Goal: Task Accomplishment & Management: Manage account settings

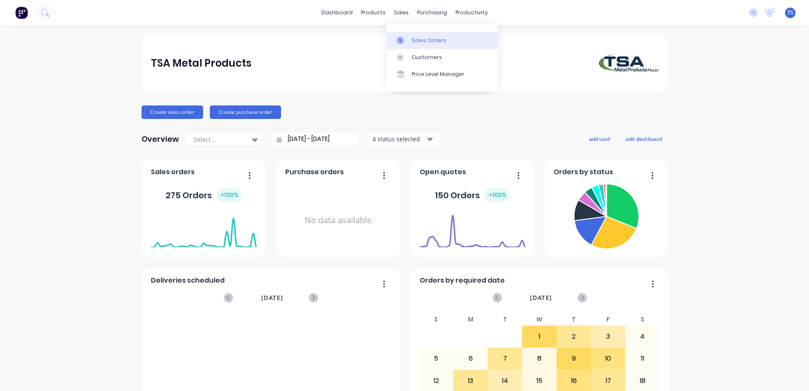
click at [405, 37] on link "Sales Orders" at bounding box center [442, 40] width 112 height 17
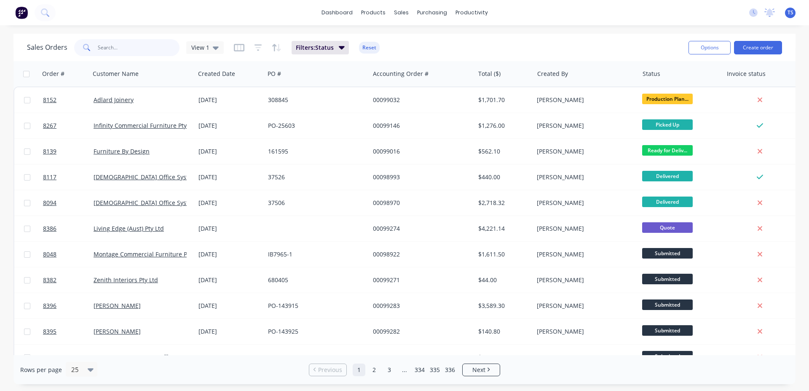
click at [125, 42] on input "text" at bounding box center [139, 47] width 82 height 17
click at [134, 43] on input "text" at bounding box center [139, 47] width 82 height 17
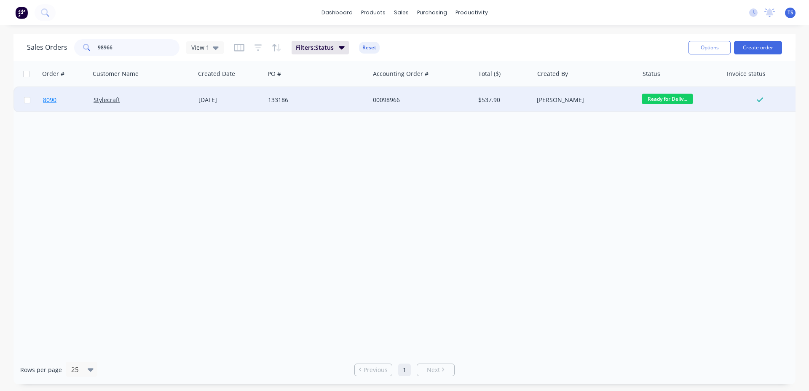
type input "98966"
click at [60, 105] on link "8090" at bounding box center [68, 99] width 51 height 25
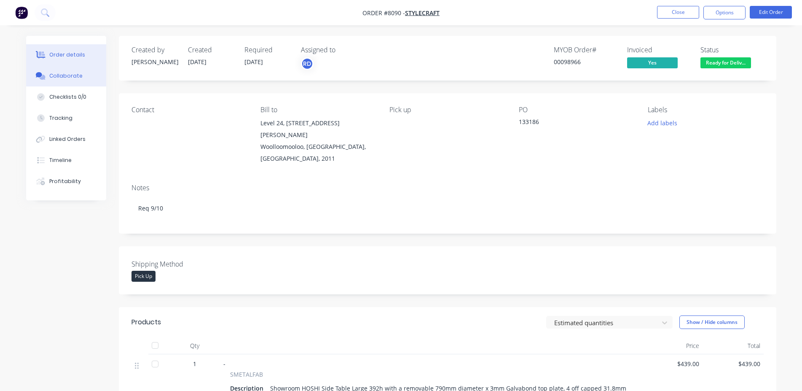
click at [79, 79] on div "Collaborate" at bounding box center [65, 76] width 33 height 8
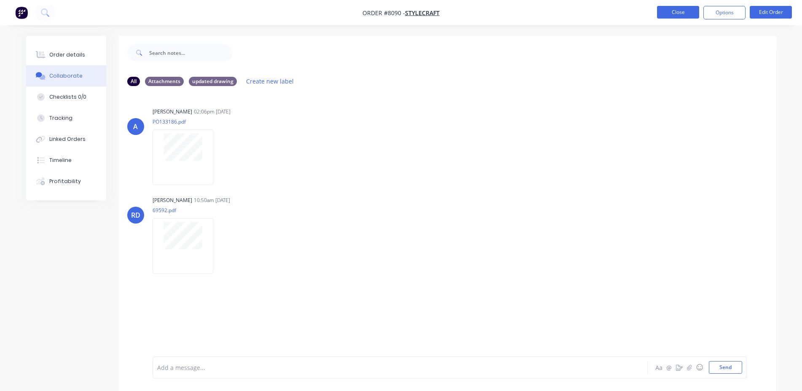
click at [693, 15] on button "Close" at bounding box center [678, 12] width 42 height 13
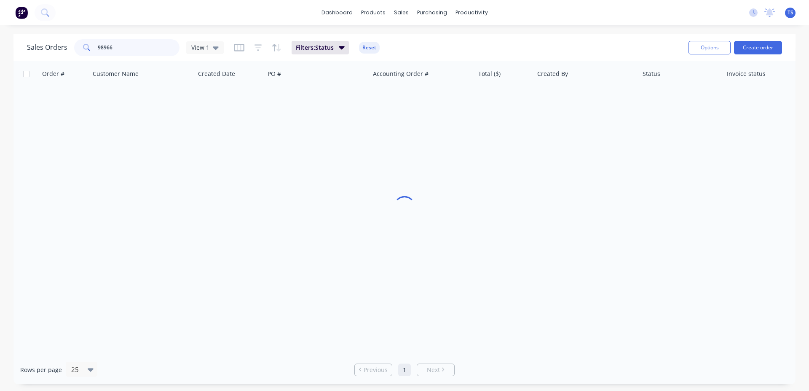
click at [148, 54] on input "98966" at bounding box center [139, 47] width 82 height 17
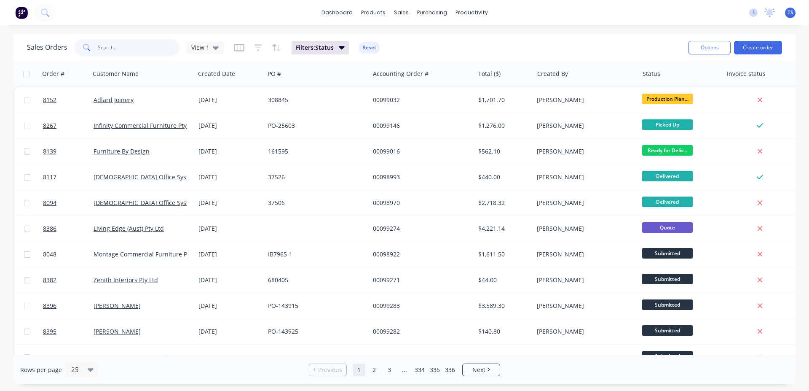
click at [152, 53] on input "text" at bounding box center [139, 47] width 82 height 17
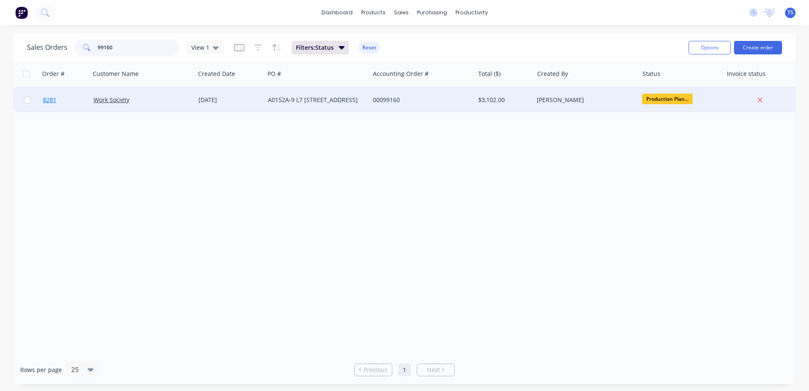
type input "99160"
click at [56, 105] on link "8281" at bounding box center [68, 99] width 51 height 25
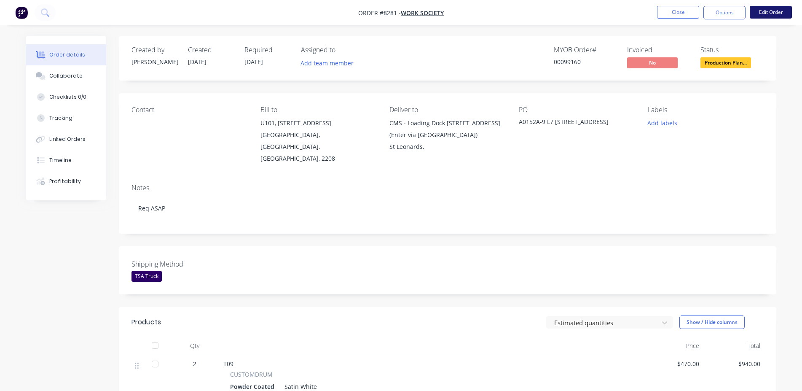
click at [771, 11] on button "Edit Order" at bounding box center [771, 12] width 42 height 13
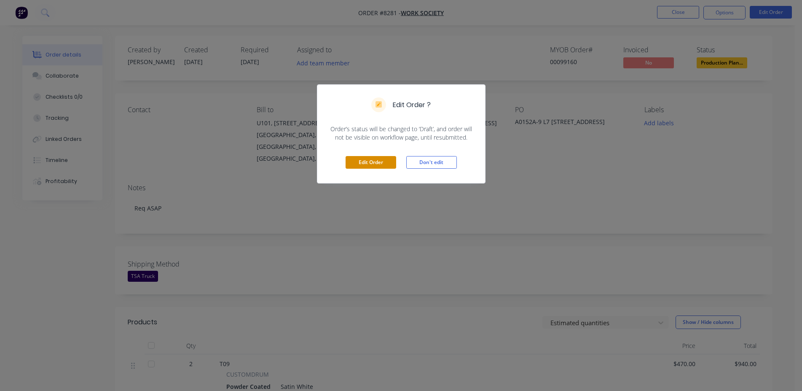
click at [382, 158] on button "Edit Order" at bounding box center [371, 162] width 51 height 13
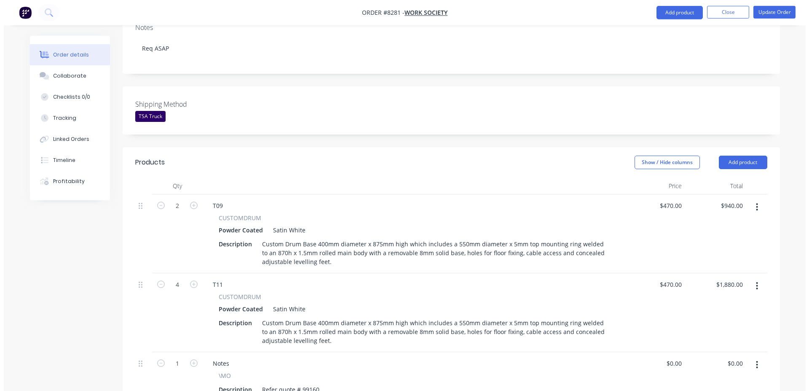
scroll to position [387, 0]
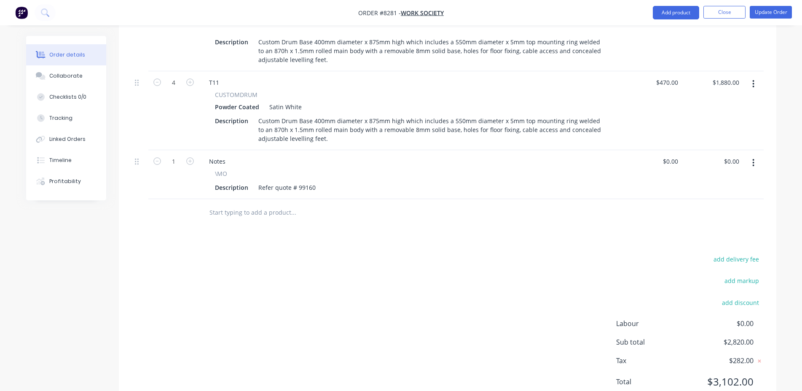
click at [291, 204] on input "text" at bounding box center [293, 212] width 169 height 17
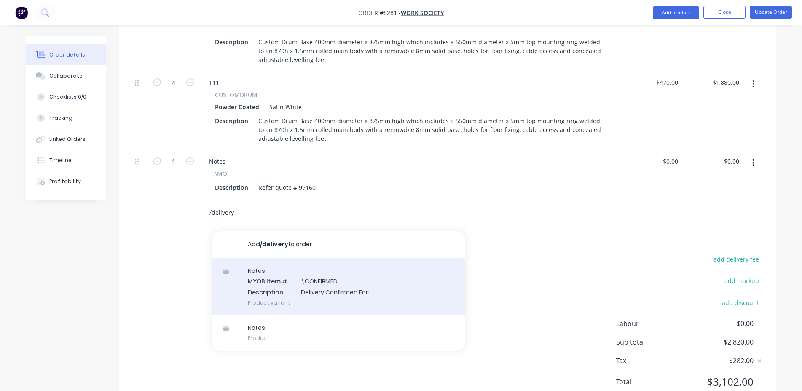
type input "/delivery"
click at [340, 270] on div "Notes MYOB Item # \CONFIRMED Description Delivery Confirmed For: Product variant" at bounding box center [338, 286] width 253 height 57
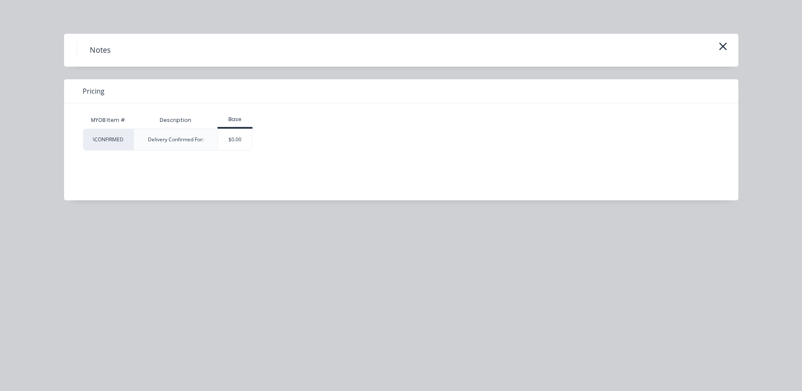
click at [248, 150] on div "MYOB Item # Description Base \CONFIRMED Delivery Confirmed For: $0.00" at bounding box center [395, 145] width 662 height 84
click at [246, 145] on div "$0.00" at bounding box center [235, 139] width 34 height 21
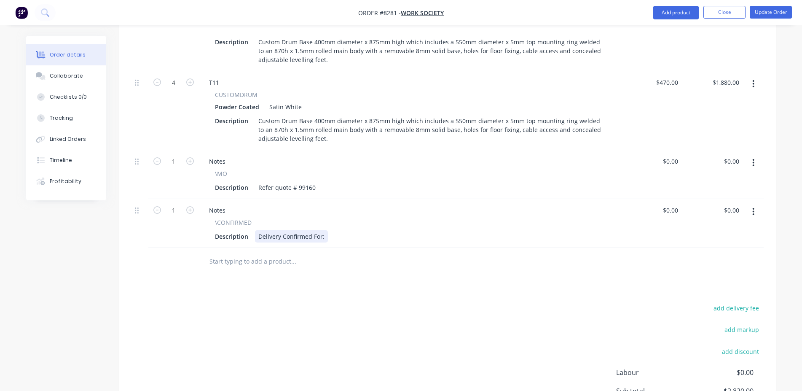
click at [322, 230] on div "Delivery Confirmed For:" at bounding box center [291, 236] width 73 height 12
click at [755, 28] on header "Products Show / Hide columns Add product" at bounding box center [447, 15] width 657 height 30
click at [763, 13] on button "Update Order" at bounding box center [771, 12] width 42 height 13
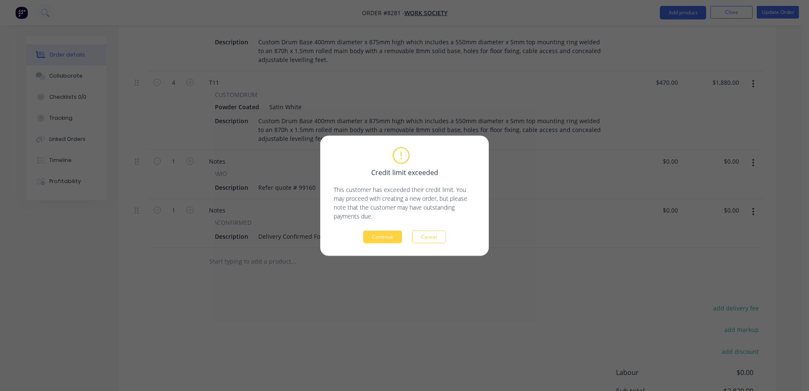
click at [378, 243] on div "Credit limit exceeded This customer has exceeded their credit limit. You may pr…" at bounding box center [404, 195] width 169 height 120
click at [378, 241] on button "Continue" at bounding box center [382, 236] width 39 height 13
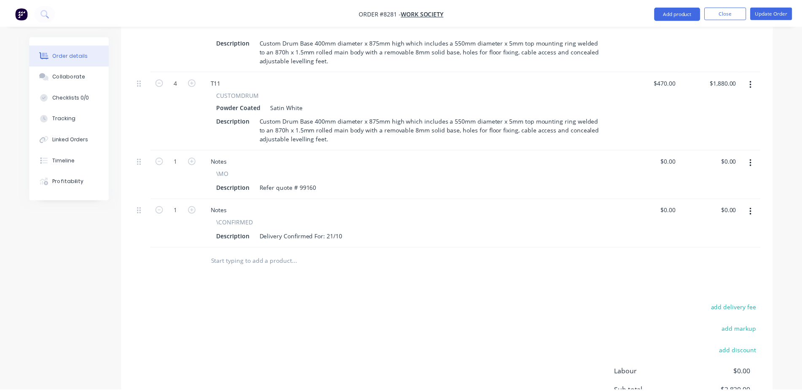
scroll to position [338, 0]
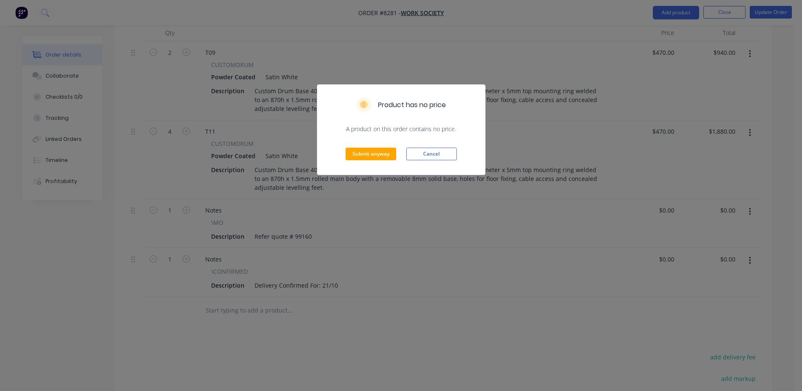
click at [367, 147] on div "Submit anyway Cancel" at bounding box center [401, 153] width 168 height 41
click at [371, 153] on button "Submit anyway" at bounding box center [371, 154] width 51 height 13
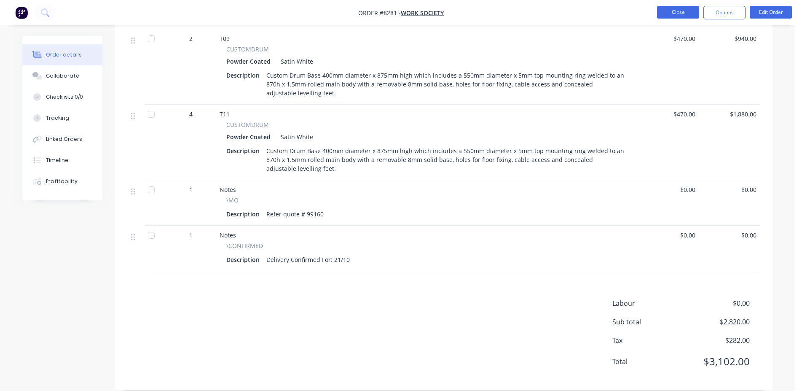
click at [685, 6] on button "Close" at bounding box center [678, 12] width 42 height 13
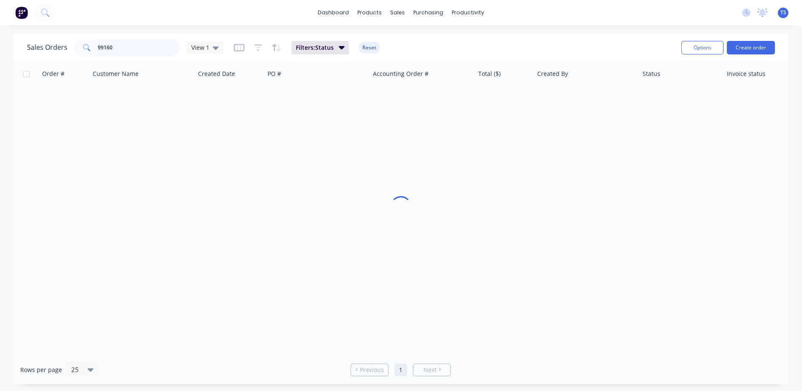
click at [144, 49] on input "99160" at bounding box center [139, 47] width 82 height 17
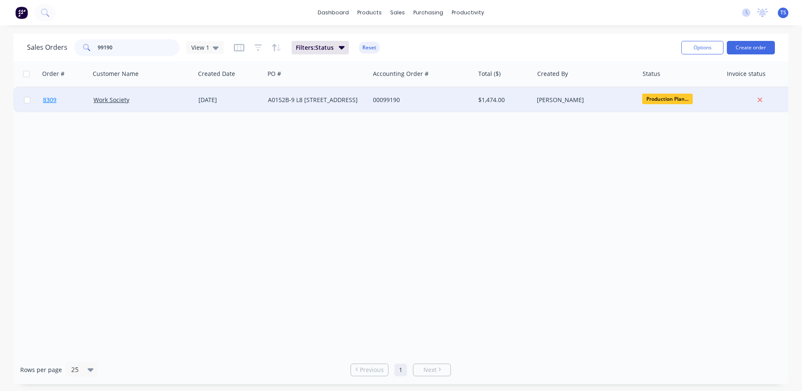
type input "99190"
click at [64, 110] on link "8309" at bounding box center [68, 99] width 51 height 25
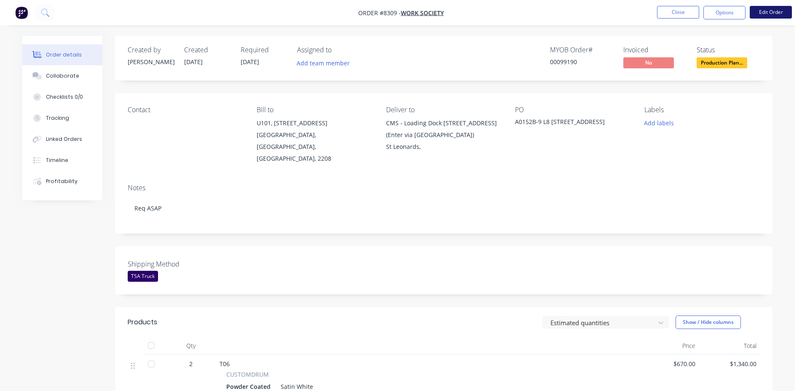
click at [775, 14] on button "Edit Order" at bounding box center [771, 12] width 42 height 13
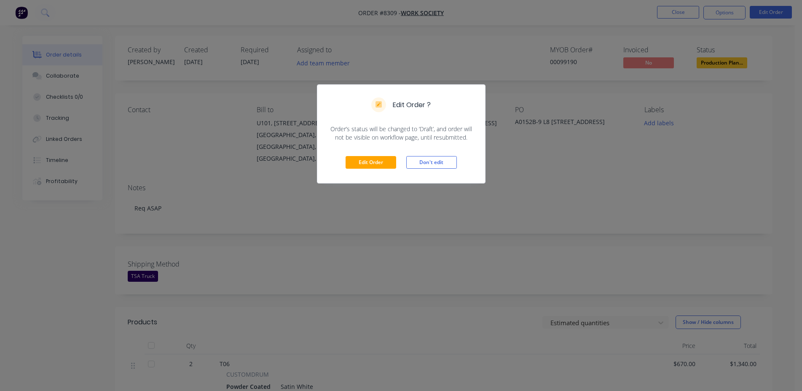
click at [377, 156] on div "Edit Order Don't edit" at bounding box center [401, 162] width 168 height 41
click at [378, 160] on button "Edit Order" at bounding box center [371, 162] width 51 height 13
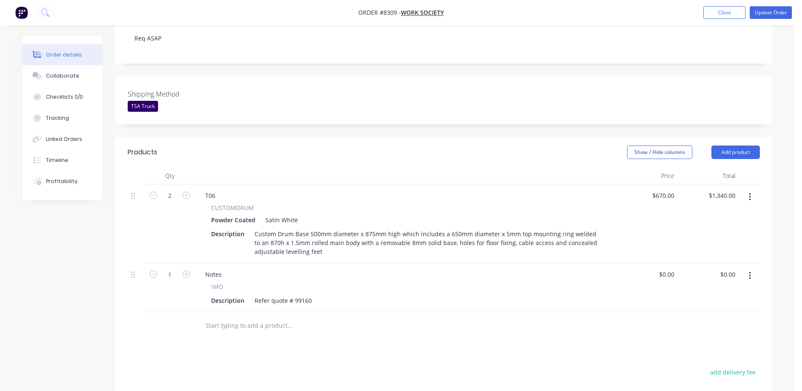
scroll to position [215, 0]
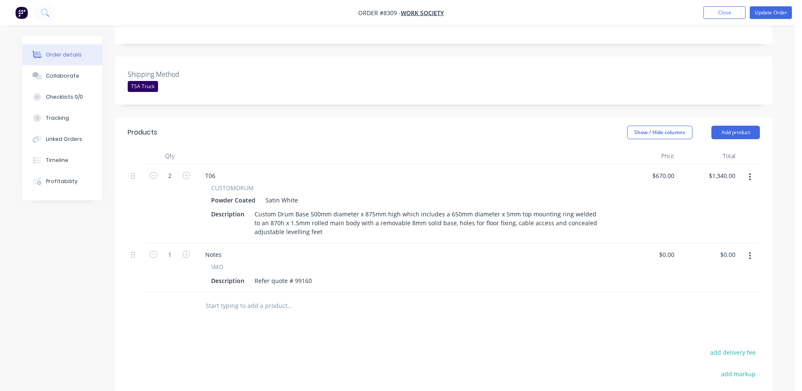
click at [243, 297] on input "text" at bounding box center [289, 305] width 169 height 17
click at [253, 292] on div at bounding box center [346, 305] width 303 height 27
click at [248, 297] on input "text" at bounding box center [289, 305] width 169 height 17
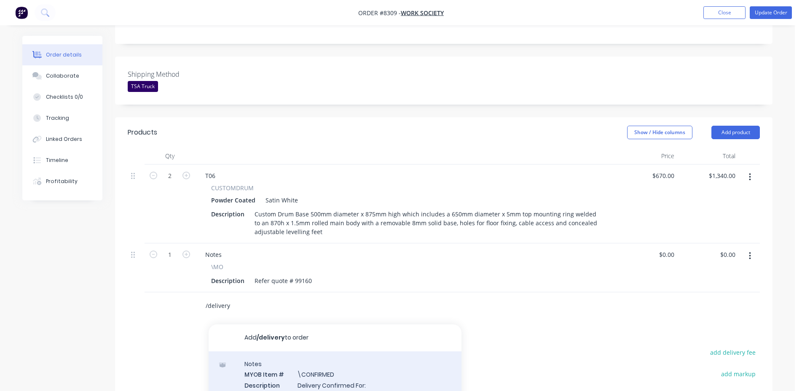
type input "/delivery"
click at [301, 351] on div "Notes MYOB Item # \CONFIRMED Description Delivery Confirmed For: Product variant" at bounding box center [335, 379] width 253 height 57
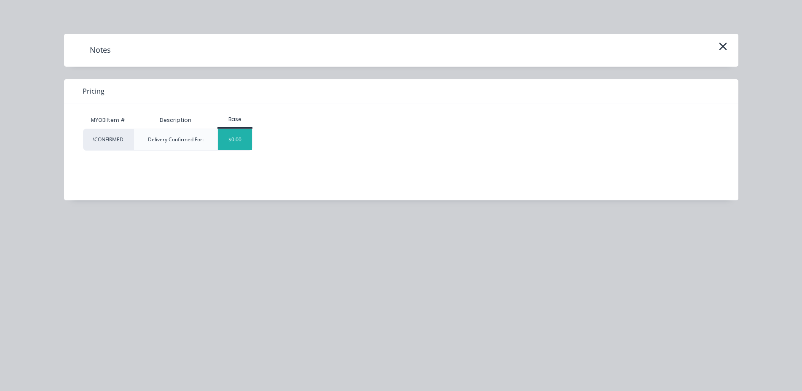
click at [241, 139] on div "$0.00" at bounding box center [235, 139] width 34 height 21
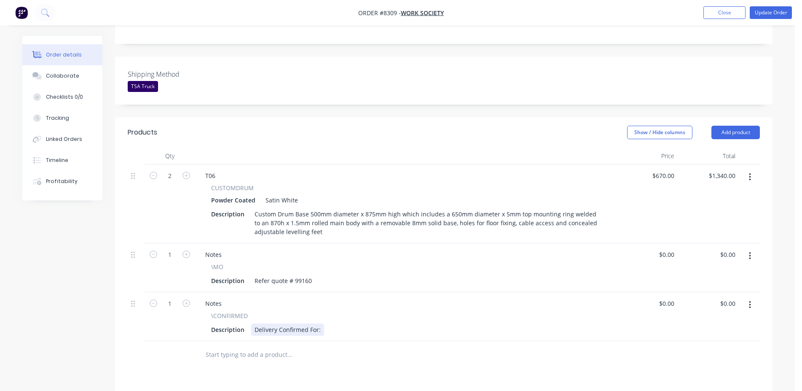
click at [319, 323] on div "Delivery Confirmed For:" at bounding box center [287, 329] width 73 height 12
click at [772, 13] on button "Update Order" at bounding box center [771, 12] width 42 height 13
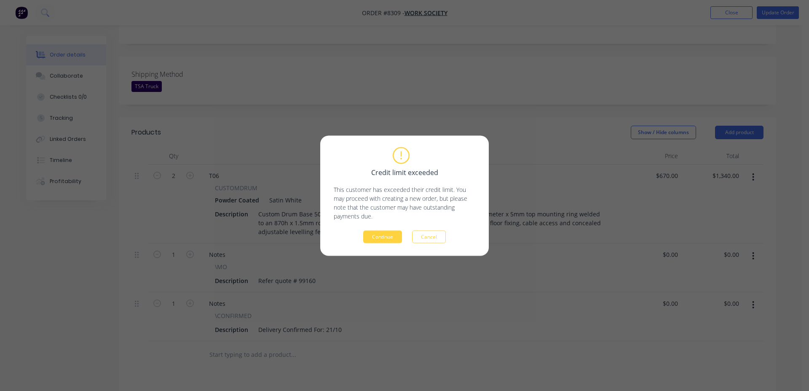
click at [402, 243] on div "Credit limit exceeded This customer has exceeded their credit limit. You may pr…" at bounding box center [404, 195] width 169 height 120
click at [370, 235] on button "Continue" at bounding box center [382, 236] width 39 height 13
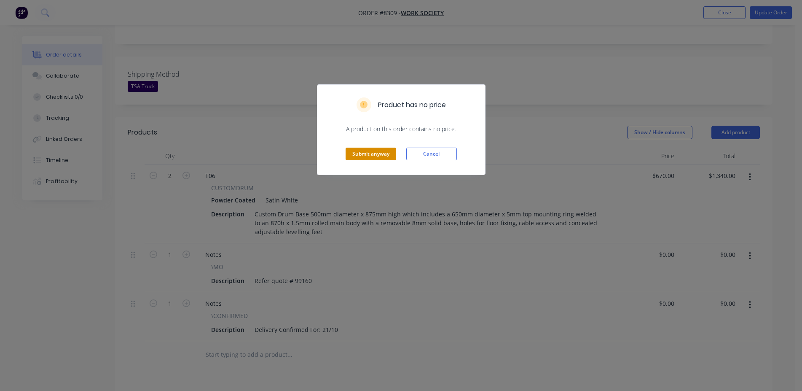
click at [360, 157] on button "Submit anyway" at bounding box center [371, 154] width 51 height 13
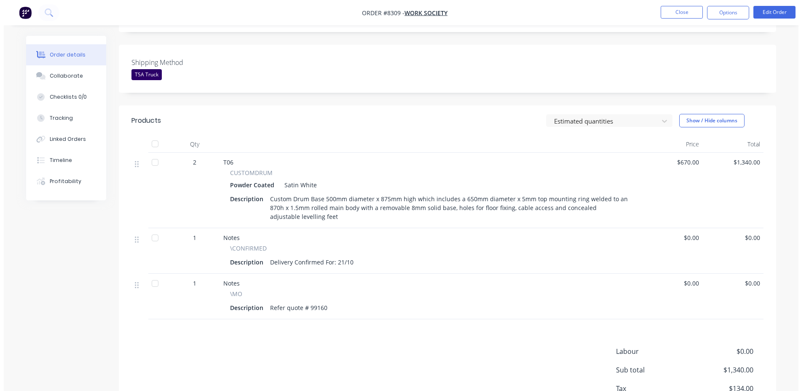
scroll to position [0, 0]
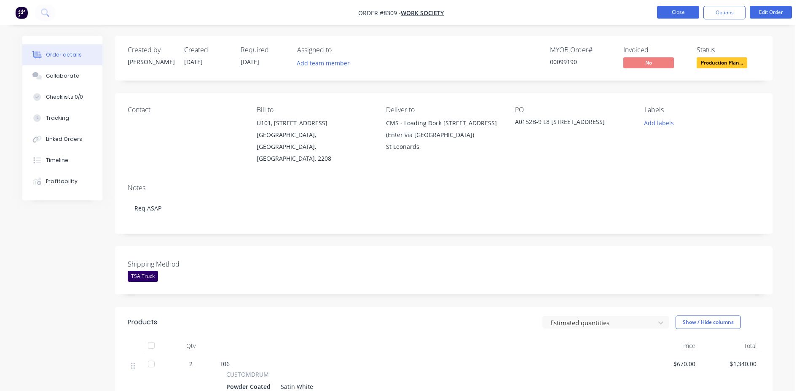
click at [670, 10] on button "Close" at bounding box center [678, 12] width 42 height 13
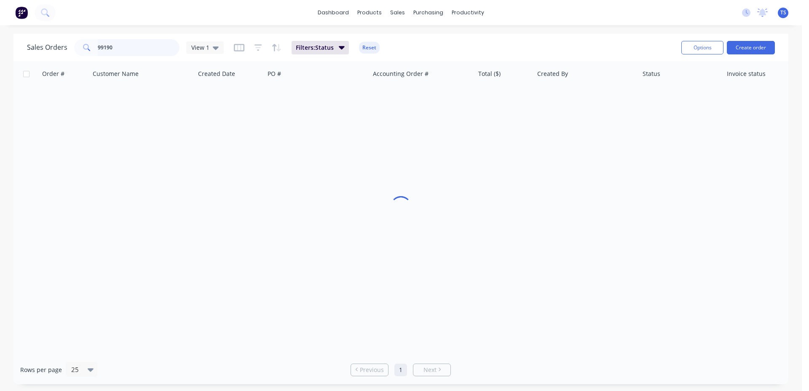
click at [130, 41] on input "99190" at bounding box center [139, 47] width 82 height 17
click at [133, 52] on input "99190" at bounding box center [139, 47] width 82 height 17
type input "99255"
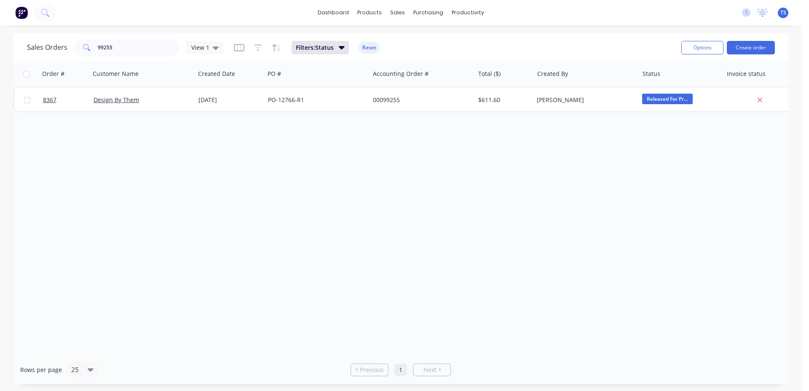
click at [64, 104] on link "8367" at bounding box center [68, 99] width 51 height 25
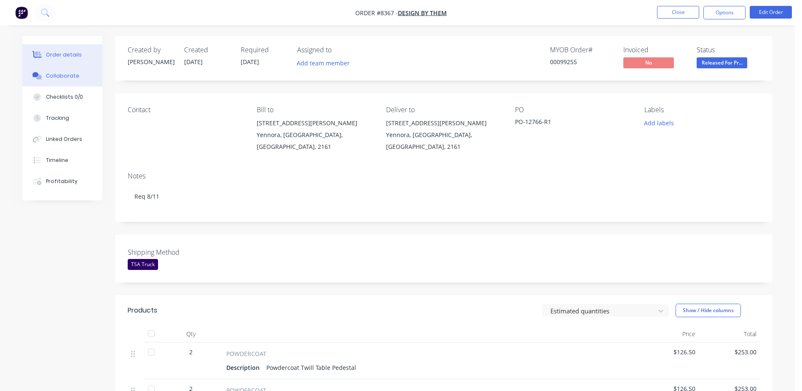
click at [51, 75] on div "Collaborate" at bounding box center [62, 76] width 33 height 8
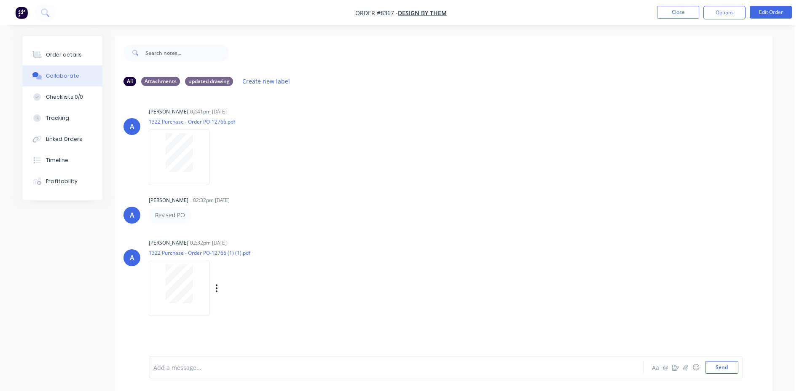
click at [150, 273] on div at bounding box center [179, 287] width 61 height 55
click at [56, 45] on button "Order details" at bounding box center [62, 54] width 80 height 21
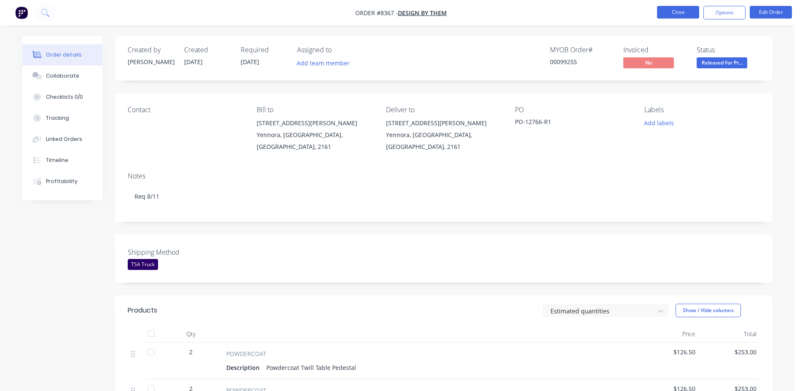
click at [665, 13] on button "Close" at bounding box center [678, 12] width 42 height 13
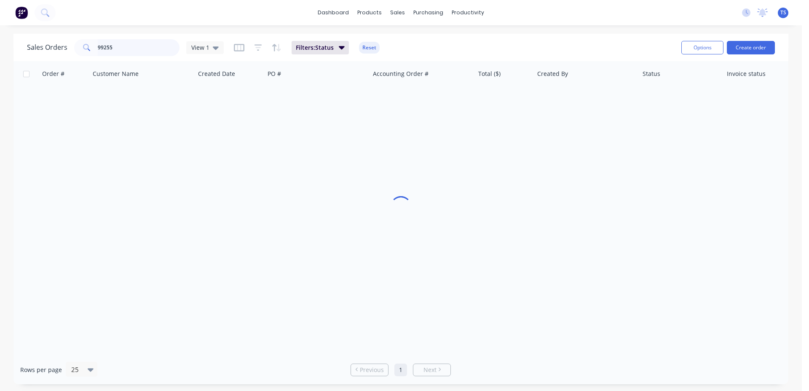
click at [124, 49] on input "99255" at bounding box center [139, 47] width 82 height 17
type input "99255"
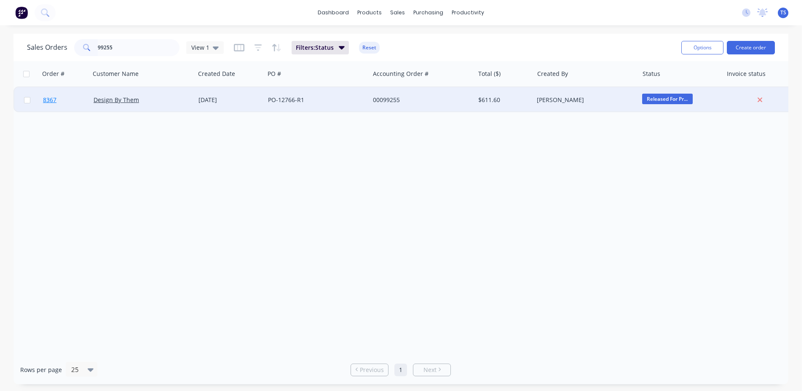
click at [68, 109] on link "8367" at bounding box center [68, 99] width 51 height 25
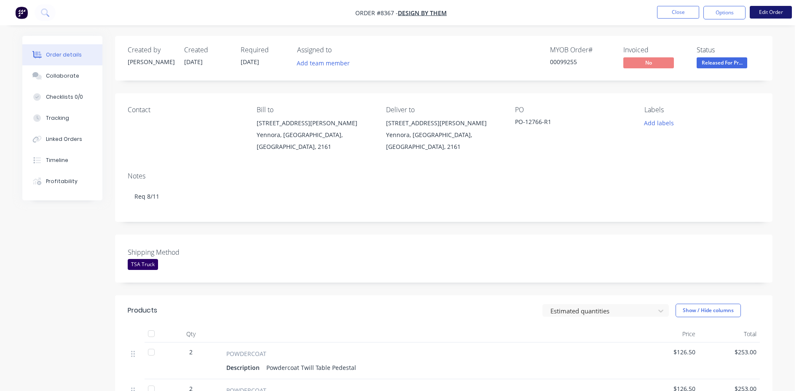
click at [780, 12] on button "Edit Order" at bounding box center [771, 12] width 42 height 13
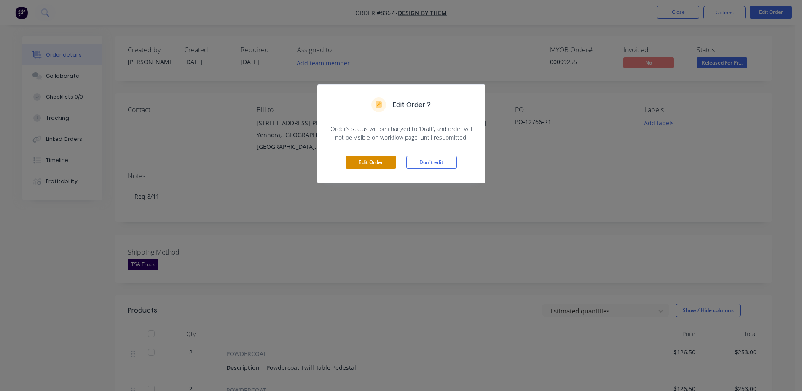
click at [370, 159] on button "Edit Order" at bounding box center [371, 162] width 51 height 13
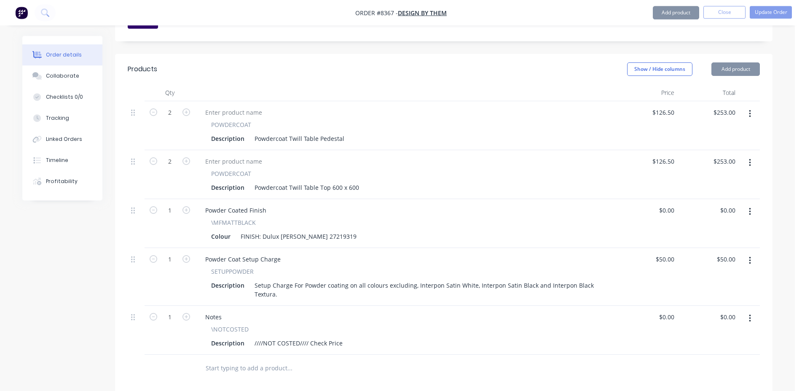
scroll to position [301, 0]
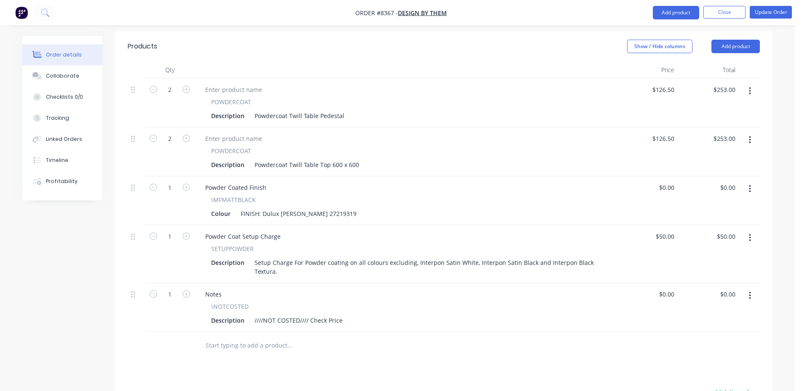
click at [285, 337] on input "text" at bounding box center [289, 345] width 169 height 17
type input "/delivery"
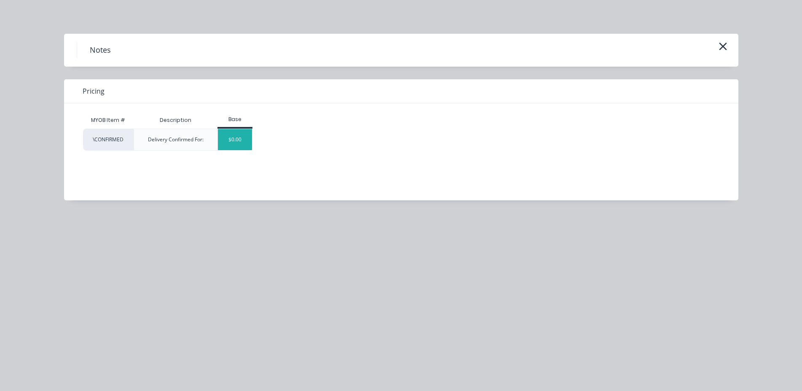
click at [233, 137] on div "$0.00" at bounding box center [235, 139] width 34 height 21
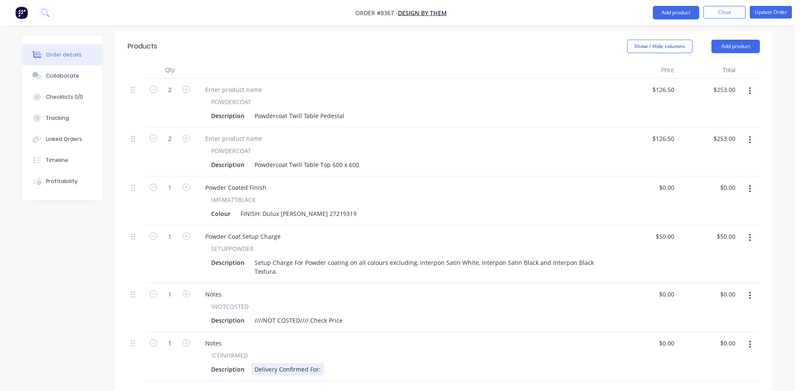
click at [320, 363] on div "Delivery Confirmed For:" at bounding box center [287, 369] width 73 height 12
click at [787, 12] on button "Update Order" at bounding box center [771, 12] width 42 height 13
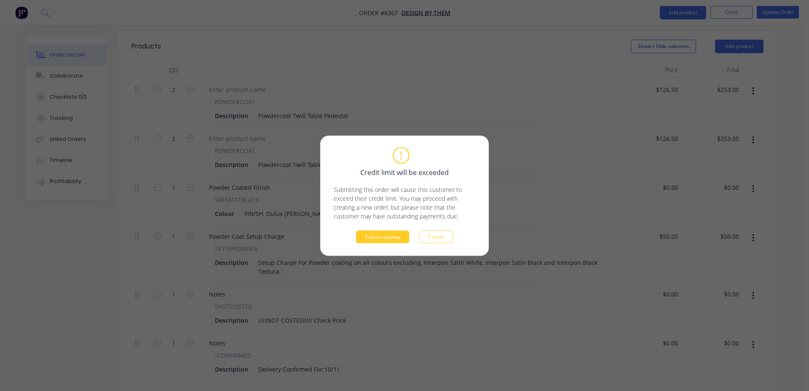
click at [397, 241] on button "Submit anyway" at bounding box center [382, 236] width 53 height 13
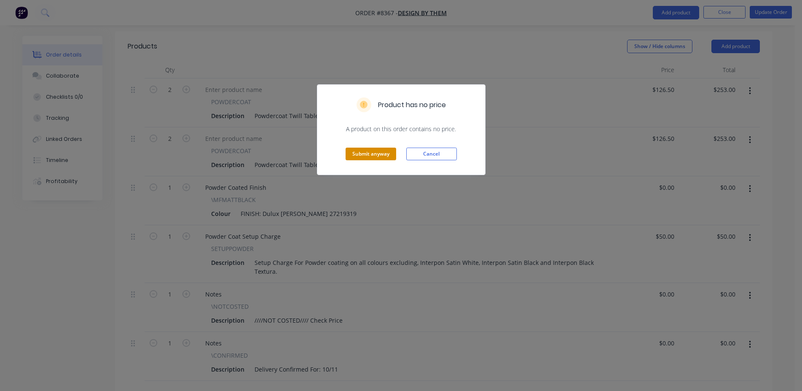
click at [366, 153] on button "Submit anyway" at bounding box center [371, 154] width 51 height 13
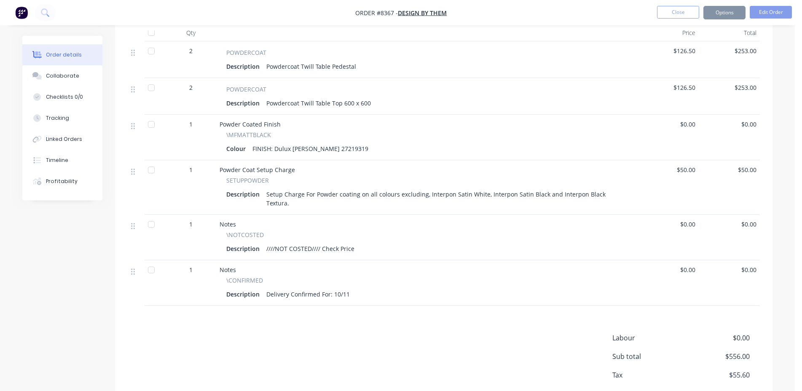
scroll to position [299, 0]
click at [697, 14] on button "Close" at bounding box center [678, 12] width 42 height 13
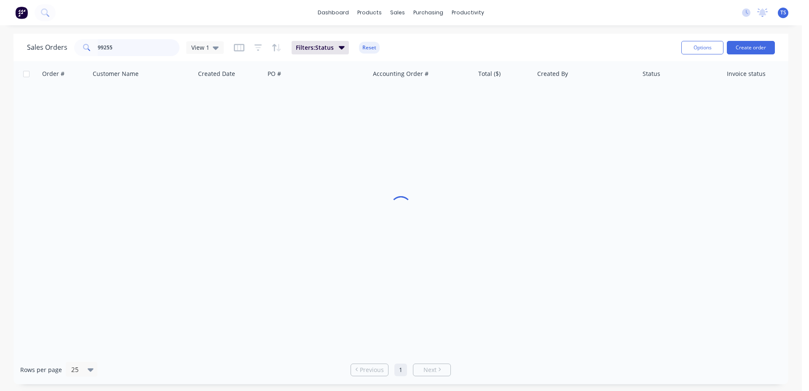
click at [113, 50] on input "99255" at bounding box center [139, 47] width 82 height 17
click at [116, 51] on input "99255" at bounding box center [139, 47] width 82 height 17
type input "9"
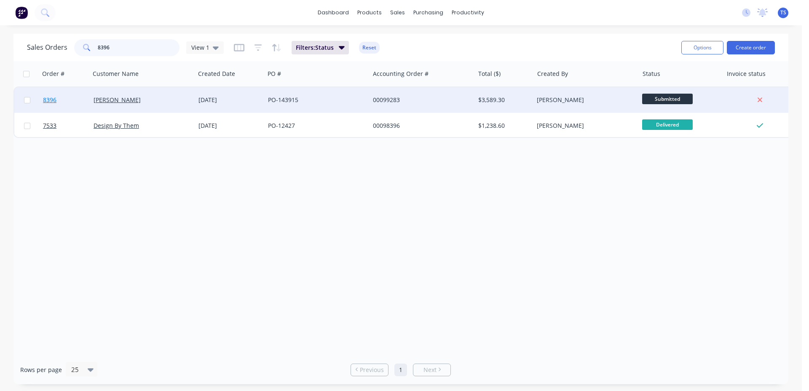
type input "8396"
click at [72, 107] on link "8396" at bounding box center [68, 99] width 51 height 25
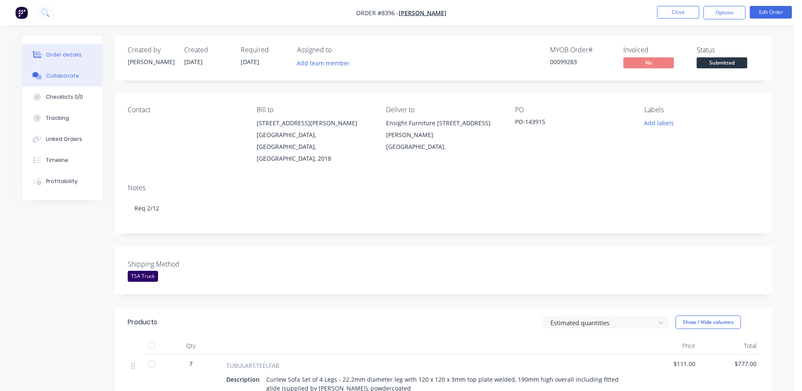
click at [82, 73] on button "Collaborate" at bounding box center [62, 75] width 80 height 21
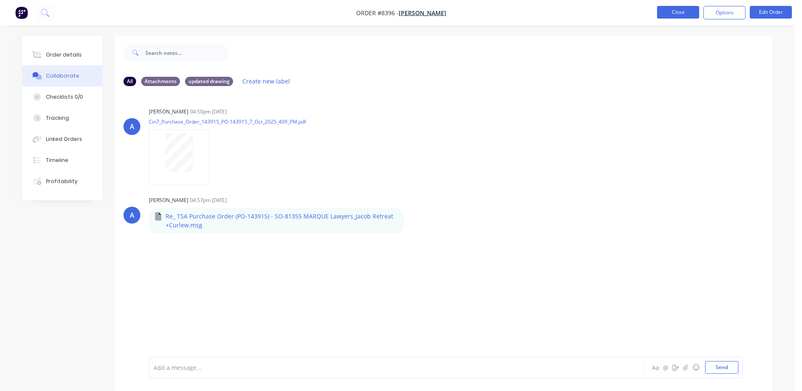
click at [684, 14] on button "Close" at bounding box center [678, 12] width 42 height 13
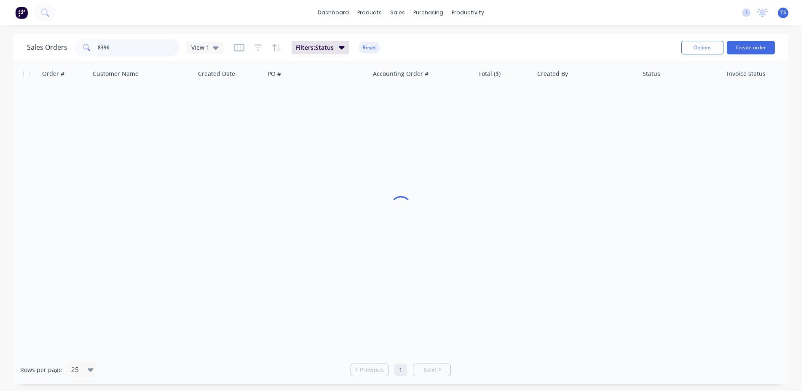
click at [124, 44] on input "8396" at bounding box center [139, 47] width 82 height 17
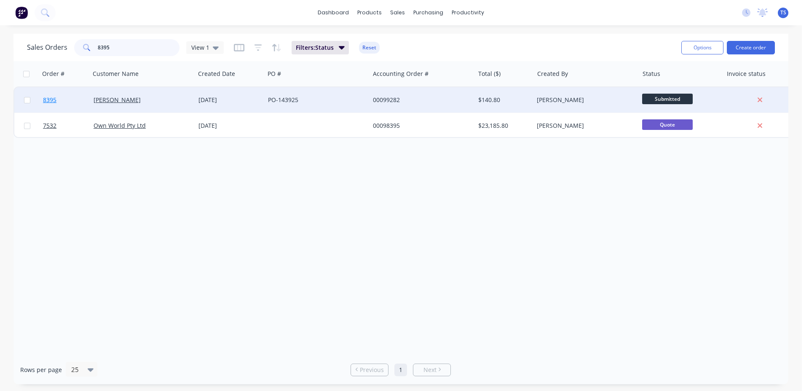
type input "8395"
click at [80, 103] on link "8395" at bounding box center [68, 99] width 51 height 25
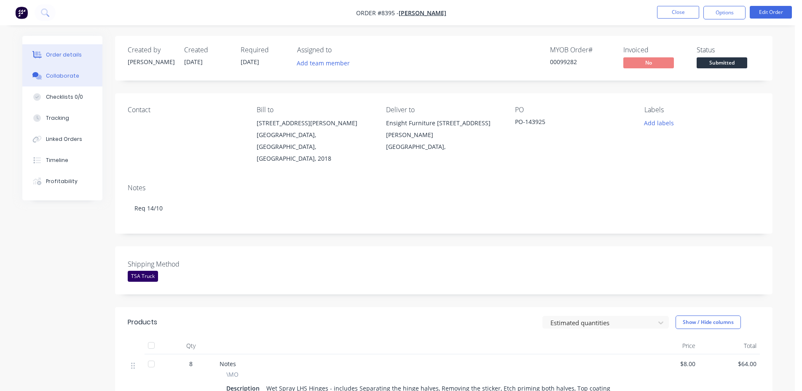
click at [67, 73] on div "Collaborate" at bounding box center [62, 76] width 33 height 8
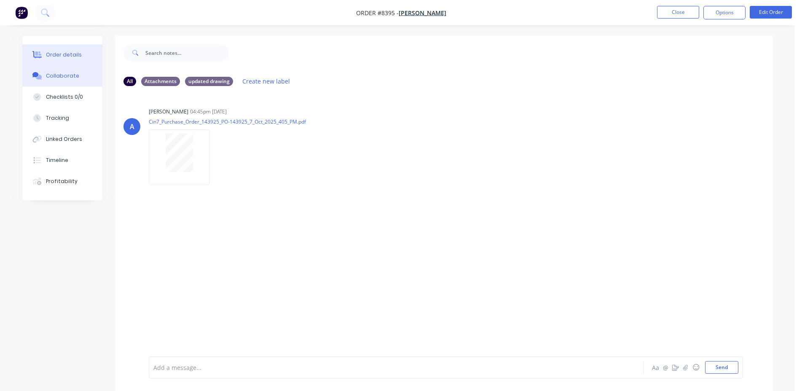
click at [68, 58] on div "Order details" at bounding box center [64, 55] width 36 height 8
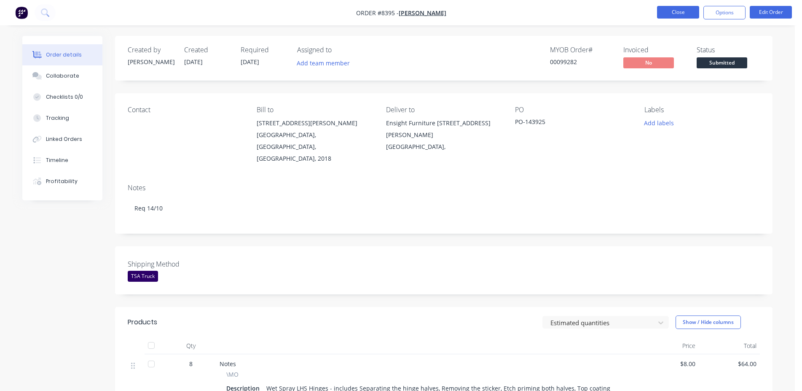
drag, startPoint x: 651, startPoint y: 11, endPoint x: 687, endPoint y: 13, distance: 36.3
click at [652, 11] on ul "Close Options Edit Order" at bounding box center [724, 12] width 155 height 13
click at [682, 13] on button "Close" at bounding box center [678, 12] width 42 height 13
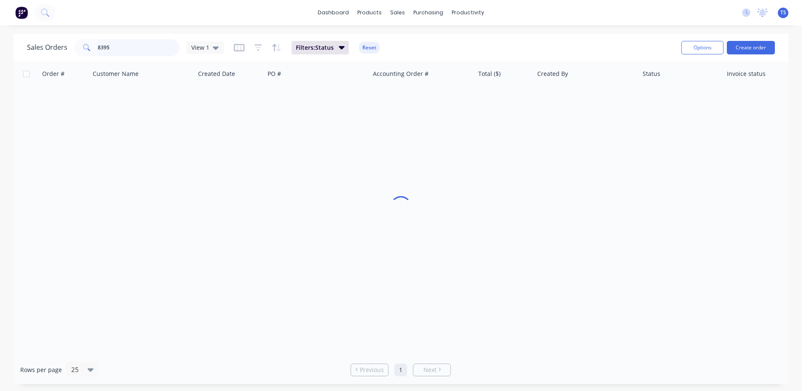
click at [130, 45] on input "8395" at bounding box center [139, 47] width 82 height 17
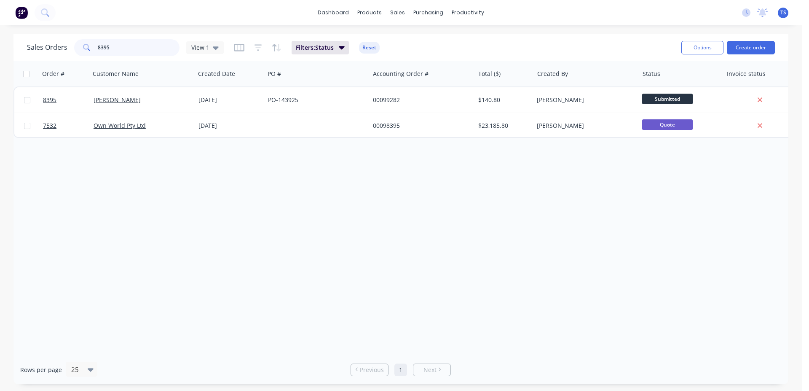
type input "9"
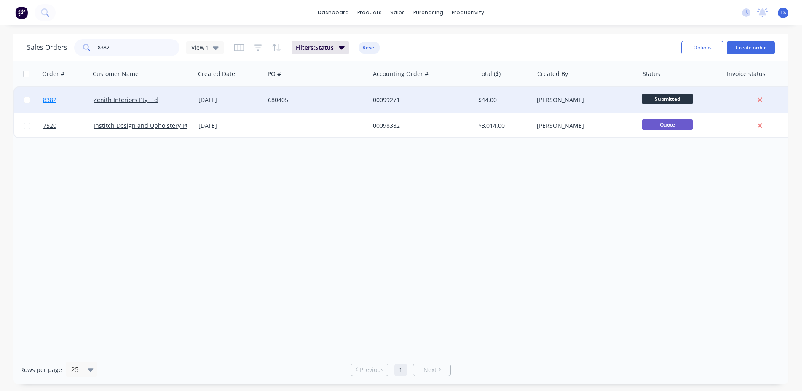
type input "8382"
click at [57, 105] on link "8382" at bounding box center [68, 99] width 51 height 25
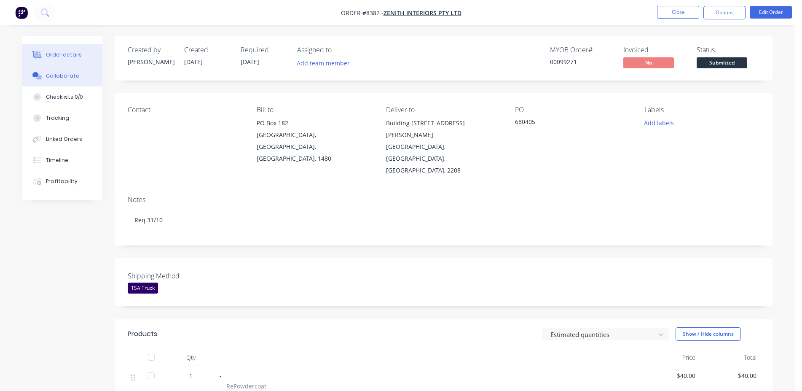
click at [70, 69] on button "Collaborate" at bounding box center [62, 75] width 80 height 21
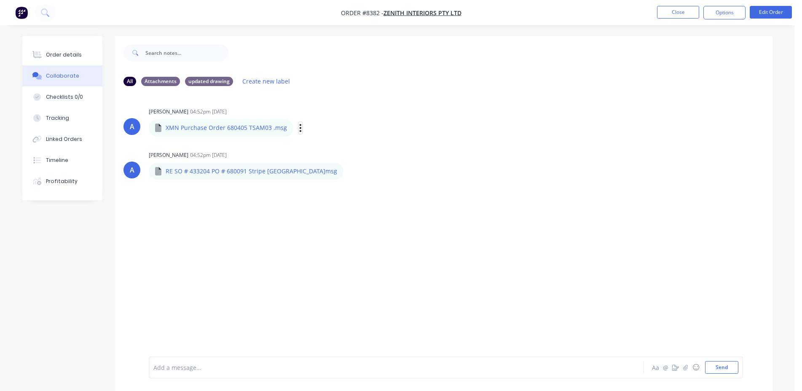
click at [299, 127] on icon "button" at bounding box center [300, 128] width 3 height 10
click at [321, 146] on button "Download" at bounding box center [355, 150] width 95 height 19
click at [681, 14] on button "Close" at bounding box center [678, 12] width 42 height 13
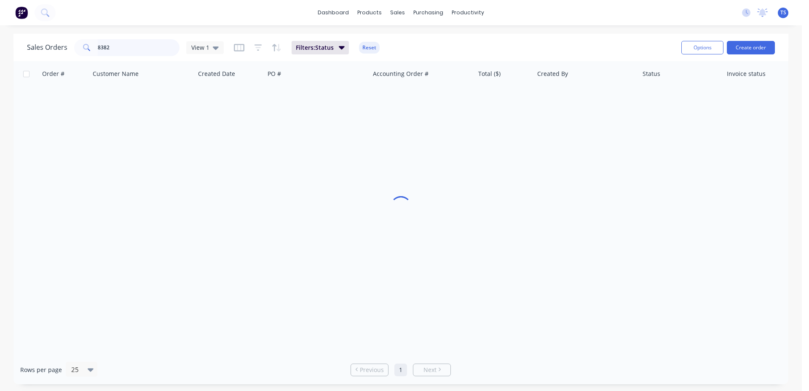
click at [149, 50] on input "8382" at bounding box center [139, 47] width 82 height 17
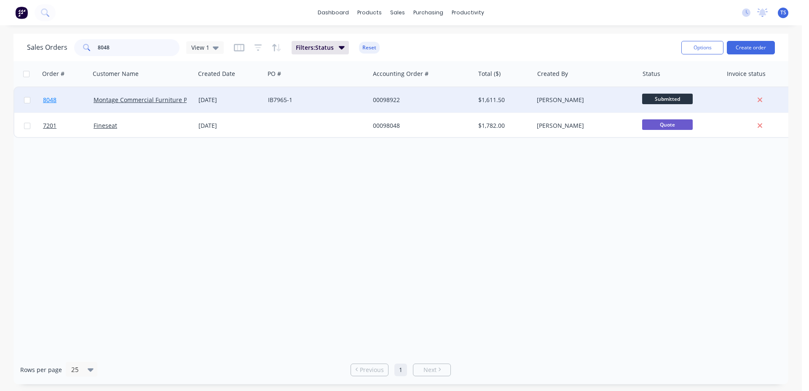
type input "8048"
click at [59, 102] on link "8048" at bounding box center [68, 99] width 51 height 25
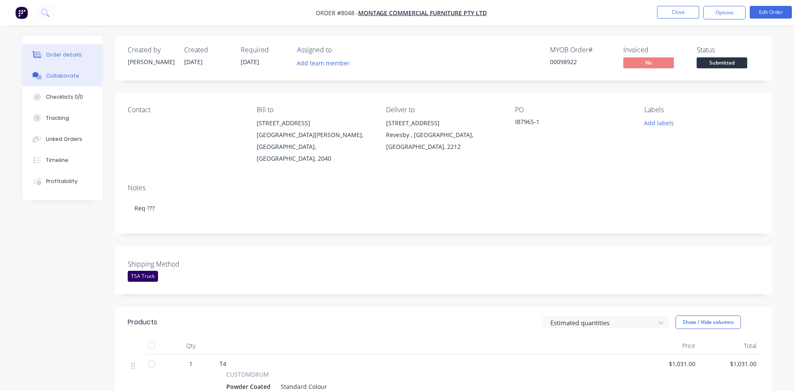
click at [51, 81] on button "Collaborate" at bounding box center [62, 75] width 80 height 21
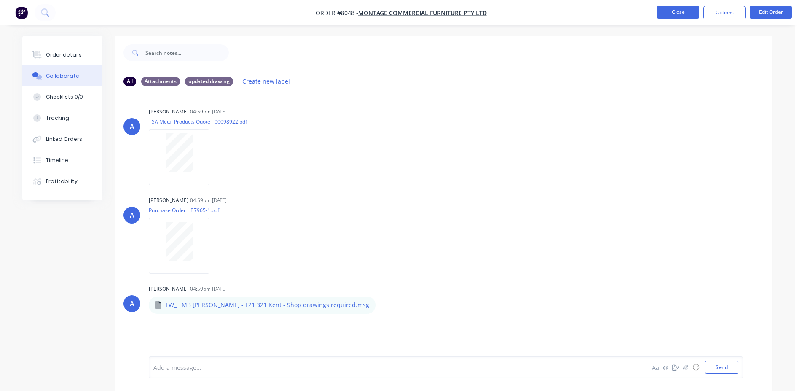
click at [684, 10] on button "Close" at bounding box center [678, 12] width 42 height 13
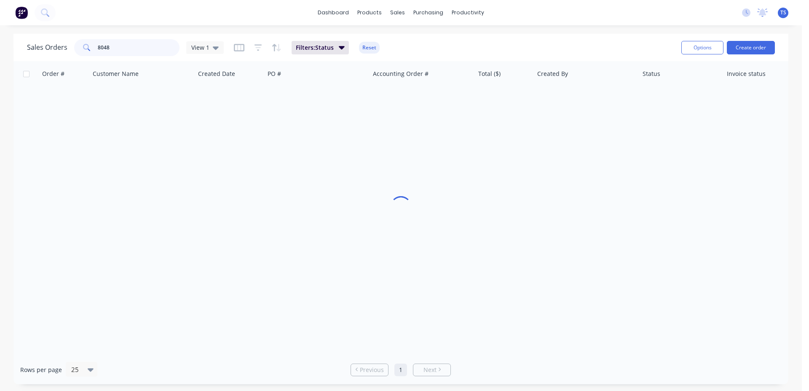
click at [139, 46] on input "8048" at bounding box center [139, 47] width 82 height 17
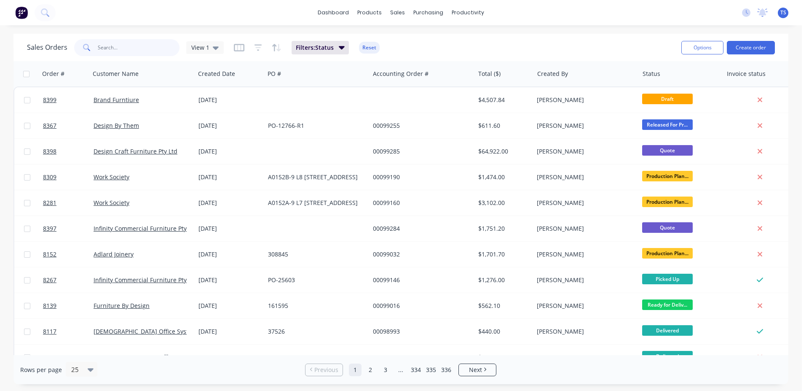
click at [125, 48] on input "text" at bounding box center [139, 47] width 82 height 17
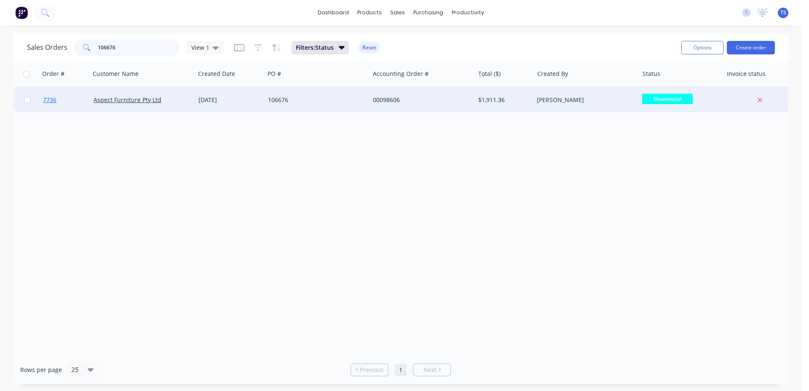
type input "106676"
click at [76, 94] on link "7736" at bounding box center [68, 99] width 51 height 25
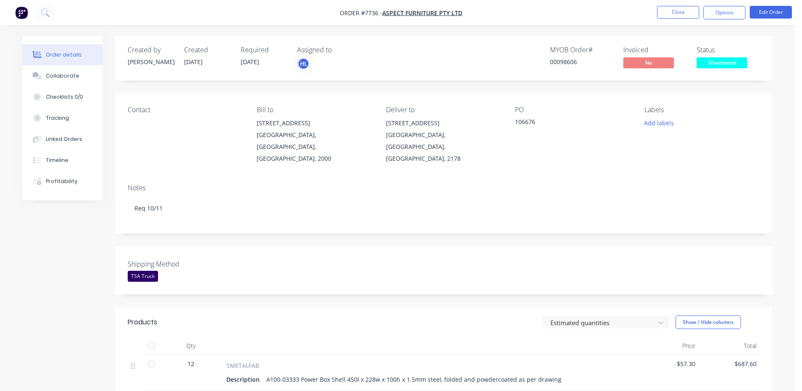
click at [572, 59] on div "00098606" at bounding box center [581, 61] width 63 height 9
copy div "00098606"
click at [669, 18] on button "Close" at bounding box center [678, 12] width 42 height 13
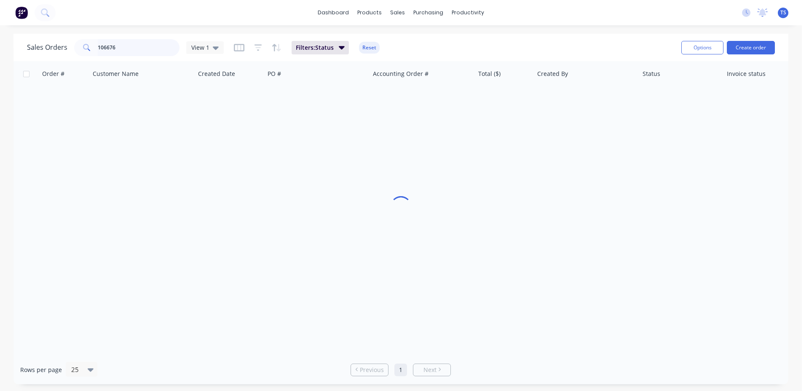
click at [138, 43] on input "106676" at bounding box center [139, 47] width 82 height 17
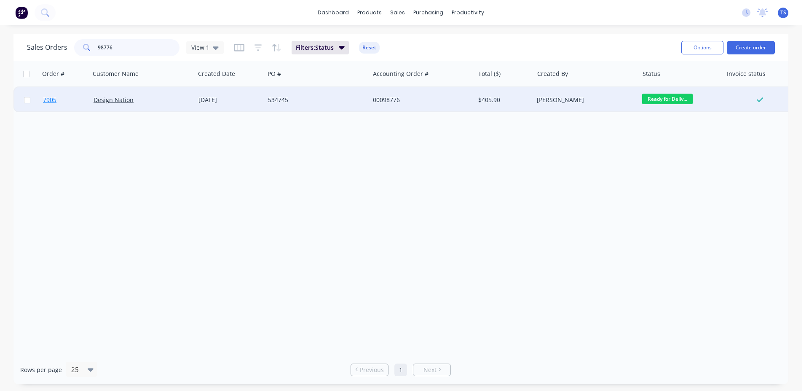
type input "98776"
click at [69, 107] on link "7905" at bounding box center [68, 99] width 51 height 25
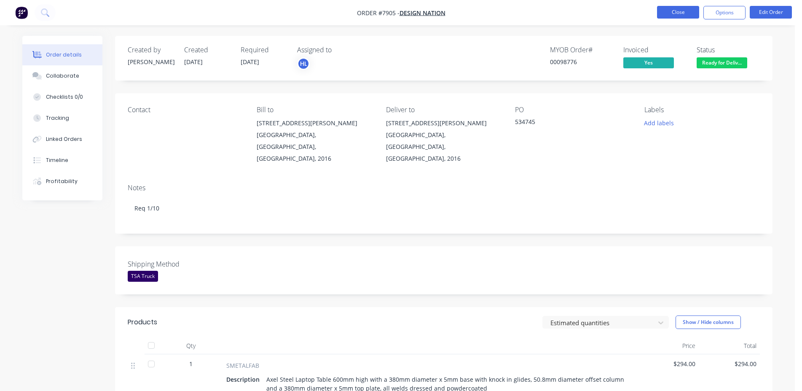
click at [679, 9] on button "Close" at bounding box center [678, 12] width 42 height 13
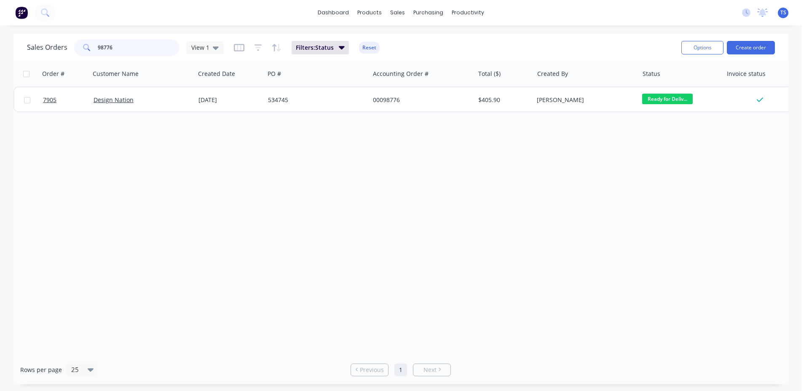
click at [125, 50] on input "98776" at bounding box center [139, 47] width 82 height 17
click at [125, 49] on input "98776" at bounding box center [139, 47] width 82 height 17
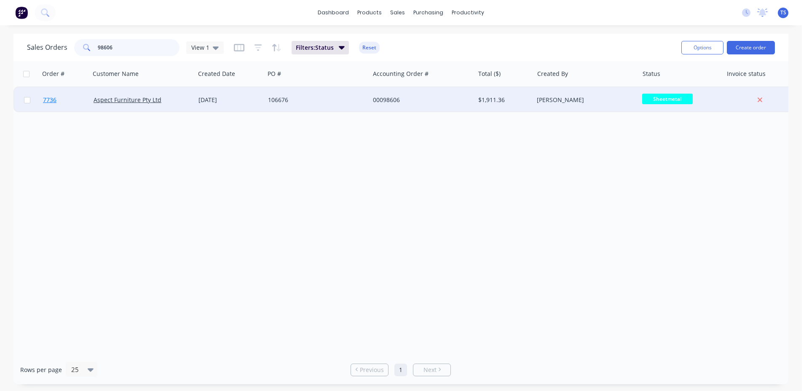
type input "98606"
click at [65, 105] on link "7736" at bounding box center [68, 99] width 51 height 25
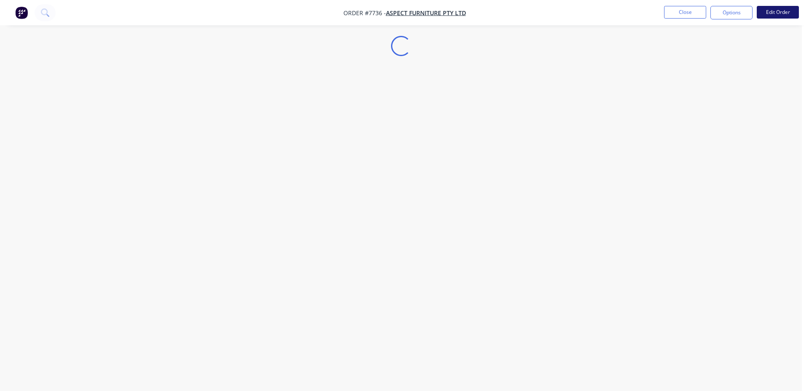
click at [771, 13] on button "Edit Order" at bounding box center [778, 12] width 42 height 13
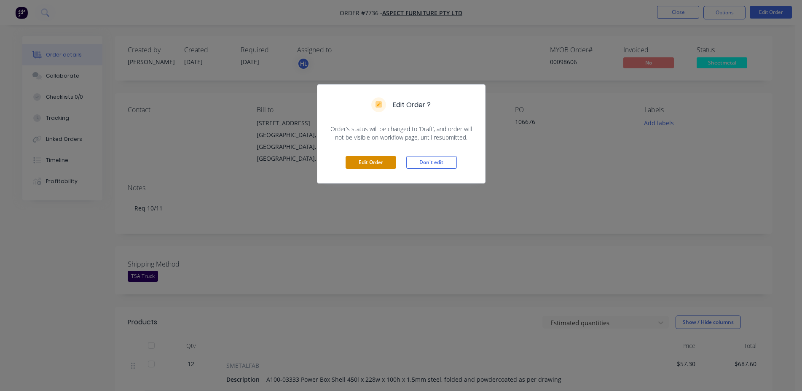
click at [367, 160] on button "Edit Order" at bounding box center [371, 162] width 51 height 13
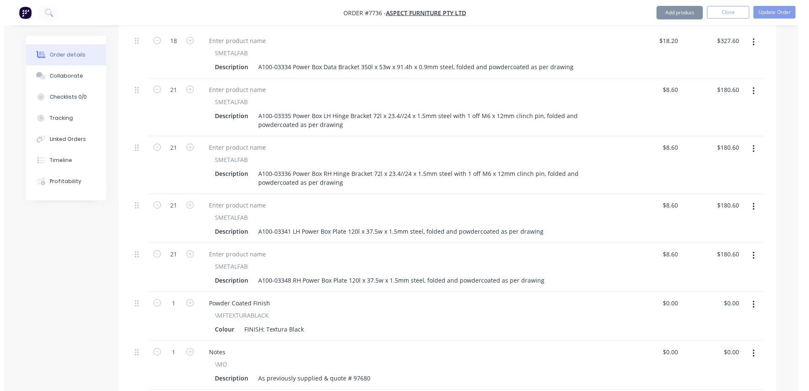
scroll to position [586, 0]
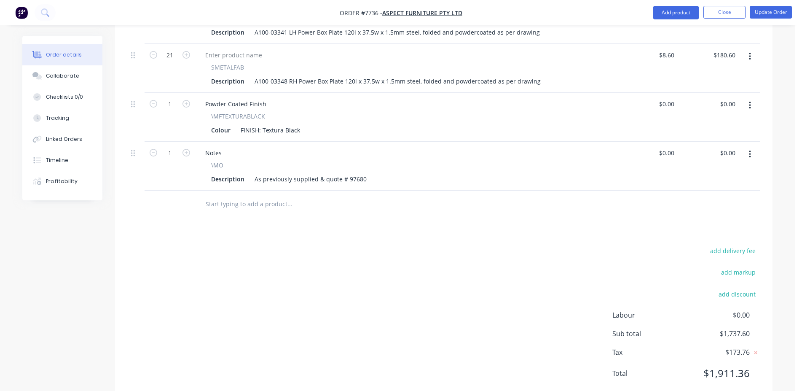
click at [267, 196] on input "text" at bounding box center [289, 204] width 169 height 17
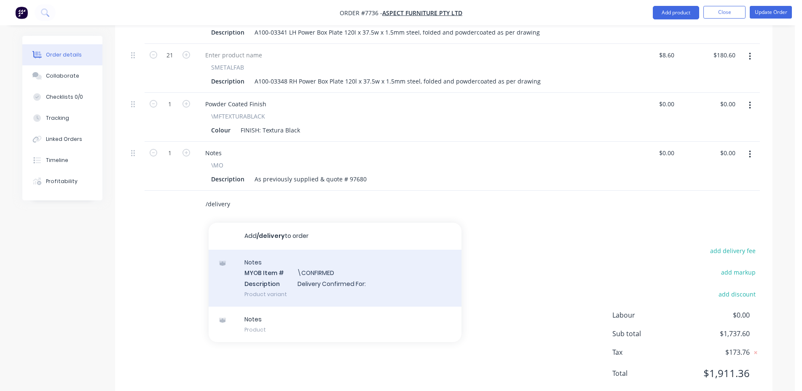
type input "/delivery"
click at [335, 265] on div "Notes MYOB Item # \CONFIRMED Description Delivery Confirmed For: Product variant" at bounding box center [335, 277] width 253 height 57
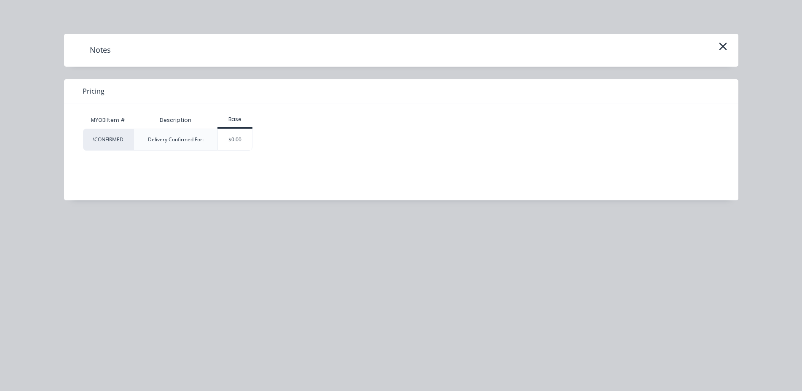
click at [250, 158] on div "MYOB Item # Description Base \CONFIRMED Delivery Confirmed For: $0.00" at bounding box center [395, 145] width 662 height 84
click at [242, 141] on div "$0.00" at bounding box center [235, 139] width 34 height 21
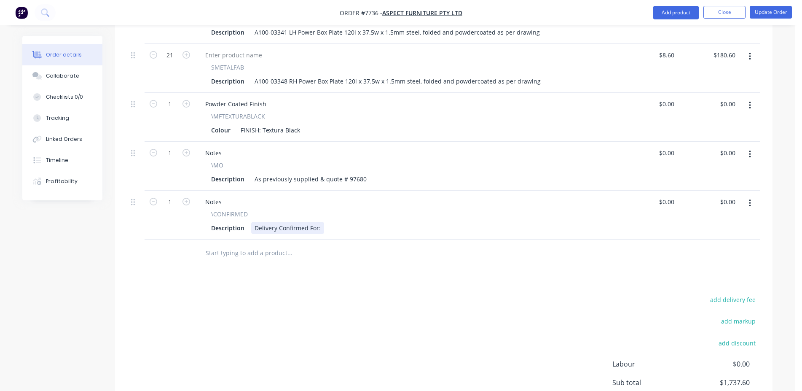
click at [319, 222] on div "Delivery Confirmed For:" at bounding box center [287, 228] width 73 height 12
click at [790, 9] on button "Update Order" at bounding box center [771, 12] width 42 height 13
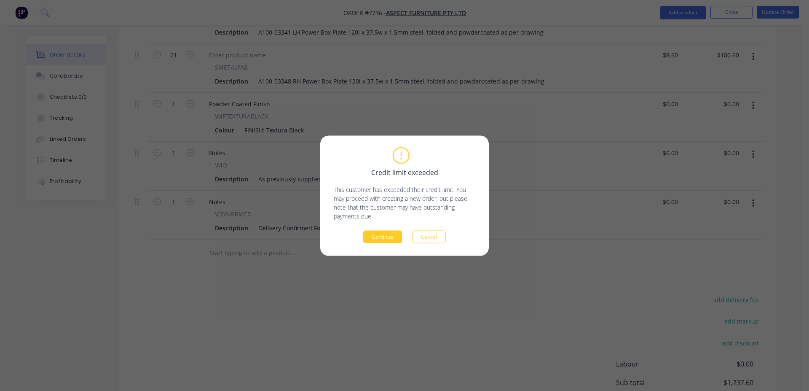
click at [379, 239] on button "Continue" at bounding box center [382, 236] width 39 height 13
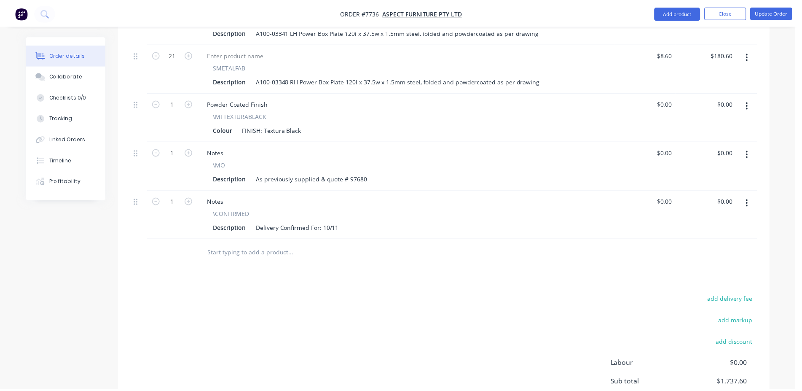
scroll to position [459, 0]
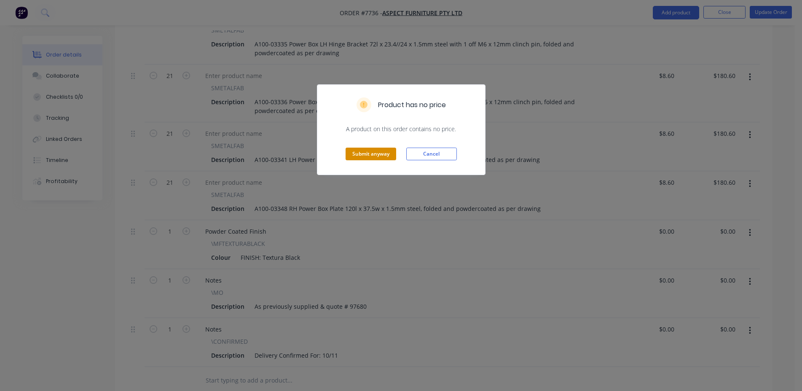
click at [359, 154] on button "Submit anyway" at bounding box center [371, 154] width 51 height 13
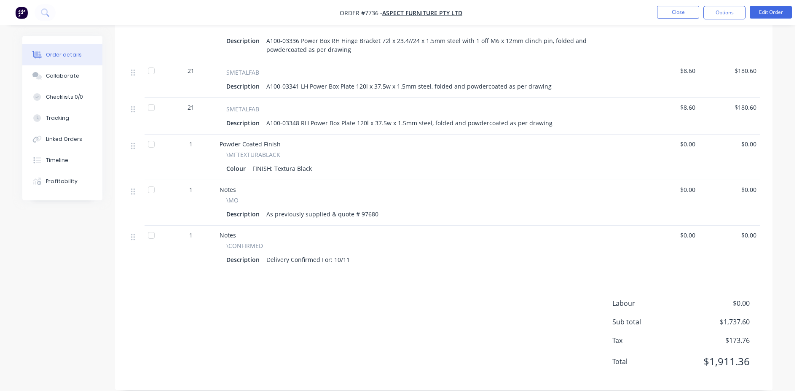
scroll to position [0, 0]
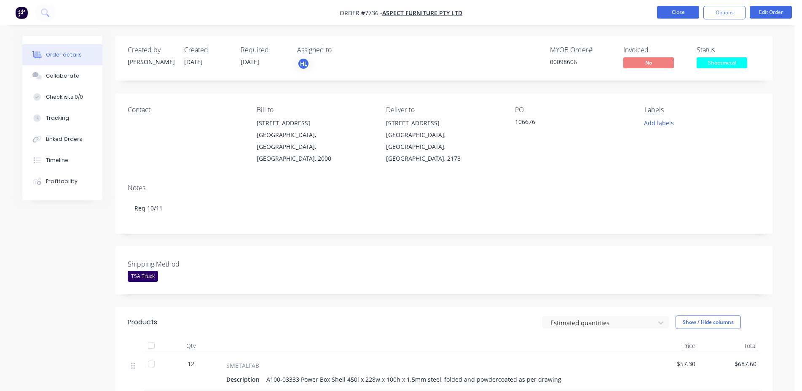
click at [669, 16] on button "Close" at bounding box center [678, 12] width 42 height 13
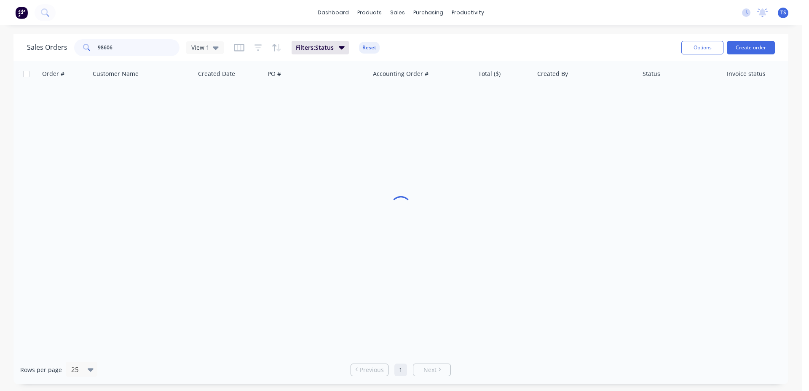
click at [145, 51] on input "98606" at bounding box center [139, 47] width 82 height 17
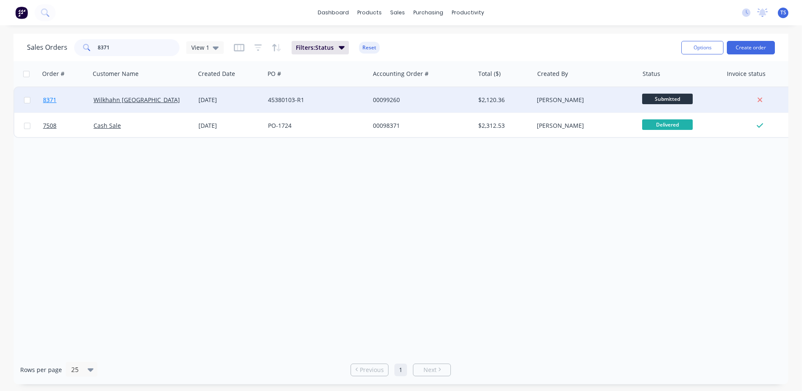
type input "8371"
click at [56, 105] on link "8371" at bounding box center [68, 99] width 51 height 25
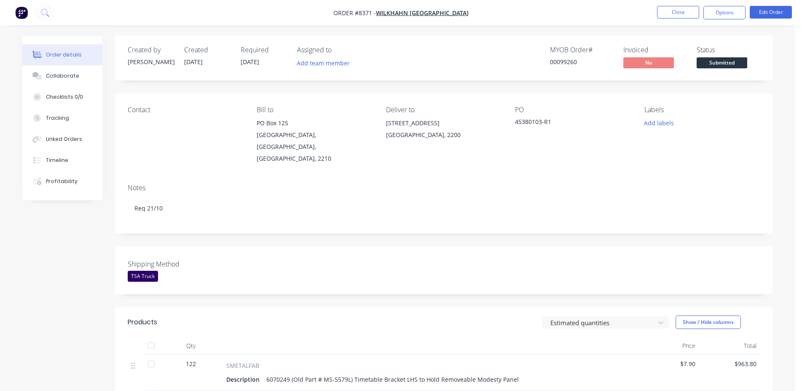
click at [737, 64] on span "Submitted" at bounding box center [722, 62] width 51 height 11
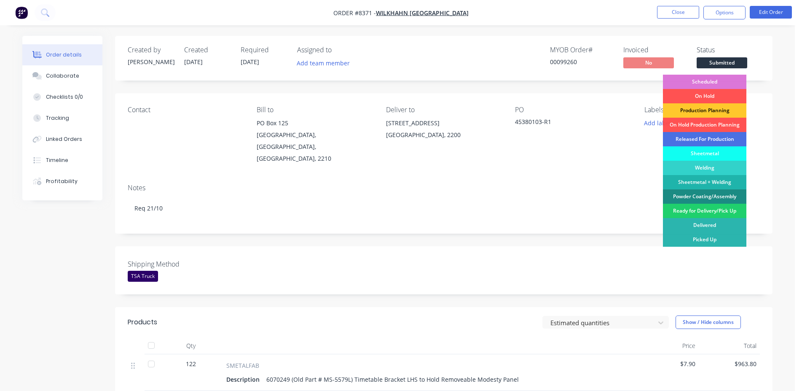
click at [717, 112] on div "Production Planning" at bounding box center [704, 110] width 83 height 14
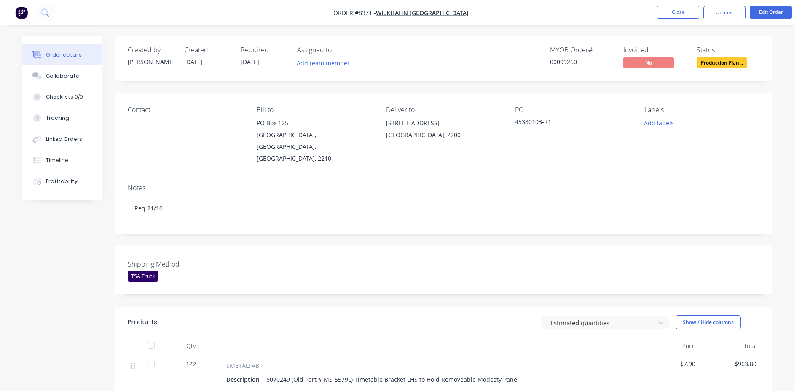
click at [563, 66] on div "00099260" at bounding box center [581, 61] width 63 height 9
copy div "00099260"
click at [708, 7] on button "Options" at bounding box center [724, 12] width 42 height 13
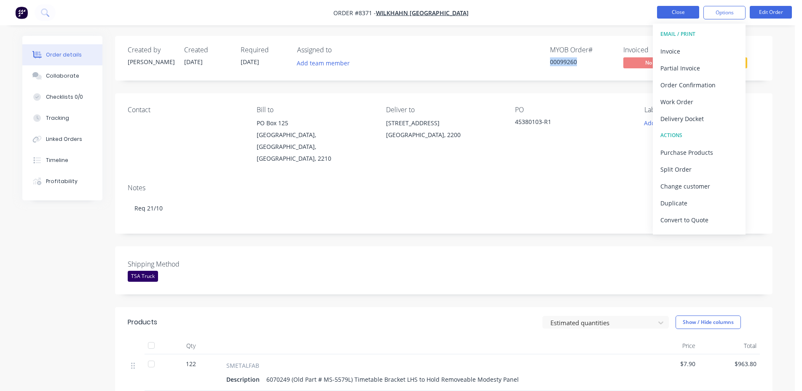
click at [678, 18] on button "Close" at bounding box center [678, 12] width 42 height 13
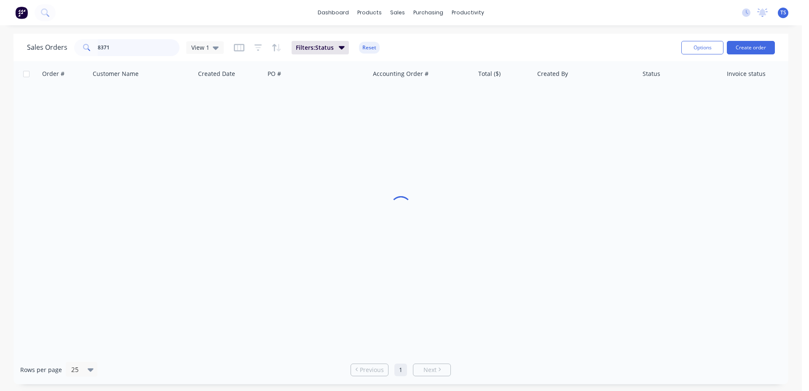
click at [121, 50] on input "8371" at bounding box center [139, 47] width 82 height 17
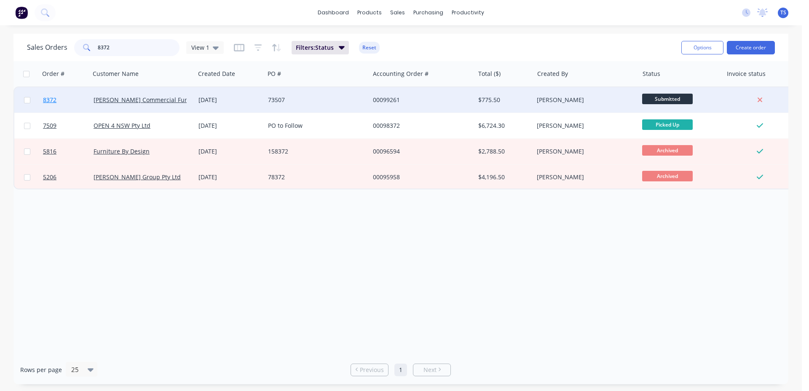
type input "8372"
click at [77, 104] on link "8372" at bounding box center [68, 99] width 51 height 25
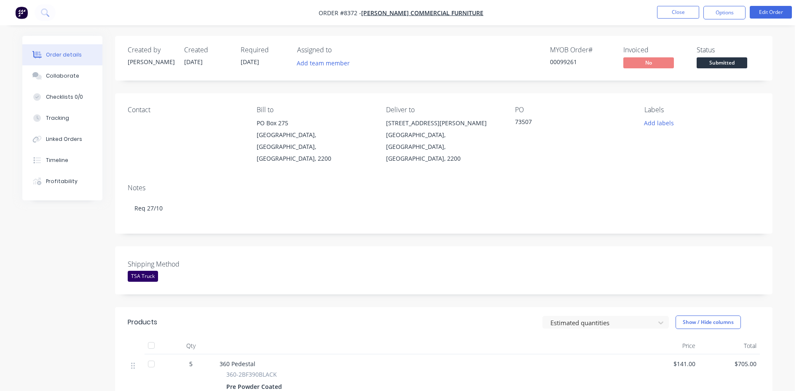
click at [722, 66] on span "Submitted" at bounding box center [722, 62] width 51 height 11
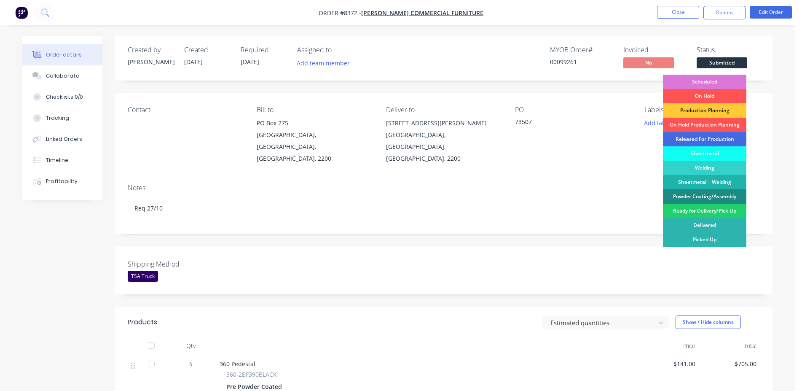
click at [710, 139] on div "Released For Production" at bounding box center [704, 139] width 83 height 14
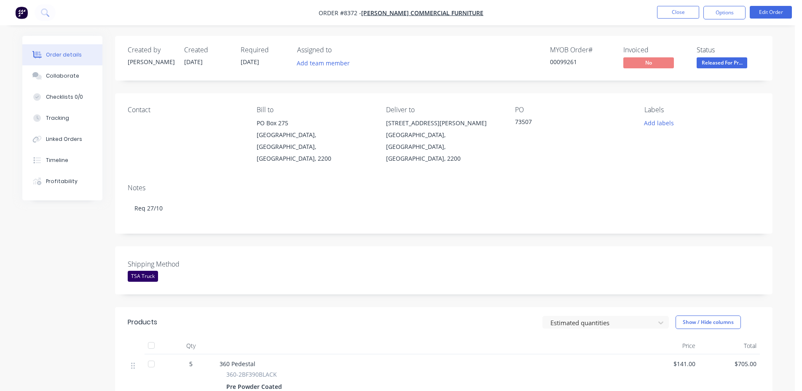
click at [565, 62] on div "00099261" at bounding box center [581, 61] width 63 height 9
copy div "00099261"
click at [666, 11] on button "Close" at bounding box center [678, 12] width 42 height 13
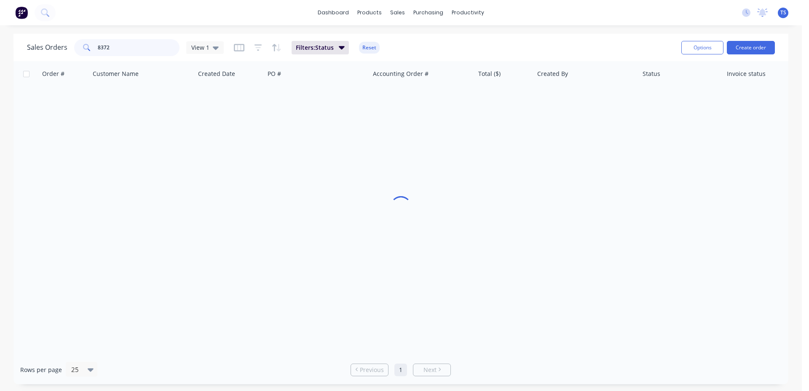
click at [107, 50] on input "8372" at bounding box center [139, 47] width 82 height 17
click at [127, 48] on input "8372" at bounding box center [139, 47] width 82 height 17
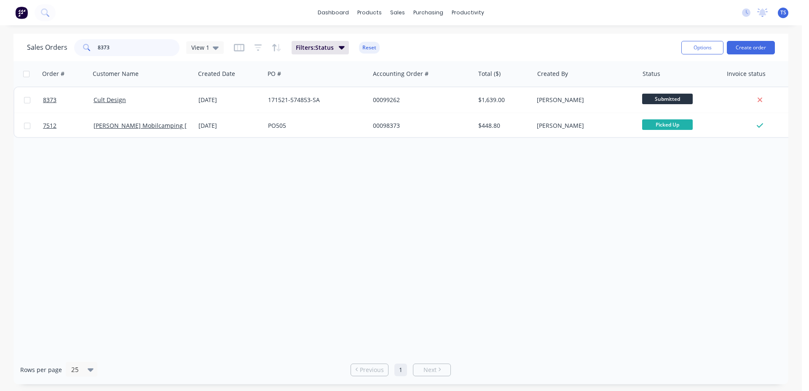
type input "8373"
click at [69, 105] on link "8373" at bounding box center [68, 99] width 51 height 25
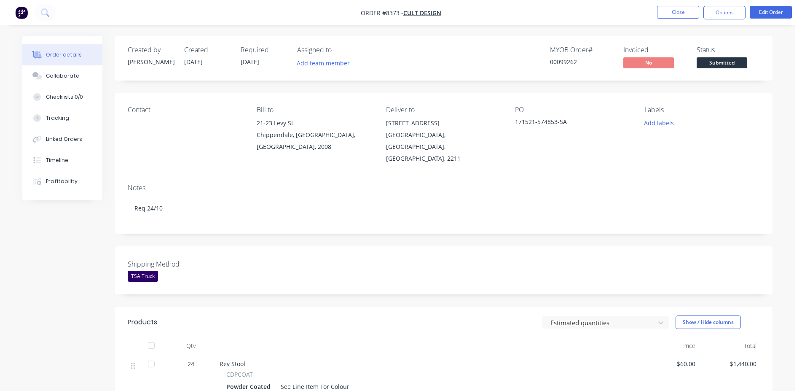
click at [731, 66] on span "Submitted" at bounding box center [722, 62] width 51 height 11
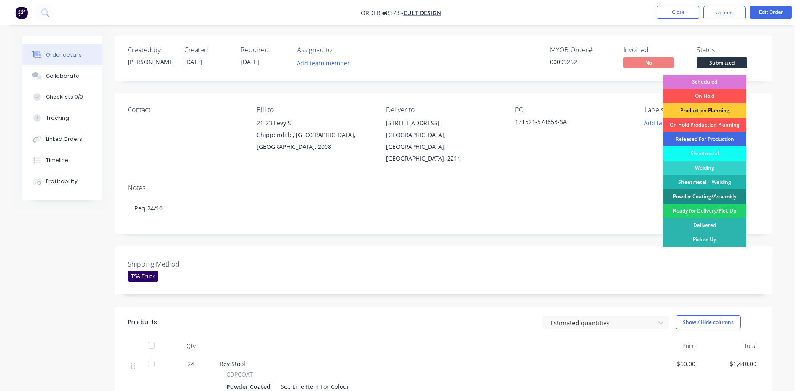
click at [710, 141] on div "Released For Production" at bounding box center [704, 139] width 83 height 14
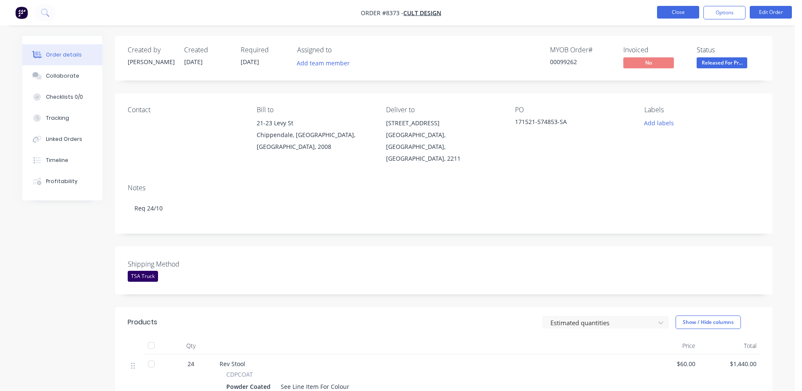
click at [683, 15] on button "Close" at bounding box center [678, 12] width 42 height 13
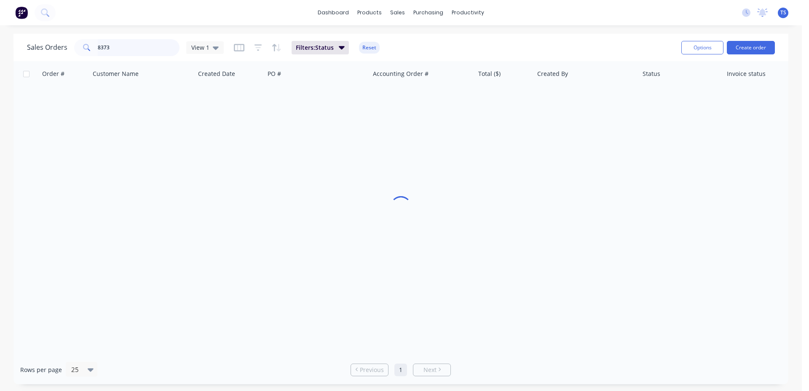
click at [139, 54] on input "8373" at bounding box center [139, 47] width 82 height 17
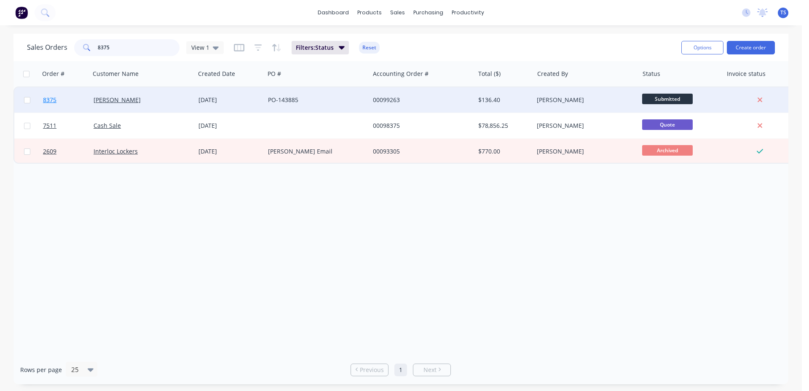
type input "8375"
click at [69, 106] on link "8375" at bounding box center [68, 99] width 51 height 25
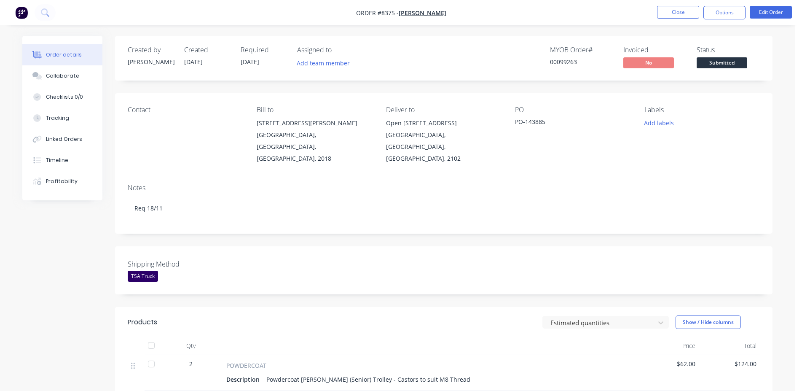
click at [714, 64] on span "Submitted" at bounding box center [722, 62] width 51 height 11
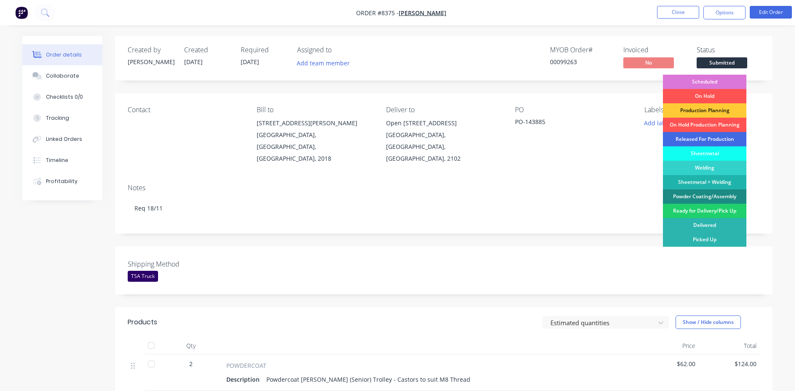
click at [723, 139] on div "Released For Production" at bounding box center [704, 139] width 83 height 14
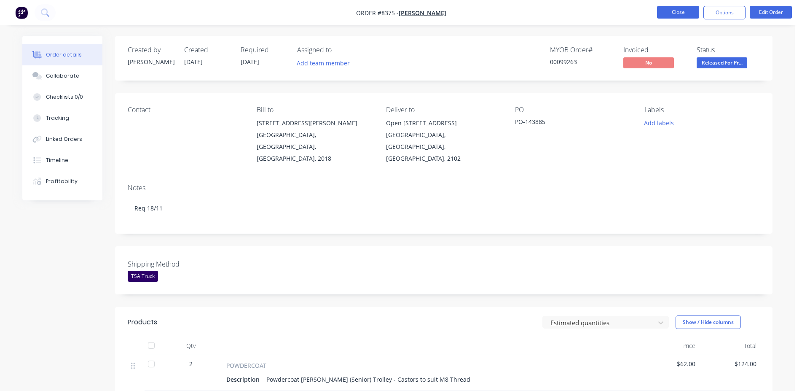
click at [665, 9] on button "Close" at bounding box center [678, 12] width 42 height 13
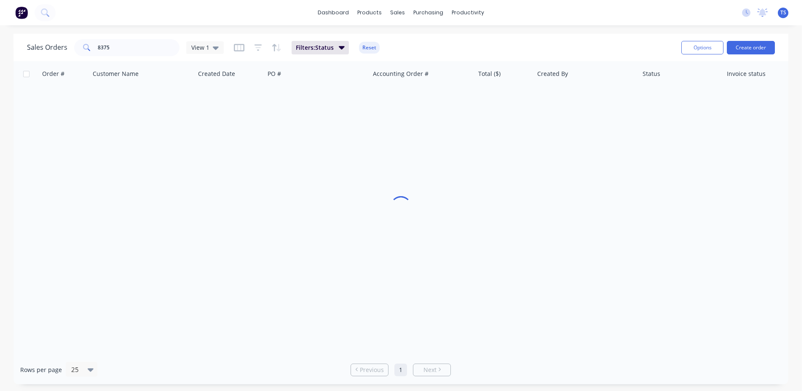
click at [129, 52] on input "8375" at bounding box center [139, 47] width 82 height 17
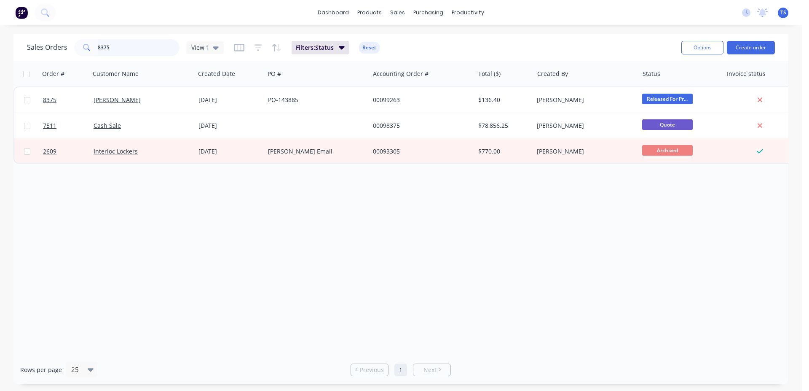
click at [128, 51] on input "8375" at bounding box center [139, 47] width 82 height 17
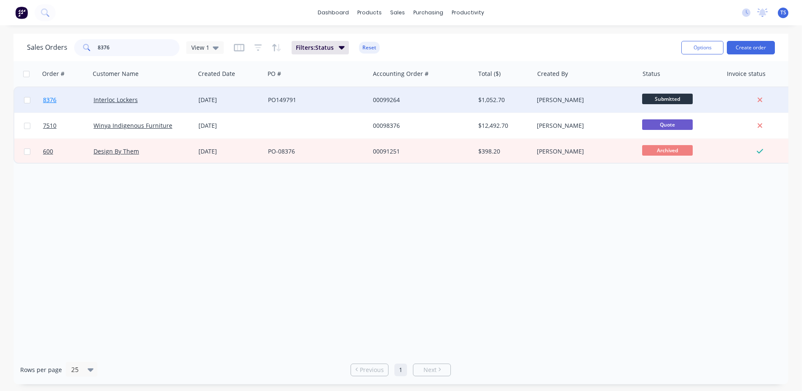
type input "8376"
click at [65, 99] on link "8376" at bounding box center [68, 99] width 51 height 25
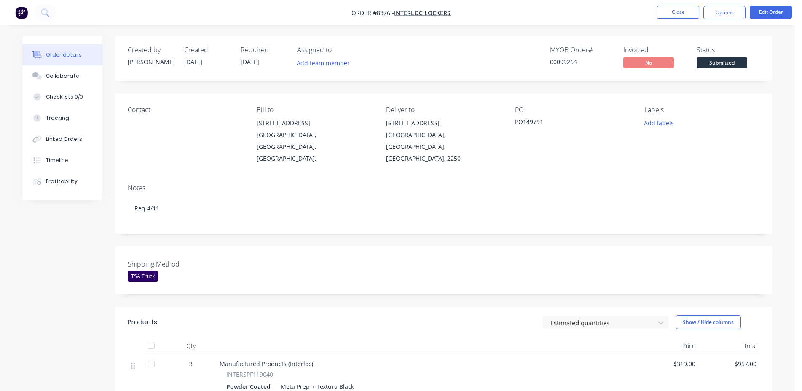
click at [725, 62] on span "Submitted" at bounding box center [722, 62] width 51 height 11
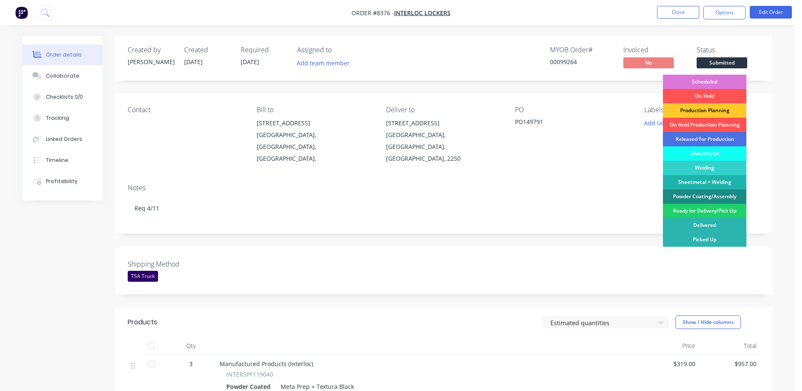
click at [722, 109] on div "Production Planning" at bounding box center [704, 110] width 83 height 14
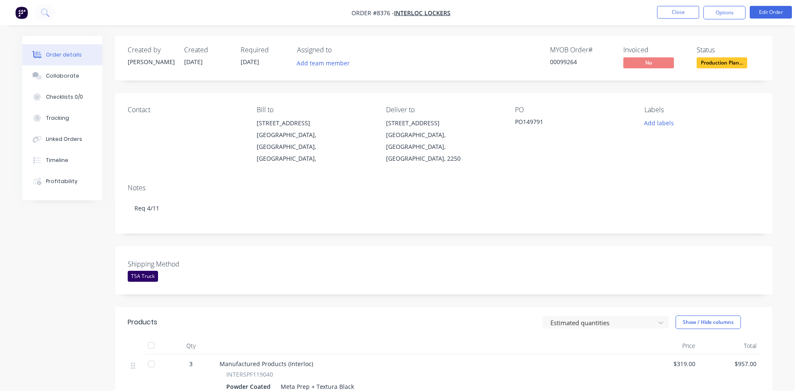
click at [569, 61] on div "00099264" at bounding box center [581, 61] width 63 height 9
copy div "00099264"
click at [670, 16] on button "Close" at bounding box center [678, 12] width 42 height 13
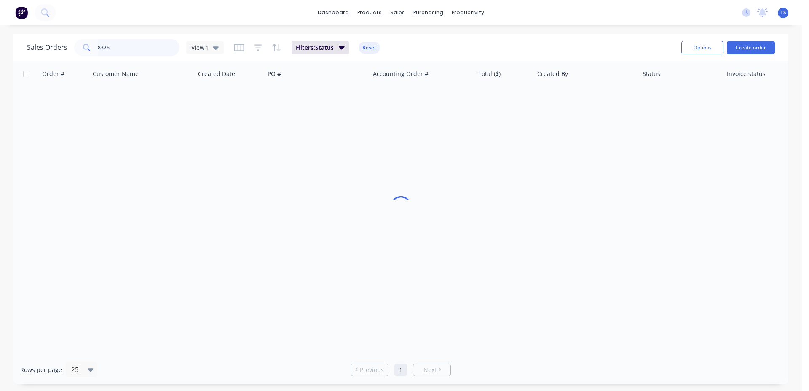
click at [163, 51] on input "8376" at bounding box center [139, 47] width 82 height 17
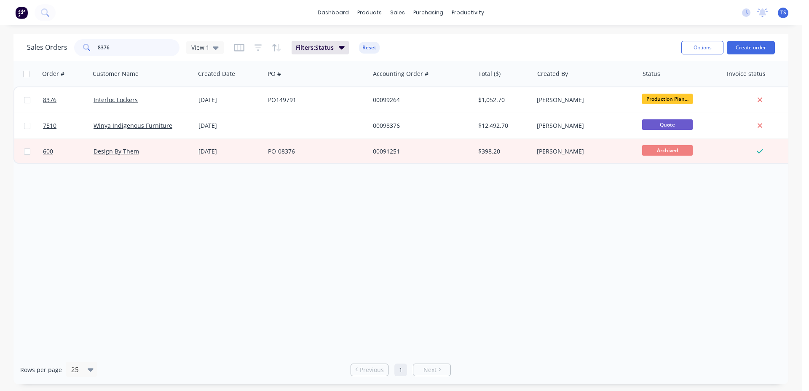
type input "7"
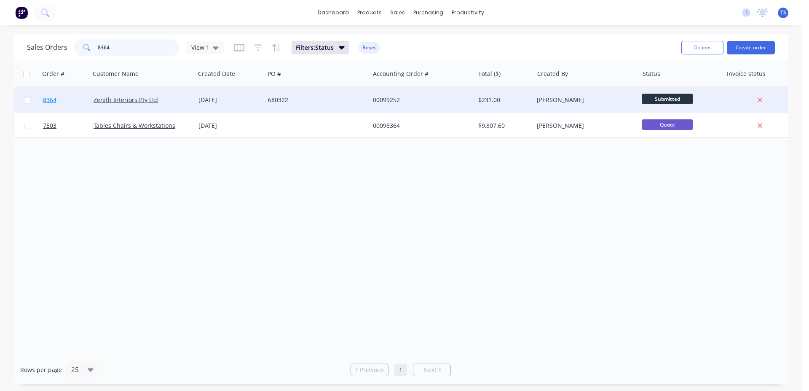
type input "8364"
click at [62, 109] on link "8364" at bounding box center [68, 99] width 51 height 25
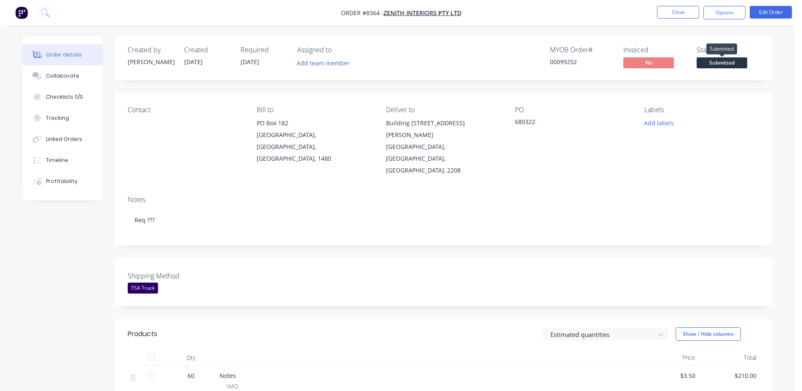
click at [727, 64] on span "Submitted" at bounding box center [722, 62] width 51 height 11
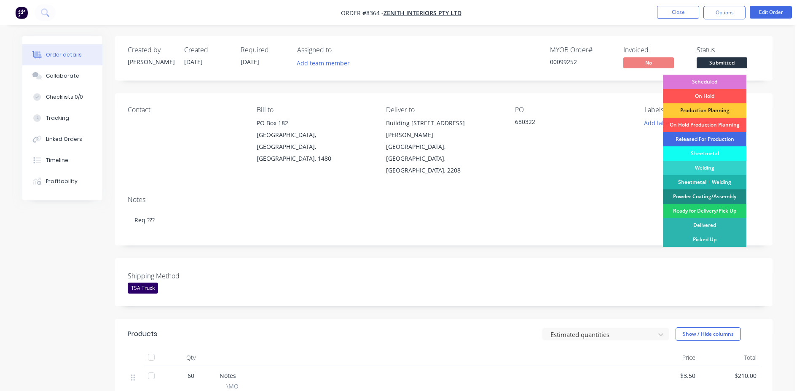
click at [703, 138] on div "Released For Production" at bounding box center [704, 139] width 83 height 14
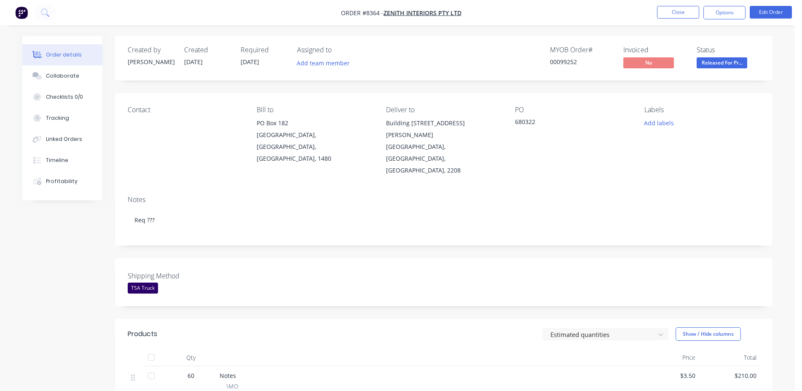
click at [564, 65] on div "00099252" at bounding box center [581, 61] width 63 height 9
copy div "00099252"
click at [682, 14] on button "Close" at bounding box center [678, 12] width 42 height 13
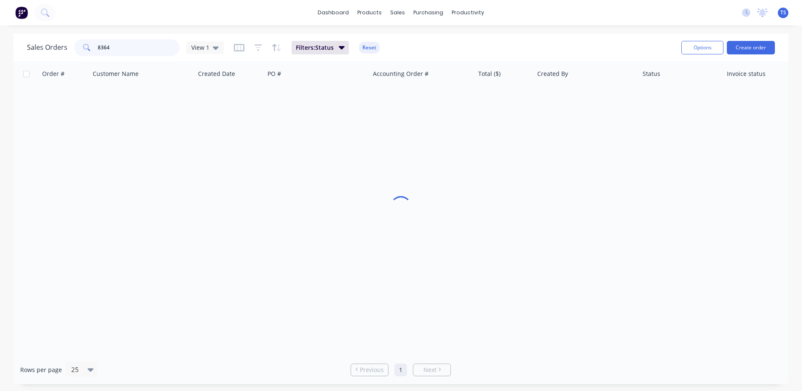
click at [142, 51] on input "8364" at bounding box center [139, 47] width 82 height 17
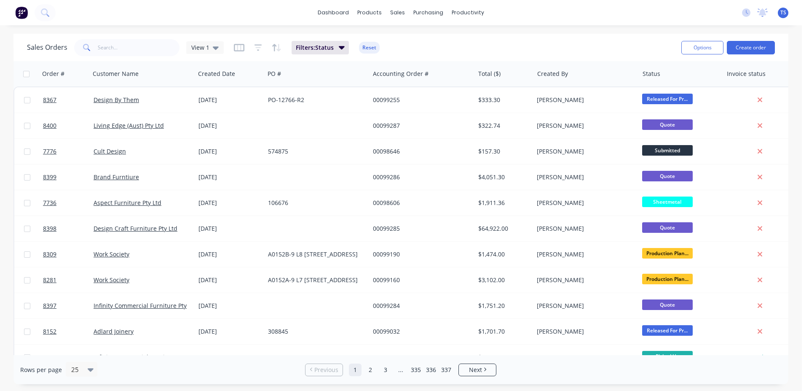
click at [453, 45] on div "Sales Orders View 1 Filters: Status Reset" at bounding box center [351, 47] width 648 height 21
click at [128, 43] on input "text" at bounding box center [139, 47] width 82 height 17
click at [206, 29] on div "dashboard products sales purchasing productivity dashboard products Product Cat…" at bounding box center [401, 195] width 802 height 391
click at [130, 49] on input "text" at bounding box center [139, 47] width 82 height 17
click at [105, 51] on input "text" at bounding box center [139, 47] width 82 height 17
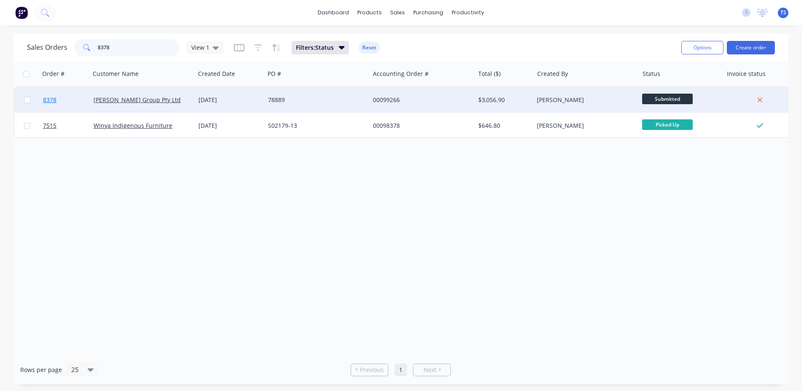
type input "8378"
click at [71, 99] on link "8378" at bounding box center [68, 99] width 51 height 25
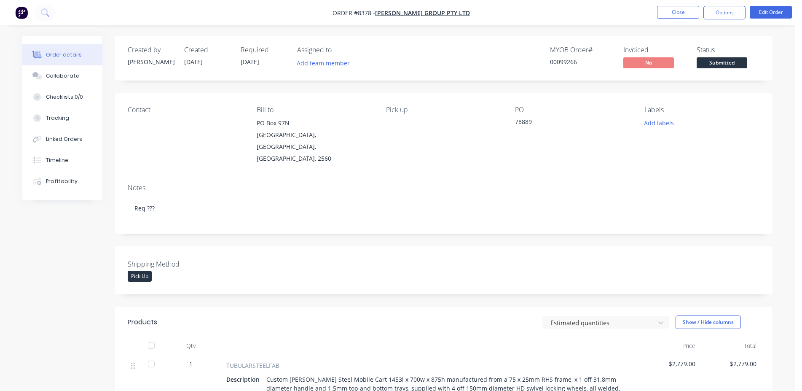
click at [730, 60] on span "Submitted" at bounding box center [722, 62] width 51 height 11
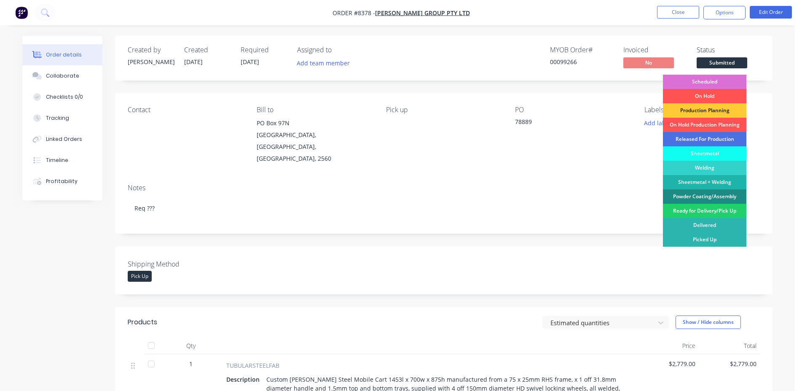
click at [714, 80] on div "Scheduled" at bounding box center [704, 82] width 83 height 14
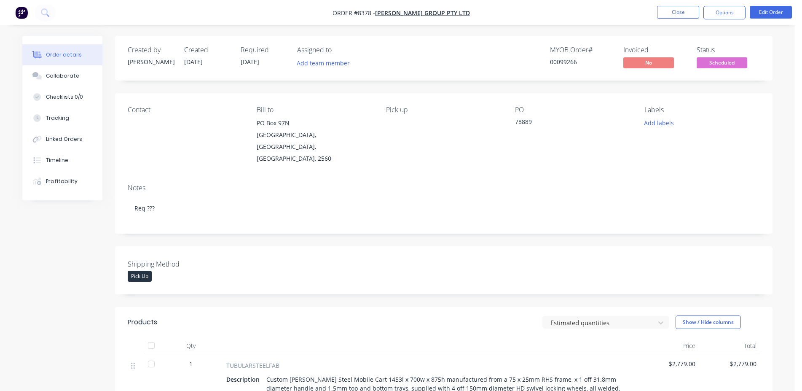
click at [577, 63] on div "00099266" at bounding box center [581, 61] width 63 height 9
copy div "00099266"
click at [673, 15] on button "Close" at bounding box center [678, 12] width 42 height 13
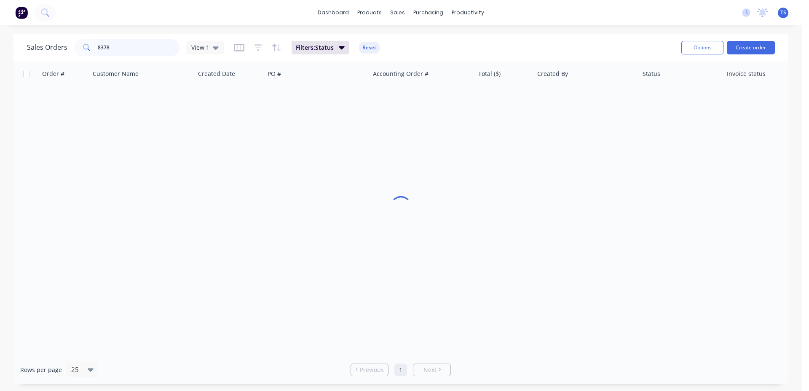
click at [108, 48] on input "8378" at bounding box center [139, 47] width 82 height 17
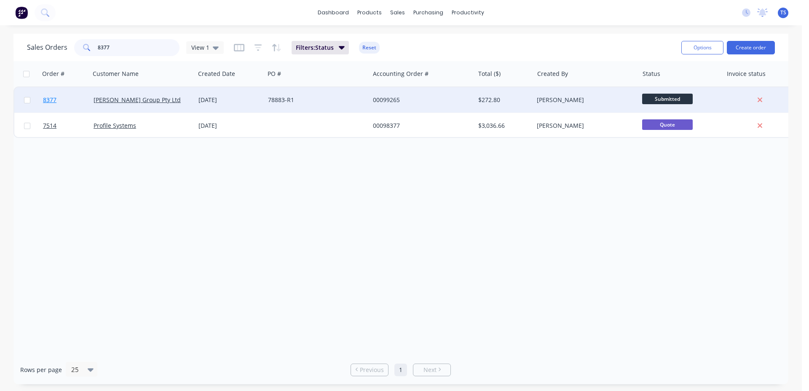
type input "8377"
click at [53, 103] on span "8377" at bounding box center [49, 100] width 13 height 8
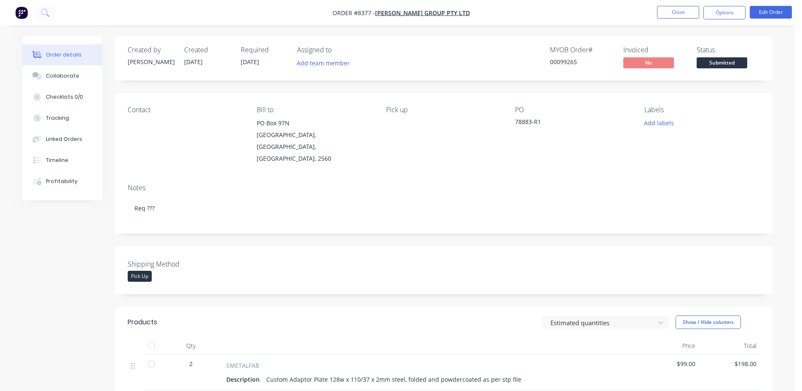
click at [733, 65] on span "Submitted" at bounding box center [722, 62] width 51 height 11
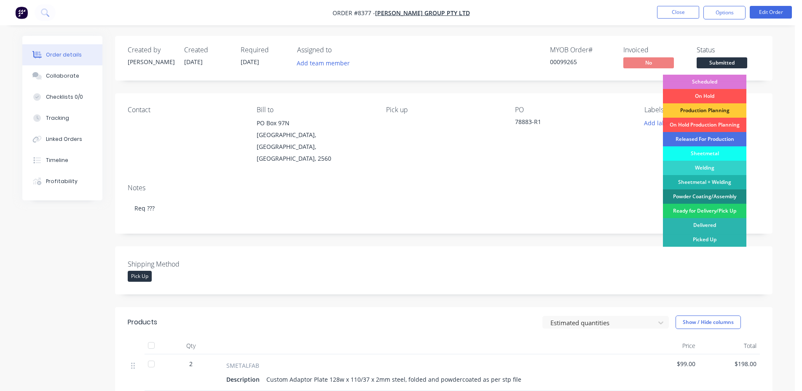
click at [714, 81] on div "Scheduled" at bounding box center [704, 82] width 83 height 14
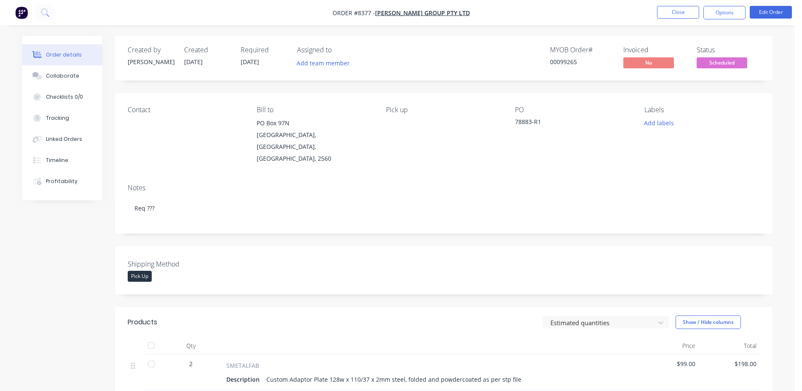
click at [566, 70] on div "MYOB Order # 00099265" at bounding box center [581, 58] width 63 height 24
click at [562, 63] on div "00099265" at bounding box center [581, 61] width 63 height 9
copy div "00099265"
click at [664, 9] on button "Close" at bounding box center [678, 12] width 42 height 13
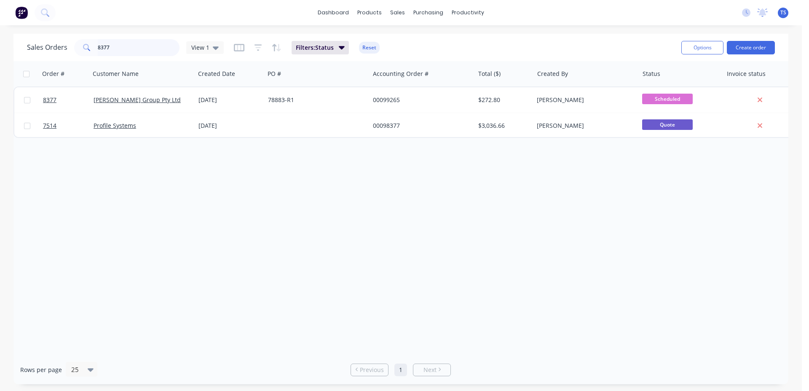
click at [137, 45] on input "8377" at bounding box center [139, 47] width 82 height 17
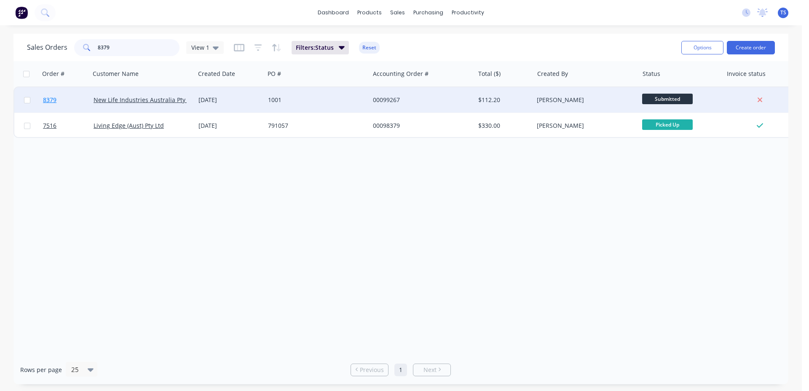
type input "8379"
click at [62, 105] on link "8379" at bounding box center [68, 99] width 51 height 25
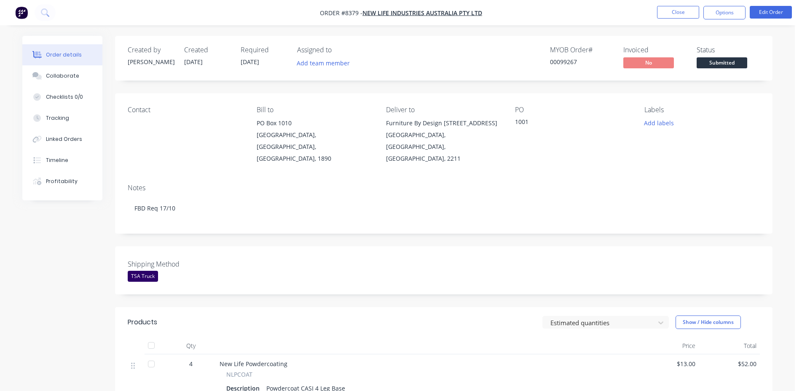
click at [532, 231] on div "Created by Allisa Created 07/10/25 Required 16/10/25 Assigned to Add team membe…" at bounding box center [443, 350] width 657 height 628
click at [723, 62] on span "Submitted" at bounding box center [722, 62] width 51 height 11
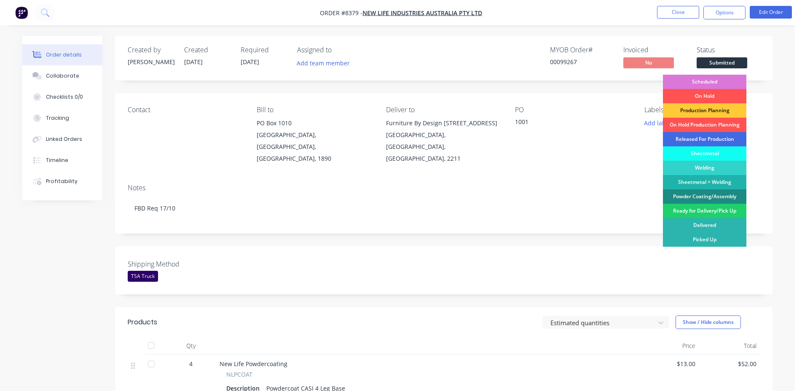
click at [704, 137] on div "Released For Production" at bounding box center [704, 139] width 83 height 14
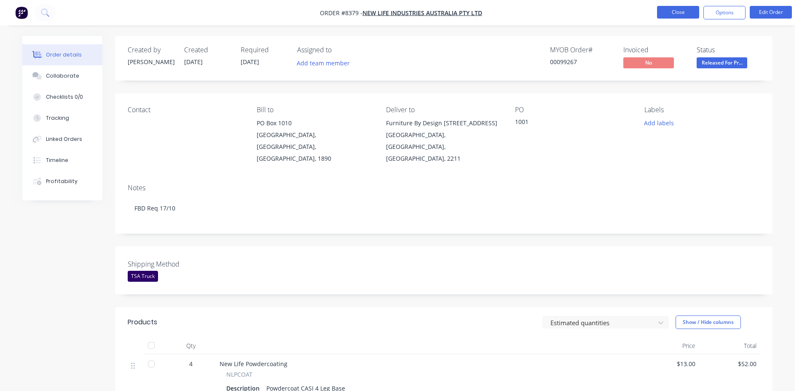
click at [693, 17] on button "Close" at bounding box center [678, 12] width 42 height 13
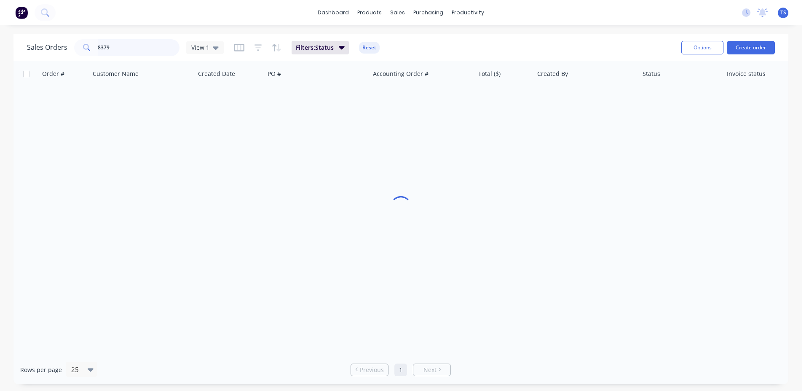
click at [134, 55] on input "8379" at bounding box center [139, 47] width 82 height 17
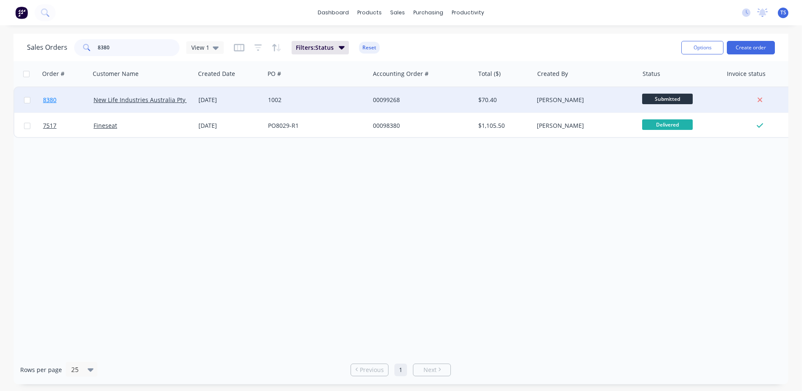
type input "8380"
click at [82, 95] on link "8380" at bounding box center [68, 99] width 51 height 25
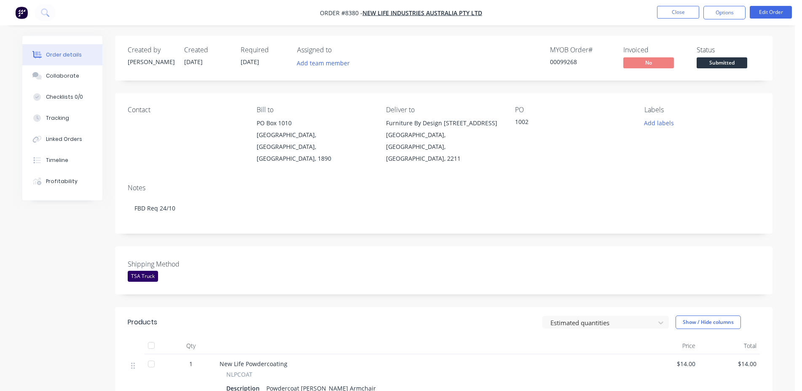
click at [729, 66] on span "Submitted" at bounding box center [722, 62] width 51 height 11
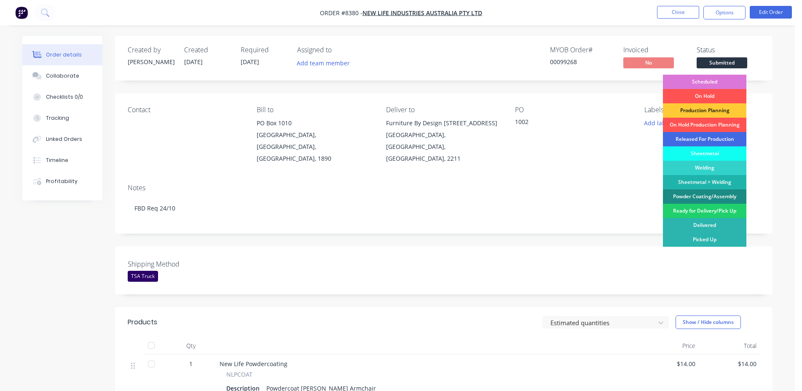
click at [703, 141] on div "Released For Production" at bounding box center [704, 139] width 83 height 14
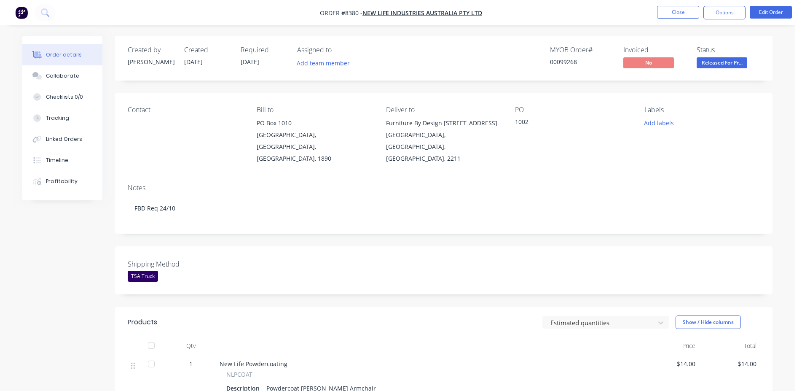
click at [679, 22] on nav "Order #8380 - New Life Industries Australia Pty Ltd Close Options Edit Order" at bounding box center [401, 12] width 802 height 25
drag, startPoint x: 642, startPoint y: 21, endPoint x: 656, endPoint y: 18, distance: 13.8
click at [650, 20] on nav "Order #8380 - New Life Industries Australia Pty Ltd Close Options Edit Order" at bounding box center [401, 12] width 802 height 25
click at [679, 10] on button "Close" at bounding box center [678, 12] width 42 height 13
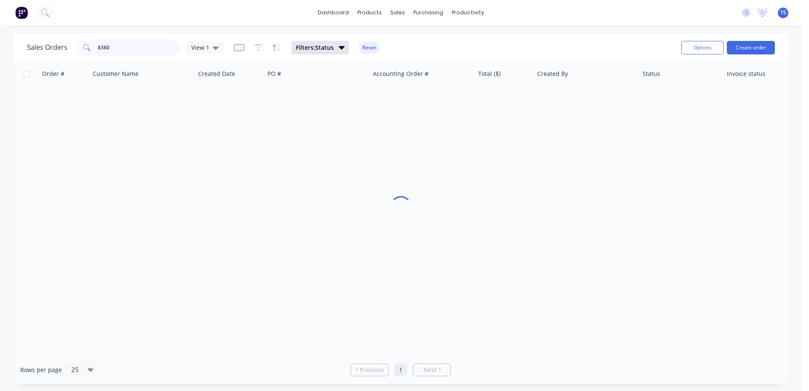
click at [149, 53] on input "8380" at bounding box center [139, 47] width 82 height 17
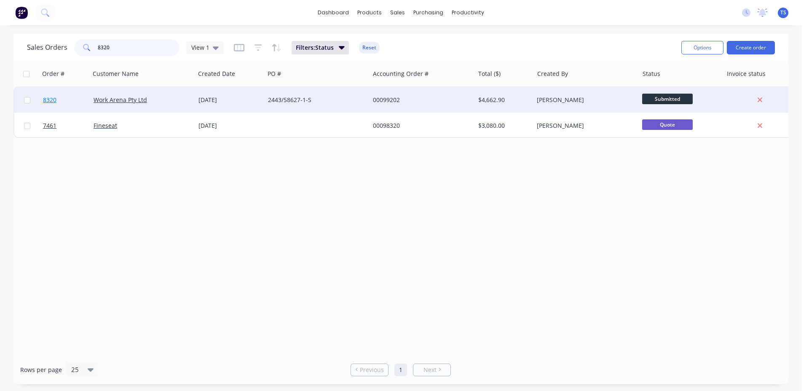
type input "8320"
click at [63, 102] on link "8320" at bounding box center [68, 99] width 51 height 25
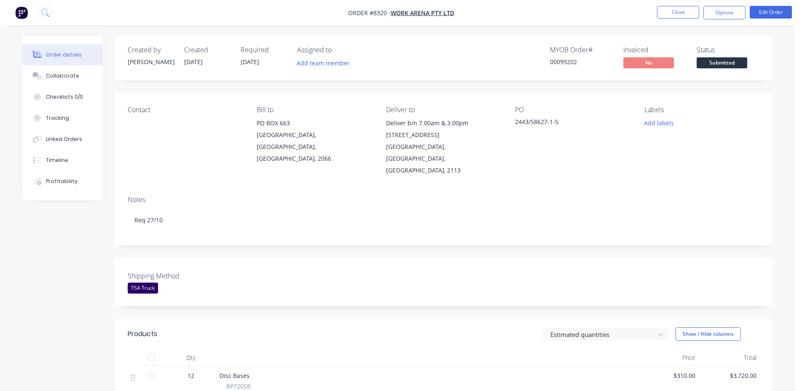
click at [728, 68] on button "Submitted" at bounding box center [722, 63] width 51 height 13
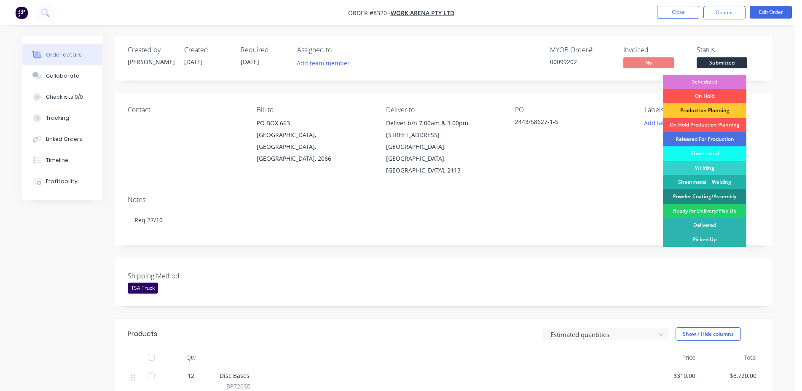
click at [719, 110] on div "Production Planning" at bounding box center [704, 110] width 83 height 14
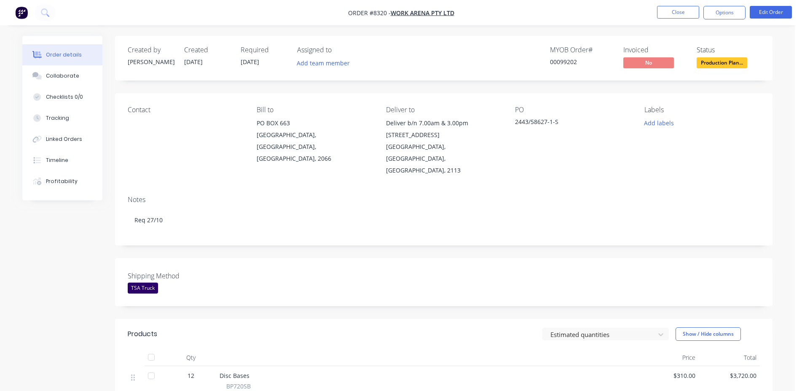
click at [565, 64] on div "00099202" at bounding box center [581, 61] width 63 height 9
copy div "00099202"
click at [680, 14] on button "Close" at bounding box center [678, 12] width 42 height 13
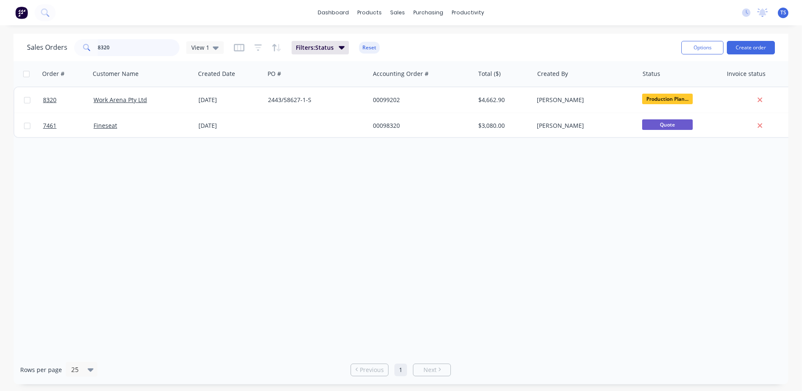
click at [146, 53] on input "8320" at bounding box center [139, 47] width 82 height 17
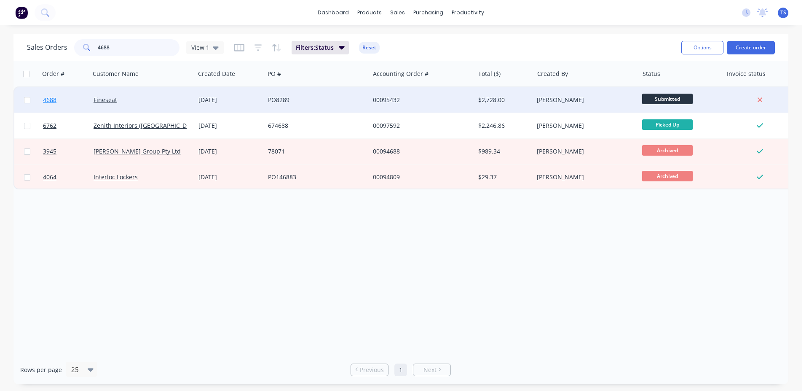
type input "4688"
click at [63, 93] on link "4688" at bounding box center [68, 99] width 51 height 25
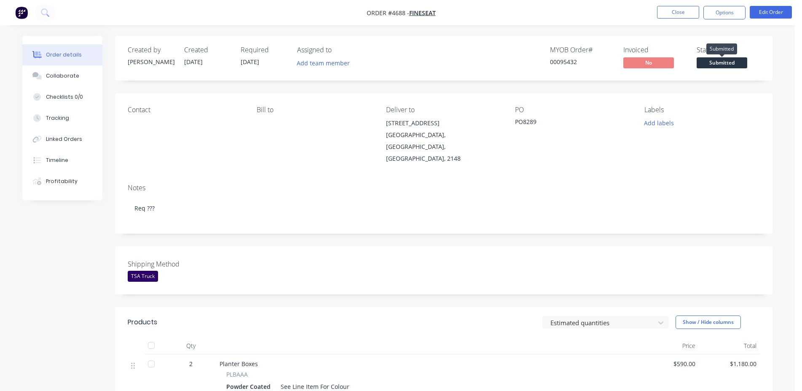
click at [713, 67] on span "Submitted" at bounding box center [722, 62] width 51 height 11
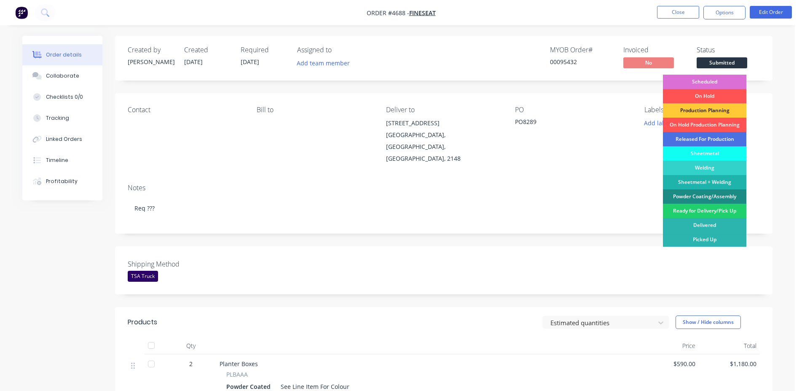
click at [712, 79] on div "Scheduled" at bounding box center [704, 82] width 83 height 14
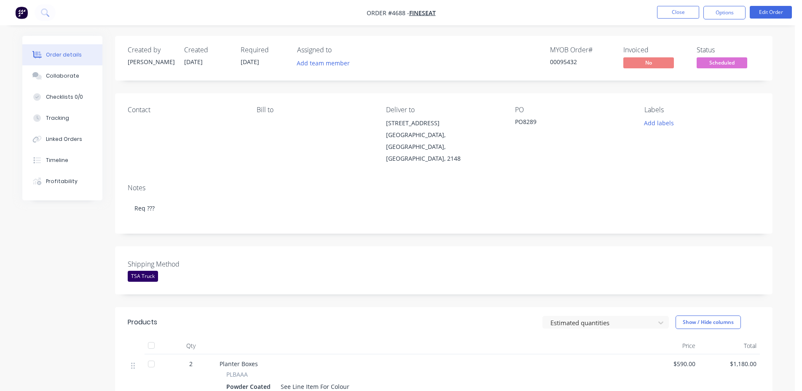
click at [560, 62] on div "00095432" at bounding box center [581, 61] width 63 height 9
copy div "00095432"
click at [683, 18] on button "Close" at bounding box center [678, 12] width 42 height 13
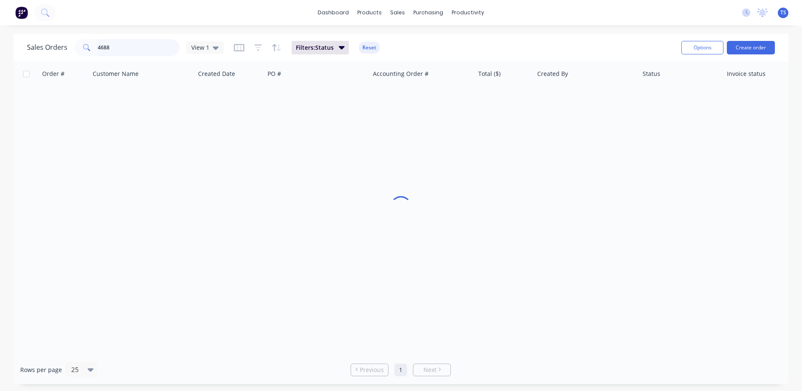
click at [158, 49] on input "4688" at bounding box center [139, 47] width 82 height 17
click at [158, 48] on input "4688" at bounding box center [139, 47] width 82 height 17
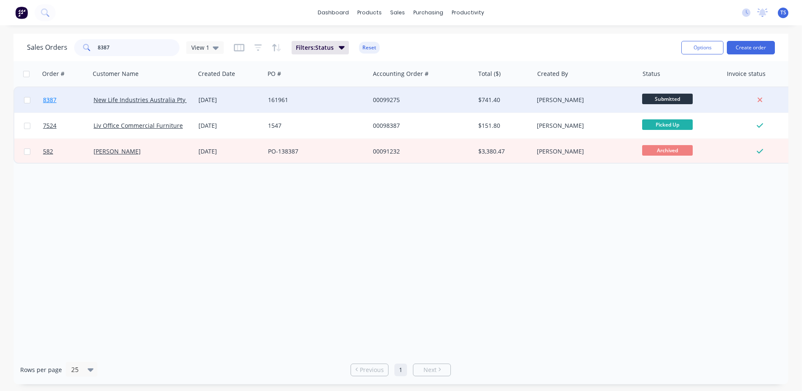
type input "8387"
click at [59, 97] on link "8387" at bounding box center [68, 99] width 51 height 25
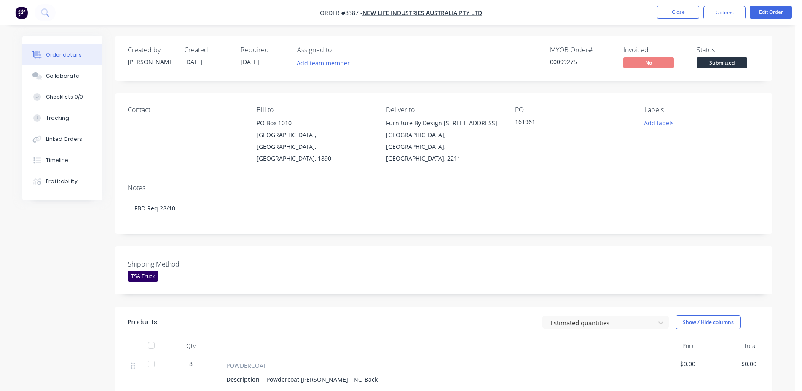
click at [737, 61] on span "Submitted" at bounding box center [722, 62] width 51 height 11
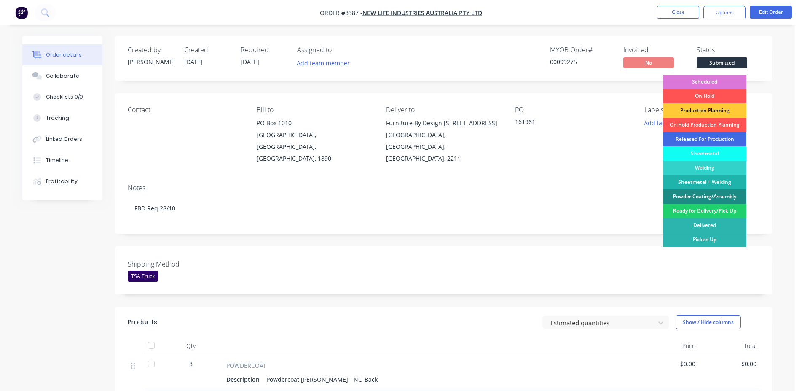
click at [702, 140] on div "Released For Production" at bounding box center [704, 139] width 83 height 14
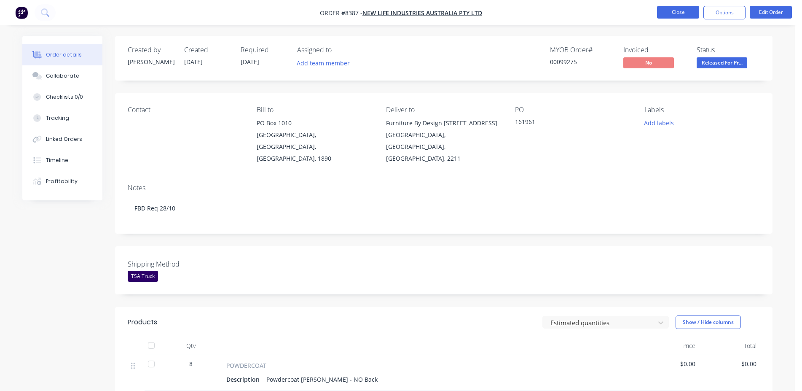
click at [661, 13] on button "Close" at bounding box center [678, 12] width 42 height 13
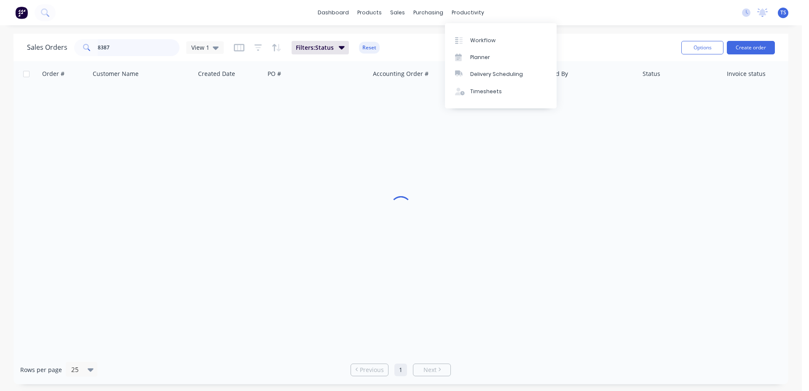
click at [123, 51] on input "8387" at bounding box center [139, 47] width 82 height 17
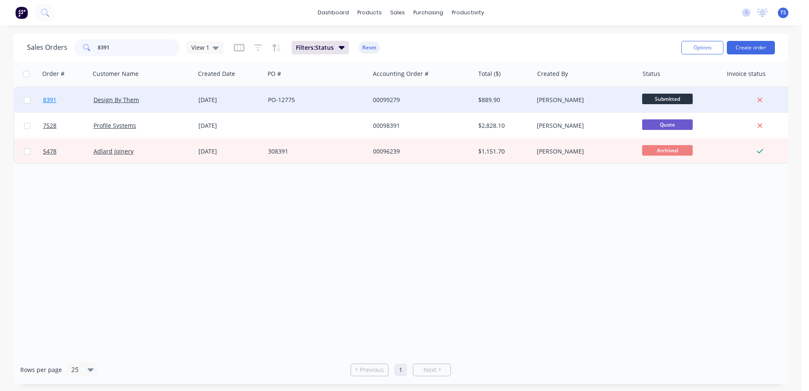
type input "8391"
click at [73, 98] on link "8391" at bounding box center [68, 99] width 51 height 25
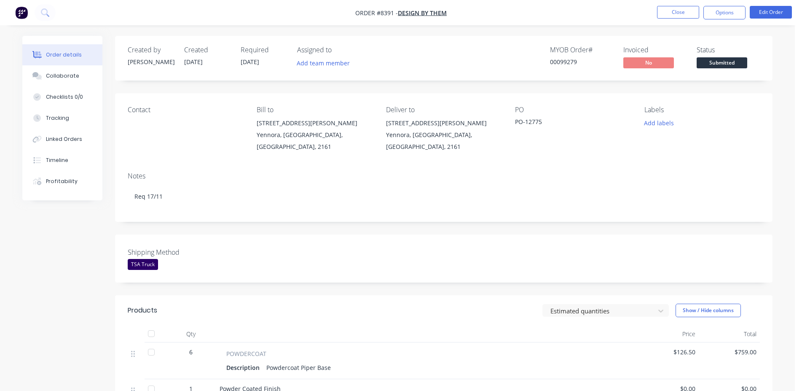
click at [737, 60] on span "Submitted" at bounding box center [722, 62] width 51 height 11
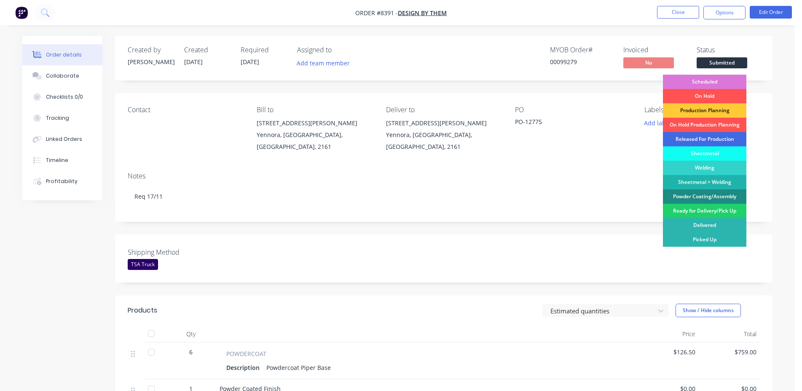
click at [713, 140] on div "Released For Production" at bounding box center [704, 139] width 83 height 14
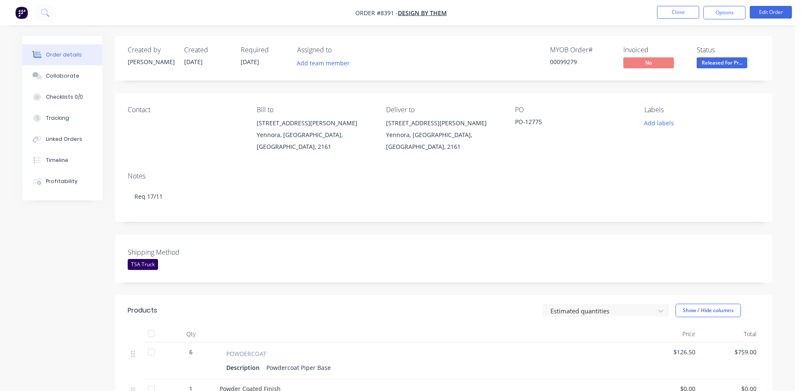
click at [565, 56] on div "MYOB Order # 00099279" at bounding box center [581, 58] width 63 height 24
click at [565, 61] on div "00099279" at bounding box center [581, 61] width 63 height 9
copy div "00099279"
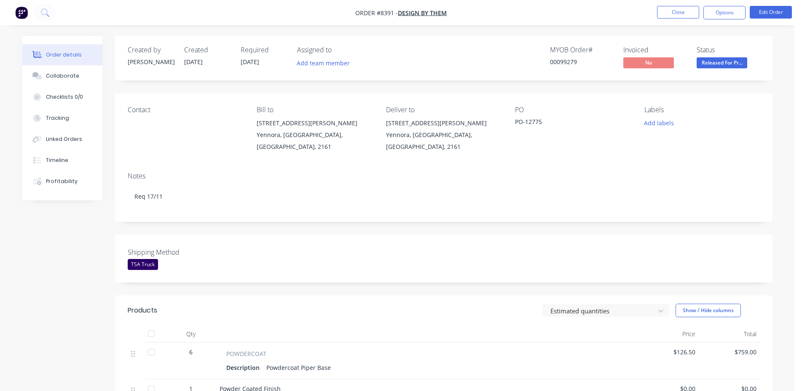
click at [688, 5] on nav "Order #8391 - Design By Them Close Options Edit Order" at bounding box center [401, 12] width 802 height 25
click at [688, 11] on button "Close" at bounding box center [678, 12] width 42 height 13
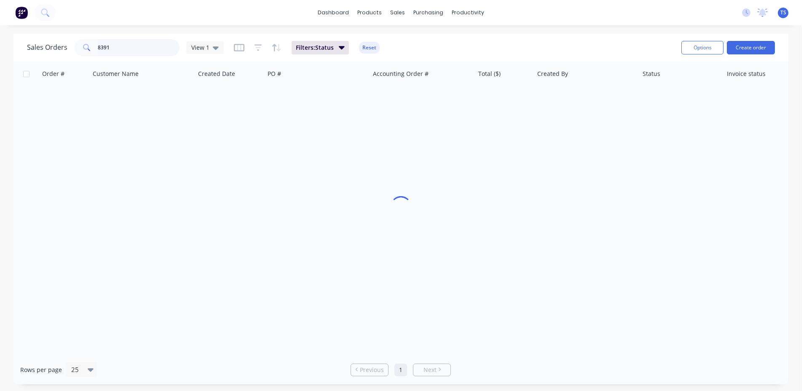
click at [138, 42] on input "8391" at bounding box center [139, 47] width 82 height 17
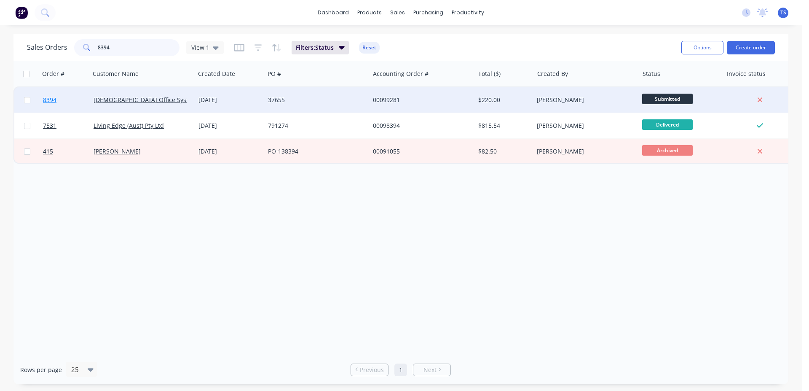
type input "8394"
click at [62, 98] on link "8394" at bounding box center [68, 99] width 51 height 25
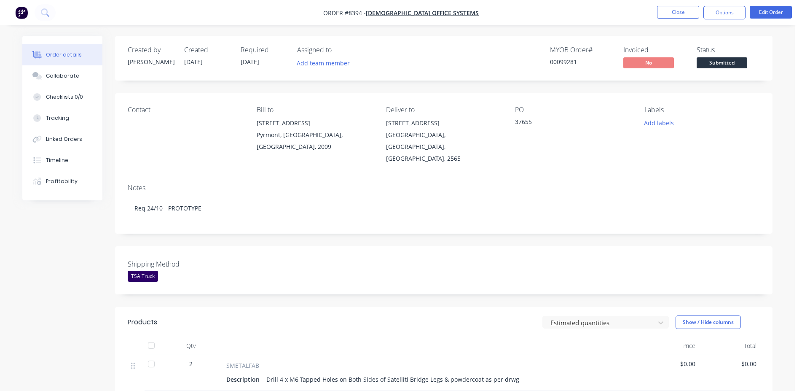
click at [732, 74] on div "Created by Allisa Created 07/10/25 Required 30/10/25 Assigned to Add team membe…" at bounding box center [443, 58] width 657 height 45
drag, startPoint x: 732, startPoint y: 69, endPoint x: 728, endPoint y: 71, distance: 4.9
click at [732, 69] on button "Submitted" at bounding box center [722, 63] width 51 height 13
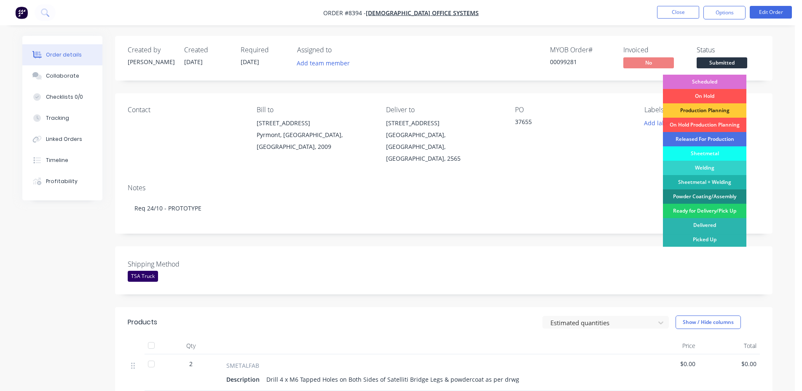
click at [718, 79] on div "Scheduled" at bounding box center [704, 82] width 83 height 14
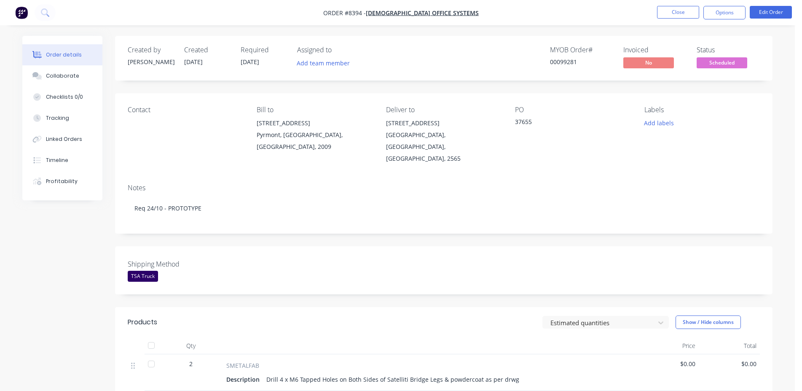
click at [572, 61] on div "00099281" at bounding box center [581, 61] width 63 height 9
click at [690, 13] on button "Close" at bounding box center [678, 12] width 42 height 13
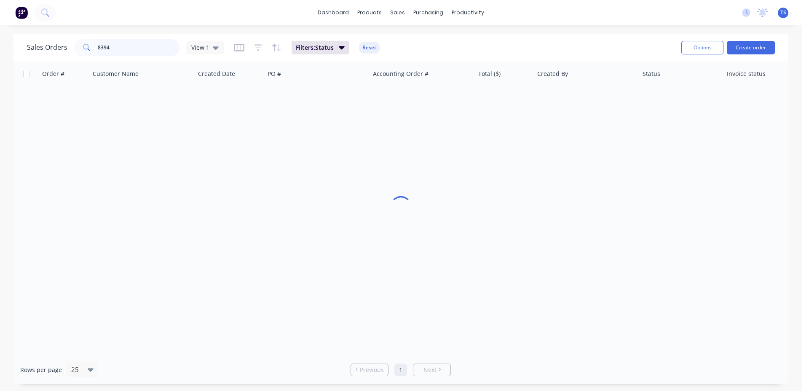
click at [139, 51] on input "8394" at bounding box center [139, 47] width 82 height 17
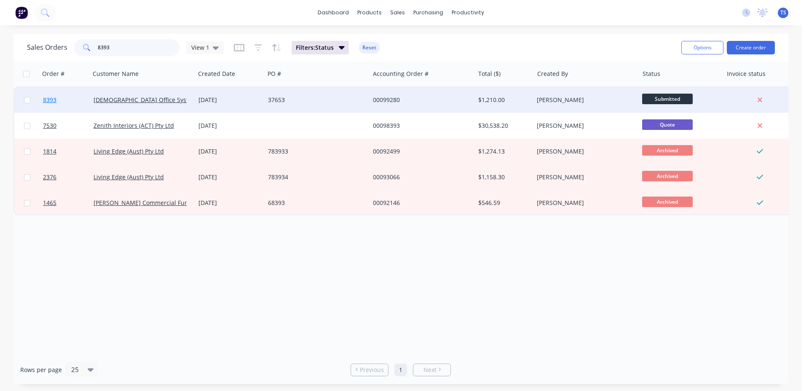
type input "8393"
click at [62, 101] on link "8393" at bounding box center [68, 99] width 51 height 25
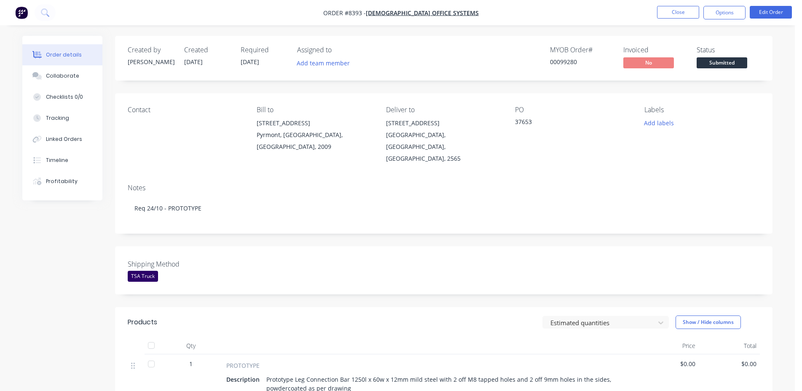
click at [723, 63] on span "Submitted" at bounding box center [722, 62] width 51 height 11
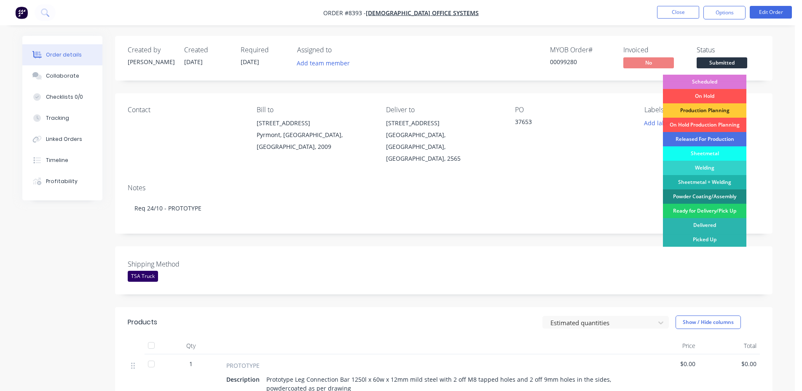
click at [716, 80] on div "Scheduled" at bounding box center [704, 82] width 83 height 14
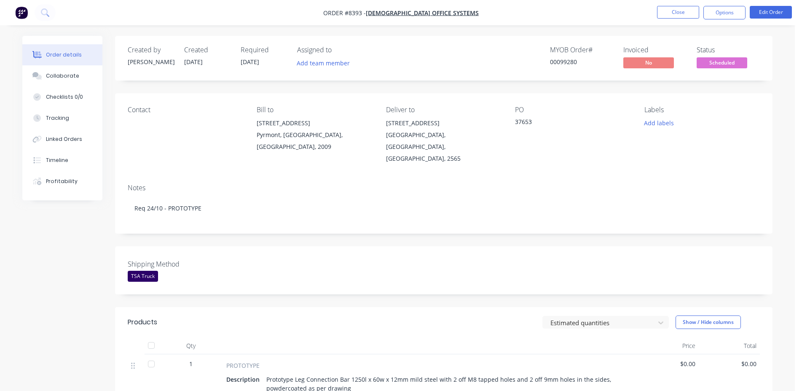
click at [582, 63] on div "00099280" at bounding box center [581, 61] width 63 height 9
click at [565, 63] on div "00099280" at bounding box center [581, 61] width 63 height 9
click at [679, 17] on button "Close" at bounding box center [678, 12] width 42 height 13
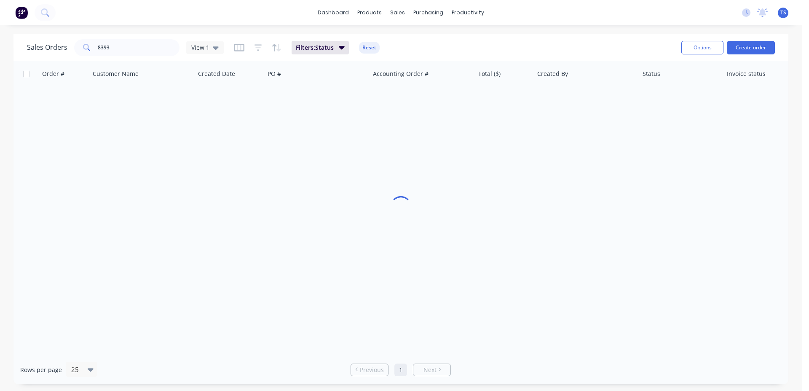
click at [155, 59] on div "Sales Orders 8393 View 1 Filters: Status Reset Options Create order" at bounding box center [400, 47] width 775 height 27
click at [147, 48] on input "8393" at bounding box center [139, 47] width 82 height 17
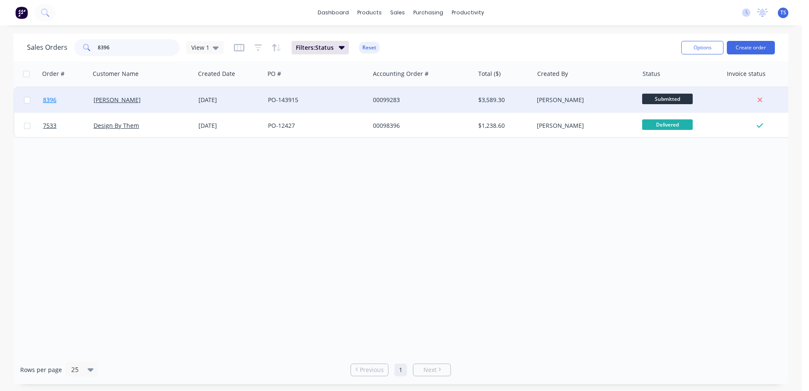
type input "8396"
click at [56, 106] on link "8396" at bounding box center [68, 99] width 51 height 25
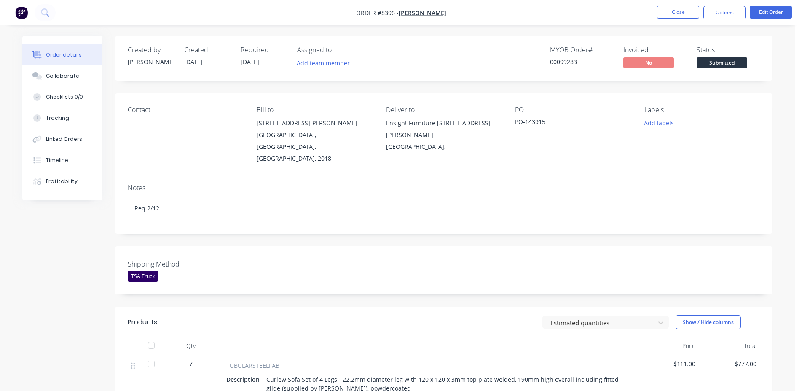
drag, startPoint x: 750, startPoint y: 52, endPoint x: 740, endPoint y: 60, distance: 13.2
click at [750, 52] on div "Status" at bounding box center [728, 50] width 63 height 8
click at [724, 68] on button "Submitted" at bounding box center [722, 63] width 51 height 13
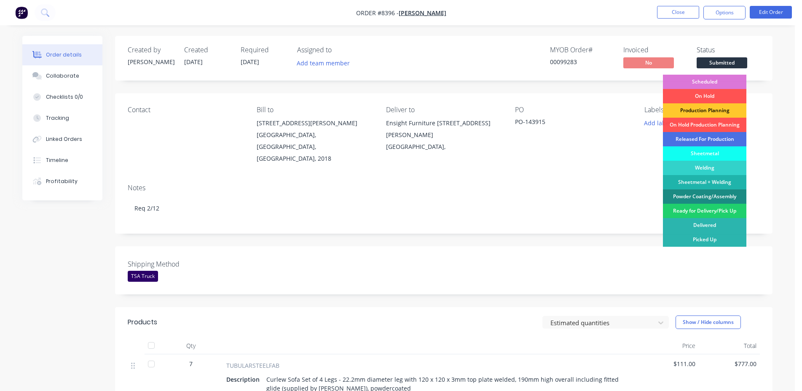
click at [707, 110] on div "Production Planning" at bounding box center [704, 110] width 83 height 14
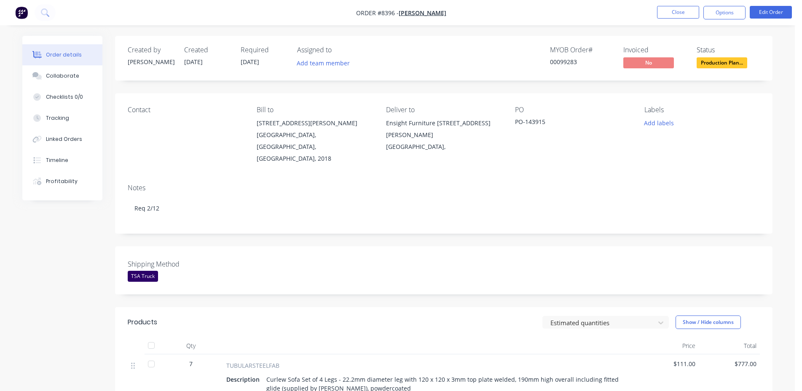
click at [549, 62] on div "MYOB Order # 00099283 Invoiced No Status Production Plan..." at bounding box center [570, 58] width 378 height 24
click at [571, 59] on div "00099283" at bounding box center [581, 61] width 63 height 9
click at [680, 12] on button "Close" at bounding box center [678, 12] width 42 height 13
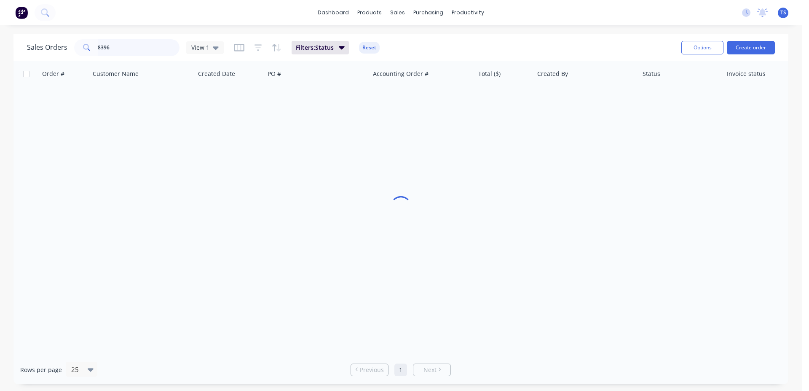
click at [150, 48] on input "8396" at bounding box center [139, 47] width 82 height 17
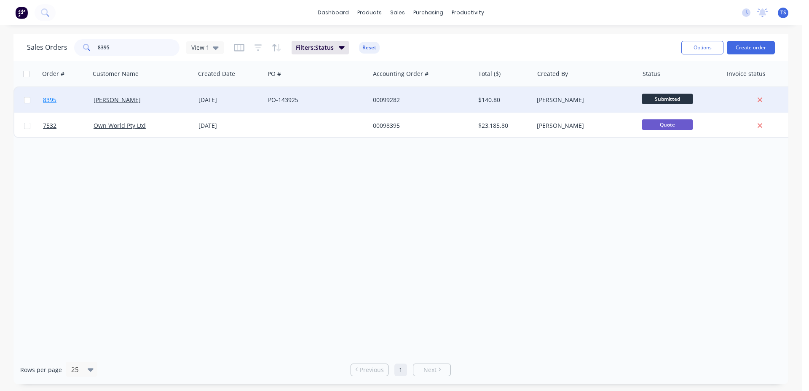
type input "8395"
click at [78, 96] on link "8395" at bounding box center [68, 99] width 51 height 25
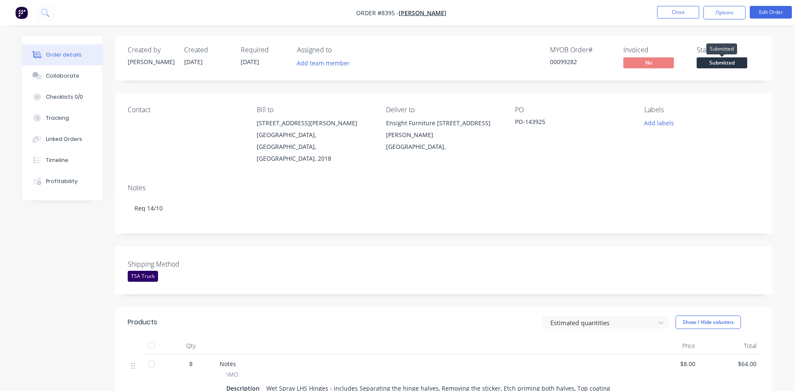
click at [735, 63] on span "Submitted" at bounding box center [722, 62] width 51 height 11
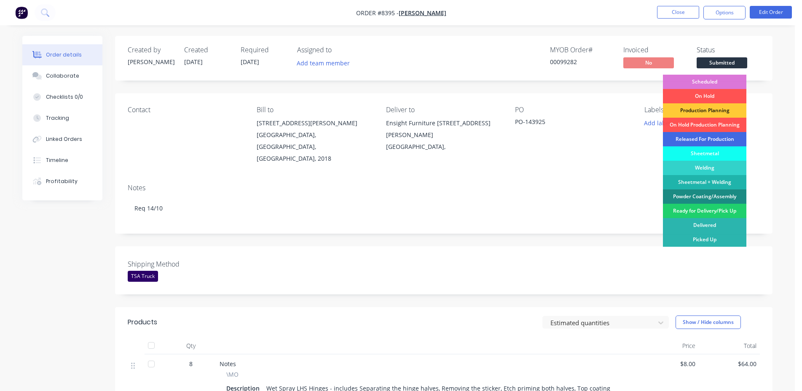
click at [718, 136] on div "Released For Production" at bounding box center [704, 139] width 83 height 14
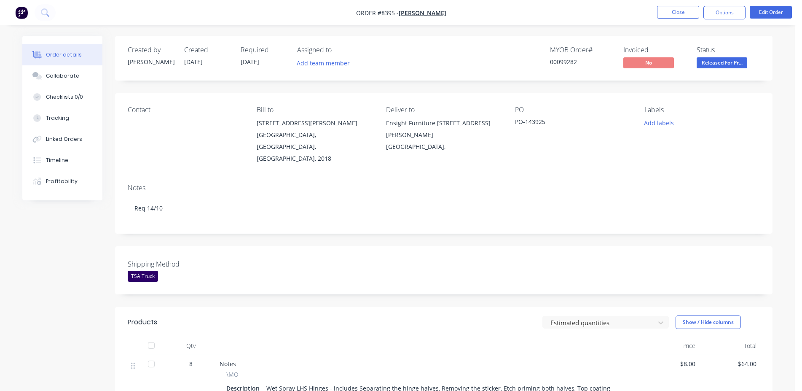
click at [550, 56] on div "MYOB Order # 00099282" at bounding box center [581, 58] width 63 height 24
click at [551, 58] on div "00099282" at bounding box center [581, 61] width 63 height 9
click at [671, 14] on button "Close" at bounding box center [678, 12] width 42 height 13
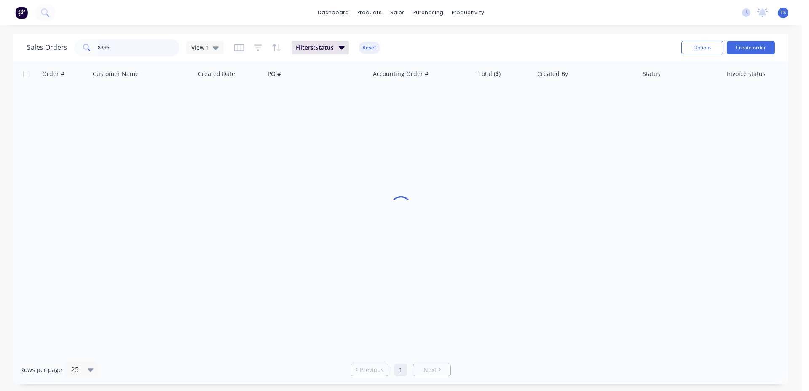
click at [118, 47] on input "8395" at bounding box center [139, 47] width 82 height 17
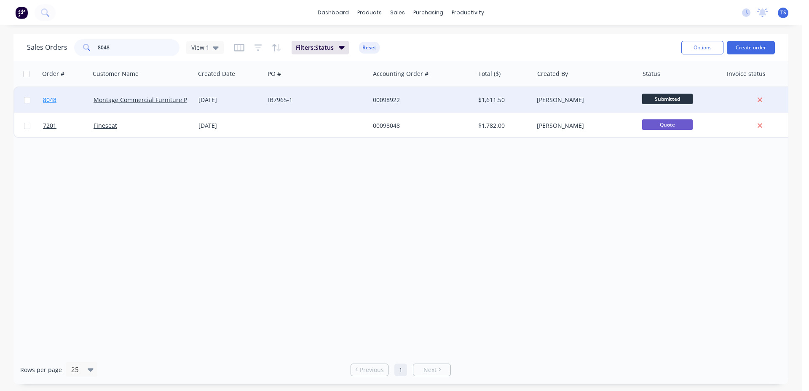
type input "8048"
click at [49, 100] on span "8048" at bounding box center [49, 100] width 13 height 8
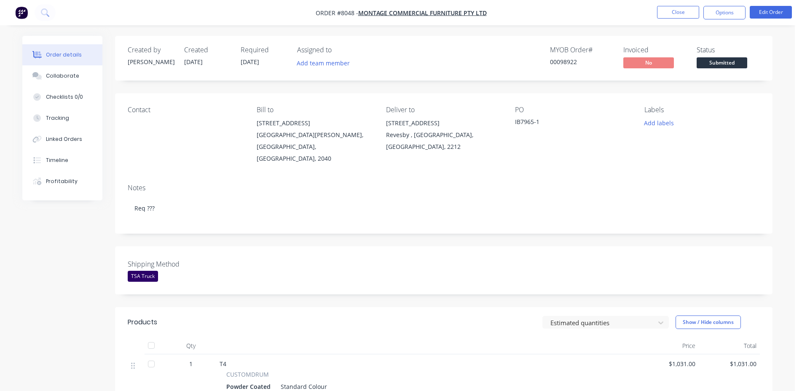
click at [740, 56] on div "Status Submitted" at bounding box center [728, 58] width 63 height 24
click at [738, 63] on span "Submitted" at bounding box center [722, 62] width 51 height 11
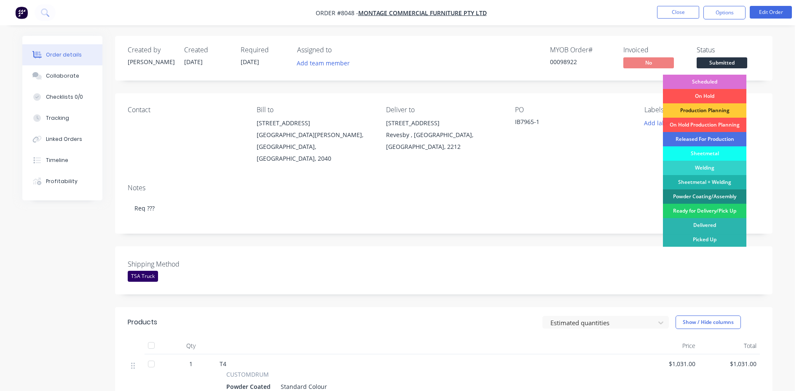
click at [705, 83] on div "Scheduled" at bounding box center [704, 82] width 83 height 14
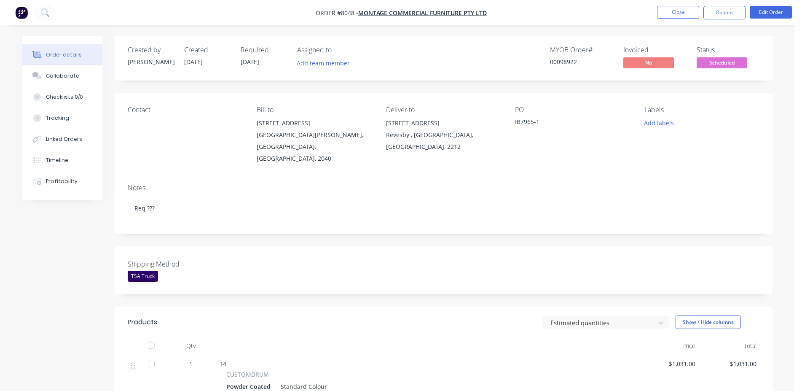
click at [577, 63] on div "00098922" at bounding box center [581, 61] width 63 height 9
click at [573, 63] on div "00098922" at bounding box center [581, 61] width 63 height 9
click at [573, 62] on div "00098922" at bounding box center [581, 61] width 63 height 9
click at [672, 17] on button "Close" at bounding box center [678, 12] width 42 height 13
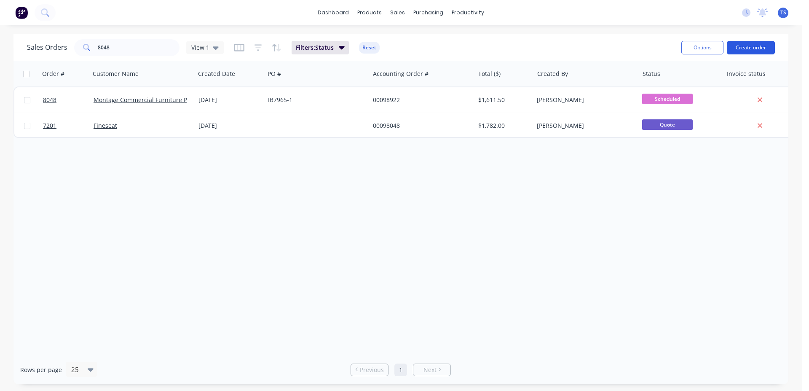
click at [744, 48] on button "Create order" at bounding box center [751, 47] width 48 height 13
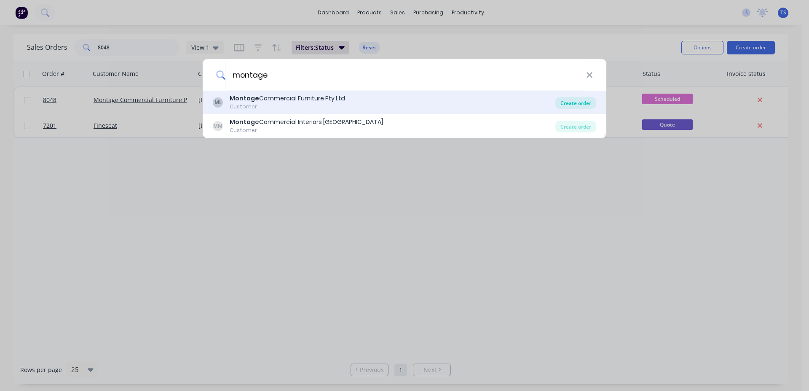
type input "montage"
click at [579, 101] on div "Create order" at bounding box center [575, 103] width 41 height 12
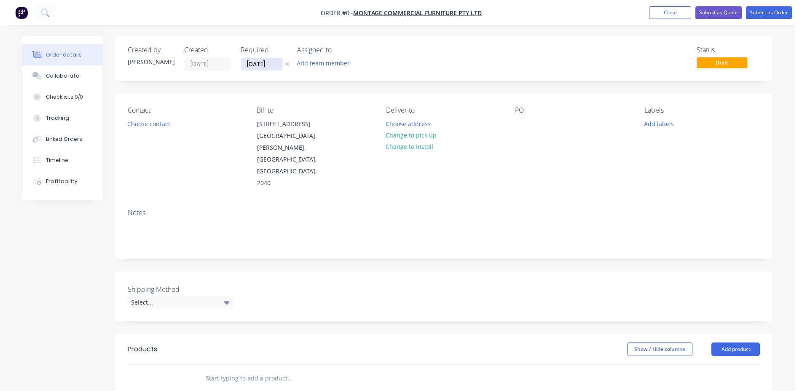
click at [251, 68] on input "[DATE]" at bounding box center [261, 64] width 41 height 13
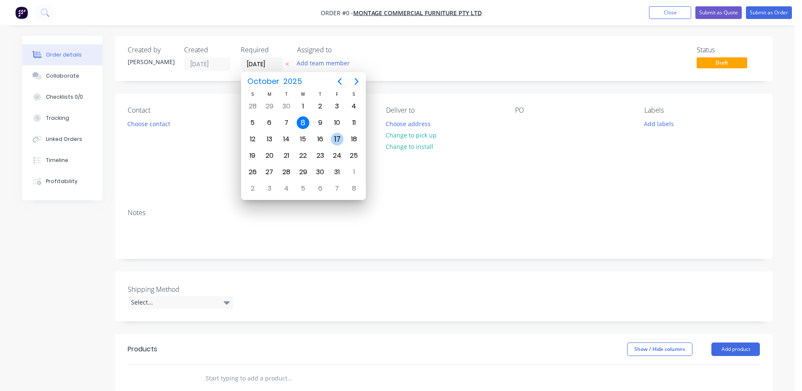
click at [337, 143] on div "17" at bounding box center [337, 139] width 13 height 13
type input "[DATE]"
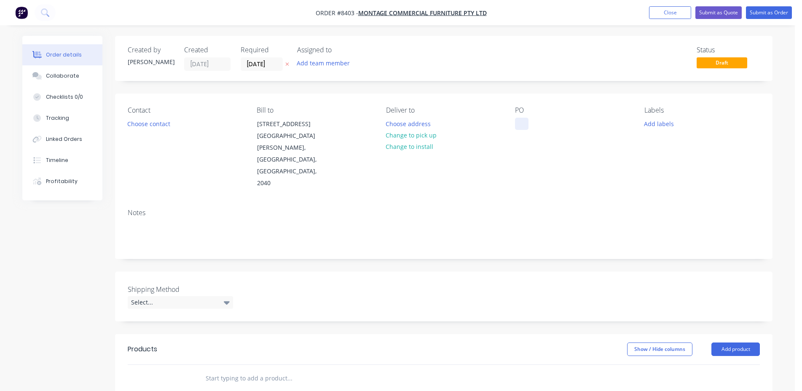
click at [525, 118] on div at bounding box center [521, 124] width 13 height 12
click at [301, 365] on div at bounding box center [346, 378] width 303 height 27
click at [274, 370] on input "text" at bounding box center [289, 378] width 169 height 17
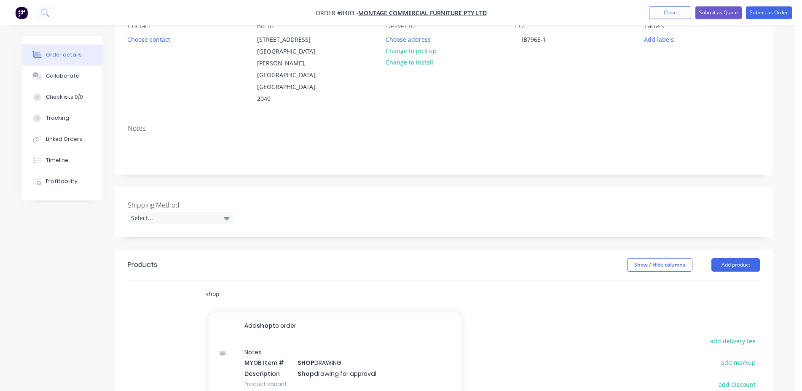
scroll to position [129, 0]
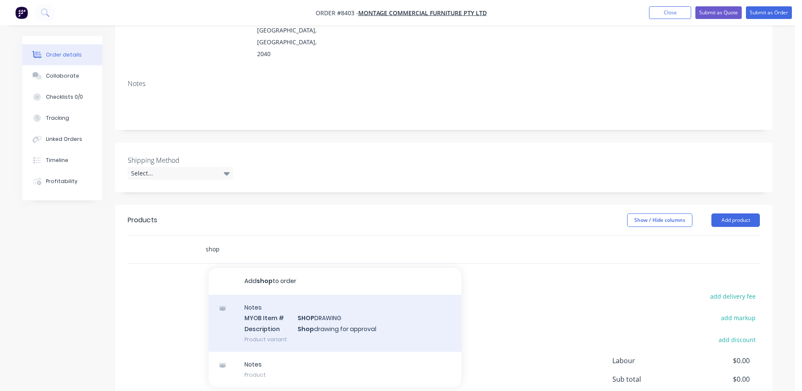
type input "shop"
click at [299, 295] on div "Notes MYOB Item # SHOP DRAWING Description Shop drawing for approval Product va…" at bounding box center [335, 323] width 253 height 57
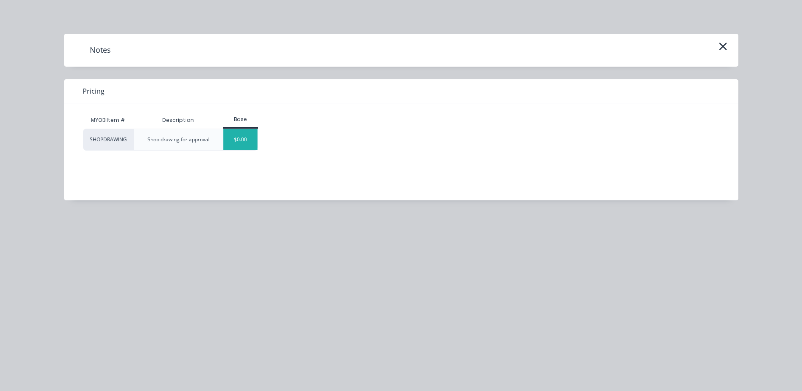
click at [247, 133] on div "$0.00" at bounding box center [240, 139] width 34 height 21
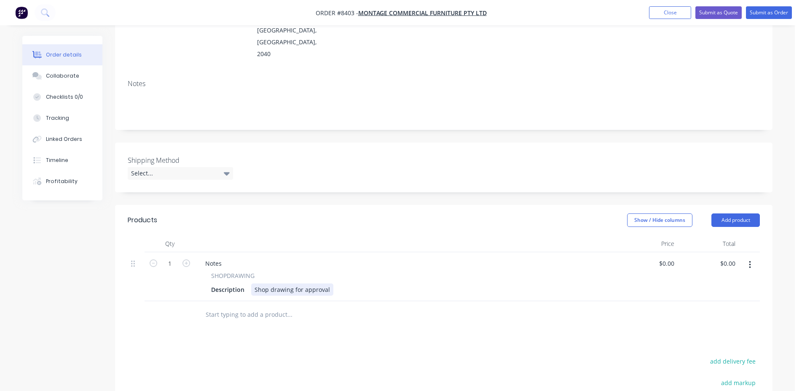
click at [330, 283] on div "Shop drawing for approval" at bounding box center [292, 289] width 82 height 12
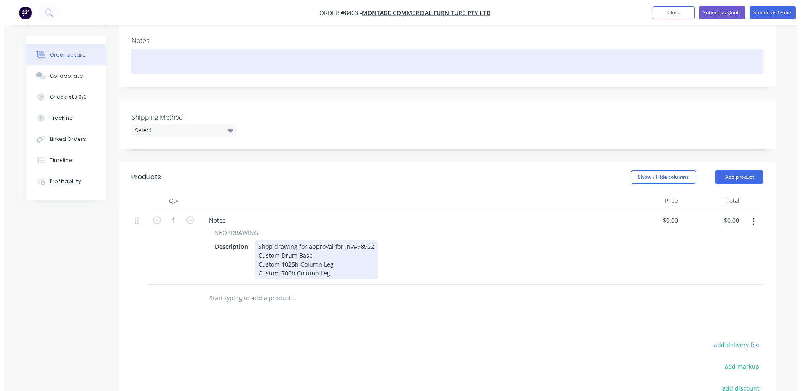
scroll to position [0, 0]
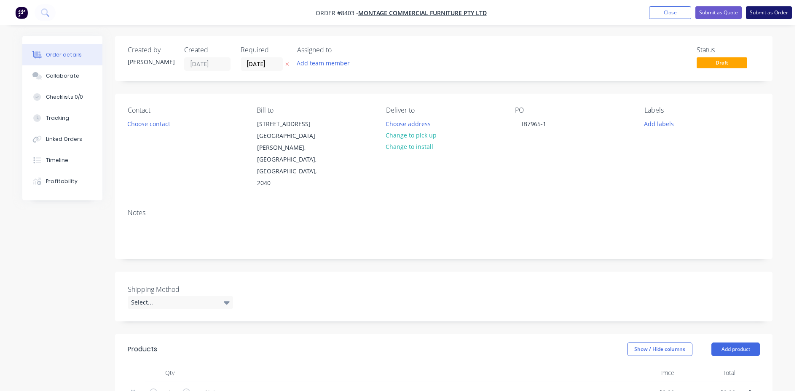
click at [763, 16] on button "Submit as Order" at bounding box center [769, 12] width 46 height 13
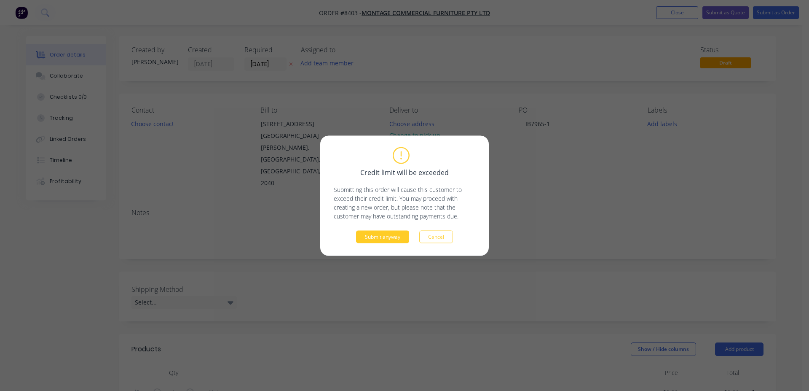
click at [379, 239] on button "Submit anyway" at bounding box center [382, 236] width 53 height 13
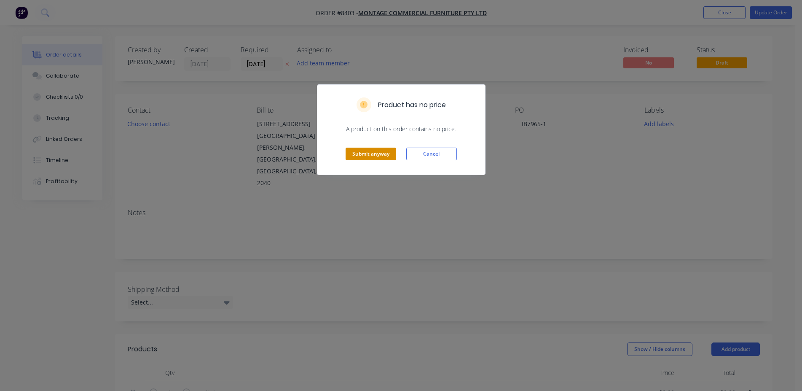
click at [375, 156] on button "Submit anyway" at bounding box center [371, 154] width 51 height 13
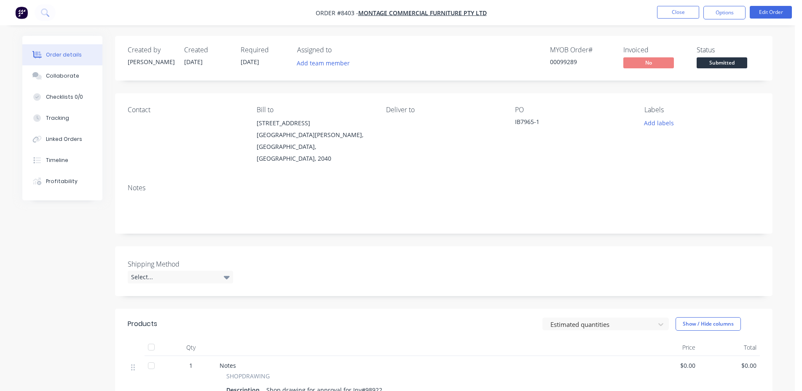
click at [719, 59] on span "Submitted" at bounding box center [722, 62] width 51 height 11
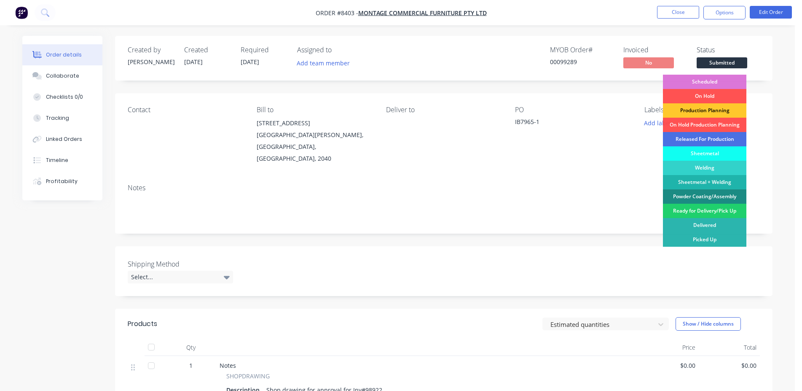
click at [717, 109] on div "Production Planning" at bounding box center [704, 110] width 83 height 14
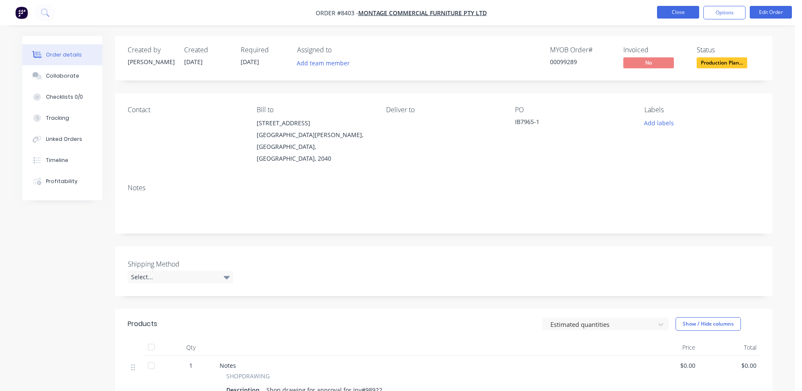
click at [667, 11] on button "Close" at bounding box center [678, 12] width 42 height 13
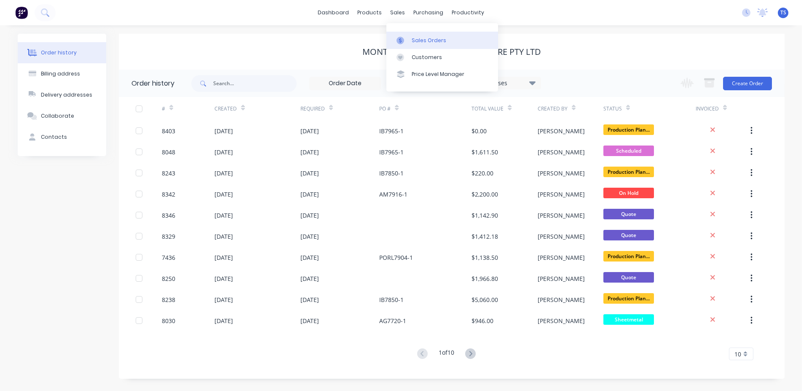
click at [413, 40] on div "Sales Orders" at bounding box center [429, 41] width 35 height 8
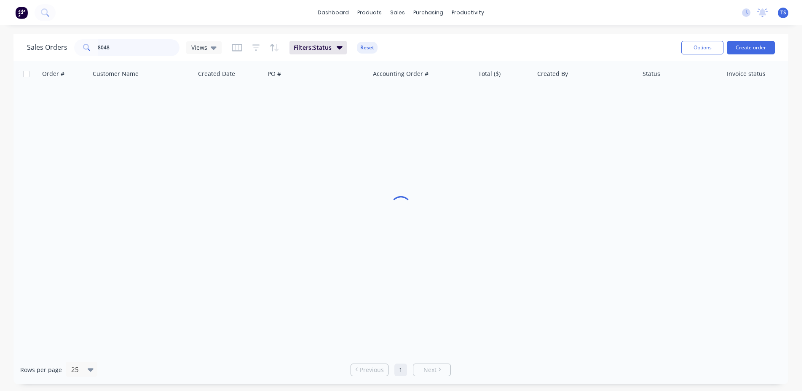
click at [138, 48] on input "8048" at bounding box center [139, 47] width 82 height 17
type input "99248"
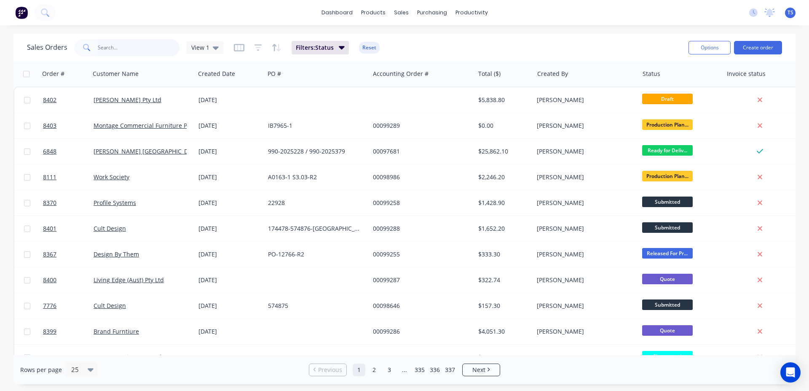
click at [129, 49] on input "text" at bounding box center [139, 47] width 82 height 17
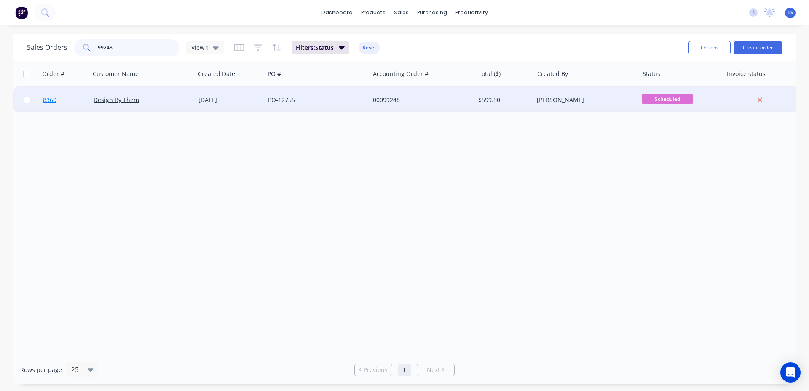
type input "99248"
click at [78, 105] on link "8360" at bounding box center [68, 99] width 51 height 25
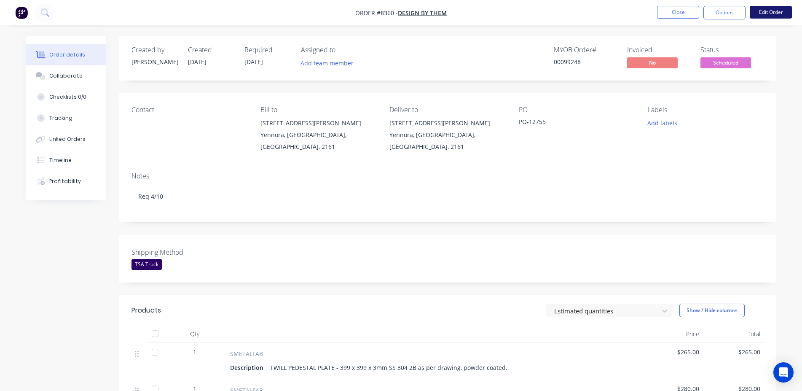
click at [773, 12] on button "Edit Order" at bounding box center [771, 12] width 42 height 13
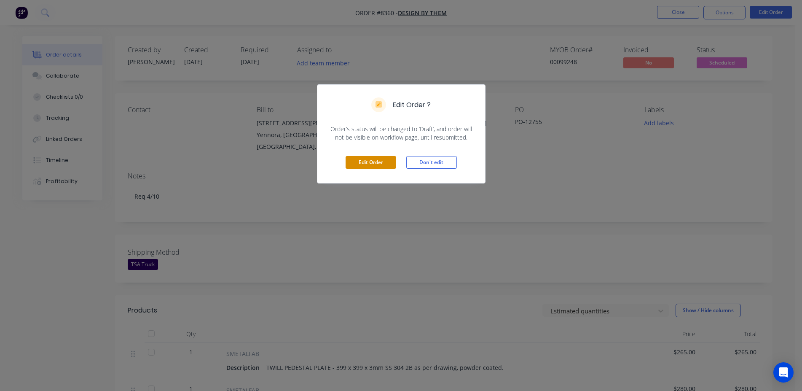
click at [367, 158] on button "Edit Order" at bounding box center [371, 162] width 51 height 13
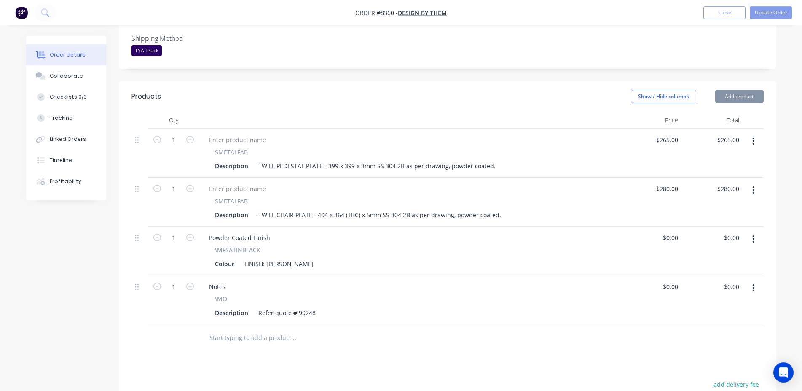
scroll to position [258, 0]
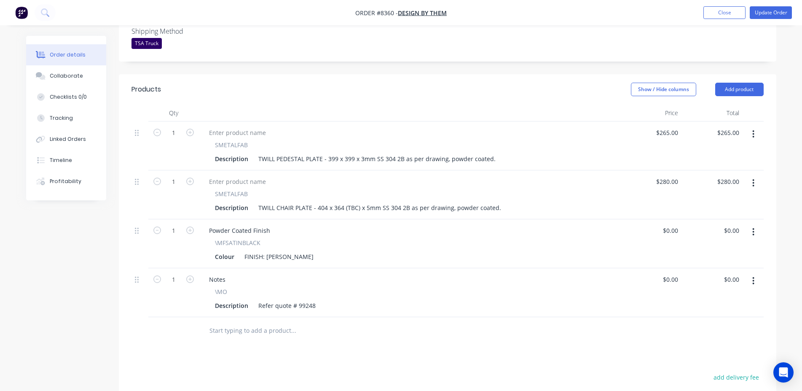
click at [236, 322] on input "text" at bounding box center [293, 330] width 169 height 17
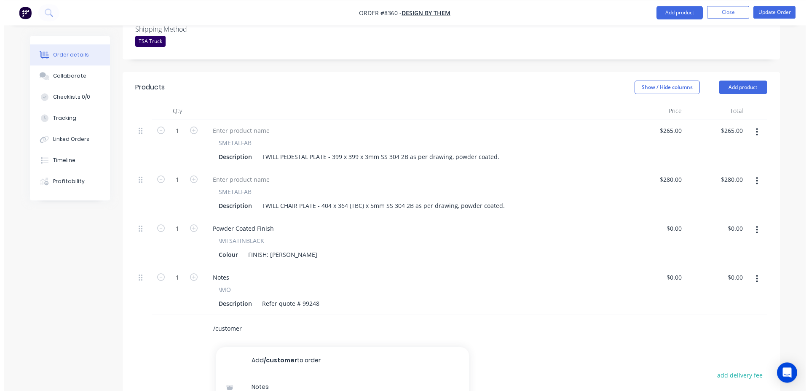
scroll to position [373, 0]
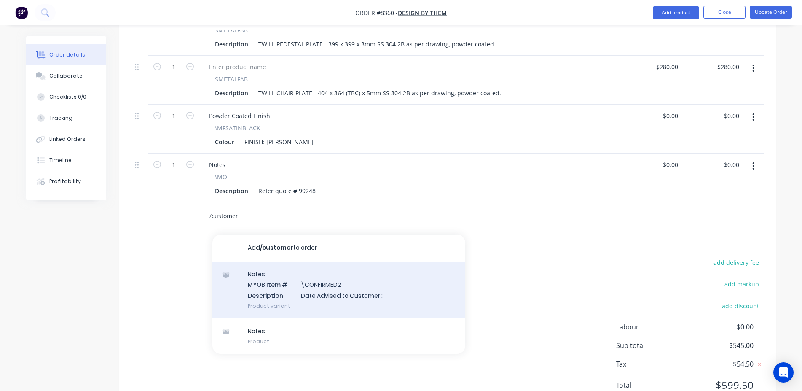
type input "/customer"
click at [347, 263] on div "Notes MYOB Item # \CONFIRMED2 Description Date Advised to Customer : Product va…" at bounding box center [338, 289] width 253 height 57
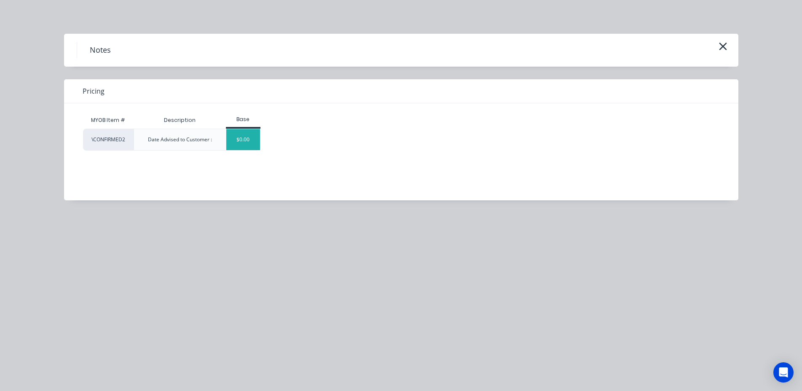
click at [249, 145] on div "$0.00" at bounding box center [243, 139] width 34 height 21
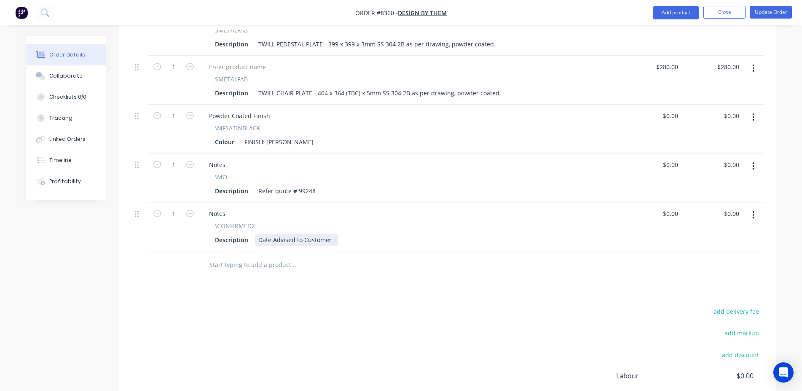
click at [335, 233] on div "Date Advised to Customer :" at bounding box center [296, 239] width 83 height 12
click at [773, 10] on button "Update Order" at bounding box center [771, 12] width 42 height 13
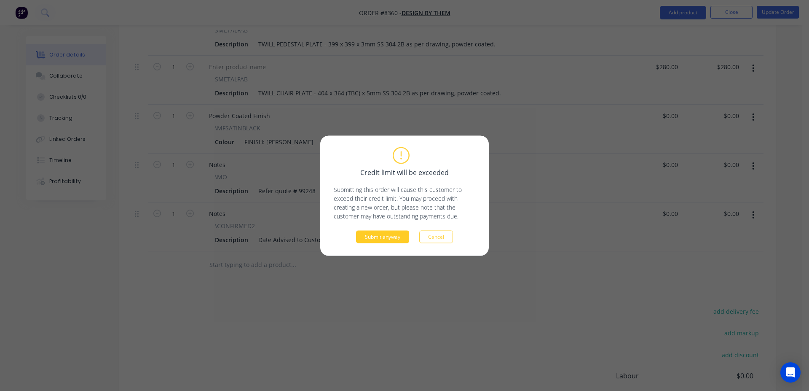
click at [386, 233] on button "Submit anyway" at bounding box center [382, 236] width 53 height 13
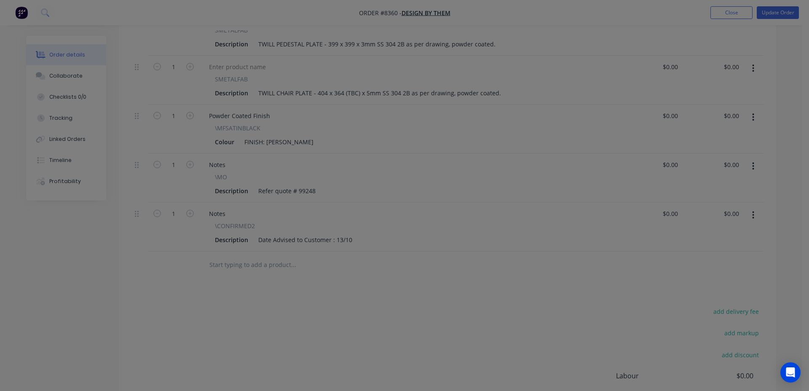
type input "$265.00"
type input "$280.00"
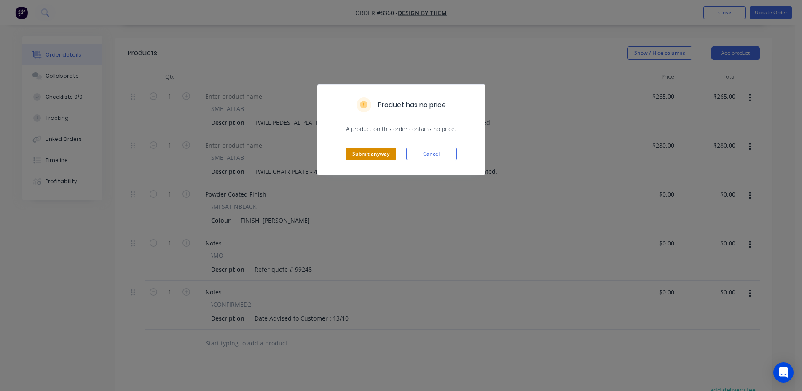
click at [379, 151] on button "Submit anyway" at bounding box center [371, 154] width 51 height 13
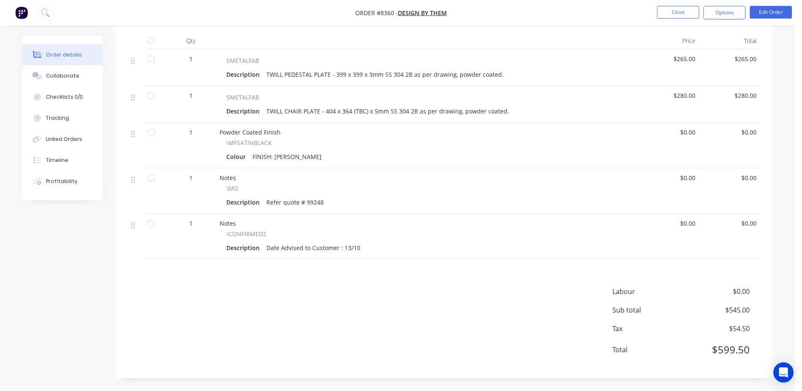
scroll to position [0, 0]
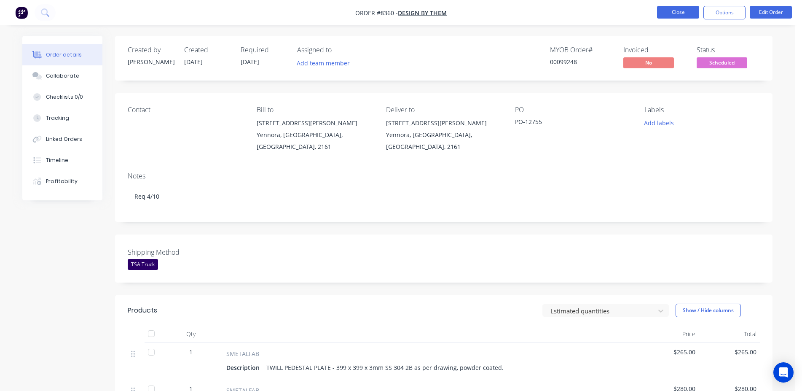
click at [661, 10] on button "Close" at bounding box center [678, 12] width 42 height 13
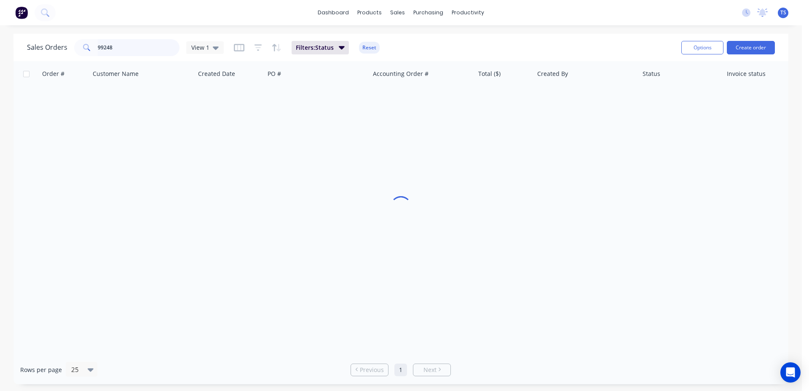
click at [153, 48] on input "99248" at bounding box center [139, 47] width 82 height 17
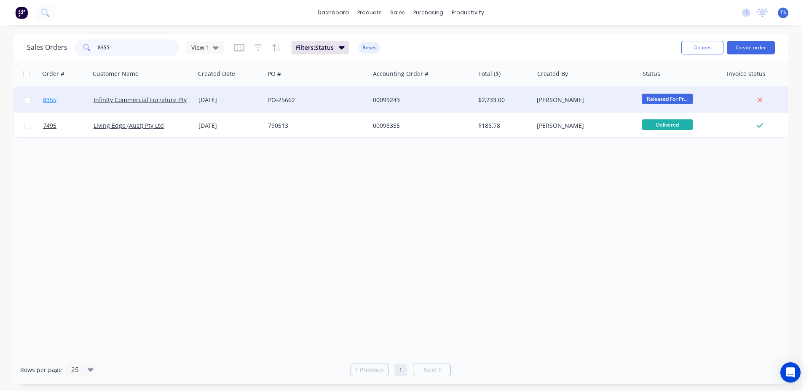
type input "8355"
click at [80, 109] on link "8355" at bounding box center [68, 99] width 51 height 25
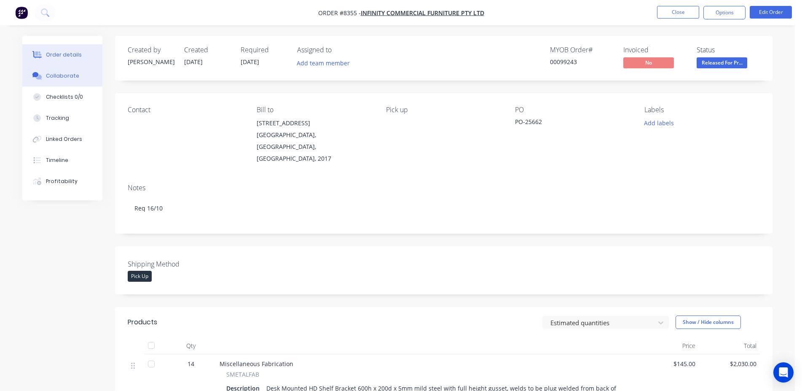
click at [79, 75] on button "Collaborate" at bounding box center [62, 75] width 80 height 21
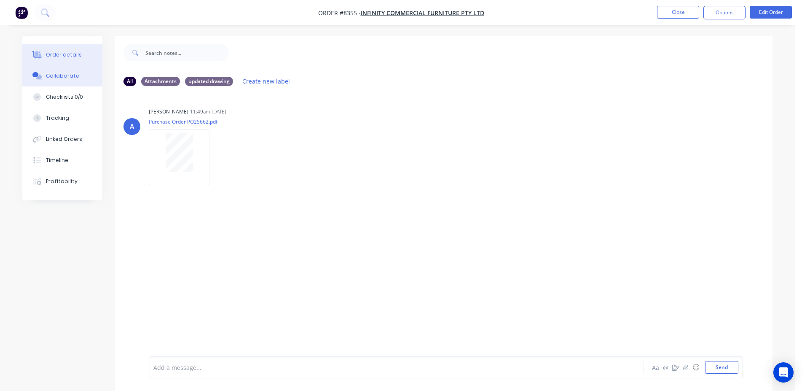
click at [98, 48] on button "Order details" at bounding box center [62, 54] width 80 height 21
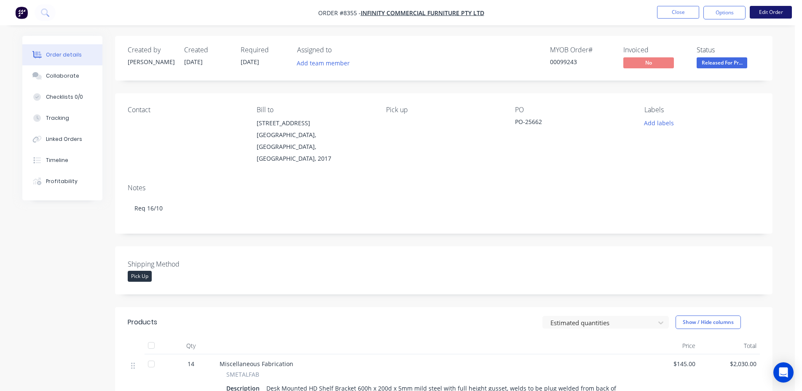
click at [770, 8] on button "Edit Order" at bounding box center [771, 12] width 42 height 13
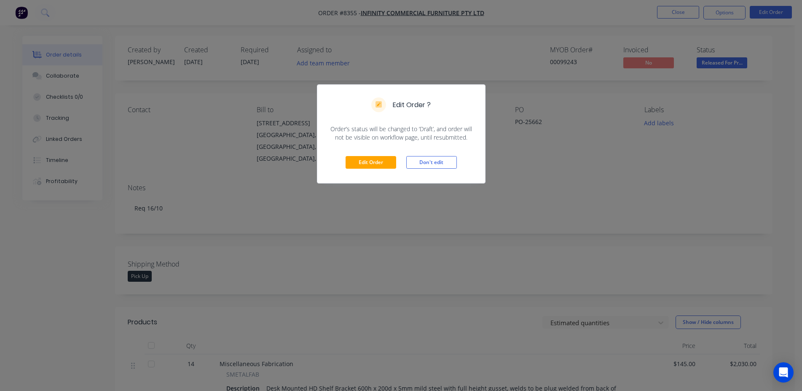
click at [377, 156] on div "Edit Order Don't edit" at bounding box center [401, 162] width 168 height 41
click at [378, 166] on button "Edit Order" at bounding box center [371, 162] width 51 height 13
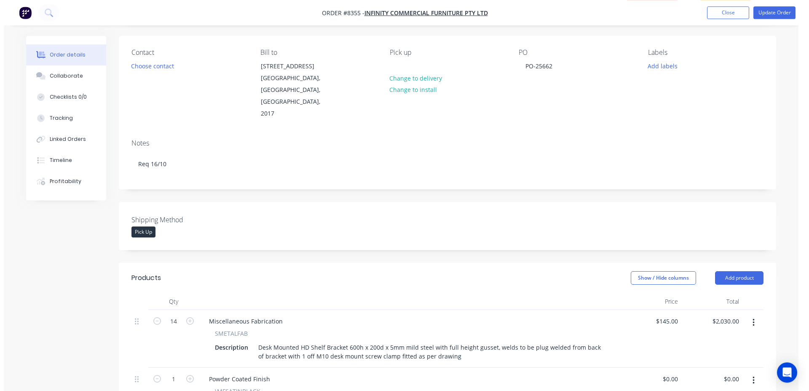
scroll to position [333, 0]
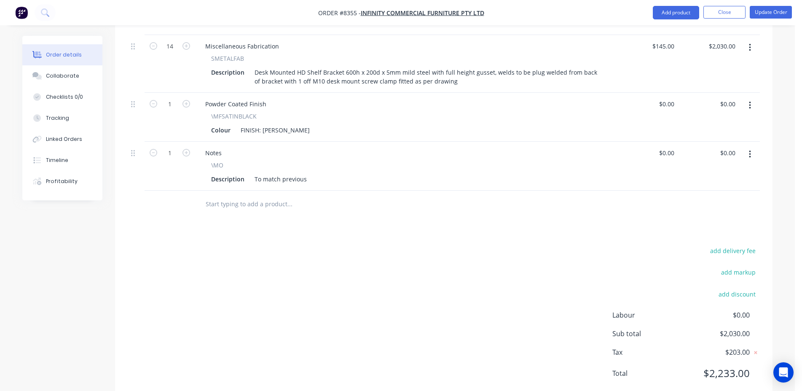
click at [262, 196] on input "text" at bounding box center [289, 204] width 169 height 17
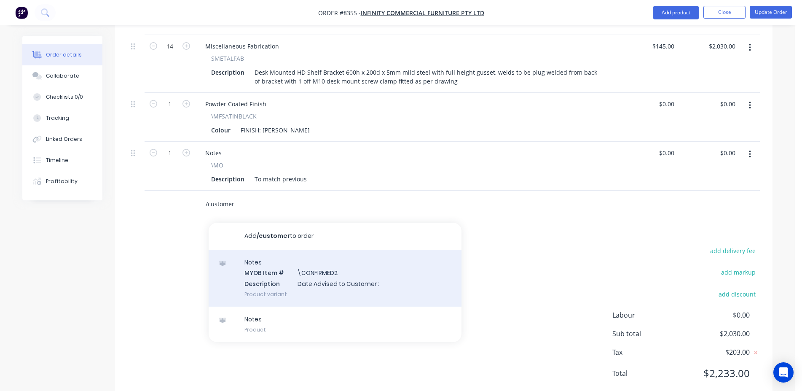
type input "/customer"
click at [295, 249] on div "Notes MYOB Item # \CONFIRMED2 Description Date Advised to Customer : Product va…" at bounding box center [335, 277] width 253 height 57
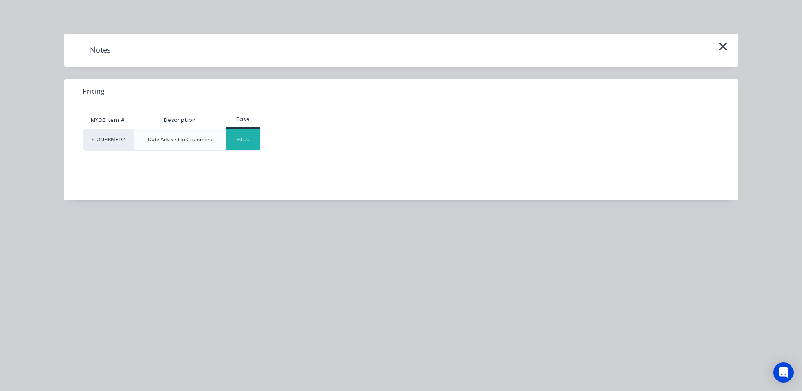
click at [240, 140] on div "$0.00" at bounding box center [243, 139] width 34 height 21
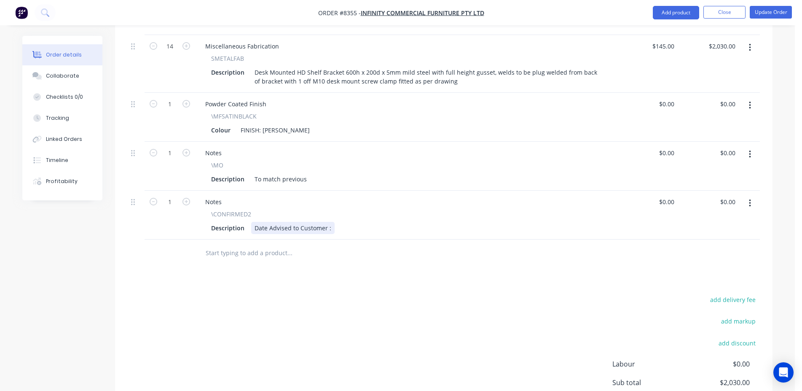
click at [330, 222] on div "Date Advised to Customer :" at bounding box center [292, 228] width 83 height 12
click at [767, 11] on button "Update Order" at bounding box center [771, 12] width 42 height 13
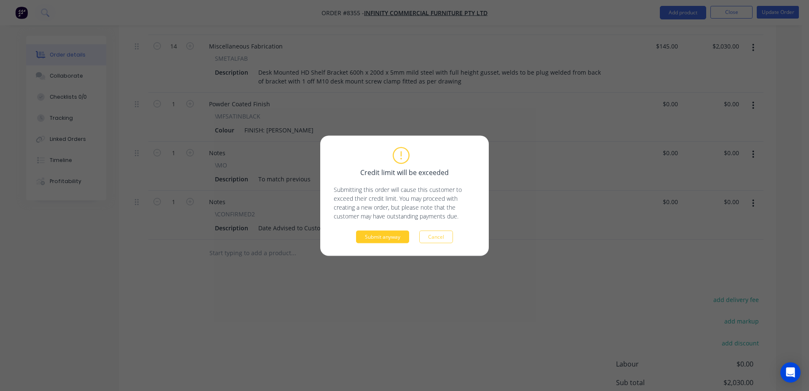
click at [388, 241] on button "Submit anyway" at bounding box center [382, 236] width 53 height 13
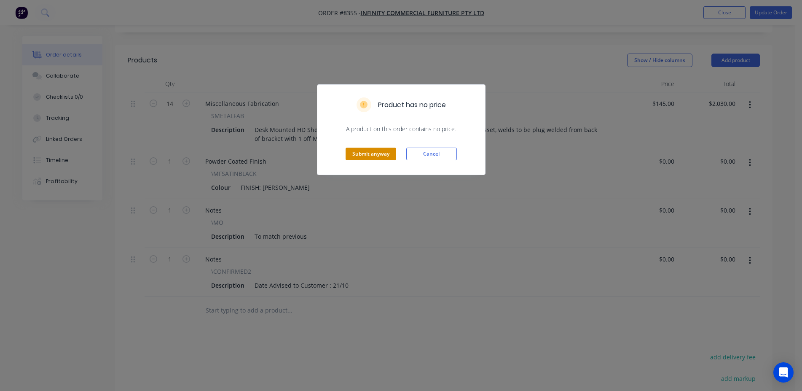
click at [378, 153] on button "Submit anyway" at bounding box center [371, 154] width 51 height 13
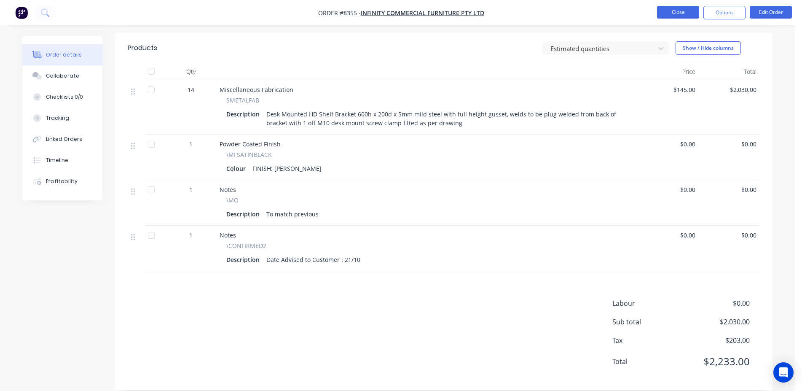
click at [684, 13] on button "Close" at bounding box center [678, 12] width 42 height 13
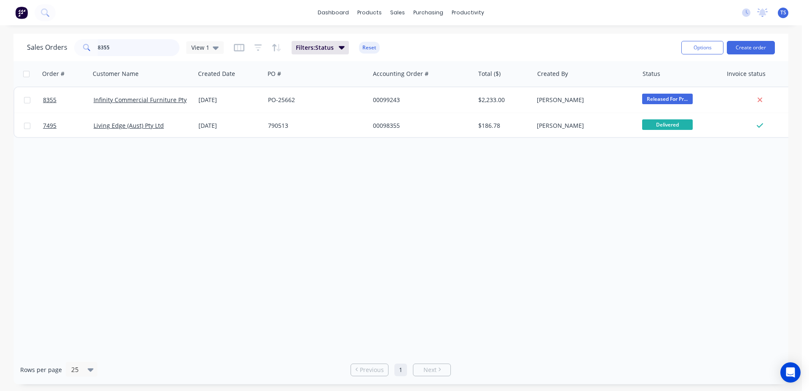
click at [146, 44] on input "8355" at bounding box center [139, 47] width 82 height 17
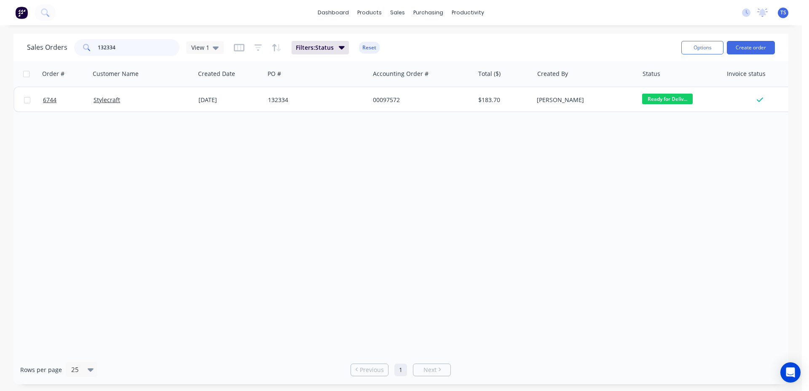
click at [130, 51] on input "132334" at bounding box center [139, 47] width 82 height 17
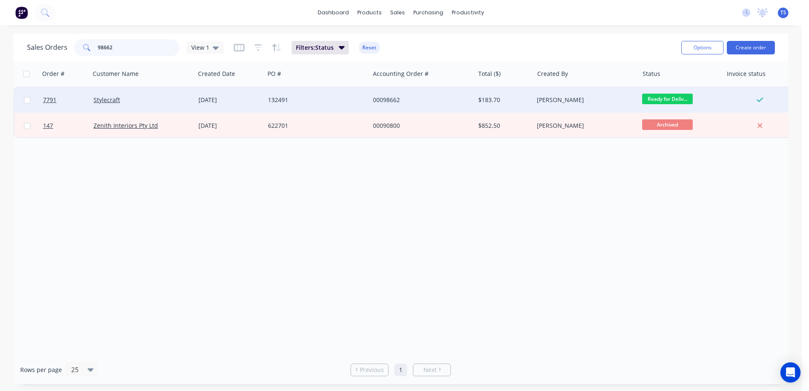
type input "98662"
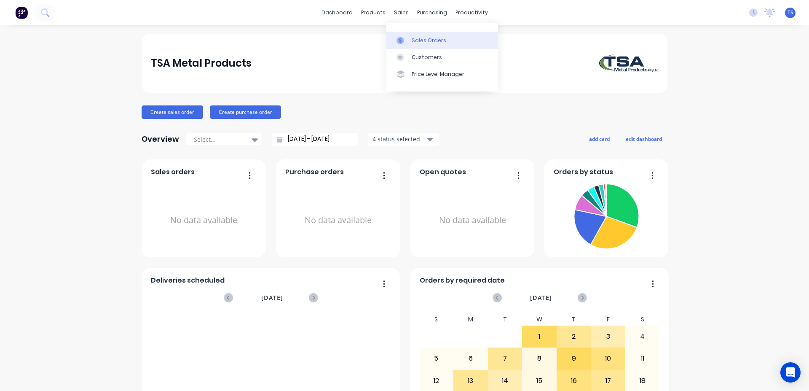
click at [416, 41] on div "Sales Orders" at bounding box center [429, 41] width 35 height 8
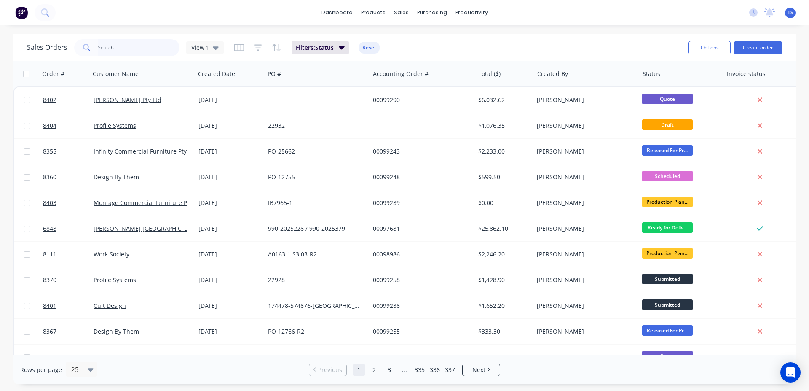
click at [131, 46] on input "text" at bounding box center [139, 47] width 82 height 17
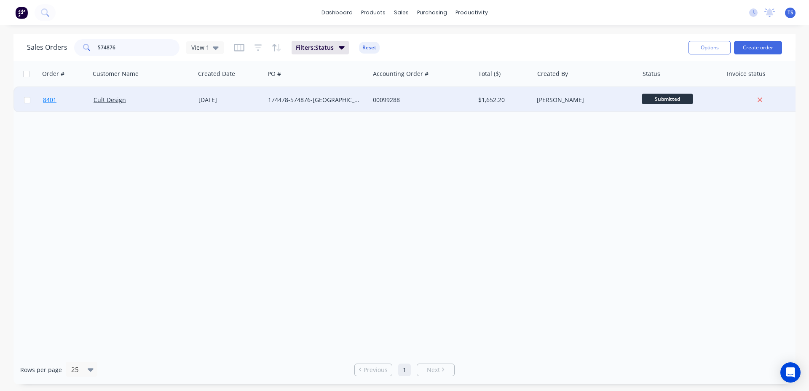
type input "574876"
click at [55, 103] on span "8401" at bounding box center [49, 100] width 13 height 8
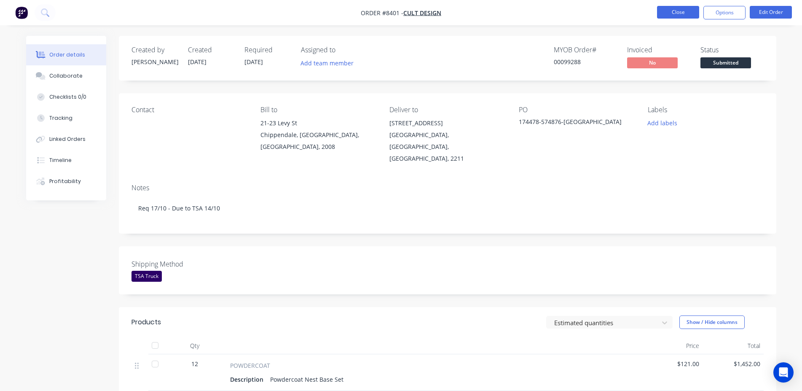
click at [692, 17] on button "Close" at bounding box center [678, 12] width 42 height 13
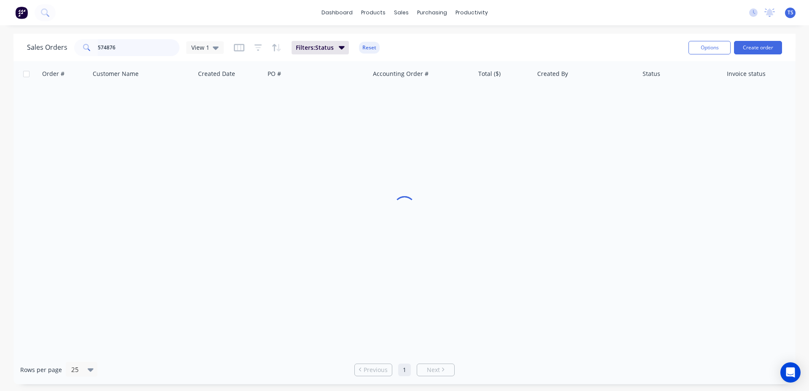
click at [149, 48] on input "574876" at bounding box center [139, 47] width 82 height 17
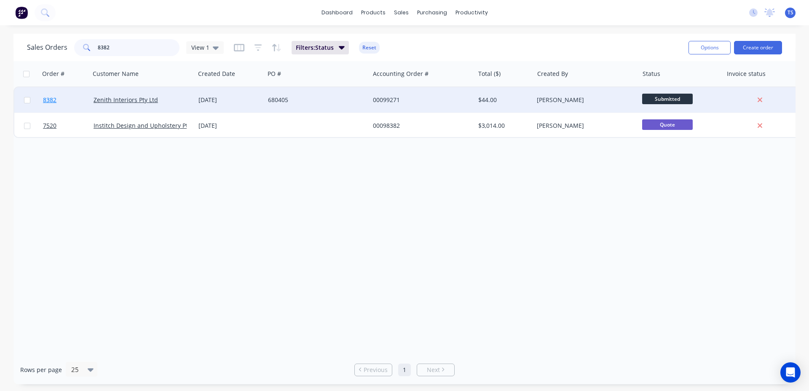
type input "8382"
click at [77, 97] on link "8382" at bounding box center [68, 99] width 51 height 25
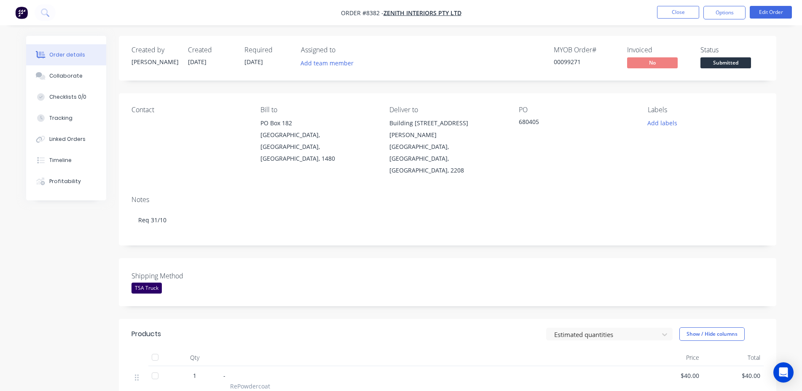
click at [732, 62] on span "Submitted" at bounding box center [725, 62] width 51 height 11
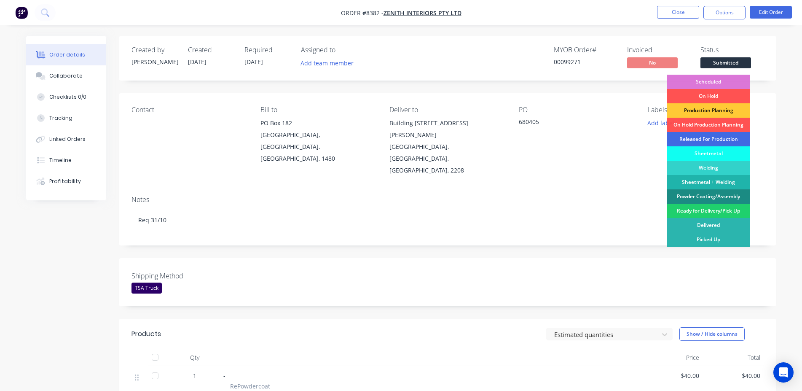
click at [717, 138] on div "Released For Production" at bounding box center [708, 139] width 83 height 14
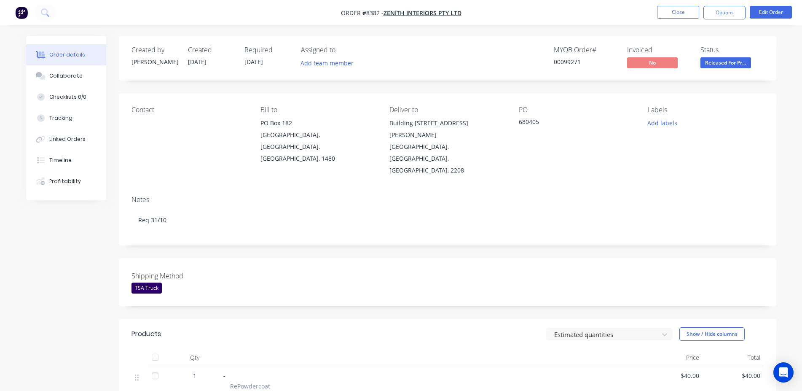
click at [659, 5] on nav "Order #8382 - Zenith Interiors Pty Ltd Close Options Edit Order" at bounding box center [401, 12] width 802 height 25
click at [664, 12] on button "Close" at bounding box center [678, 12] width 42 height 13
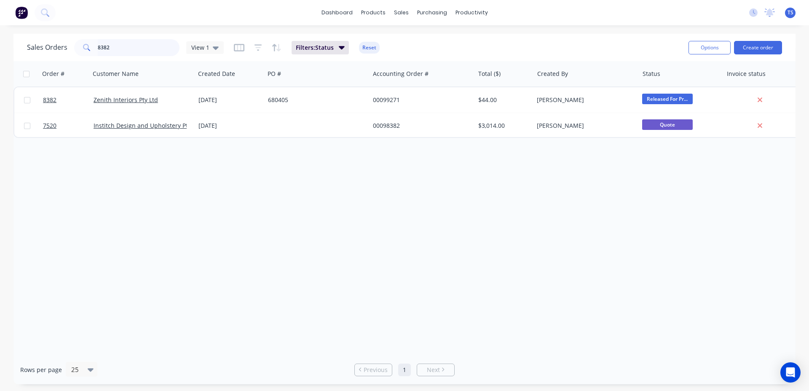
click at [157, 51] on input "8382" at bounding box center [139, 47] width 82 height 17
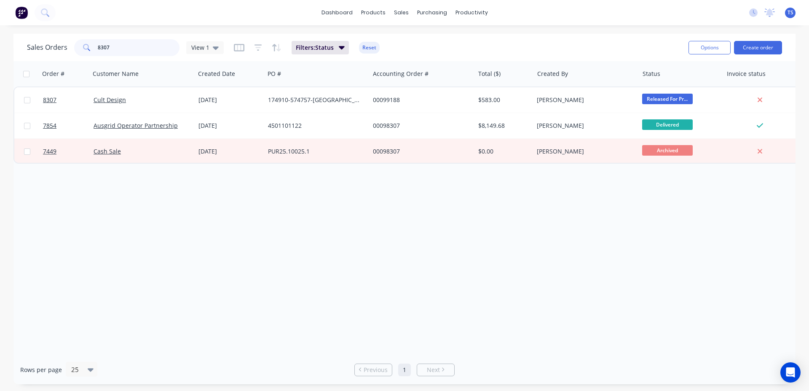
click at [132, 53] on input "8307" at bounding box center [139, 47] width 82 height 17
click at [143, 53] on input "8307" at bounding box center [139, 47] width 82 height 17
click at [136, 50] on input "8306" at bounding box center [139, 47] width 82 height 17
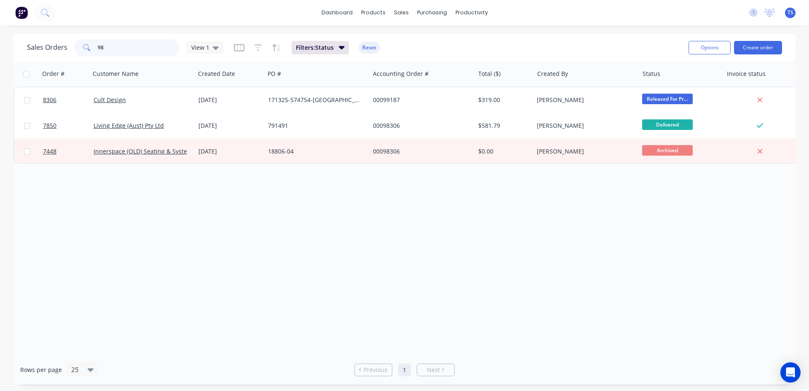
type input "9"
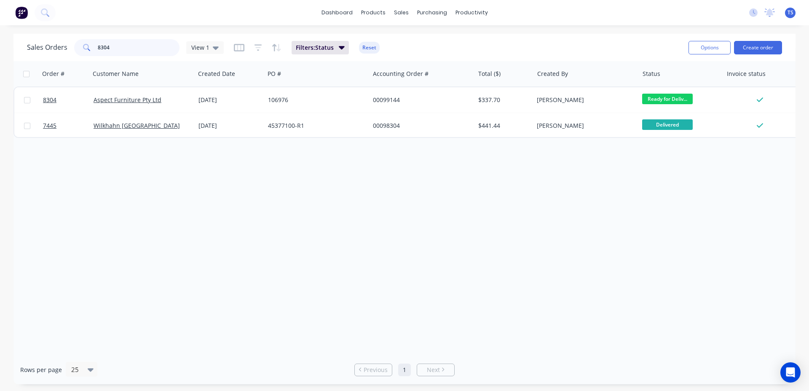
click at [139, 50] on input "8304" at bounding box center [139, 47] width 82 height 17
click at [125, 51] on input "8296" at bounding box center [139, 47] width 82 height 17
click at [126, 51] on input "8296" at bounding box center [139, 47] width 82 height 17
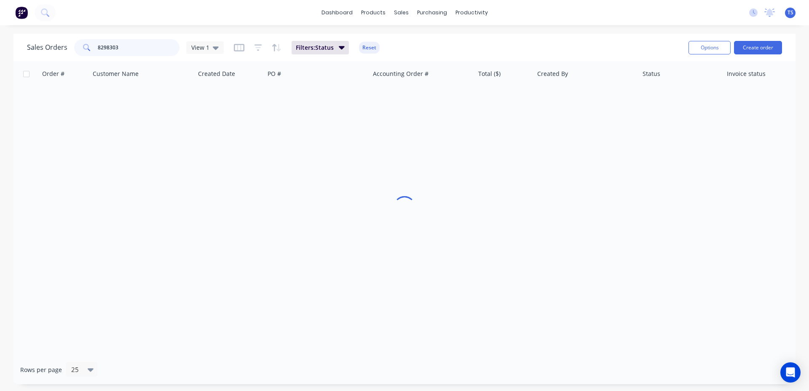
click at [123, 56] on div "Sales Orders 8298303 View 1 Filters: Status Reset" at bounding box center [354, 47] width 655 height 21
click at [125, 60] on div "Sales Orders 8298303 View 1 Filters: Status Reset Options Create order" at bounding box center [404, 47] width 782 height 27
click at [126, 59] on div "Sales Orders 8298303 View 1 Filters: Status Reset Options Create order" at bounding box center [404, 47] width 782 height 27
click at [133, 54] on input "8298303" at bounding box center [139, 47] width 82 height 17
click at [133, 53] on input "8298303" at bounding box center [139, 47] width 82 height 17
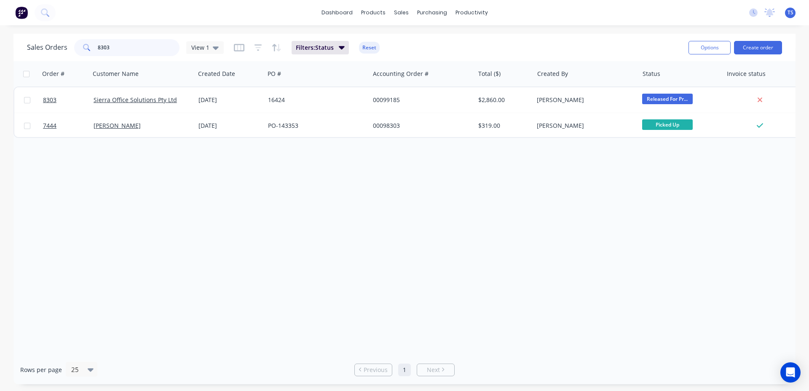
click at [133, 53] on input "8303" at bounding box center [139, 47] width 82 height 17
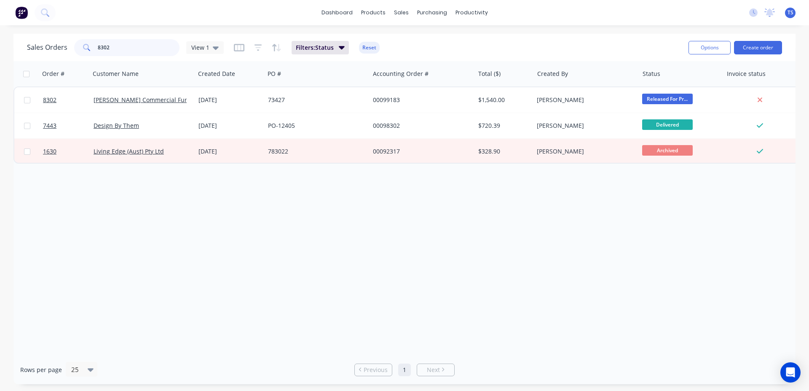
click at [133, 54] on input "8302" at bounding box center [139, 47] width 82 height 17
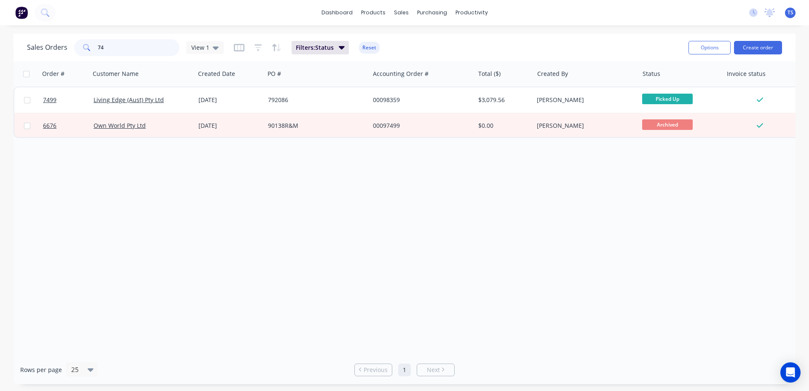
type input "7"
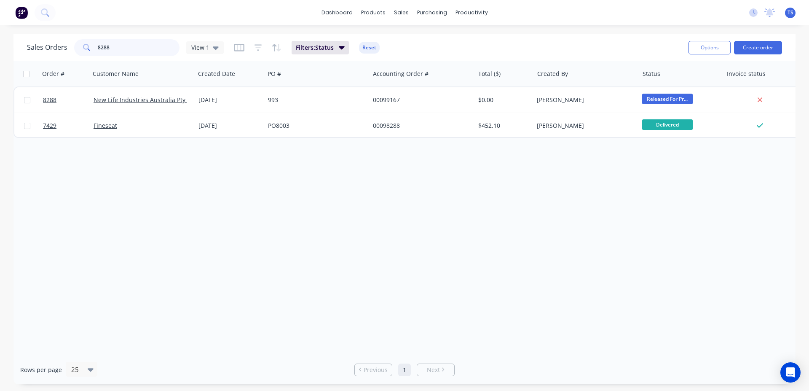
click at [134, 51] on input "8288" at bounding box center [139, 47] width 82 height 17
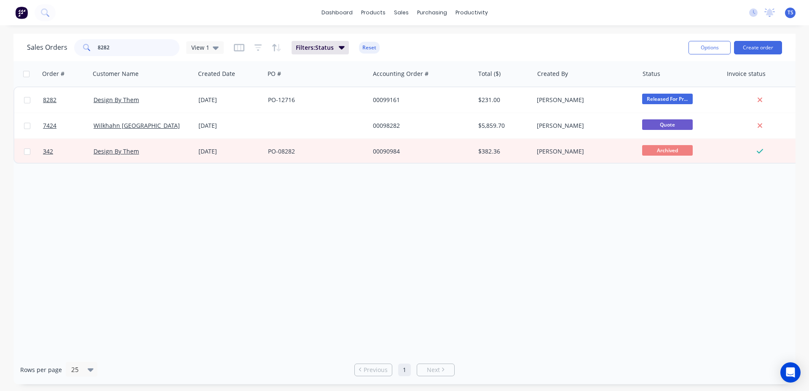
click at [134, 52] on input "8282" at bounding box center [139, 47] width 82 height 17
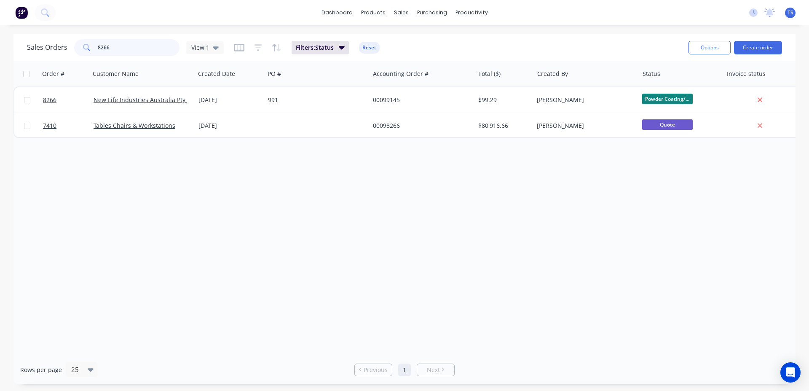
click at [134, 51] on input "8266" at bounding box center [139, 47] width 82 height 17
click at [134, 52] on input "7924" at bounding box center [139, 47] width 82 height 17
click at [134, 52] on input "8259" at bounding box center [139, 47] width 82 height 17
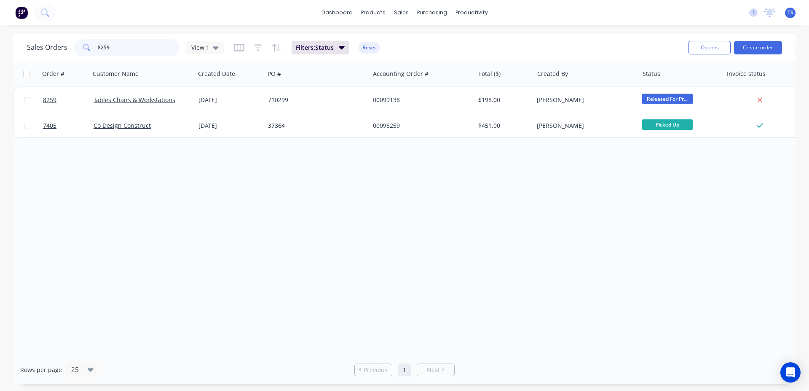
click at [134, 51] on input "8259" at bounding box center [139, 47] width 82 height 17
click at [134, 51] on input "8257" at bounding box center [139, 47] width 82 height 17
click at [134, 50] on input "8257" at bounding box center [139, 47] width 82 height 17
click at [115, 45] on input "8255" at bounding box center [139, 47] width 82 height 17
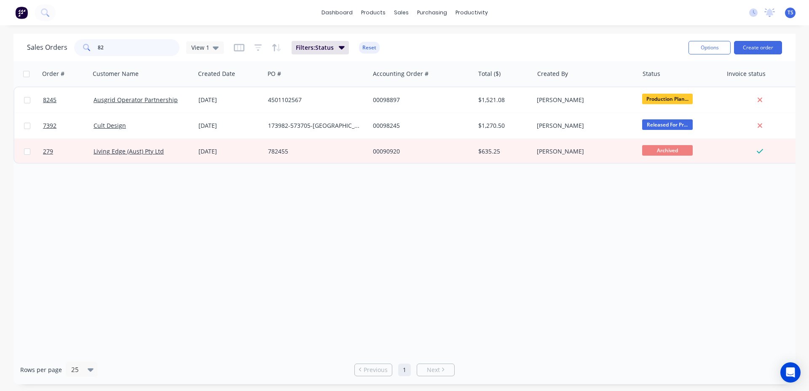
type input "8"
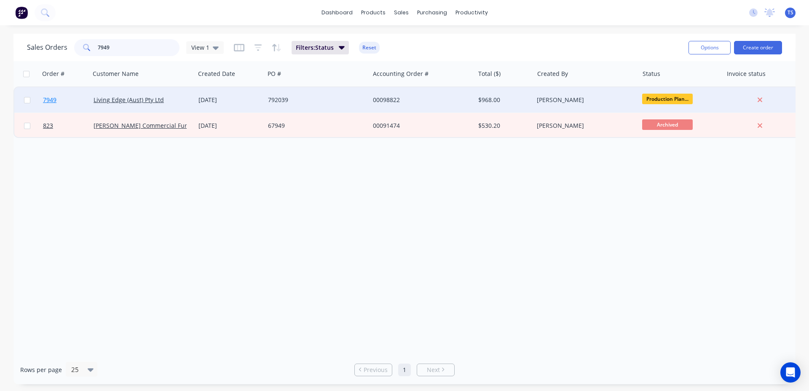
type input "7949"
click at [72, 103] on link "7949" at bounding box center [68, 99] width 51 height 25
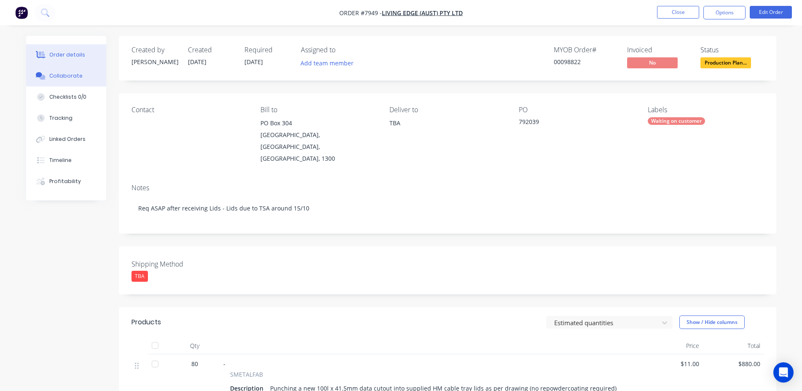
click at [83, 83] on button "Collaborate" at bounding box center [66, 75] width 80 height 21
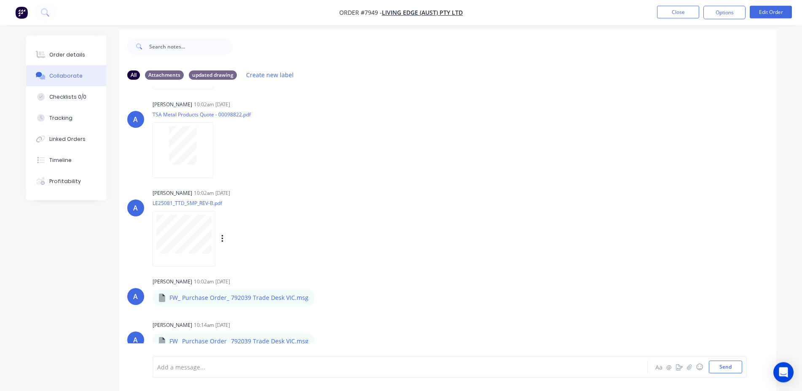
scroll to position [13, 0]
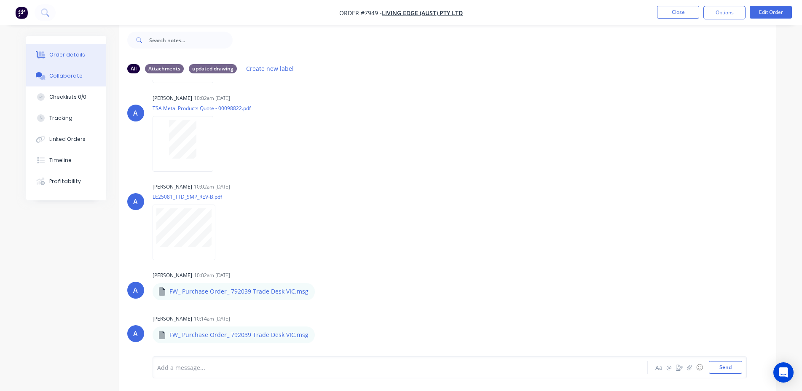
click at [90, 45] on button "Order details" at bounding box center [66, 54] width 80 height 21
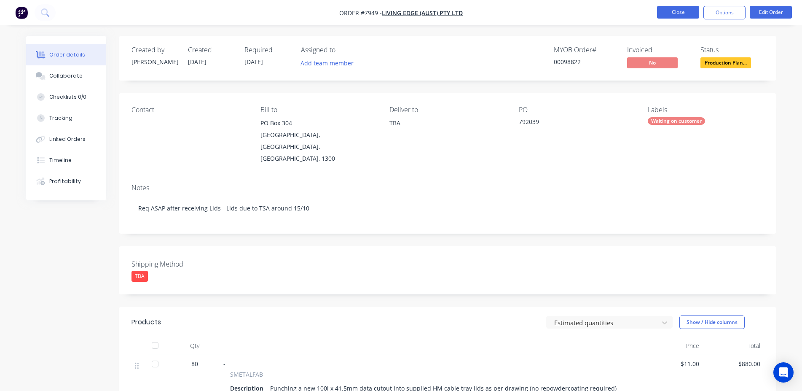
click at [666, 13] on button "Close" at bounding box center [678, 12] width 42 height 13
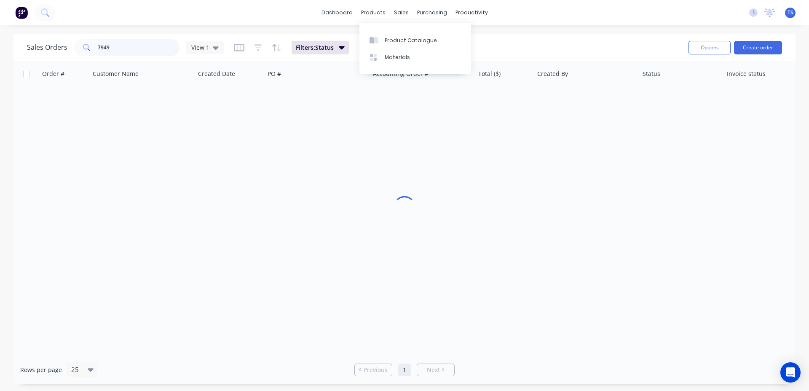
click at [130, 43] on input "7949" at bounding box center [139, 47] width 82 height 17
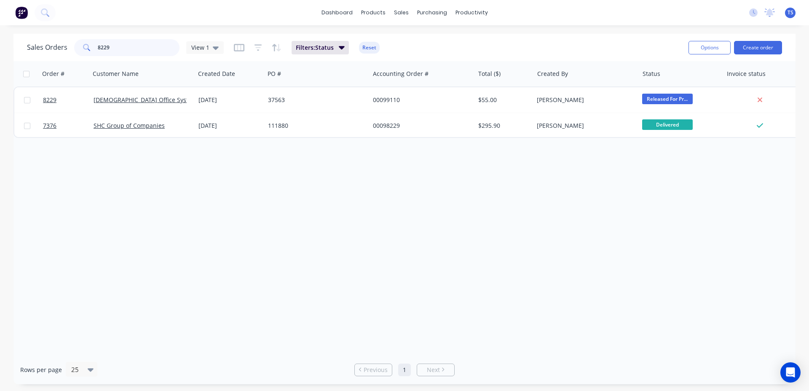
click at [135, 48] on input "8229" at bounding box center [139, 47] width 82 height 17
click at [133, 50] on input "8229" at bounding box center [139, 47] width 82 height 17
click at [133, 51] on input "8229" at bounding box center [139, 47] width 82 height 17
click at [133, 50] on input "8229" at bounding box center [139, 47] width 82 height 17
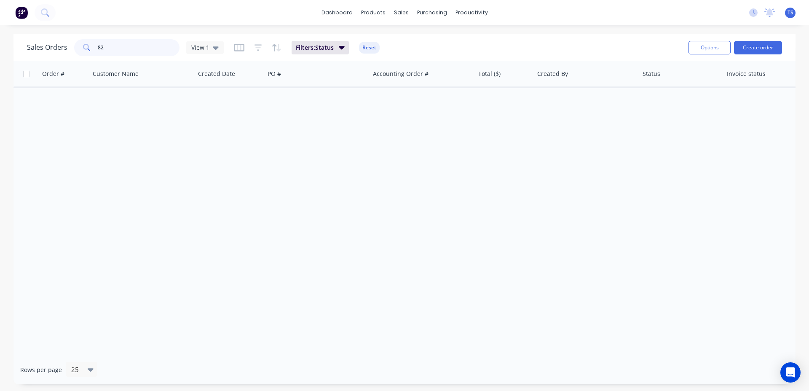
type input "8"
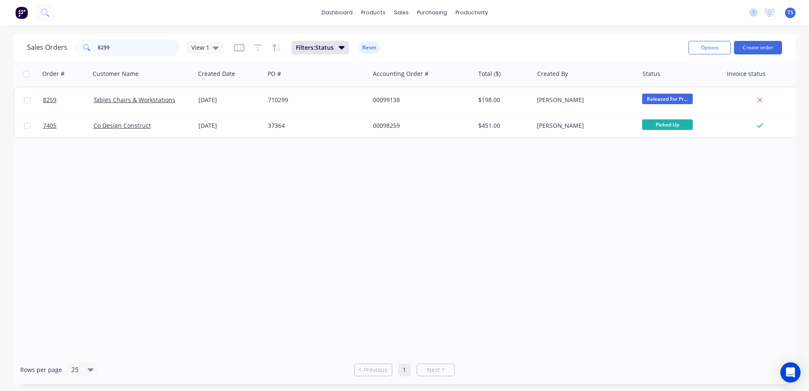
click at [146, 45] on input "8259" at bounding box center [139, 47] width 82 height 17
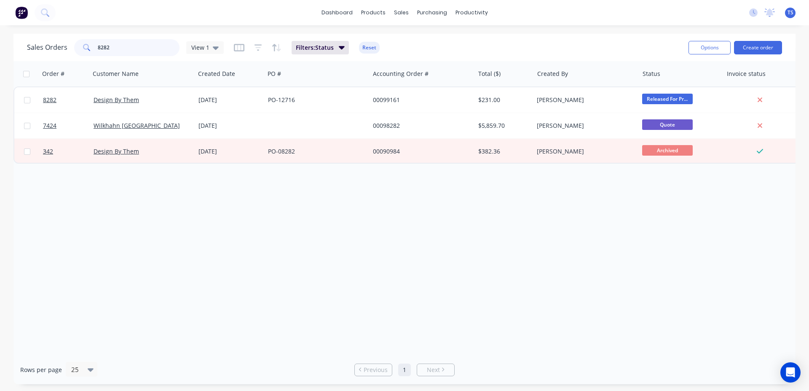
click at [126, 54] on input "8282" at bounding box center [139, 47] width 82 height 17
type input "8288"
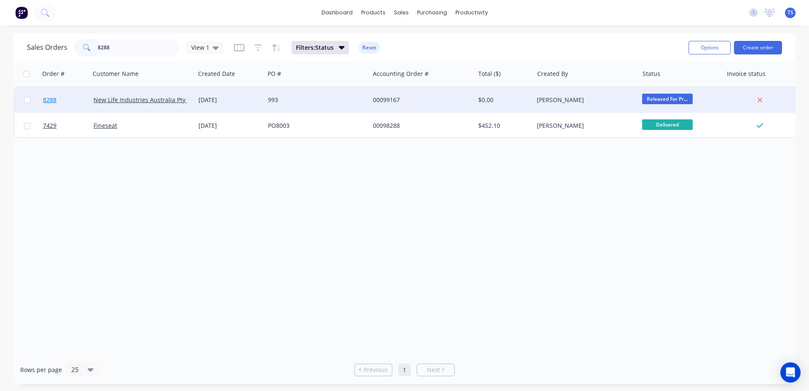
click at [66, 104] on link "8288" at bounding box center [68, 99] width 51 height 25
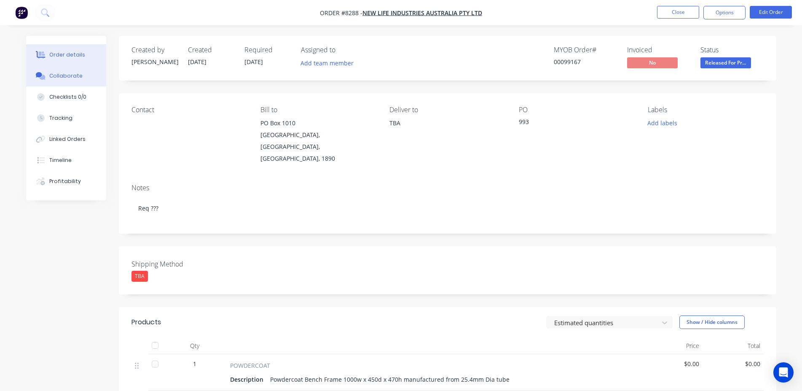
click at [62, 80] on button "Collaborate" at bounding box center [66, 75] width 80 height 21
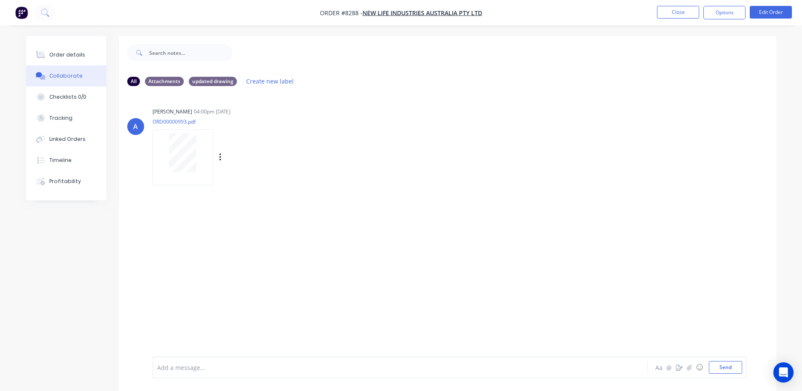
click at [166, 148] on div at bounding box center [182, 152] width 53 height 39
click at [67, 49] on button "Order details" at bounding box center [66, 54] width 80 height 21
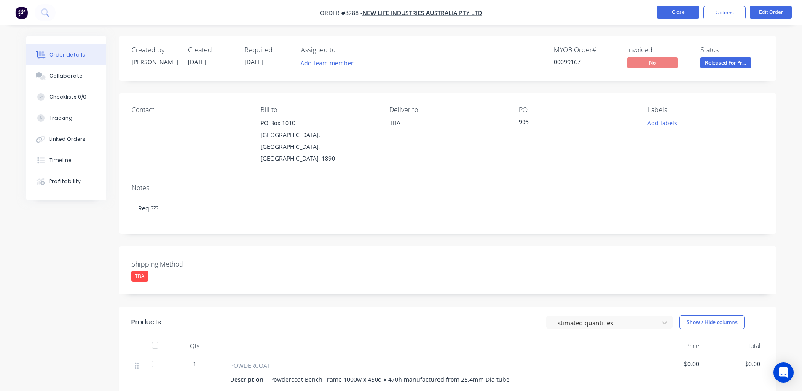
click at [684, 14] on button "Close" at bounding box center [678, 12] width 42 height 13
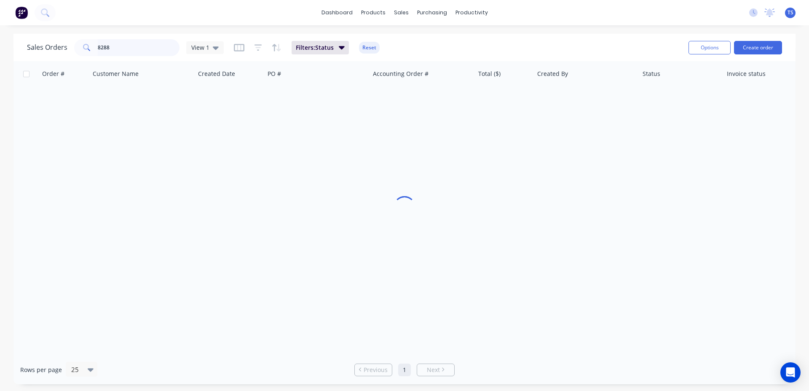
click at [140, 47] on input "8288" at bounding box center [139, 47] width 82 height 17
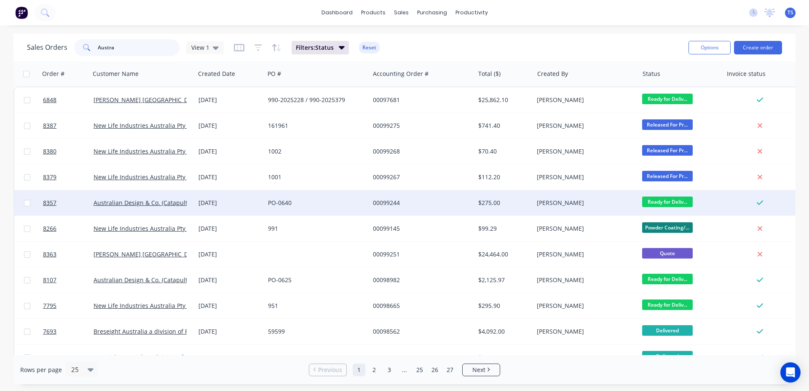
type input "Austra"
click at [230, 204] on div "[DATE]" at bounding box center [229, 202] width 63 height 8
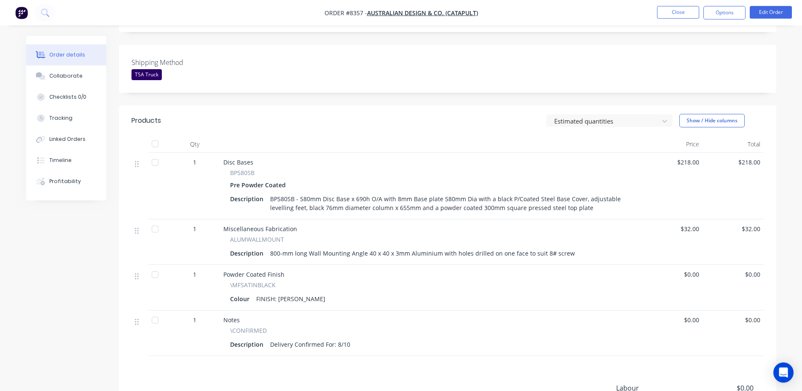
scroll to position [215, 0]
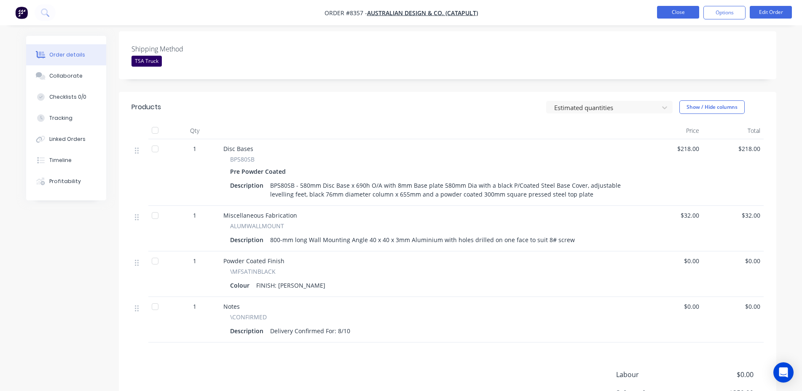
click at [673, 11] on button "Close" at bounding box center [678, 12] width 42 height 13
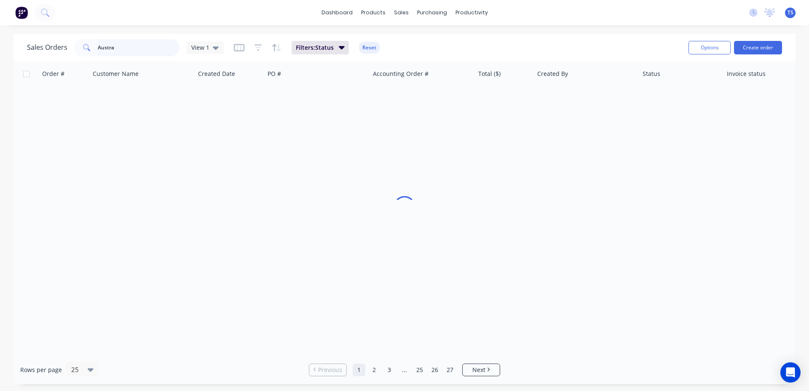
click at [152, 48] on input "Austra" at bounding box center [139, 47] width 82 height 17
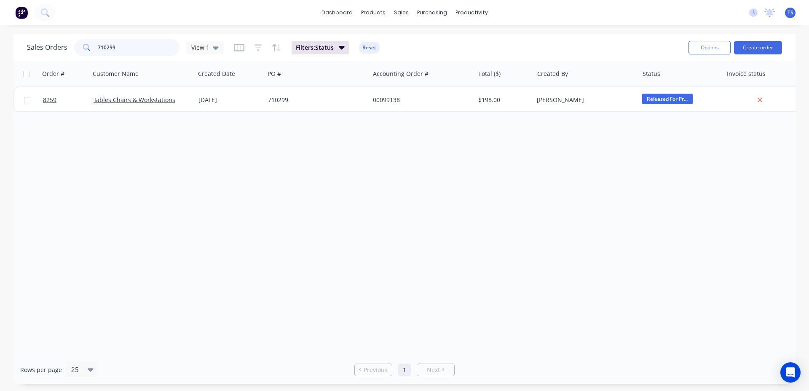
type input "710299"
click at [71, 108] on link "8259" at bounding box center [68, 99] width 51 height 25
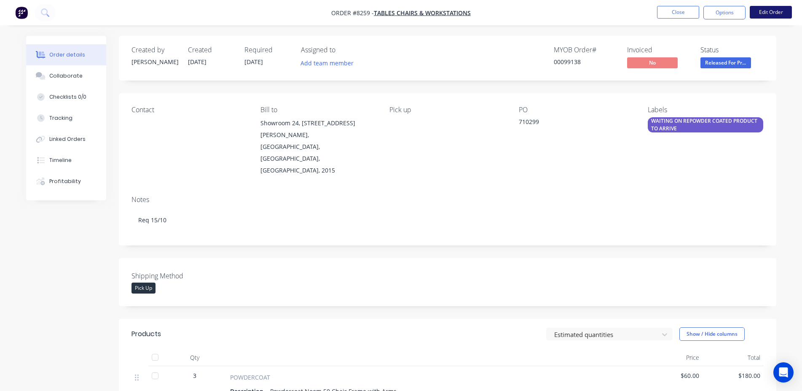
click at [780, 17] on button "Edit Order" at bounding box center [771, 12] width 42 height 13
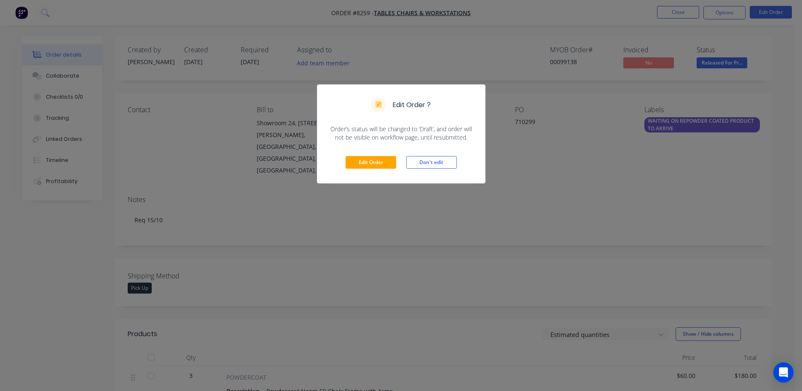
click at [373, 177] on div "Edit Order Don't edit" at bounding box center [401, 162] width 168 height 41
click at [373, 168] on button "Edit Order" at bounding box center [371, 162] width 51 height 13
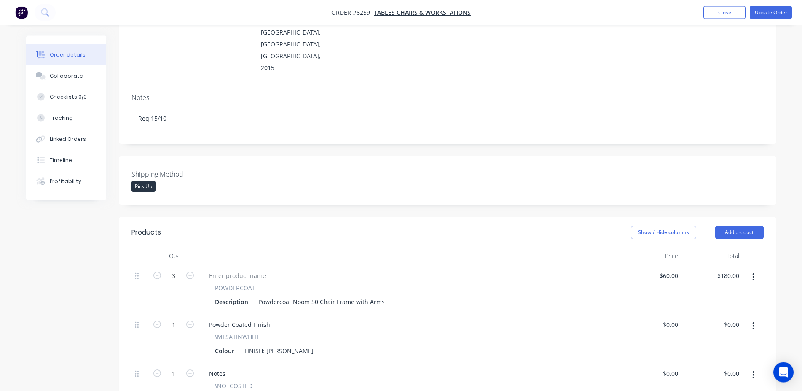
scroll to position [215, 0]
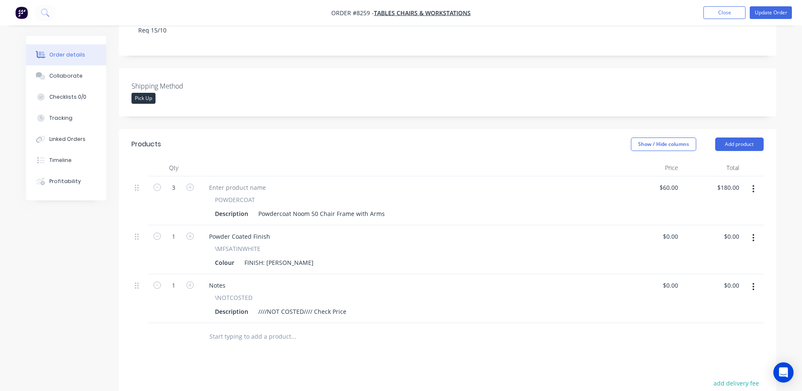
click at [282, 328] on input "text" at bounding box center [293, 336] width 169 height 17
type input "m"
type input "/mo"
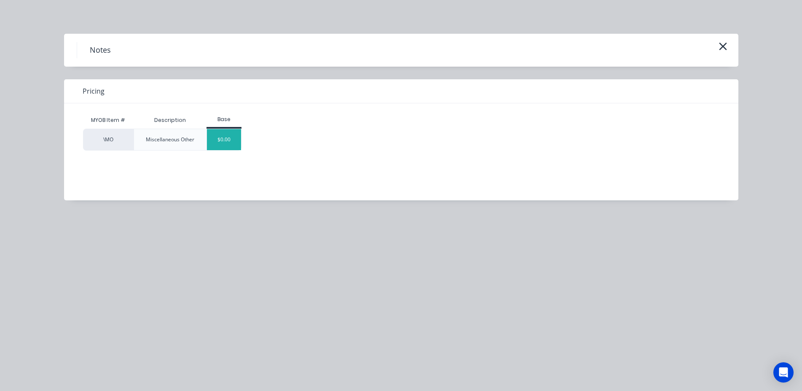
click at [227, 145] on div "$0.00" at bounding box center [224, 139] width 34 height 21
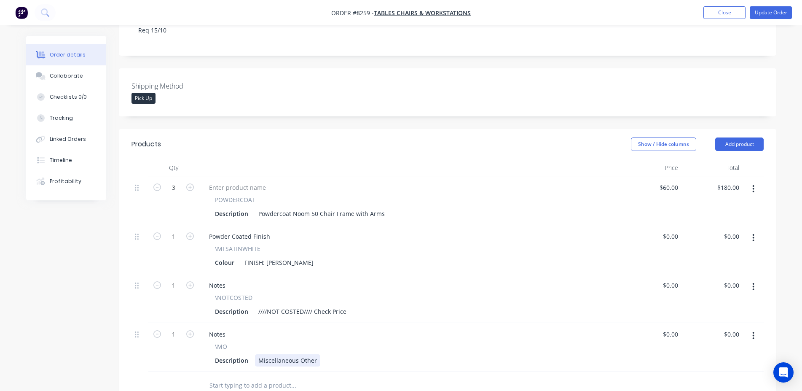
click at [288, 354] on div "Miscellaneous Other" at bounding box center [287, 360] width 65 height 12
click at [780, 18] on button "Update Order" at bounding box center [771, 12] width 42 height 13
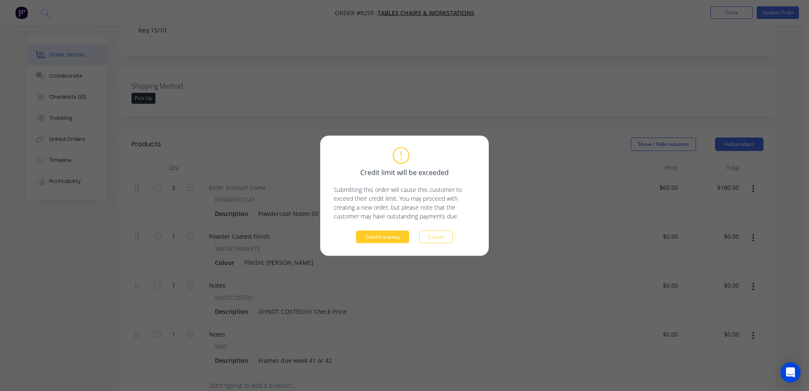
click at [397, 237] on button "Submit anyway" at bounding box center [382, 236] width 53 height 13
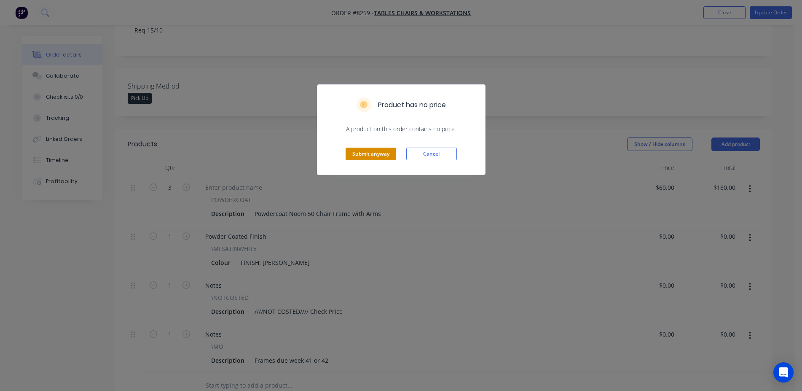
click at [356, 149] on button "Submit anyway" at bounding box center [371, 154] width 51 height 13
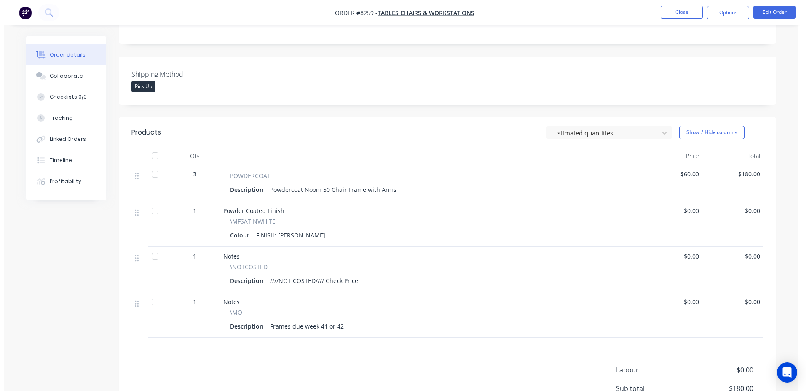
scroll to position [0, 0]
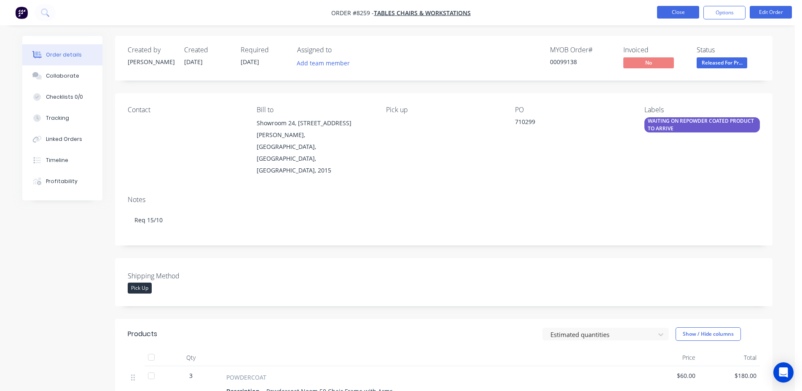
click at [677, 13] on button "Close" at bounding box center [678, 12] width 42 height 13
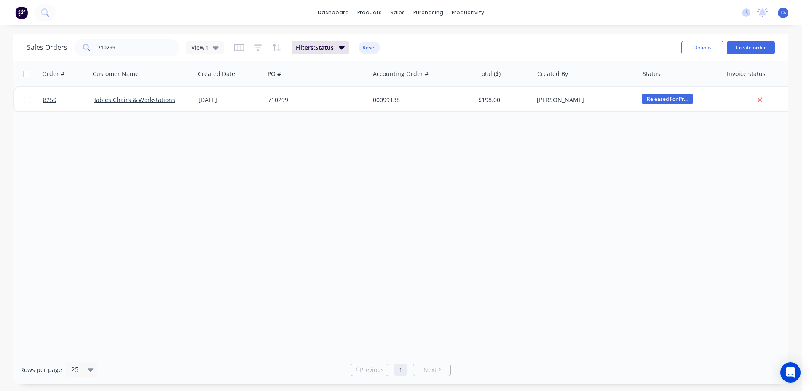
click at [151, 40] on div "Sales Orders 710299 View 1 Filters: Status Reset" at bounding box center [351, 47] width 648 height 21
click at [151, 45] on input "710299" at bounding box center [139, 47] width 82 height 17
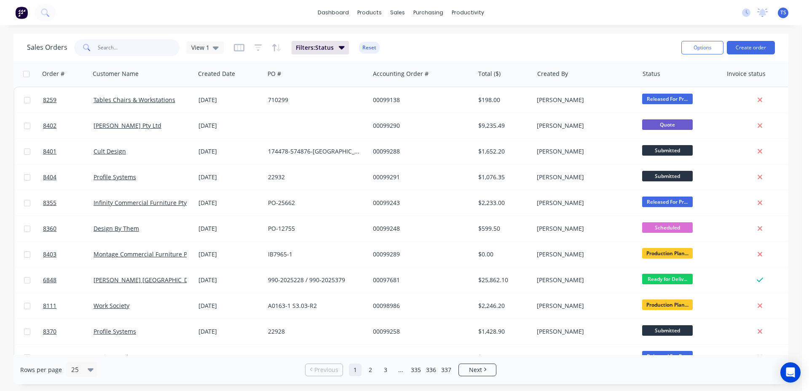
click at [99, 47] on input "text" at bounding box center [139, 47] width 82 height 17
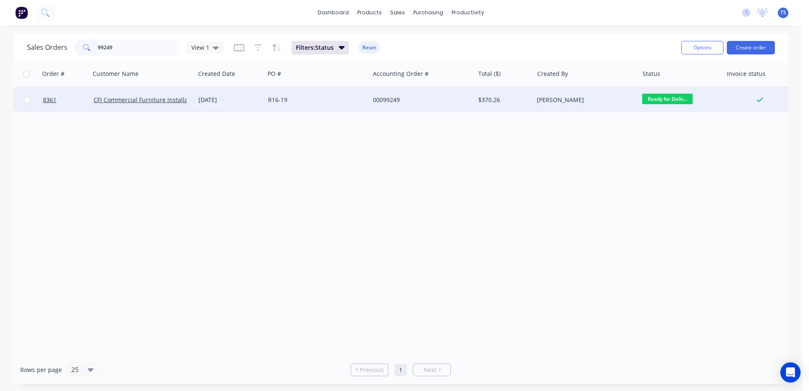
click at [673, 94] on span "Ready for Deliv..." at bounding box center [667, 99] width 51 height 11
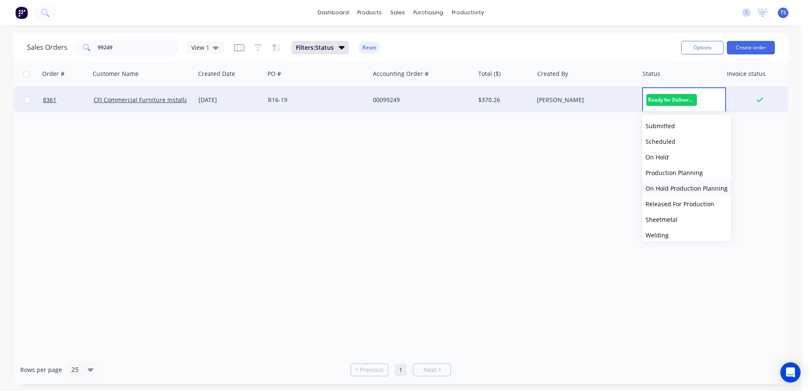
scroll to position [92, 0]
click at [679, 237] on button "Picked Up" at bounding box center [686, 230] width 89 height 16
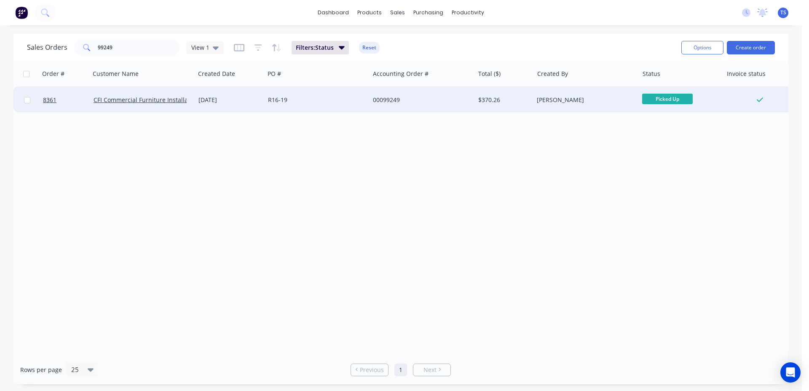
click at [124, 39] on div "Sales Orders 99249 View 1 Filters: Status Reset" at bounding box center [351, 47] width 648 height 21
drag, startPoint x: 124, startPoint y: 39, endPoint x: 121, endPoint y: 44, distance: 6.1
click at [123, 39] on div "Sales Orders 99249 View 1 Filters: Status Reset" at bounding box center [351, 47] width 648 height 21
click at [121, 45] on input "99249" at bounding box center [139, 47] width 82 height 17
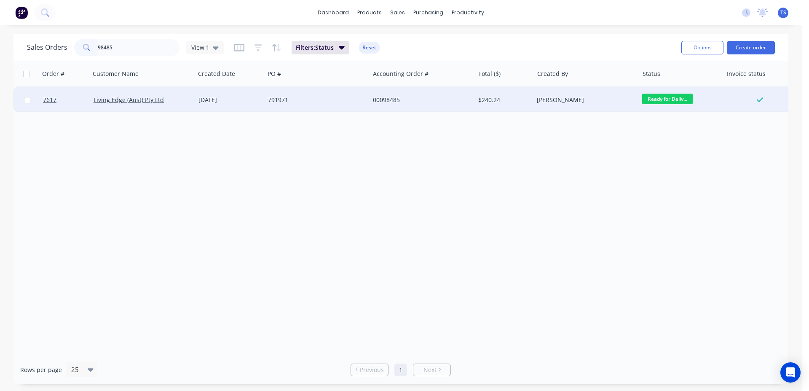
click at [653, 98] on span "Ready for Deliv..." at bounding box center [667, 99] width 51 height 11
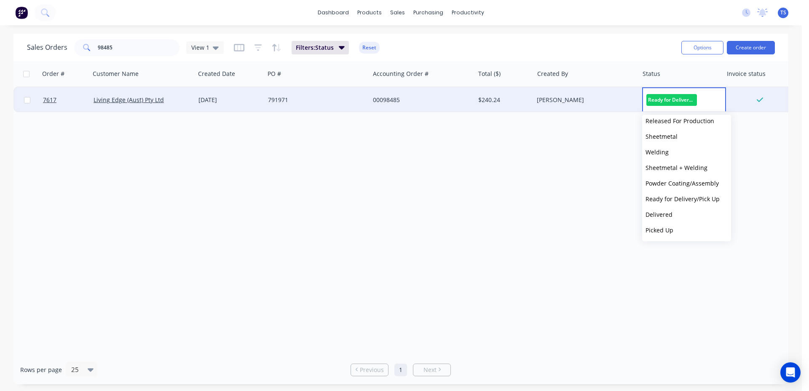
click at [681, 234] on button "Picked Up" at bounding box center [686, 230] width 89 height 16
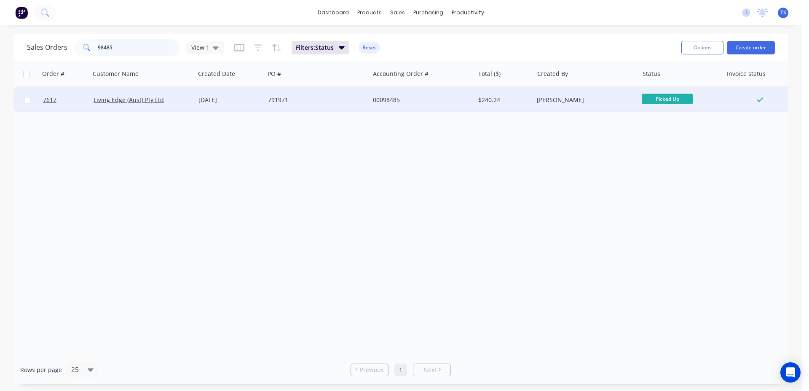
click at [128, 53] on input "98485" at bounding box center [139, 47] width 82 height 17
click at [667, 100] on span "Ready for Deliv..." at bounding box center [667, 99] width 51 height 11
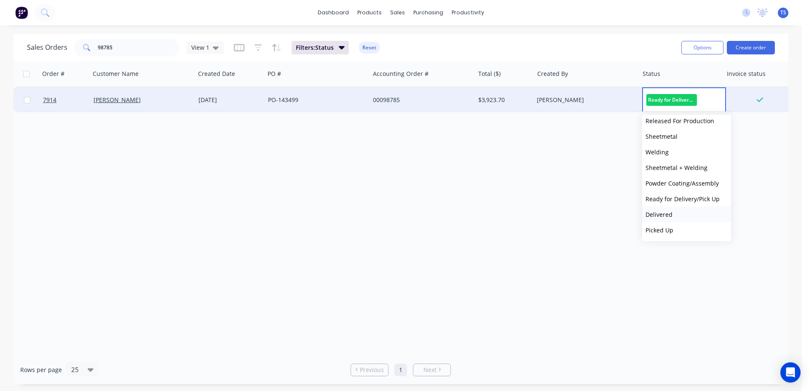
click at [673, 211] on button "Delivered" at bounding box center [686, 215] width 89 height 16
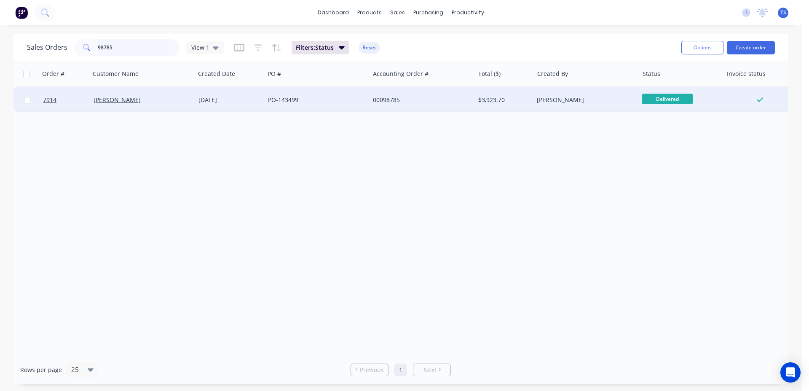
click at [134, 52] on input "98785" at bounding box center [139, 47] width 82 height 17
click at [668, 104] on span "Ready for Deliv..." at bounding box center [667, 99] width 51 height 11
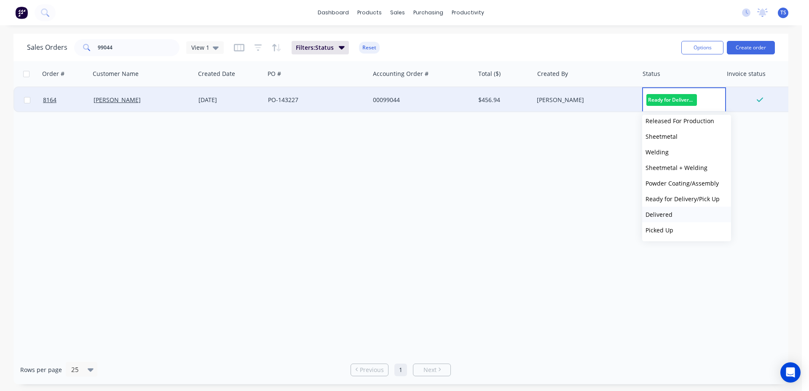
click at [666, 220] on button "Delivered" at bounding box center [686, 215] width 89 height 16
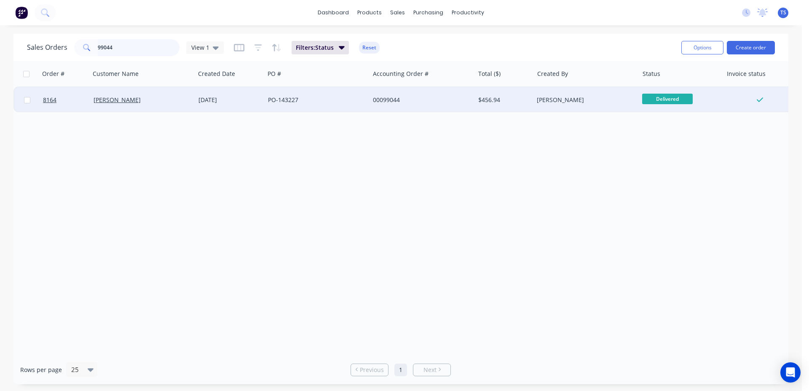
click at [145, 40] on input "99044" at bounding box center [139, 47] width 82 height 17
click at [668, 99] on span "Ready for Deliv..." at bounding box center [667, 99] width 51 height 11
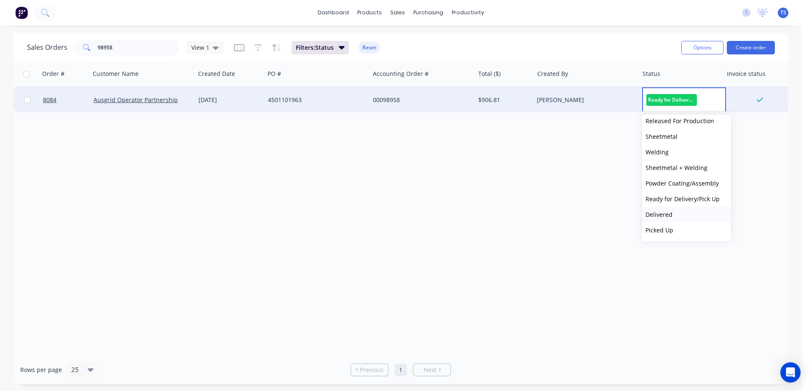
click at [681, 219] on button "Delivered" at bounding box center [686, 215] width 89 height 16
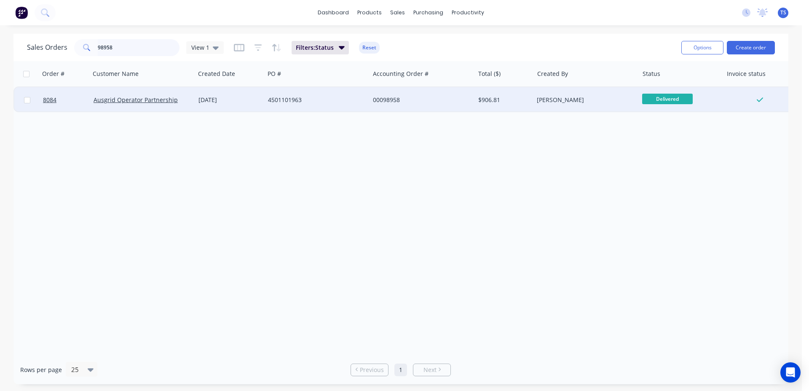
click at [136, 51] on input "98958" at bounding box center [139, 47] width 82 height 17
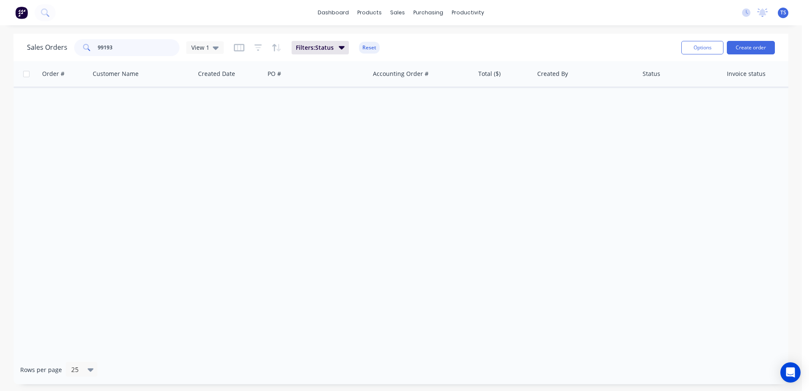
click at [130, 47] on input "99193" at bounding box center [139, 47] width 82 height 17
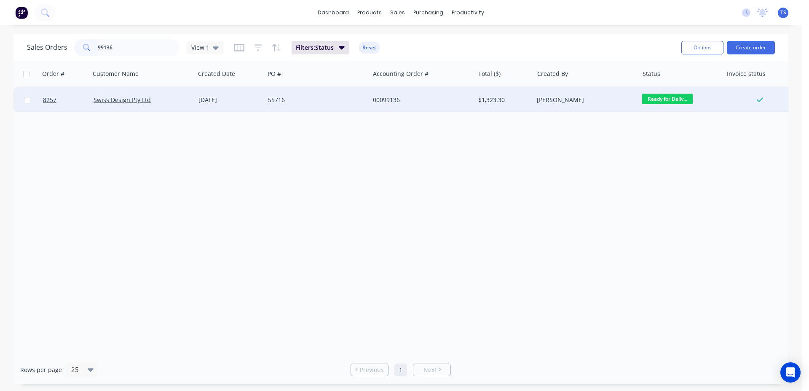
click at [675, 97] on span "Ready for Deliv..." at bounding box center [667, 99] width 51 height 11
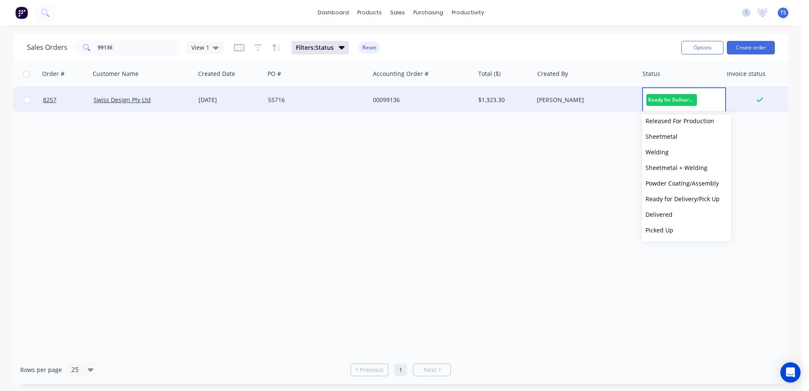
drag, startPoint x: 673, startPoint y: 218, endPoint x: 550, endPoint y: 159, distance: 136.9
click at [673, 218] on button "Delivered" at bounding box center [686, 215] width 89 height 16
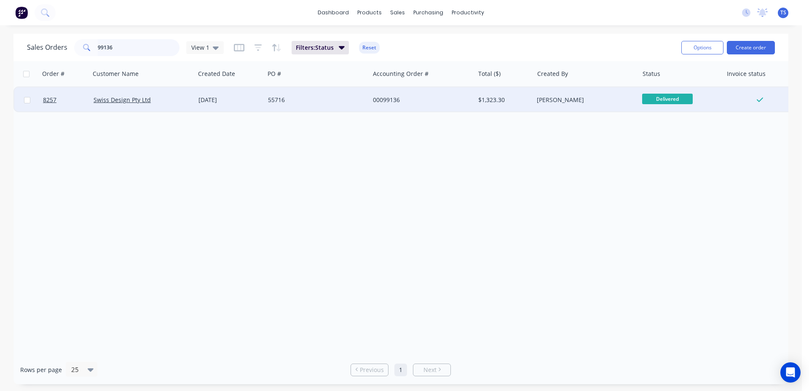
click at [141, 40] on input "99136" at bounding box center [139, 47] width 82 height 17
click at [148, 49] on input "99136" at bounding box center [139, 47] width 82 height 17
click at [670, 102] on span "Ready for Deliv..." at bounding box center [667, 99] width 51 height 11
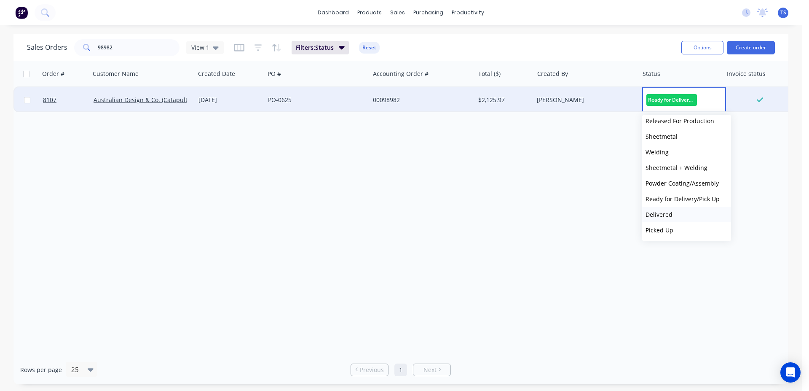
click at [672, 220] on button "Delivered" at bounding box center [686, 215] width 89 height 16
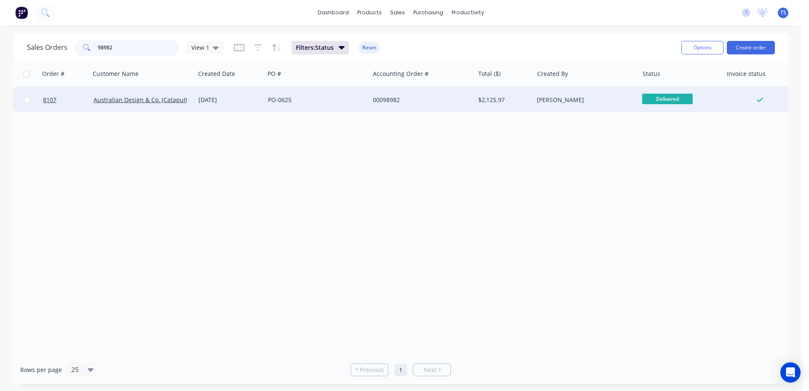
click at [154, 44] on input "98982" at bounding box center [139, 47] width 82 height 17
click at [663, 105] on div "Ready for Deliv..." at bounding box center [678, 100] width 73 height 13
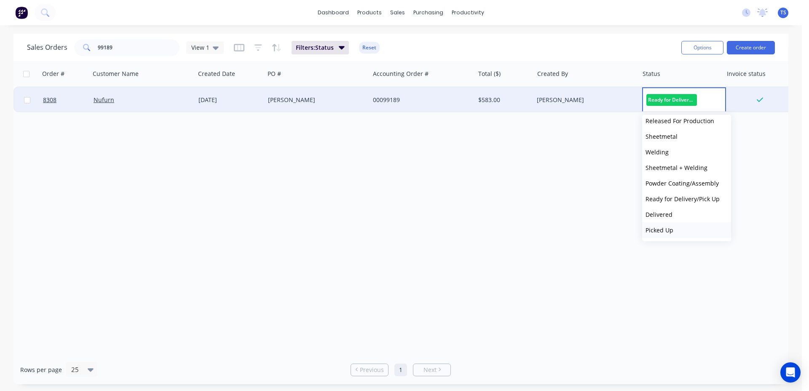
click at [679, 233] on button "Picked Up" at bounding box center [686, 230] width 89 height 16
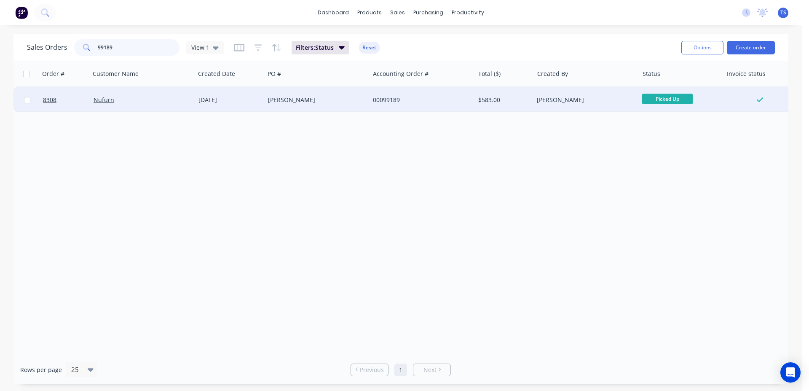
click at [157, 48] on input "99189" at bounding box center [139, 47] width 82 height 17
click at [150, 48] on input "99189" at bounding box center [139, 47] width 82 height 17
click at [680, 98] on span "Ready for Deliv..." at bounding box center [667, 99] width 51 height 11
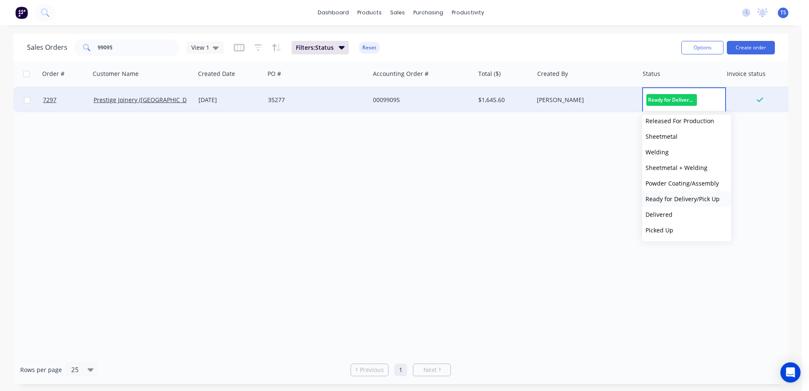
click at [689, 205] on button "Ready for Delivery/Pick Up" at bounding box center [686, 199] width 89 height 16
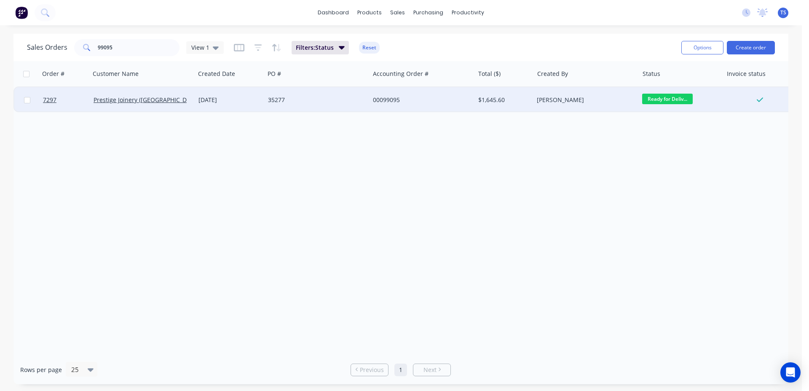
click at [663, 98] on span "Ready for Deliv..." at bounding box center [667, 99] width 51 height 11
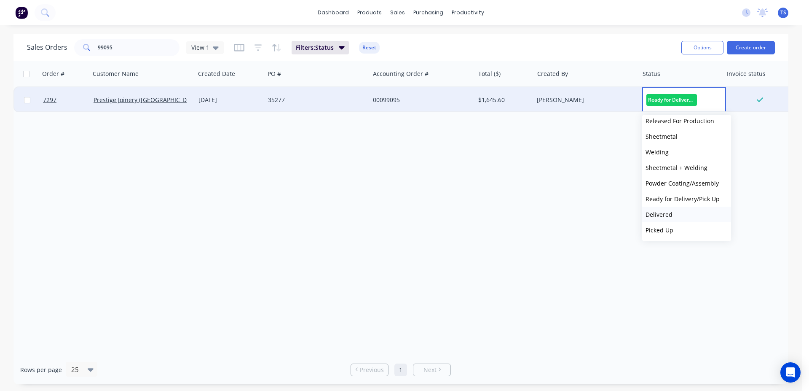
click at [684, 217] on button "Delivered" at bounding box center [686, 215] width 89 height 16
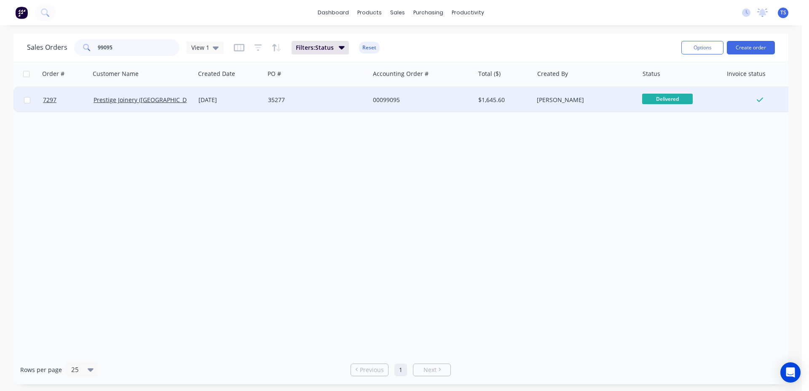
click at [128, 48] on input "99095" at bounding box center [139, 47] width 82 height 17
click at [664, 97] on span "Ready for Deliv..." at bounding box center [667, 99] width 51 height 11
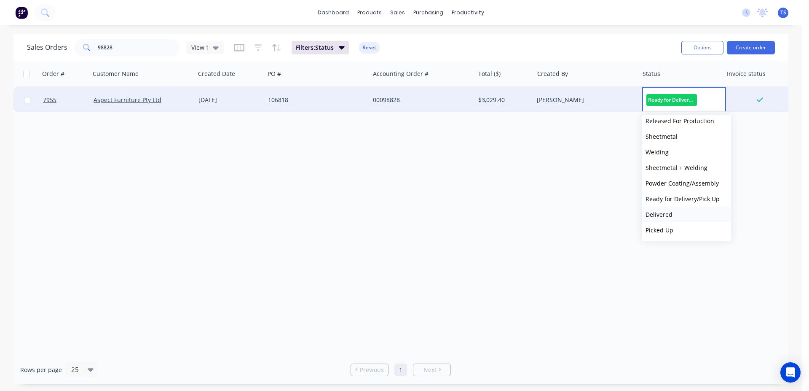
click at [673, 216] on button "Delivered" at bounding box center [686, 215] width 89 height 16
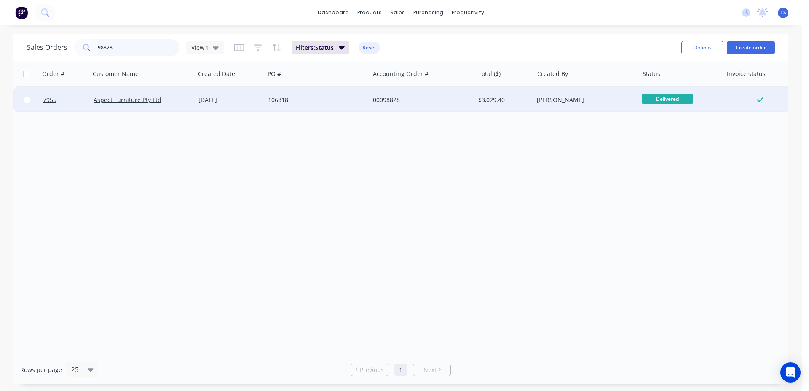
click at [126, 51] on input "98828" at bounding box center [139, 47] width 82 height 17
click at [146, 43] on input "98828" at bounding box center [139, 47] width 82 height 17
type input "99137"
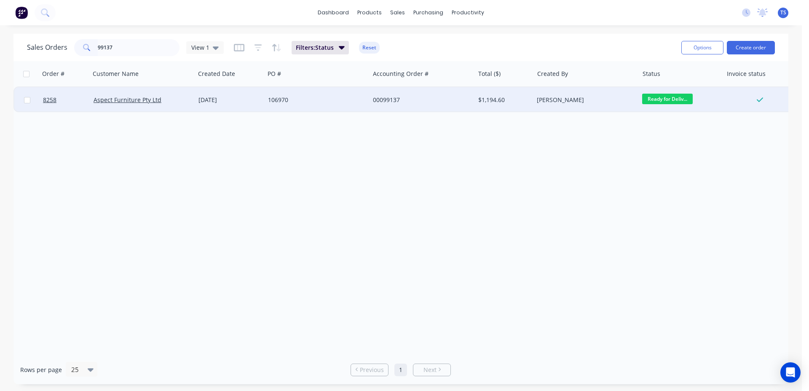
click at [638, 102] on div "[PERSON_NAME]" at bounding box center [586, 99] width 105 height 25
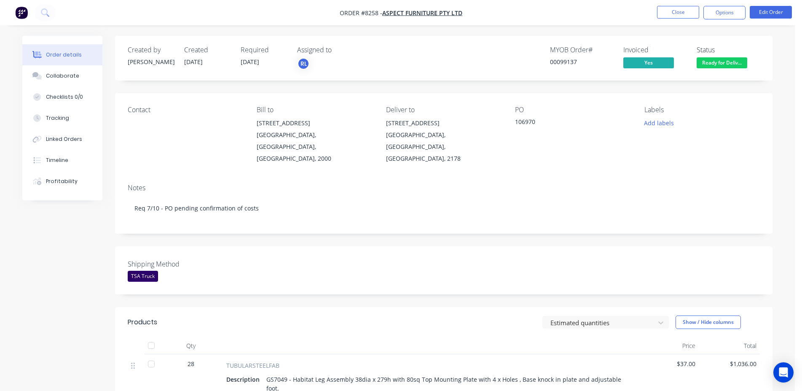
click at [707, 69] on button "Ready for Deliv..." at bounding box center [722, 63] width 51 height 13
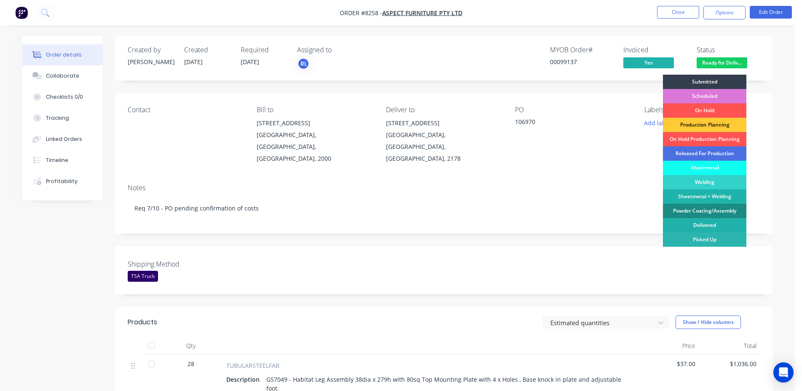
click at [713, 224] on div "Delivered" at bounding box center [704, 225] width 83 height 14
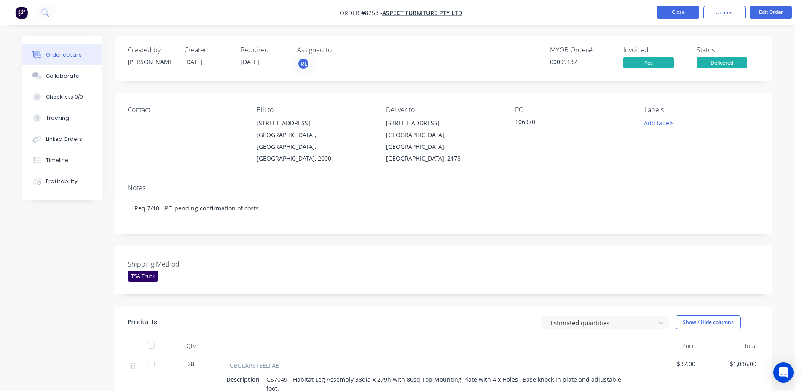
click at [673, 16] on button "Close" at bounding box center [678, 12] width 42 height 13
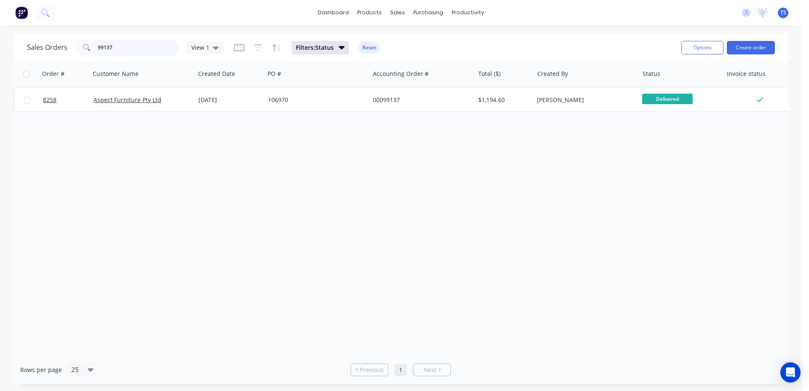
click at [142, 51] on input "99137" at bounding box center [139, 47] width 82 height 17
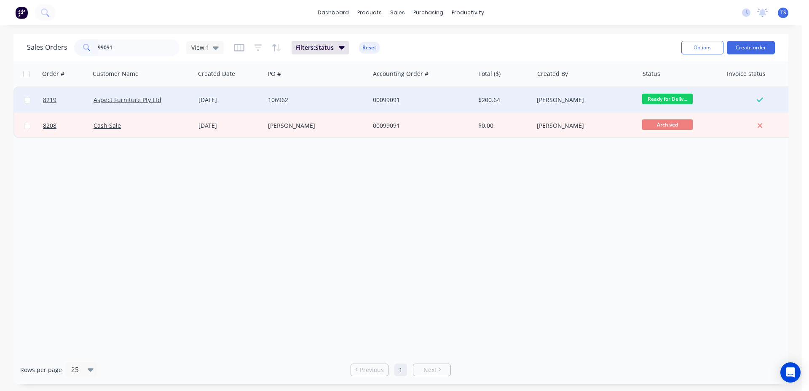
click at [685, 95] on span "Ready for Deliv..." at bounding box center [667, 99] width 51 height 11
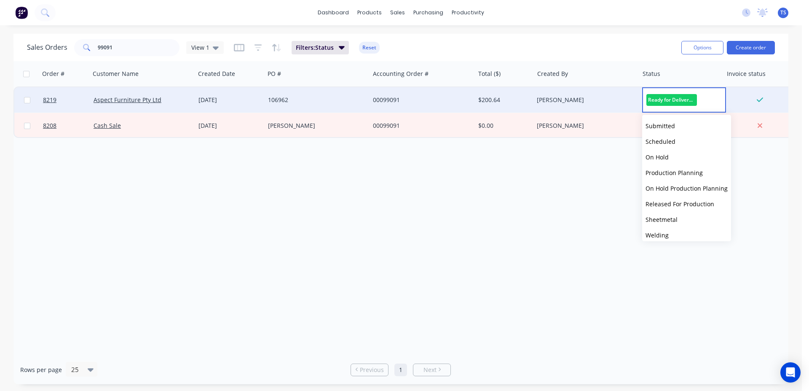
scroll to position [92, 0]
drag, startPoint x: 689, startPoint y: 215, endPoint x: 682, endPoint y: 214, distance: 7.2
click at [689, 215] on button "Delivered" at bounding box center [686, 215] width 89 height 16
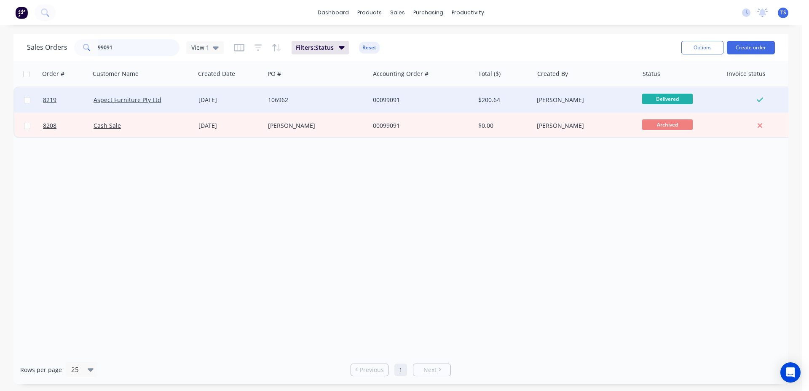
click at [130, 47] on input "99091" at bounding box center [139, 47] width 82 height 17
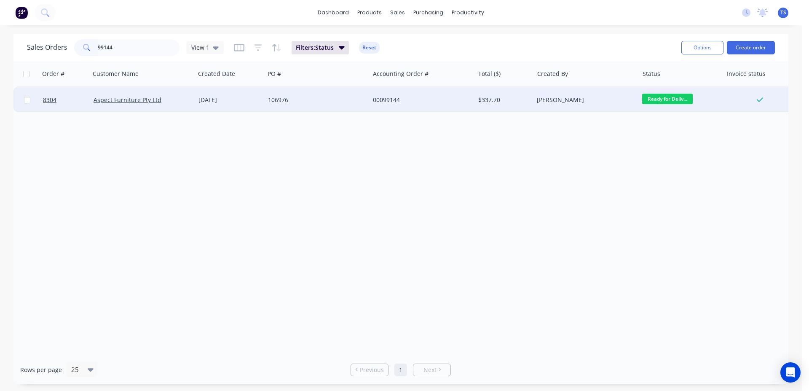
click at [680, 100] on span "Ready for Deliv..." at bounding box center [667, 99] width 51 height 11
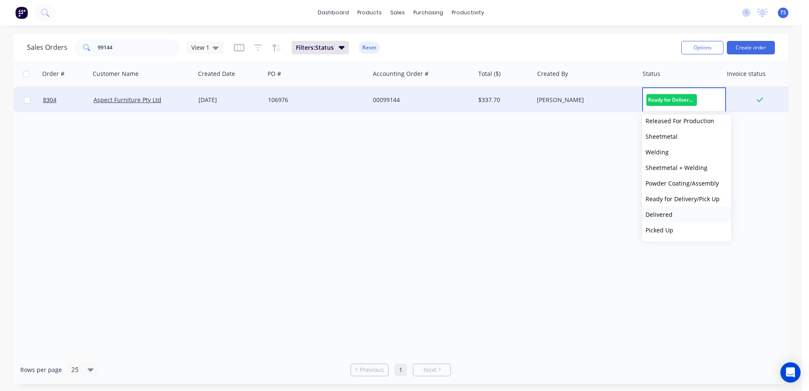
click at [686, 210] on button "Delivered" at bounding box center [686, 215] width 89 height 16
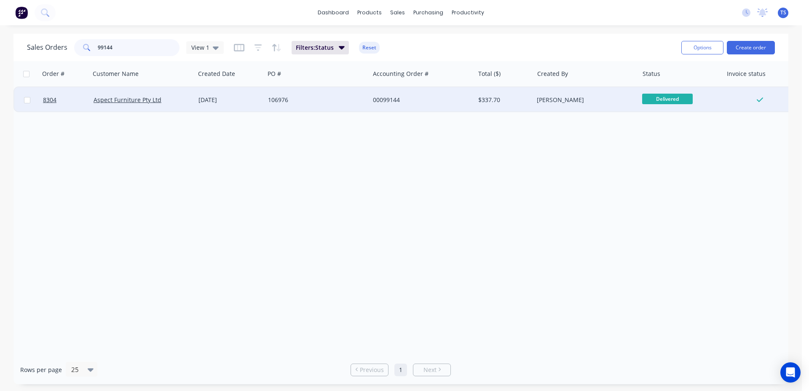
click at [131, 43] on input "99144" at bounding box center [139, 47] width 82 height 17
click at [680, 99] on span "Ready for Deliv..." at bounding box center [667, 99] width 51 height 11
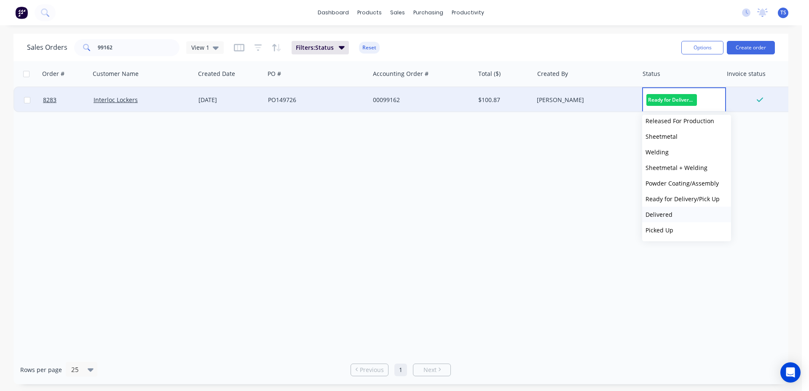
click at [697, 215] on button "Delivered" at bounding box center [686, 215] width 89 height 16
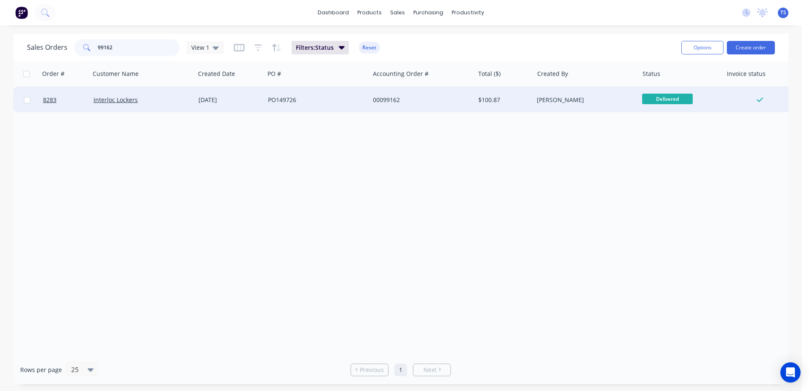
click at [121, 54] on input "99162" at bounding box center [139, 47] width 82 height 17
click at [656, 97] on span "Ready for Deliv..." at bounding box center [667, 99] width 51 height 11
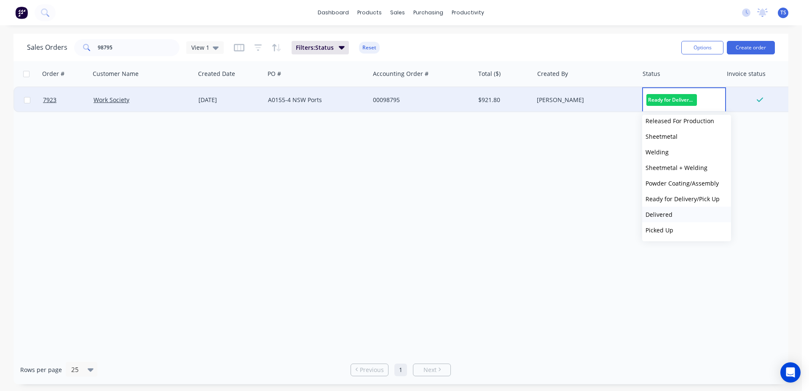
click at [672, 212] on button "Delivered" at bounding box center [686, 215] width 89 height 16
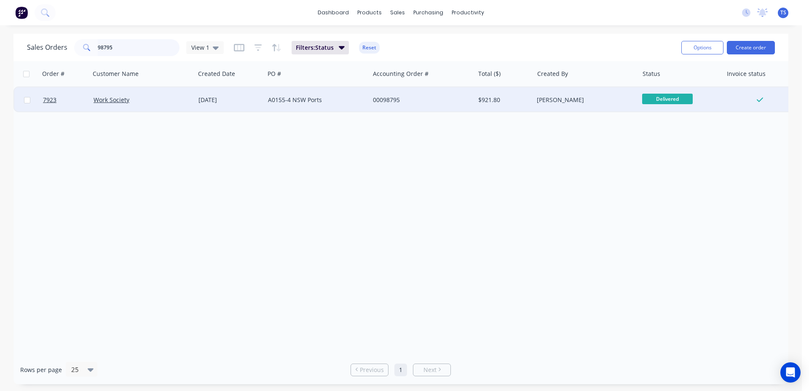
click at [148, 46] on input "98795" at bounding box center [139, 47] width 82 height 17
click at [675, 102] on span "Ready for Deliv..." at bounding box center [667, 99] width 51 height 11
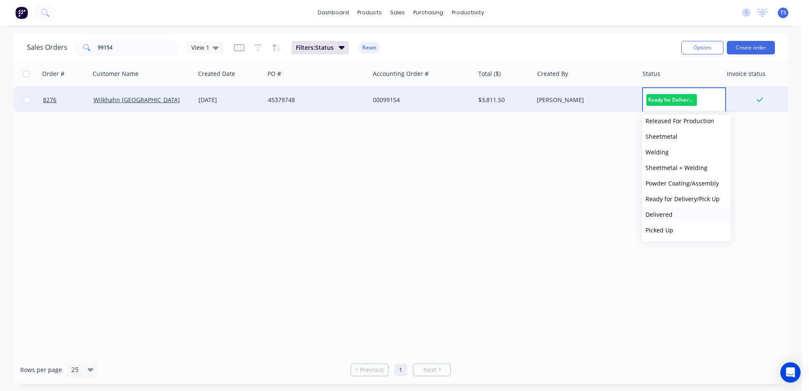
click at [674, 210] on button "Delivered" at bounding box center [686, 215] width 89 height 16
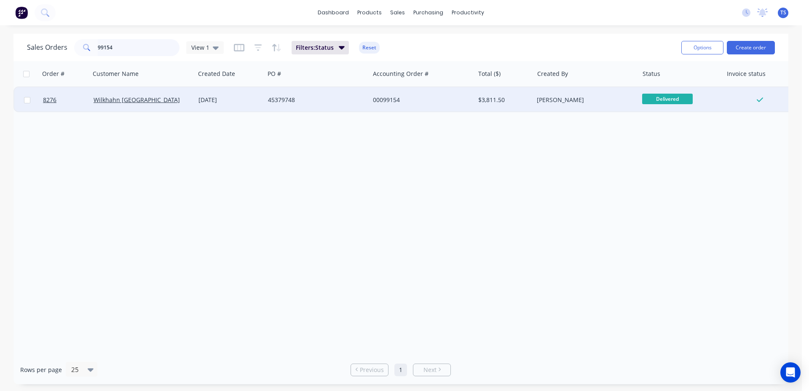
click at [136, 51] on input "99154" at bounding box center [139, 47] width 82 height 17
click at [657, 103] on span "Ready for Deliv..." at bounding box center [667, 99] width 51 height 11
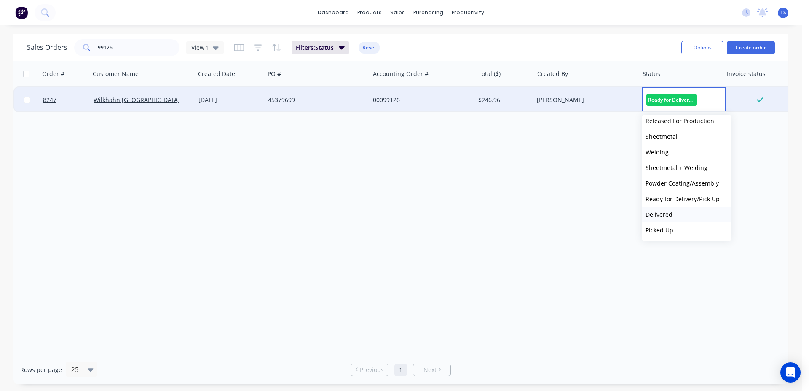
click at [685, 220] on button "Delivered" at bounding box center [686, 215] width 89 height 16
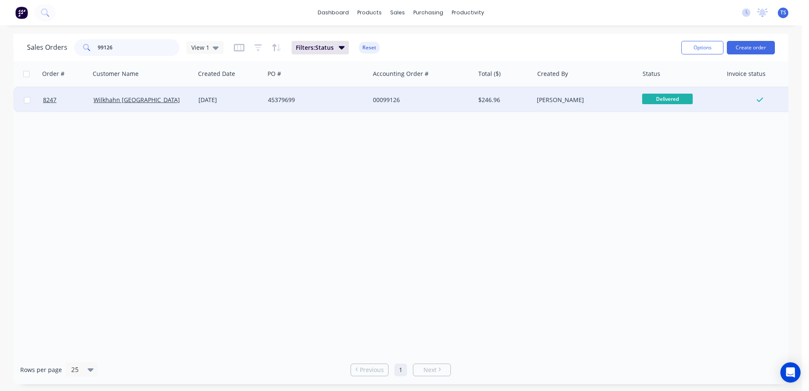
click at [130, 51] on input "99126" at bounding box center [139, 47] width 82 height 17
click at [662, 99] on span "Ready for Deliv..." at bounding box center [667, 99] width 51 height 11
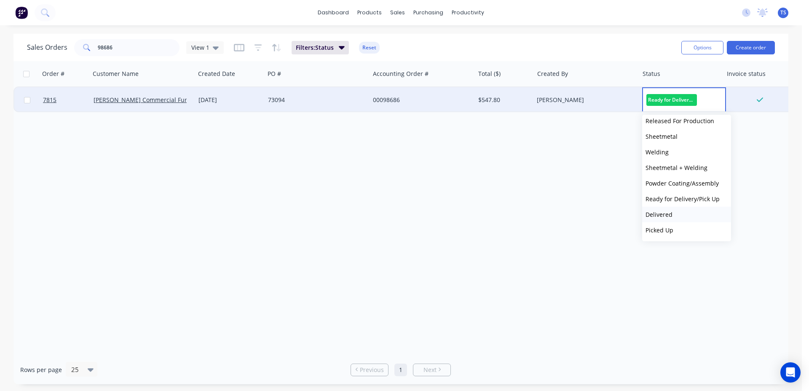
click at [685, 209] on button "Delivered" at bounding box center [686, 215] width 89 height 16
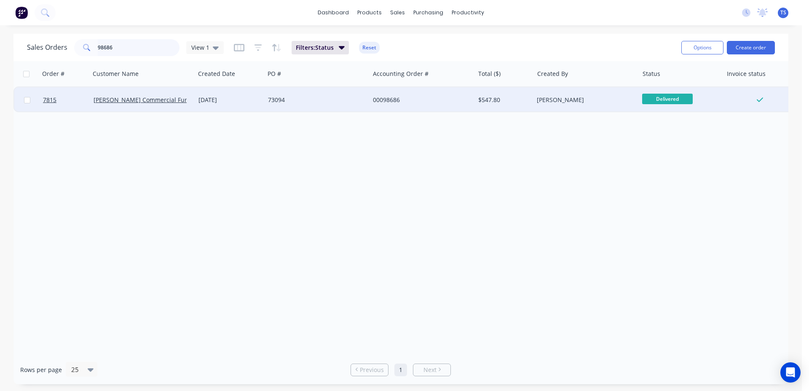
click at [137, 46] on input "98686" at bounding box center [139, 47] width 82 height 17
click at [669, 99] on span "Ready for Deliv..." at bounding box center [667, 99] width 51 height 11
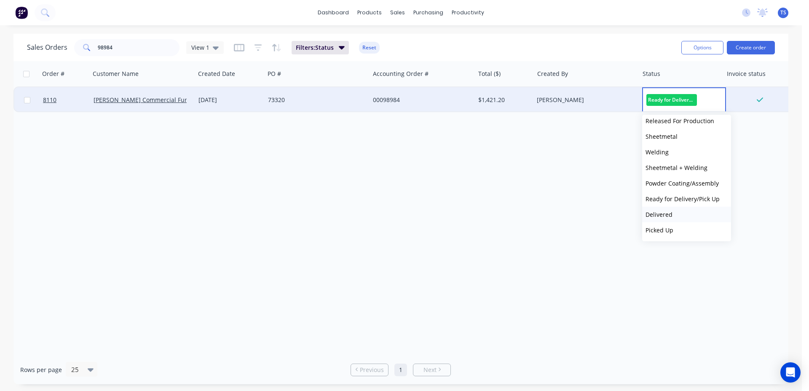
click at [677, 212] on button "Delivered" at bounding box center [686, 215] width 89 height 16
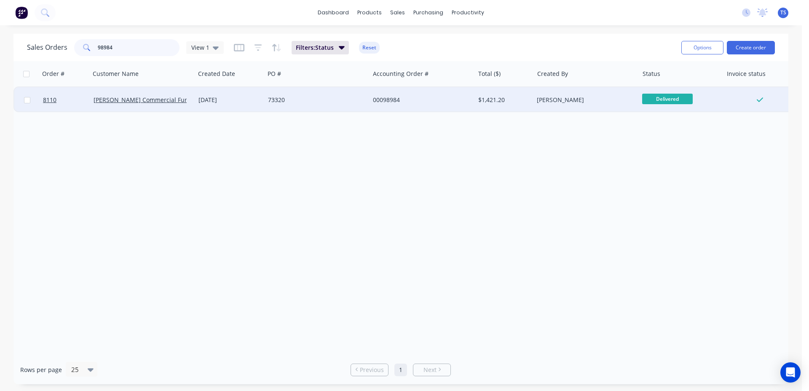
click at [136, 50] on input "98984" at bounding box center [139, 47] width 82 height 17
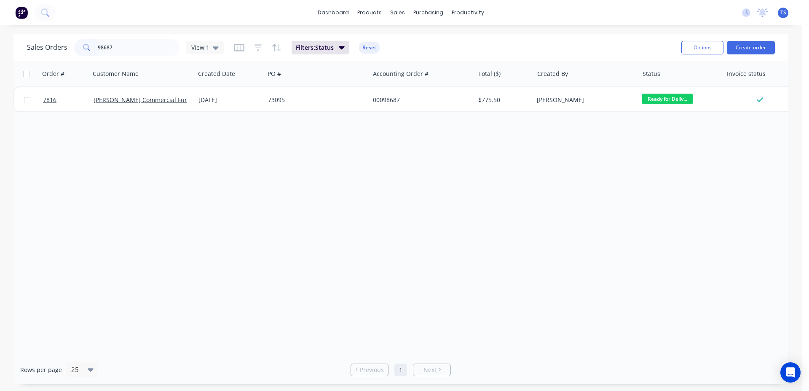
click at [674, 102] on span "Ready for Deliv..." at bounding box center [667, 99] width 51 height 11
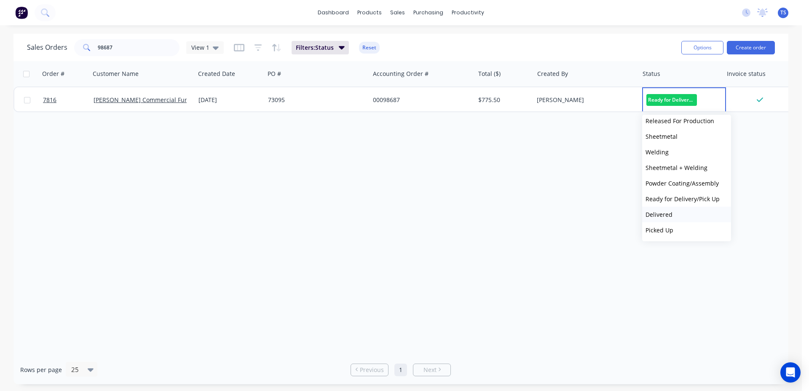
click at [675, 207] on button "Delivered" at bounding box center [686, 215] width 89 height 16
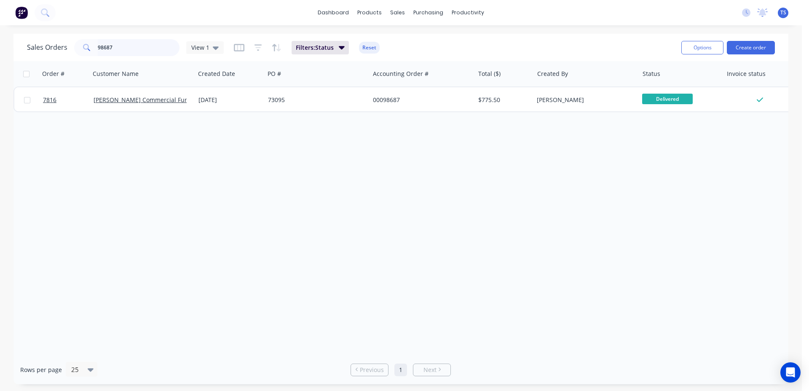
click at [146, 49] on input "98687" at bounding box center [139, 47] width 82 height 17
click at [146, 48] on input "98687" at bounding box center [139, 47] width 82 height 17
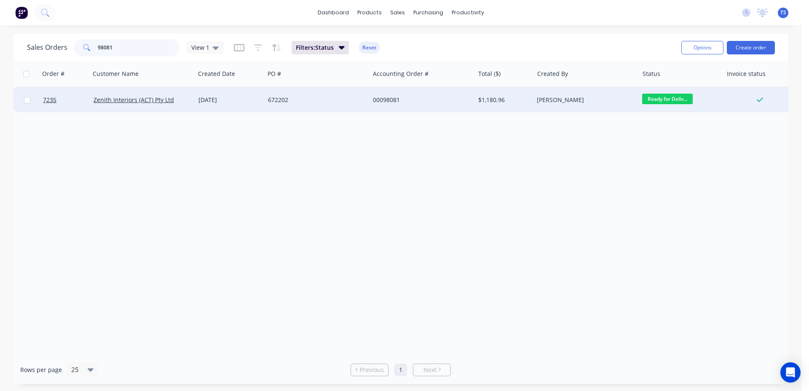
type input "98081"
click at [668, 102] on span "Ready for Deliv..." at bounding box center [667, 99] width 51 height 11
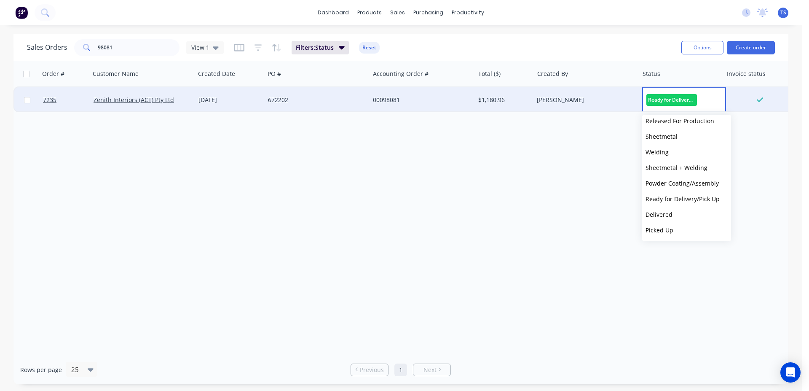
click at [684, 207] on button "Delivered" at bounding box center [686, 215] width 89 height 16
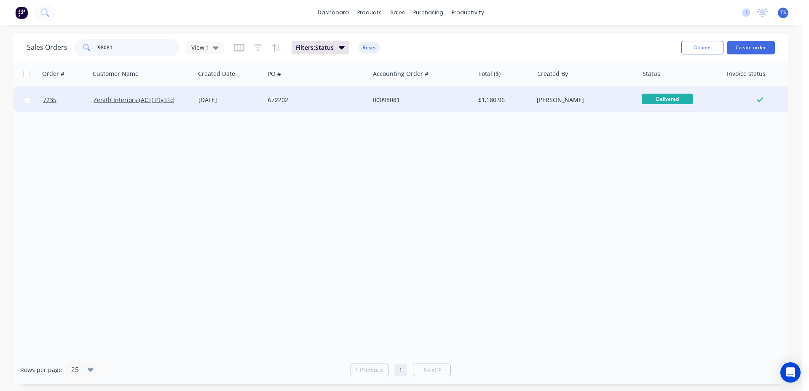
click at [133, 47] on input "98081" at bounding box center [139, 47] width 82 height 17
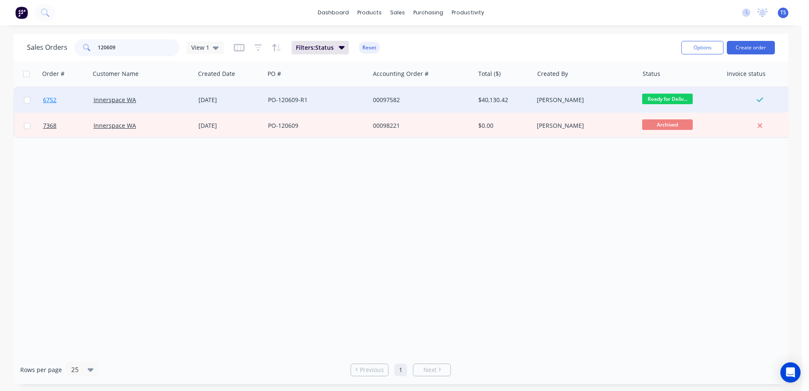
type input "120609"
click at [69, 101] on link "6752" at bounding box center [68, 99] width 51 height 25
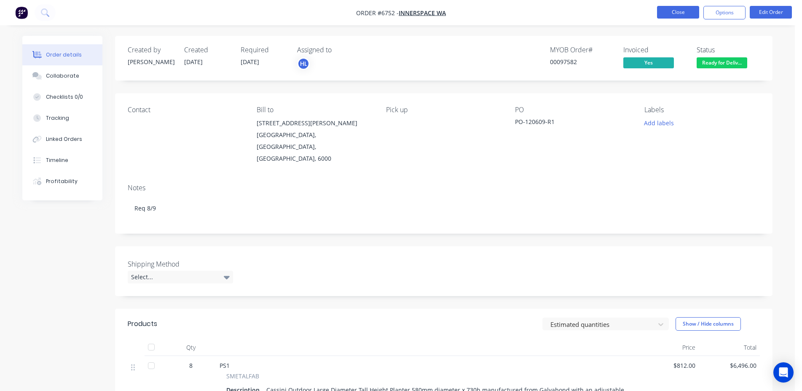
click at [688, 15] on button "Close" at bounding box center [678, 12] width 42 height 13
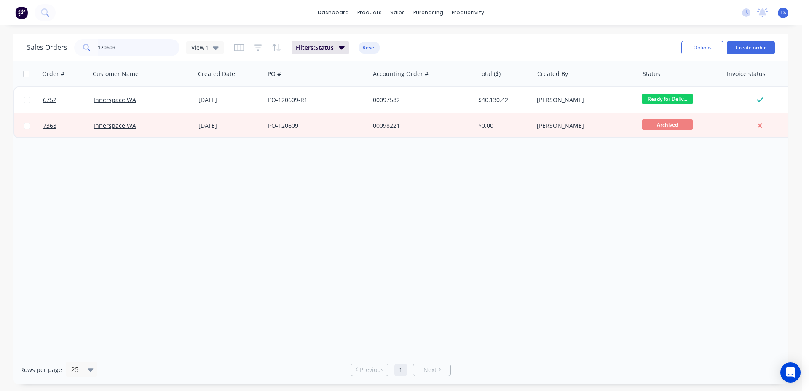
click at [143, 43] on input "120609" at bounding box center [139, 47] width 82 height 17
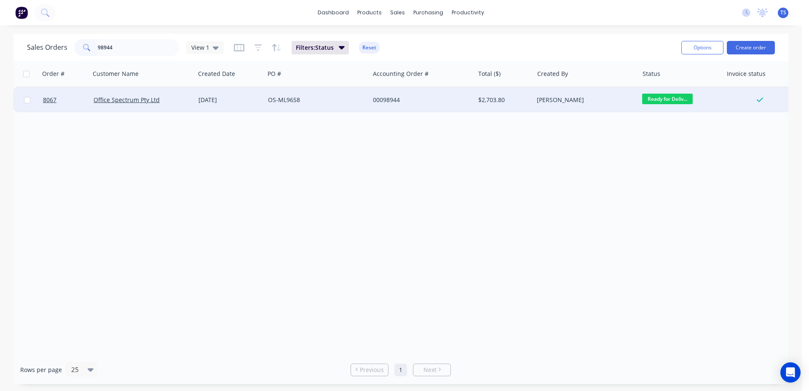
click at [675, 101] on span "Ready for Deliv..." at bounding box center [667, 99] width 51 height 11
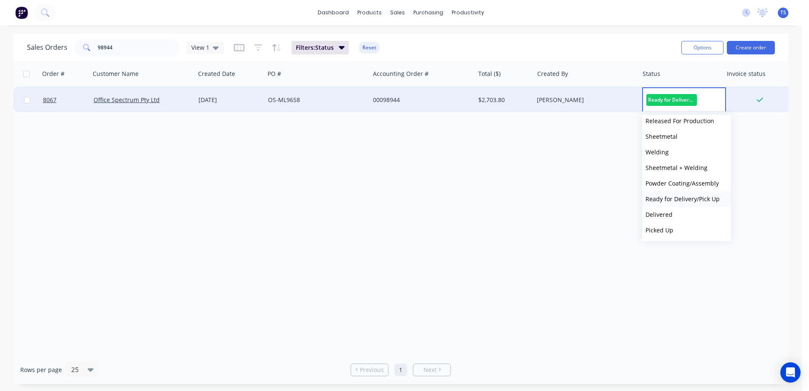
scroll to position [92, 0]
click at [681, 219] on button "Delivered" at bounding box center [686, 215] width 89 height 16
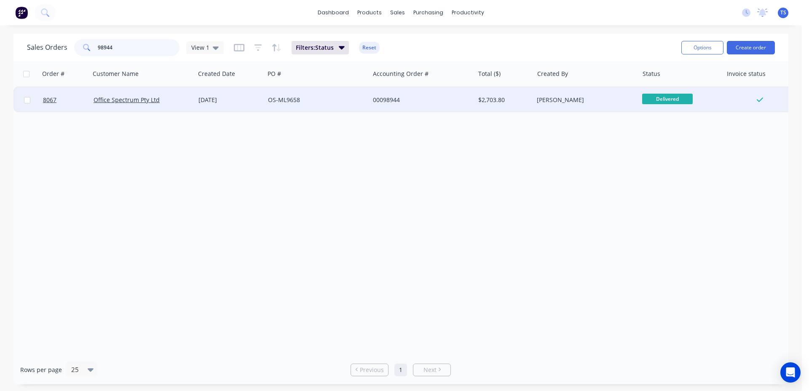
click at [119, 48] on input "98944" at bounding box center [139, 47] width 82 height 17
click at [656, 98] on span "Ready for Deliv..." at bounding box center [667, 99] width 51 height 11
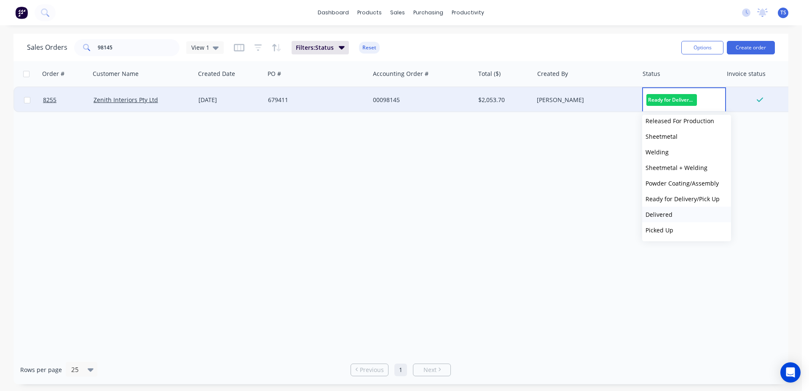
click at [671, 216] on span "Delivered" at bounding box center [659, 214] width 27 height 8
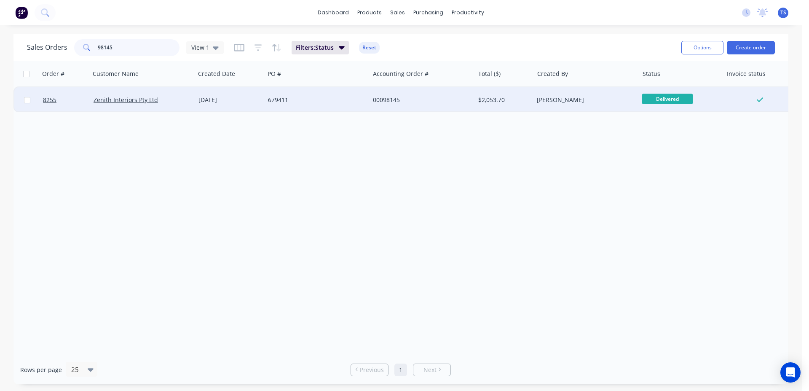
click at [145, 50] on input "98145" at bounding box center [139, 47] width 82 height 17
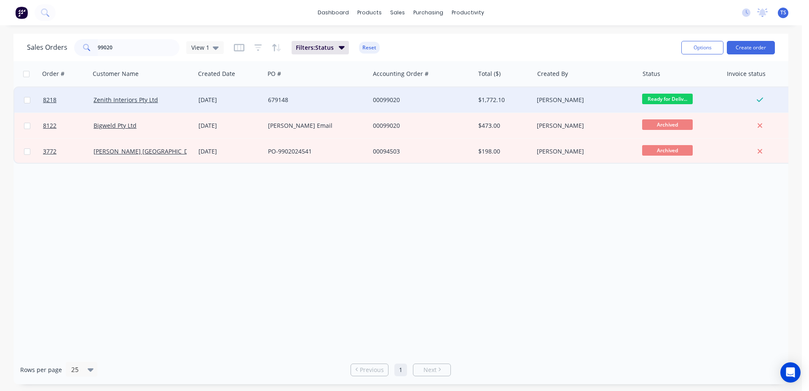
click at [672, 102] on span "Ready for Deliv..." at bounding box center [667, 99] width 51 height 11
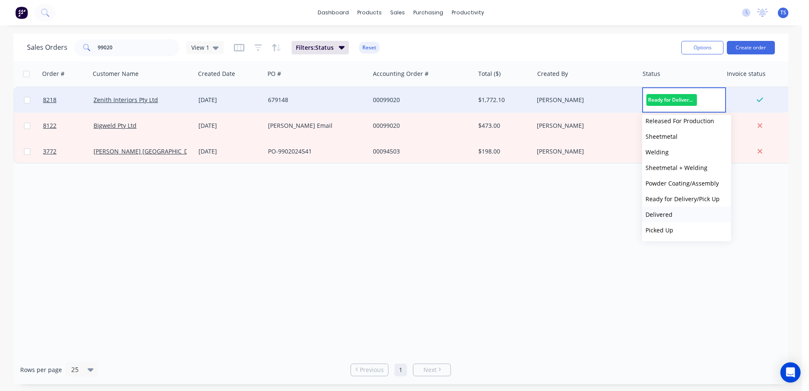
click at [681, 219] on button "Delivered" at bounding box center [686, 215] width 89 height 16
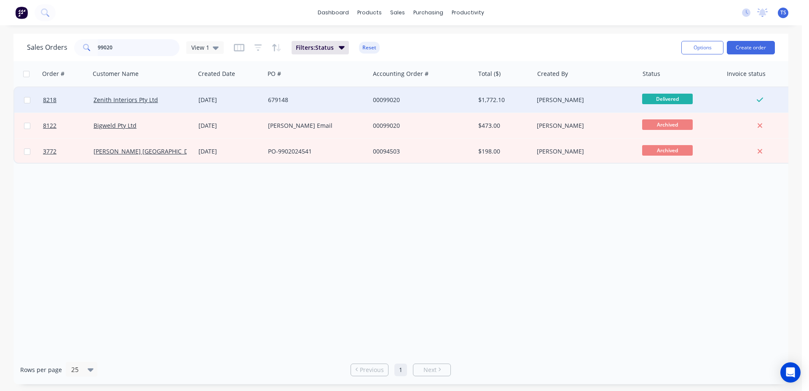
click at [131, 48] on input "99020" at bounding box center [139, 47] width 82 height 17
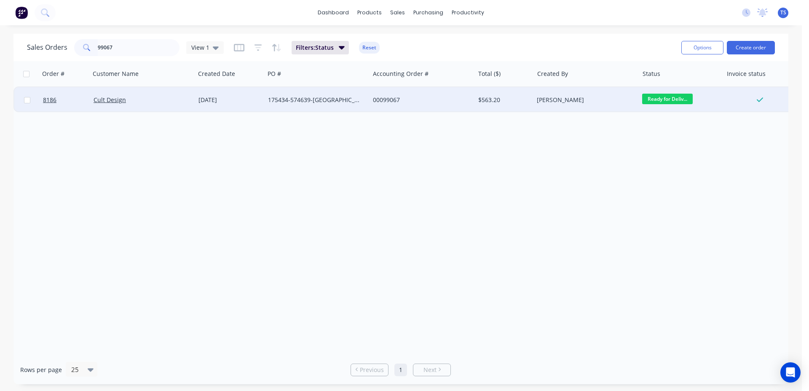
click at [677, 100] on span "Ready for Deliv..." at bounding box center [667, 99] width 51 height 11
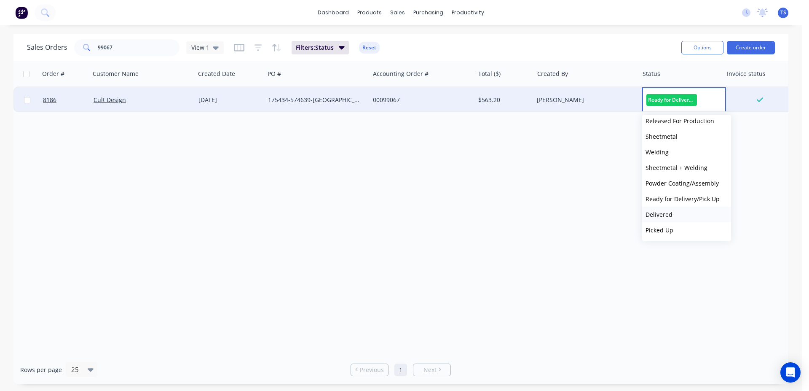
click at [691, 211] on button "Delivered" at bounding box center [686, 215] width 89 height 16
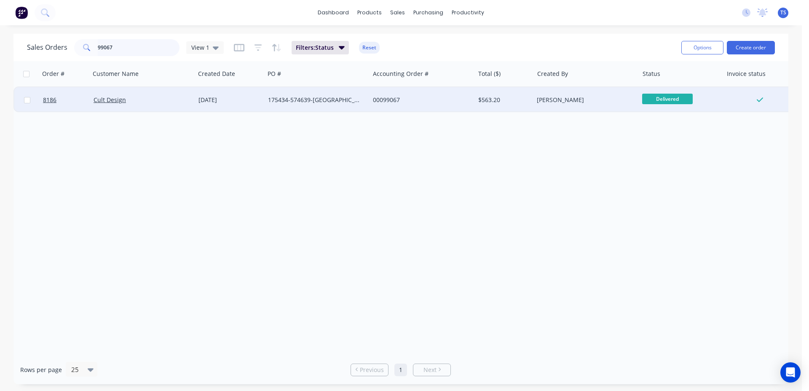
click at [127, 48] on input "99067" at bounding box center [139, 47] width 82 height 17
click at [653, 100] on span "Ready for Deliv..." at bounding box center [667, 99] width 51 height 11
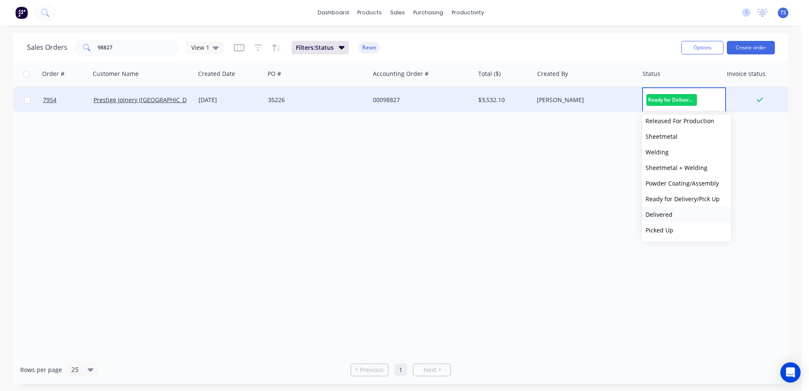
click at [677, 209] on button "Delivered" at bounding box center [686, 215] width 89 height 16
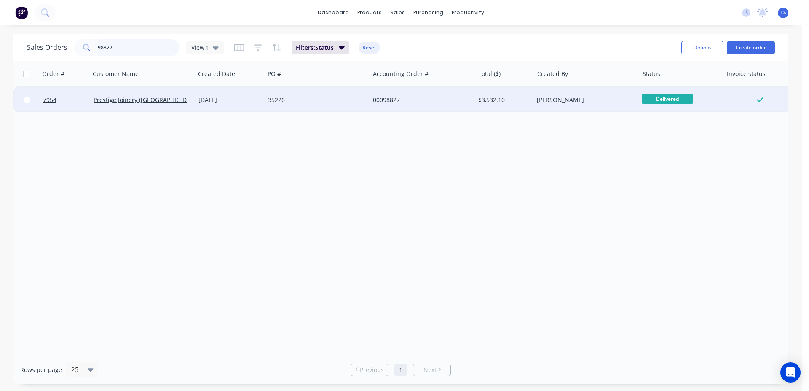
click at [143, 47] on input "98827" at bounding box center [139, 47] width 82 height 17
click at [665, 102] on span "Ready for Deliv..." at bounding box center [667, 99] width 51 height 11
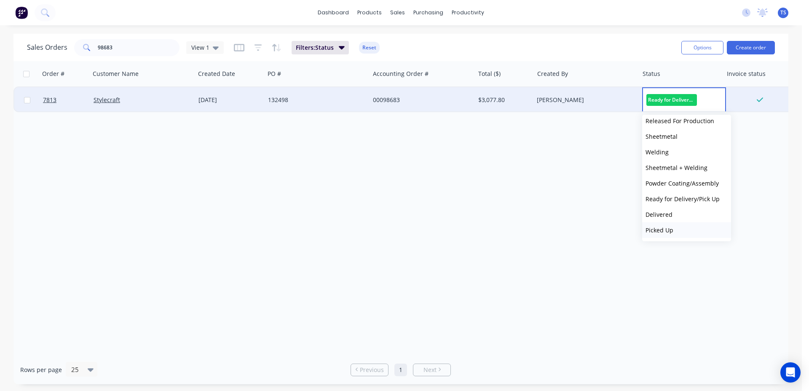
click at [676, 228] on button "Picked Up" at bounding box center [686, 230] width 89 height 16
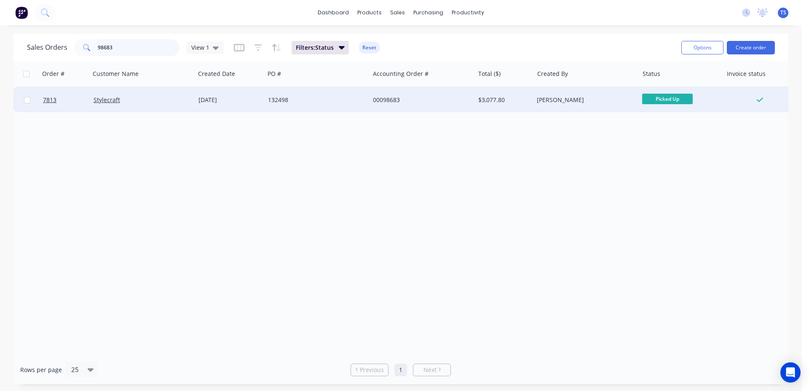
click at [171, 47] on input "98683" at bounding box center [139, 47] width 82 height 17
click at [169, 48] on input "98683" at bounding box center [139, 47] width 82 height 17
click at [665, 97] on span "Ready for Deliv..." at bounding box center [667, 99] width 51 height 11
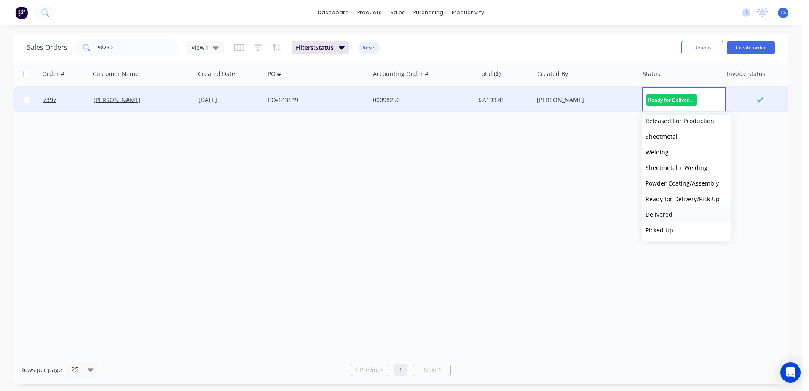
click at [687, 221] on button "Delivered" at bounding box center [686, 215] width 89 height 16
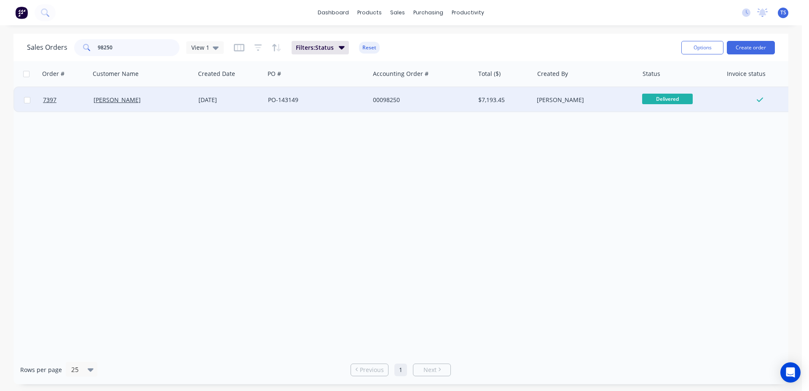
click at [141, 51] on input "98250" at bounding box center [139, 47] width 82 height 17
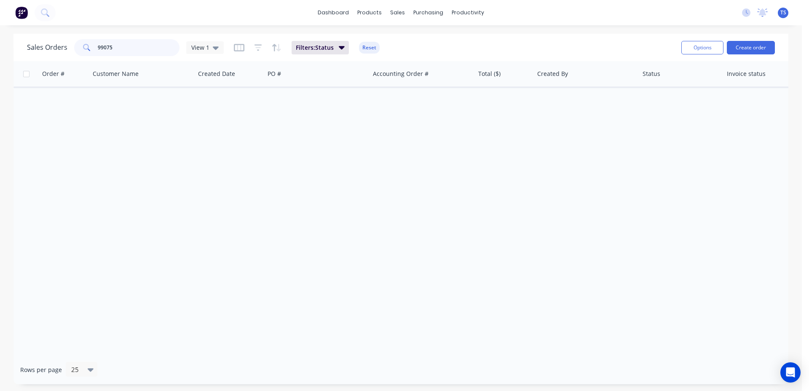
click at [134, 51] on input "99075" at bounding box center [139, 47] width 82 height 17
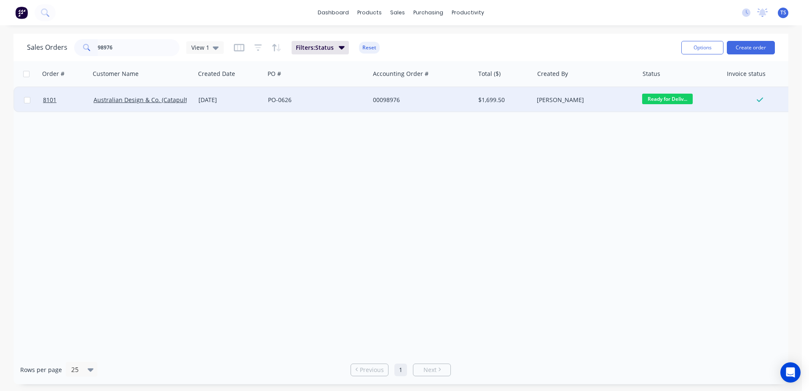
click at [666, 97] on span "Ready for Deliv..." at bounding box center [667, 99] width 51 height 11
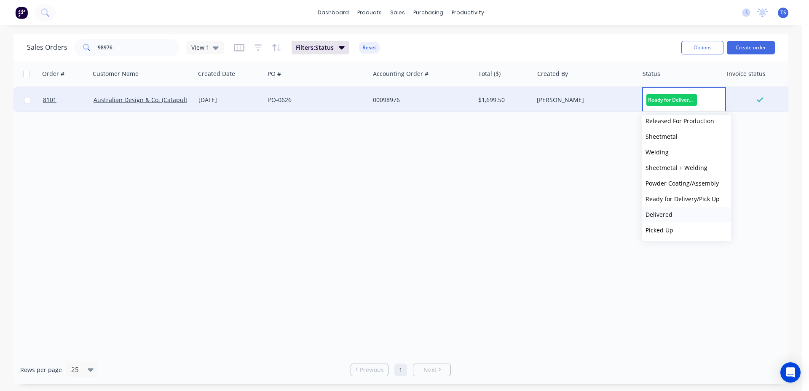
click at [679, 214] on button "Delivered" at bounding box center [686, 215] width 89 height 16
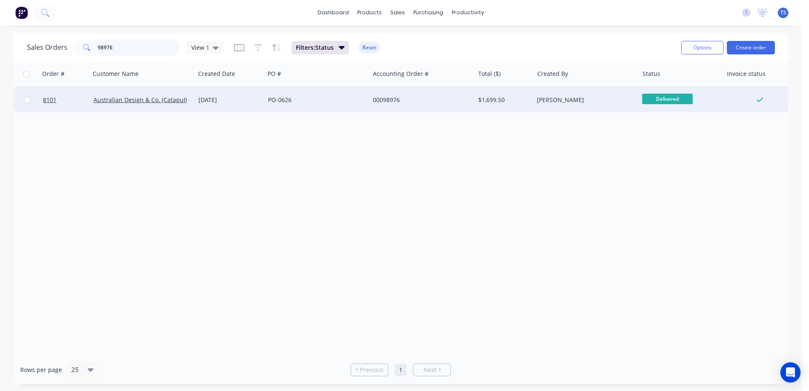
click at [145, 43] on input "98976" at bounding box center [139, 47] width 82 height 17
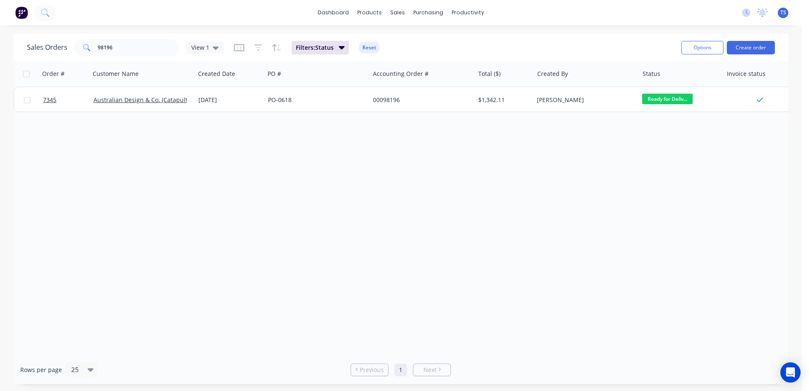
click at [680, 103] on span "Ready for Deliv..." at bounding box center [667, 99] width 51 height 11
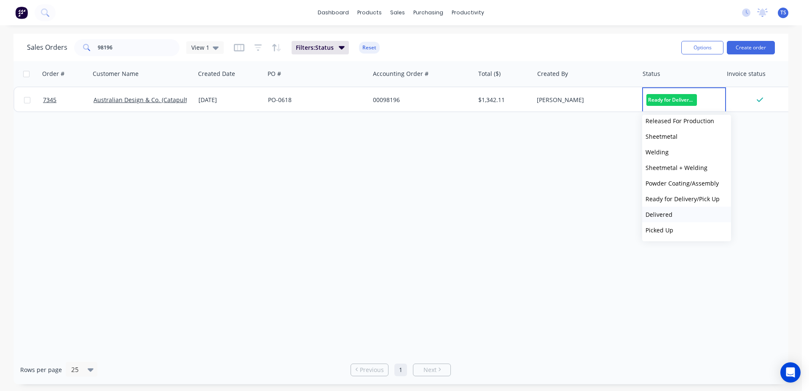
click at [668, 213] on span "Delivered" at bounding box center [659, 214] width 27 height 8
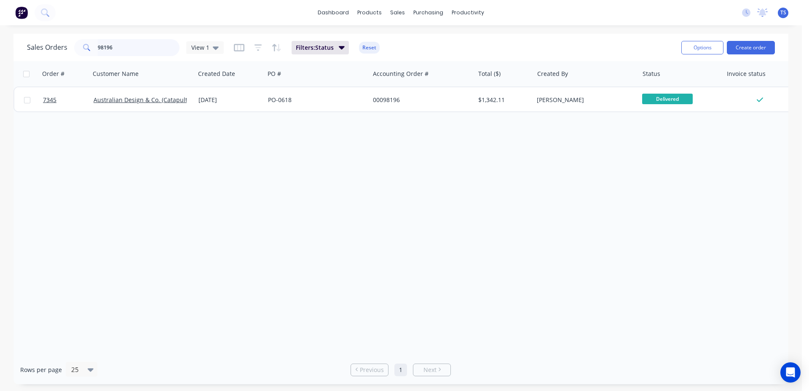
click at [129, 48] on input "98196" at bounding box center [139, 47] width 82 height 17
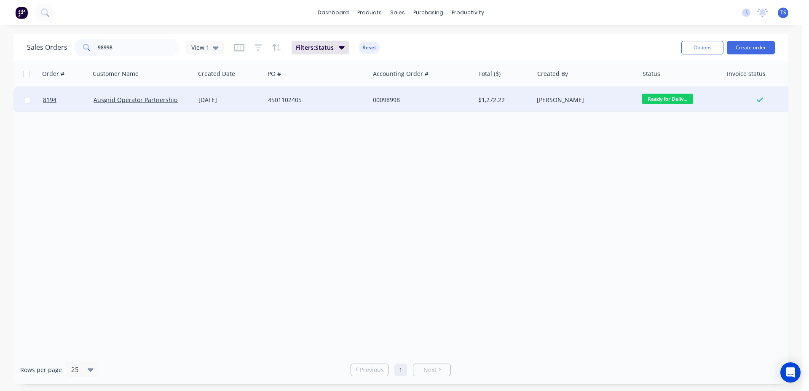
click at [678, 101] on span "Ready for Deliv..." at bounding box center [667, 99] width 51 height 11
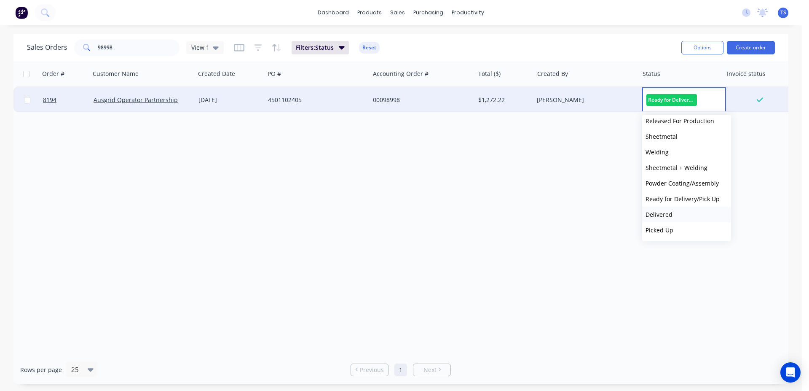
click at [687, 221] on button "Delivered" at bounding box center [686, 215] width 89 height 16
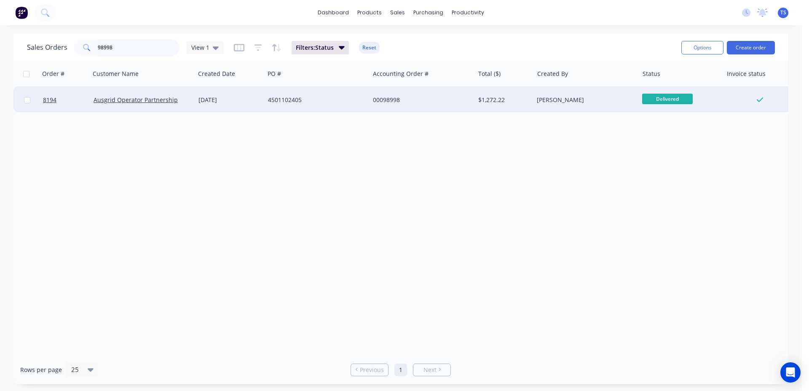
click at [145, 43] on input "98998" at bounding box center [139, 47] width 82 height 17
click at [656, 102] on span "Ready for Deliv..." at bounding box center [667, 99] width 51 height 11
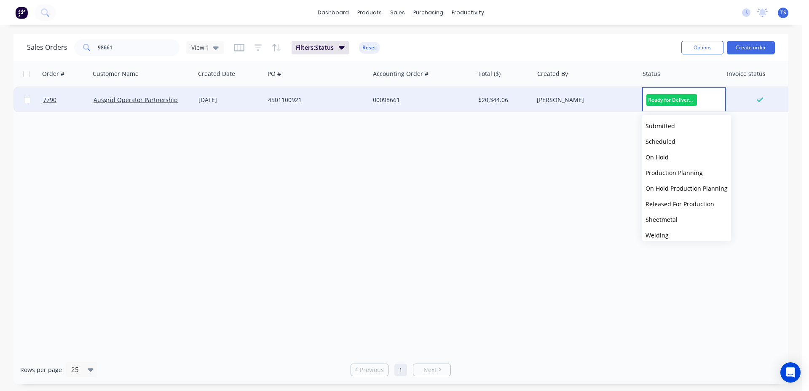
drag, startPoint x: 524, startPoint y: 244, endPoint x: 529, endPoint y: 243, distance: 5.2
click at [525, 244] on div "Order # Customer Name Created Date PO # Accounting Order # Total ($) Created By…" at bounding box center [400, 208] width 775 height 294
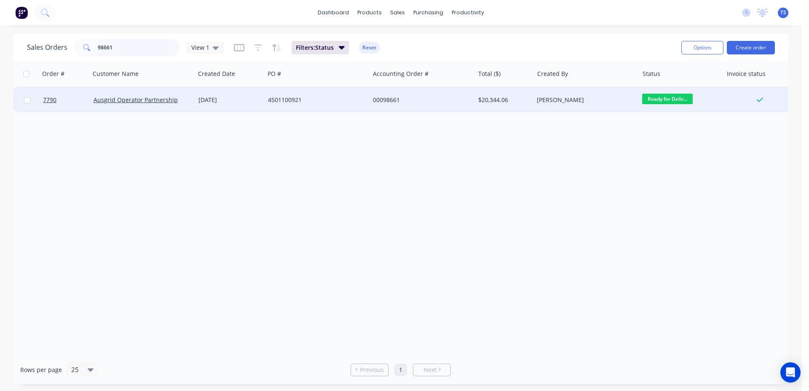
click at [148, 47] on input "98661" at bounding box center [139, 47] width 82 height 17
click at [667, 98] on span "Ready for Deliv..." at bounding box center [667, 99] width 51 height 11
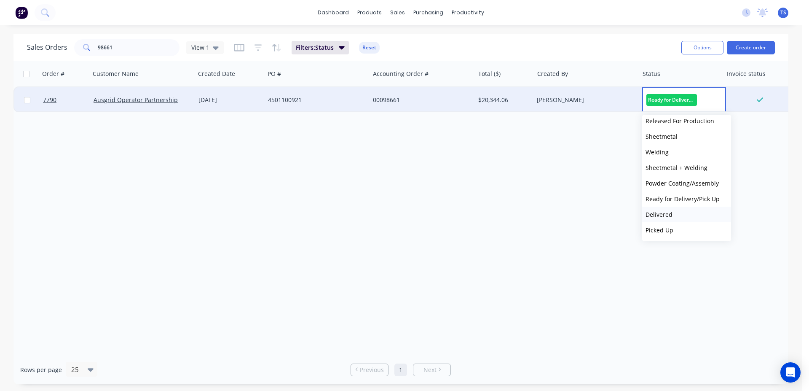
click at [687, 215] on button "Delivered" at bounding box center [686, 215] width 89 height 16
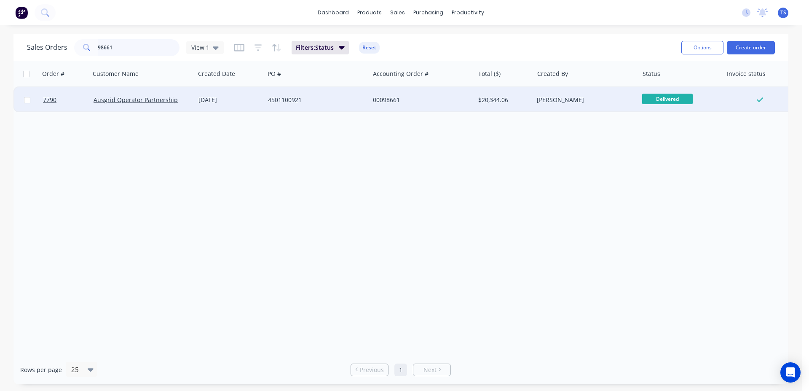
click at [145, 49] on input "98661" at bounding box center [139, 47] width 82 height 17
click at [672, 102] on span "Ready for Deliv..." at bounding box center [667, 99] width 51 height 11
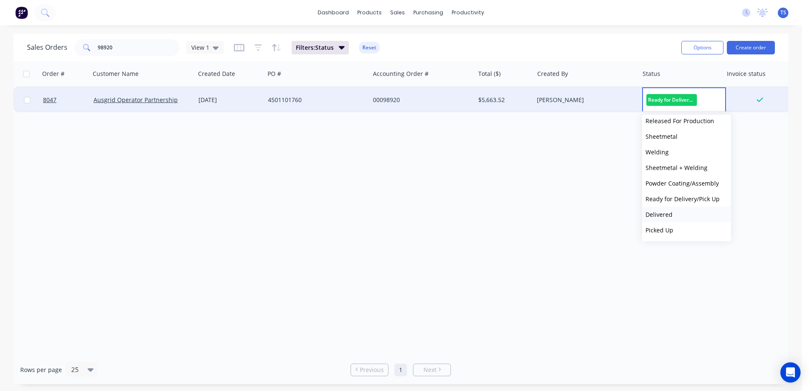
click at [686, 216] on button "Delivered" at bounding box center [686, 215] width 89 height 16
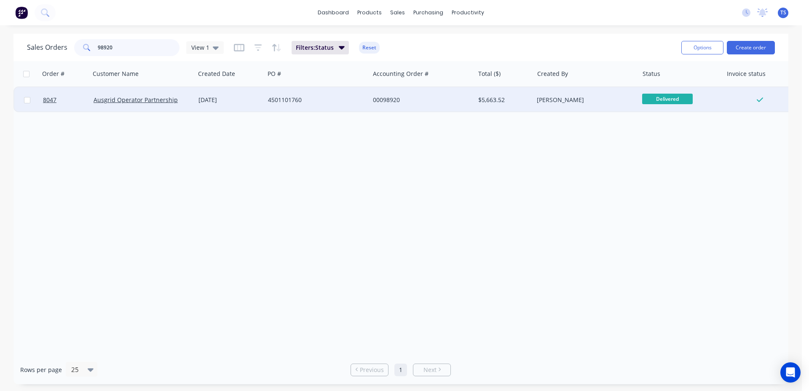
click at [148, 47] on input "98920" at bounding box center [139, 47] width 82 height 17
click at [674, 99] on span "Ready for Deliv..." at bounding box center [667, 99] width 51 height 11
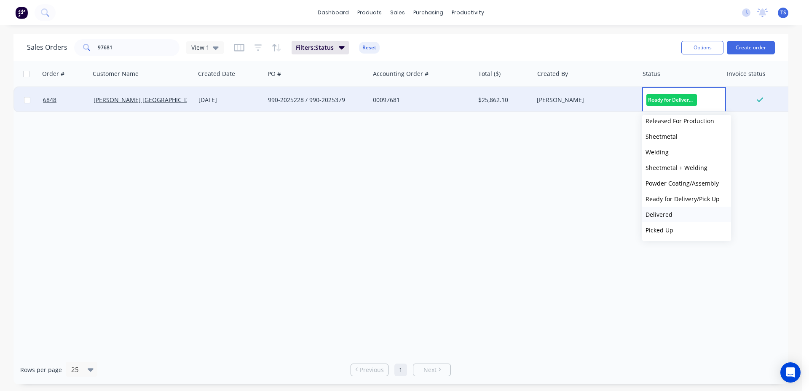
click at [679, 215] on button "Delivered" at bounding box center [686, 215] width 89 height 16
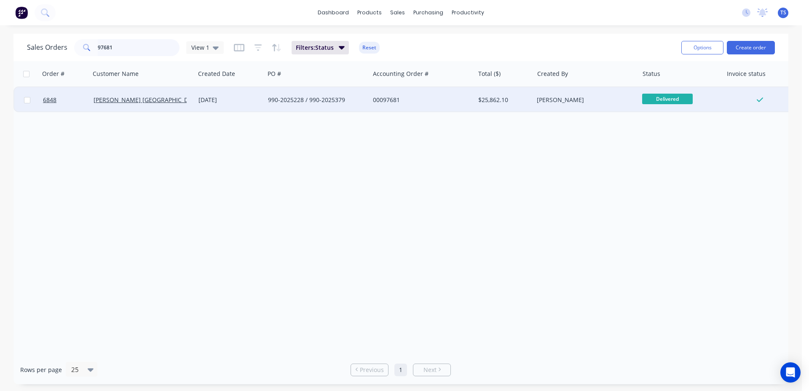
click at [129, 47] on input "97681" at bounding box center [139, 47] width 82 height 17
click at [671, 107] on div "Ready for Deliv..." at bounding box center [681, 99] width 84 height 25
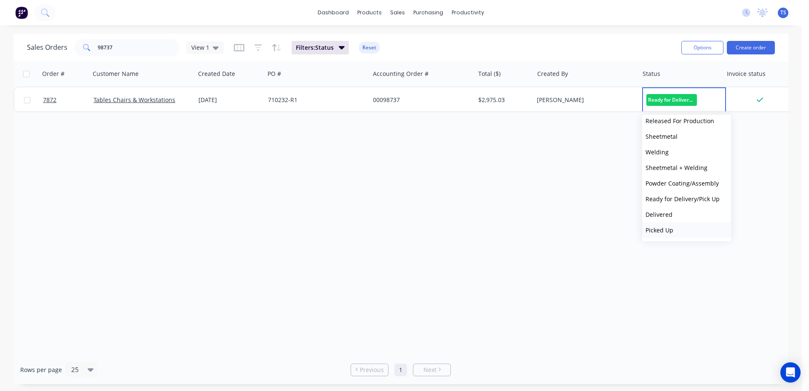
click at [680, 233] on button "Picked Up" at bounding box center [686, 230] width 89 height 16
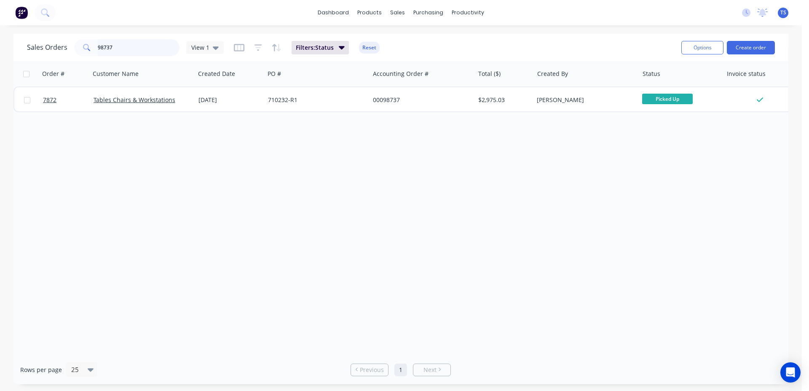
click at [123, 41] on input "98737" at bounding box center [139, 47] width 82 height 17
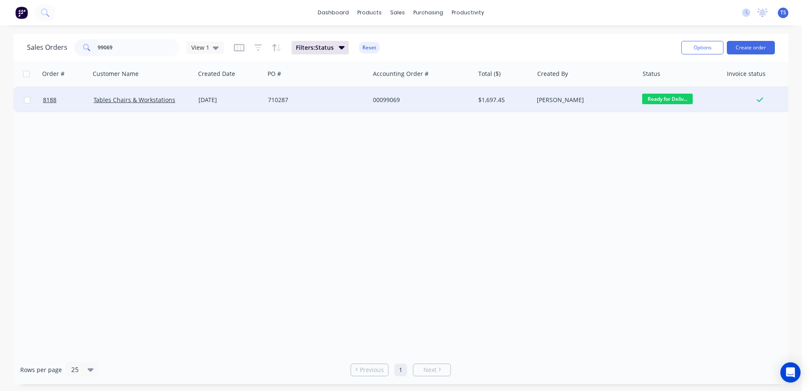
click at [664, 99] on span "Ready for Deliv..." at bounding box center [667, 99] width 51 height 11
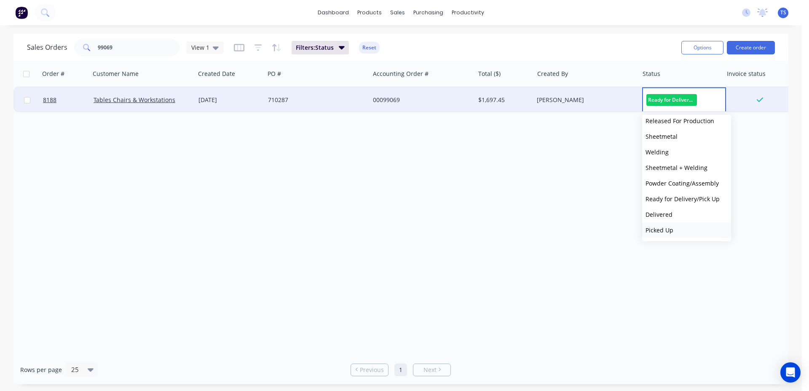
click at [665, 230] on span "Picked Up" at bounding box center [660, 230] width 28 height 8
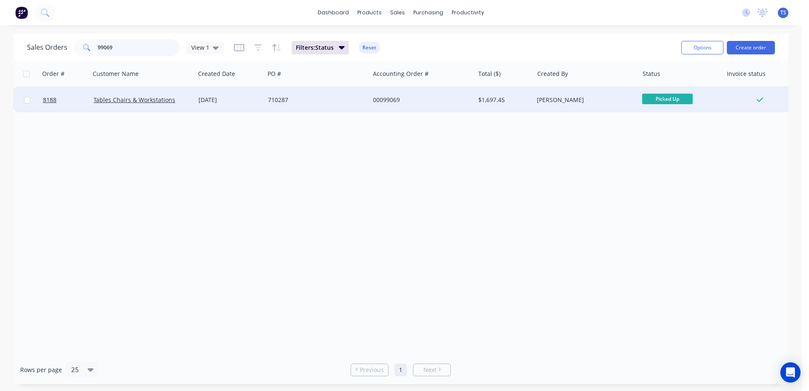
click at [136, 46] on input "99069" at bounding box center [139, 47] width 82 height 17
type input "7"
click at [667, 102] on span "Ready for Deliv..." at bounding box center [667, 99] width 51 height 11
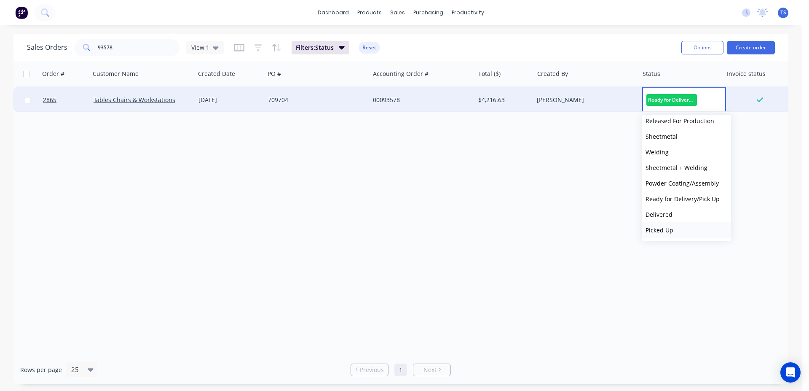
click at [691, 229] on button "Picked Up" at bounding box center [686, 230] width 89 height 16
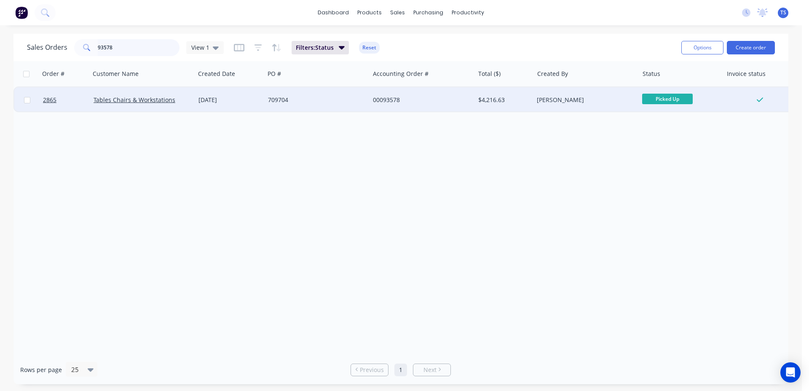
click at [145, 55] on input "93578" at bounding box center [139, 47] width 82 height 17
click at [144, 53] on input "93578" at bounding box center [139, 47] width 82 height 17
click at [141, 51] on input "93578" at bounding box center [139, 47] width 82 height 17
click at [658, 98] on span "Ready for Deliv..." at bounding box center [667, 99] width 51 height 11
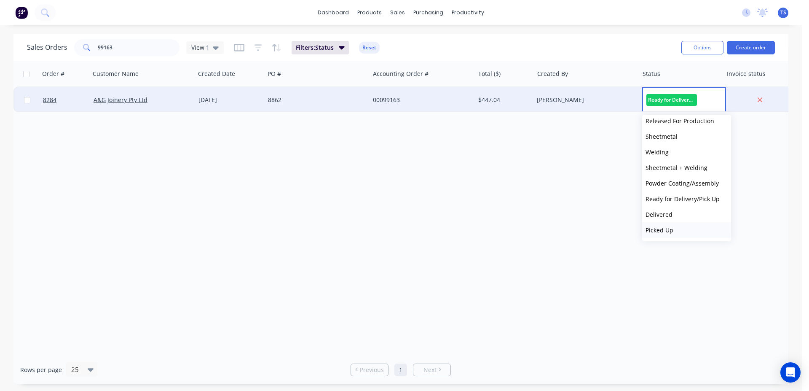
click at [682, 225] on button "Picked Up" at bounding box center [686, 230] width 89 height 16
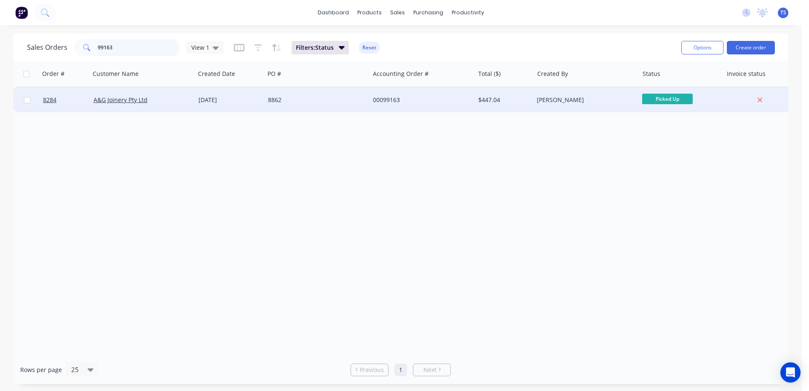
click at [145, 40] on input "99163" at bounding box center [139, 47] width 82 height 17
click at [145, 42] on input "99163" at bounding box center [139, 47] width 82 height 17
click at [146, 46] on input "99163" at bounding box center [139, 47] width 82 height 17
click at [147, 46] on input "99163" at bounding box center [139, 47] width 82 height 17
click at [675, 101] on span "Ready for Deliv..." at bounding box center [667, 99] width 51 height 11
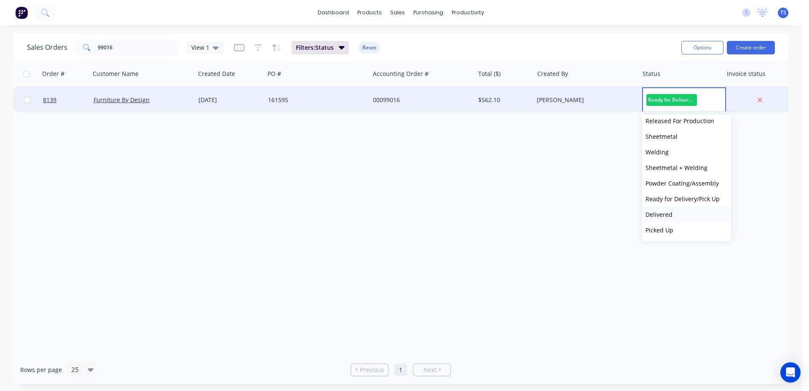
click at [682, 207] on button "Delivered" at bounding box center [686, 215] width 89 height 16
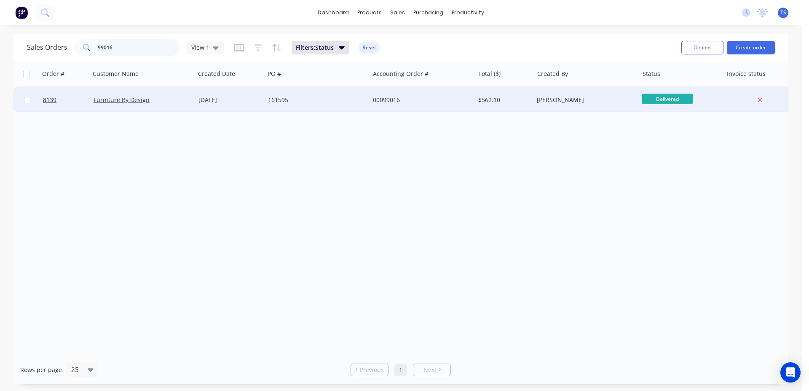
click at [131, 49] on input "99016" at bounding box center [139, 47] width 82 height 17
click at [685, 96] on span "Ready for Deliv..." at bounding box center [667, 99] width 51 height 11
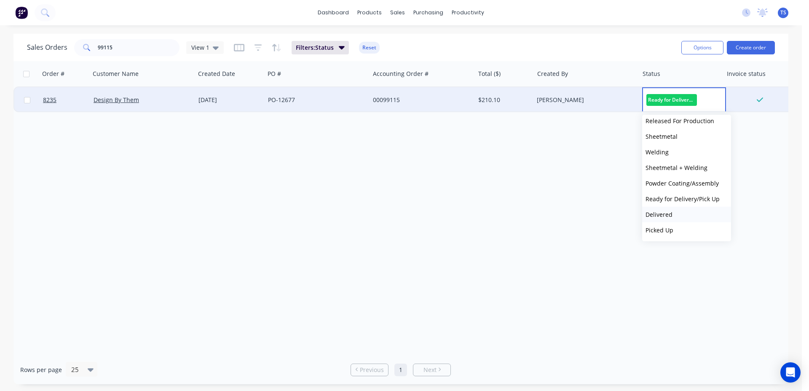
click at [680, 212] on button "Delivered" at bounding box center [686, 215] width 89 height 16
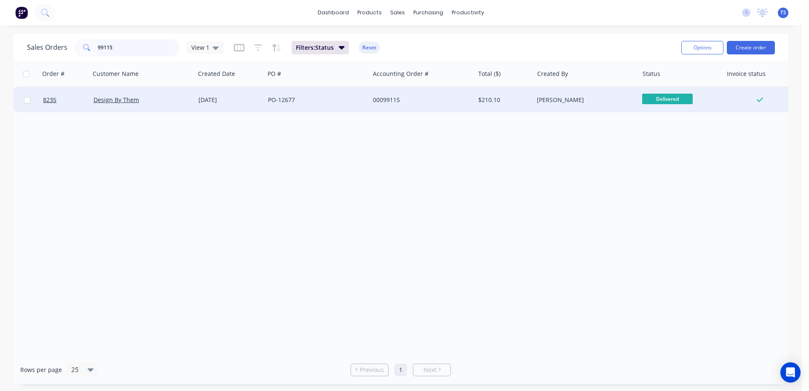
click at [134, 43] on input "99115" at bounding box center [139, 47] width 82 height 17
paste input "106340"
type input "106340"
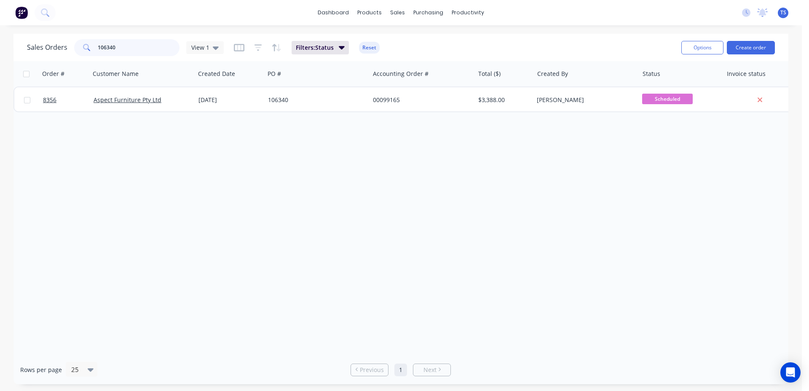
click at [140, 51] on input "106340" at bounding box center [139, 47] width 82 height 17
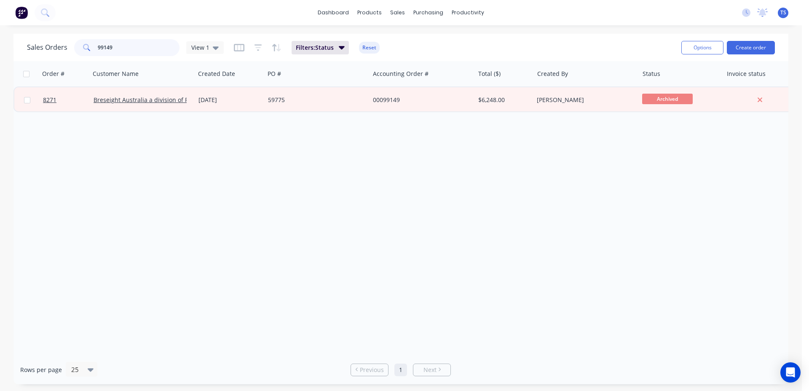
click at [143, 50] on input "99149" at bounding box center [139, 47] width 82 height 17
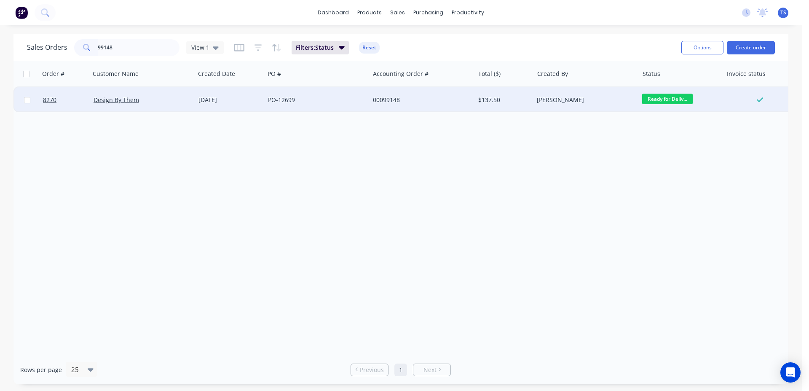
click at [671, 100] on span "Ready for Deliv..." at bounding box center [667, 99] width 51 height 11
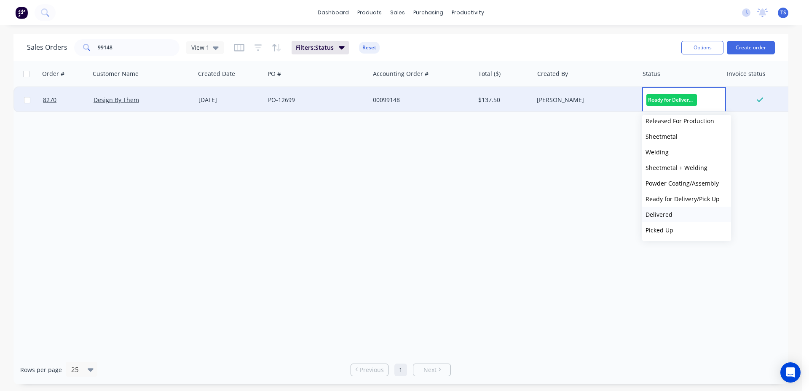
click at [678, 220] on button "Delivered" at bounding box center [686, 215] width 89 height 16
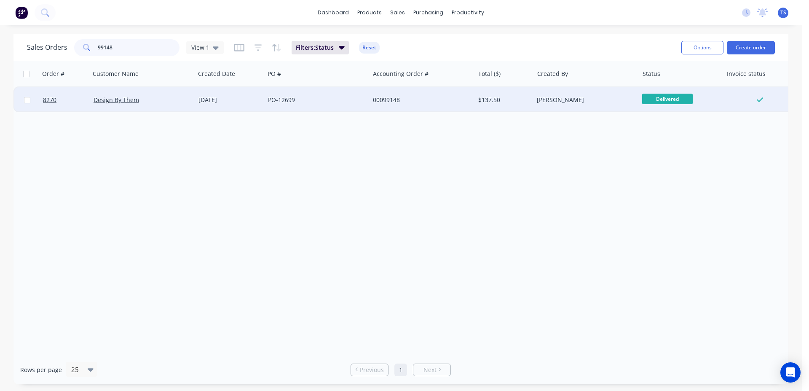
click at [140, 48] on input "99148" at bounding box center [139, 47] width 82 height 17
click at [667, 97] on span "Ready for Deliv..." at bounding box center [667, 99] width 51 height 11
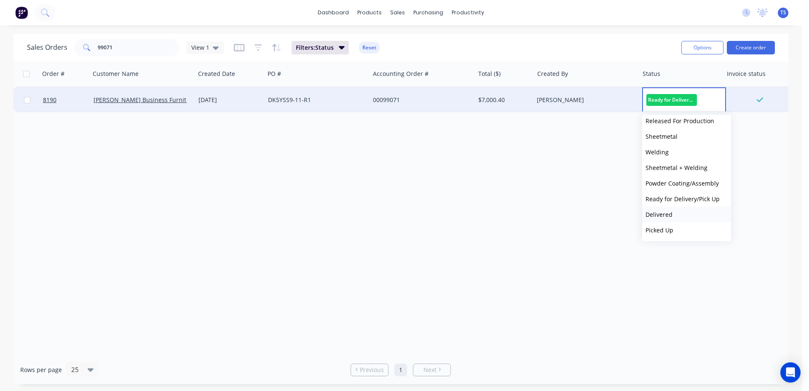
click at [676, 218] on button "Delivered" at bounding box center [686, 215] width 89 height 16
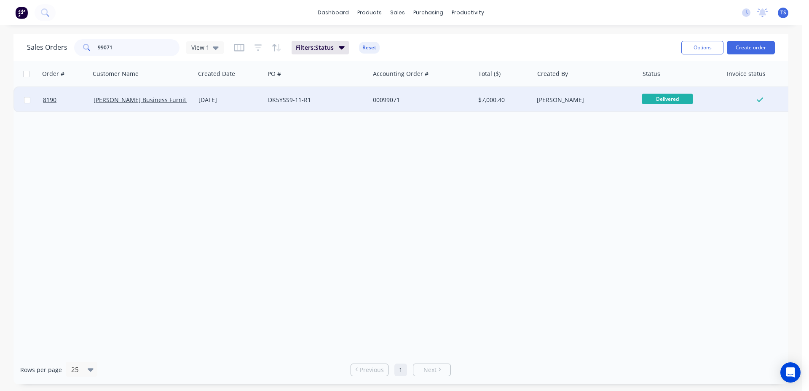
click at [132, 50] on input "99071" at bounding box center [139, 47] width 82 height 17
click at [656, 99] on span "Ready for Deliv..." at bounding box center [667, 99] width 51 height 11
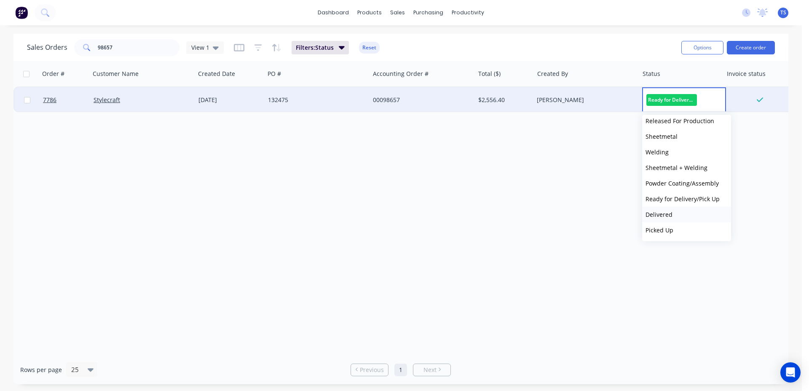
click at [679, 220] on button "Delivered" at bounding box center [686, 215] width 89 height 16
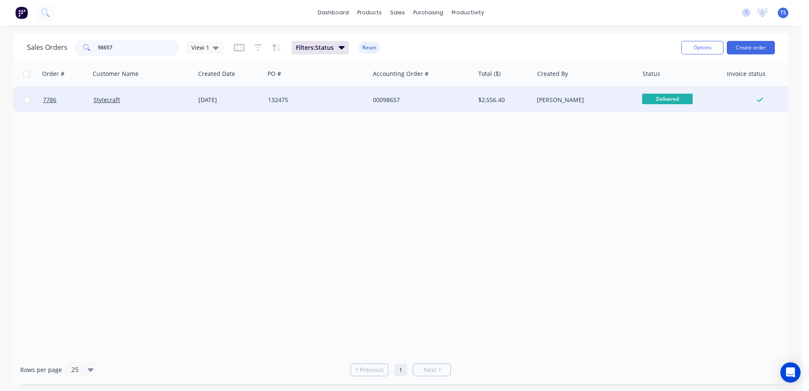
click at [127, 50] on input "98657" at bounding box center [139, 47] width 82 height 17
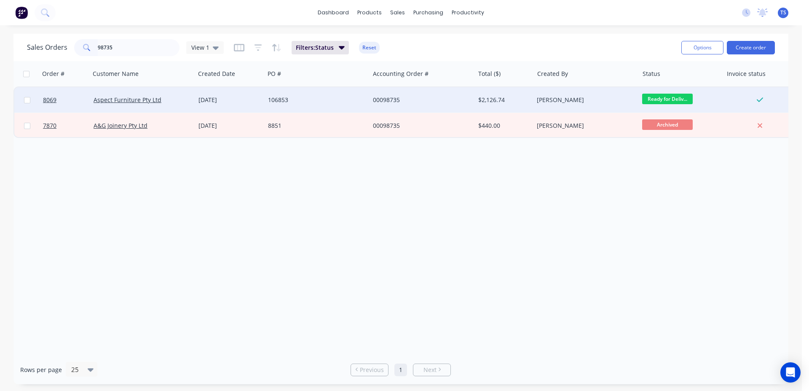
click at [664, 100] on span "Ready for Deliv..." at bounding box center [667, 99] width 51 height 11
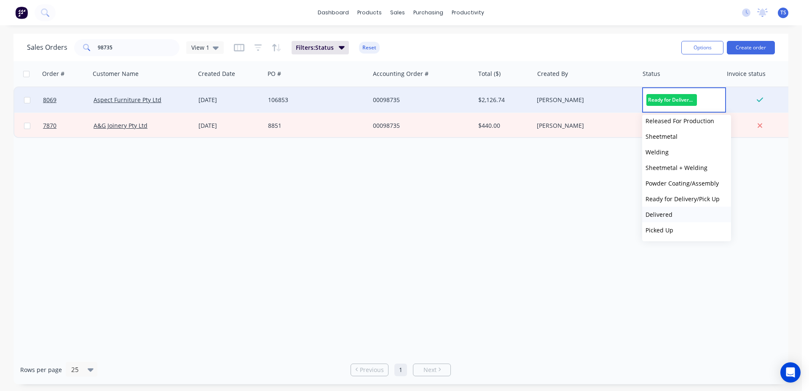
click at [680, 216] on button "Delivered" at bounding box center [686, 215] width 89 height 16
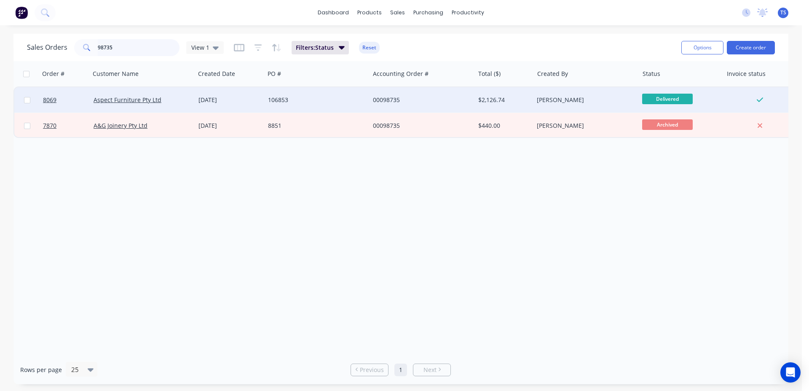
click at [129, 47] on input "98735" at bounding box center [139, 47] width 82 height 17
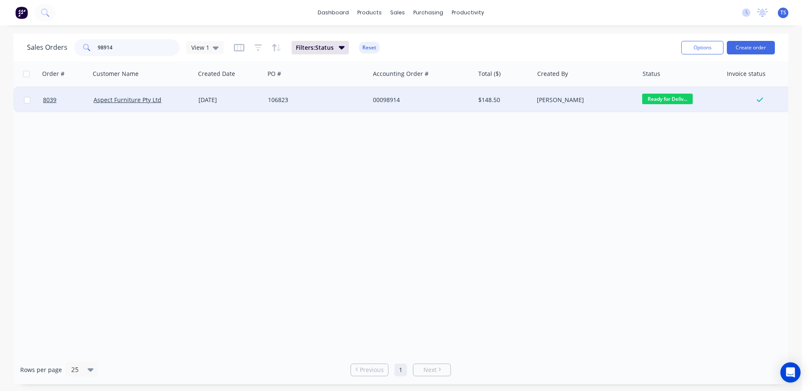
type input "98914"
click at [686, 100] on span "Ready for Deliv..." at bounding box center [667, 99] width 51 height 11
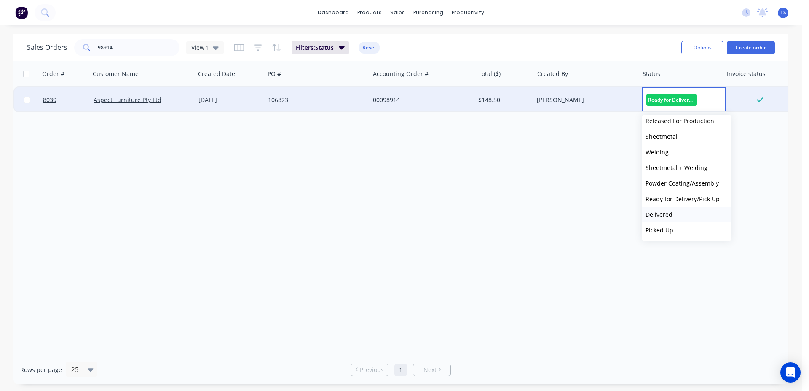
click at [681, 218] on button "Delivered" at bounding box center [686, 215] width 89 height 16
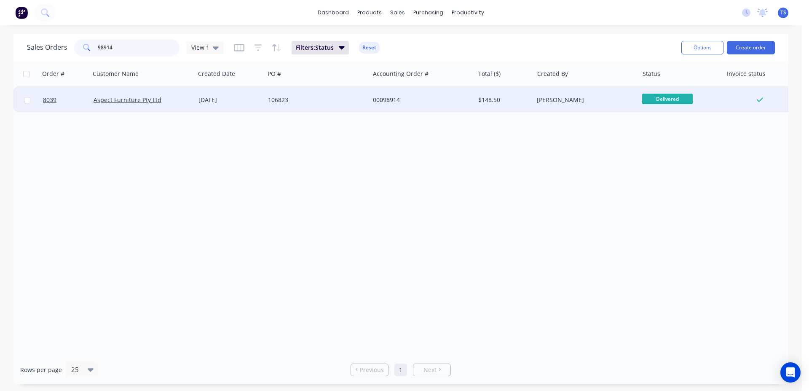
click at [148, 45] on input "98914" at bounding box center [139, 47] width 82 height 17
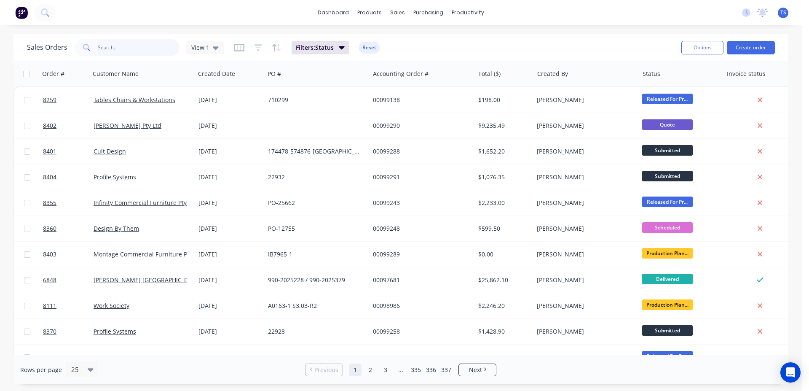
click at [152, 53] on input "text" at bounding box center [139, 47] width 82 height 17
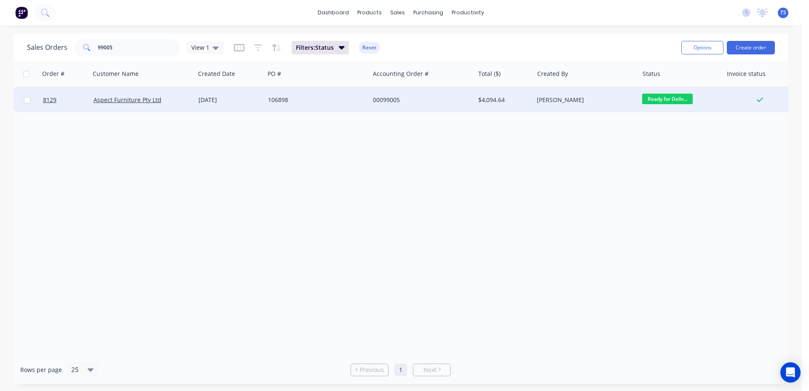
click at [666, 100] on span "Ready for Deliv..." at bounding box center [667, 99] width 51 height 11
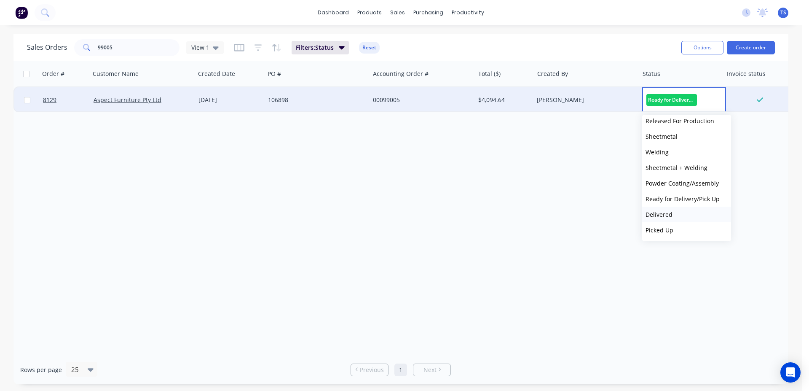
click at [670, 213] on span "Delivered" at bounding box center [659, 214] width 27 height 8
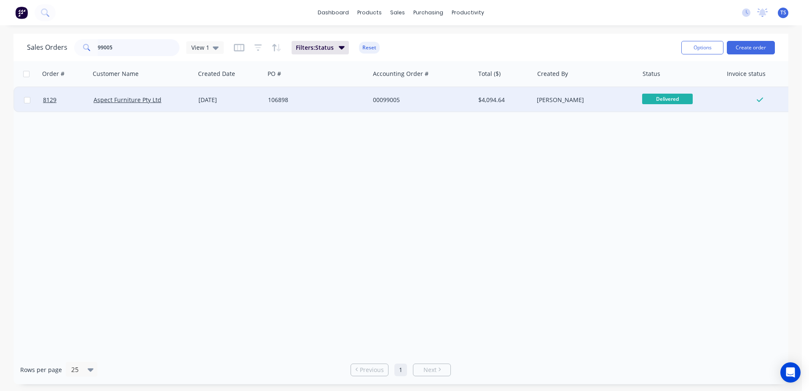
click at [126, 43] on input "99005" at bounding box center [139, 47] width 82 height 17
click at [665, 99] on span "Ready for Deliv..." at bounding box center [667, 99] width 51 height 11
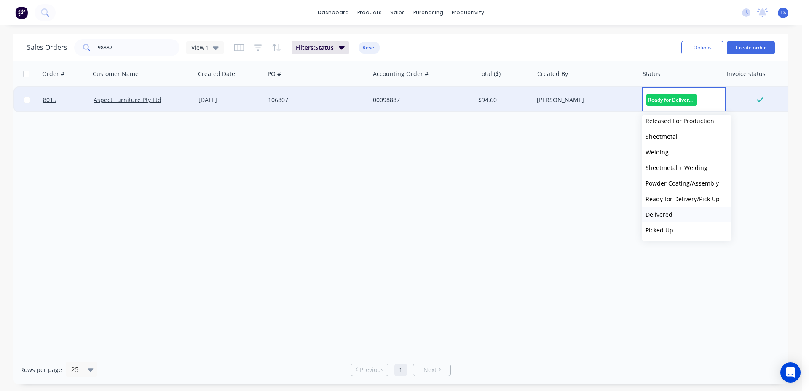
click at [680, 215] on button "Delivered" at bounding box center [686, 215] width 89 height 16
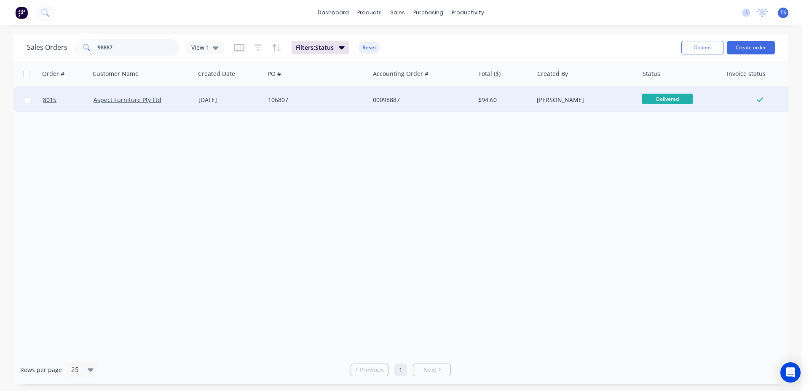
click at [134, 52] on input "98887" at bounding box center [139, 47] width 82 height 17
click at [665, 97] on span "Ready for Deliv..." at bounding box center [667, 99] width 51 height 11
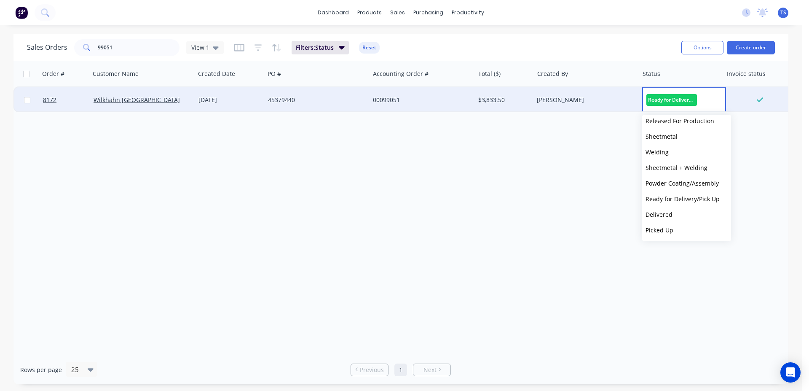
click at [687, 210] on button "Delivered" at bounding box center [686, 215] width 89 height 16
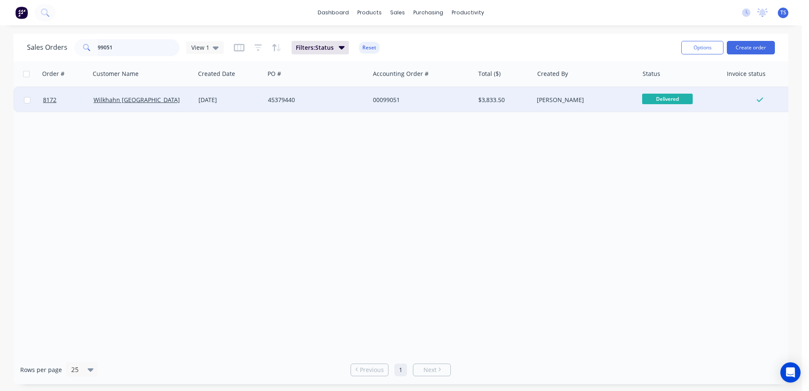
click at [138, 51] on input "99051" at bounding box center [139, 47] width 82 height 17
click at [682, 98] on span "Ready for Deliv..." at bounding box center [667, 99] width 51 height 11
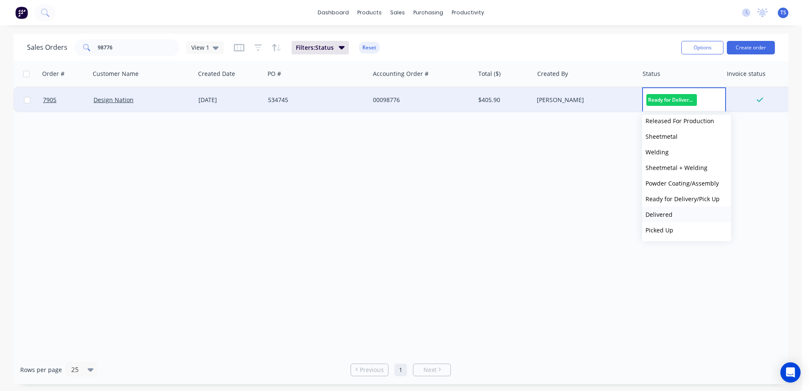
click at [698, 214] on button "Delivered" at bounding box center [686, 215] width 89 height 16
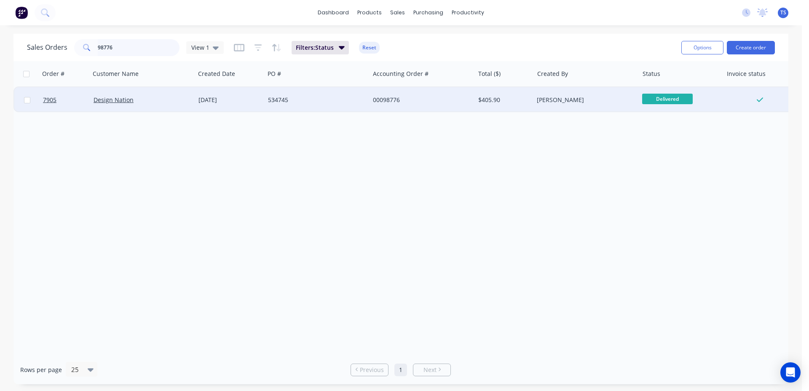
click at [138, 49] on input "98776" at bounding box center [139, 47] width 82 height 17
click at [148, 48] on input "98776" at bounding box center [139, 47] width 82 height 17
paste input "574769"
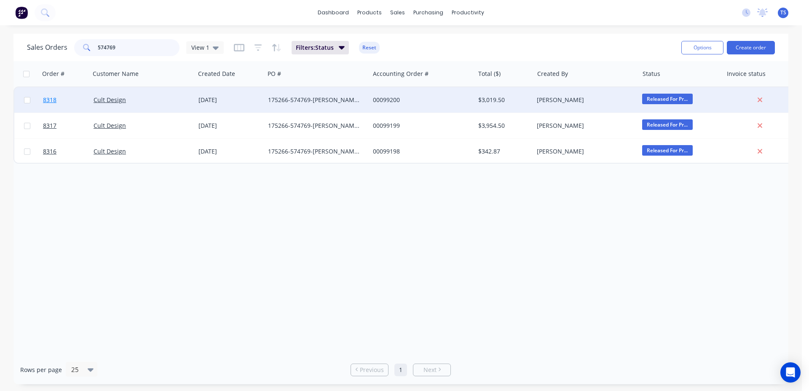
type input "574769"
click at [58, 101] on link "8318" at bounding box center [68, 99] width 51 height 25
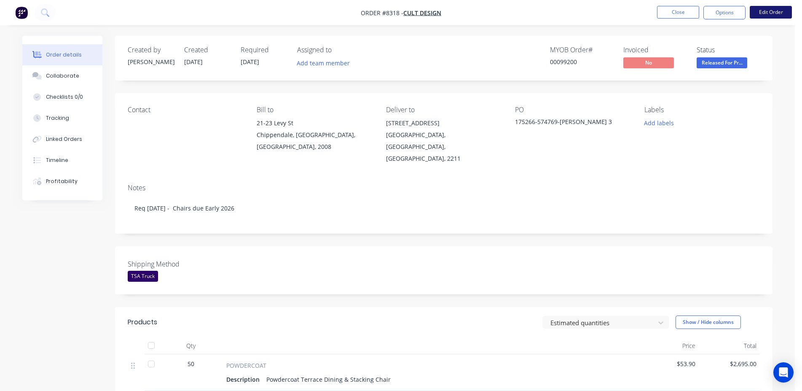
click at [770, 8] on button "Edit Order" at bounding box center [771, 12] width 42 height 13
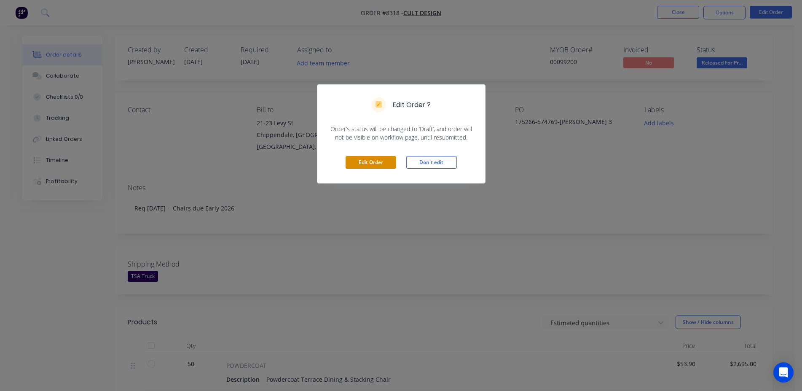
click at [378, 159] on button "Edit Order" at bounding box center [371, 162] width 51 height 13
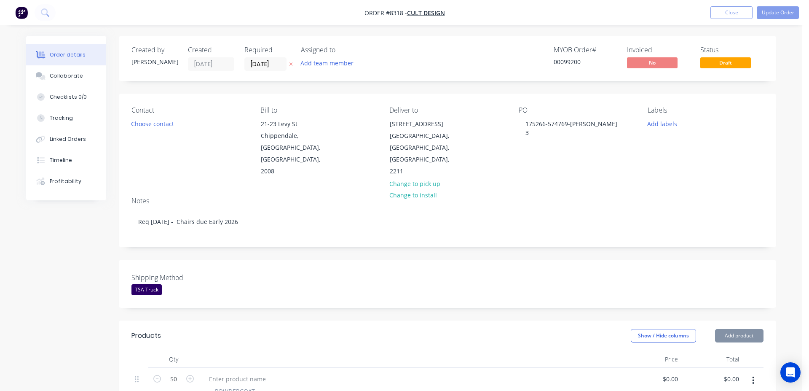
type input "$53.90"
type input "$2,695.00"
type input "$50.00"
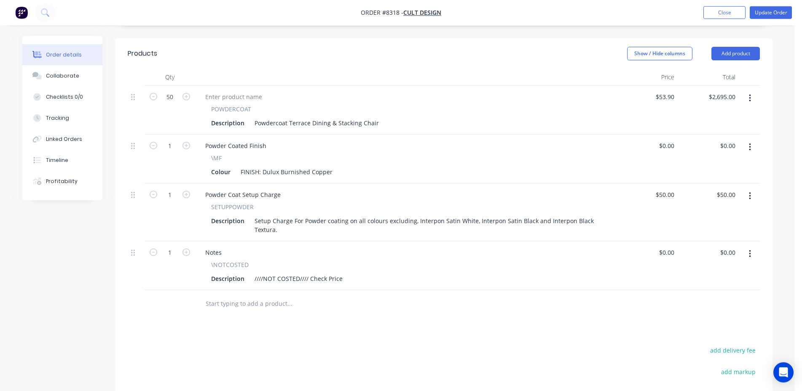
scroll to position [344, 0]
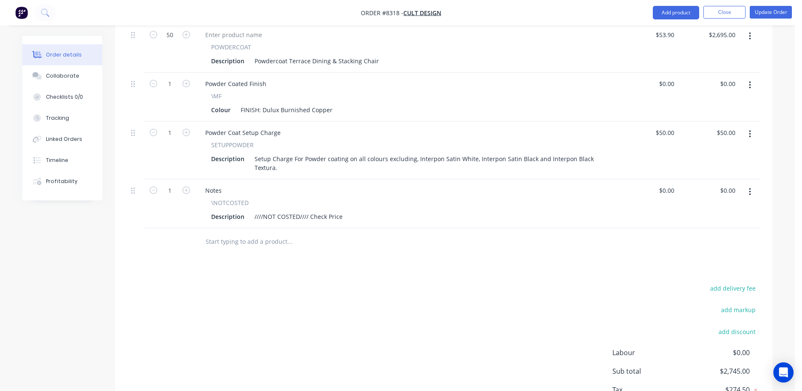
click at [258, 233] on input "text" at bounding box center [289, 241] width 169 height 17
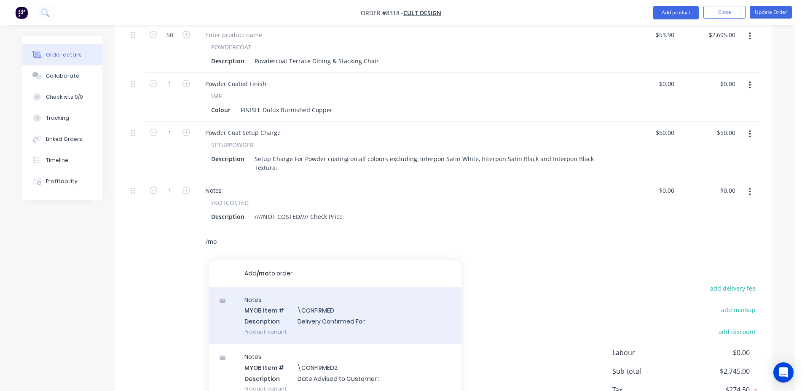
type input "/mo"
click at [338, 287] on div "Notes MYOB Item # \CONFIRMED Description Delivery Confirmed For: Product variant" at bounding box center [335, 315] width 253 height 57
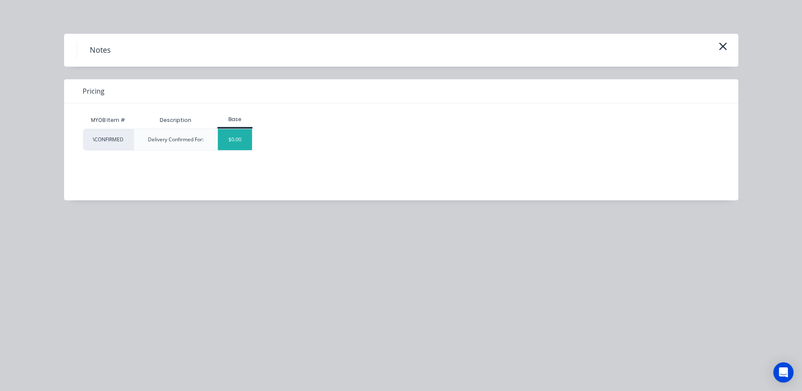
click at [242, 145] on div "$0.00" at bounding box center [235, 139] width 34 height 21
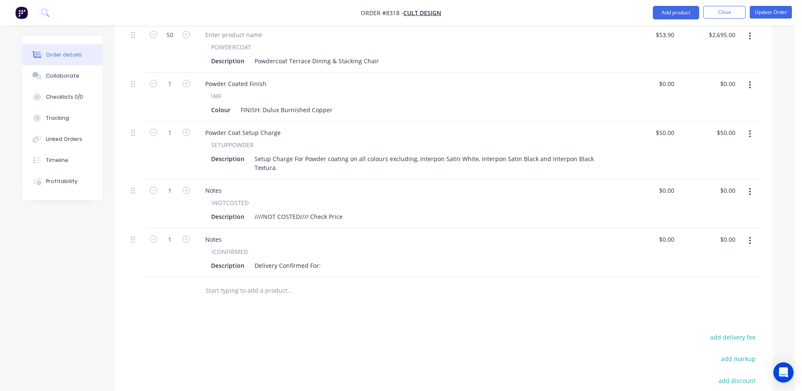
click at [751, 237] on icon "button" at bounding box center [750, 241] width 2 height 8
drag, startPoint x: 724, startPoint y: 288, endPoint x: 313, endPoint y: 264, distance: 411.6
click at [723, 307] on div "Delete" at bounding box center [719, 313] width 65 height 12
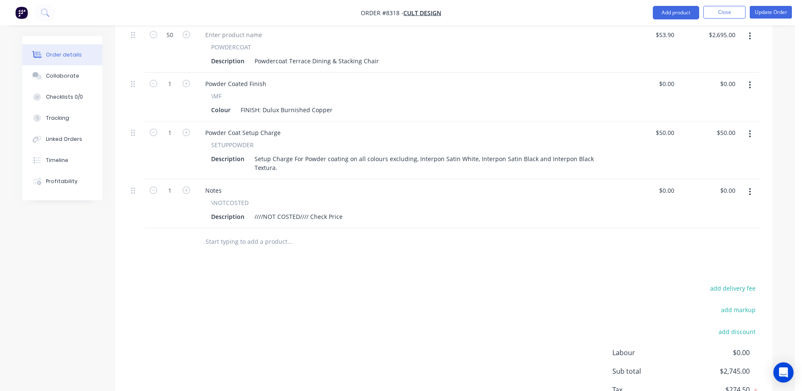
click at [235, 233] on input "text" at bounding box center [289, 241] width 169 height 17
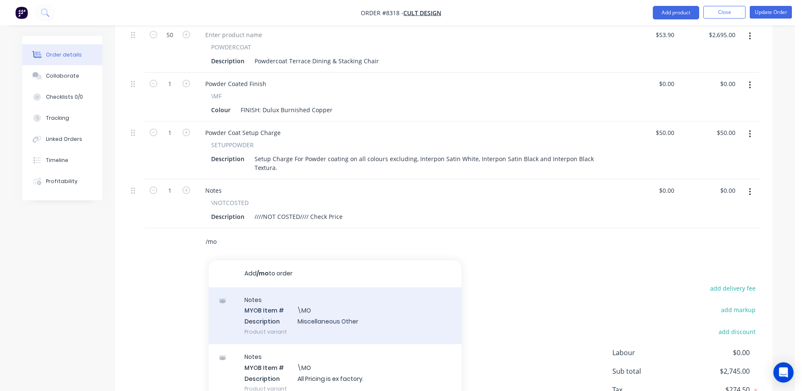
type input "/mo"
click at [337, 291] on div "Notes MYOB Item # \MO Description Miscellaneous Other Product variant" at bounding box center [335, 315] width 253 height 57
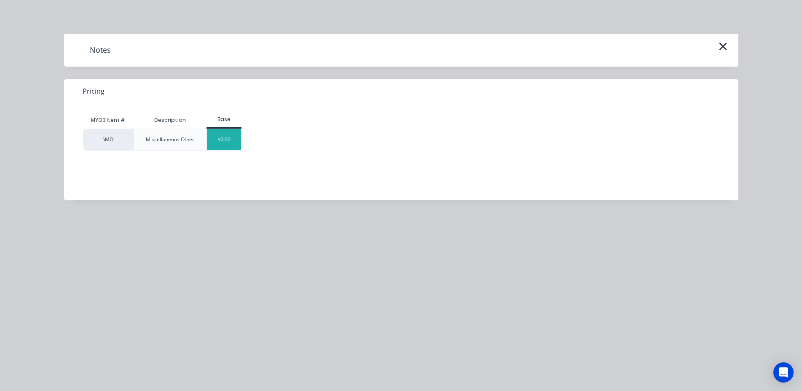
click at [228, 139] on div "$0.00" at bounding box center [224, 139] width 34 height 21
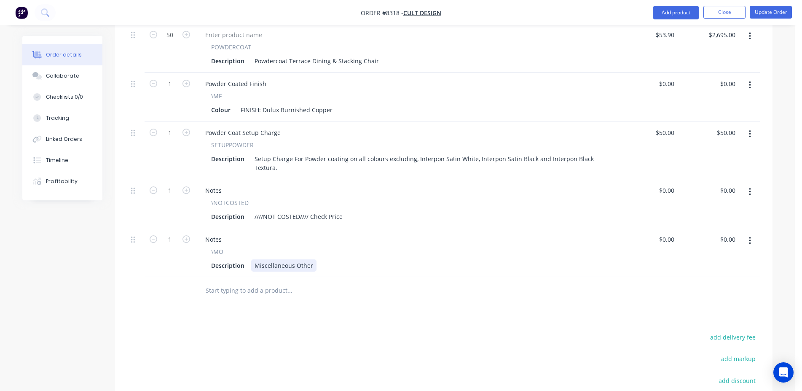
click at [282, 259] on div "Miscellaneous Other" at bounding box center [283, 265] width 65 height 12
click at [332, 259] on div "Cult waiting on stock of chairs to send to TSA" at bounding box center [318, 265] width 134 height 12
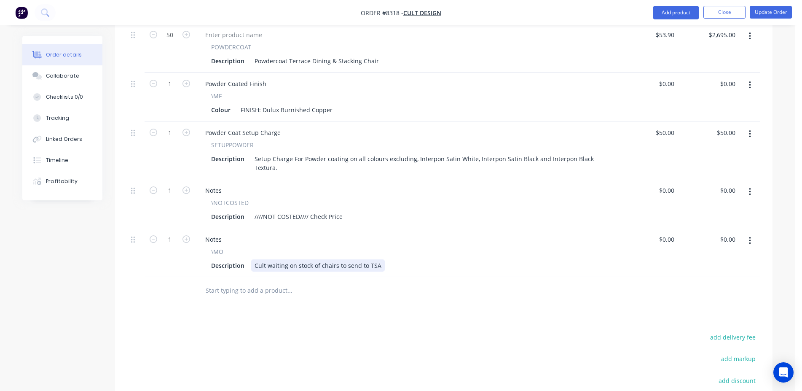
click at [332, 259] on div "Cult waiting on stock of chairs to send to TSA" at bounding box center [318, 265] width 134 height 12
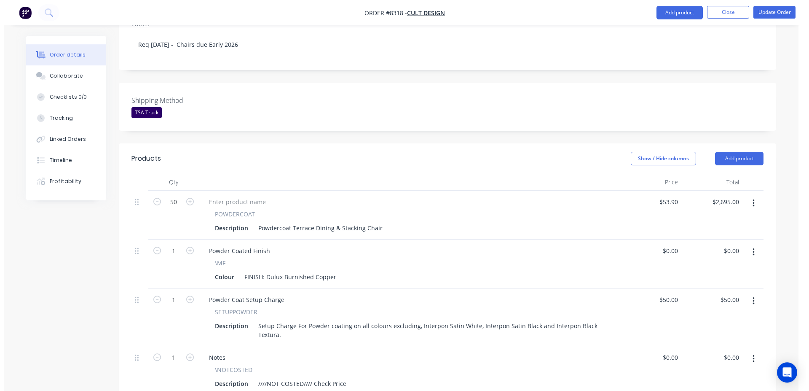
scroll to position [172, 0]
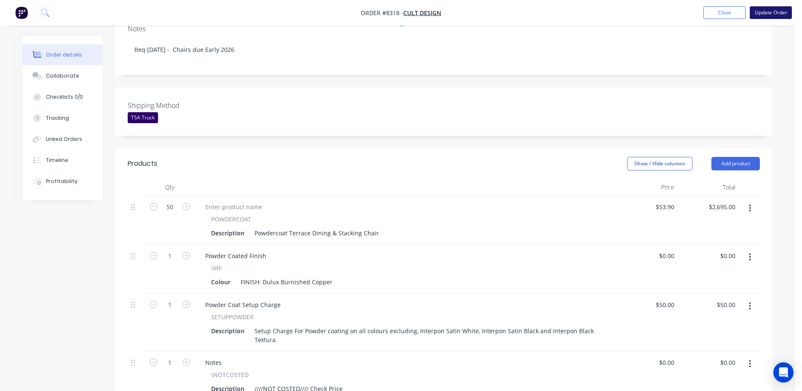
click at [764, 15] on button "Update Order" at bounding box center [771, 12] width 42 height 13
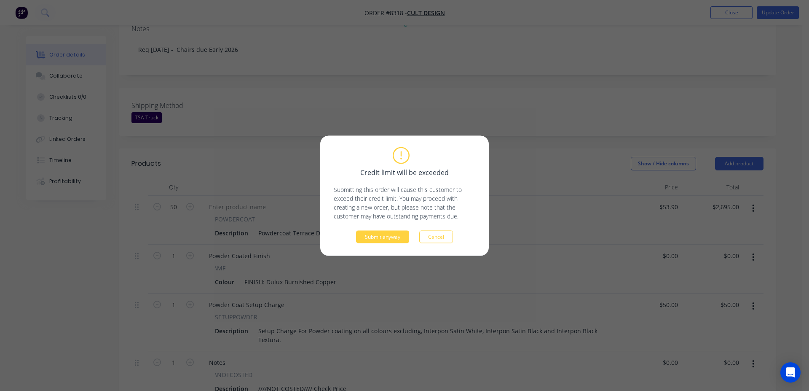
click at [376, 230] on div "Credit limit will be exceeded Submitting this order will cause this customer to…" at bounding box center [405, 195] width 142 height 95
click at [386, 233] on button "Submit anyway" at bounding box center [382, 236] width 53 height 13
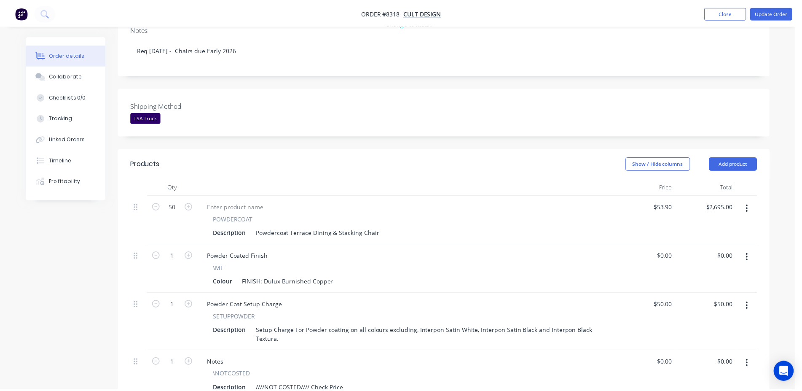
scroll to position [173, 0]
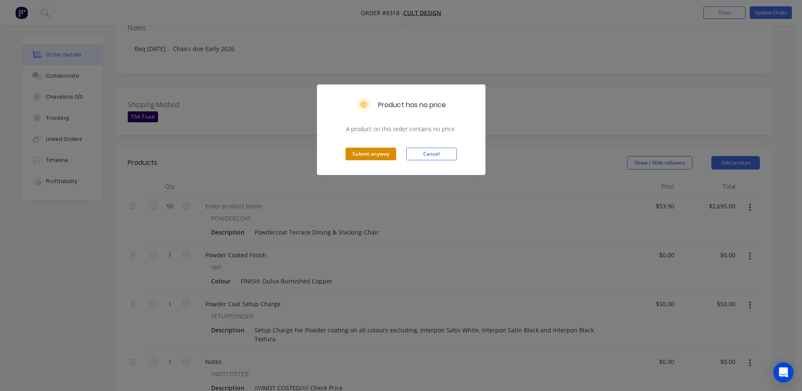
click at [366, 158] on button "Submit anyway" at bounding box center [371, 154] width 51 height 13
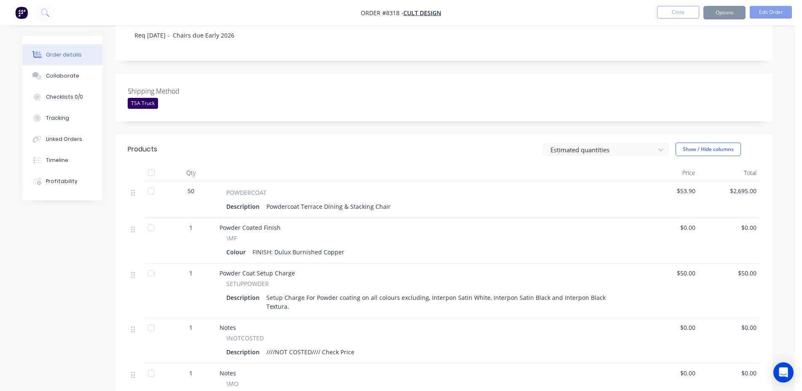
scroll to position [171, 0]
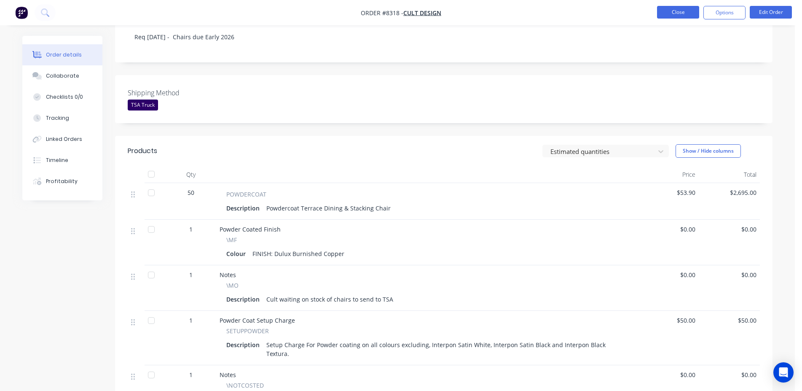
click at [671, 12] on button "Close" at bounding box center [678, 12] width 42 height 13
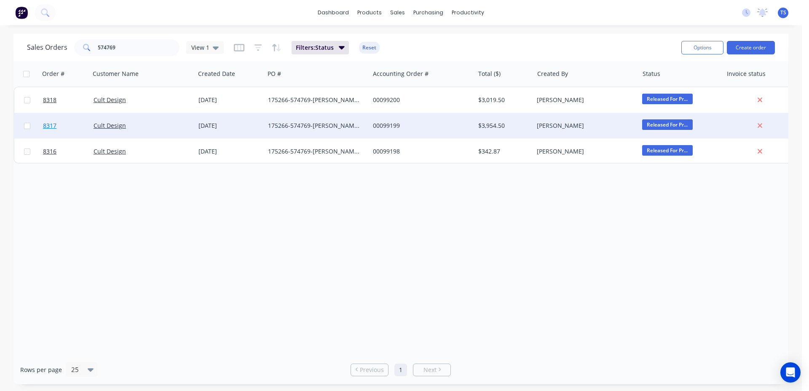
click at [54, 120] on link "8317" at bounding box center [68, 125] width 51 height 25
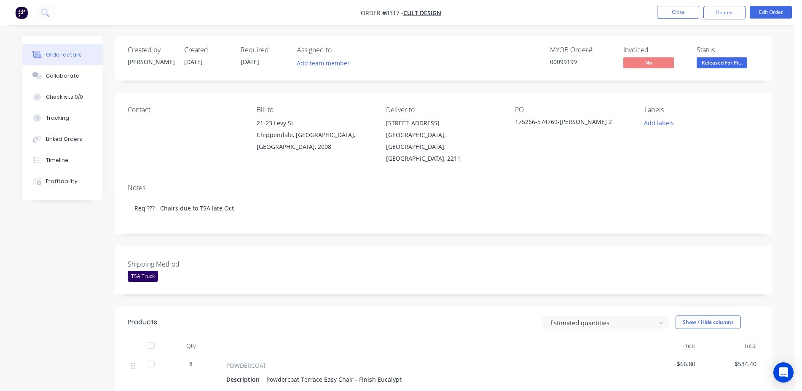
click at [773, 21] on nav "Order #8317 - Cult Design Close Options Edit Order" at bounding box center [401, 12] width 802 height 25
click at [772, 19] on li "Edit Order" at bounding box center [771, 12] width 42 height 13
click at [768, 16] on button "Edit Order" at bounding box center [771, 12] width 42 height 13
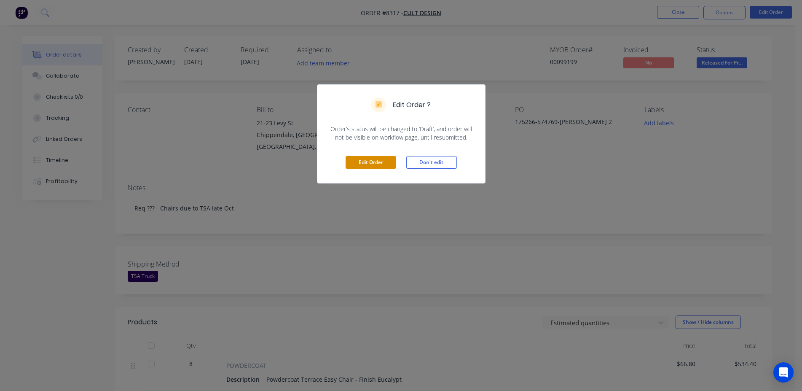
click at [373, 167] on button "Edit Order" at bounding box center [371, 162] width 51 height 13
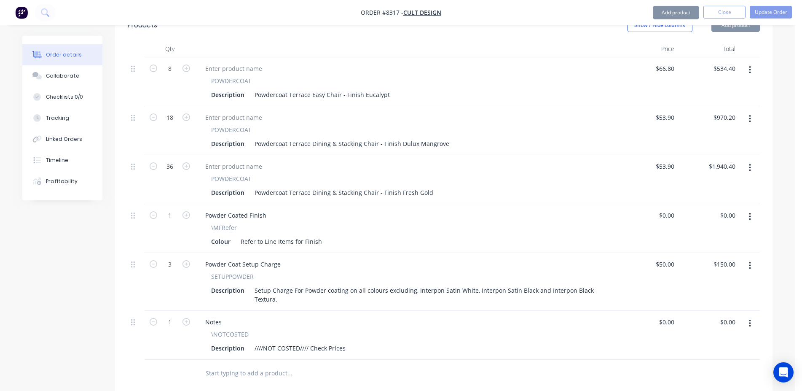
scroll to position [344, 0]
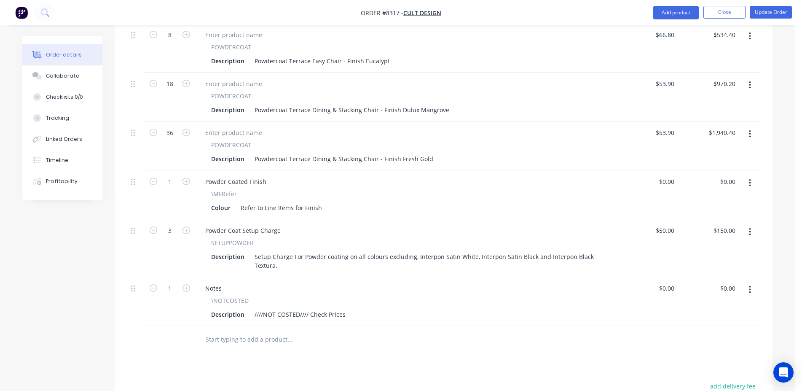
click at [266, 326] on div at bounding box center [346, 339] width 303 height 27
click at [267, 331] on input "text" at bounding box center [289, 339] width 169 height 17
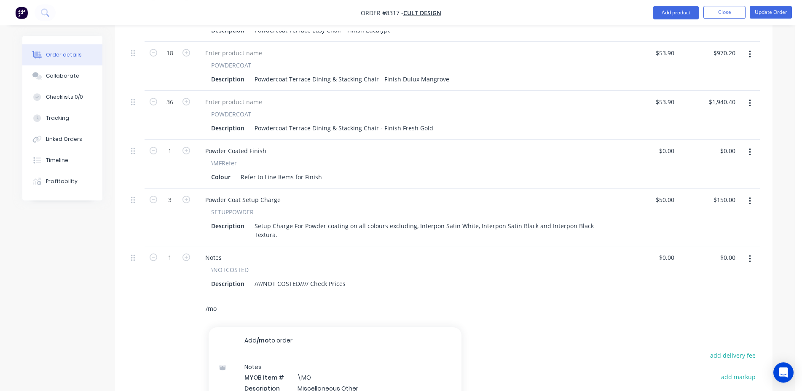
scroll to position [473, 0]
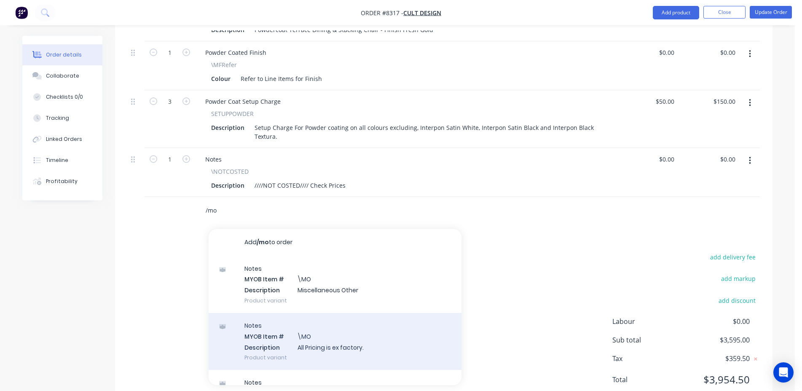
type input "/mo"
click at [371, 313] on div "Notes MYOB Item # \MO Description All Pricing is ex factory. Product variant" at bounding box center [335, 341] width 253 height 57
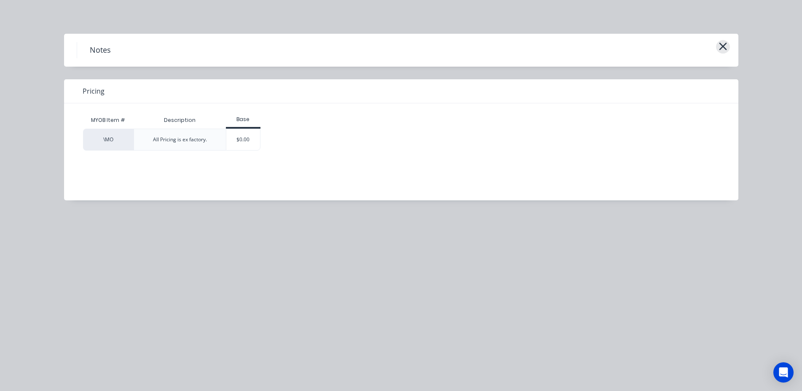
click at [727, 51] on icon "button" at bounding box center [723, 46] width 9 height 12
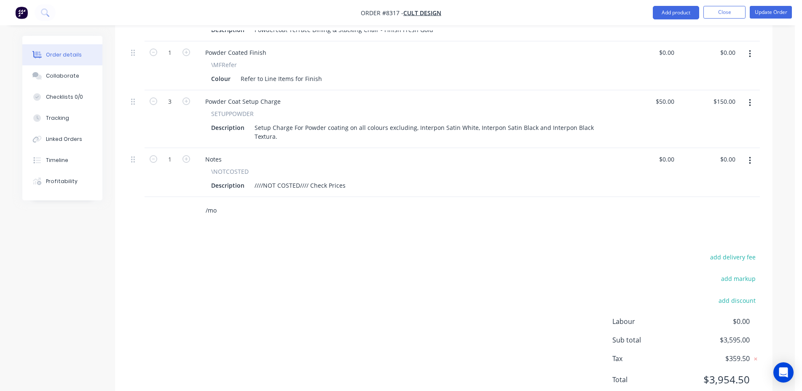
click at [231, 202] on input "/mo" at bounding box center [289, 210] width 169 height 17
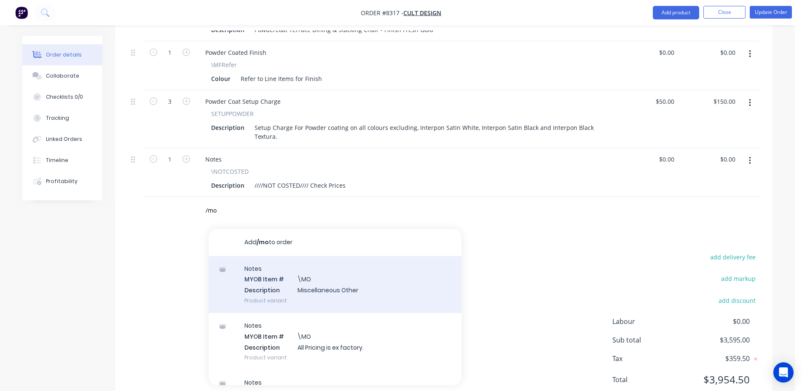
click at [276, 256] on div "Notes MYOB Item # \MO Description Miscellaneous Other Product variant" at bounding box center [335, 284] width 253 height 57
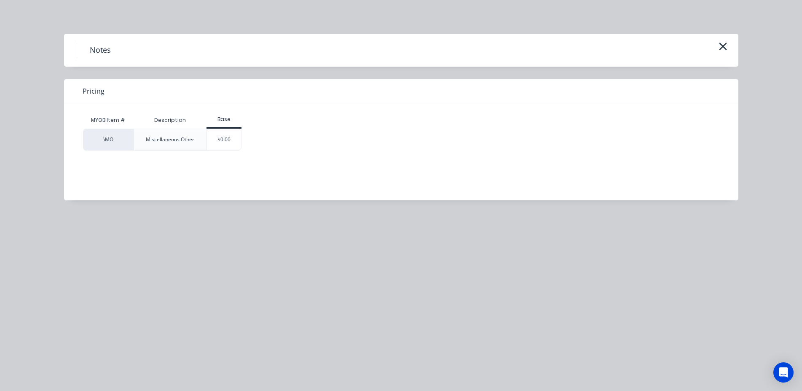
click at [206, 138] on div "Miscellaneous Other" at bounding box center [170, 140] width 73 height 22
click at [217, 142] on div "$0.00" at bounding box center [224, 139] width 34 height 21
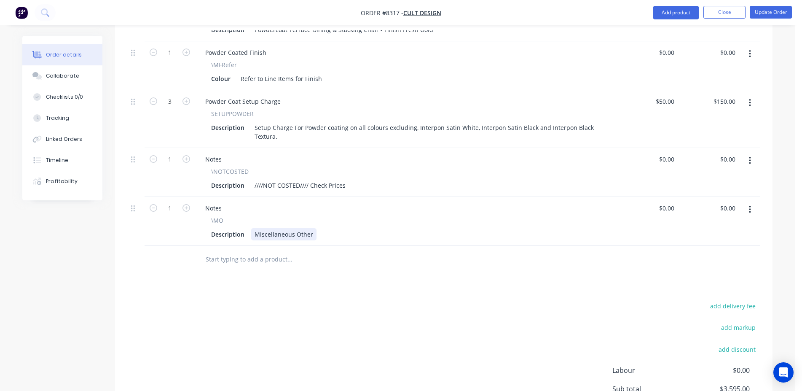
click at [287, 228] on div "Miscellaneous Other" at bounding box center [283, 234] width 65 height 12
paste div
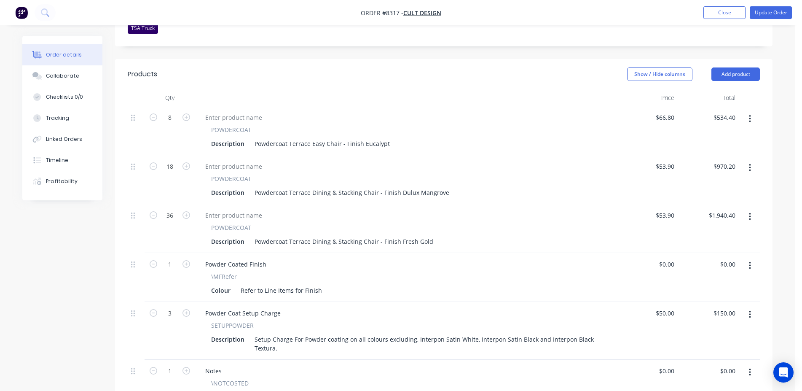
scroll to position [258, 0]
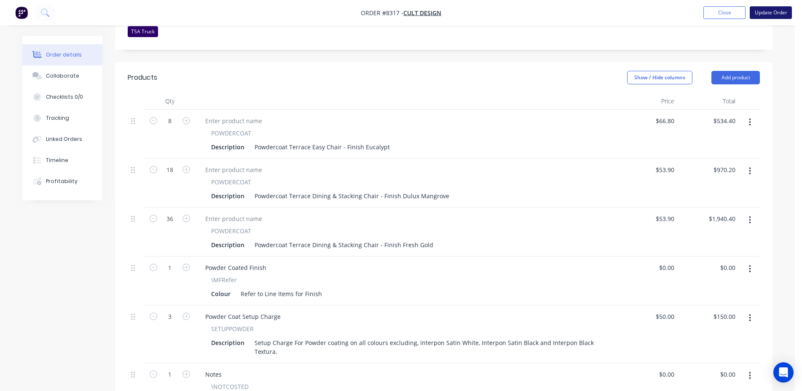
click at [778, 8] on button "Update Order" at bounding box center [771, 12] width 42 height 13
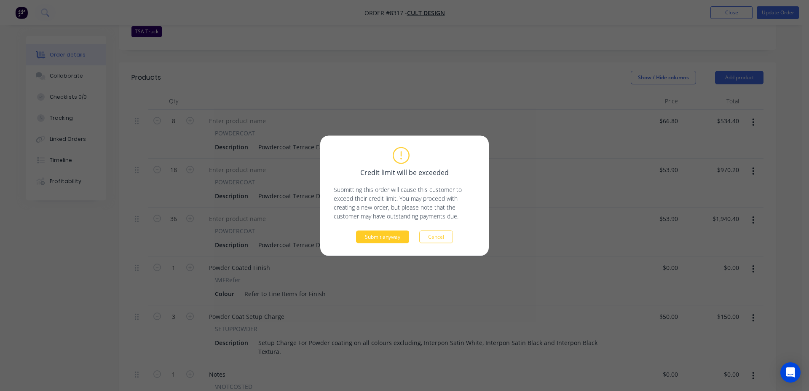
click at [384, 236] on button "Submit anyway" at bounding box center [382, 236] width 53 height 13
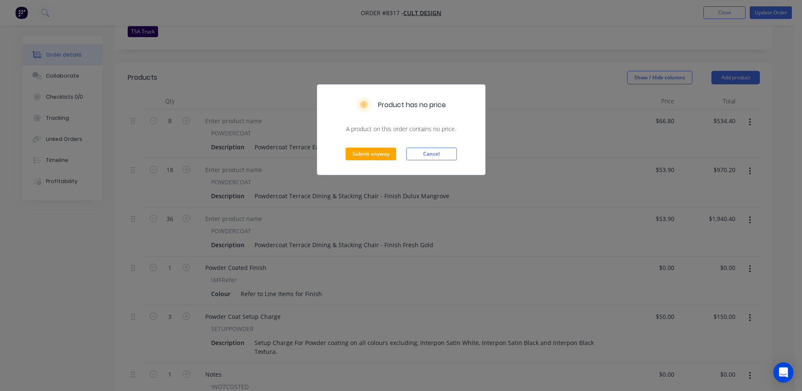
click at [363, 145] on div "Submit anyway Cancel" at bounding box center [401, 153] width 168 height 41
click at [368, 154] on button "Submit anyway" at bounding box center [371, 154] width 51 height 13
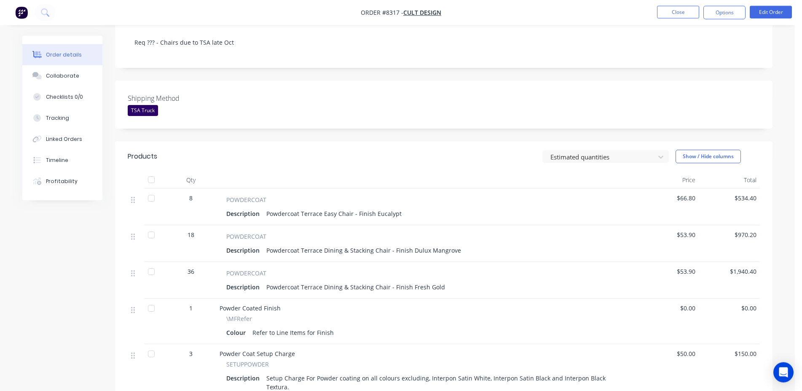
scroll to position [0, 0]
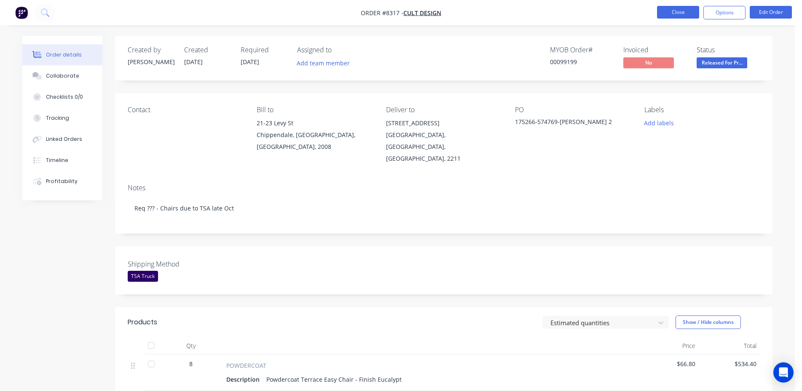
click at [672, 16] on button "Close" at bounding box center [678, 12] width 42 height 13
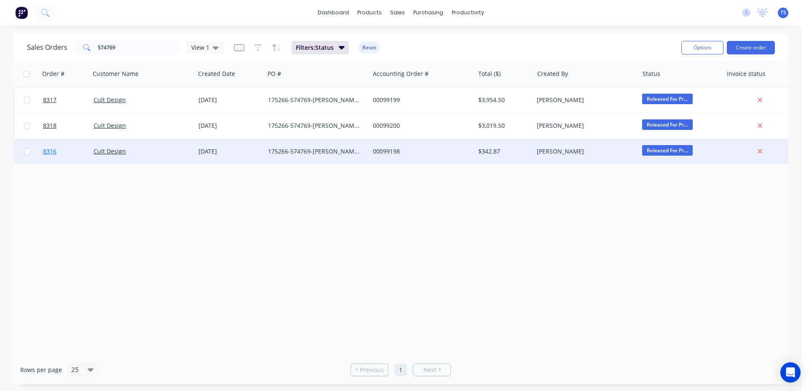
click at [58, 151] on link "8316" at bounding box center [68, 151] width 51 height 25
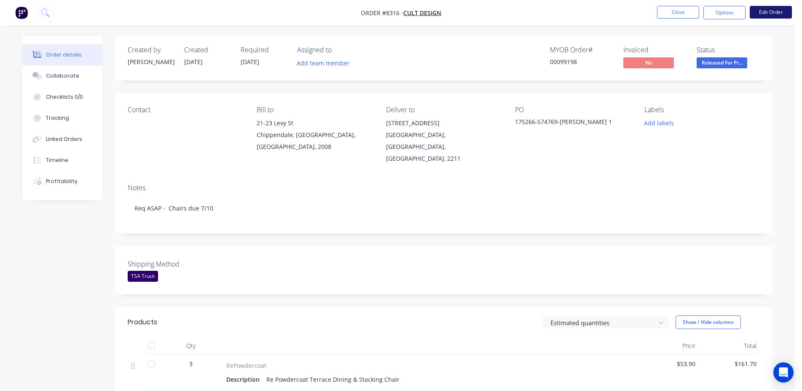
click at [762, 16] on button "Edit Order" at bounding box center [771, 12] width 42 height 13
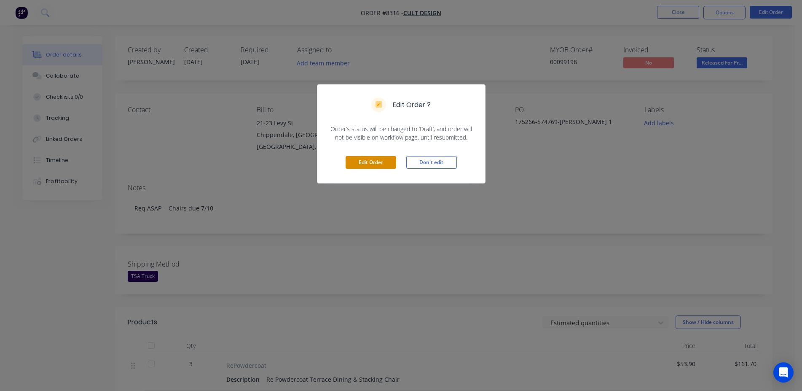
click at [365, 163] on button "Edit Order" at bounding box center [371, 162] width 51 height 13
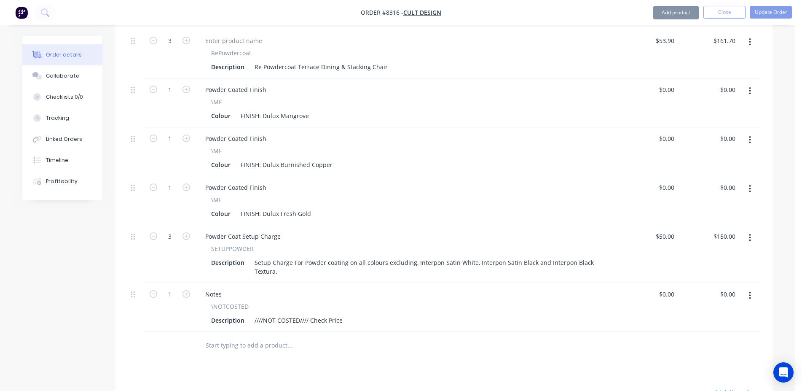
scroll to position [344, 0]
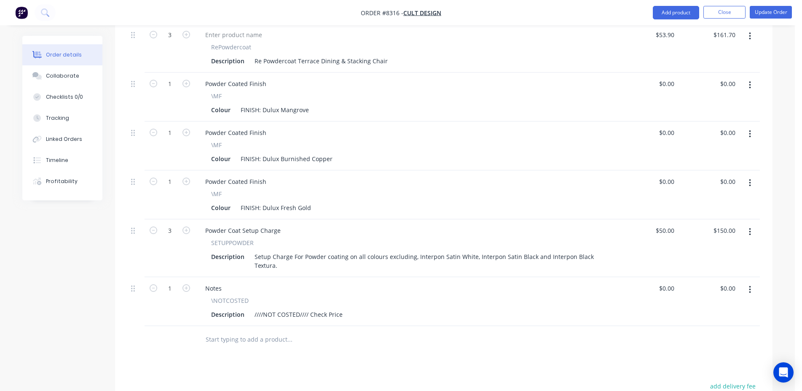
click at [261, 331] on input "text" at bounding box center [289, 339] width 169 height 17
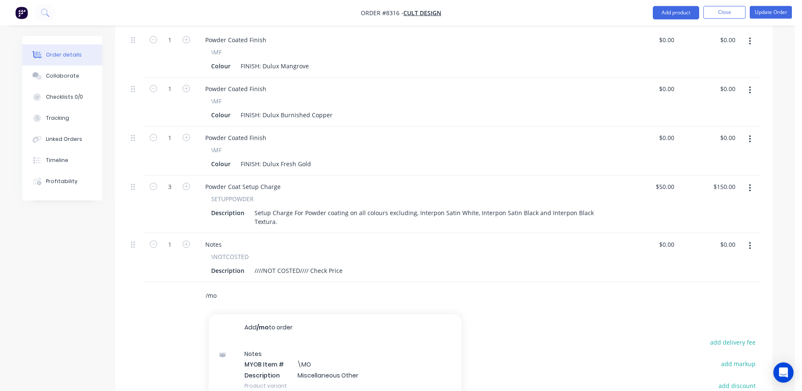
scroll to position [430, 0]
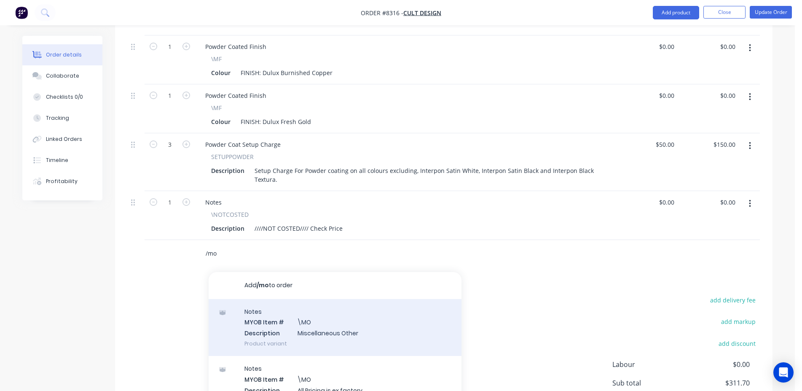
type input "/mo"
click at [301, 300] on div "Notes MYOB Item # \MO Description Miscellaneous Other Product variant" at bounding box center [335, 327] width 253 height 57
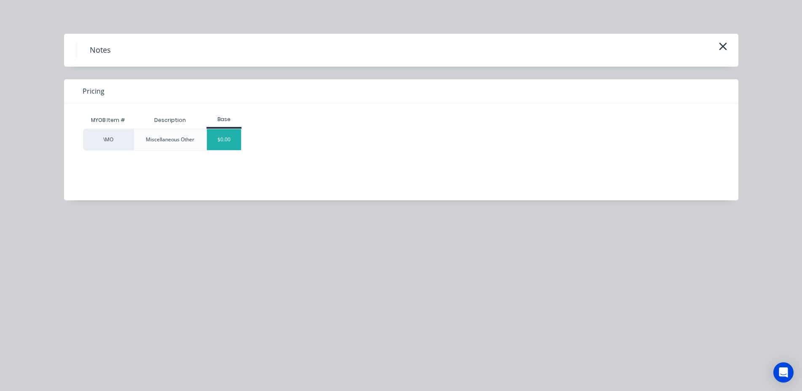
click at [221, 147] on div "$0.00" at bounding box center [224, 139] width 34 height 21
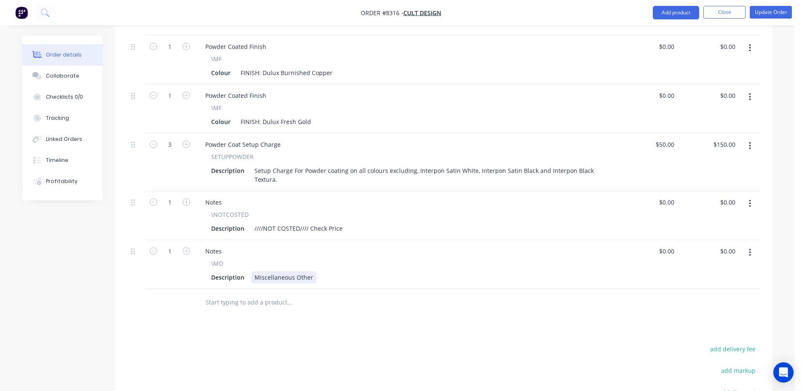
click at [286, 271] on div "Miscellaneous Other" at bounding box center [283, 277] width 65 height 12
paste div
click at [770, 14] on button "Update Order" at bounding box center [771, 12] width 42 height 13
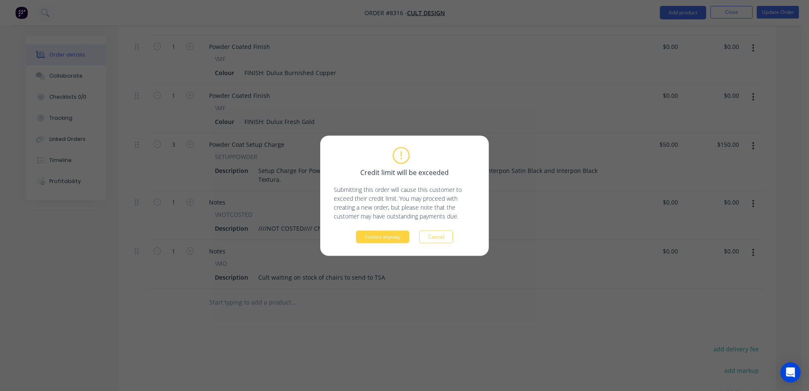
click at [447, 236] on button "Cancel" at bounding box center [436, 236] width 34 height 13
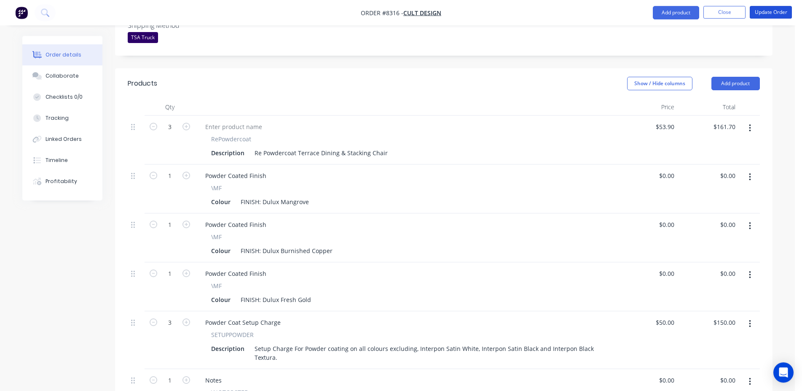
scroll to position [215, 0]
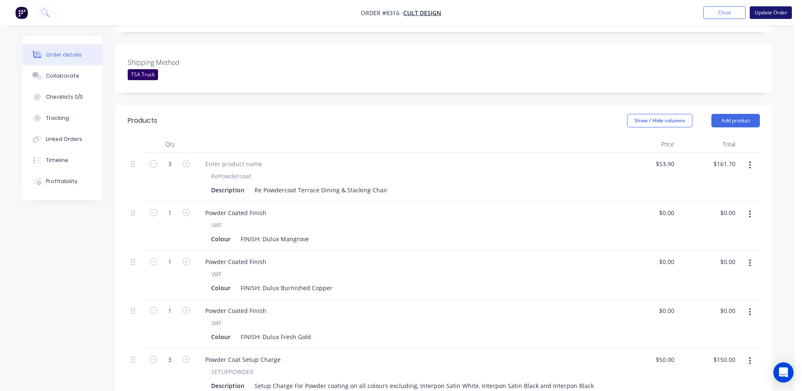
click at [783, 8] on button "Update Order" at bounding box center [771, 12] width 42 height 13
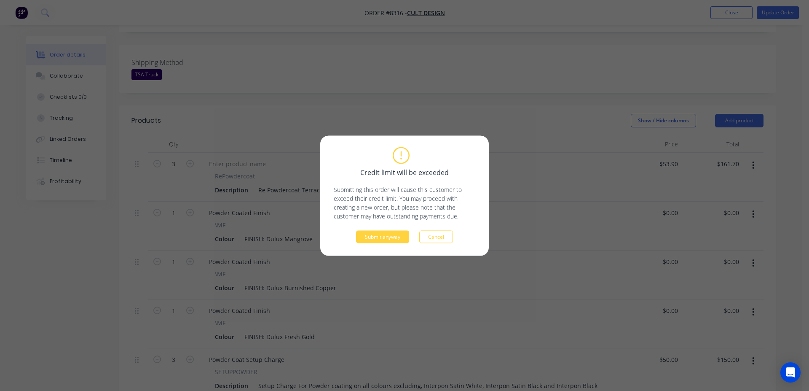
click at [405, 226] on div "Credit limit will be exceeded Submitting this order will cause this customer to…" at bounding box center [405, 195] width 142 height 95
click at [402, 231] on button "Submit anyway" at bounding box center [382, 236] width 53 height 13
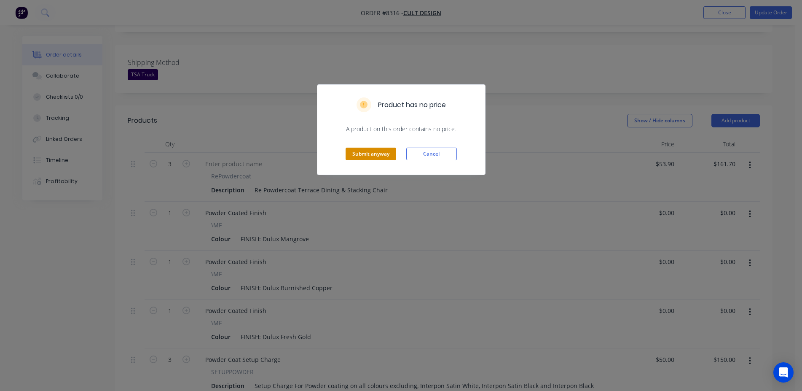
click at [374, 156] on button "Submit anyway" at bounding box center [371, 154] width 51 height 13
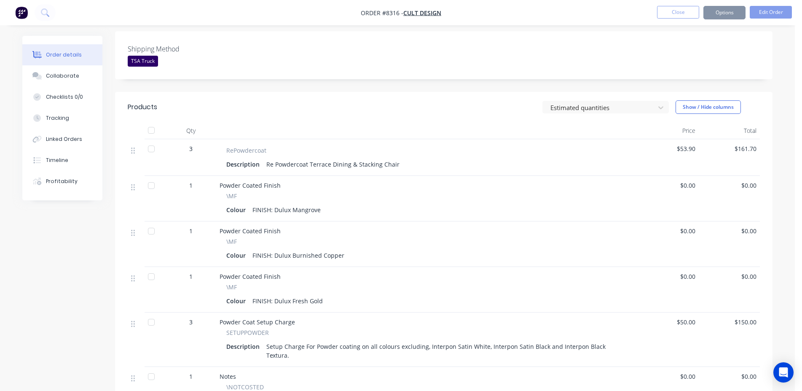
scroll to position [213, 0]
click at [685, 15] on button "Close" at bounding box center [678, 12] width 42 height 13
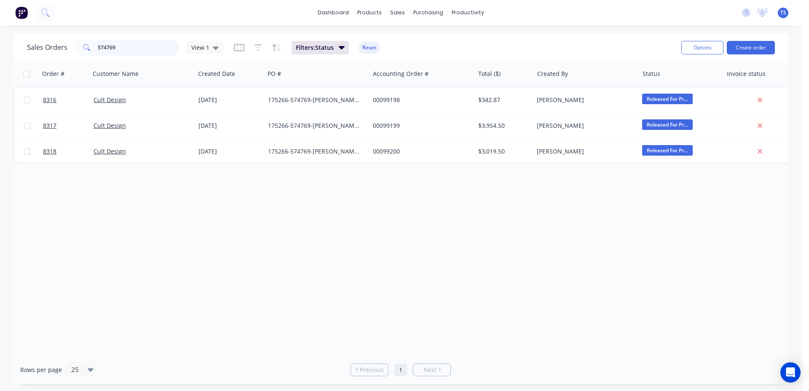
click at [164, 53] on input "574769" at bounding box center [139, 47] width 82 height 17
paste input "99246"
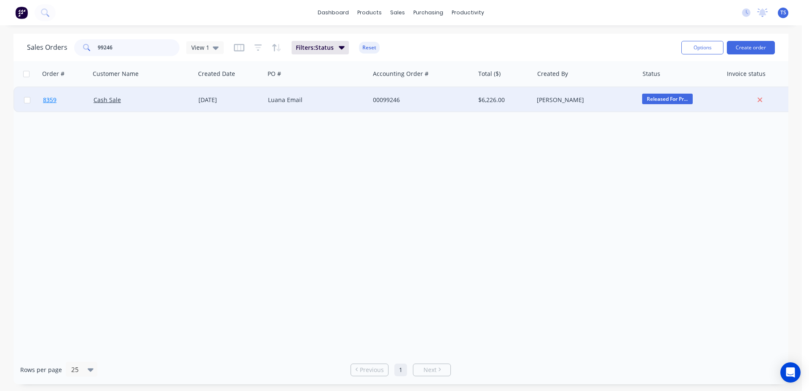
type input "99246"
click at [56, 106] on link "8359" at bounding box center [68, 99] width 51 height 25
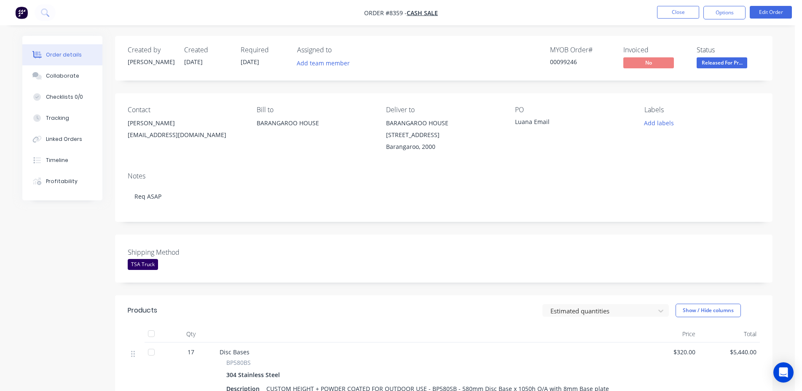
click at [564, 62] on div "00099246" at bounding box center [581, 61] width 63 height 9
copy div "00099246"
click at [666, 11] on button "Close" at bounding box center [678, 12] width 42 height 13
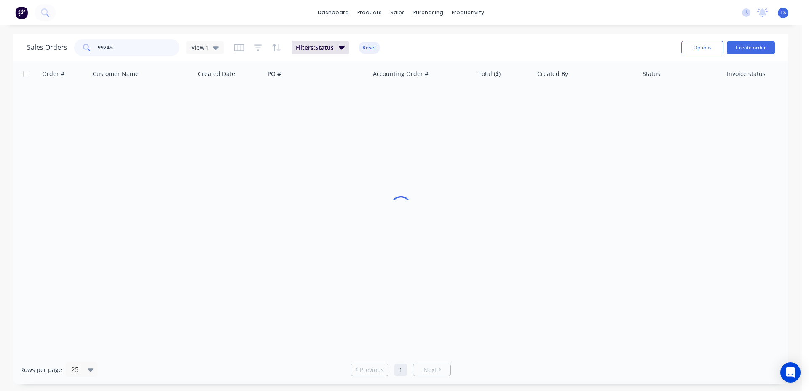
click at [148, 45] on input "99246" at bounding box center [139, 47] width 82 height 17
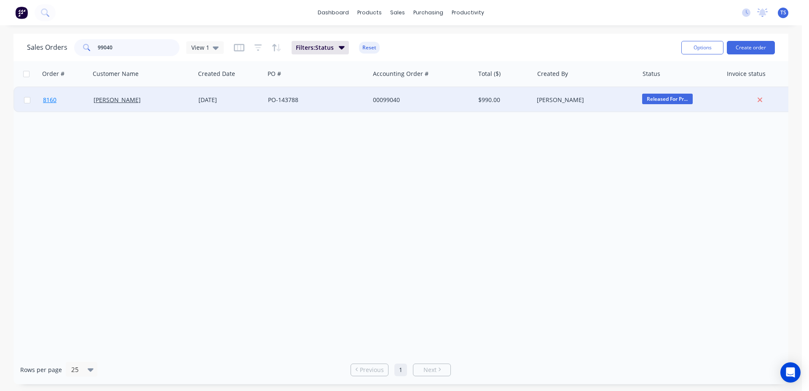
type input "99040"
click at [85, 94] on link "8160" at bounding box center [68, 99] width 51 height 25
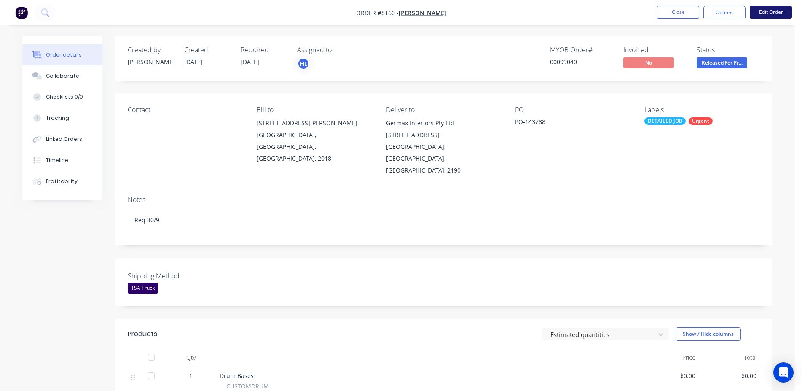
click at [753, 16] on button "Edit Order" at bounding box center [771, 12] width 42 height 13
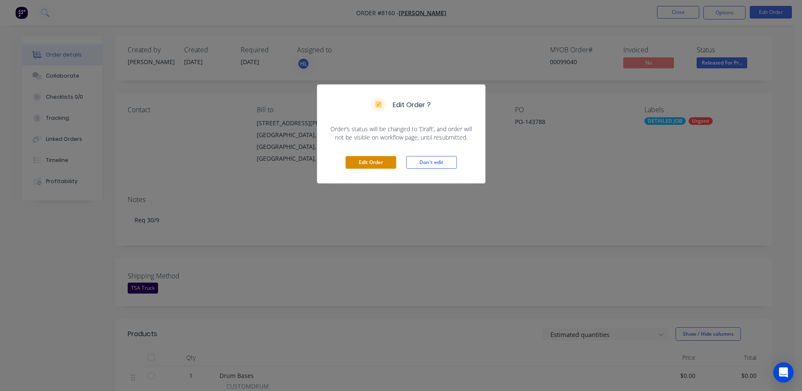
click at [380, 166] on button "Edit Order" at bounding box center [371, 162] width 51 height 13
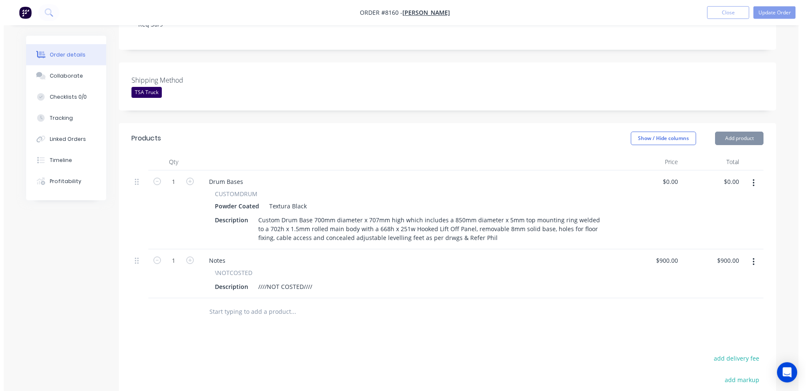
scroll to position [301, 0]
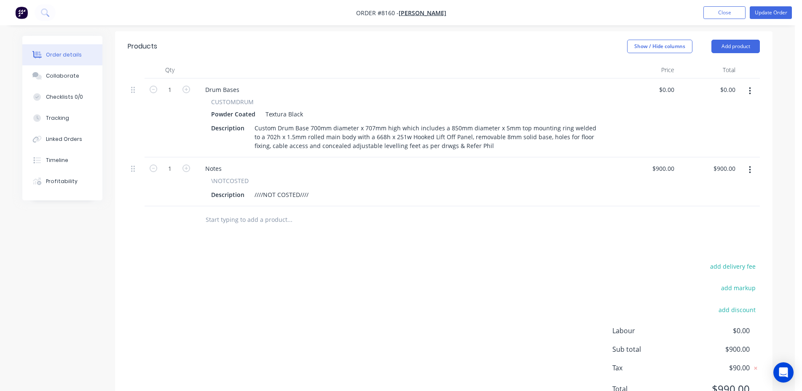
click at [267, 211] on input "text" at bounding box center [289, 219] width 169 height 17
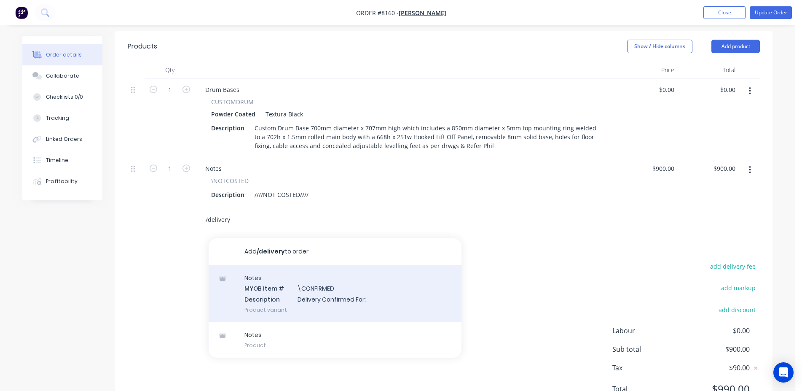
type input "/delivery"
click at [347, 265] on div "Notes MYOB Item # \CONFIRMED Description Delivery Confirmed For: Product variant" at bounding box center [335, 293] width 253 height 57
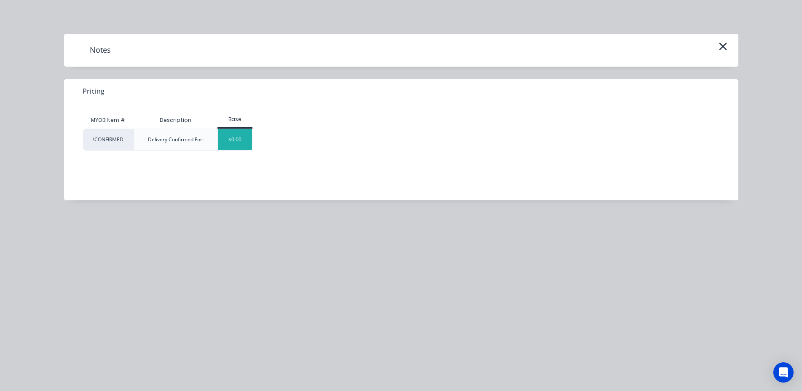
click at [233, 141] on div "$0.00" at bounding box center [235, 139] width 34 height 21
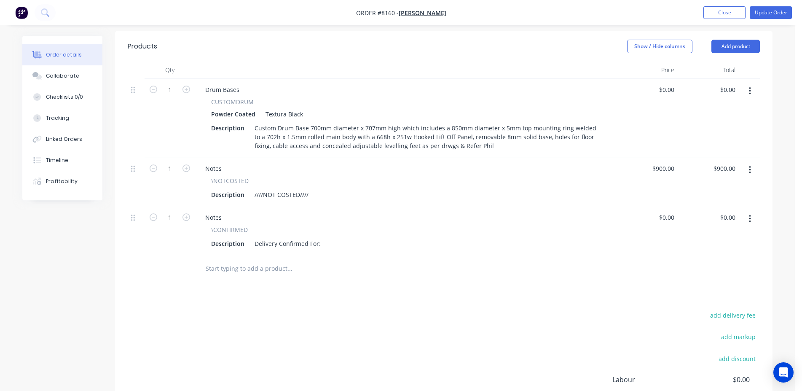
click at [323, 237] on div "Description Delivery Confirmed For:" at bounding box center [404, 243] width 393 height 12
click at [322, 237] on div "Delivery Confirmed For:" at bounding box center [287, 243] width 73 height 12
click at [754, 19] on nav "Order #8160 - [PERSON_NAME] Add product Close Update Order" at bounding box center [401, 12] width 802 height 25
click at [769, 5] on nav "Order #8160 - [PERSON_NAME] Add product Close Update Order" at bounding box center [401, 12] width 802 height 25
click at [767, 11] on button "Update Order" at bounding box center [771, 12] width 42 height 13
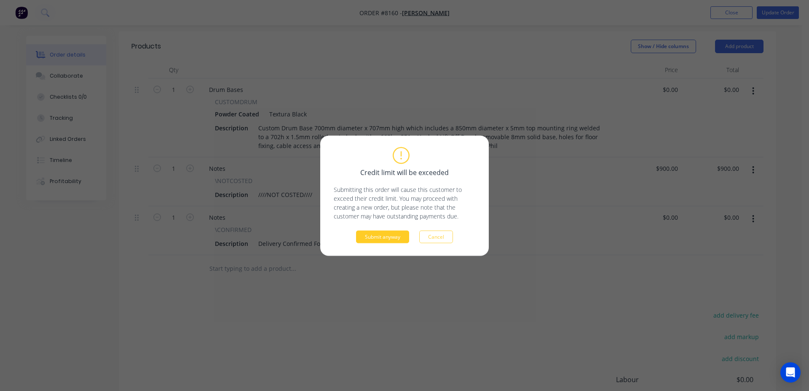
click at [368, 240] on button "Submit anyway" at bounding box center [382, 236] width 53 height 13
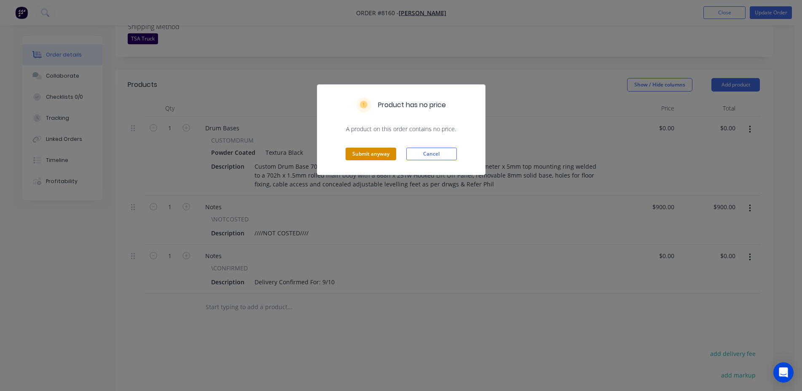
click at [371, 152] on button "Submit anyway" at bounding box center [371, 154] width 51 height 13
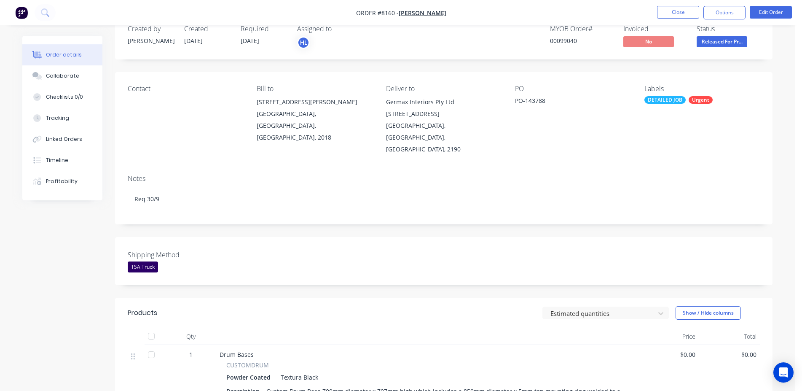
scroll to position [0, 0]
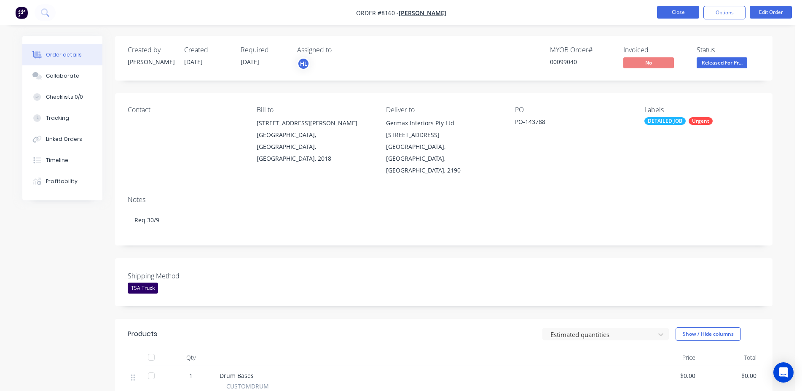
click at [676, 13] on button "Close" at bounding box center [678, 12] width 42 height 13
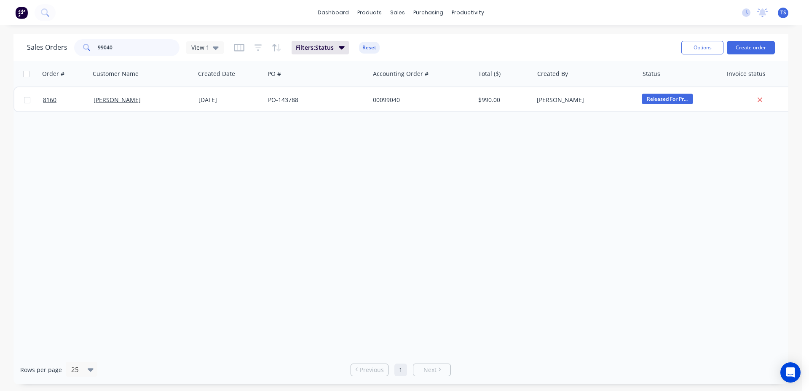
click at [126, 50] on input "99040" at bounding box center [139, 47] width 82 height 17
click at [133, 45] on input "97782" at bounding box center [139, 47] width 82 height 17
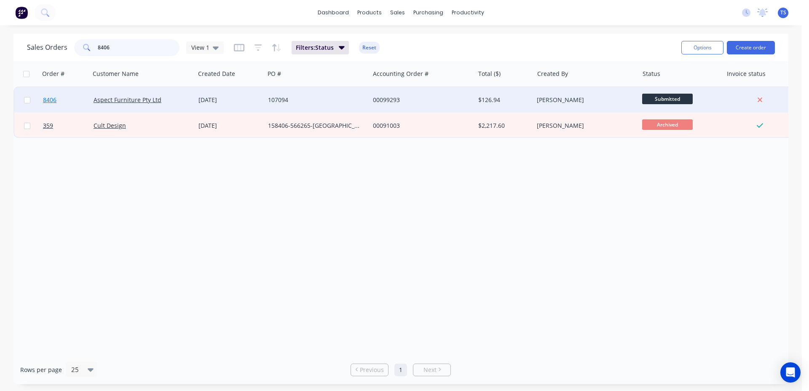
type input "8406"
click at [58, 96] on link "8406" at bounding box center [68, 99] width 51 height 25
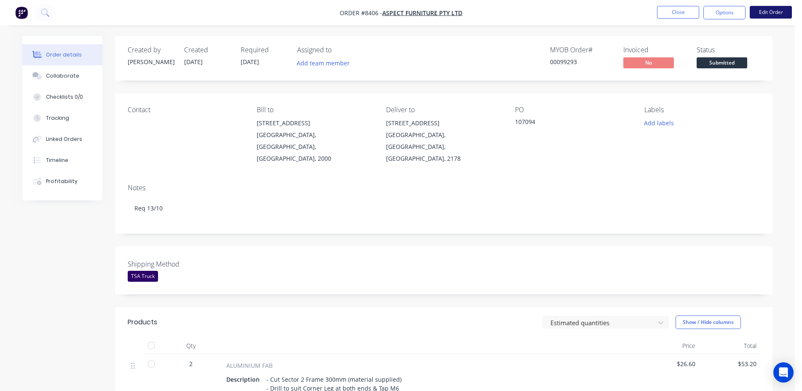
click at [754, 17] on button "Edit Order" at bounding box center [771, 12] width 42 height 13
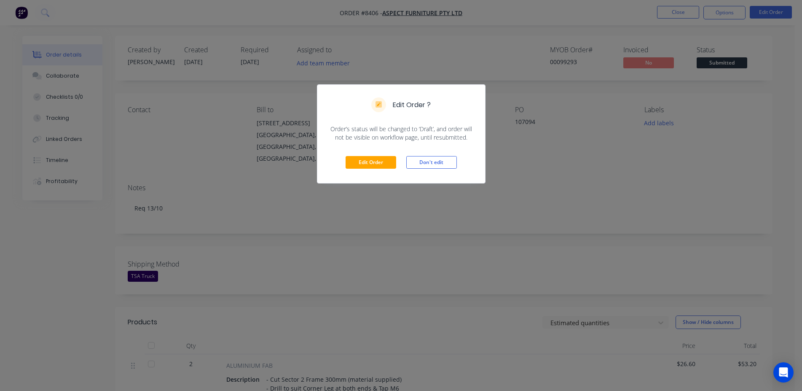
click at [397, 161] on div "Edit Order Don't edit" at bounding box center [401, 162] width 168 height 41
drag, startPoint x: 372, startPoint y: 162, endPoint x: 371, endPoint y: 166, distance: 4.3
click at [372, 162] on button "Edit Order" at bounding box center [371, 162] width 51 height 13
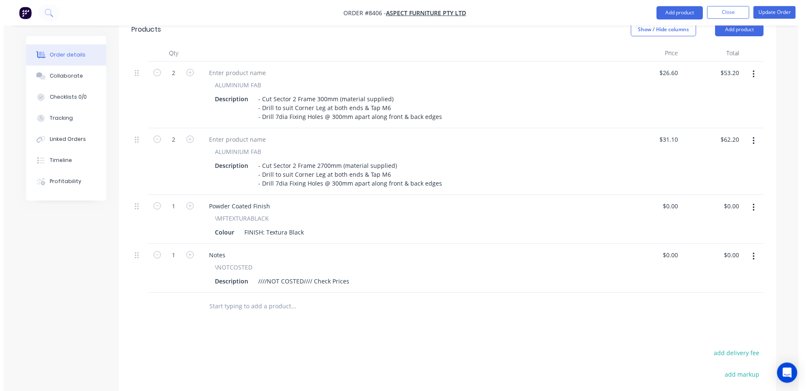
scroll to position [344, 0]
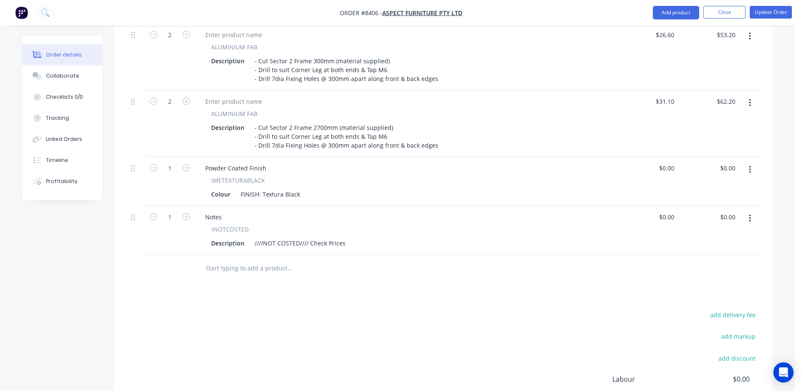
click at [253, 260] on input "text" at bounding box center [289, 268] width 169 height 17
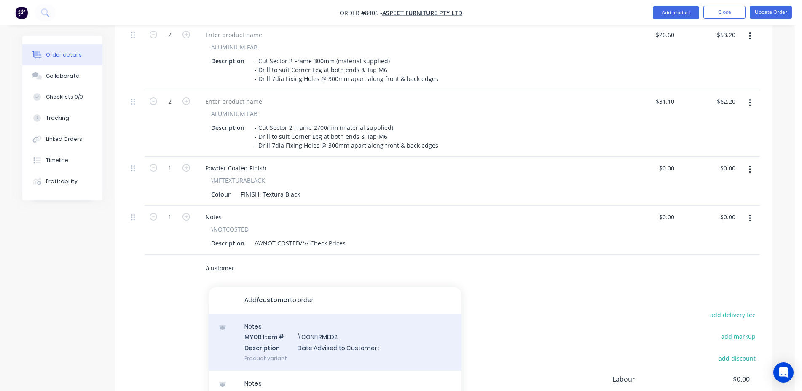
type input "/customer"
click at [318, 314] on div "Notes MYOB Item # \CONFIRMED2 Description Date Advised to Customer : Product va…" at bounding box center [335, 342] width 253 height 57
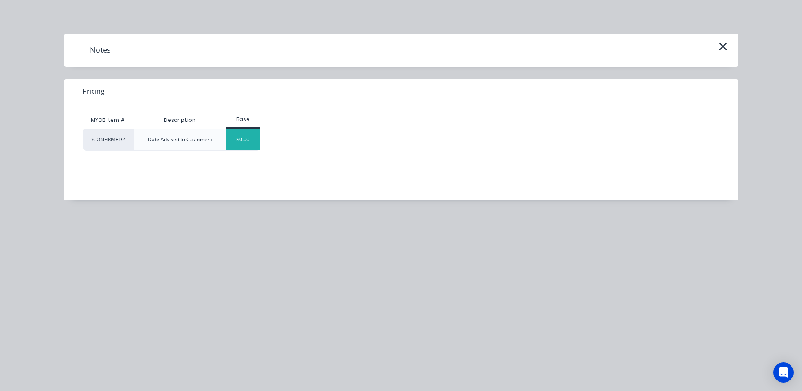
click at [238, 143] on div "$0.00" at bounding box center [243, 139] width 34 height 21
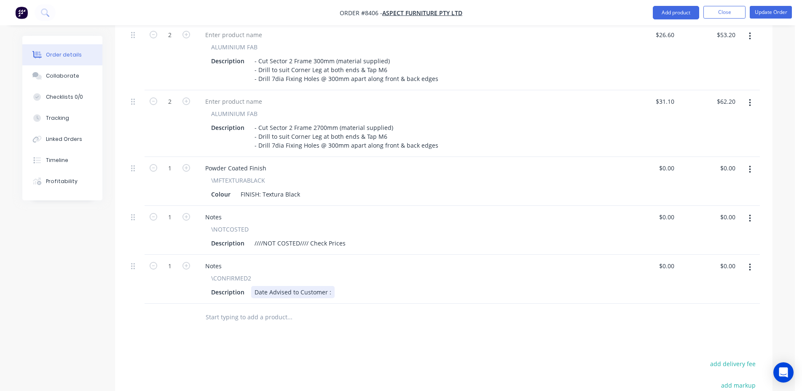
click at [332, 286] on div "Date Advised to Customer :" at bounding box center [292, 292] width 83 height 12
click at [772, 12] on button "Update Order" at bounding box center [771, 12] width 42 height 13
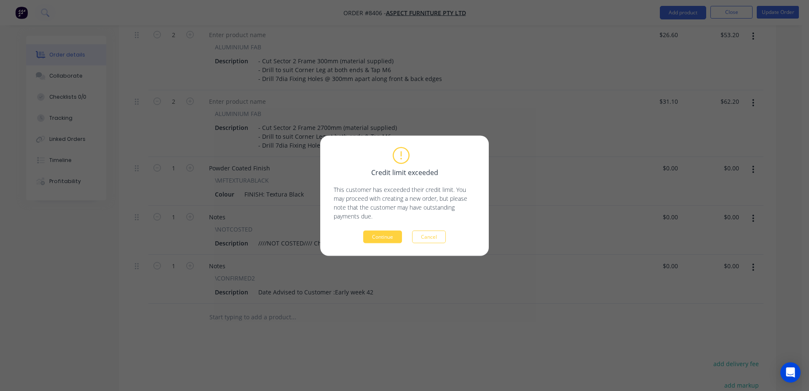
click at [401, 230] on div "Credit limit exceeded This customer has exceeded their credit limit. You may pr…" at bounding box center [405, 195] width 142 height 95
click at [395, 240] on button "Continue" at bounding box center [382, 236] width 39 height 13
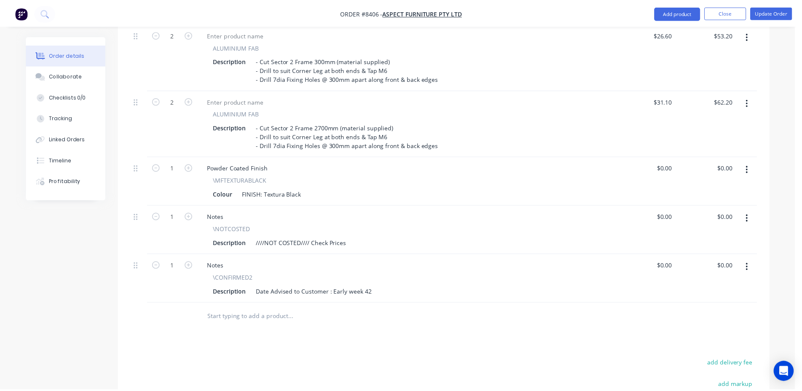
scroll to position [330, 0]
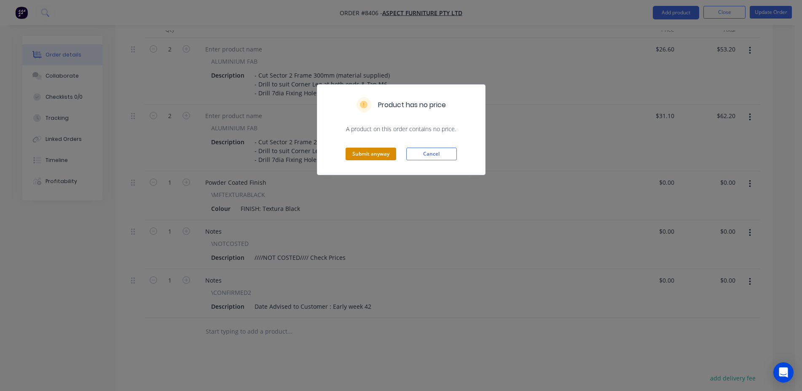
click at [372, 155] on button "Submit anyway" at bounding box center [371, 154] width 51 height 13
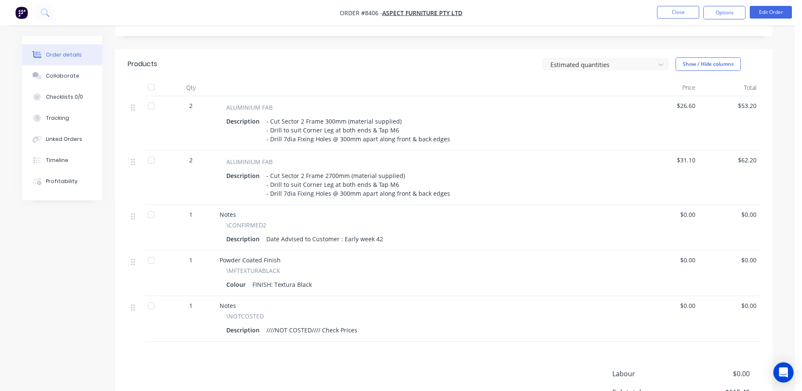
scroll to position [0, 0]
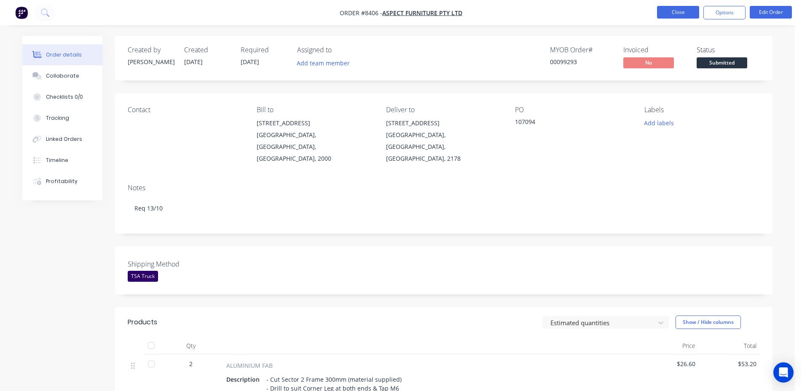
click at [693, 18] on button "Close" at bounding box center [678, 12] width 42 height 13
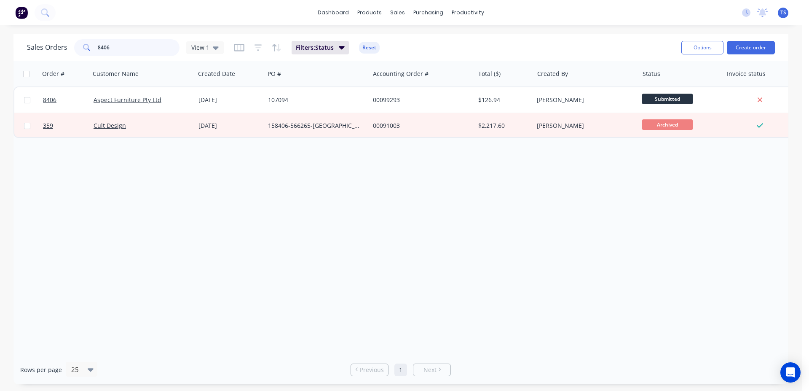
click at [114, 54] on input "8406" at bounding box center [139, 47] width 82 height 17
paste input "Maxton 2567"
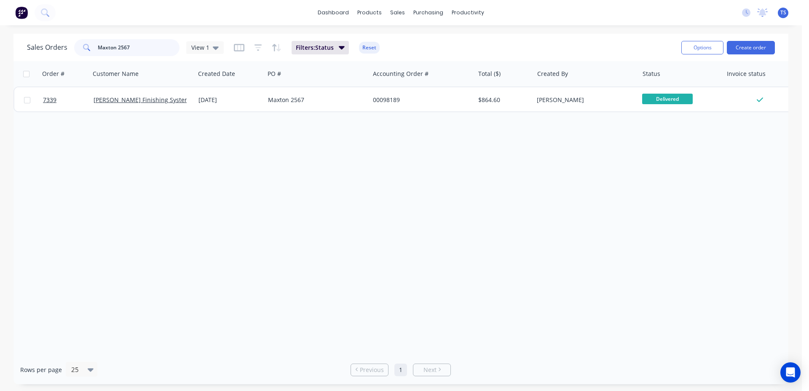
drag, startPoint x: 142, startPoint y: 49, endPoint x: 0, endPoint y: 49, distance: 142.4
click at [98, 49] on input "Maxton 2567" at bounding box center [139, 47] width 82 height 17
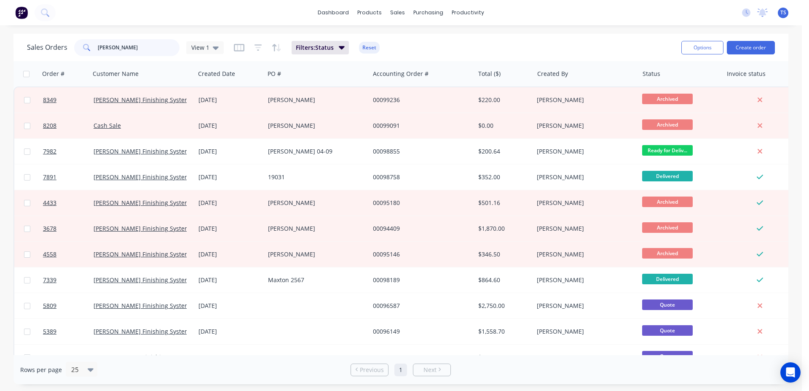
type input "[PERSON_NAME]"
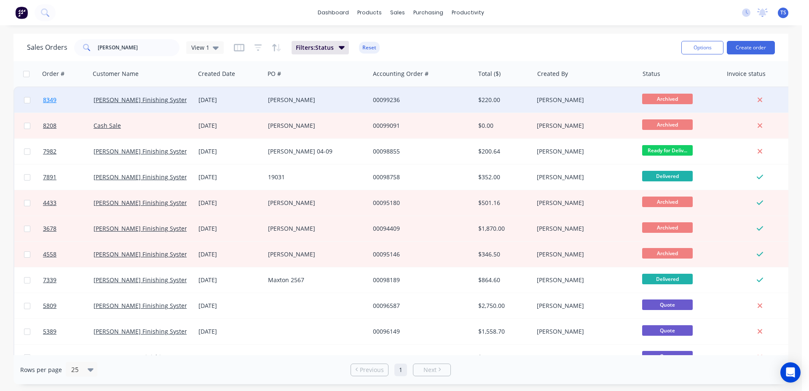
click at [69, 102] on link "8349" at bounding box center [68, 99] width 51 height 25
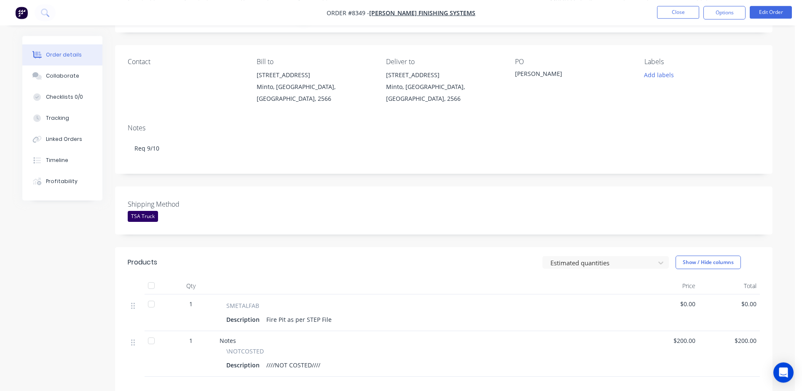
scroll to position [157, 0]
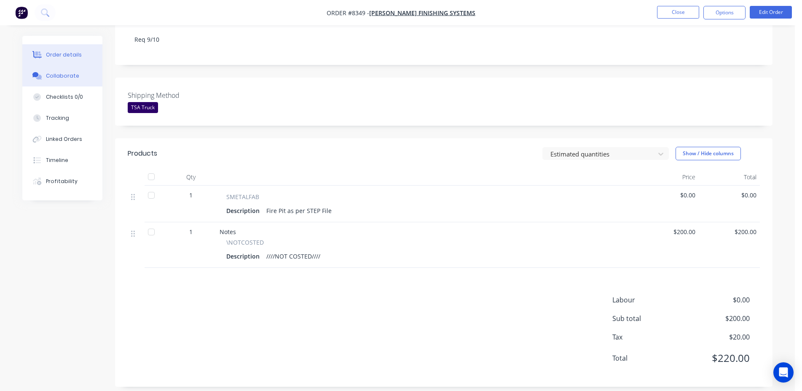
click at [83, 73] on button "Collaborate" at bounding box center [62, 75] width 80 height 21
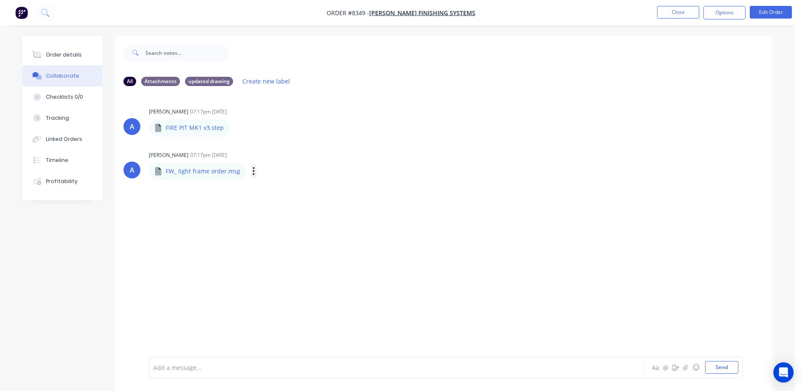
click at [252, 167] on icon "button" at bounding box center [253, 171] width 3 height 10
click at [515, 162] on div "A [PERSON_NAME] 07:17pm [DATE] FW_ light frame order.msg FW_ light frame order.…" at bounding box center [443, 164] width 657 height 30
click at [72, 53] on div "Order details" at bounding box center [64, 55] width 36 height 8
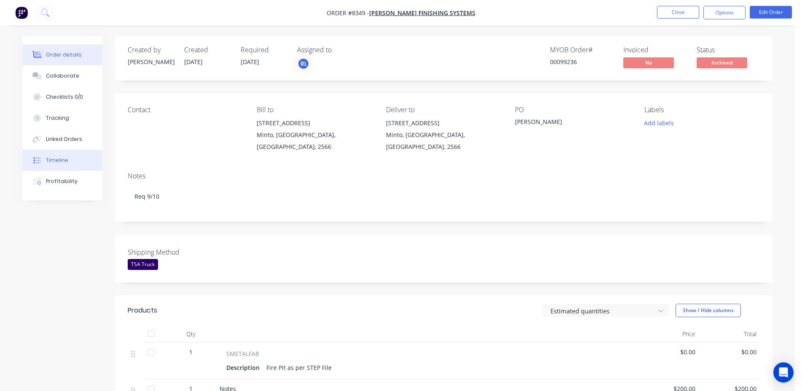
click at [76, 155] on button "Timeline" at bounding box center [62, 160] width 80 height 21
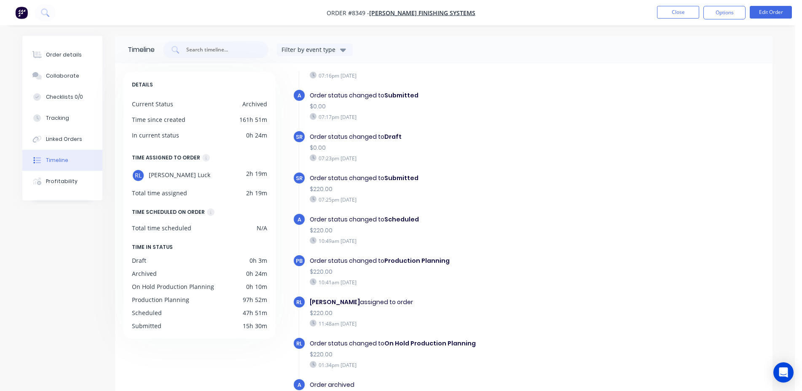
scroll to position [65, 0]
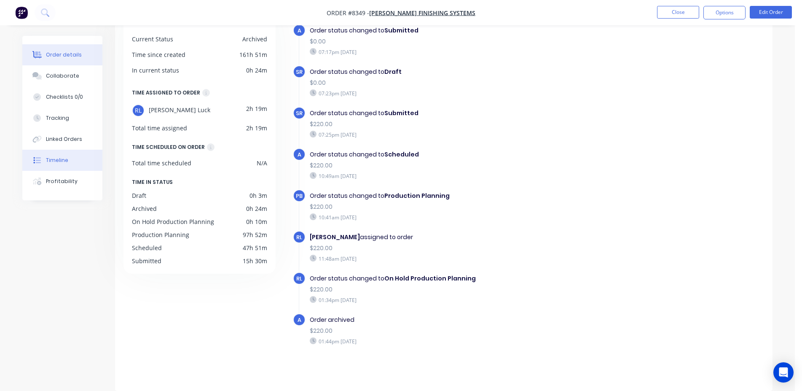
click at [83, 65] on button "Order details" at bounding box center [62, 54] width 80 height 21
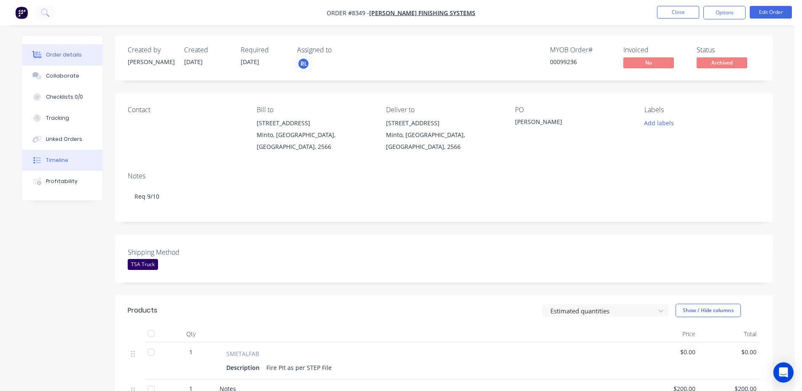
click at [68, 159] on button "Timeline" at bounding box center [62, 160] width 80 height 21
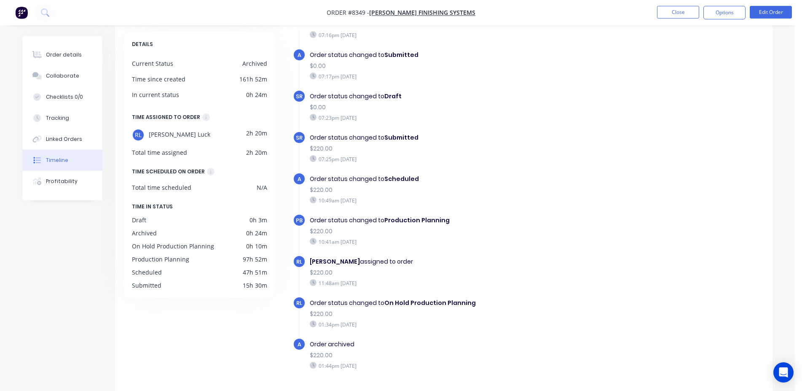
scroll to position [65, 0]
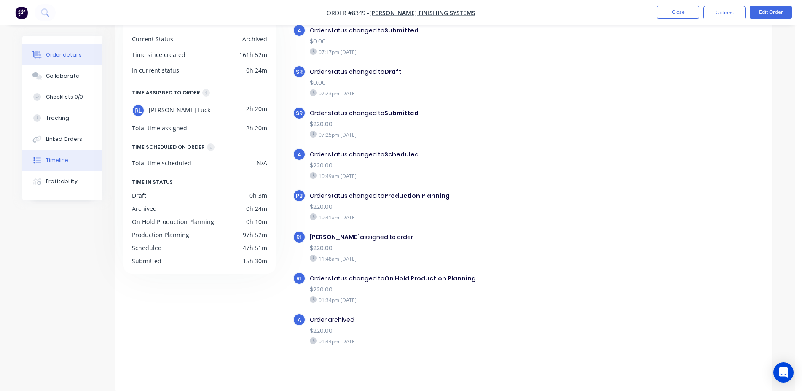
click at [72, 64] on button "Order details" at bounding box center [62, 54] width 80 height 21
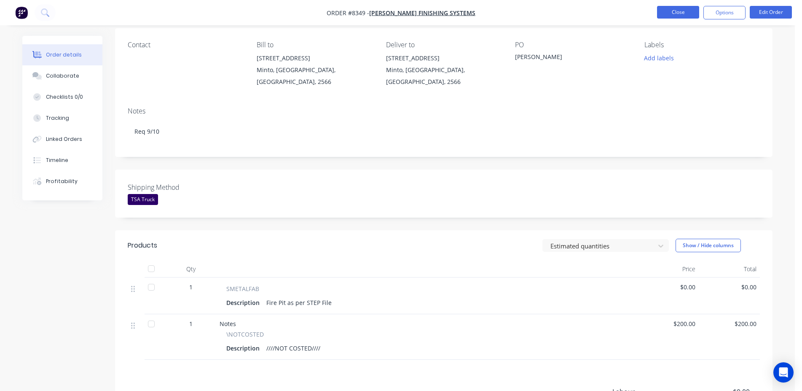
click at [665, 16] on button "Close" at bounding box center [678, 12] width 42 height 13
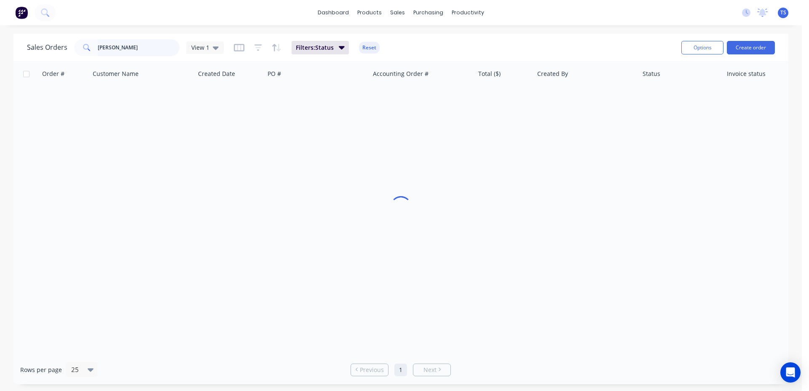
click at [143, 51] on input "[PERSON_NAME]" at bounding box center [139, 47] width 82 height 17
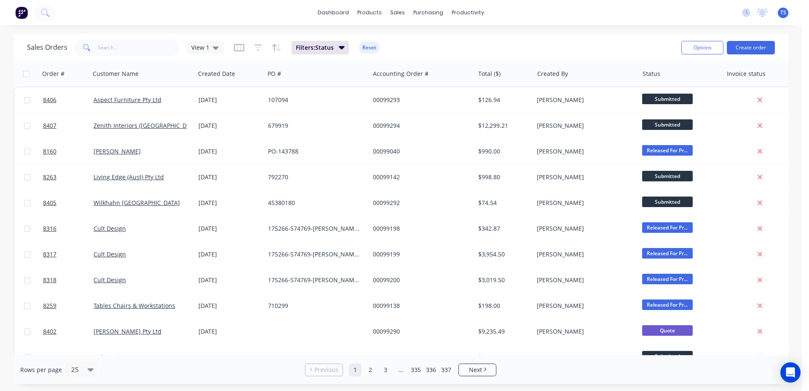
drag, startPoint x: 128, startPoint y: 60, endPoint x: 126, endPoint y: 52, distance: 8.2
click at [128, 59] on div "Sales Orders View 1 Filters: Status Reset Options Create order" at bounding box center [400, 47] width 775 height 27
click at [126, 52] on input "text" at bounding box center [139, 47] width 82 height 17
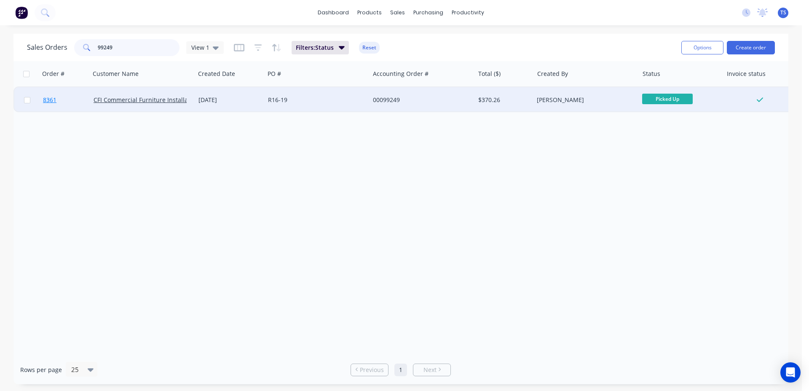
type input "99249"
click at [64, 105] on link "8361" at bounding box center [68, 99] width 51 height 25
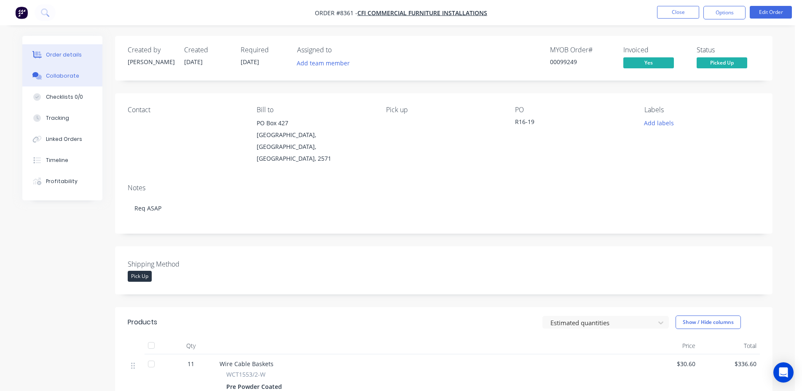
click at [71, 74] on div "Collaborate" at bounding box center [62, 76] width 33 height 8
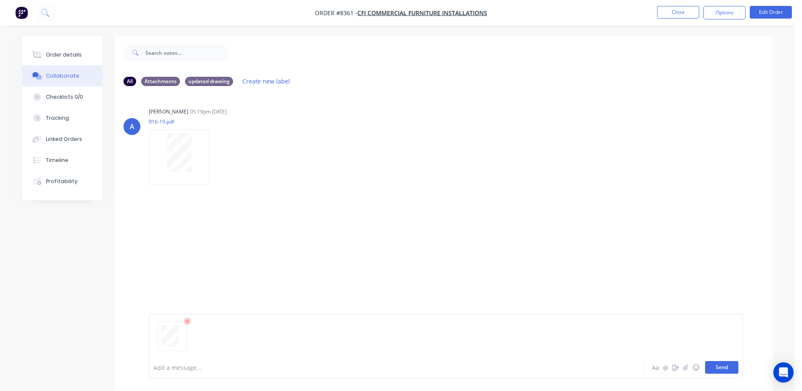
click at [729, 367] on button "Send" at bounding box center [721, 367] width 33 height 13
click at [669, 16] on button "Close" at bounding box center [678, 12] width 42 height 13
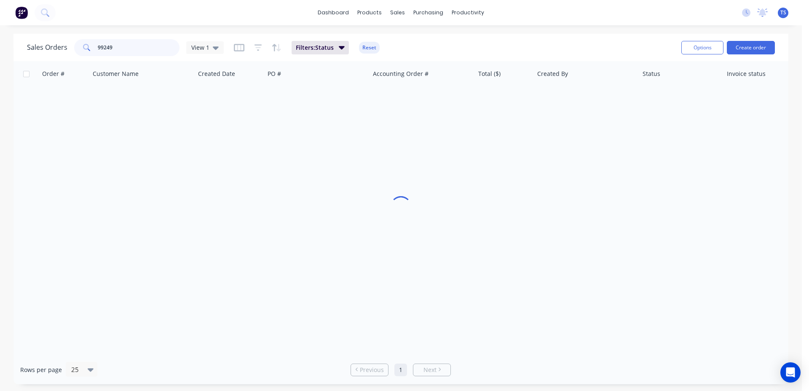
click at [135, 47] on input "99249" at bounding box center [139, 47] width 82 height 17
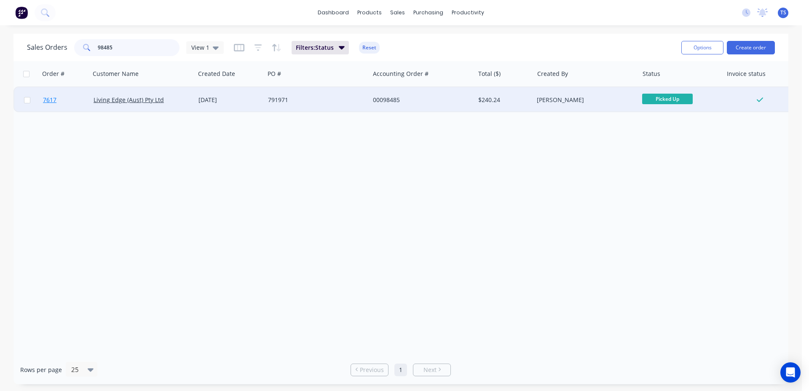
type input "98485"
click at [67, 102] on link "7617" at bounding box center [68, 99] width 51 height 25
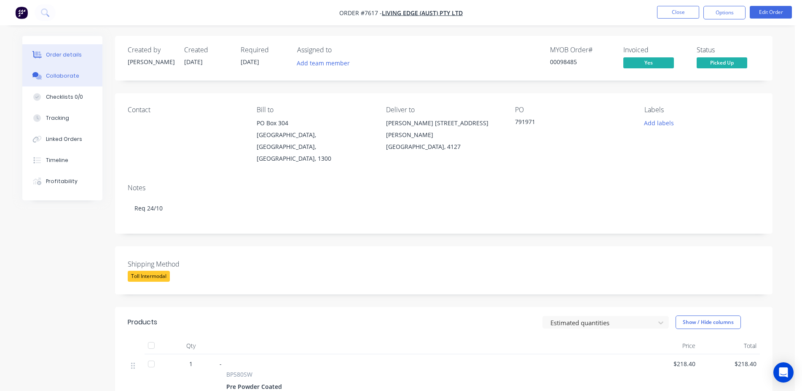
click at [78, 80] on button "Collaborate" at bounding box center [62, 75] width 80 height 21
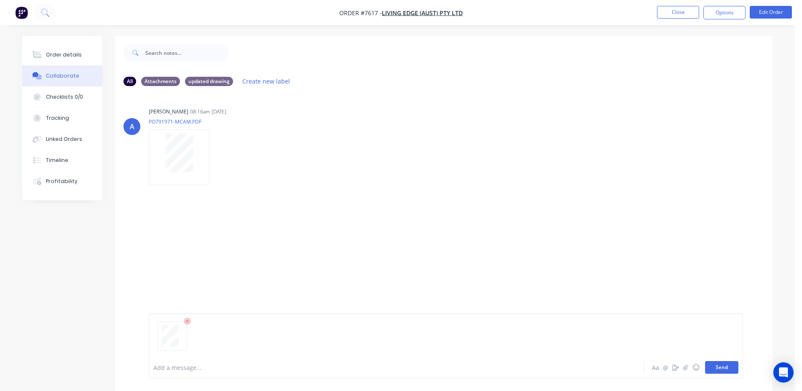
click at [720, 369] on button "Send" at bounding box center [721, 367] width 33 height 13
click at [66, 58] on div "Order details" at bounding box center [64, 55] width 36 height 8
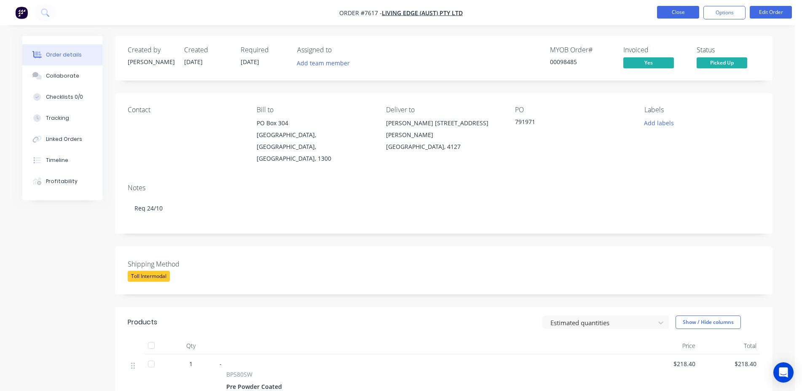
click at [671, 12] on button "Close" at bounding box center [678, 12] width 42 height 13
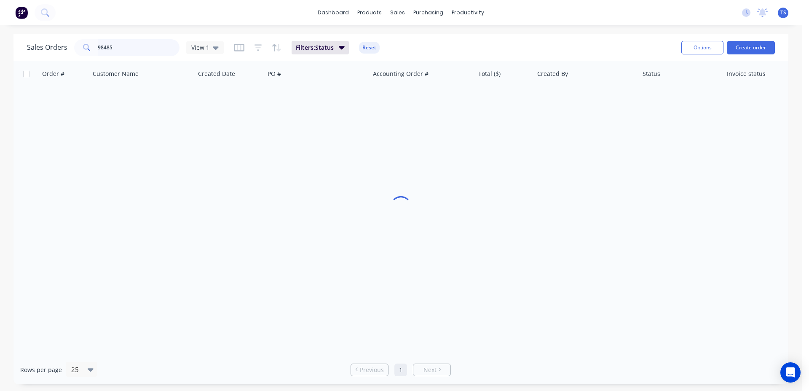
click at [120, 50] on input "98485" at bounding box center [139, 47] width 82 height 17
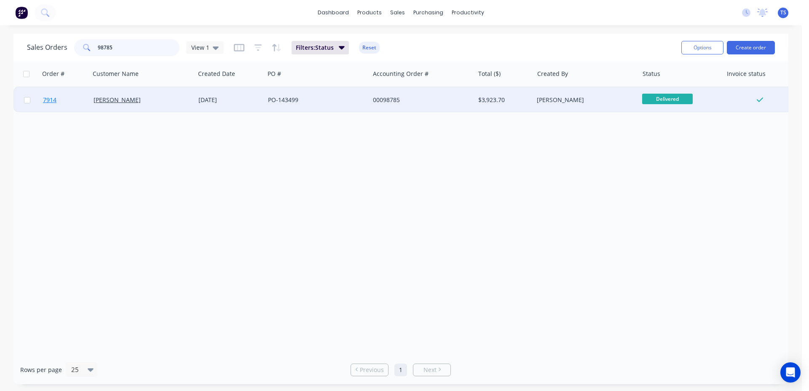
type input "98785"
click at [77, 103] on link "7914" at bounding box center [68, 99] width 51 height 25
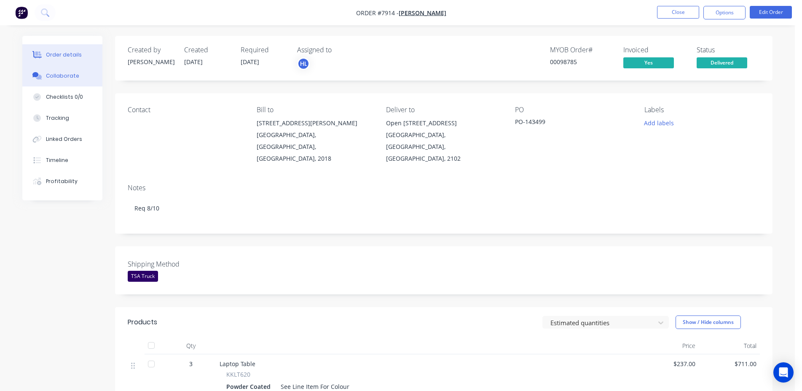
click at [78, 71] on button "Collaborate" at bounding box center [62, 75] width 80 height 21
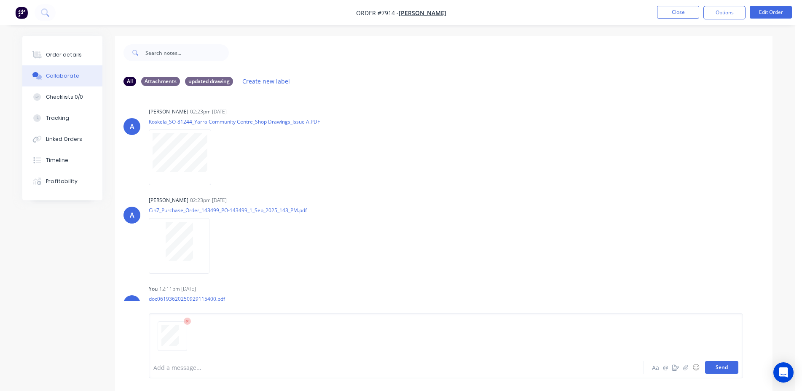
click at [721, 369] on button "Send" at bounding box center [721, 367] width 33 height 13
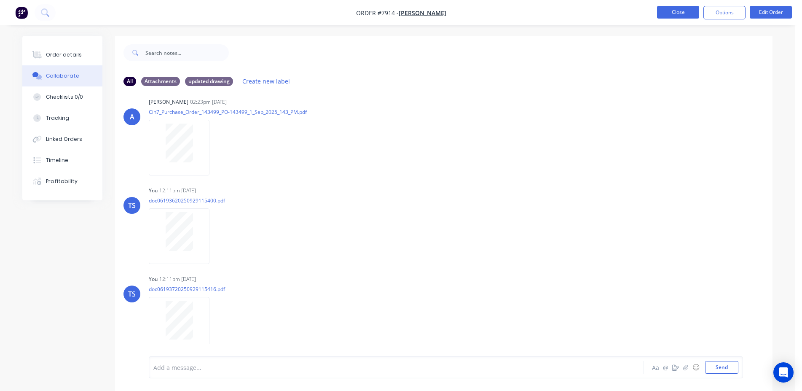
click at [684, 12] on button "Close" at bounding box center [678, 12] width 42 height 13
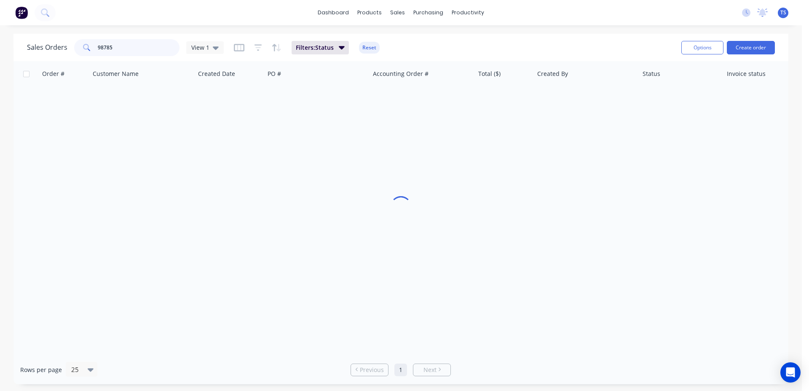
click at [131, 50] on input "98785" at bounding box center [139, 47] width 82 height 17
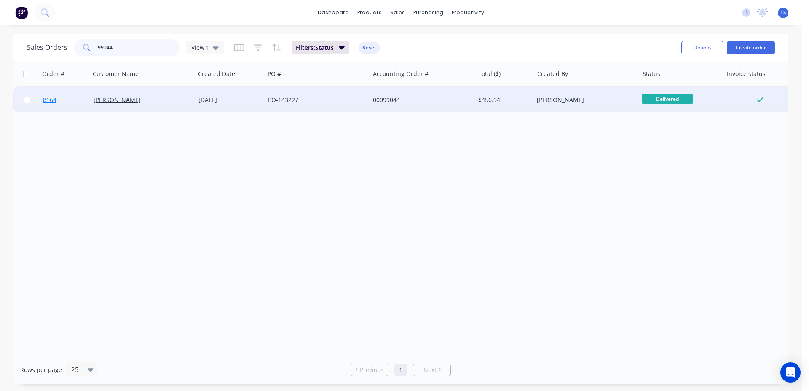
type input "99044"
click at [62, 101] on link "8164" at bounding box center [68, 99] width 51 height 25
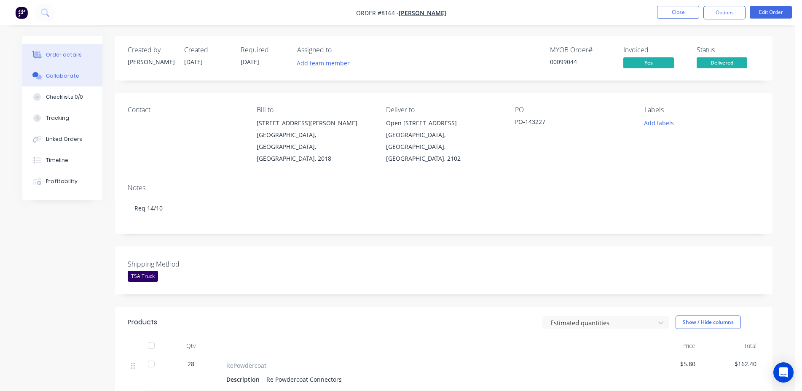
click at [78, 78] on button "Collaborate" at bounding box center [62, 75] width 80 height 21
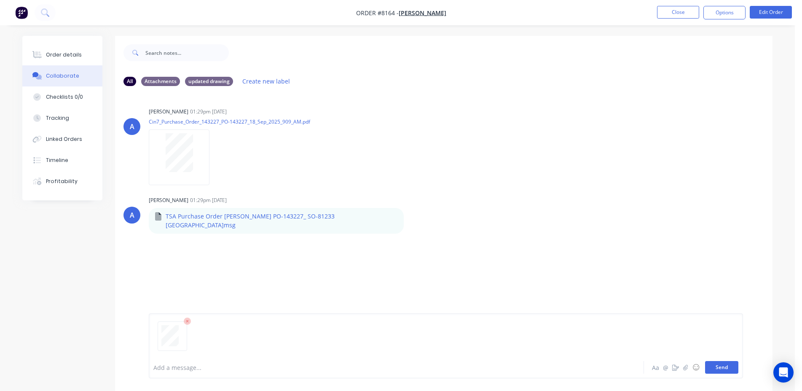
click at [719, 370] on button "Send" at bounding box center [721, 367] width 33 height 13
click at [697, 11] on button "Close" at bounding box center [678, 12] width 42 height 13
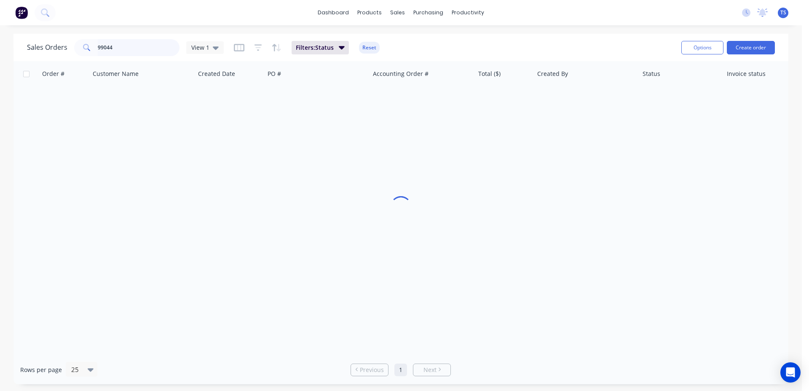
click at [139, 47] on input "99044" at bounding box center [139, 47] width 82 height 17
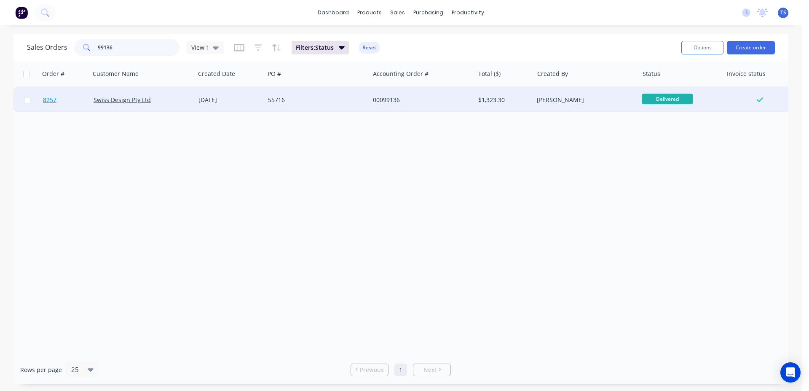
type input "99136"
click at [54, 108] on link "8257" at bounding box center [68, 99] width 51 height 25
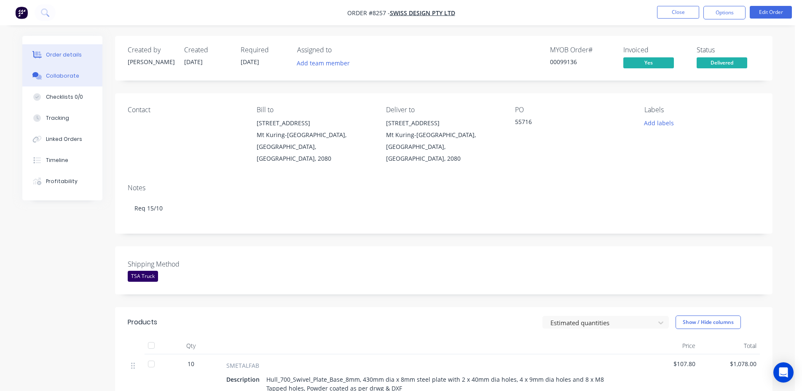
click at [79, 77] on button "Collaborate" at bounding box center [62, 75] width 80 height 21
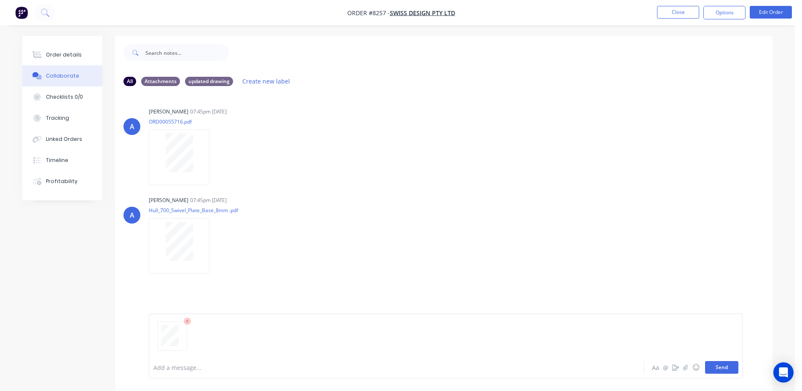
click at [721, 367] on button "Send" at bounding box center [721, 367] width 33 height 13
click at [679, 7] on button "Close" at bounding box center [678, 12] width 42 height 13
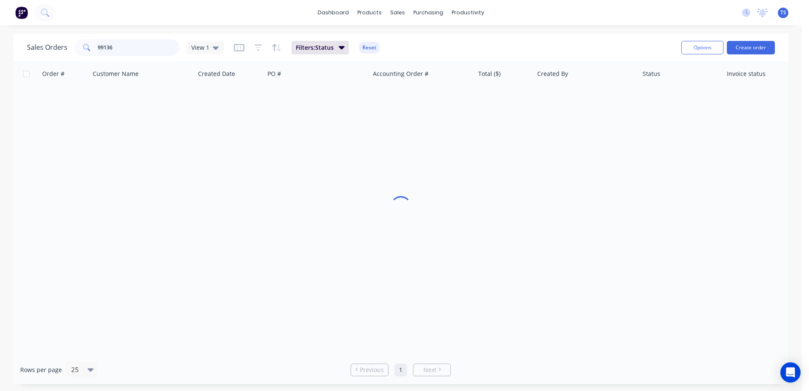
click at [149, 46] on input "99136" at bounding box center [139, 47] width 82 height 17
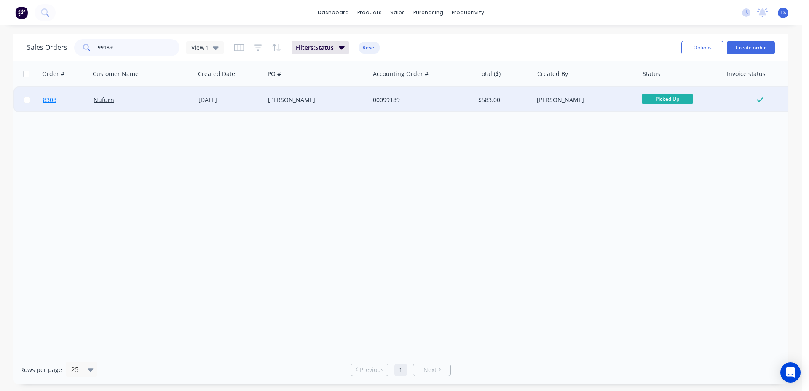
type input "99189"
click at [66, 104] on link "8308" at bounding box center [68, 99] width 51 height 25
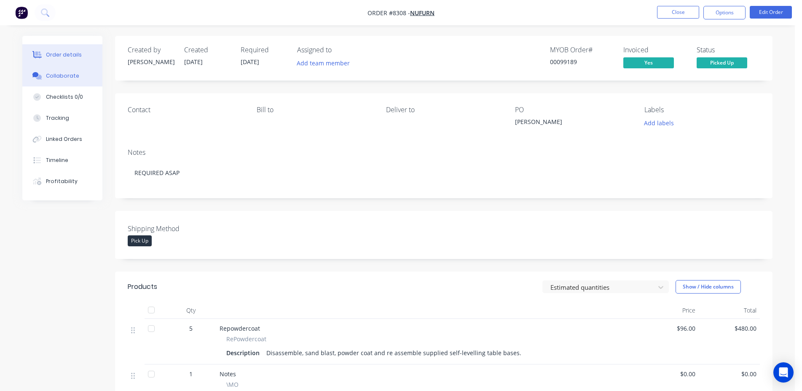
click at [70, 77] on div "Collaborate" at bounding box center [62, 76] width 33 height 8
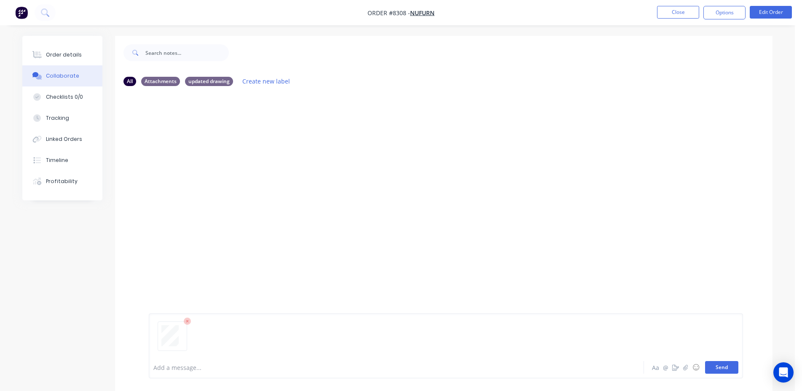
click at [724, 362] on button "Send" at bounding box center [721, 367] width 33 height 13
click at [685, 13] on button "Close" at bounding box center [678, 12] width 42 height 13
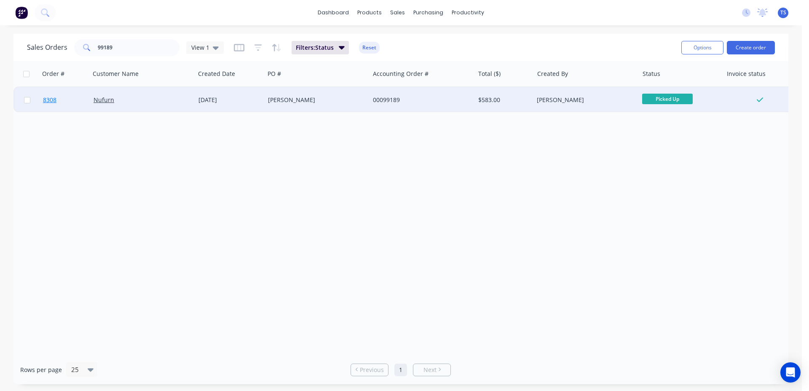
click at [78, 102] on link "8308" at bounding box center [68, 99] width 51 height 25
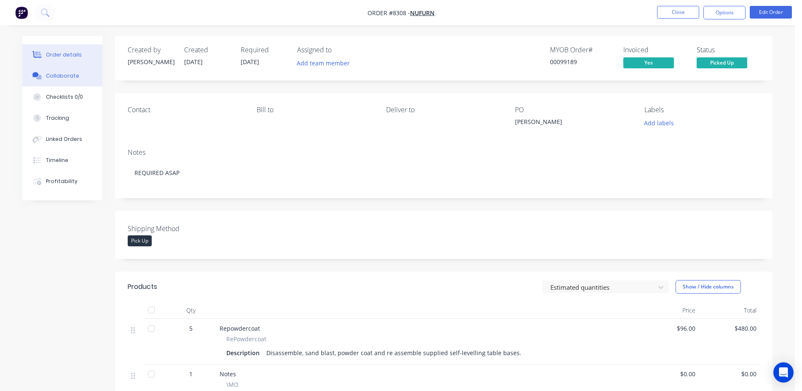
click at [83, 76] on button "Collaborate" at bounding box center [62, 75] width 80 height 21
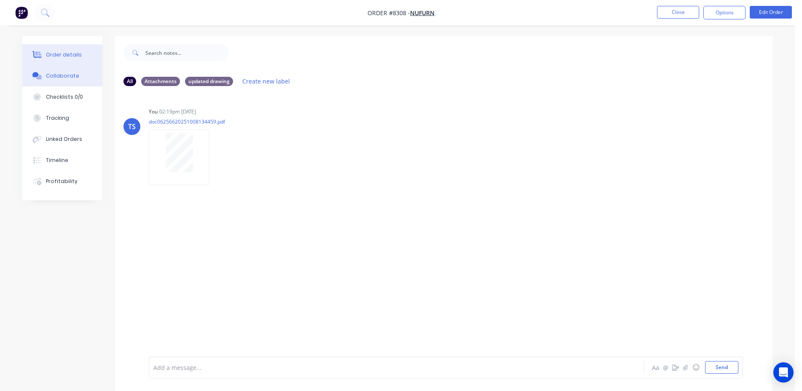
click at [63, 52] on div "Order details" at bounding box center [64, 55] width 36 height 8
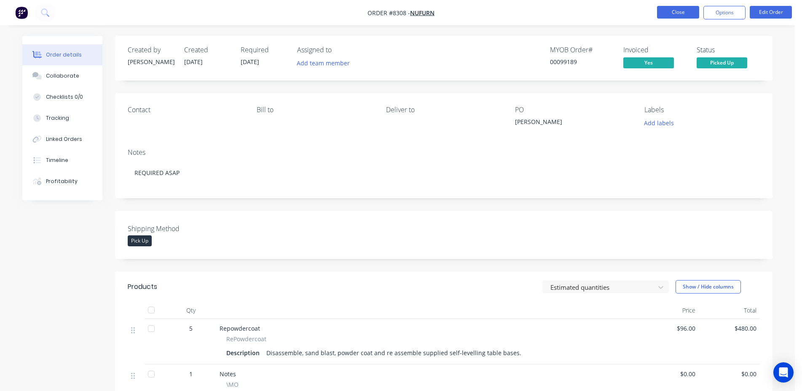
click at [695, 11] on button "Close" at bounding box center [678, 12] width 42 height 13
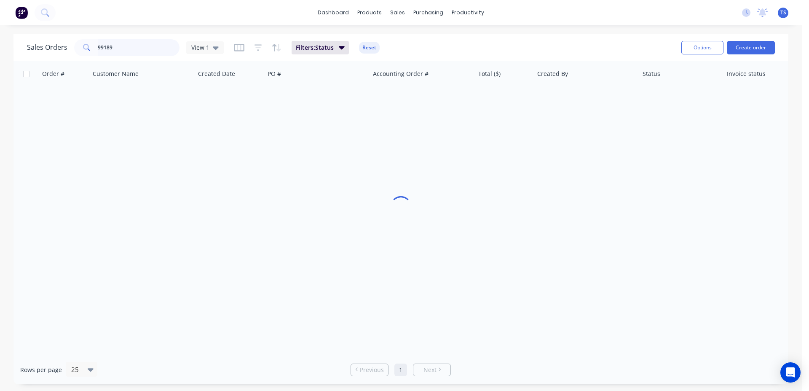
click at [124, 54] on input "99189" at bounding box center [139, 47] width 82 height 17
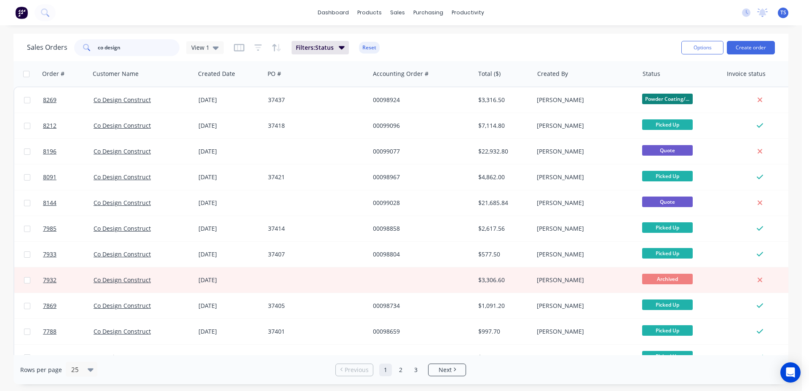
click at [135, 52] on input "co design" at bounding box center [139, 47] width 82 height 17
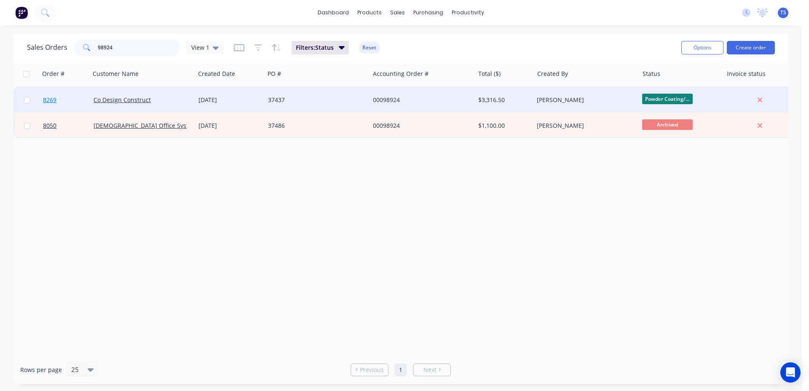
type input "98924"
click at [86, 105] on link "8269" at bounding box center [68, 99] width 51 height 25
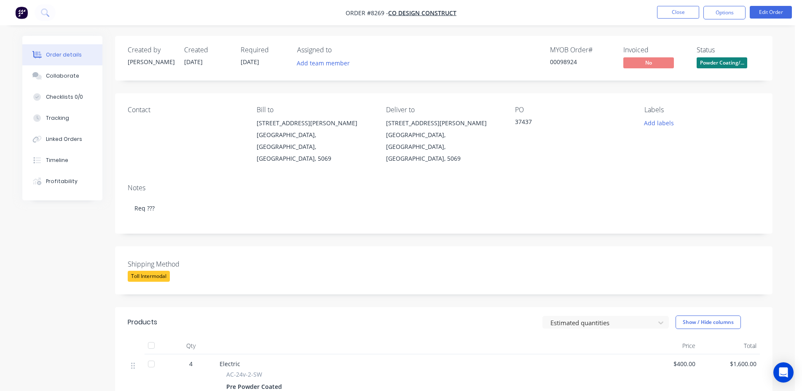
click at [719, 63] on span "Powder Coating/..." at bounding box center [722, 62] width 51 height 11
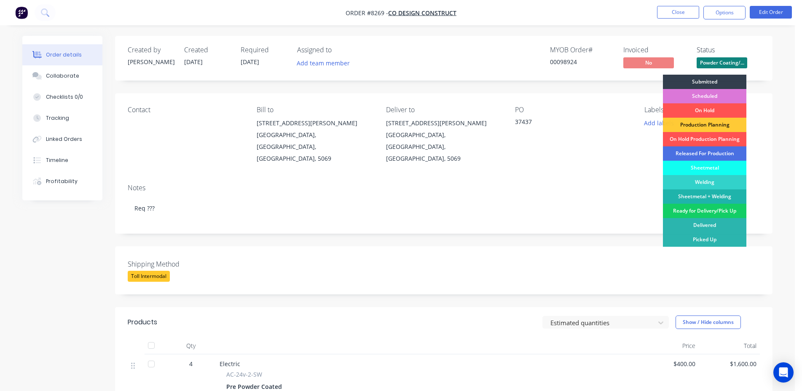
click at [703, 209] on div "Ready for Delivery/Pick Up" at bounding box center [704, 211] width 83 height 14
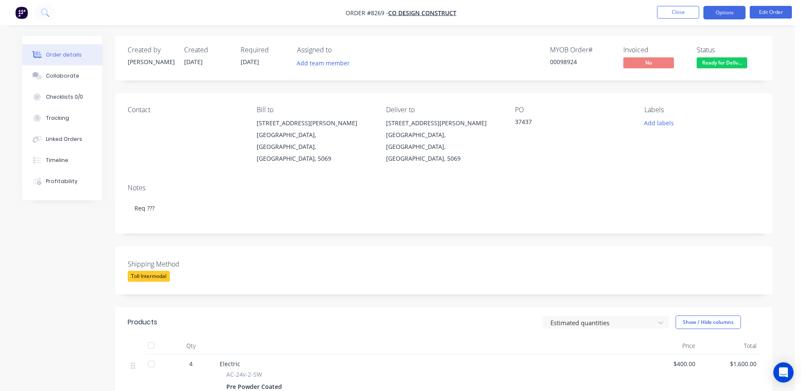
click at [725, 16] on button "Options" at bounding box center [724, 12] width 42 height 13
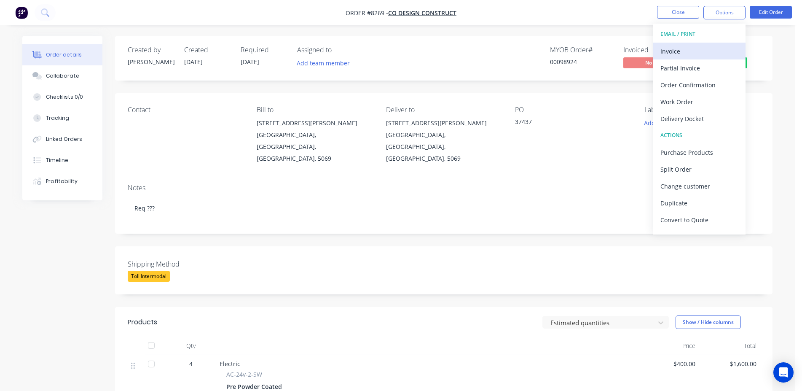
click at [690, 43] on button "Invoice" at bounding box center [699, 51] width 93 height 17
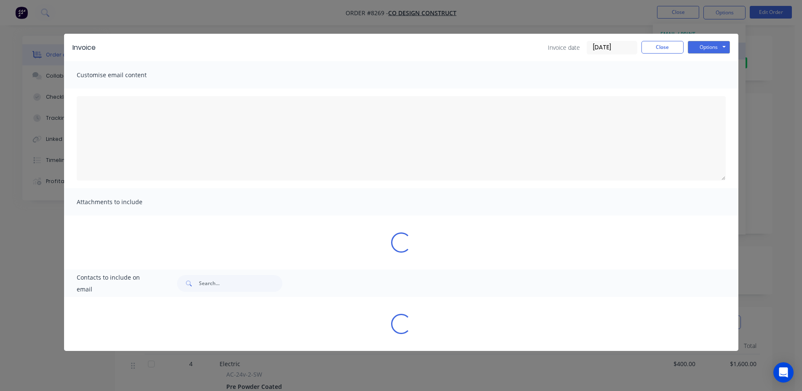
type textarea "A PDF copy of the order has been attached to this email. To view your order onl…"
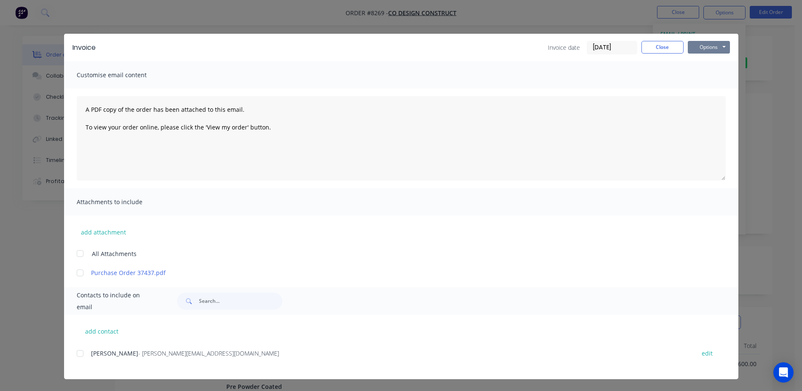
click at [710, 47] on button "Options" at bounding box center [709, 47] width 42 height 13
click at [713, 78] on button "Print" at bounding box center [715, 76] width 54 height 14
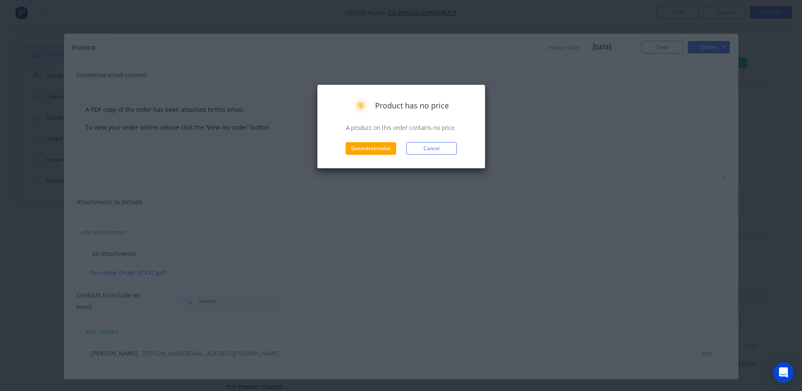
click at [359, 141] on div "Product has no price A product on this order contains no price. Generate invoic…" at bounding box center [401, 126] width 151 height 56
click at [363, 150] on button "Generate invoice" at bounding box center [371, 148] width 51 height 13
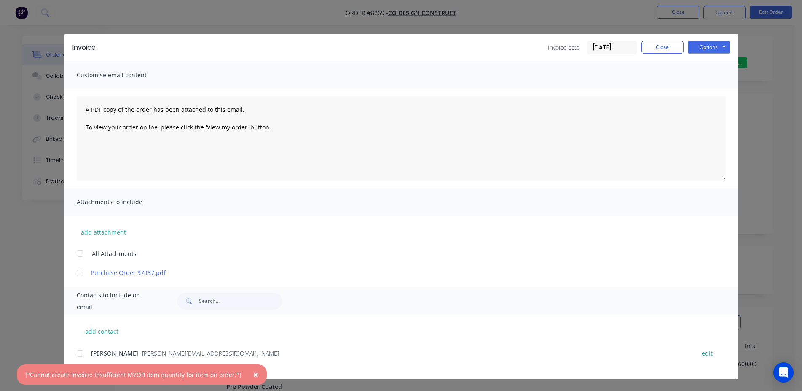
click at [253, 373] on span "×" at bounding box center [255, 374] width 5 height 12
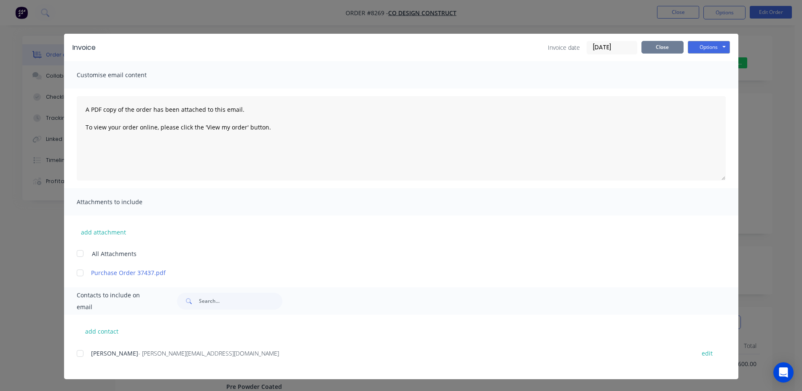
click at [660, 48] on button "Close" at bounding box center [662, 47] width 42 height 13
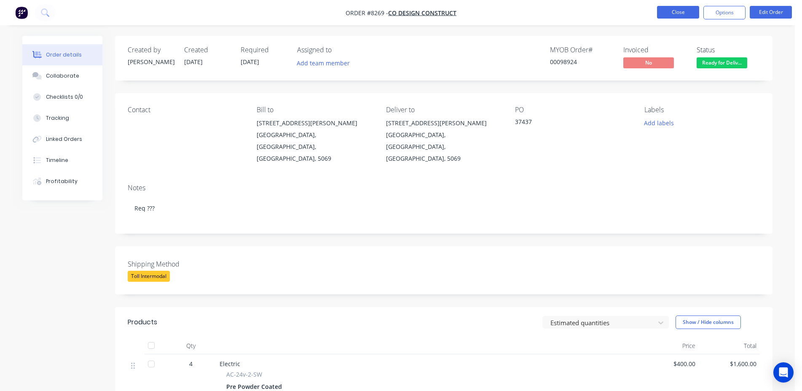
click at [680, 17] on button "Close" at bounding box center [678, 12] width 42 height 13
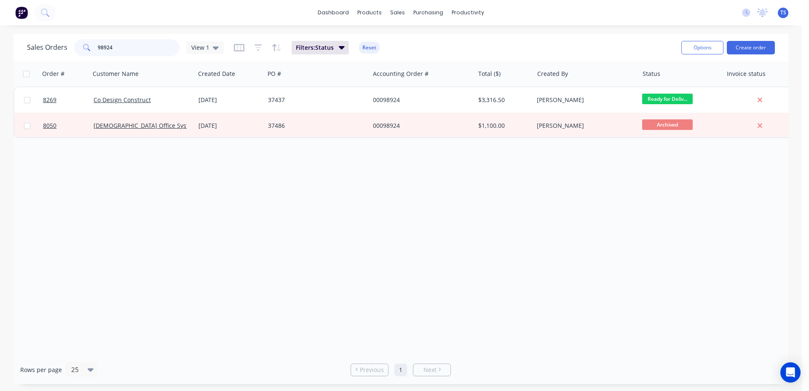
click at [137, 48] on input "98924" at bounding box center [139, 47] width 82 height 17
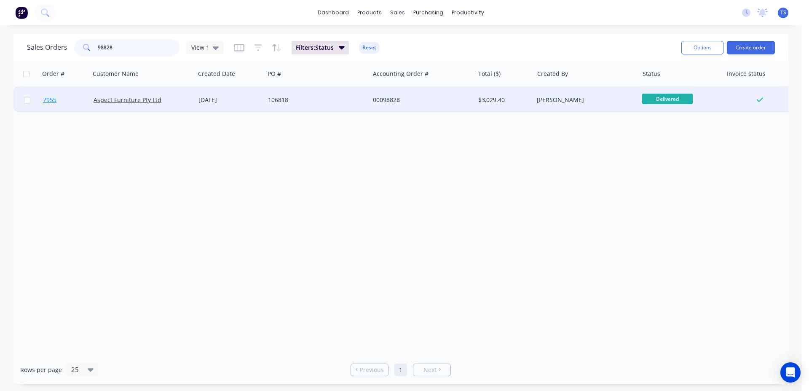
type input "98828"
click at [66, 102] on link "7955" at bounding box center [68, 99] width 51 height 25
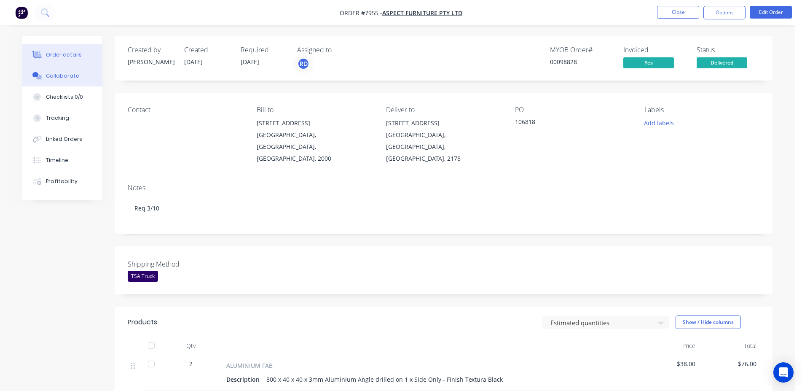
click at [78, 79] on button "Collaborate" at bounding box center [62, 75] width 80 height 21
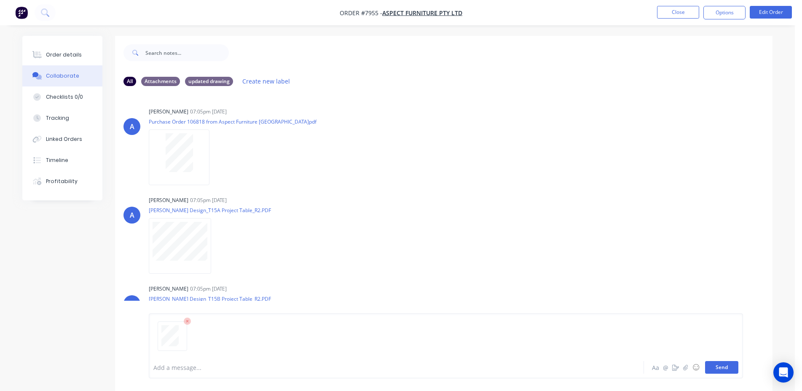
click at [732, 365] on button "Send" at bounding box center [721, 367] width 33 height 13
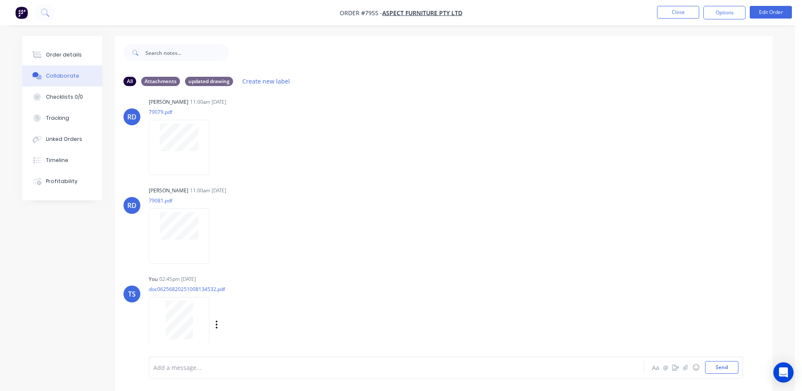
scroll to position [13, 0]
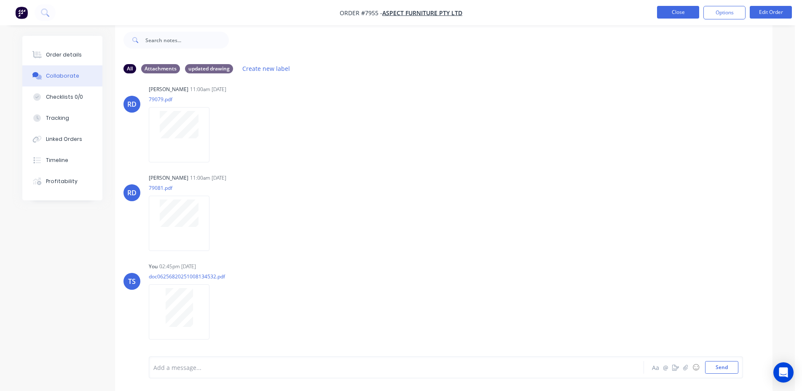
click at [685, 10] on button "Close" at bounding box center [678, 12] width 42 height 13
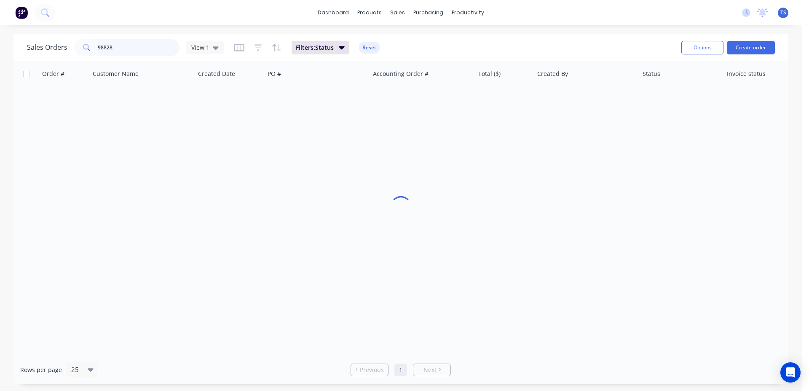
click at [144, 48] on input "98828" at bounding box center [139, 47] width 82 height 17
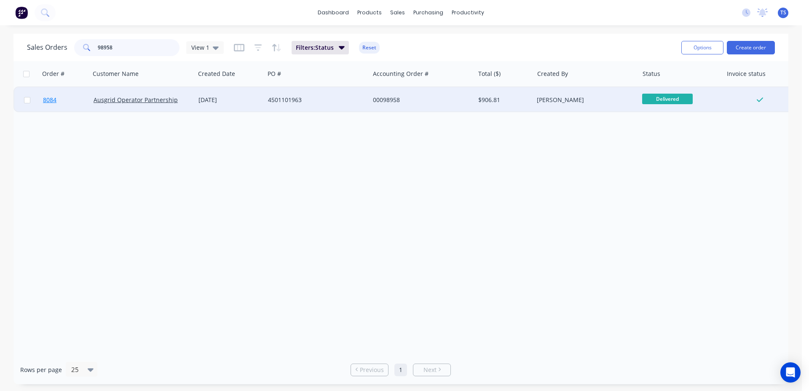
type input "98958"
click at [67, 109] on link "8084" at bounding box center [68, 99] width 51 height 25
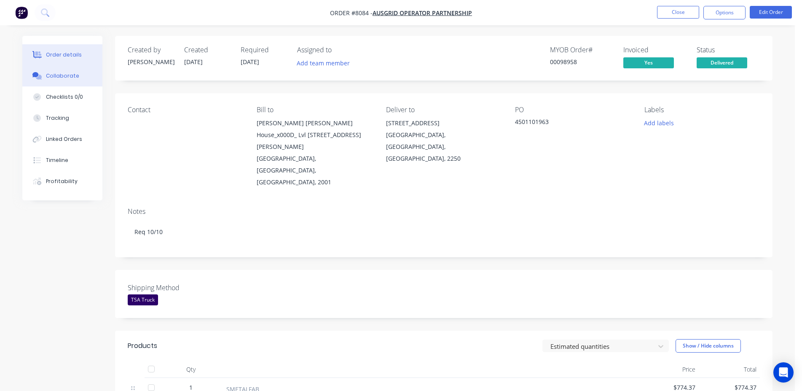
click at [74, 78] on div "Collaborate" at bounding box center [62, 76] width 33 height 8
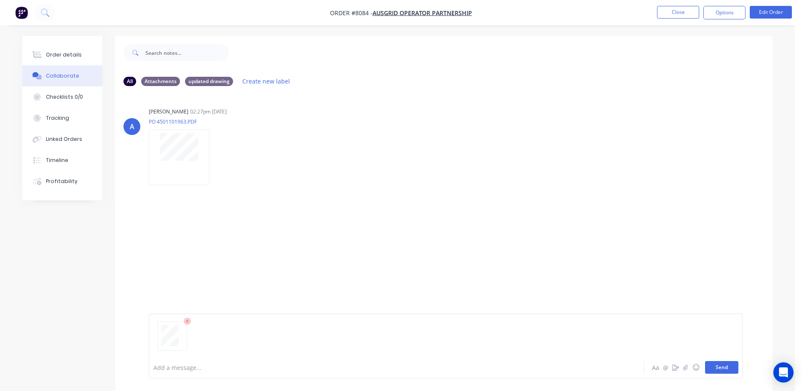
click at [724, 365] on button "Send" at bounding box center [721, 367] width 33 height 13
click at [656, 8] on ul "Close Options Edit Order" at bounding box center [724, 12] width 155 height 13
click at [674, 13] on button "Close" at bounding box center [678, 12] width 42 height 13
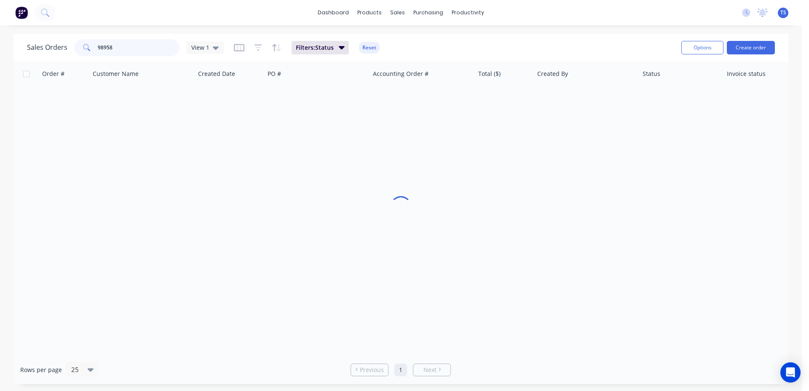
click at [138, 46] on input "98958" at bounding box center [139, 47] width 82 height 17
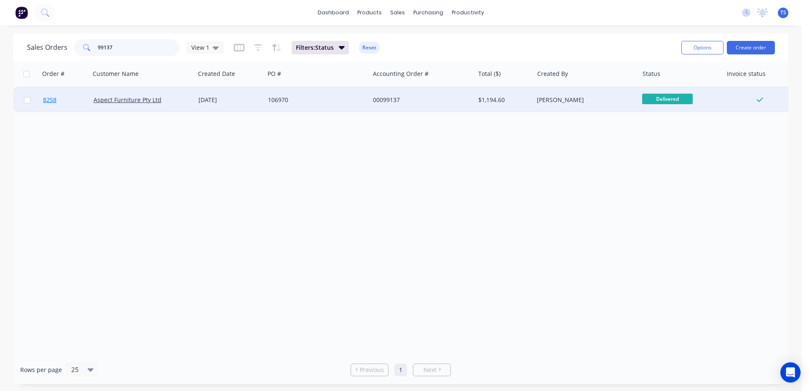
type input "99137"
click at [62, 104] on link "8258" at bounding box center [68, 99] width 51 height 25
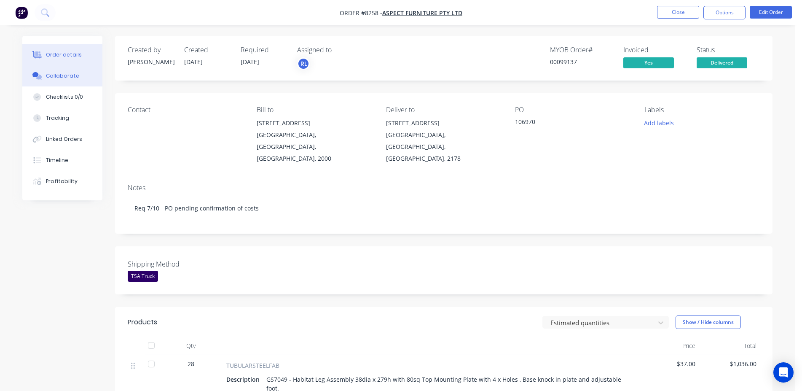
click at [90, 74] on button "Collaborate" at bounding box center [62, 75] width 80 height 21
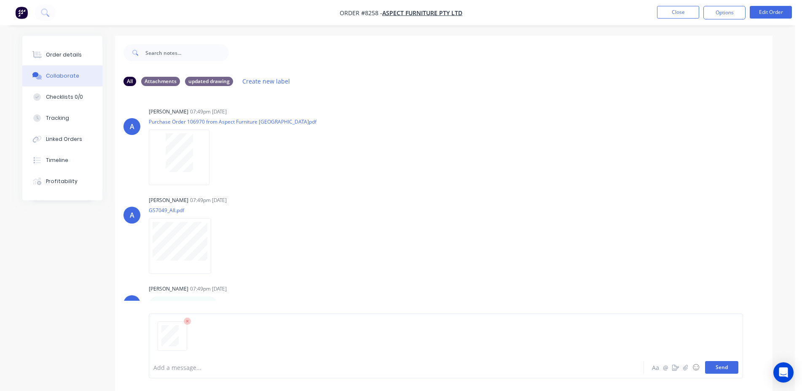
click at [724, 370] on button "Send" at bounding box center [721, 367] width 33 height 13
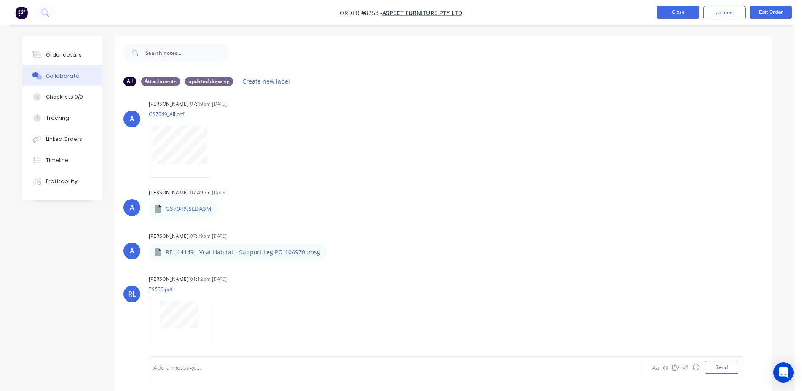
click at [685, 8] on button "Close" at bounding box center [678, 12] width 42 height 13
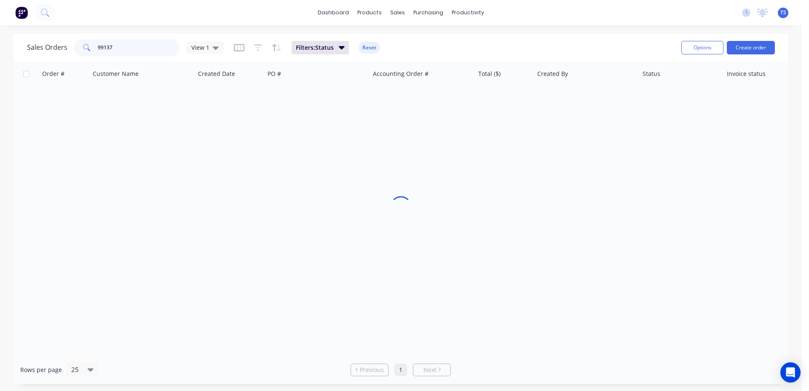
click at [141, 54] on input "99137" at bounding box center [139, 47] width 82 height 17
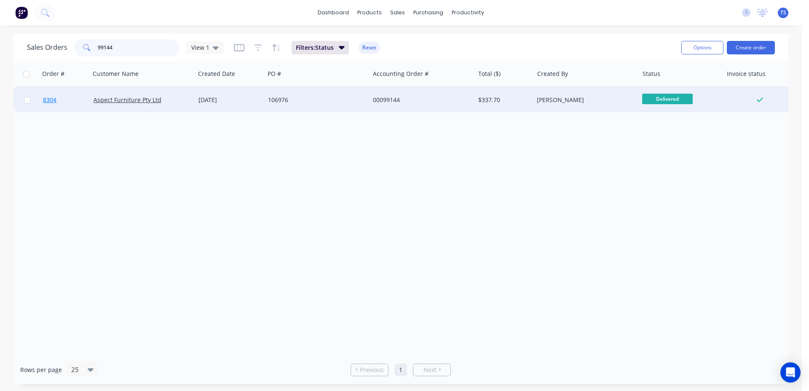
type input "99144"
click at [65, 104] on link "8304" at bounding box center [68, 99] width 51 height 25
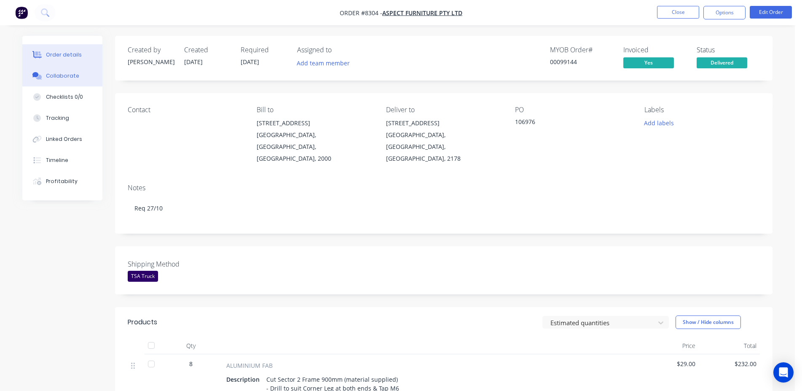
click at [72, 71] on button "Collaborate" at bounding box center [62, 75] width 80 height 21
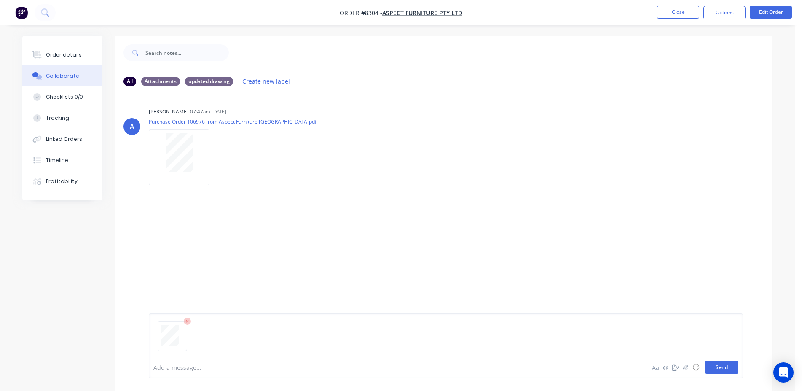
click at [726, 369] on button "Send" at bounding box center [721, 367] width 33 height 13
click at [680, 14] on button "Close" at bounding box center [678, 12] width 42 height 13
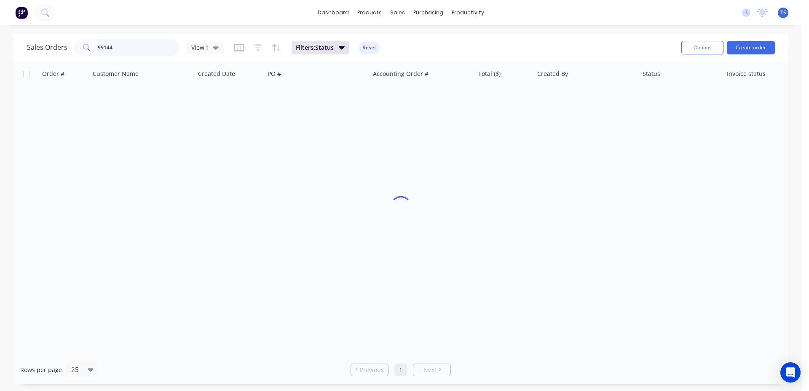
click at [138, 56] on input "99144" at bounding box center [139, 47] width 82 height 17
click at [138, 47] on input "99144" at bounding box center [139, 47] width 82 height 17
click at [137, 47] on input "99144" at bounding box center [139, 47] width 82 height 17
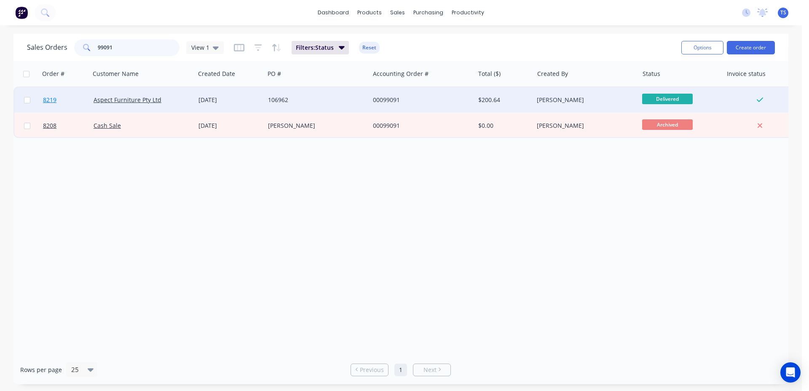
type input "99091"
click at [57, 101] on link "8219" at bounding box center [68, 99] width 51 height 25
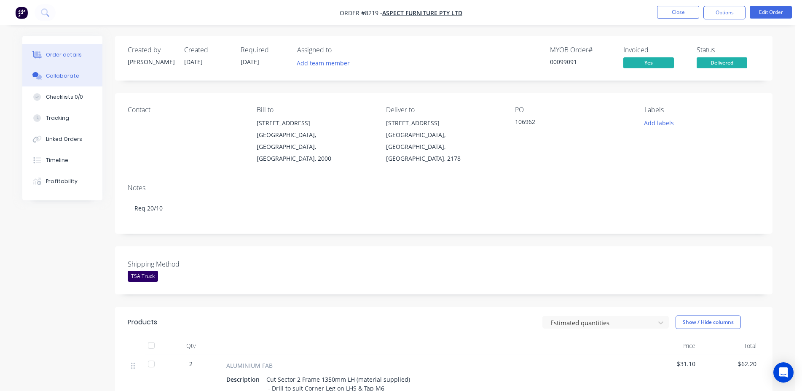
click at [50, 75] on div "Collaborate" at bounding box center [62, 76] width 33 height 8
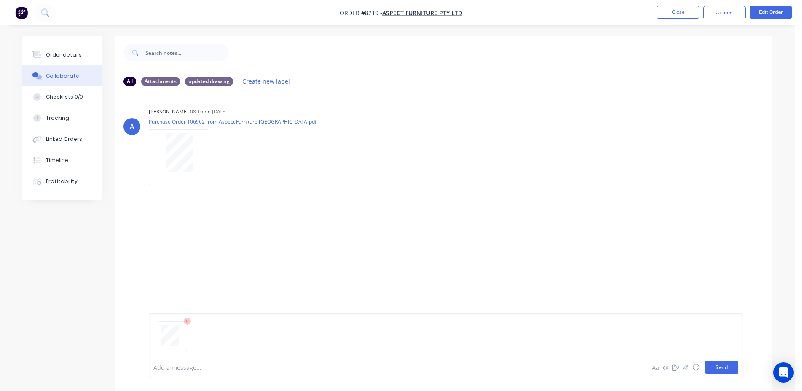
click at [729, 369] on button "Send" at bounding box center [721, 367] width 33 height 13
click at [663, 10] on button "Close" at bounding box center [678, 12] width 42 height 13
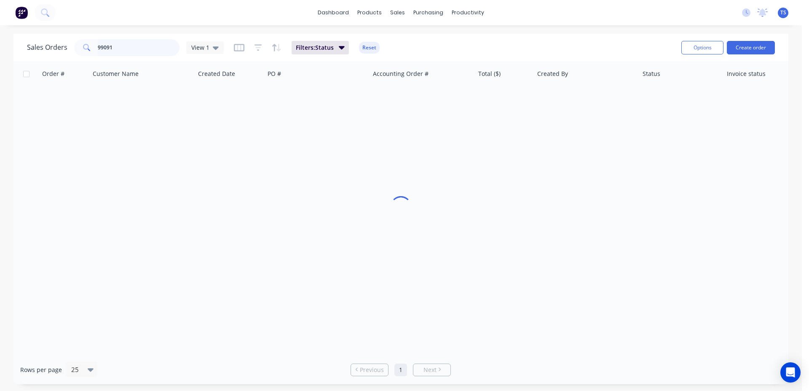
click at [127, 47] on input "99091" at bounding box center [139, 47] width 82 height 17
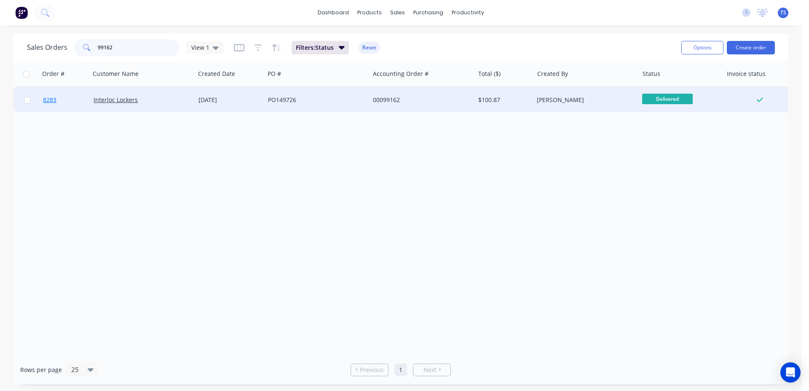
type input "99162"
click at [51, 103] on span "8283" at bounding box center [49, 100] width 13 height 8
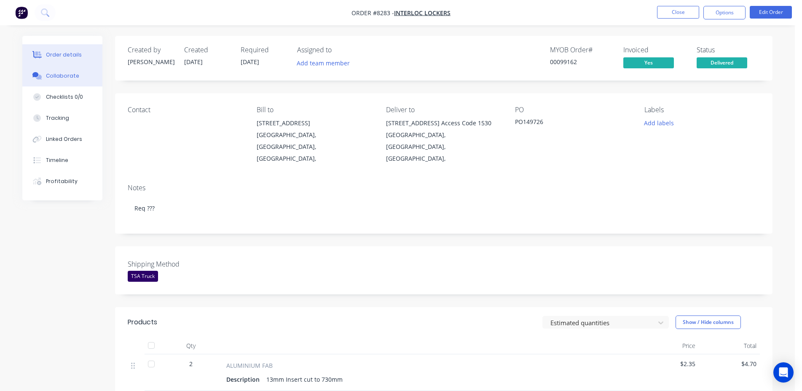
click at [63, 79] on div "Collaborate" at bounding box center [62, 76] width 33 height 8
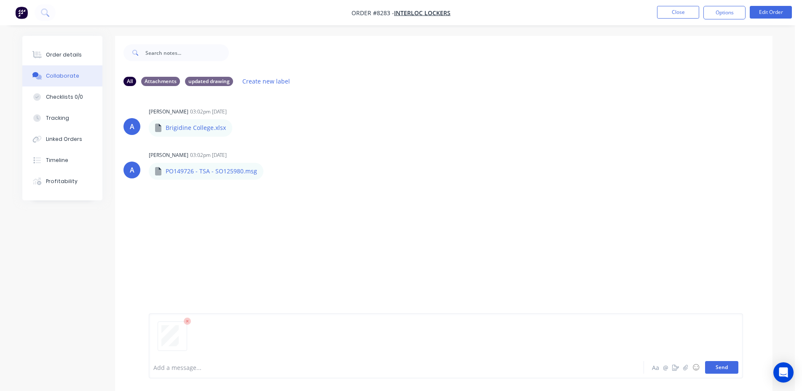
click at [716, 367] on button "Send" at bounding box center [721, 367] width 33 height 13
click at [689, 7] on button "Close" at bounding box center [678, 12] width 42 height 13
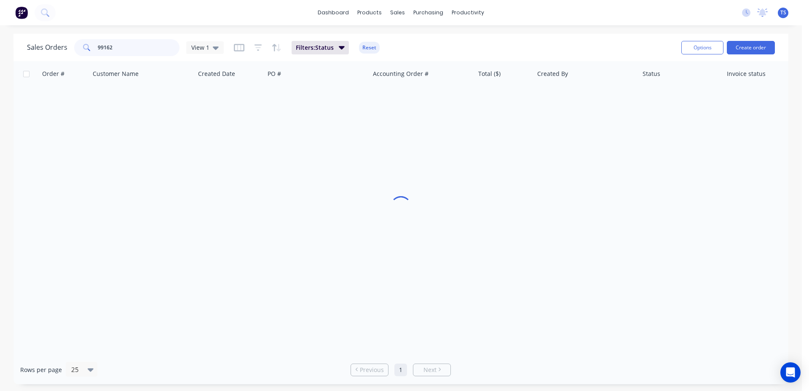
click at [153, 51] on input "99162" at bounding box center [139, 47] width 82 height 17
type input "99261"
click at [55, 112] on div "8372 [PERSON_NAME] Commercial Furniture [DATE] 73507 00099261 $775.50 [PERSON_N…" at bounding box center [407, 99] width 788 height 26
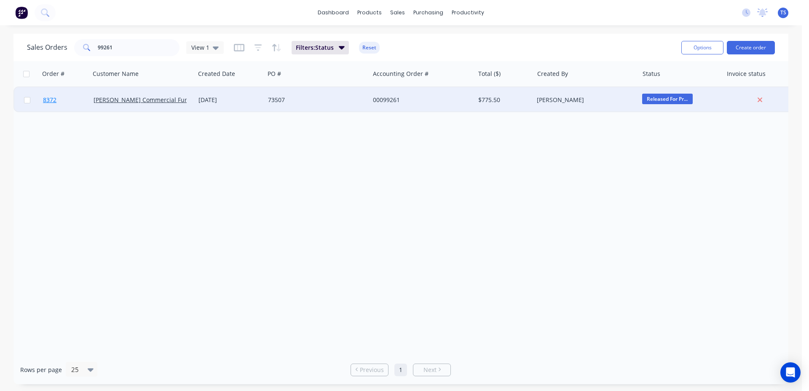
click at [59, 106] on link "8372" at bounding box center [68, 99] width 51 height 25
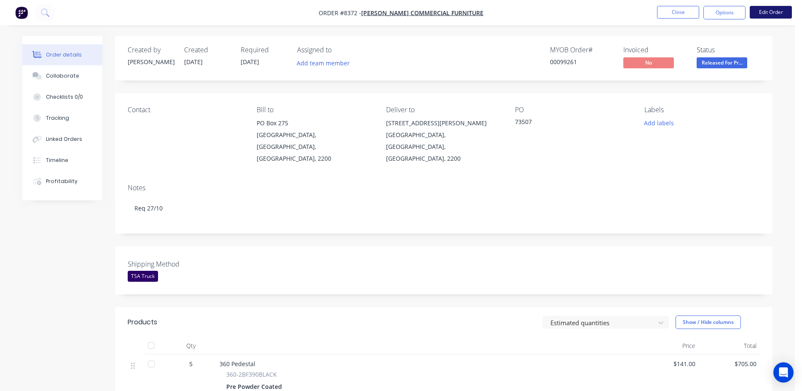
click at [782, 17] on button "Edit Order" at bounding box center [771, 12] width 42 height 13
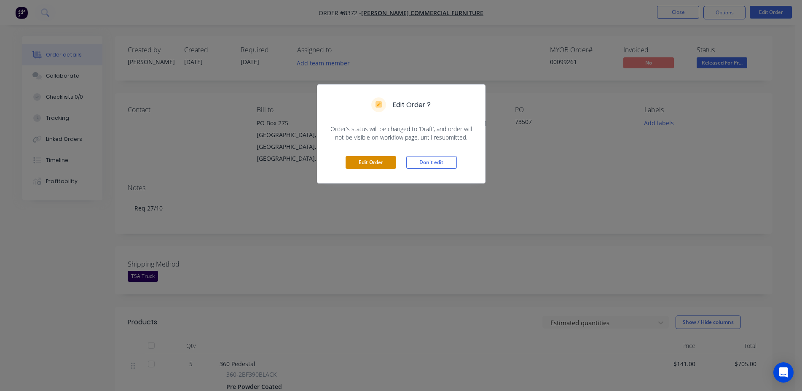
click at [369, 162] on button "Edit Order" at bounding box center [371, 162] width 51 height 13
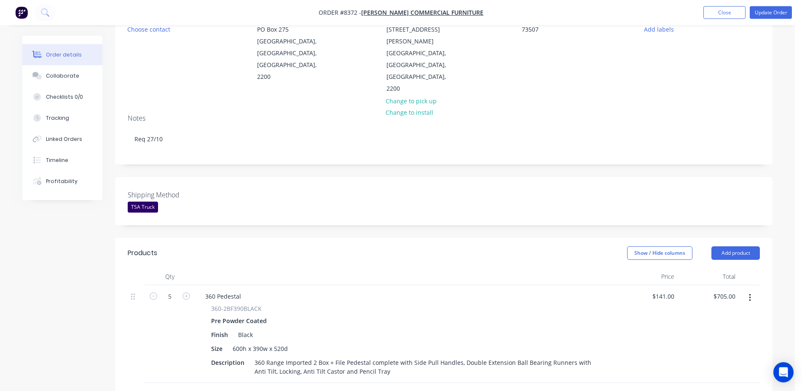
scroll to position [129, 0]
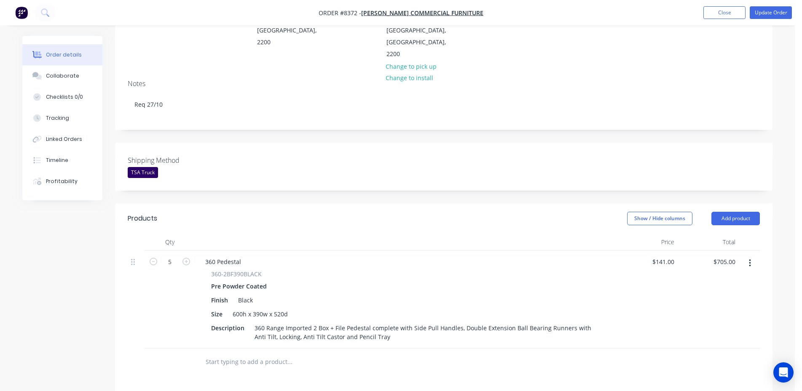
click at [234, 353] on input "text" at bounding box center [289, 361] width 169 height 17
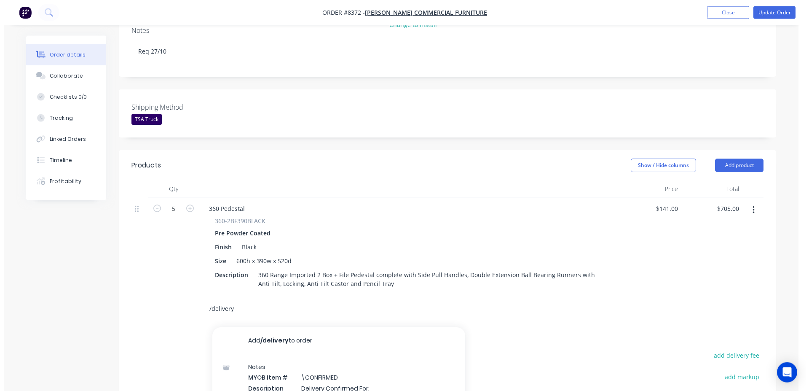
scroll to position [258, 0]
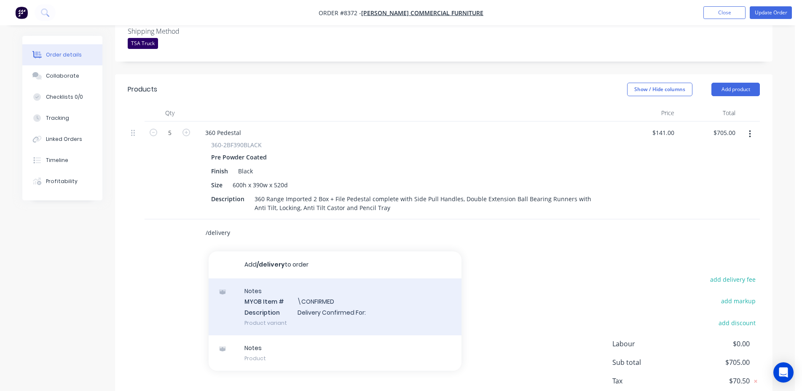
type input "/delivery"
click at [330, 278] on div "Notes MYOB Item # \CONFIRMED Description Delivery Confirmed For: Product variant" at bounding box center [335, 306] width 253 height 57
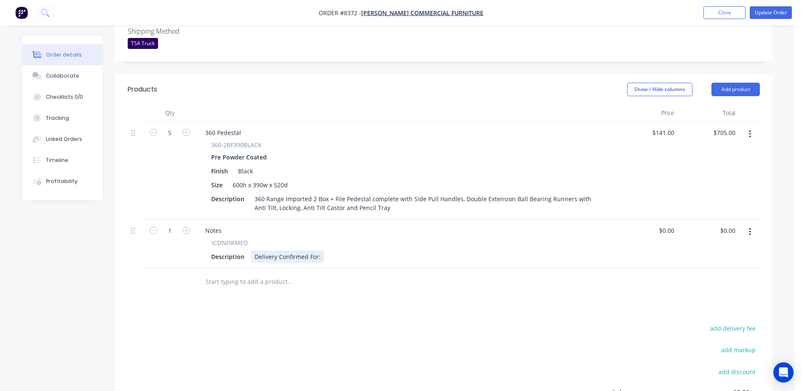
click at [319, 250] on div "Delivery Confirmed For:" at bounding box center [287, 256] width 73 height 12
click at [757, 13] on button "Update Order" at bounding box center [771, 12] width 42 height 13
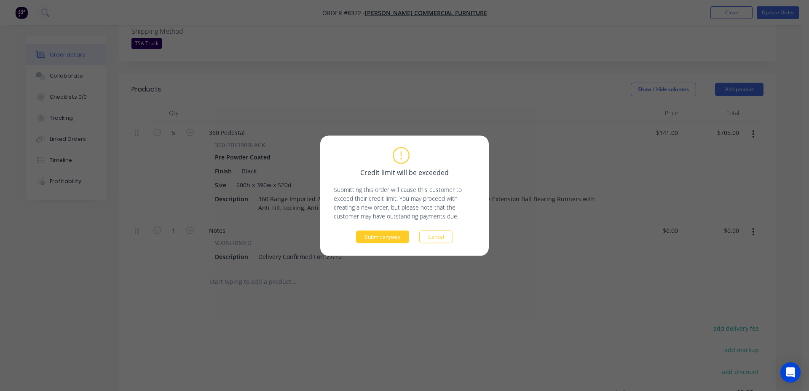
click at [386, 240] on button "Submit anyway" at bounding box center [382, 236] width 53 height 13
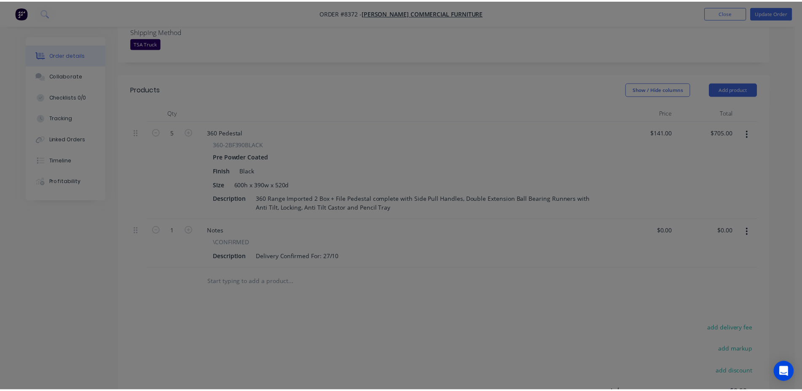
scroll to position [224, 0]
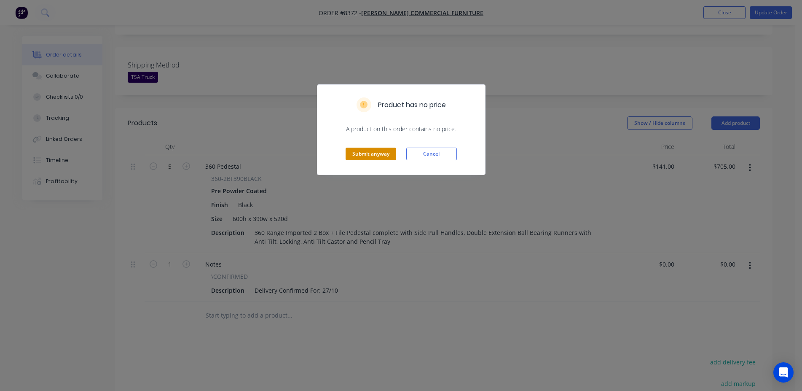
click at [382, 158] on button "Submit anyway" at bounding box center [371, 154] width 51 height 13
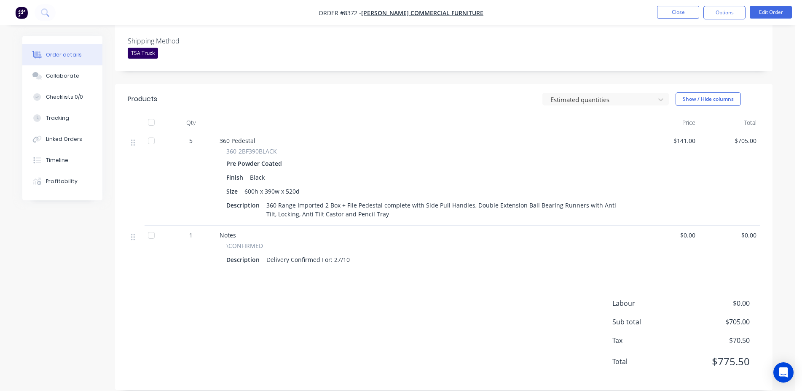
scroll to position [0, 0]
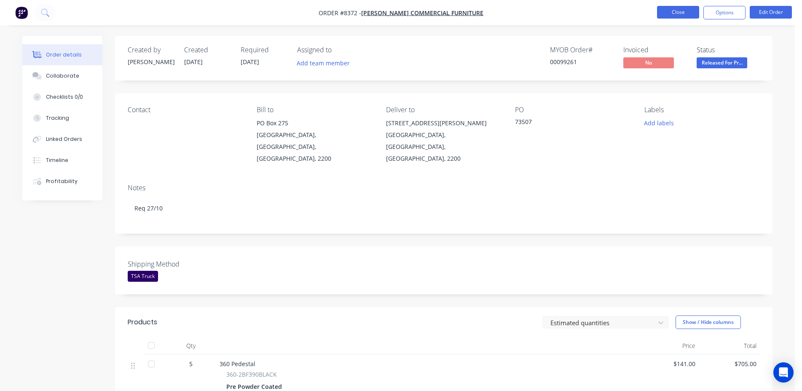
click at [665, 17] on button "Close" at bounding box center [678, 12] width 42 height 13
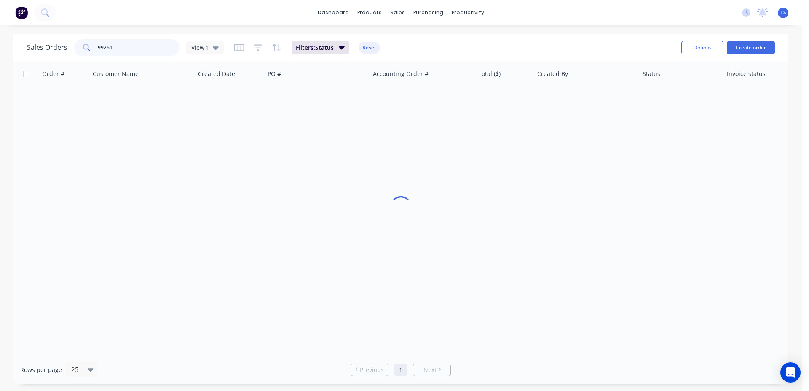
click at [139, 45] on input "99261" at bounding box center [139, 47] width 82 height 17
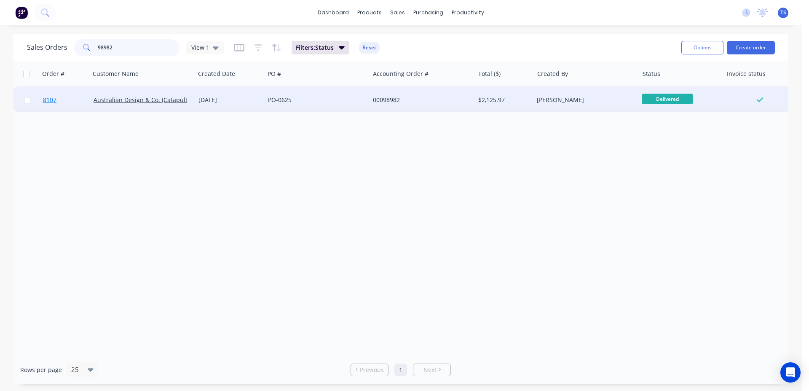
type input "98982"
click at [63, 91] on link "8107" at bounding box center [68, 99] width 51 height 25
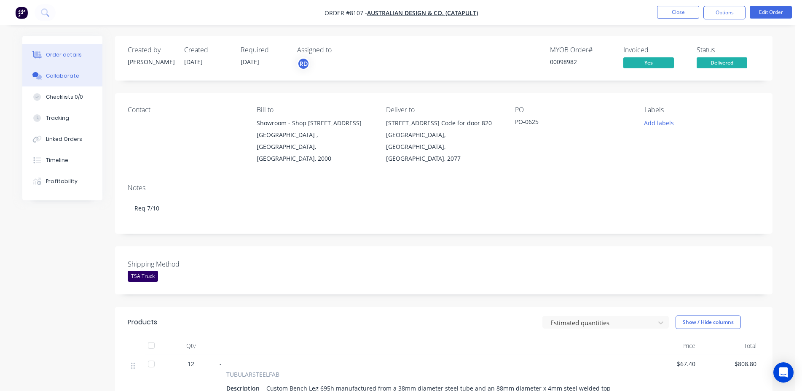
click at [78, 80] on button "Collaborate" at bounding box center [62, 75] width 80 height 21
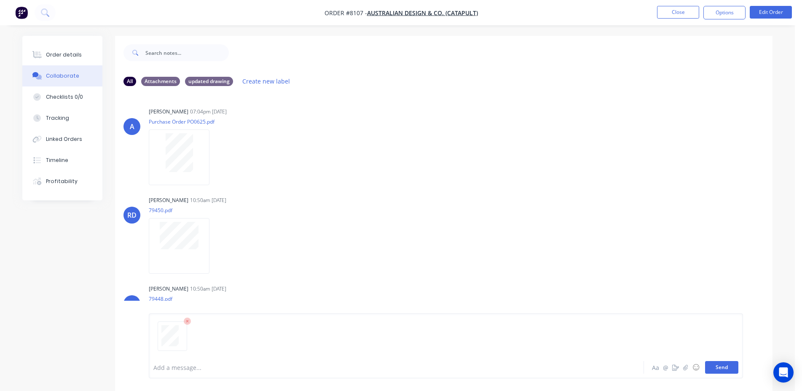
click at [713, 368] on button "Send" at bounding box center [721, 367] width 33 height 13
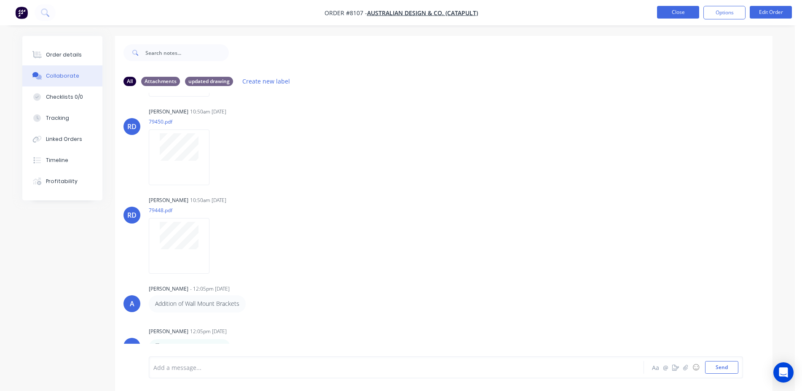
click at [668, 17] on button "Close" at bounding box center [678, 12] width 42 height 13
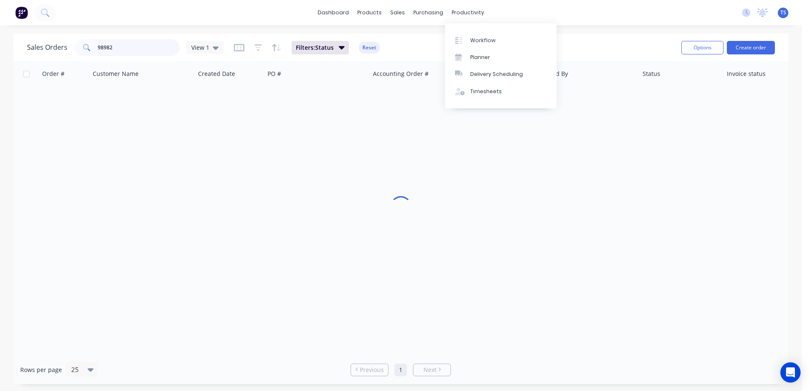
click at [156, 52] on input "98982" at bounding box center [139, 47] width 82 height 17
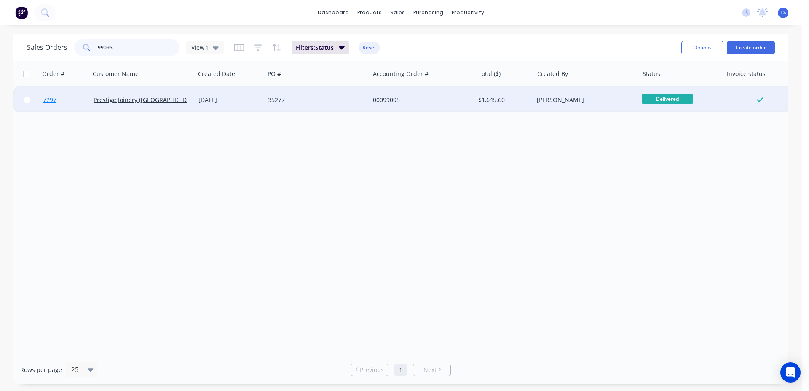
type input "99095"
click at [61, 105] on link "7297" at bounding box center [68, 99] width 51 height 25
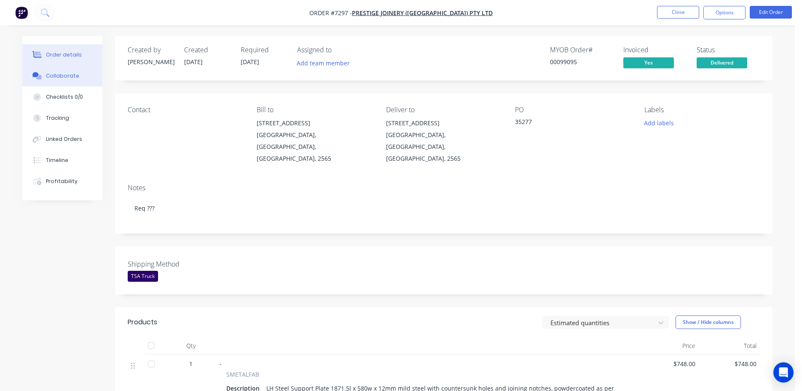
click at [73, 80] on button "Collaborate" at bounding box center [62, 75] width 80 height 21
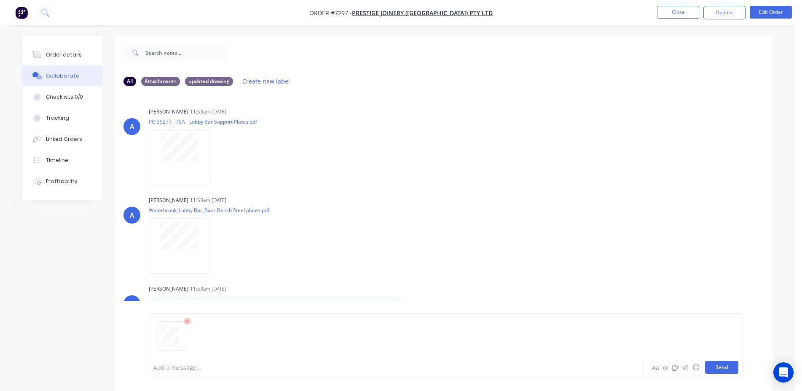
click at [721, 365] on button "Send" at bounding box center [721, 367] width 33 height 13
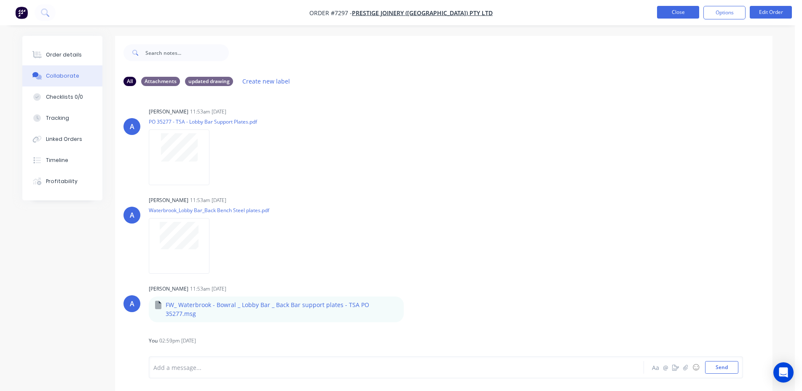
click at [672, 13] on button "Close" at bounding box center [678, 12] width 42 height 13
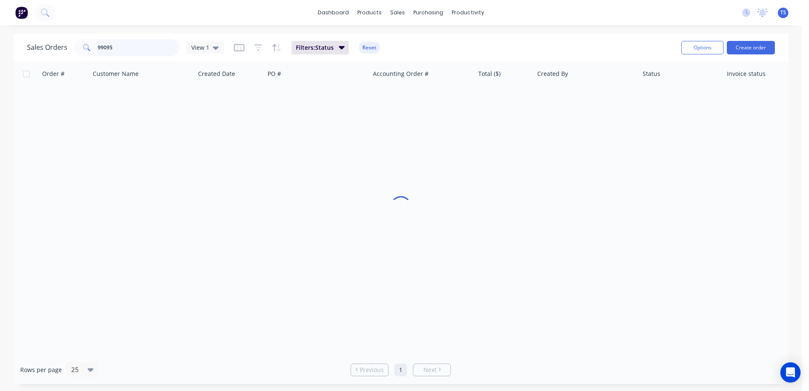
click at [132, 50] on input "99095" at bounding box center [139, 47] width 82 height 17
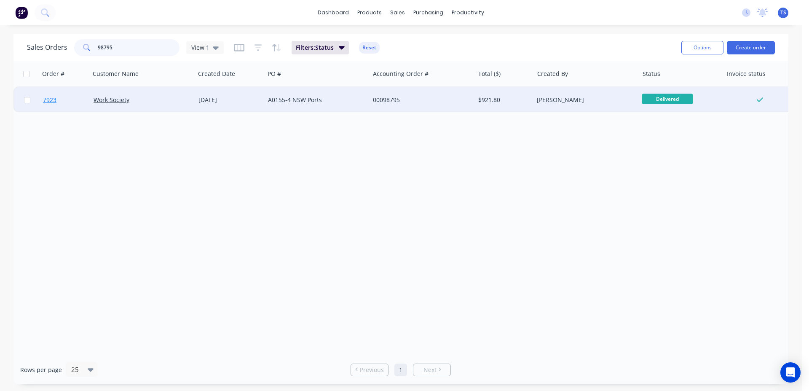
type input "98795"
click at [55, 96] on span "7923" at bounding box center [49, 100] width 13 height 8
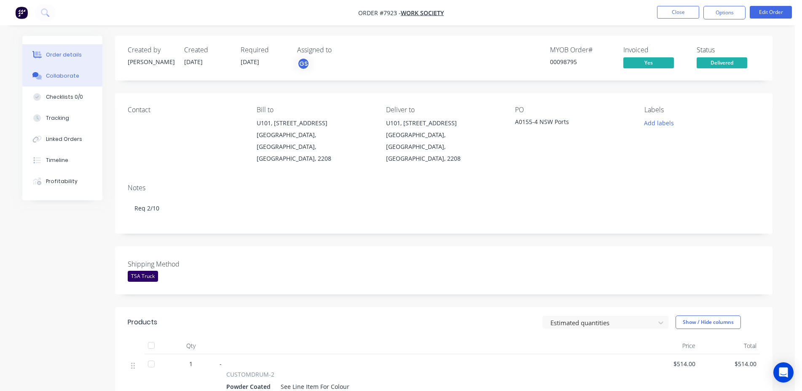
click at [70, 80] on button "Collaborate" at bounding box center [62, 75] width 80 height 21
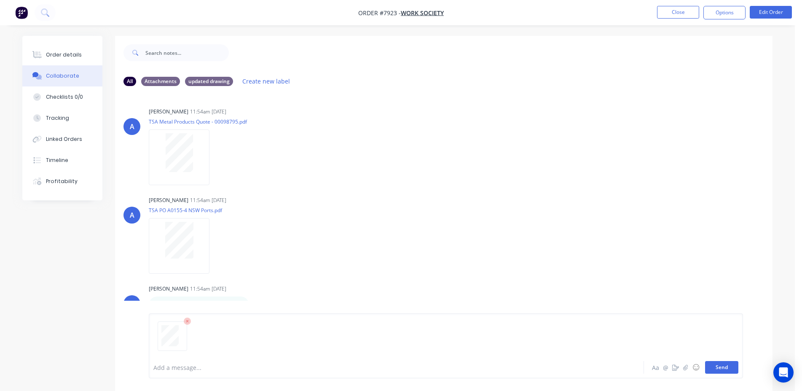
click at [716, 365] on button "Send" at bounding box center [721, 367] width 33 height 13
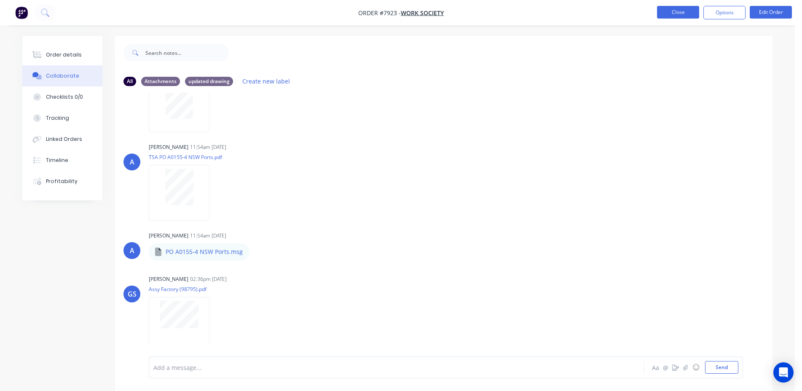
click at [670, 17] on button "Close" at bounding box center [678, 12] width 42 height 13
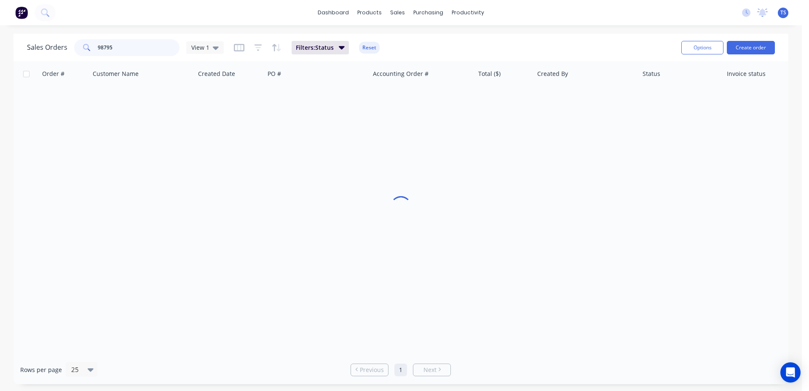
click at [151, 47] on input "98795" at bounding box center [139, 47] width 82 height 17
type input "99154"
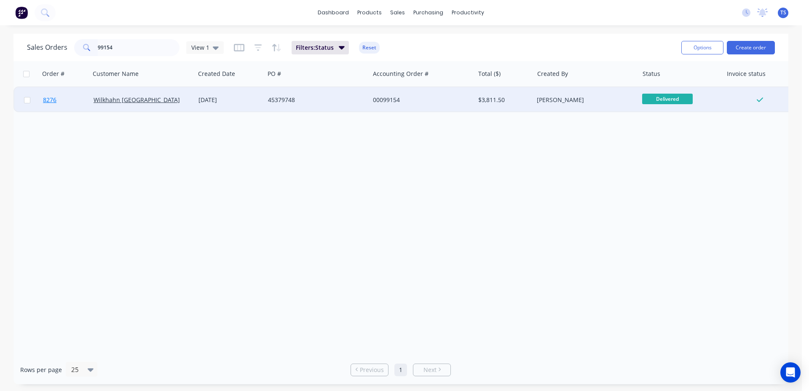
click at [55, 104] on link "8276" at bounding box center [68, 99] width 51 height 25
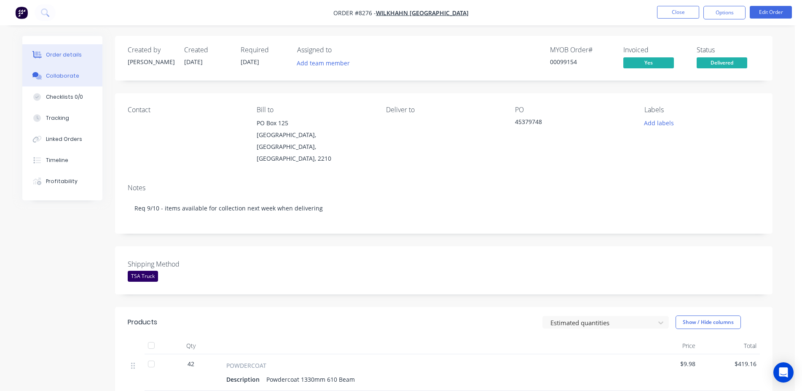
click at [78, 76] on button "Collaborate" at bounding box center [62, 75] width 80 height 21
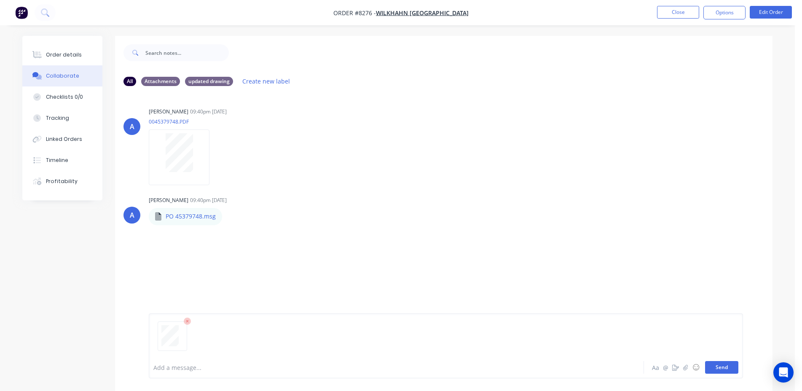
click at [722, 365] on button "Send" at bounding box center [721, 367] width 33 height 13
click at [675, 11] on button "Close" at bounding box center [678, 12] width 42 height 13
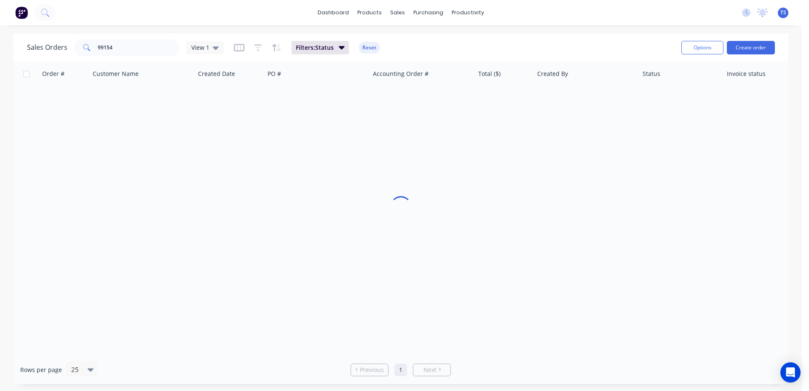
click at [121, 56] on div "Sales Orders 99154 View 1 Filters: Status Reset" at bounding box center [351, 47] width 648 height 21
click at [122, 48] on input "99154" at bounding box center [139, 47] width 82 height 17
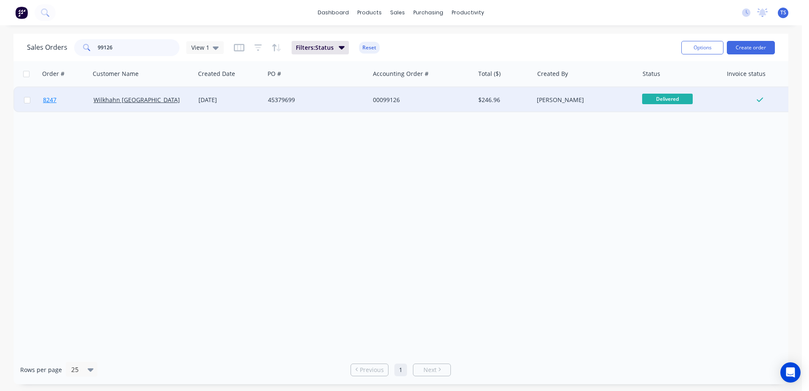
type input "99126"
click at [62, 103] on link "8247" at bounding box center [68, 99] width 51 height 25
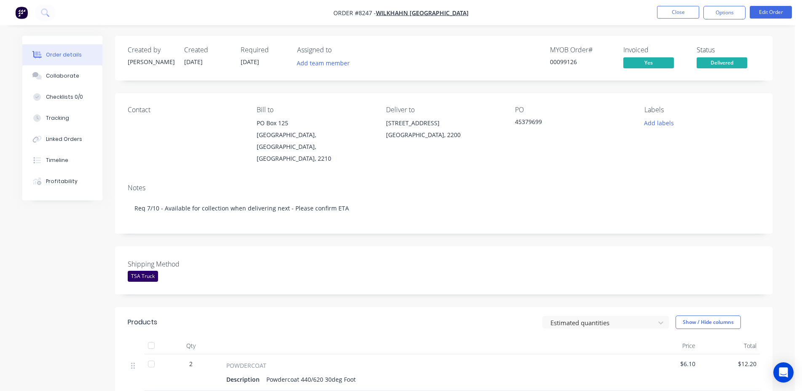
click at [56, 79] on div "Collaborate" at bounding box center [62, 76] width 33 height 8
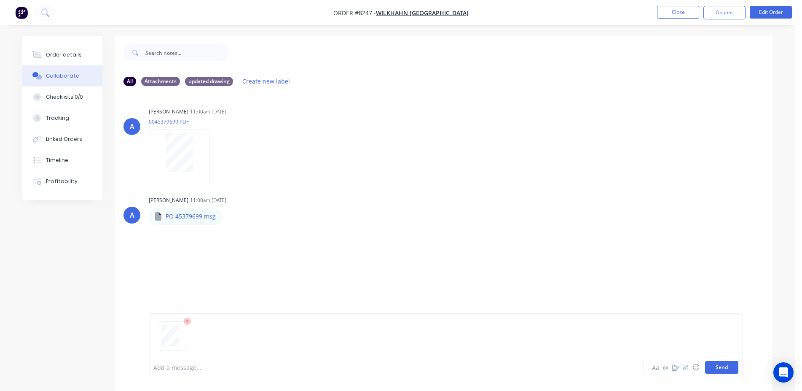
click at [720, 370] on button "Send" at bounding box center [721, 367] width 33 height 13
click at [670, 9] on button "Close" at bounding box center [678, 12] width 42 height 13
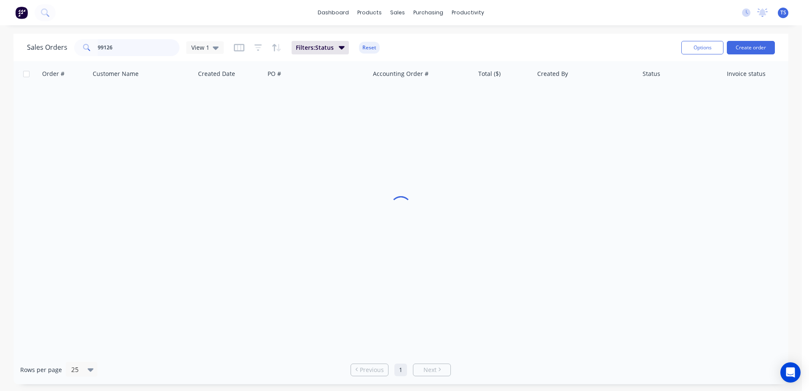
click at [174, 52] on input "99126" at bounding box center [139, 47] width 82 height 17
click at [164, 50] on input "99126" at bounding box center [139, 47] width 82 height 17
type input "98686"
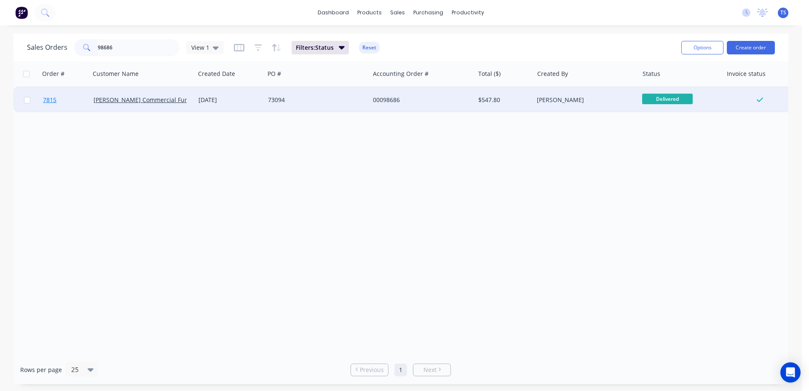
click at [64, 107] on link "7815" at bounding box center [68, 99] width 51 height 25
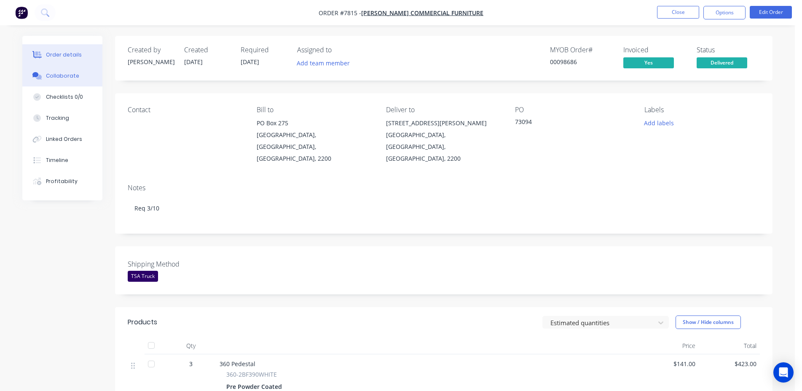
click at [79, 76] on button "Collaborate" at bounding box center [62, 75] width 80 height 21
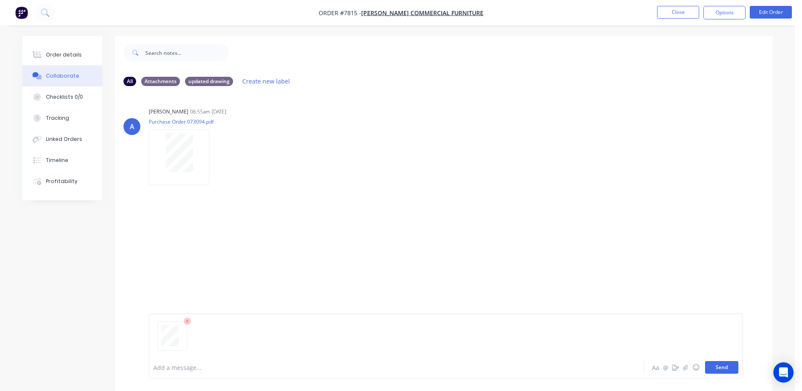
click at [722, 370] on button "Send" at bounding box center [721, 367] width 33 height 13
click at [682, 14] on button "Close" at bounding box center [678, 12] width 42 height 13
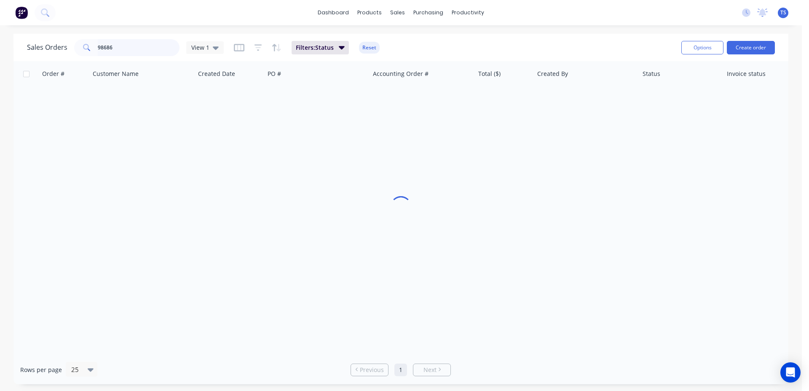
click at [136, 53] on input "98686" at bounding box center [139, 47] width 82 height 17
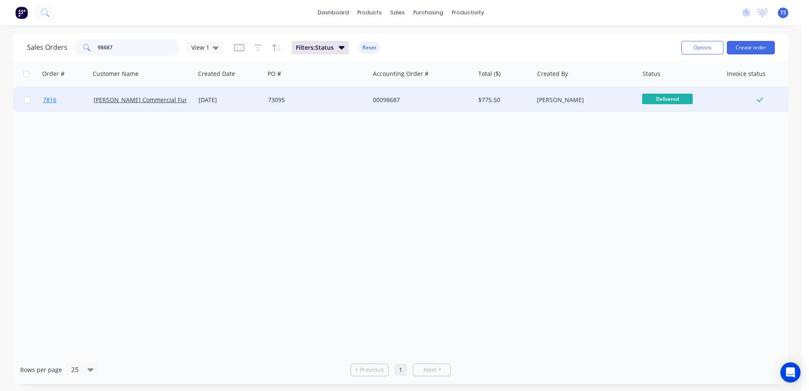
type input "98687"
click at [58, 104] on link "7816" at bounding box center [68, 99] width 51 height 25
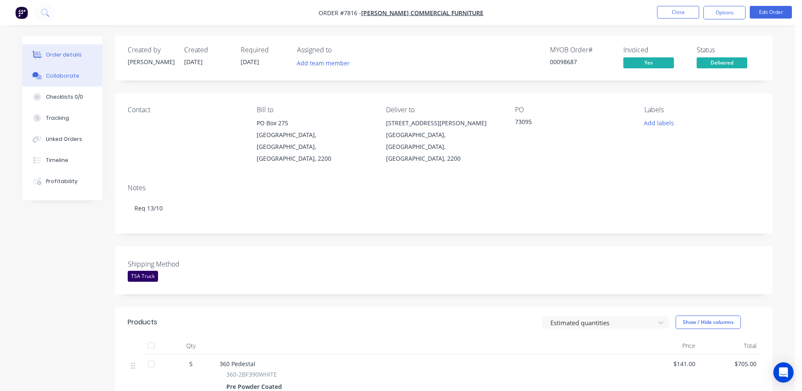
click at [59, 75] on div "Collaborate" at bounding box center [62, 76] width 33 height 8
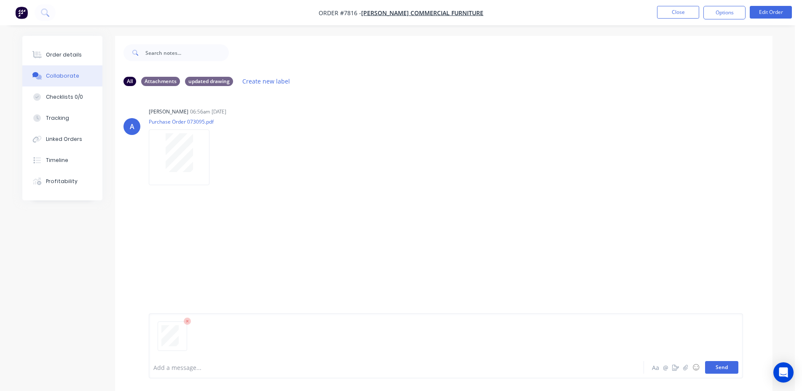
click at [718, 369] on button "Send" at bounding box center [721, 367] width 33 height 13
click at [675, 12] on button "Close" at bounding box center [678, 12] width 42 height 13
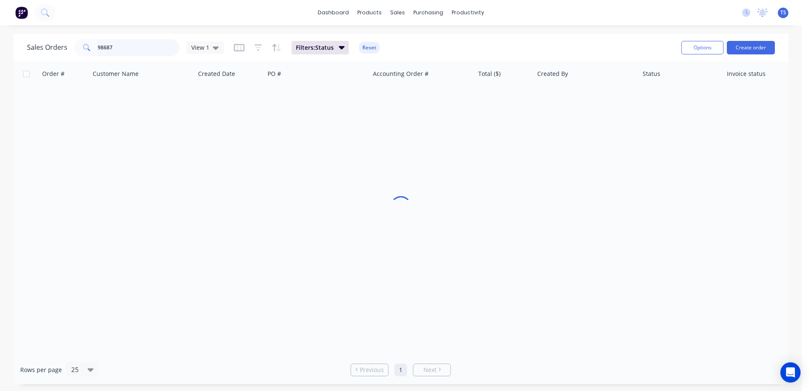
click at [123, 46] on input "98687" at bounding box center [139, 47] width 82 height 17
click at [118, 52] on input "98687" at bounding box center [139, 47] width 82 height 17
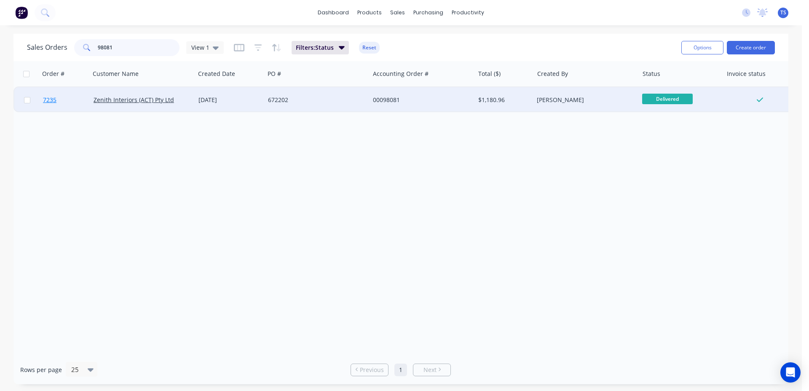
type input "98081"
click at [70, 107] on link "7235" at bounding box center [68, 99] width 51 height 25
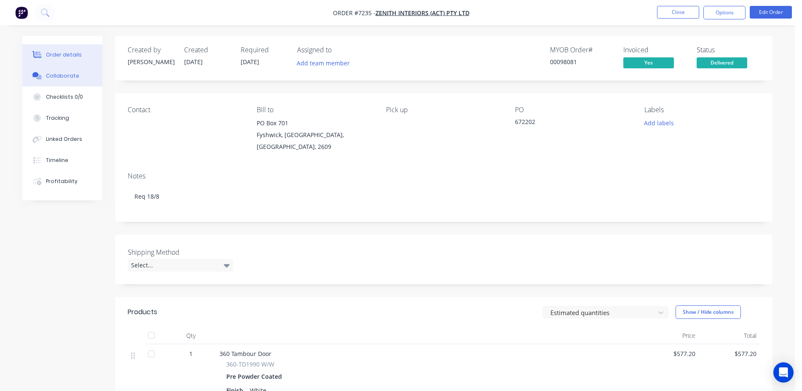
drag, startPoint x: 66, startPoint y: 84, endPoint x: 66, endPoint y: 79, distance: 5.1
click at [66, 80] on button "Collaborate" at bounding box center [62, 75] width 80 height 21
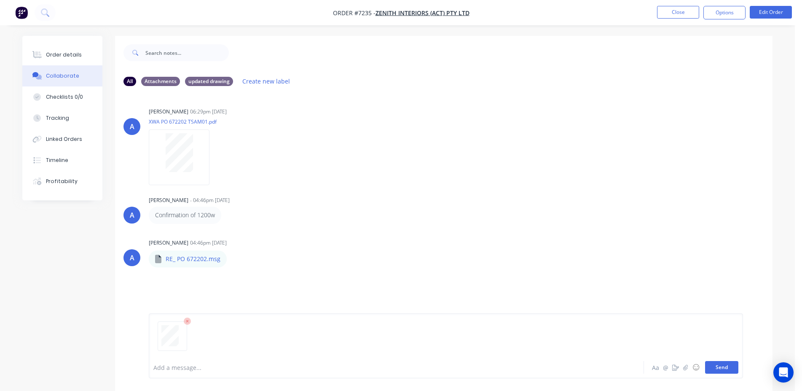
click at [726, 366] on button "Send" at bounding box center [721, 367] width 33 height 13
click at [681, 11] on button "Close" at bounding box center [678, 12] width 42 height 13
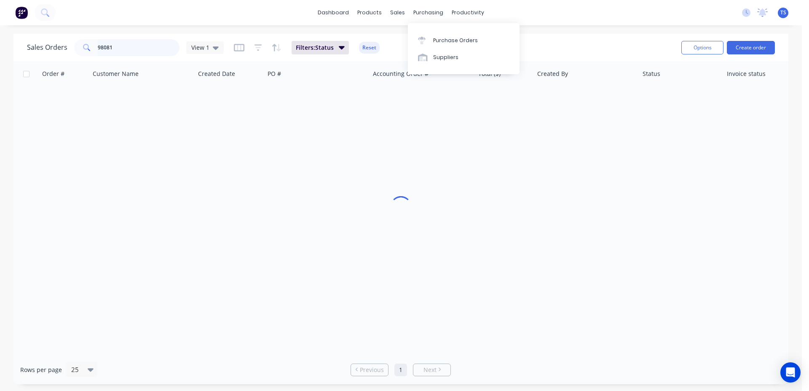
click at [152, 51] on input "98081" at bounding box center [139, 47] width 82 height 17
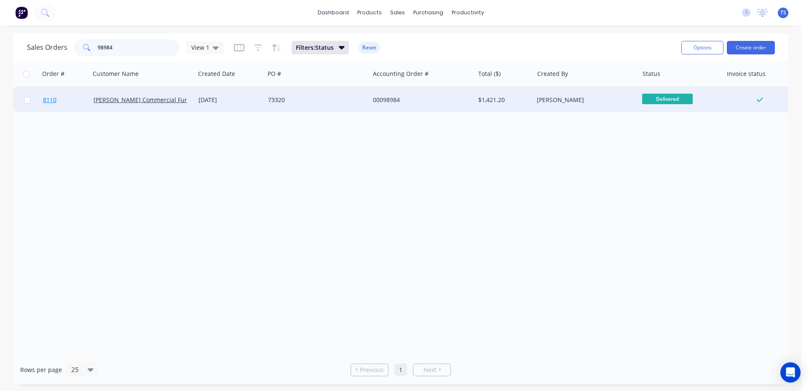
type input "98984"
click at [60, 99] on link "8110" at bounding box center [68, 99] width 51 height 25
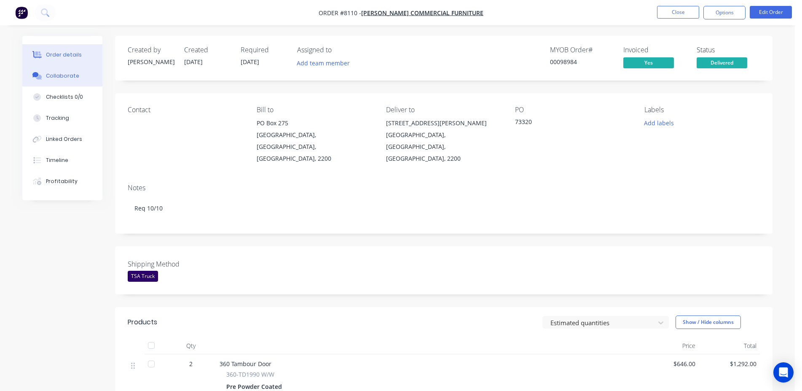
click at [74, 77] on div "Collaborate" at bounding box center [62, 76] width 33 height 8
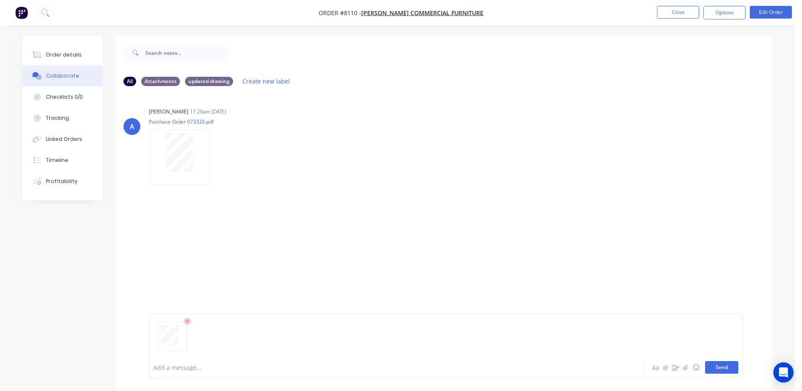
click at [725, 367] on button "Send" at bounding box center [721, 367] width 33 height 13
click at [682, 11] on button "Close" at bounding box center [678, 12] width 42 height 13
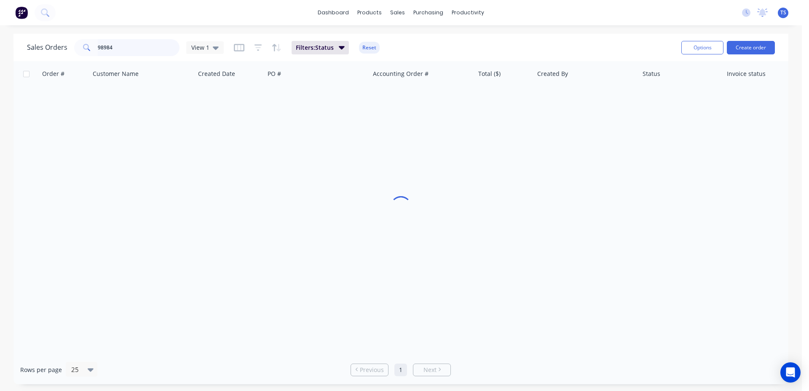
click at [164, 45] on input "98984" at bounding box center [139, 47] width 82 height 17
type input "98944"
click at [55, 100] on span "8067" at bounding box center [49, 100] width 13 height 8
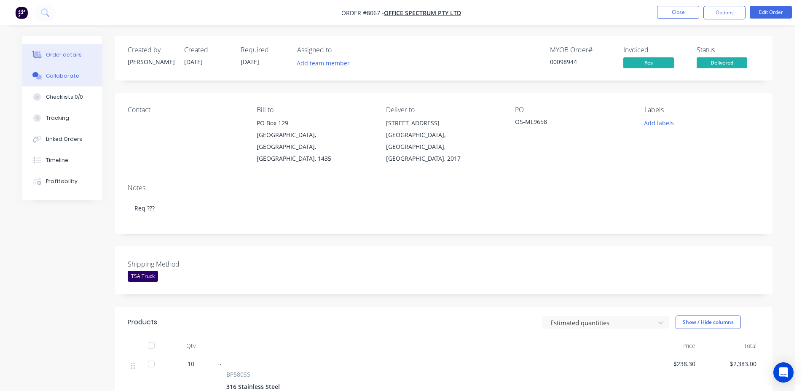
click at [72, 80] on button "Collaborate" at bounding box center [62, 75] width 80 height 21
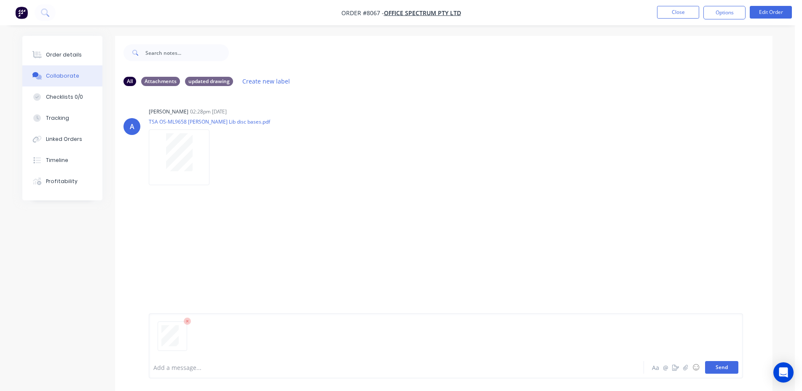
click at [727, 371] on button "Send" at bounding box center [721, 367] width 33 height 13
click at [680, 13] on button "Close" at bounding box center [678, 12] width 42 height 13
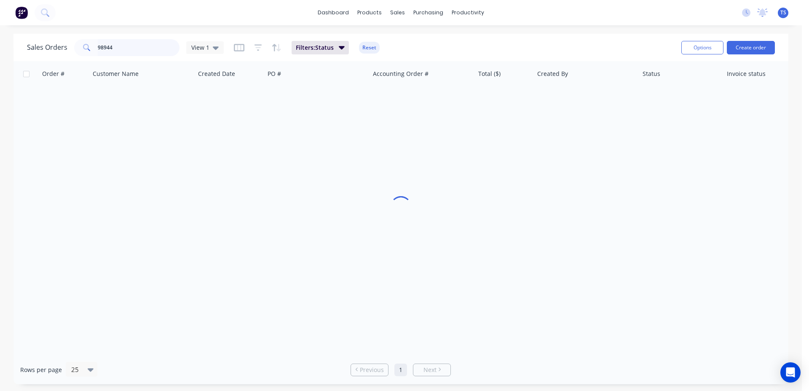
click at [134, 48] on input "98944" at bounding box center [139, 47] width 82 height 17
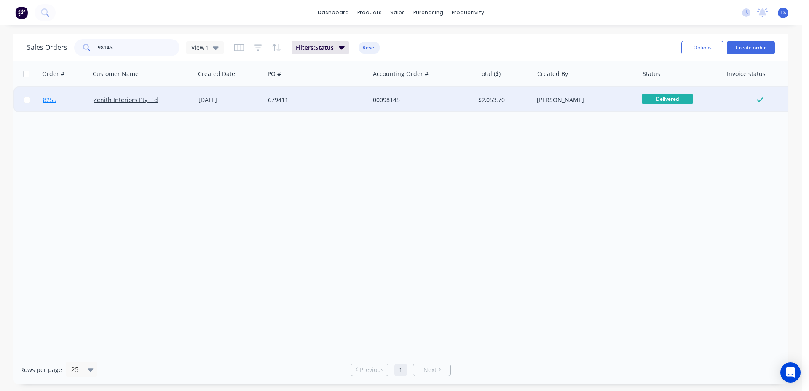
type input "98145"
click at [61, 101] on link "8255" at bounding box center [68, 99] width 51 height 25
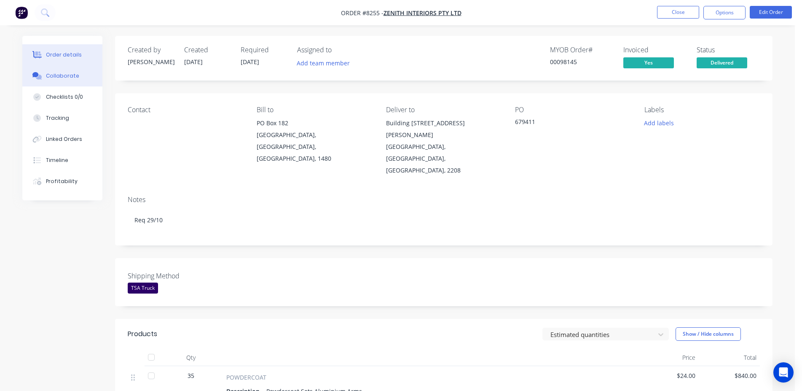
click at [55, 76] on div "Collaborate" at bounding box center [62, 76] width 33 height 8
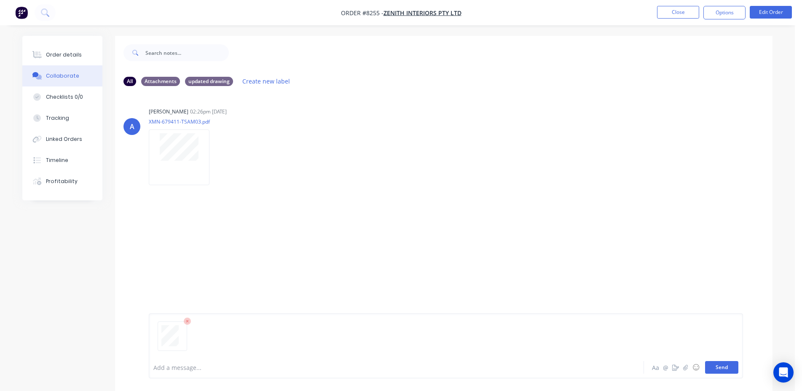
click at [726, 370] on button "Send" at bounding box center [721, 367] width 33 height 13
click at [675, 11] on button "Close" at bounding box center [678, 12] width 42 height 13
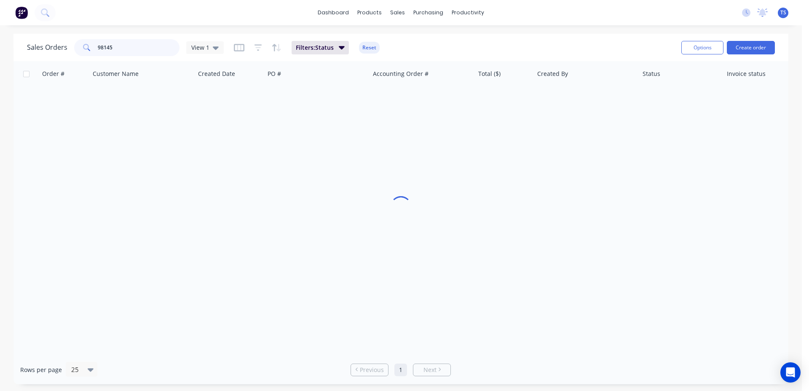
click at [158, 51] on input "98145" at bounding box center [139, 47] width 82 height 17
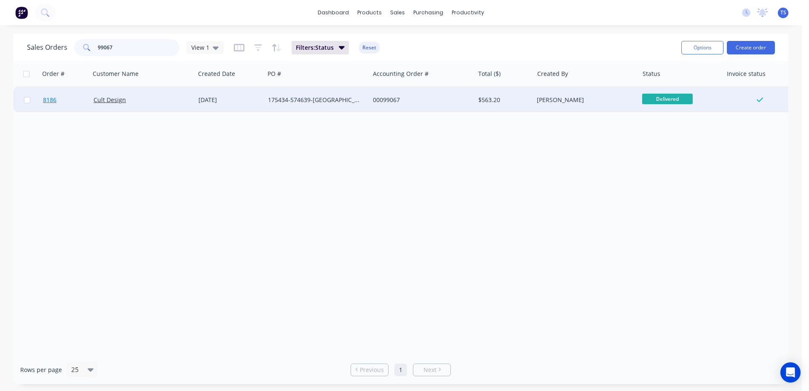
type input "99067"
click at [64, 106] on link "8186" at bounding box center [68, 99] width 51 height 25
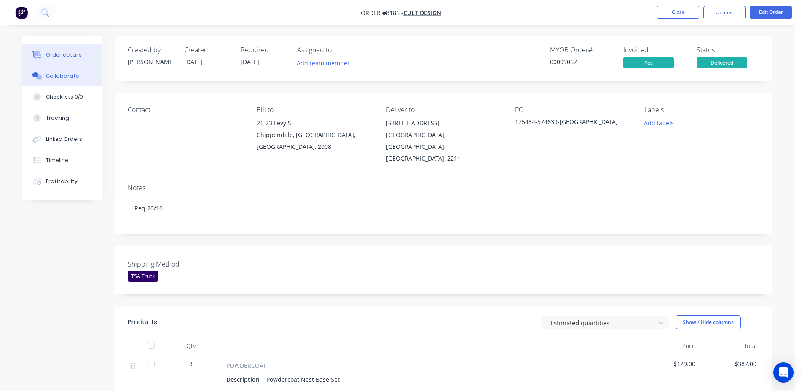
click at [59, 75] on div "Collaborate" at bounding box center [62, 76] width 33 height 8
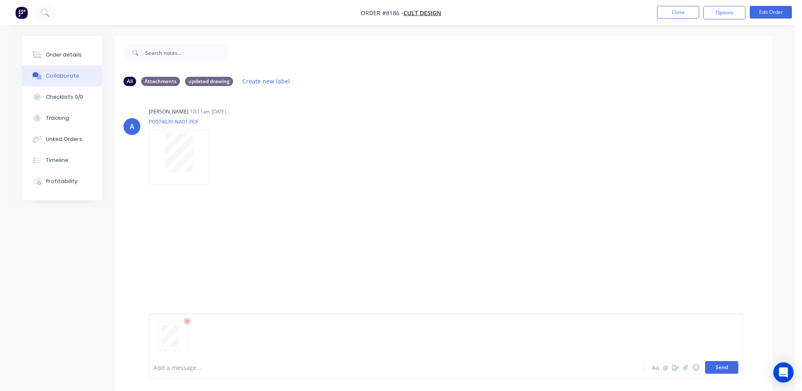
click at [721, 368] on button "Send" at bounding box center [721, 367] width 33 height 13
click at [671, 16] on button "Close" at bounding box center [678, 12] width 42 height 13
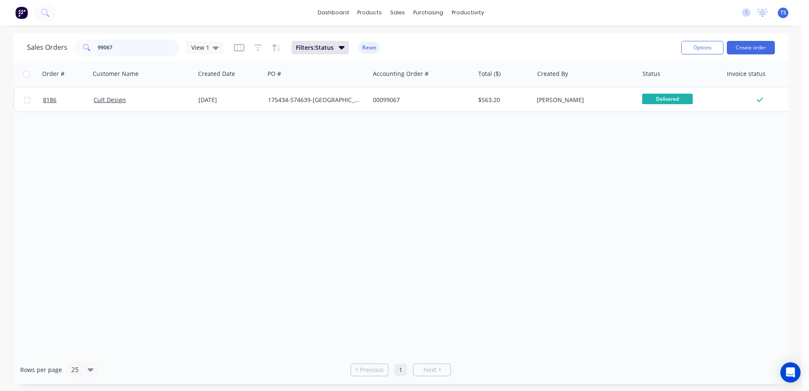
click at [135, 52] on input "99067" at bounding box center [139, 47] width 82 height 17
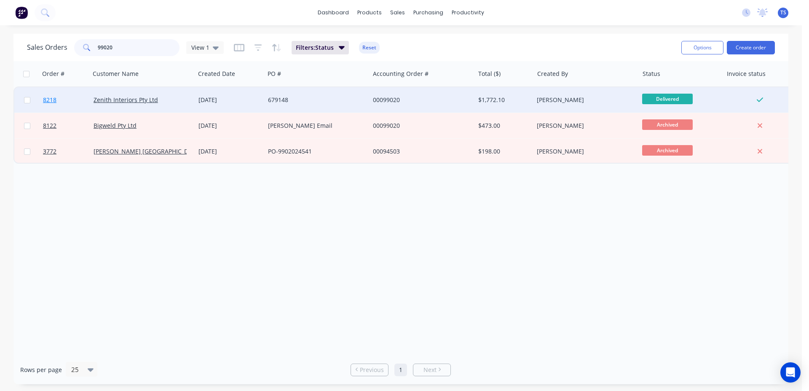
type input "99020"
click at [69, 103] on link "8218" at bounding box center [68, 99] width 51 height 25
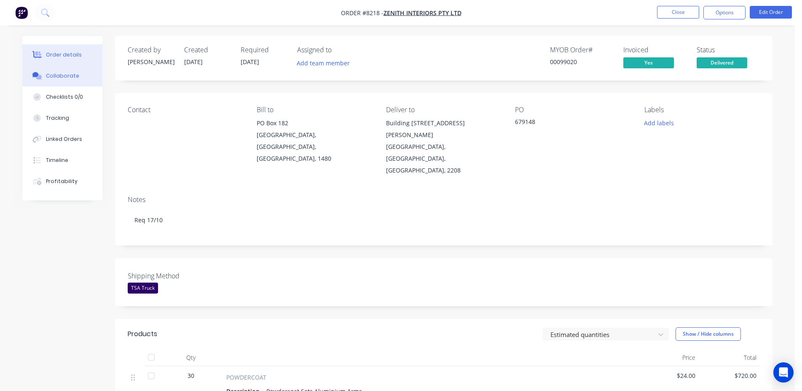
click at [70, 73] on div "Collaborate" at bounding box center [62, 76] width 33 height 8
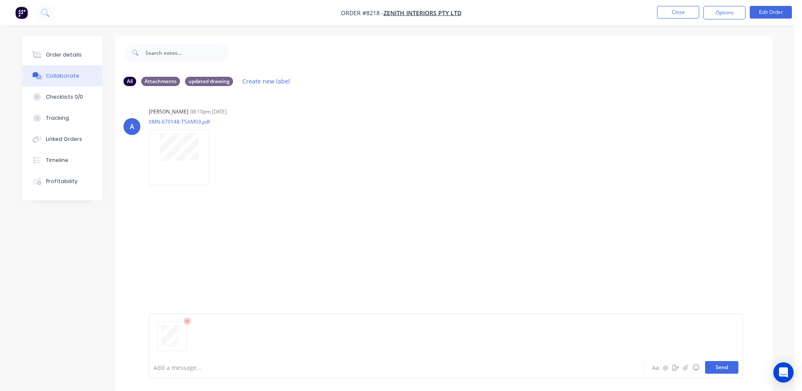
click at [719, 368] on button "Send" at bounding box center [721, 367] width 33 height 13
click at [682, 9] on button "Close" at bounding box center [678, 12] width 42 height 13
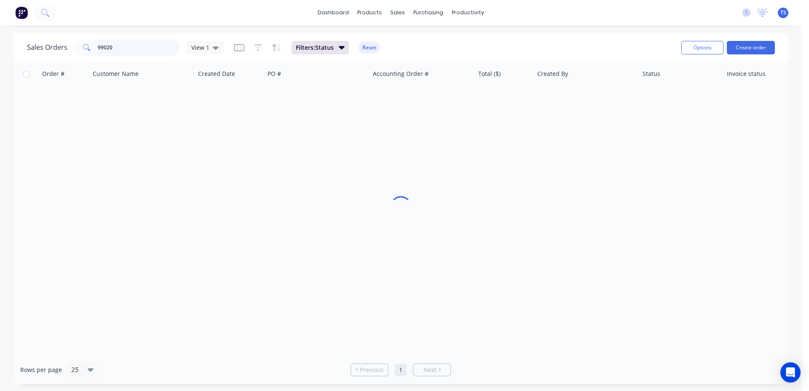
click at [130, 55] on input "99020" at bounding box center [139, 47] width 82 height 17
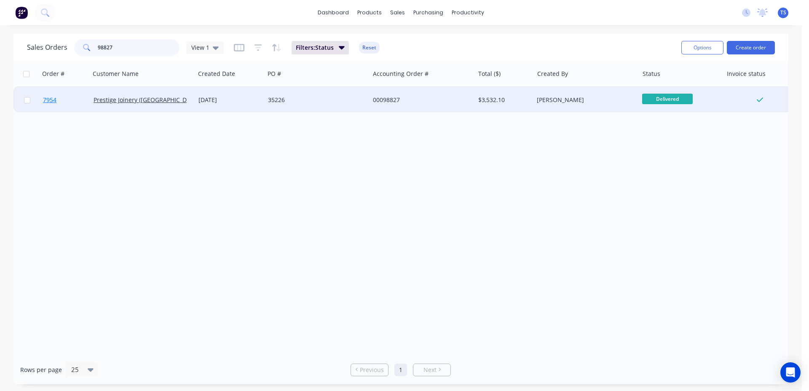
type input "98827"
click at [70, 104] on link "7954" at bounding box center [68, 99] width 51 height 25
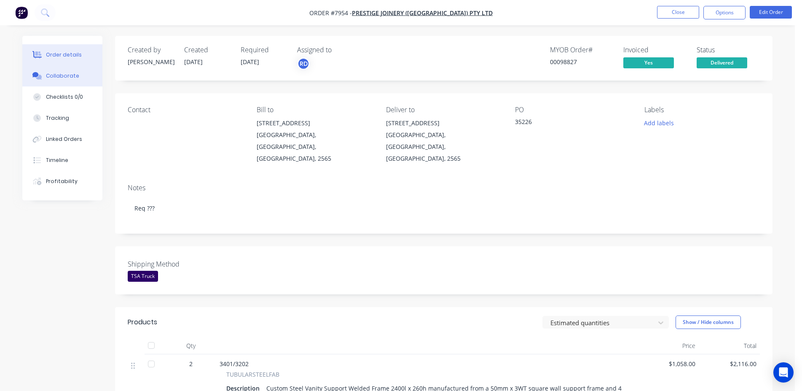
click at [77, 86] on button "Collaborate" at bounding box center [62, 75] width 80 height 21
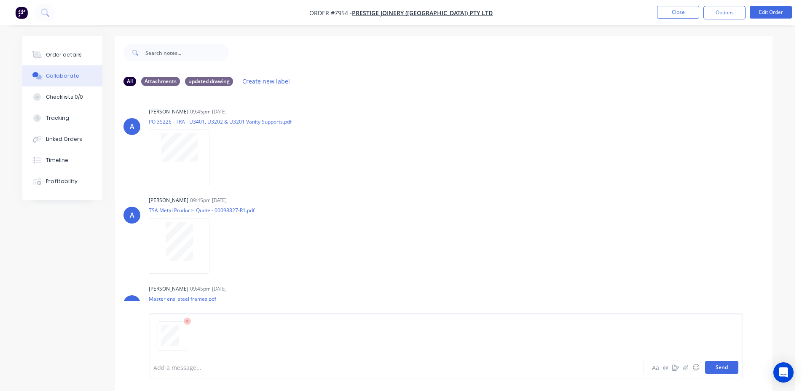
click at [726, 365] on button "Send" at bounding box center [721, 367] width 33 height 13
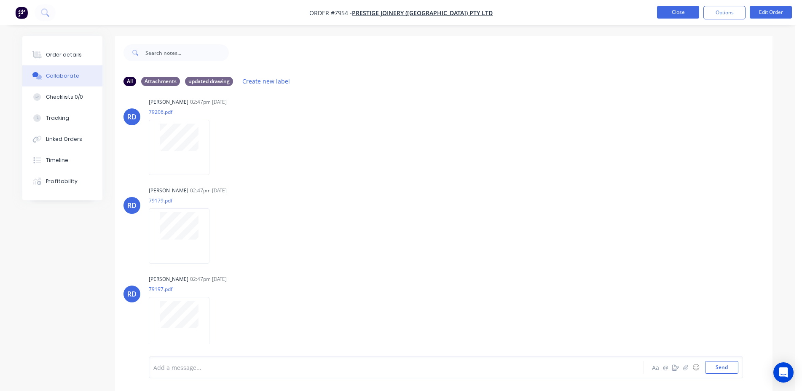
click at [680, 16] on button "Close" at bounding box center [678, 12] width 42 height 13
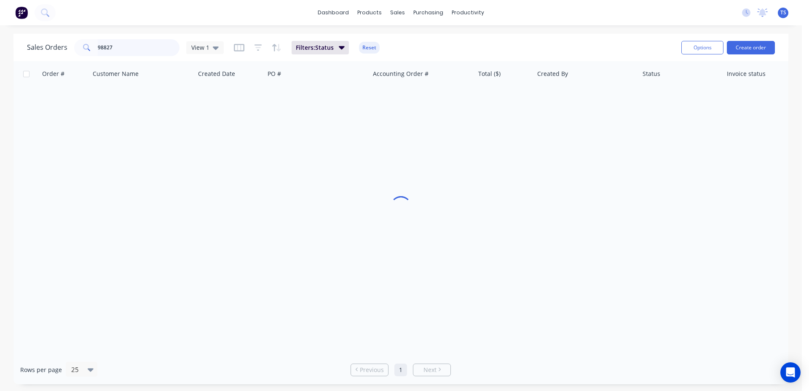
click at [153, 47] on input "98827" at bounding box center [139, 47] width 82 height 17
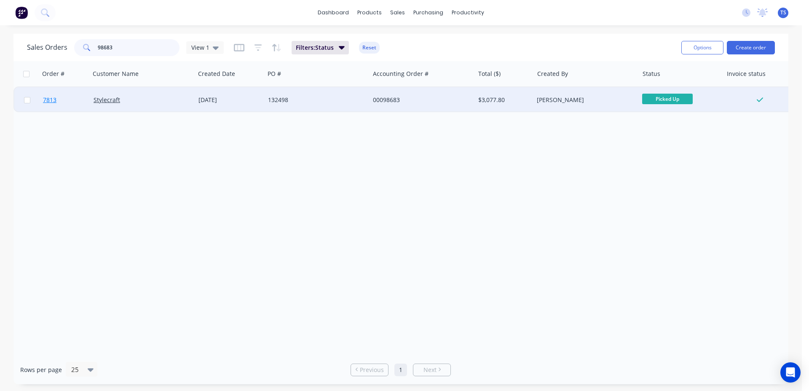
type input "98683"
click at [67, 109] on link "7813" at bounding box center [68, 99] width 51 height 25
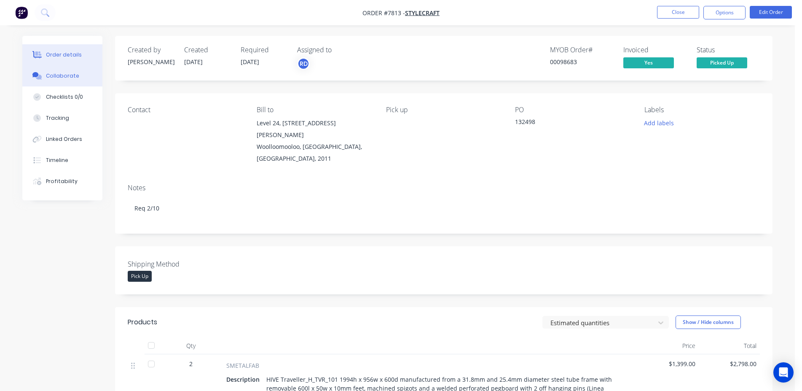
click at [88, 78] on button "Collaborate" at bounding box center [62, 75] width 80 height 21
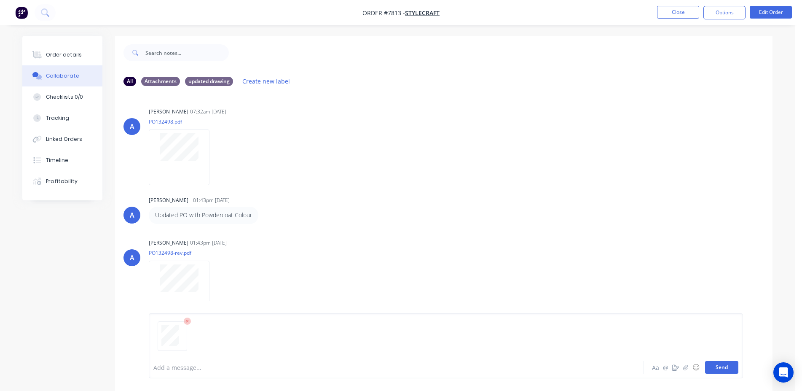
click at [714, 367] on button "Send" at bounding box center [721, 367] width 33 height 13
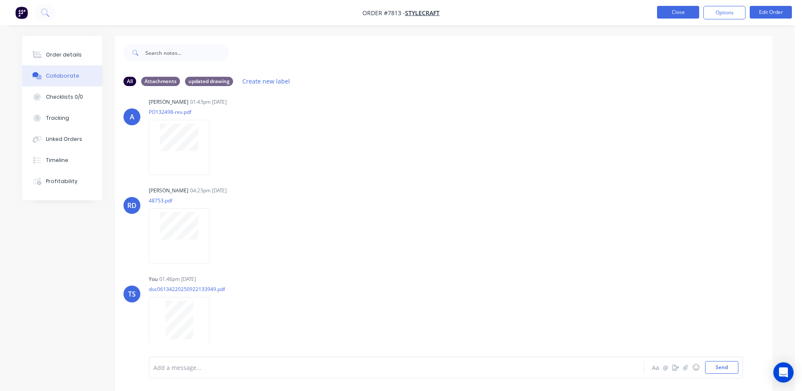
click at [673, 14] on button "Close" at bounding box center [678, 12] width 42 height 13
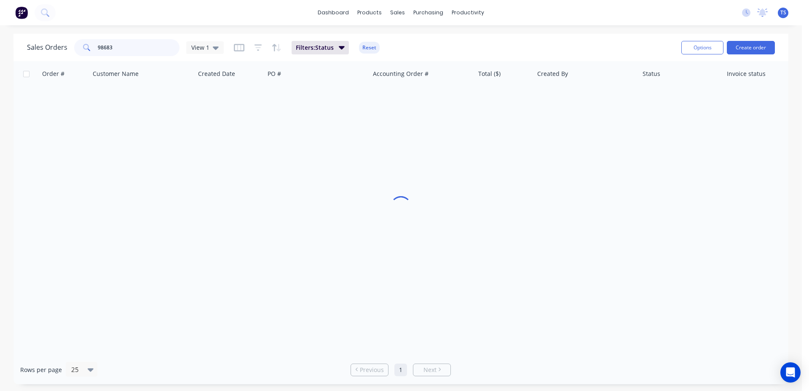
click at [131, 48] on input "98683" at bounding box center [139, 47] width 82 height 17
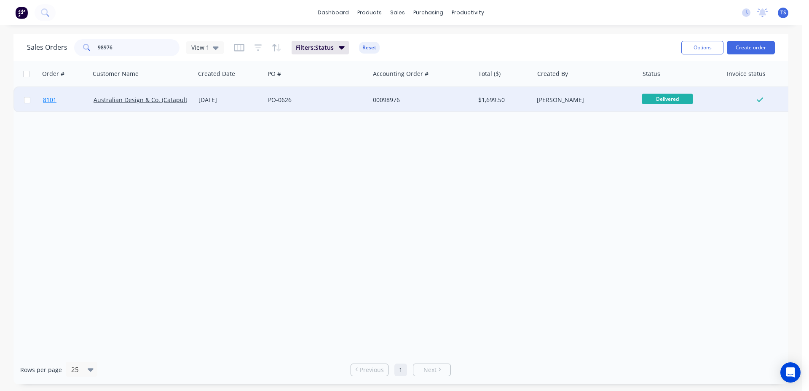
type input "98976"
click at [61, 104] on link "8101" at bounding box center [68, 99] width 51 height 25
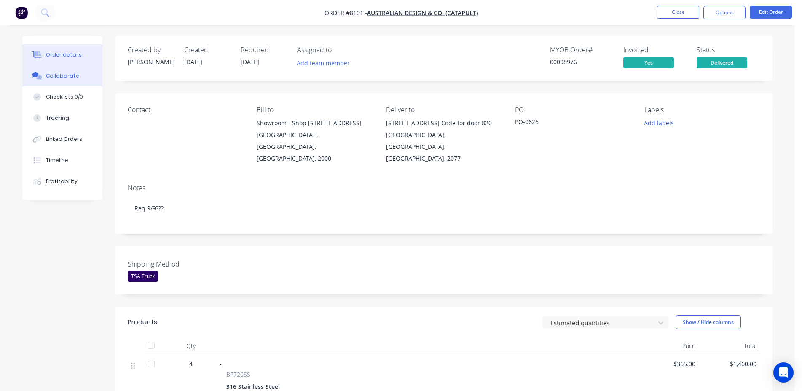
click at [76, 81] on button "Collaborate" at bounding box center [62, 75] width 80 height 21
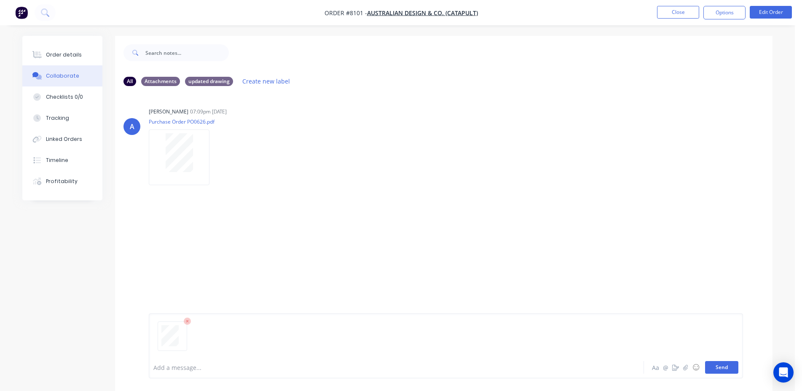
click at [735, 367] on button "Send" at bounding box center [721, 367] width 33 height 13
click at [669, 15] on button "Close" at bounding box center [678, 12] width 42 height 13
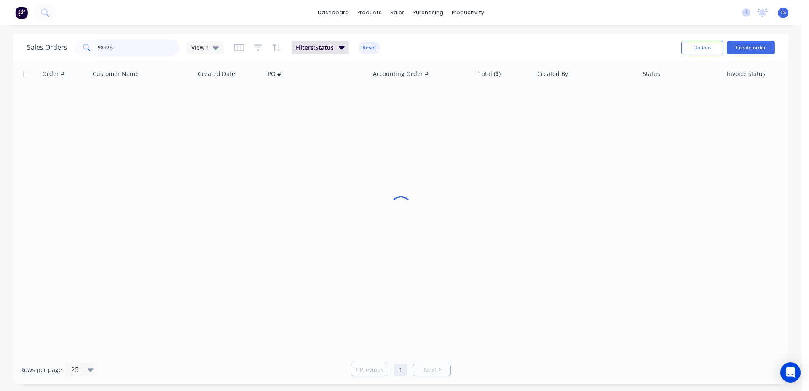
click at [145, 50] on input "98976" at bounding box center [139, 47] width 82 height 17
type input "98196"
click at [63, 103] on link "7345" at bounding box center [68, 99] width 51 height 25
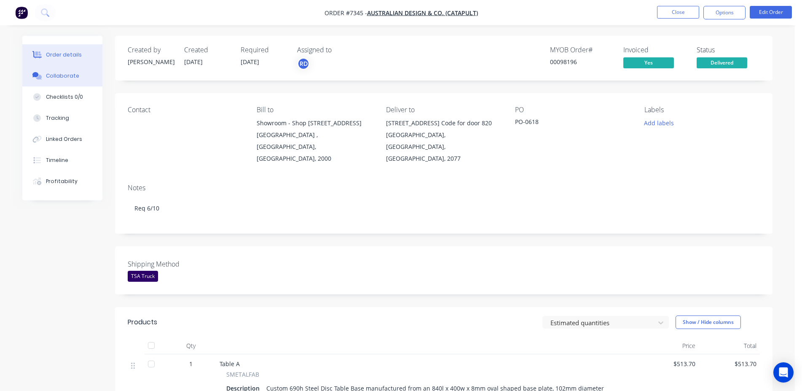
click at [57, 80] on button "Collaborate" at bounding box center [62, 75] width 80 height 21
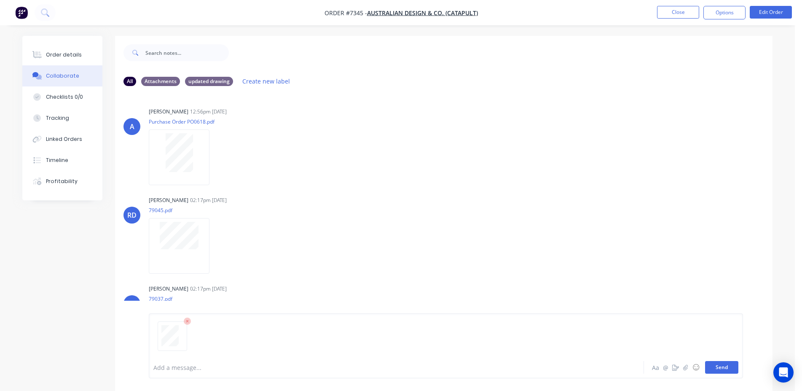
click at [727, 370] on button "Send" at bounding box center [721, 367] width 33 height 13
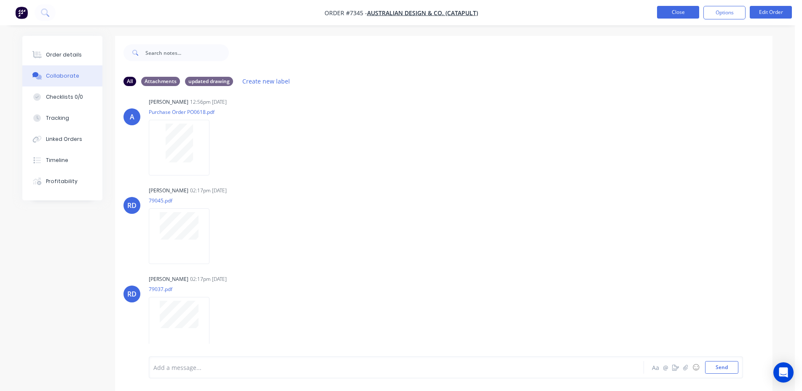
click at [674, 8] on button "Close" at bounding box center [678, 12] width 42 height 13
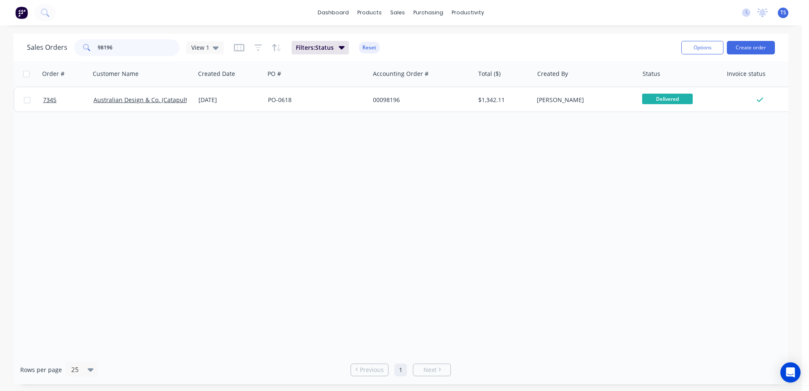
click at [152, 48] on input "98196" at bounding box center [139, 47] width 82 height 17
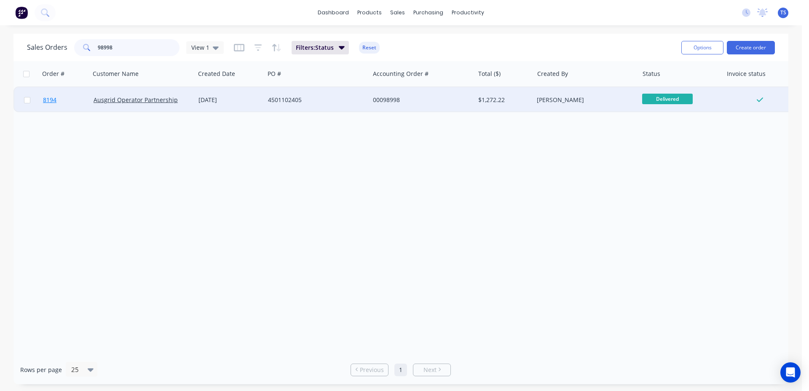
type input "98998"
click at [51, 98] on span "8194" at bounding box center [49, 100] width 13 height 8
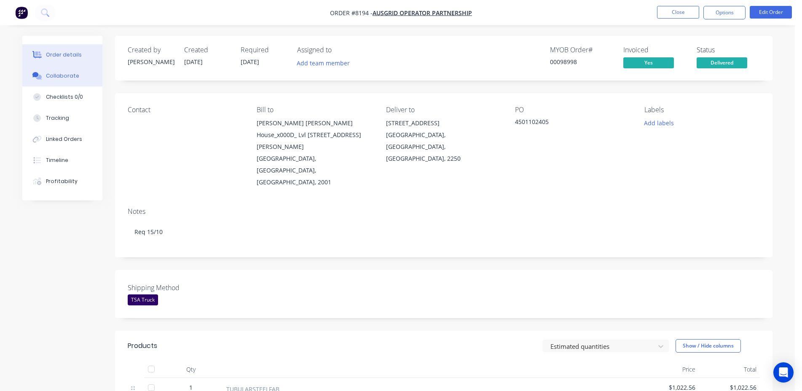
click at [69, 78] on div "Collaborate" at bounding box center [62, 76] width 33 height 8
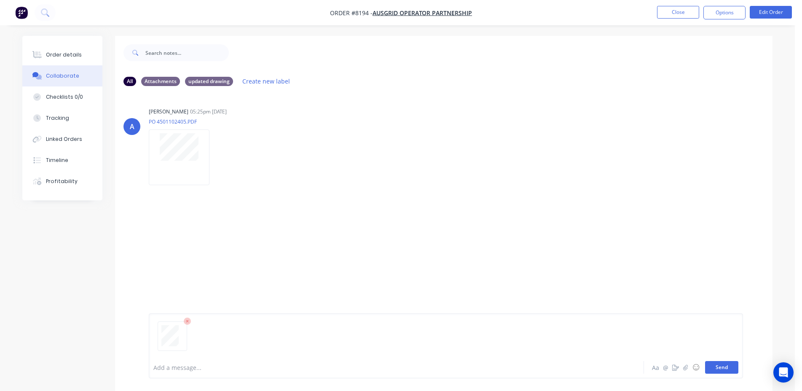
click at [725, 368] on button "Send" at bounding box center [721, 367] width 33 height 13
click at [674, 14] on button "Close" at bounding box center [678, 12] width 42 height 13
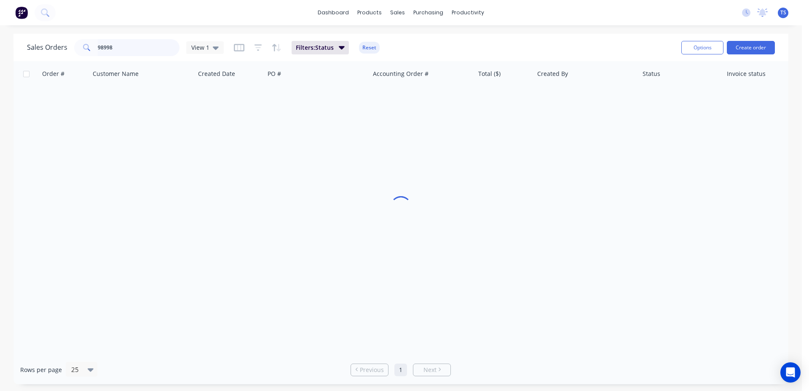
click at [121, 52] on input "98998" at bounding box center [139, 47] width 82 height 17
type input "98661"
click at [64, 101] on link "7790" at bounding box center [68, 99] width 51 height 25
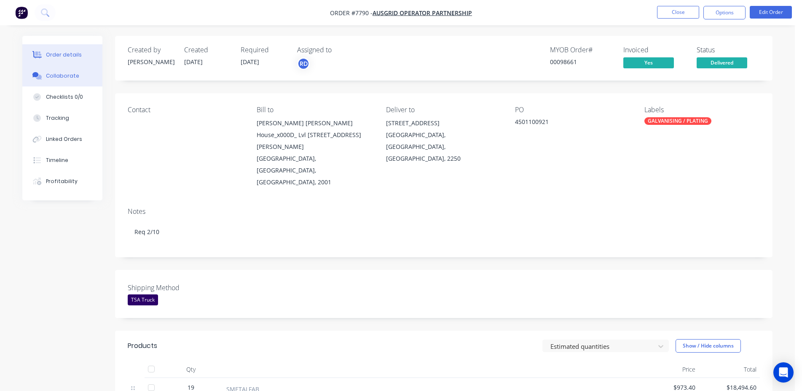
click at [46, 83] on button "Collaborate" at bounding box center [62, 75] width 80 height 21
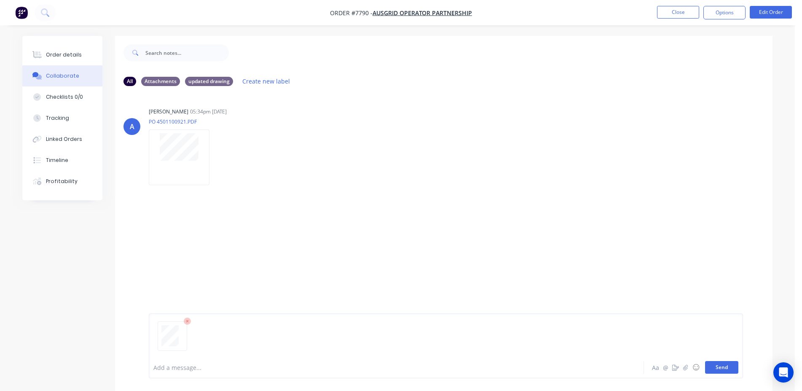
click at [719, 369] on button "Send" at bounding box center [721, 367] width 33 height 13
click at [665, 12] on button "Close" at bounding box center [678, 12] width 42 height 13
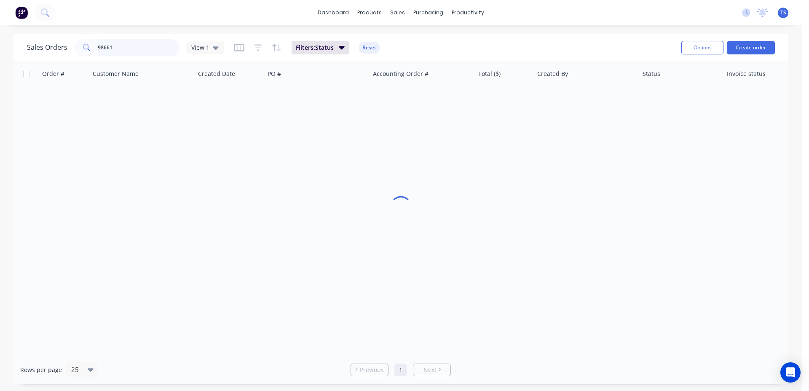
click at [151, 45] on input "98661" at bounding box center [139, 47] width 82 height 17
type input "98920"
click at [64, 100] on link "8047" at bounding box center [68, 99] width 51 height 25
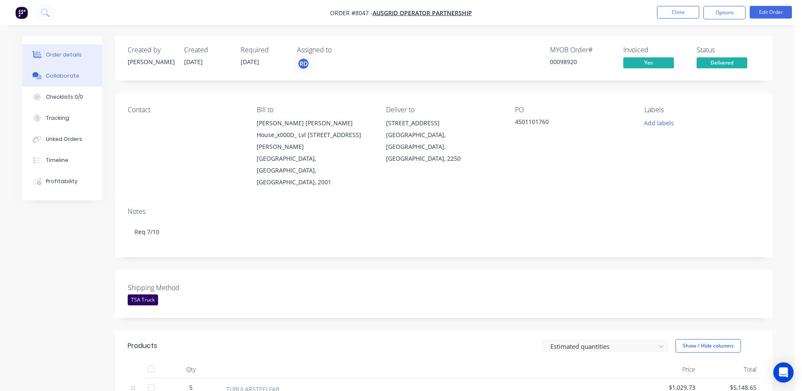
click at [43, 80] on button "Collaborate" at bounding box center [62, 75] width 80 height 21
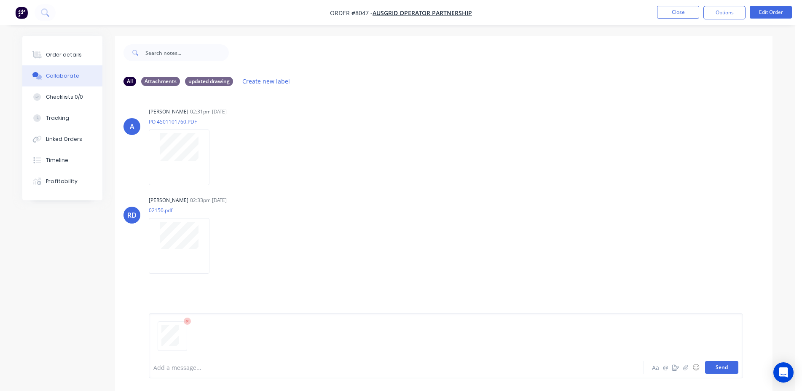
click at [715, 366] on button "Send" at bounding box center [721, 367] width 33 height 13
click at [672, 7] on button "Close" at bounding box center [678, 12] width 42 height 13
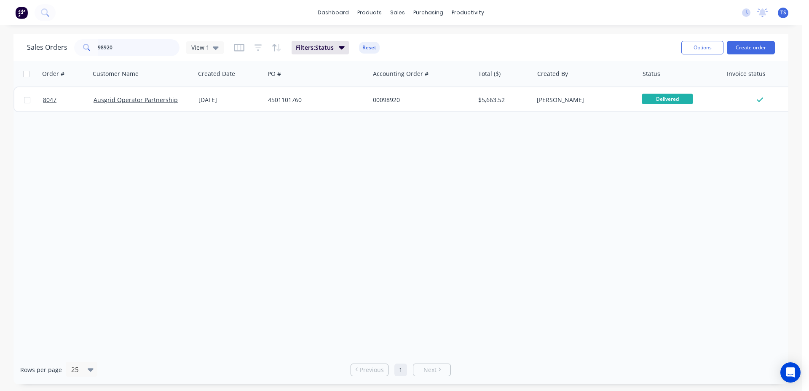
click at [128, 55] on input "98920" at bounding box center [139, 47] width 82 height 17
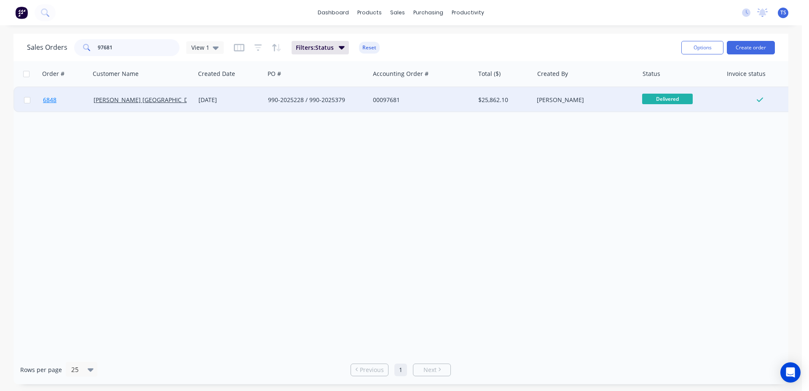
type input "97681"
click at [66, 110] on link "6848" at bounding box center [68, 99] width 51 height 25
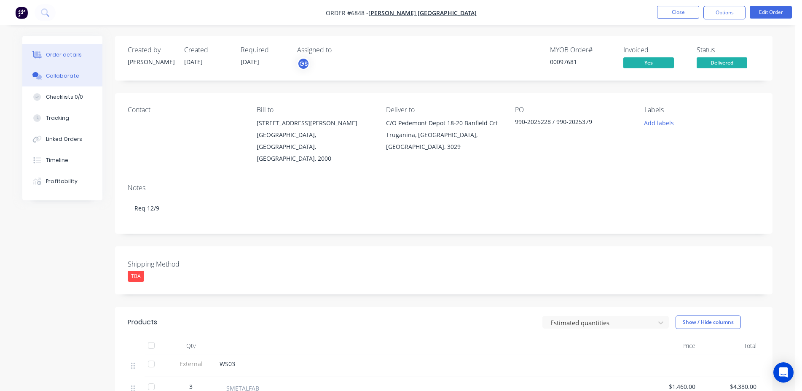
click at [35, 71] on button "Collaborate" at bounding box center [62, 75] width 80 height 21
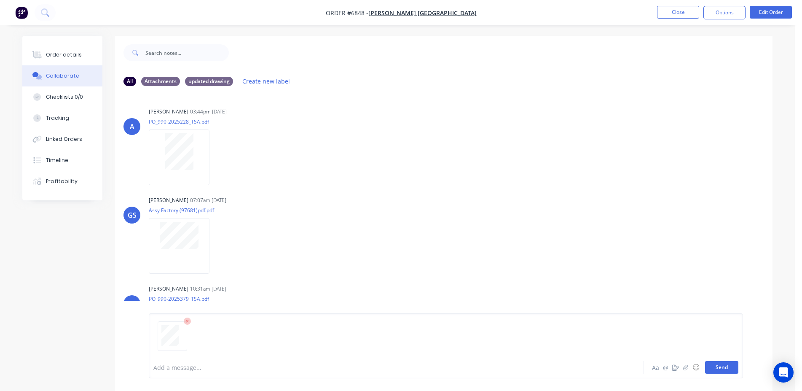
click at [723, 370] on button "Send" at bounding box center [721, 367] width 33 height 13
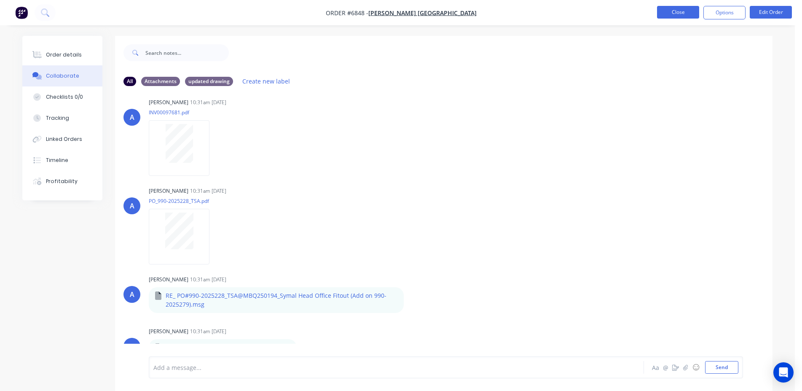
click at [671, 14] on button "Close" at bounding box center [678, 12] width 42 height 13
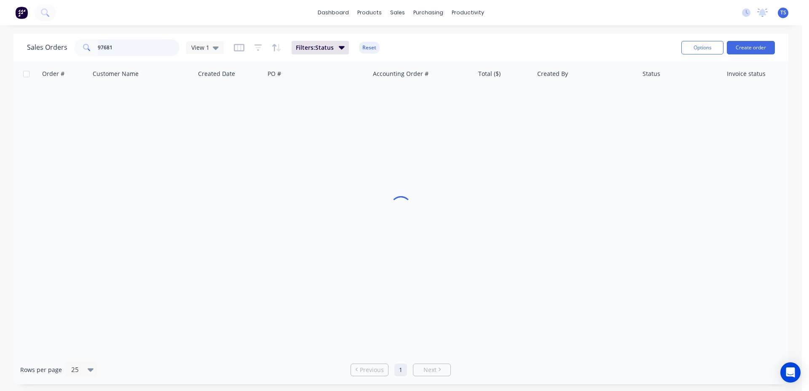
click at [112, 48] on input "97681" at bounding box center [139, 47] width 82 height 17
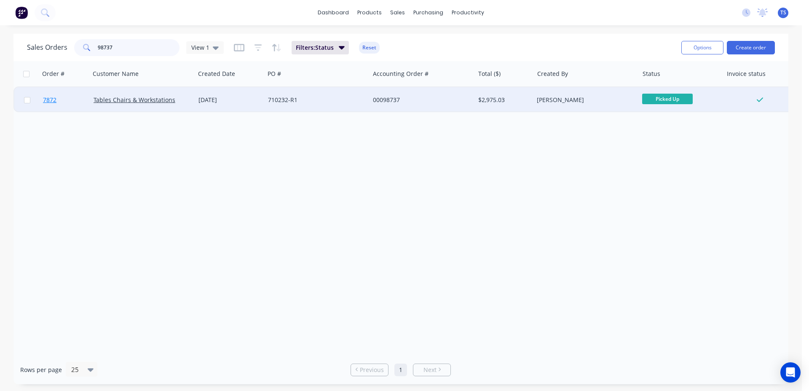
type input "98737"
click at [66, 101] on link "7872" at bounding box center [68, 99] width 51 height 25
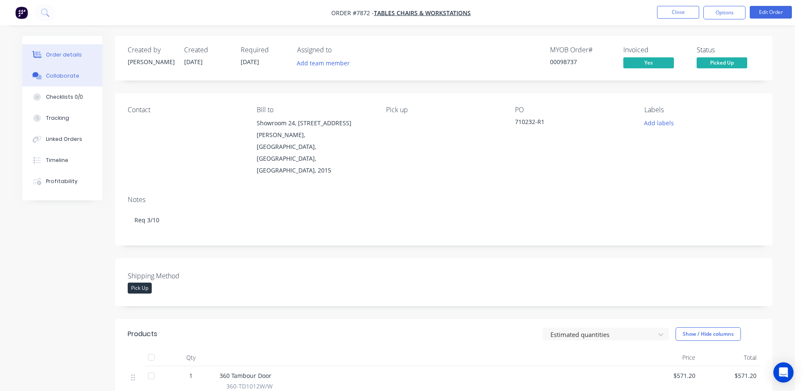
click at [63, 79] on div "Collaborate" at bounding box center [62, 76] width 33 height 8
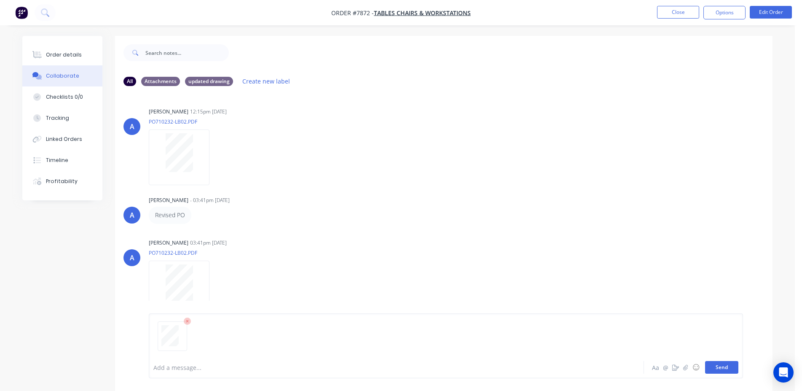
click at [724, 366] on button "Send" at bounding box center [721, 367] width 33 height 13
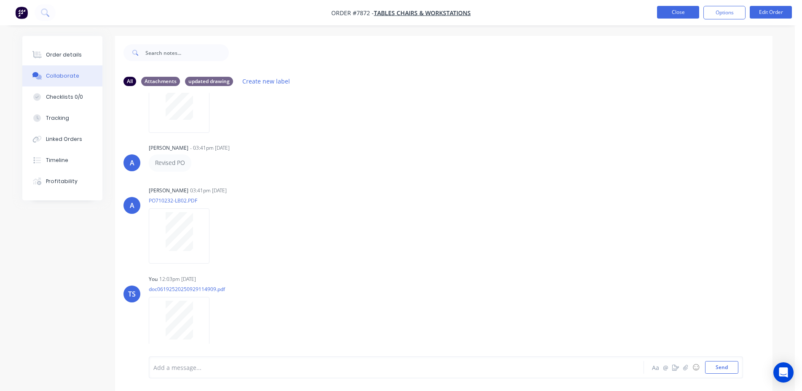
click at [683, 7] on button "Close" at bounding box center [678, 12] width 42 height 13
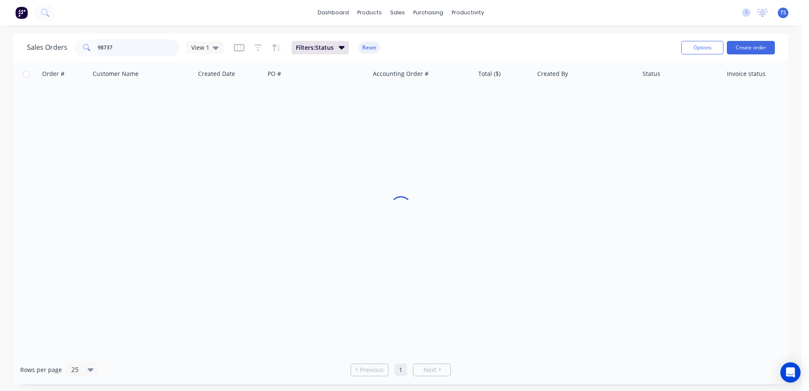
click at [121, 48] on input "98737" at bounding box center [139, 47] width 82 height 17
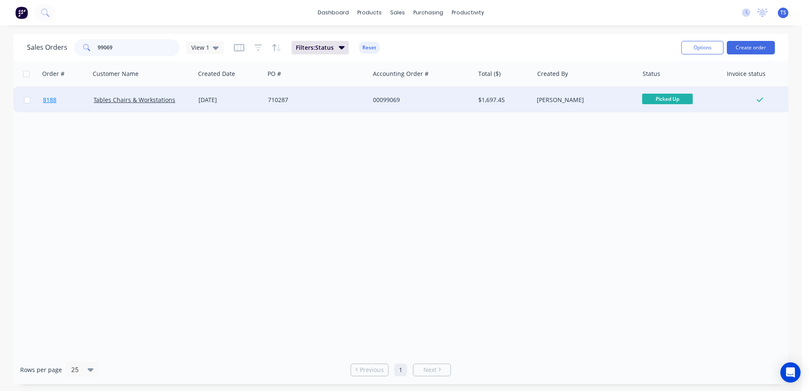
type input "99069"
click at [60, 99] on link "8188" at bounding box center [68, 99] width 51 height 25
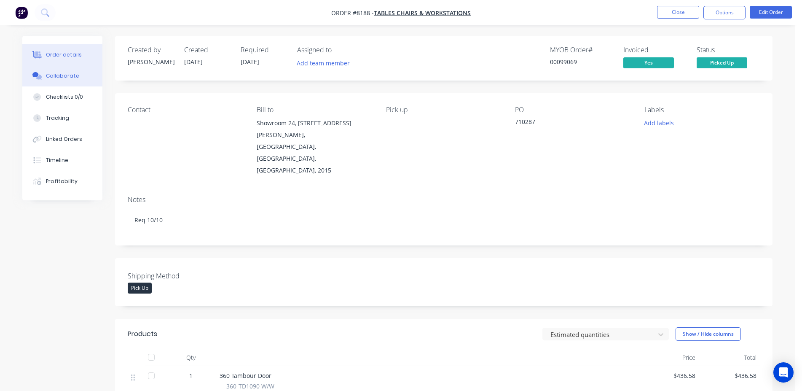
click at [91, 70] on button "Collaborate" at bounding box center [62, 75] width 80 height 21
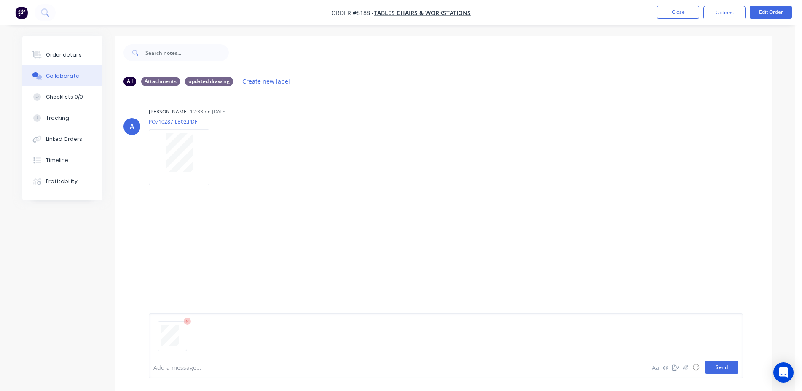
click at [719, 365] on button "Send" at bounding box center [721, 367] width 33 height 13
click at [684, 12] on button "Close" at bounding box center [678, 12] width 42 height 13
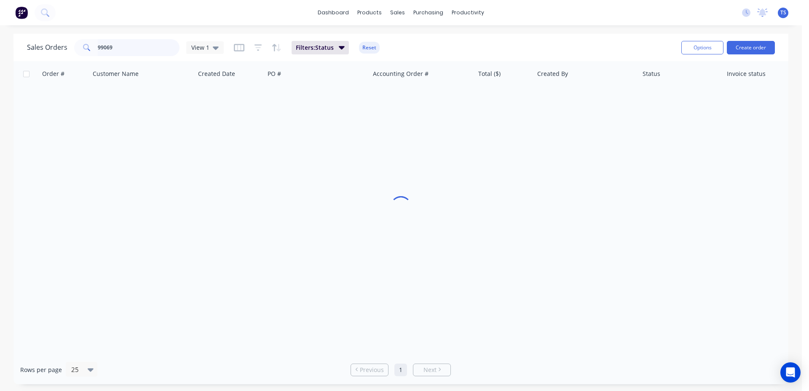
click at [147, 47] on input "99069" at bounding box center [139, 47] width 82 height 17
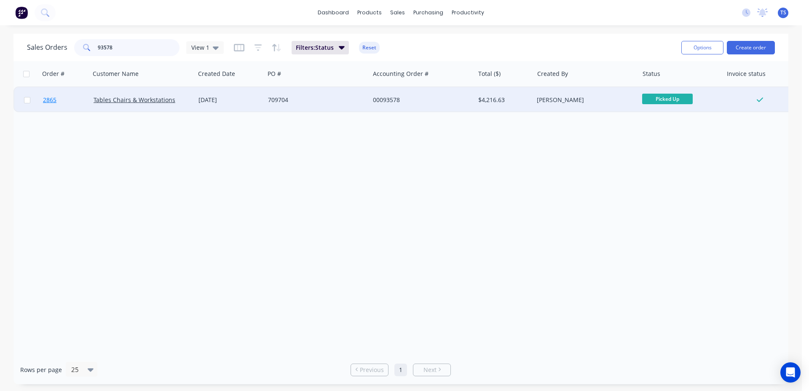
type input "93578"
click at [77, 98] on link "2865" at bounding box center [68, 99] width 51 height 25
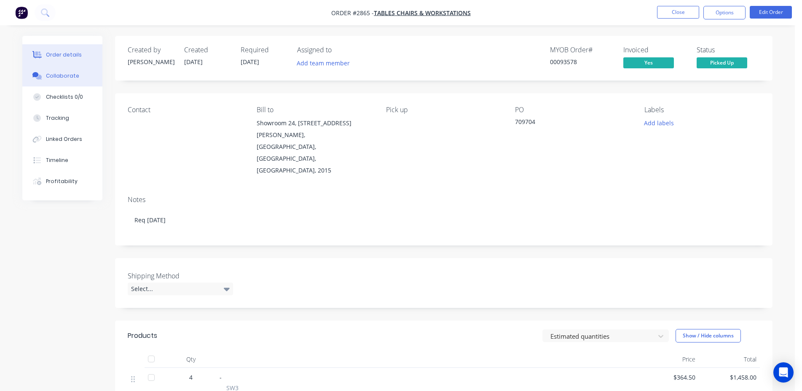
click at [65, 81] on button "Collaborate" at bounding box center [62, 75] width 80 height 21
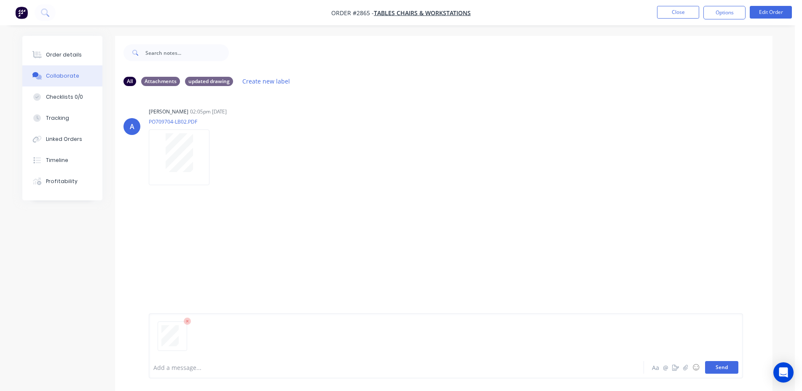
click at [722, 367] on button "Send" at bounding box center [721, 367] width 33 height 13
click at [687, 15] on button "Close" at bounding box center [678, 12] width 42 height 13
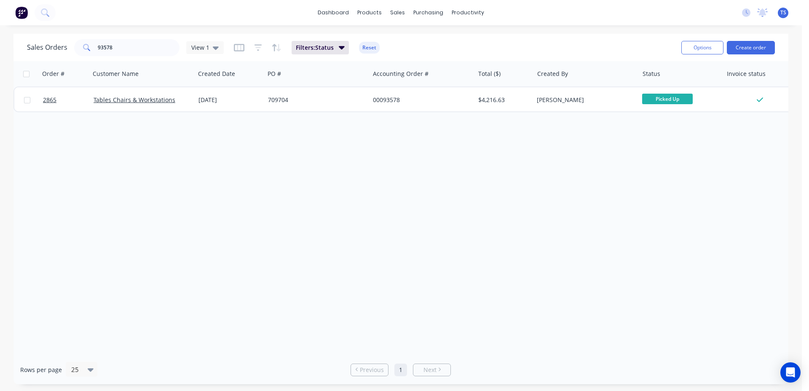
click at [119, 56] on div "Sales Orders 93578 View 1 Filters: Status Reset" at bounding box center [351, 47] width 648 height 21
click at [121, 54] on input "93578" at bounding box center [139, 47] width 82 height 17
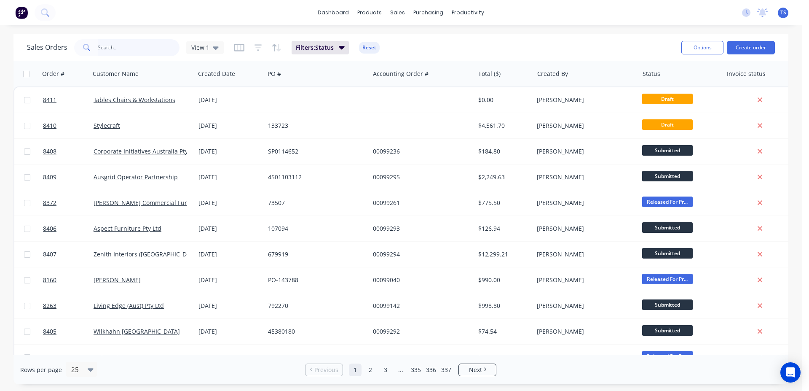
click at [114, 48] on input "text" at bounding box center [139, 47] width 82 height 17
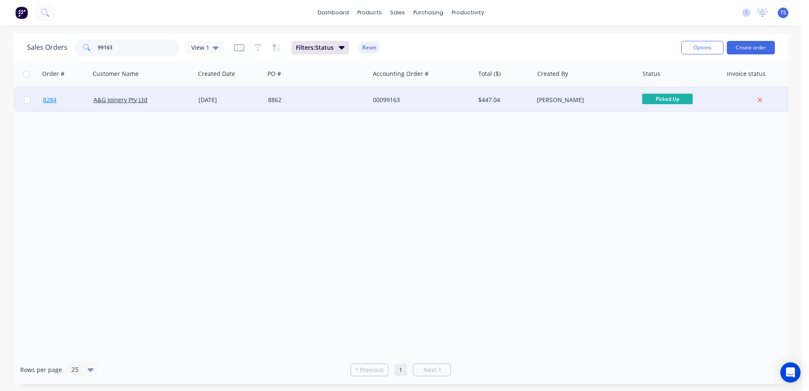
type input "99163"
click at [48, 105] on link "8284" at bounding box center [68, 99] width 51 height 25
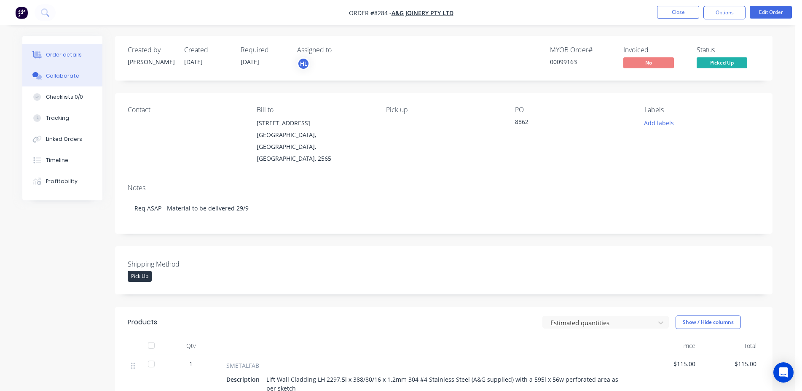
click at [51, 72] on div "Collaborate" at bounding box center [62, 76] width 33 height 8
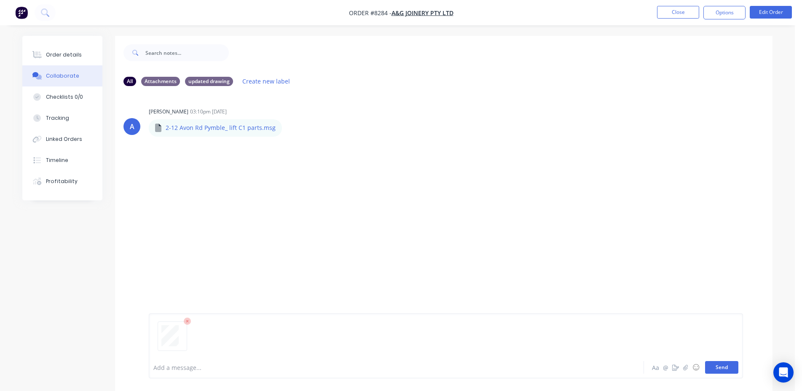
click at [730, 365] on button "Send" at bounding box center [721, 367] width 33 height 13
click at [676, 3] on nav "Order #8284 - A&G Joinery Pty Ltd Close Options Edit Order" at bounding box center [401, 12] width 802 height 25
click at [678, 11] on button "Close" at bounding box center [678, 12] width 42 height 13
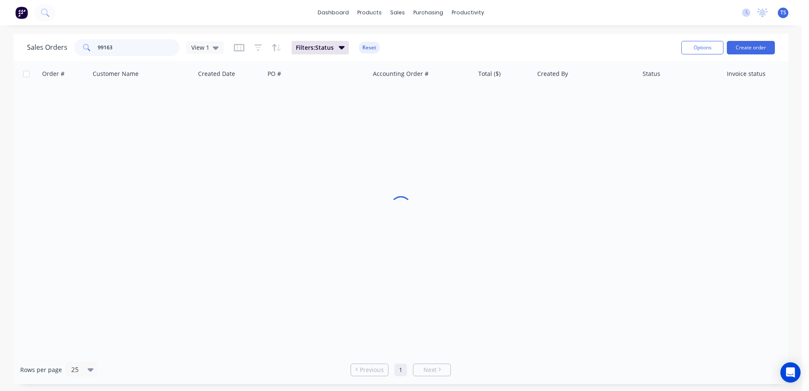
click at [156, 48] on input "99163" at bounding box center [139, 47] width 82 height 17
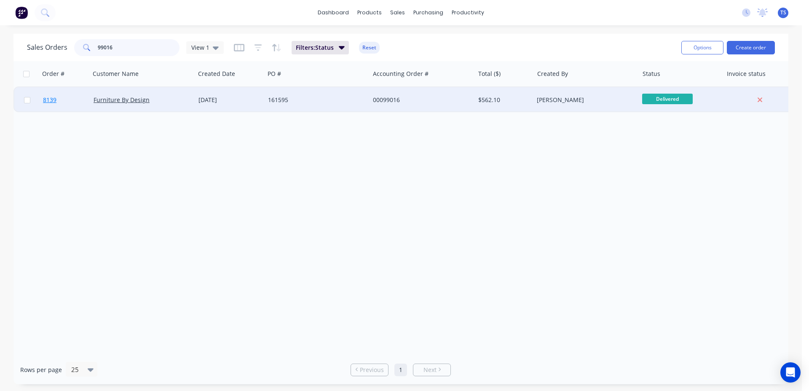
type input "99016"
click at [63, 109] on link "8139" at bounding box center [68, 99] width 51 height 25
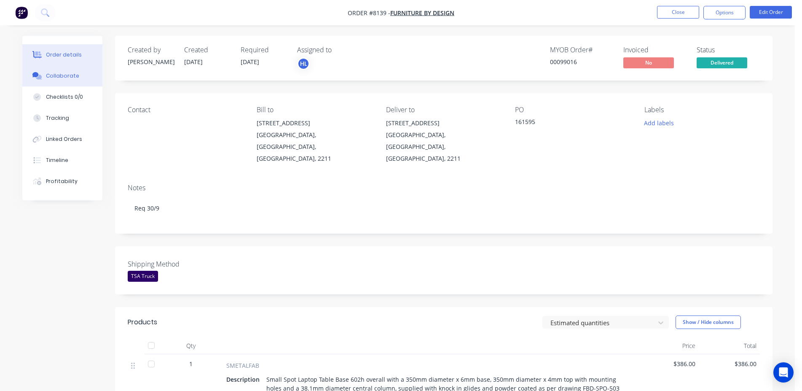
click at [78, 67] on button "Collaborate" at bounding box center [62, 75] width 80 height 21
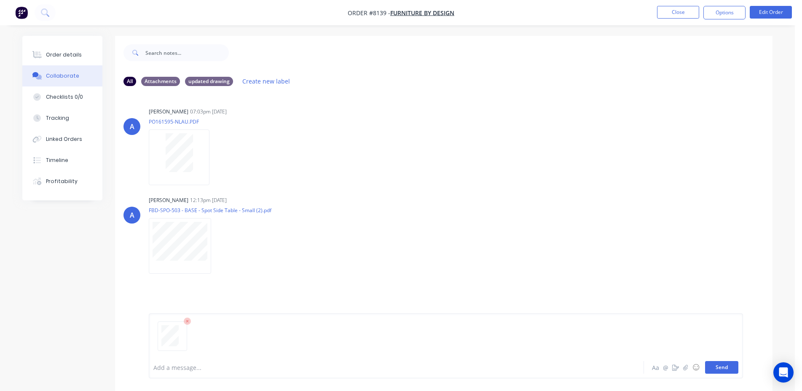
click at [720, 369] on button "Send" at bounding box center [721, 367] width 33 height 13
click at [544, 165] on div "A [PERSON_NAME] 07:03pm [DATE] PO161595-NLAU.PDF Labels Download" at bounding box center [443, 143] width 657 height 76
click at [661, 14] on button "Close" at bounding box center [678, 12] width 42 height 13
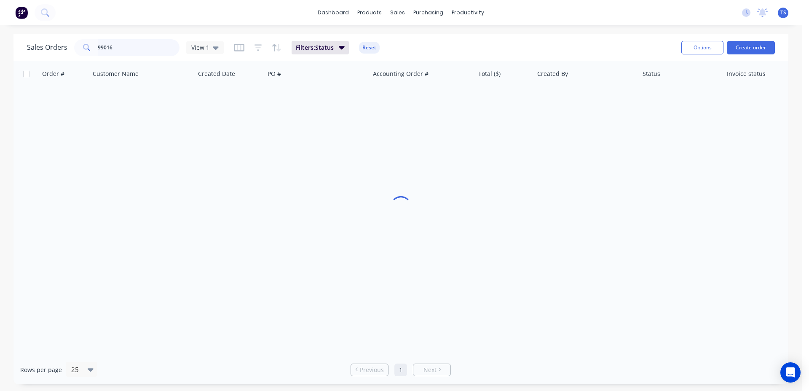
click at [142, 46] on input "99016" at bounding box center [139, 47] width 82 height 17
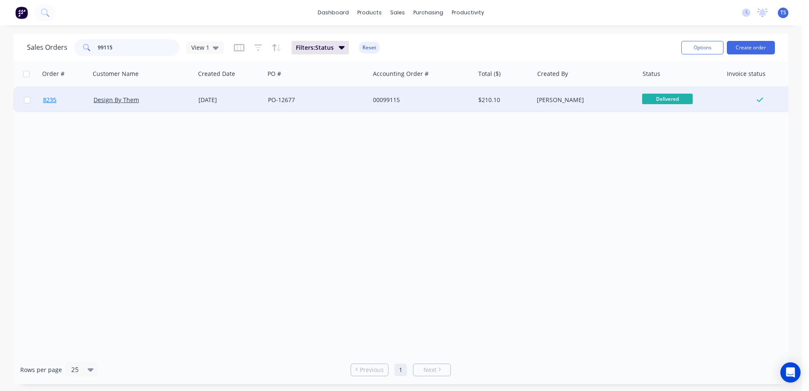
type input "99115"
click at [67, 98] on link "8235" at bounding box center [68, 99] width 51 height 25
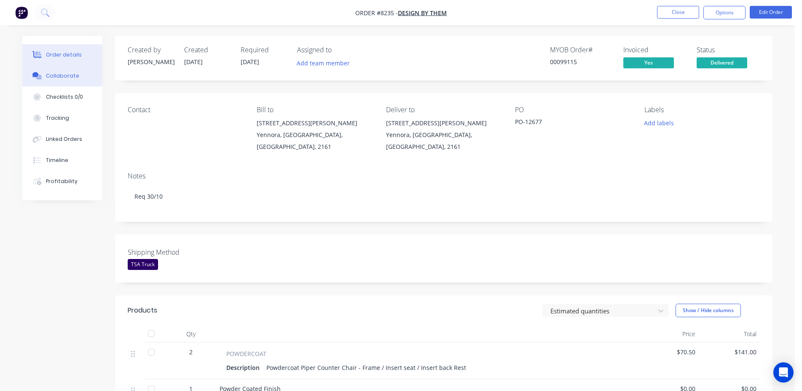
click at [90, 77] on button "Collaborate" at bounding box center [62, 75] width 80 height 21
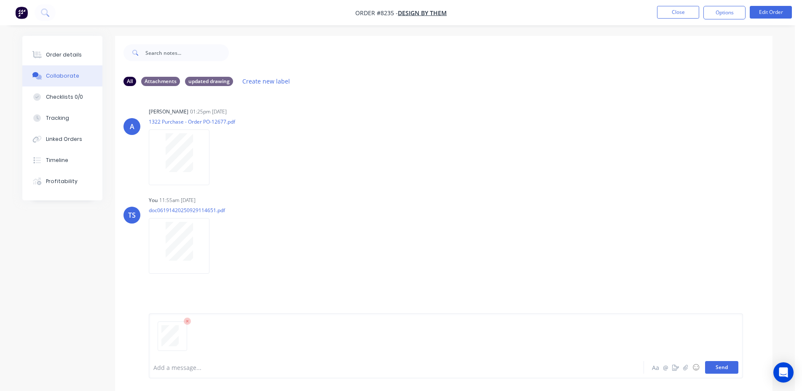
click at [722, 368] on button "Send" at bounding box center [721, 367] width 33 height 13
click at [672, 13] on button "Close" at bounding box center [678, 12] width 42 height 13
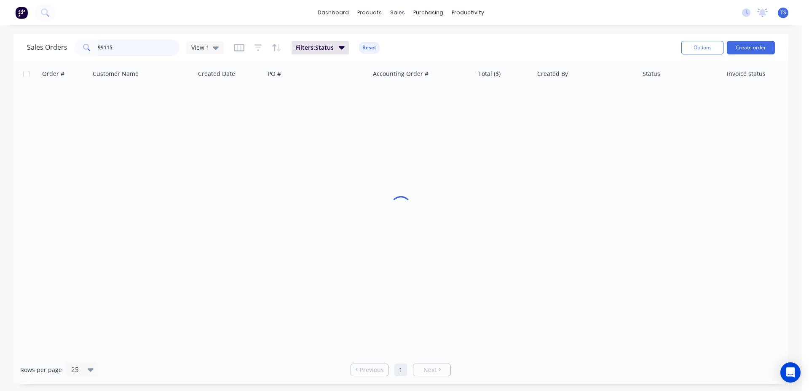
click at [150, 41] on input "99115" at bounding box center [139, 47] width 82 height 17
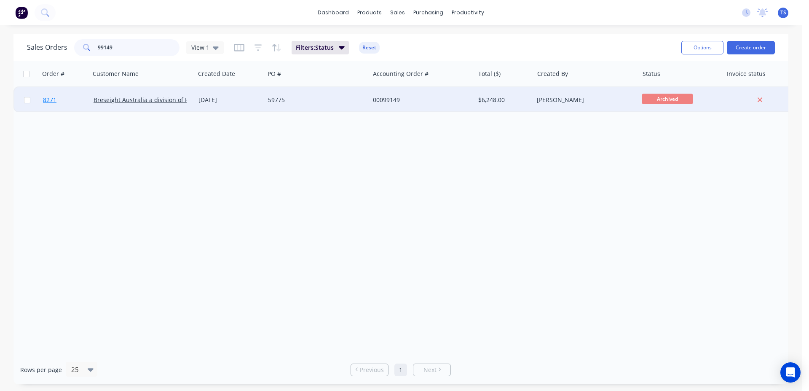
type input "99149"
click at [60, 103] on link "8271" at bounding box center [68, 99] width 51 height 25
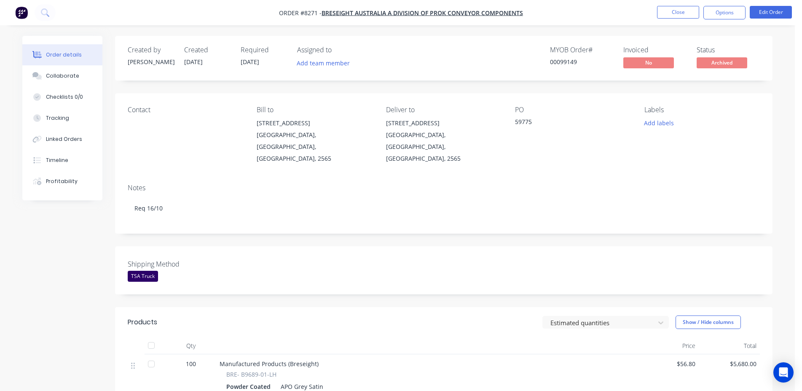
click at [75, 62] on button "Order details" at bounding box center [62, 54] width 80 height 21
click at [79, 72] on button "Collaborate" at bounding box center [62, 75] width 80 height 21
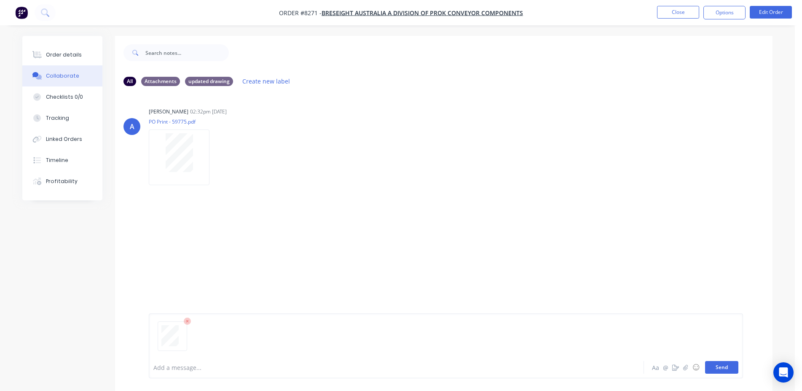
click at [728, 367] on button "Send" at bounding box center [721, 367] width 33 height 13
click at [679, 10] on button "Close" at bounding box center [678, 12] width 42 height 13
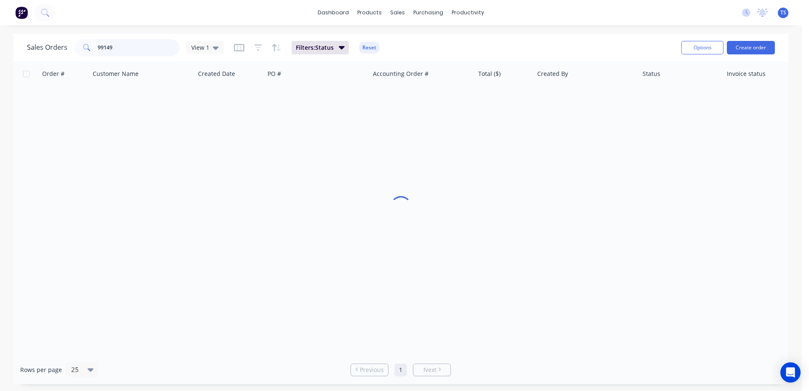
click at [164, 53] on input "99149" at bounding box center [139, 47] width 82 height 17
type input "99148"
click at [71, 107] on link "8270" at bounding box center [68, 99] width 51 height 25
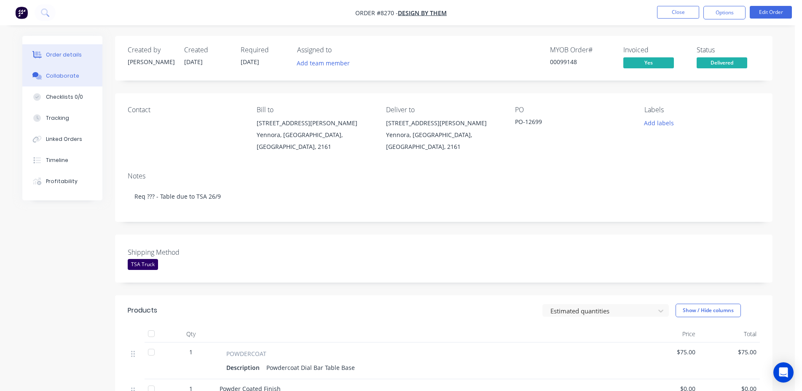
click at [75, 75] on div "Collaborate" at bounding box center [62, 76] width 33 height 8
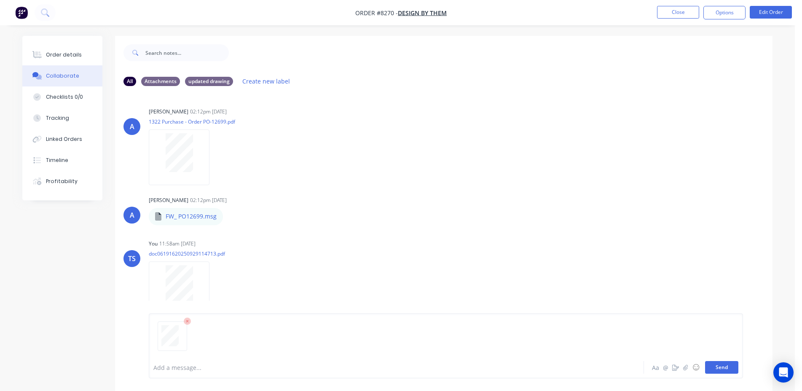
click at [722, 366] on button "Send" at bounding box center [721, 367] width 33 height 13
click at [690, 18] on button "Close" at bounding box center [678, 12] width 42 height 13
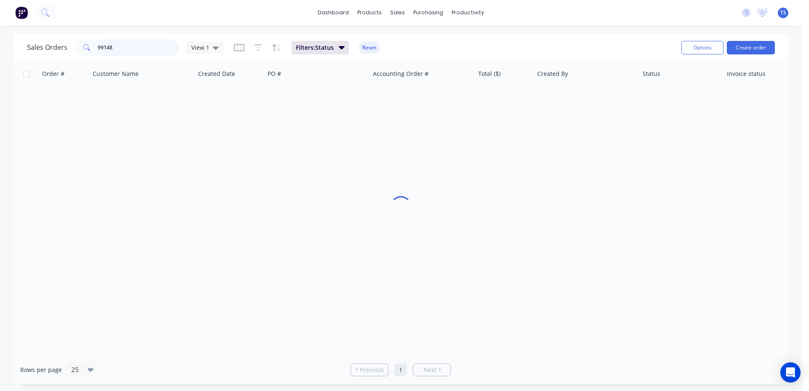
click at [133, 54] on input "99148" at bounding box center [139, 47] width 82 height 17
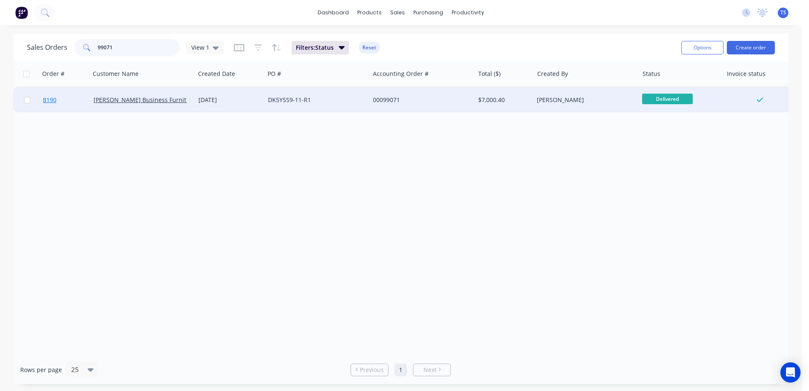
type input "99071"
click at [75, 99] on link "8190" at bounding box center [68, 99] width 51 height 25
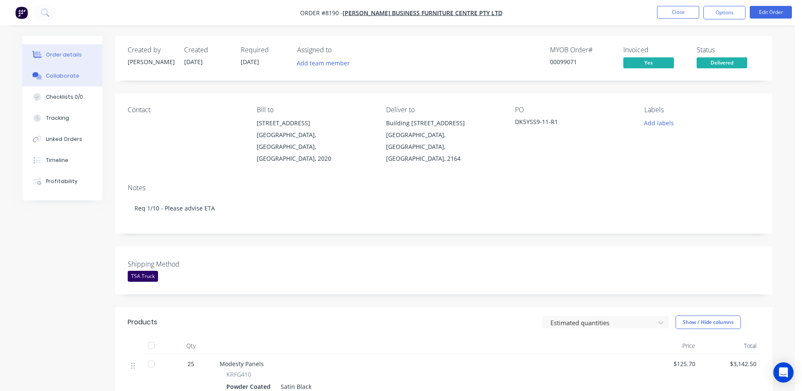
click at [87, 85] on button "Collaborate" at bounding box center [62, 75] width 80 height 21
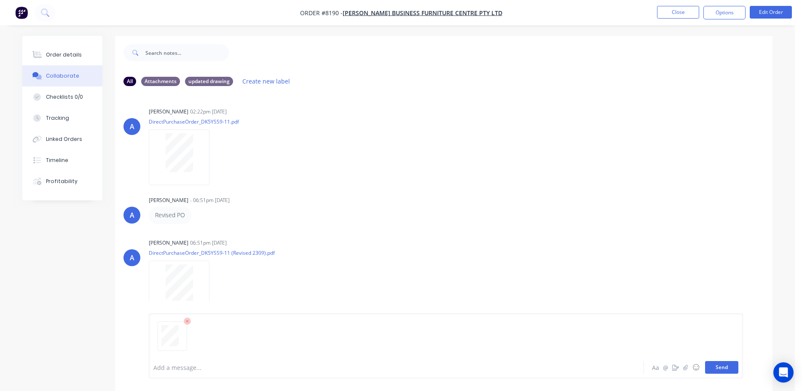
click at [723, 366] on button "Send" at bounding box center [721, 367] width 33 height 13
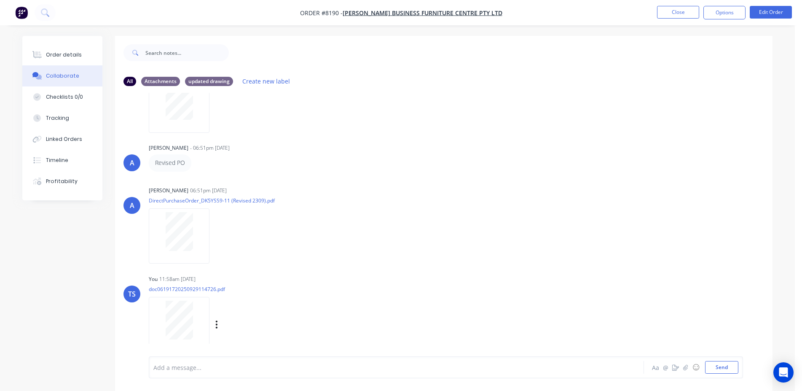
scroll to position [141, 0]
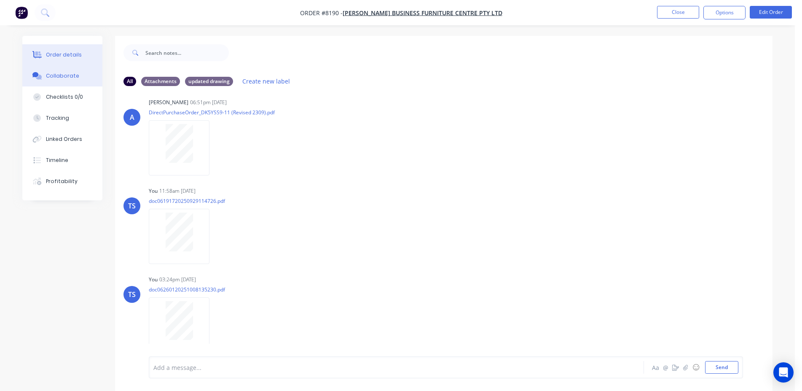
click at [75, 62] on button "Order details" at bounding box center [62, 54] width 80 height 21
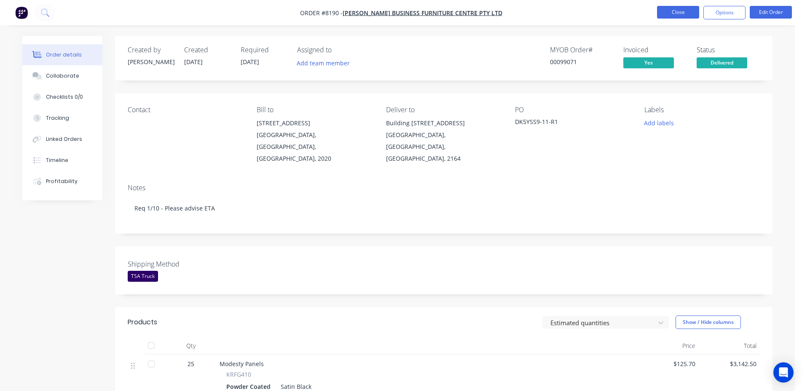
click at [661, 13] on button "Close" at bounding box center [678, 12] width 42 height 13
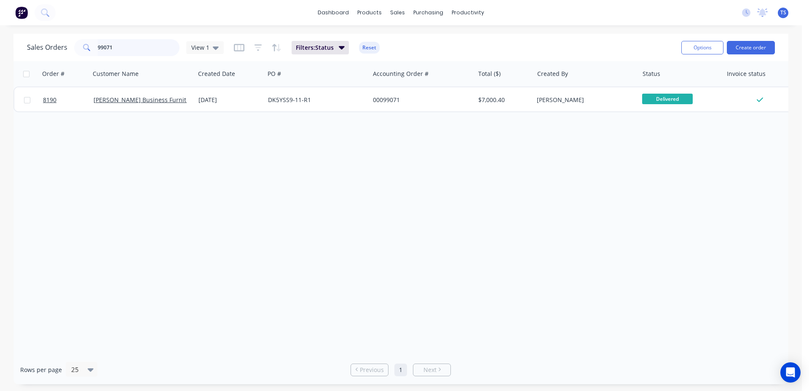
click at [121, 52] on input "99071" at bounding box center [139, 47] width 82 height 17
click at [122, 51] on input "99071" at bounding box center [139, 47] width 82 height 17
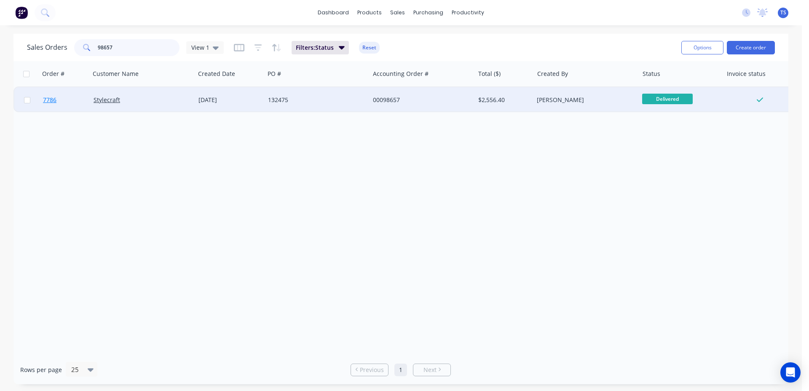
type input "98657"
click at [64, 105] on link "7786" at bounding box center [68, 99] width 51 height 25
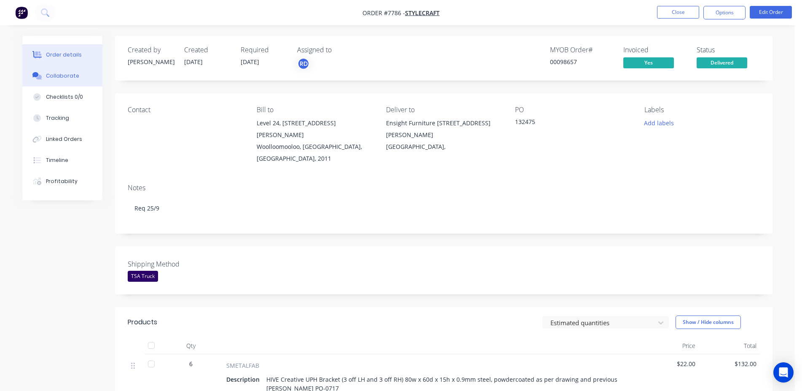
click at [62, 81] on button "Collaborate" at bounding box center [62, 75] width 80 height 21
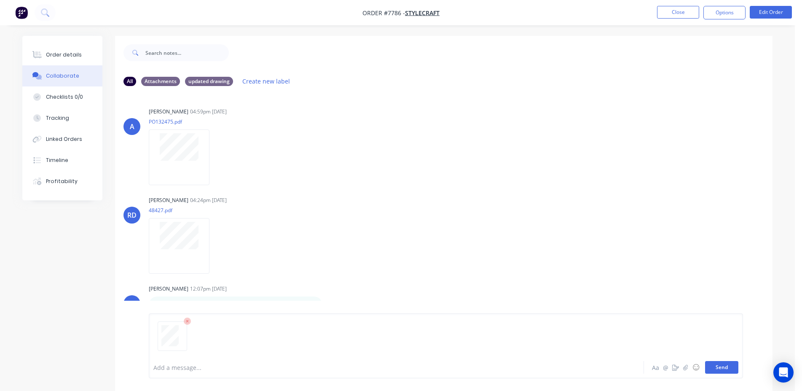
click at [724, 370] on button "Send" at bounding box center [721, 367] width 33 height 13
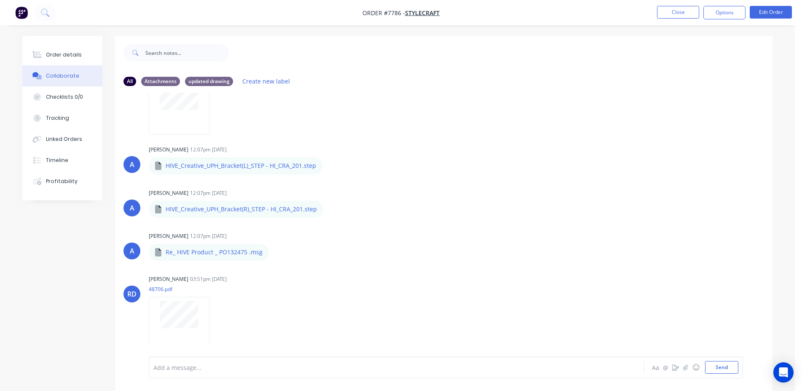
scroll to position [228, 0]
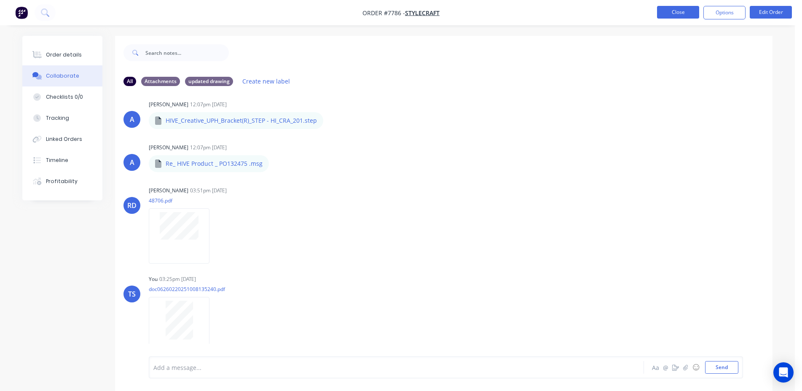
click at [676, 8] on button "Close" at bounding box center [678, 12] width 42 height 13
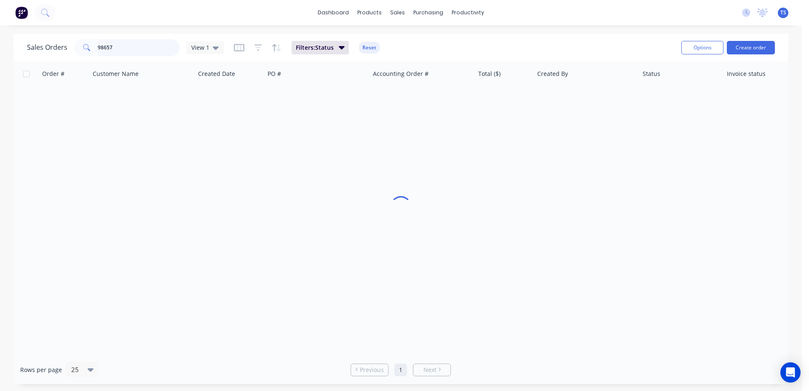
click at [149, 51] on input "98657" at bounding box center [139, 47] width 82 height 17
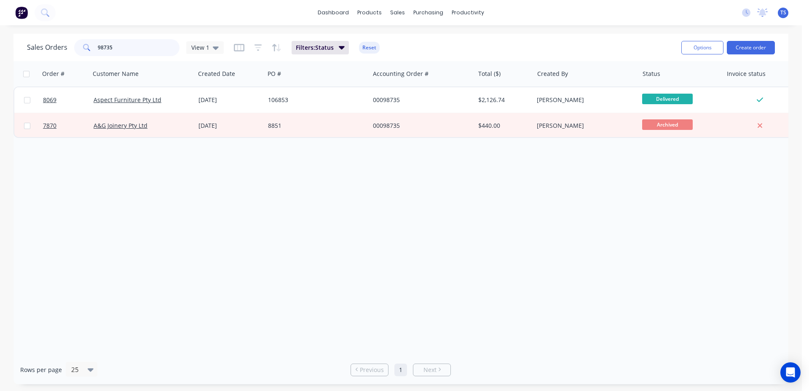
type input "98735"
click at [56, 100] on span "8069" at bounding box center [49, 100] width 13 height 8
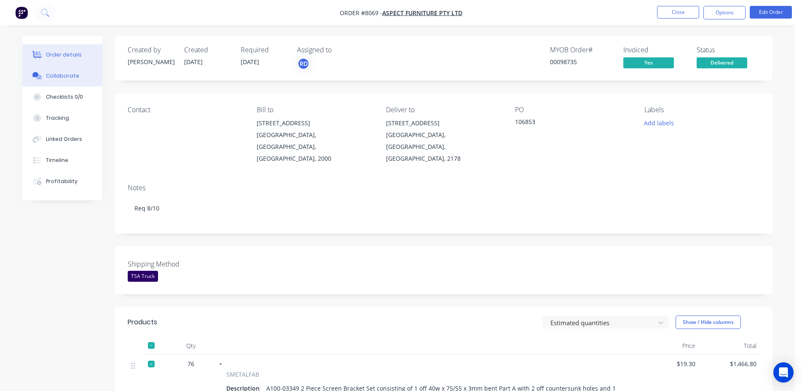
click at [92, 81] on button "Collaborate" at bounding box center [62, 75] width 80 height 21
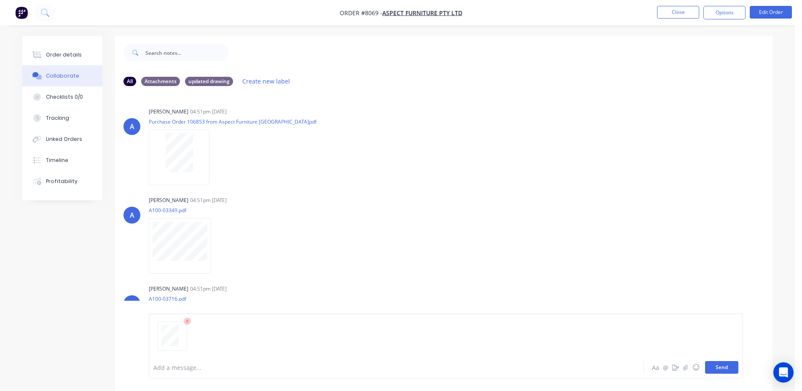
click at [726, 368] on button "Send" at bounding box center [721, 367] width 33 height 13
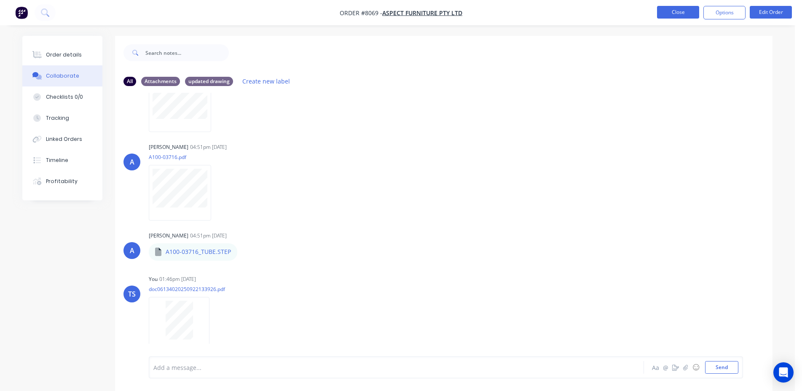
click at [673, 10] on button "Close" at bounding box center [678, 12] width 42 height 13
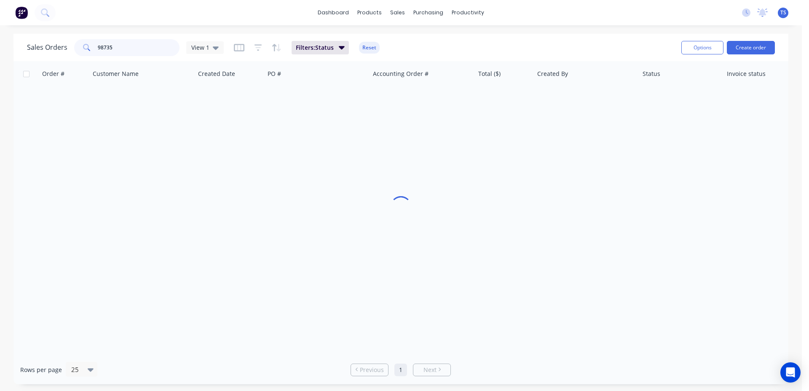
click at [111, 55] on input "98735" at bounding box center [139, 47] width 82 height 17
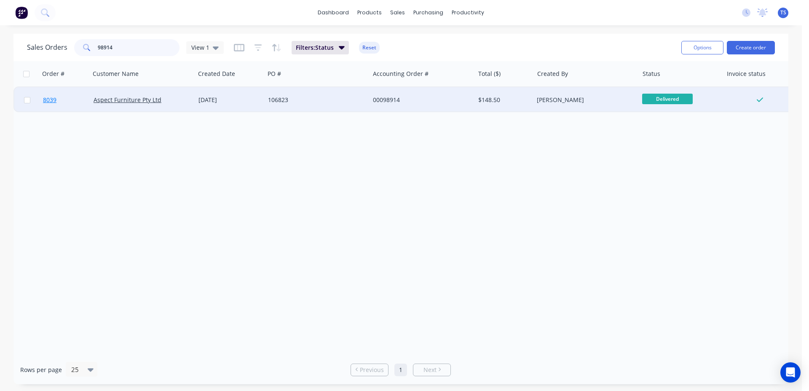
type input "98914"
click at [70, 104] on link "8039" at bounding box center [68, 99] width 51 height 25
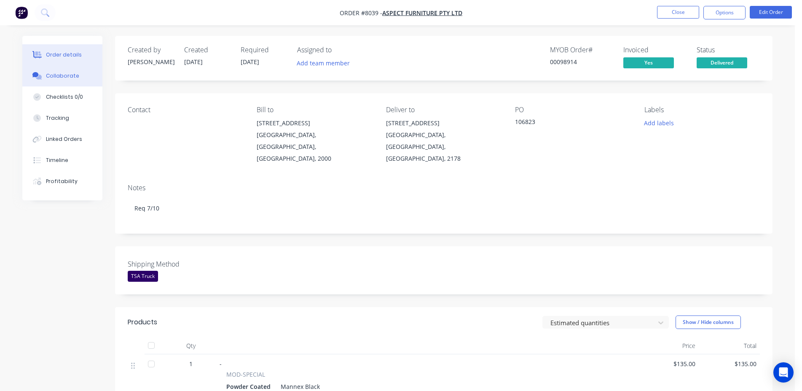
click at [97, 73] on button "Collaborate" at bounding box center [62, 75] width 80 height 21
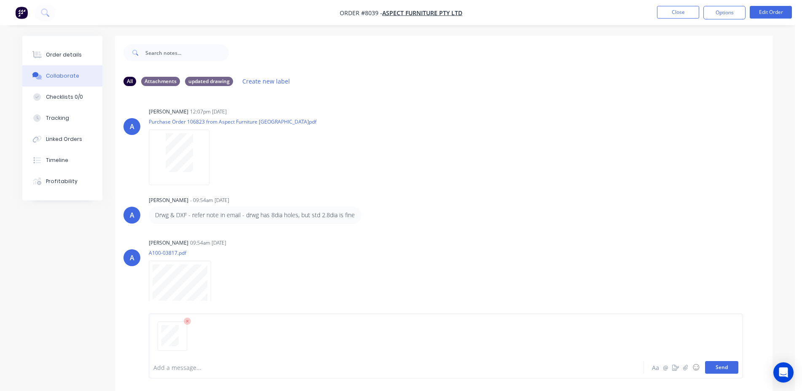
click at [730, 366] on button "Send" at bounding box center [721, 367] width 33 height 13
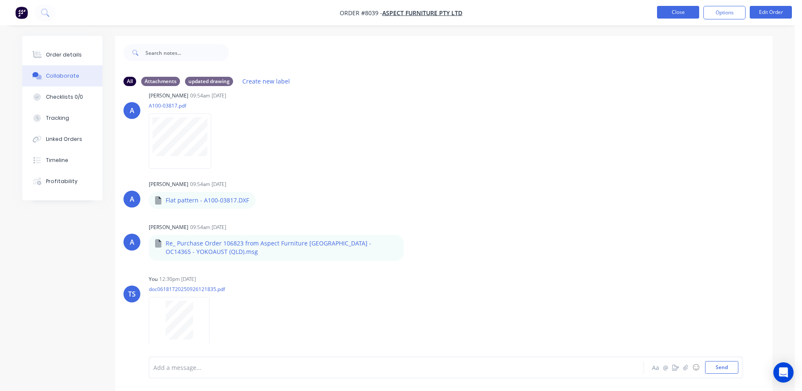
click at [666, 8] on button "Close" at bounding box center [678, 12] width 42 height 13
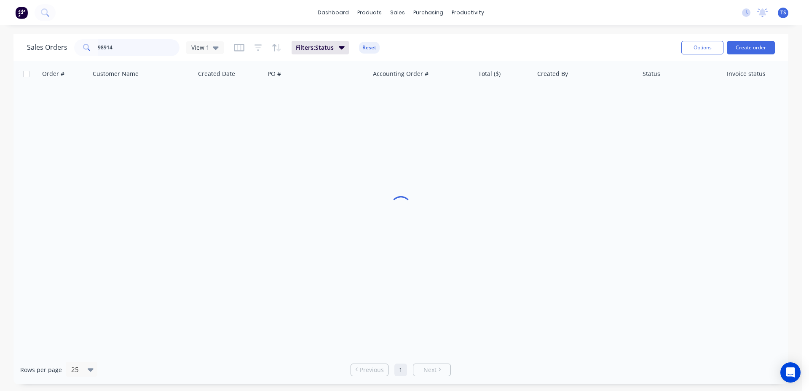
click at [157, 46] on input "98914" at bounding box center [139, 47] width 82 height 17
type input "99005"
click at [54, 111] on div "8129 Aspect Furniture Pty Ltd [DATE] 106898 00099005 $4,094.64 [PERSON_NAME] De…" at bounding box center [407, 99] width 788 height 26
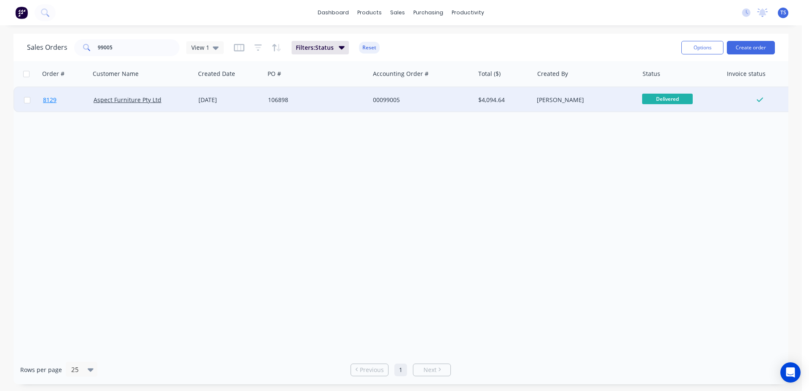
click at [54, 111] on link "8129" at bounding box center [68, 99] width 51 height 25
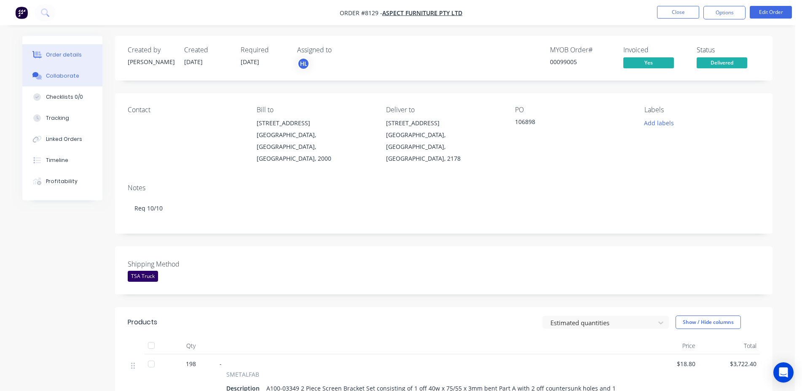
click at [64, 70] on button "Collaborate" at bounding box center [62, 75] width 80 height 21
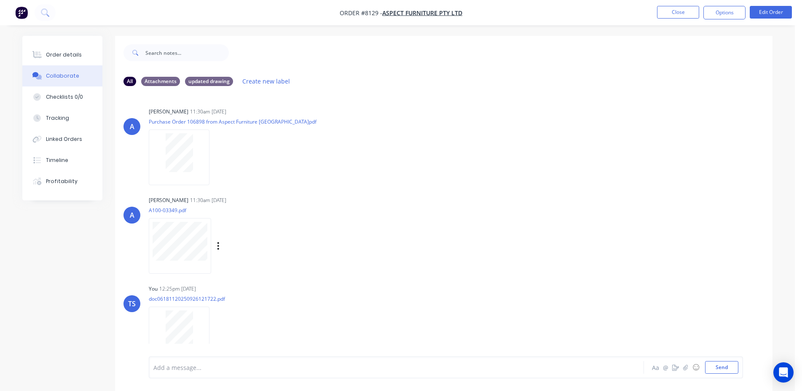
scroll to position [10, 0]
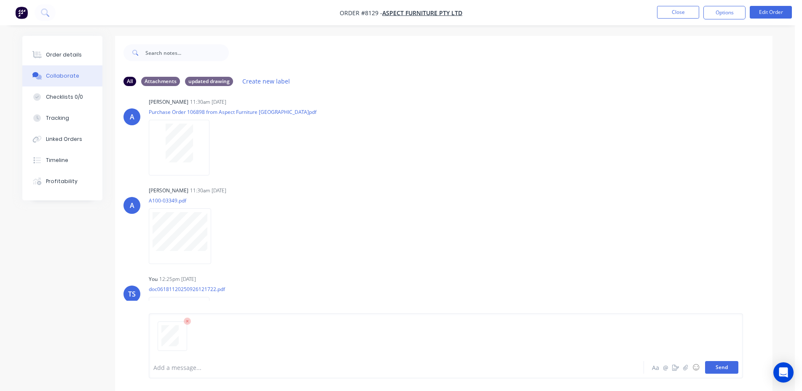
click at [717, 367] on button "Send" at bounding box center [721, 367] width 33 height 13
click at [678, 9] on button "Close" at bounding box center [678, 12] width 42 height 13
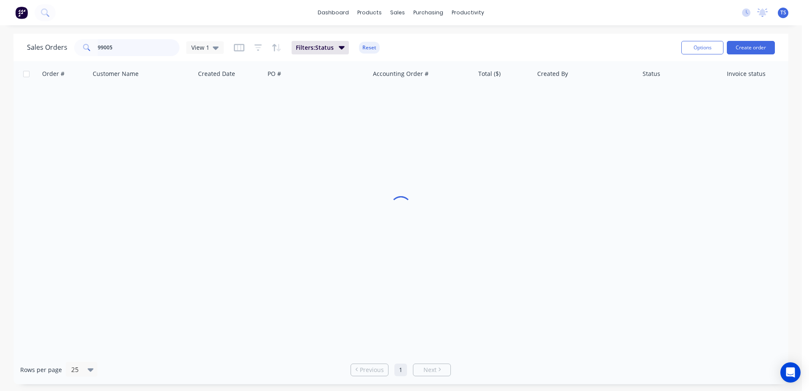
click at [138, 48] on input "99005" at bounding box center [139, 47] width 82 height 17
type input "98887"
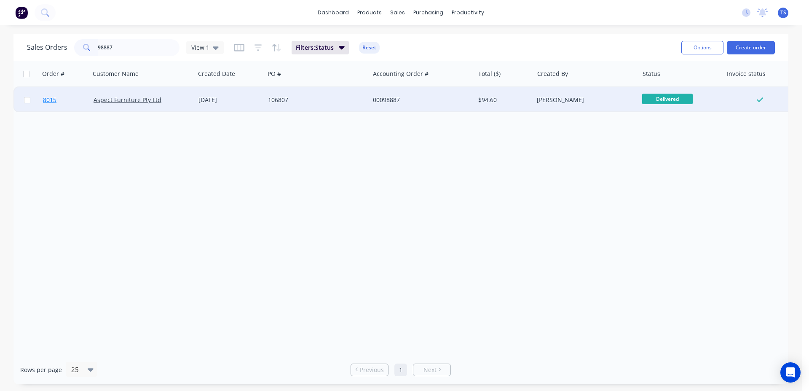
click at [56, 109] on link "8015" at bounding box center [68, 99] width 51 height 25
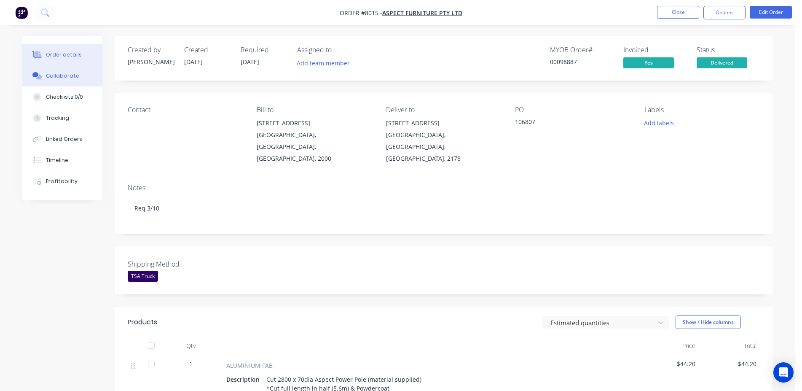
click at [52, 72] on div "Collaborate" at bounding box center [62, 76] width 33 height 8
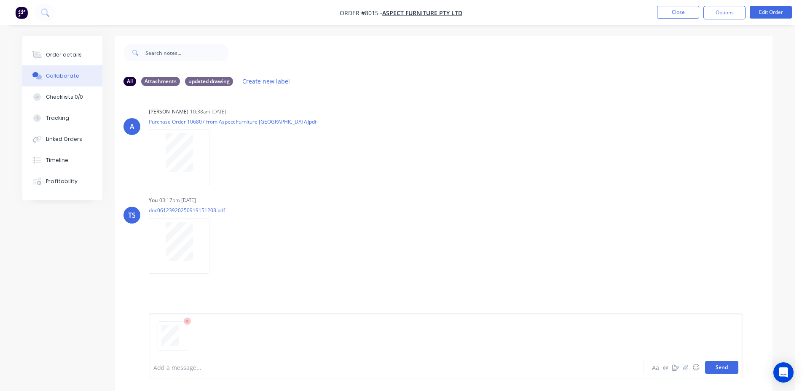
click at [723, 368] on button "Send" at bounding box center [721, 367] width 33 height 13
click at [691, 17] on button "Close" at bounding box center [678, 12] width 42 height 13
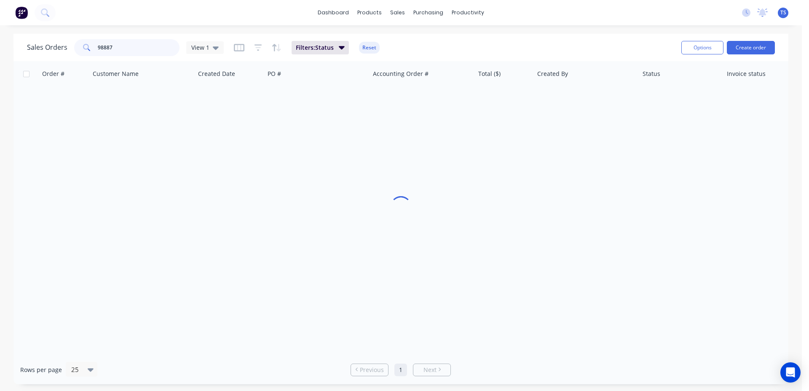
click at [131, 50] on input "98887" at bounding box center [139, 47] width 82 height 17
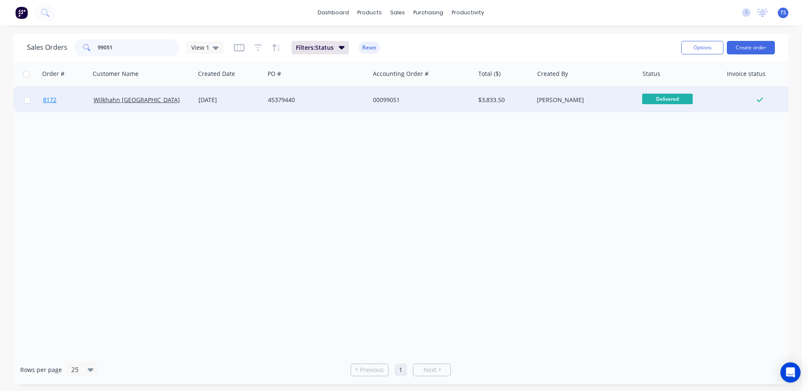
type input "99051"
click at [46, 103] on span "8172" at bounding box center [49, 100] width 13 height 8
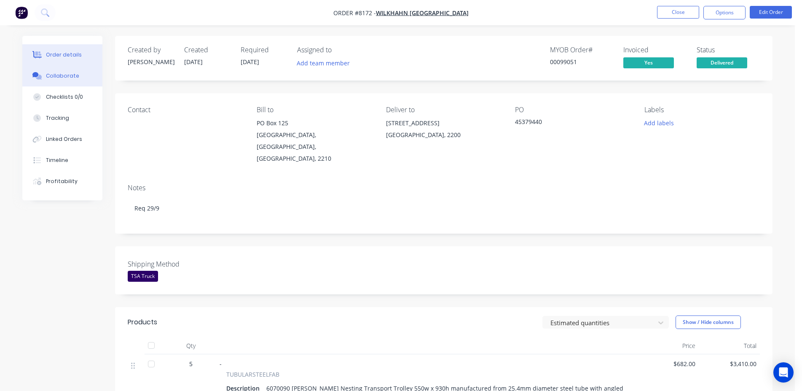
click at [76, 84] on button "Collaborate" at bounding box center [62, 75] width 80 height 21
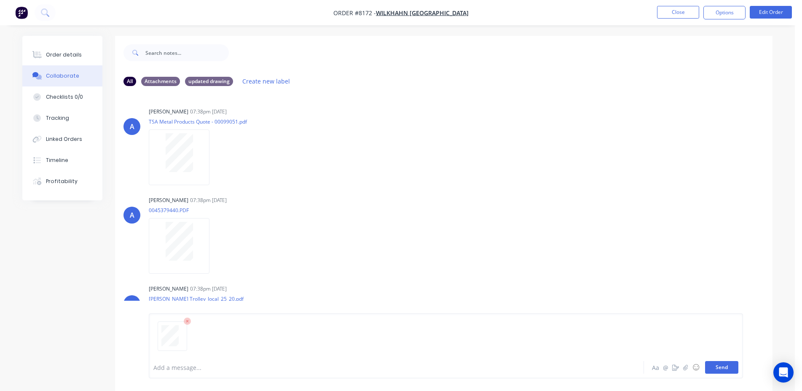
click at [727, 366] on button "Send" at bounding box center [721, 367] width 33 height 13
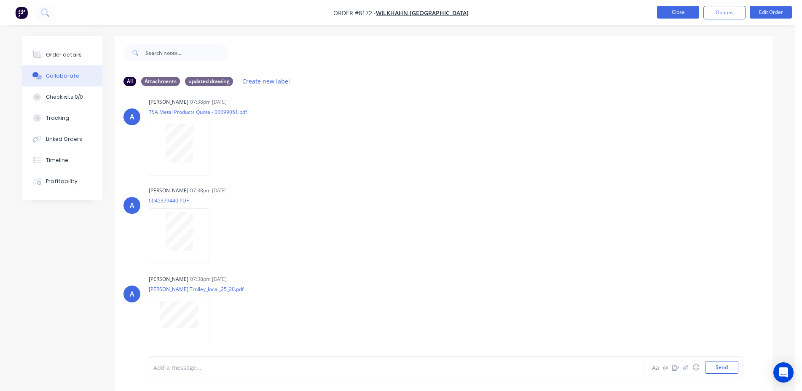
click at [678, 16] on button "Close" at bounding box center [678, 12] width 42 height 13
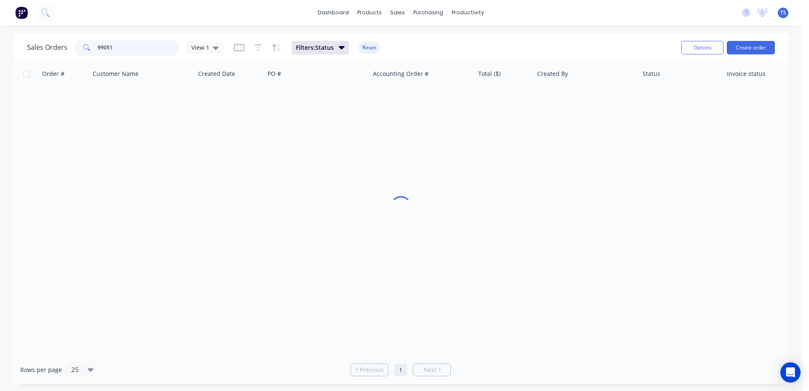
click at [105, 48] on input "99051" at bounding box center [139, 47] width 82 height 17
type input "98776"
click at [55, 109] on link "7905" at bounding box center [68, 99] width 51 height 25
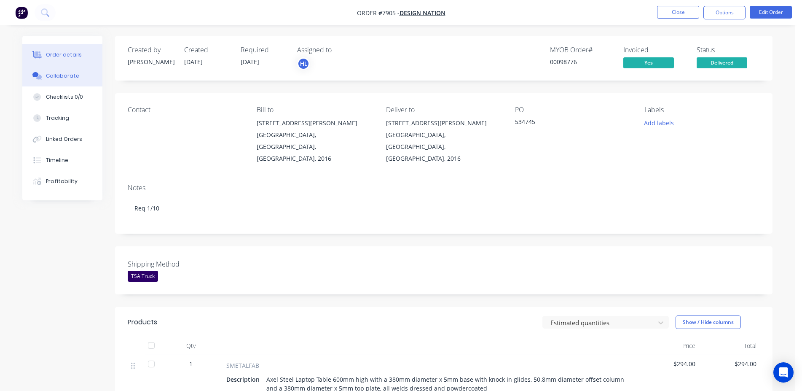
click at [96, 79] on button "Collaborate" at bounding box center [62, 75] width 80 height 21
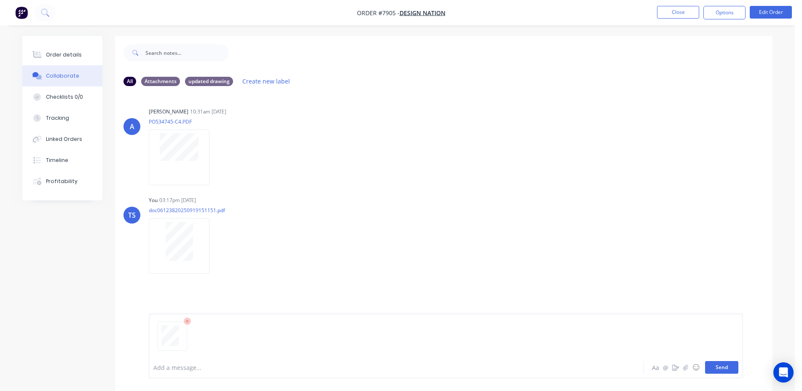
click at [727, 363] on button "Send" at bounding box center [721, 367] width 33 height 13
click at [681, 15] on button "Close" at bounding box center [678, 12] width 42 height 13
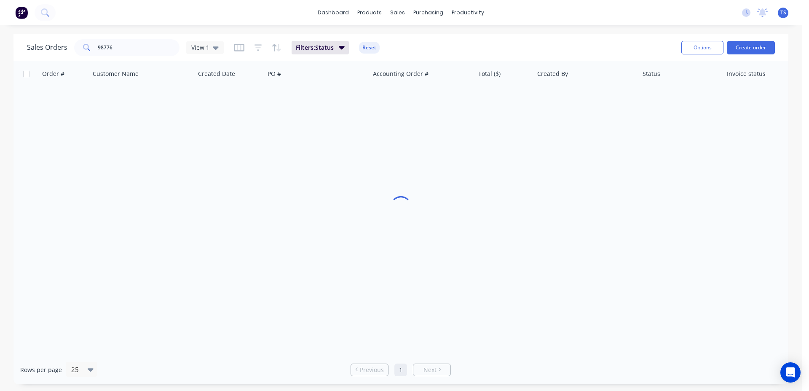
click at [133, 57] on div "Sales Orders 98776 View 1 Filters: Status Reset" at bounding box center [351, 47] width 648 height 21
click at [142, 48] on input "98776" at bounding box center [139, 47] width 82 height 17
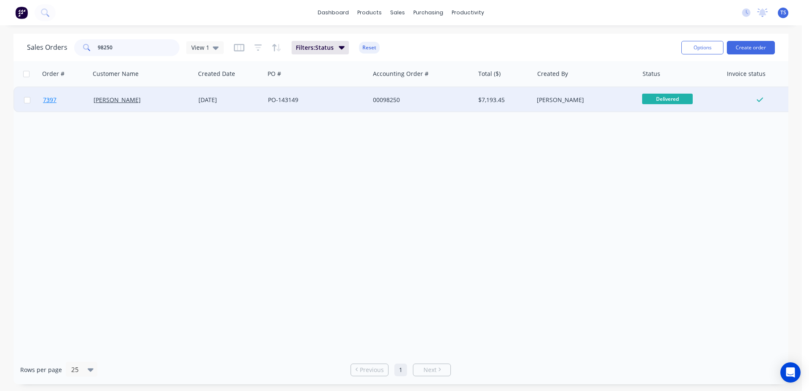
type input "98250"
click at [60, 107] on link "7397" at bounding box center [68, 99] width 51 height 25
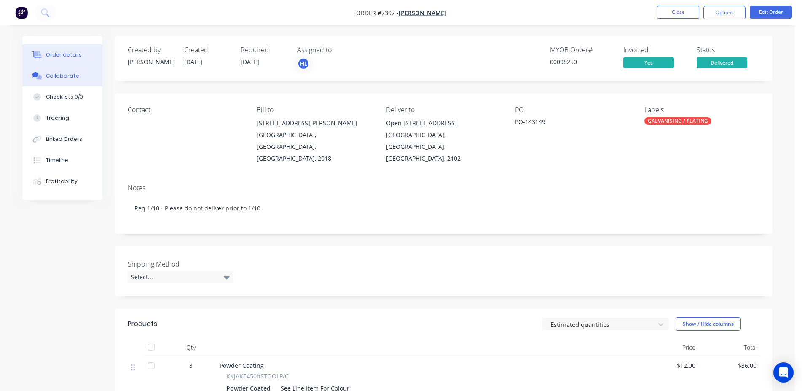
click at [66, 82] on button "Collaborate" at bounding box center [62, 75] width 80 height 21
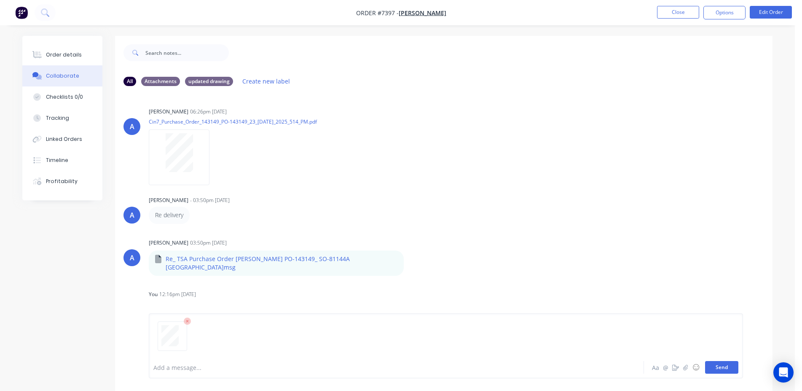
click at [727, 365] on button "Send" at bounding box center [721, 367] width 33 height 13
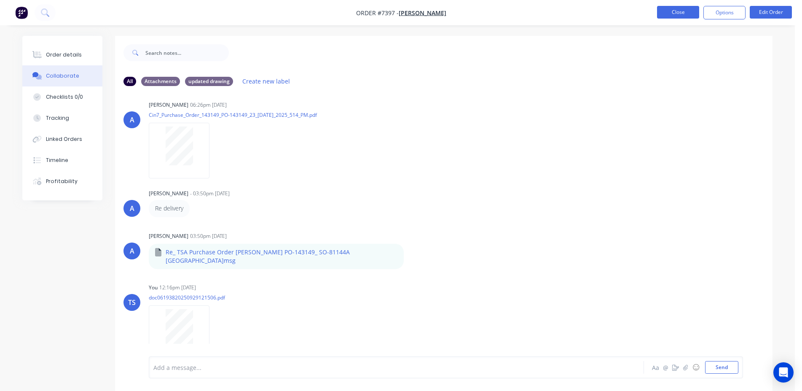
click at [688, 16] on button "Close" at bounding box center [678, 12] width 42 height 13
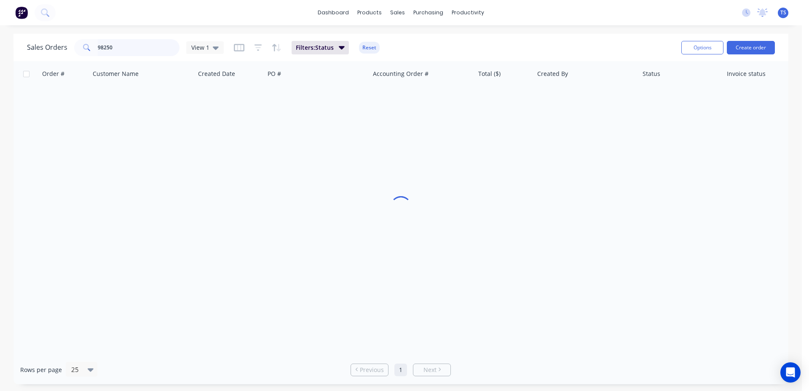
click at [148, 50] on input "98250" at bounding box center [139, 47] width 82 height 17
click at [128, 47] on input "98250" at bounding box center [139, 47] width 82 height 17
type input "574769"
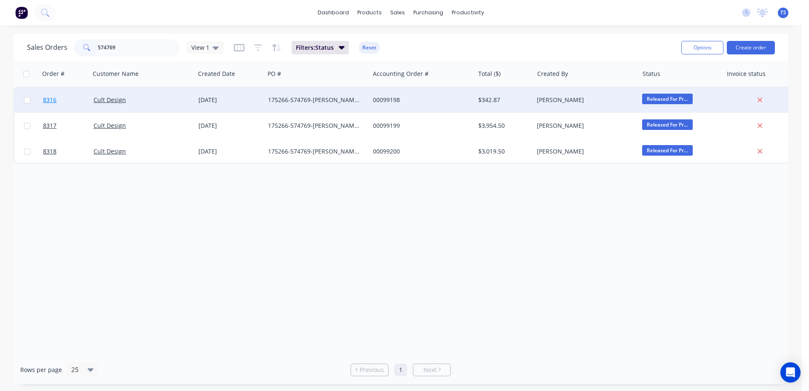
click at [55, 101] on span "8316" at bounding box center [49, 100] width 13 height 8
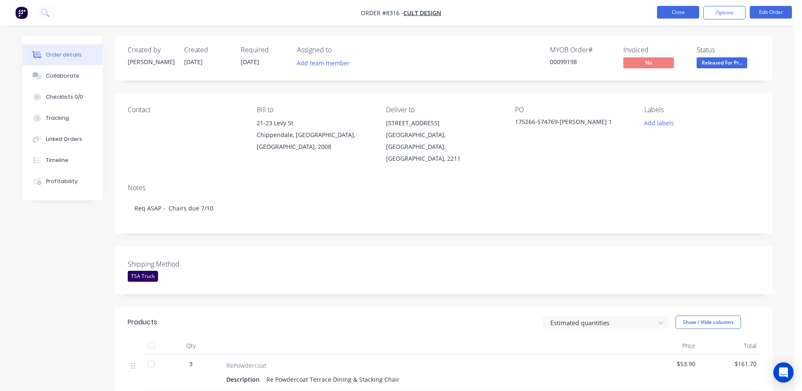
click at [668, 13] on button "Close" at bounding box center [678, 12] width 42 height 13
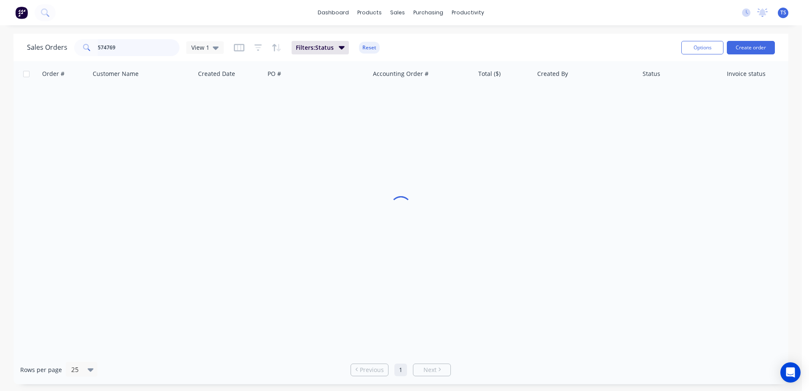
click at [125, 47] on input "574769" at bounding box center [139, 47] width 82 height 17
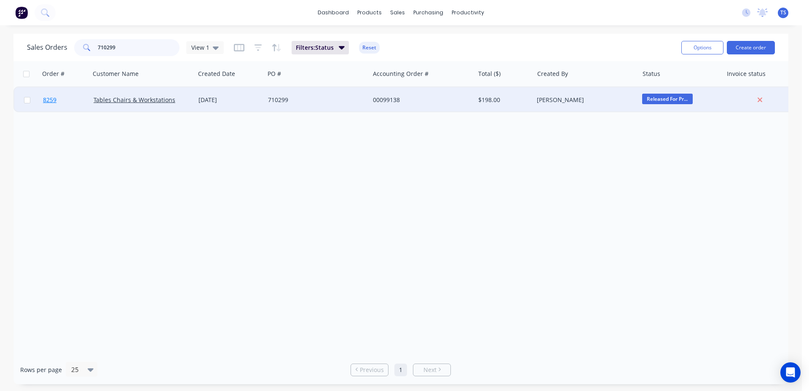
type input "710299"
click at [62, 106] on link "8259" at bounding box center [68, 99] width 51 height 25
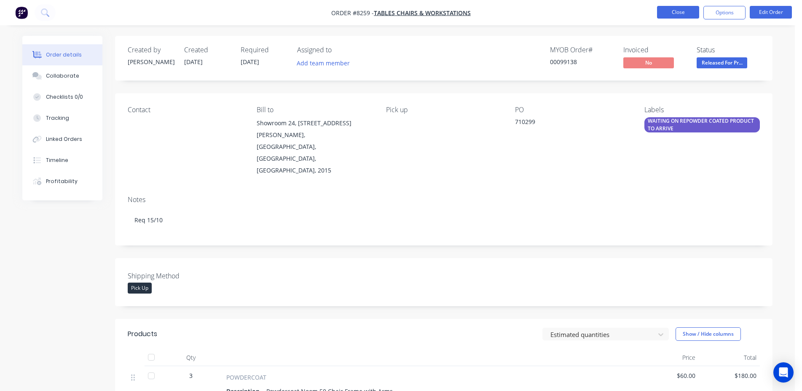
click at [673, 16] on button "Close" at bounding box center [678, 12] width 42 height 13
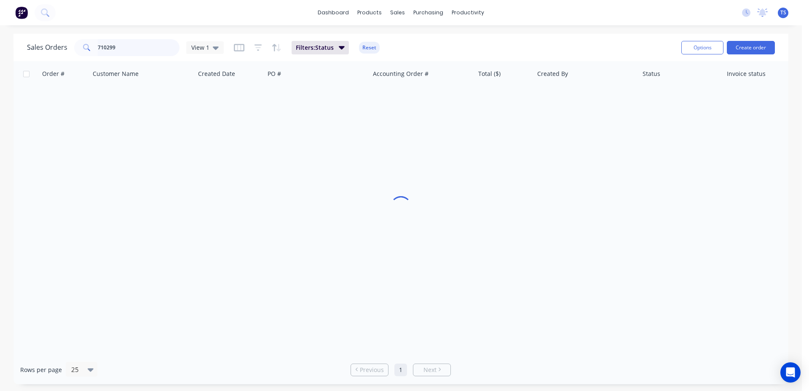
click at [148, 46] on input "710299" at bounding box center [139, 47] width 82 height 17
type input "7"
click at [149, 46] on input "17166" at bounding box center [139, 47] width 82 height 17
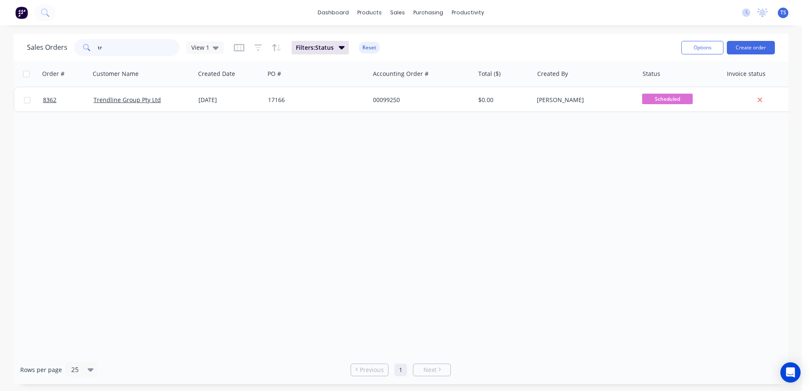
type input "t"
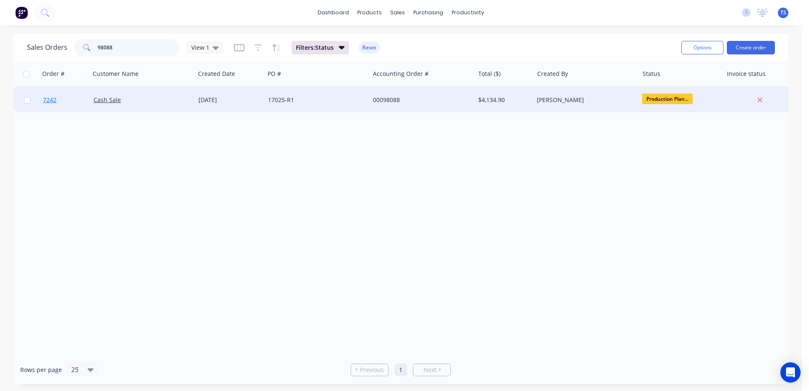
type input "98088"
click at [70, 102] on link "7242" at bounding box center [68, 99] width 51 height 25
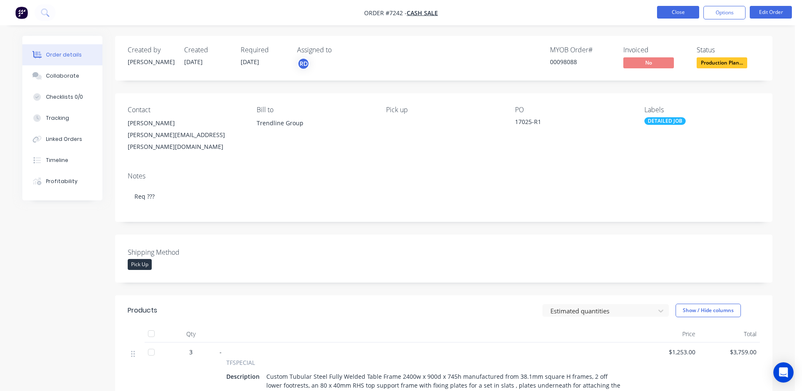
click at [671, 11] on button "Close" at bounding box center [678, 12] width 42 height 13
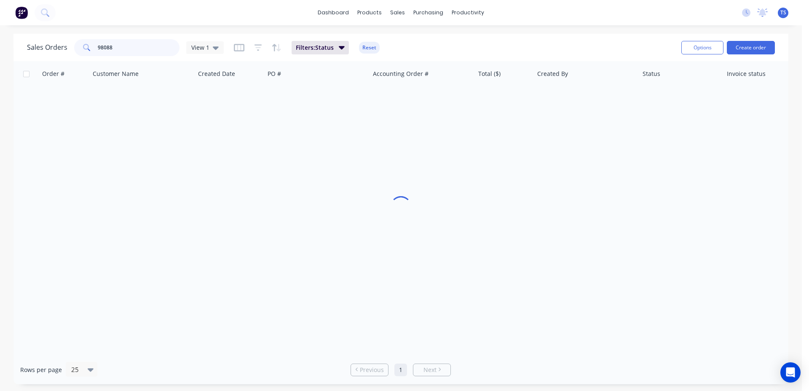
click at [129, 48] on input "98088" at bounding box center [139, 47] width 82 height 17
click at [124, 51] on input "17166" at bounding box center [139, 47] width 82 height 17
type input "37563"
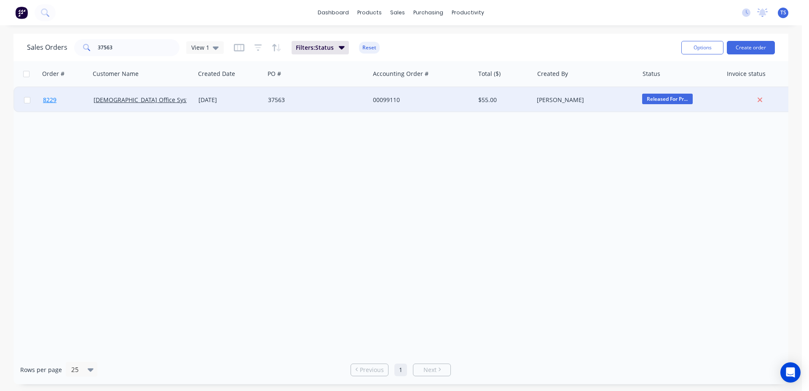
click at [88, 102] on link "8229" at bounding box center [68, 99] width 51 height 25
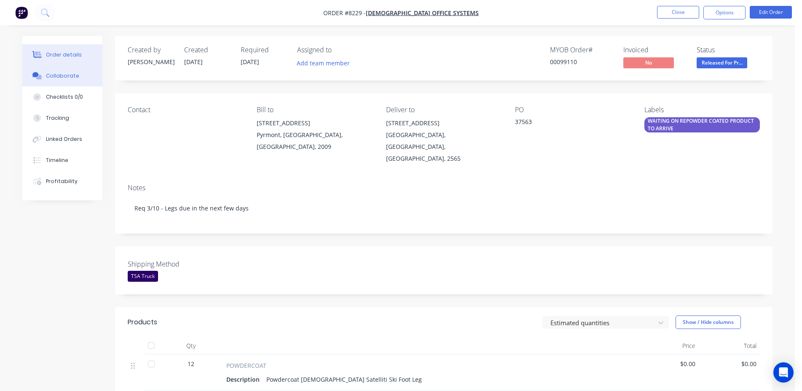
click at [92, 79] on button "Collaborate" at bounding box center [62, 75] width 80 height 21
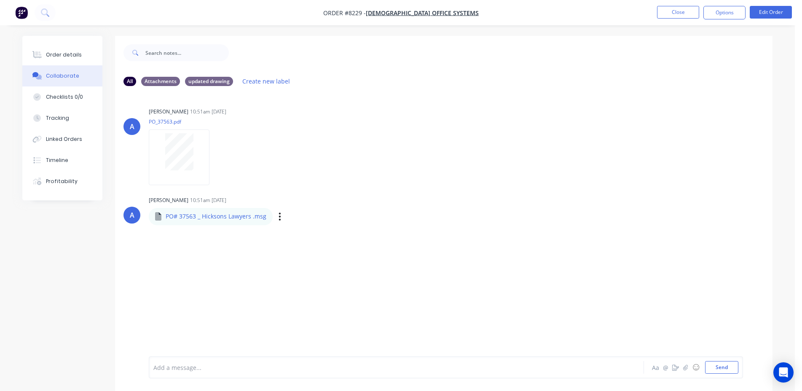
click at [281, 217] on div "Labels Download" at bounding box center [323, 216] width 95 height 12
click at [278, 217] on button "button" at bounding box center [279, 216] width 3 height 12
click at [330, 233] on button "Download" at bounding box center [335, 238] width 95 height 19
click at [678, 11] on button "Close" at bounding box center [678, 12] width 42 height 13
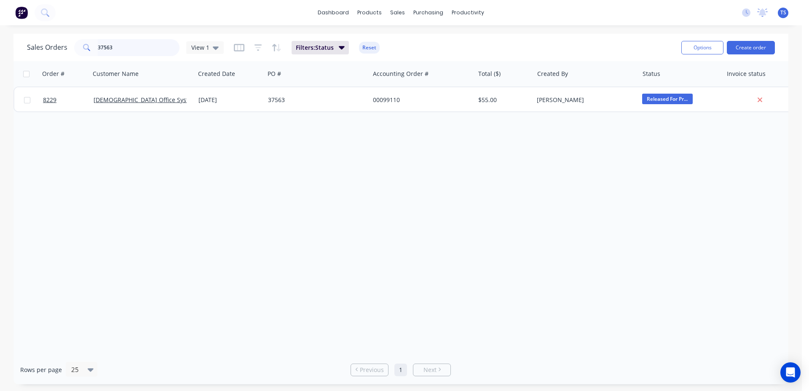
click at [139, 46] on input "37563" at bounding box center [139, 47] width 82 height 17
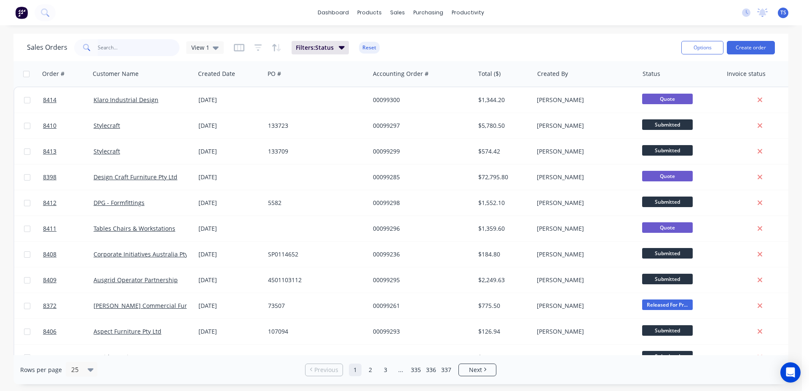
click at [142, 48] on input "text" at bounding box center [139, 47] width 82 height 17
paste input "143678"
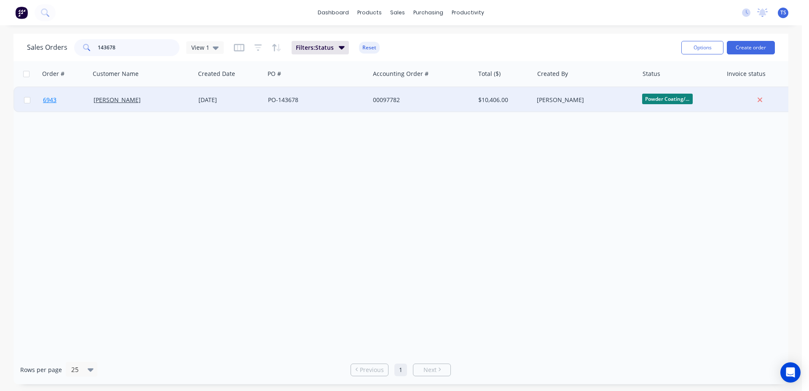
type input "143678"
click at [72, 107] on link "6943" at bounding box center [68, 99] width 51 height 25
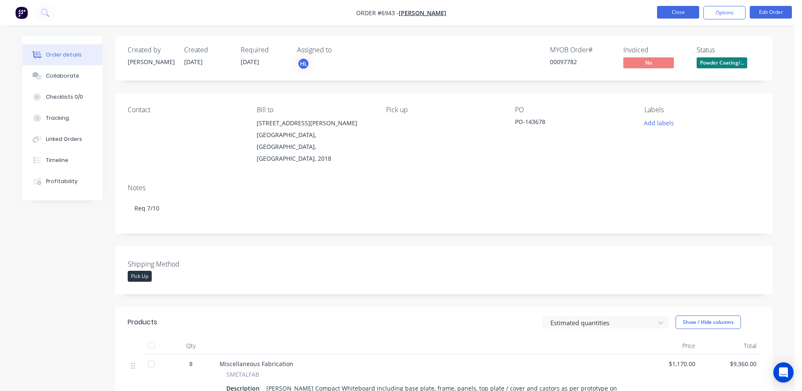
click at [671, 15] on button "Close" at bounding box center [678, 12] width 42 height 13
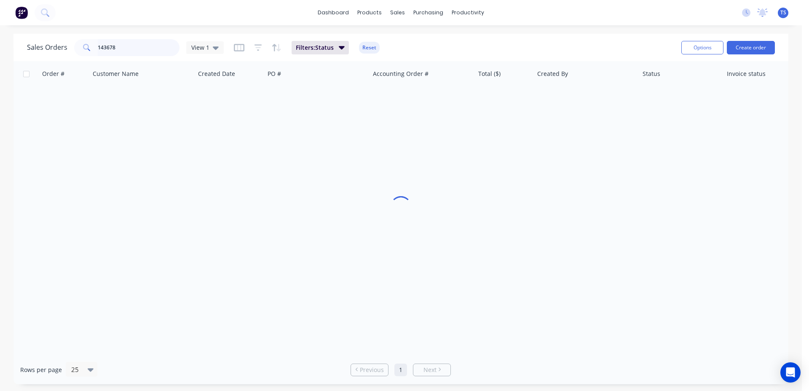
click at [152, 54] on input "143678" at bounding box center [139, 47] width 82 height 17
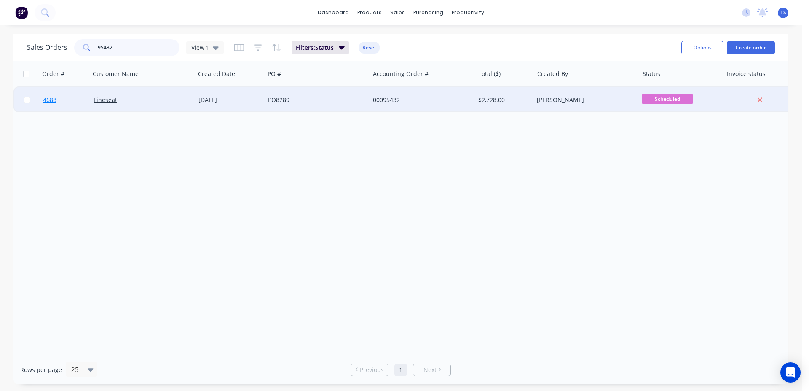
type input "95432"
click at [67, 111] on link "4688" at bounding box center [68, 99] width 51 height 25
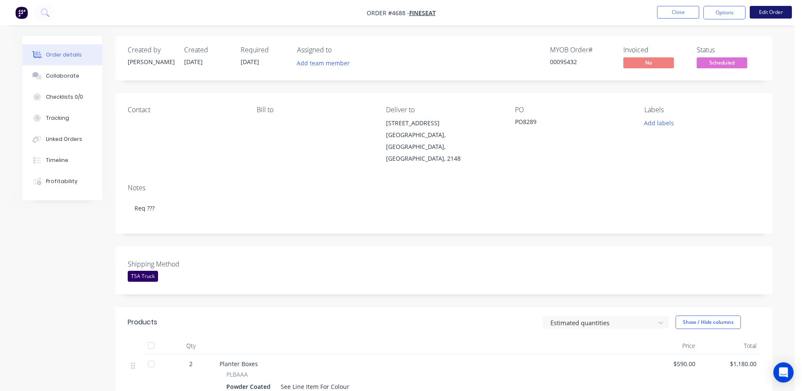
click at [770, 16] on button "Edit Order" at bounding box center [771, 12] width 42 height 13
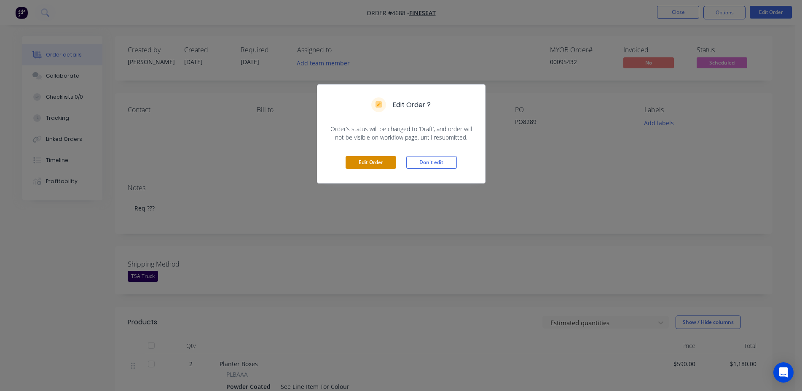
click at [370, 168] on button "Edit Order" at bounding box center [371, 162] width 51 height 13
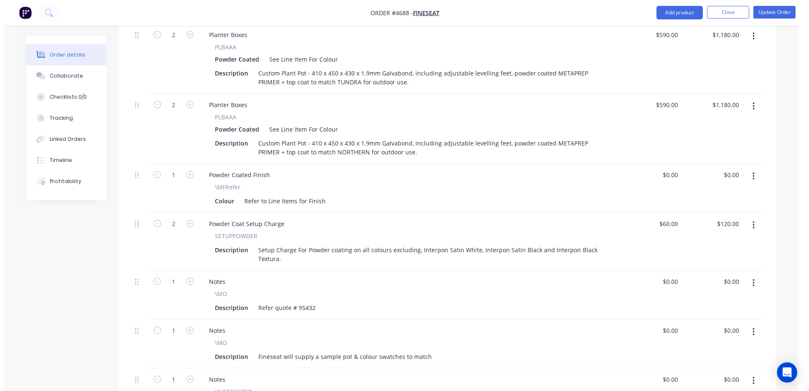
scroll to position [559, 0]
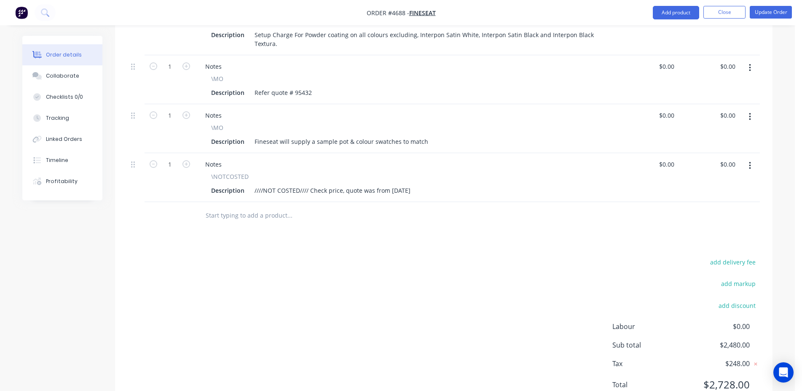
click at [274, 207] on input "text" at bounding box center [289, 215] width 169 height 17
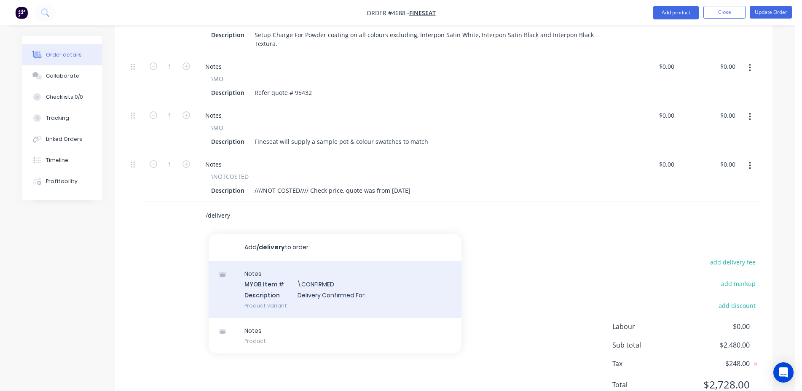
type input "/delivery"
click at [305, 261] on div "Notes MYOB Item # \CONFIRMED Description Delivery Confirmed For: Product variant" at bounding box center [335, 289] width 253 height 57
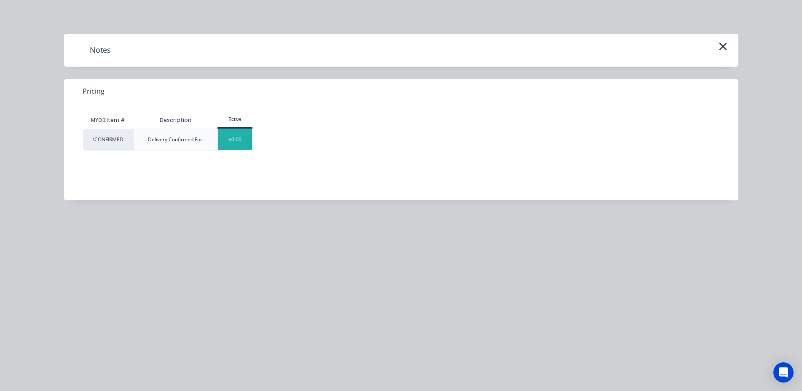
click at [232, 136] on div "$0.00" at bounding box center [235, 139] width 34 height 21
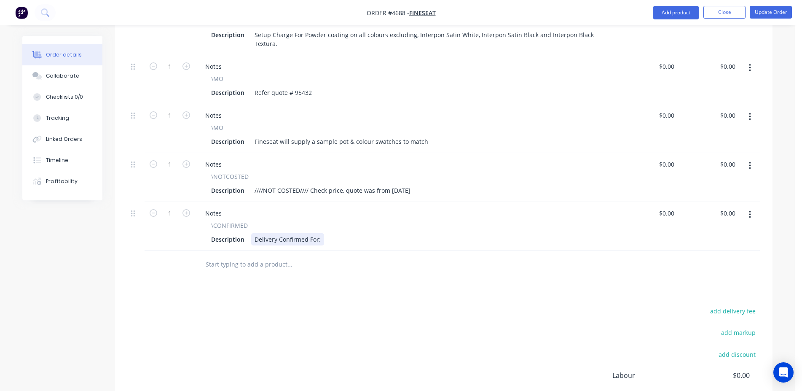
click at [322, 233] on div "Delivery Confirmed For:" at bounding box center [287, 239] width 73 height 12
click at [775, 15] on button "Update Order" at bounding box center [771, 12] width 42 height 13
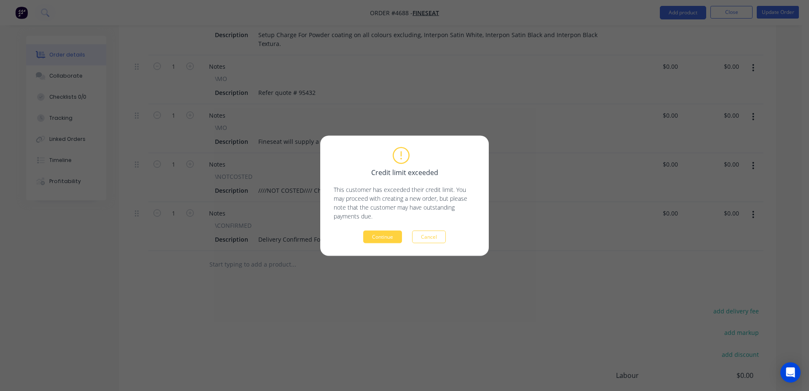
click at [365, 244] on div "Credit limit exceeded This customer has exceeded their credit limit. You may pr…" at bounding box center [404, 195] width 169 height 120
click at [380, 235] on button "Continue" at bounding box center [382, 236] width 39 height 13
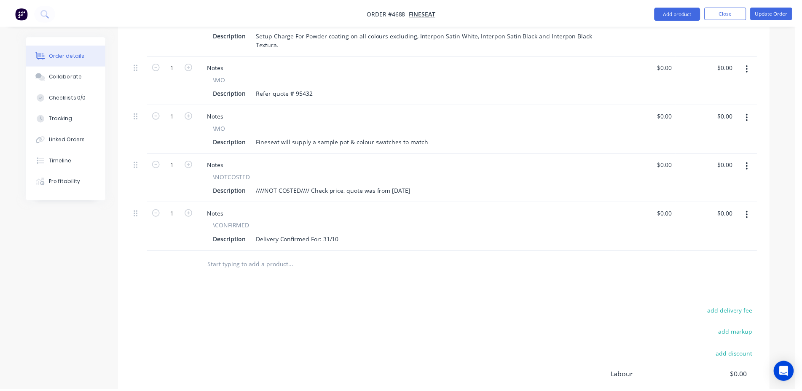
scroll to position [491, 0]
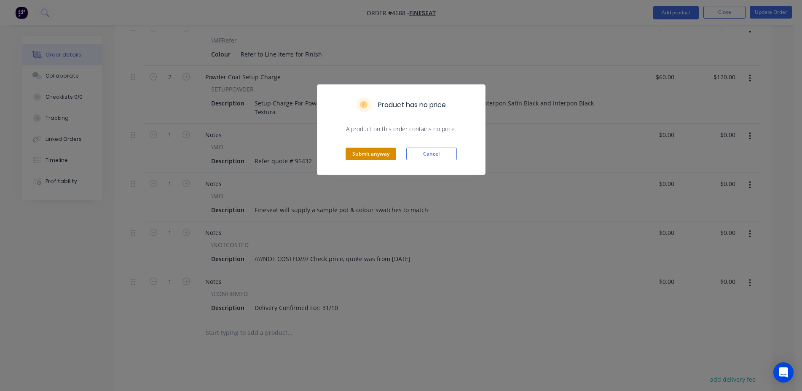
click at [376, 152] on button "Submit anyway" at bounding box center [371, 154] width 51 height 13
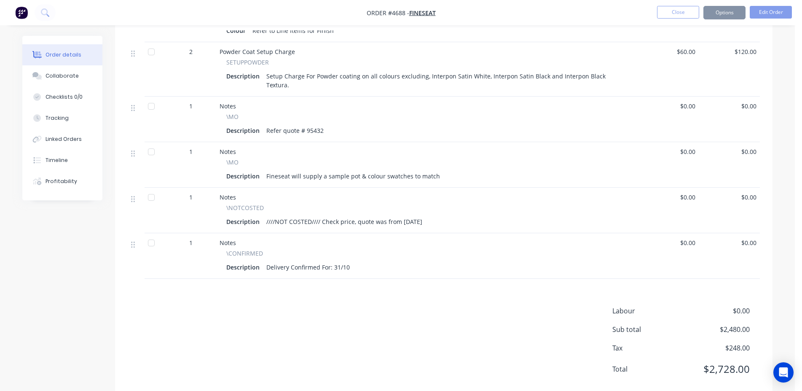
scroll to position [489, 0]
click at [683, 13] on button "Close" at bounding box center [678, 12] width 42 height 13
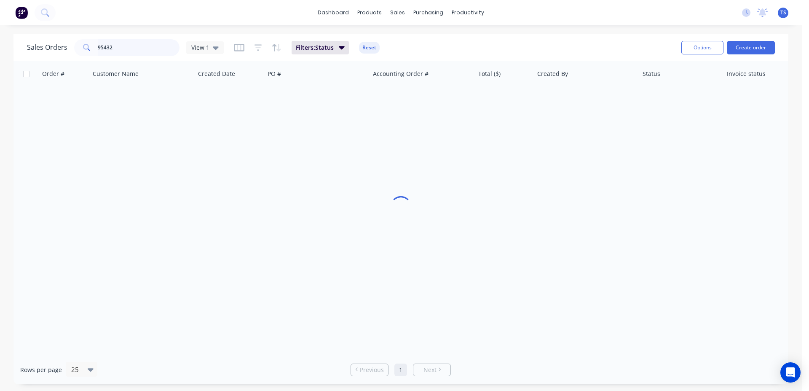
click at [130, 46] on input "95432" at bounding box center [139, 47] width 82 height 17
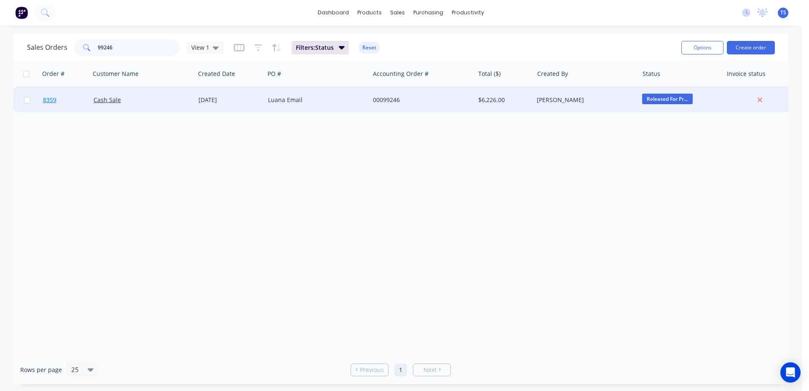
type input "99246"
click at [77, 106] on link "8359" at bounding box center [68, 99] width 51 height 25
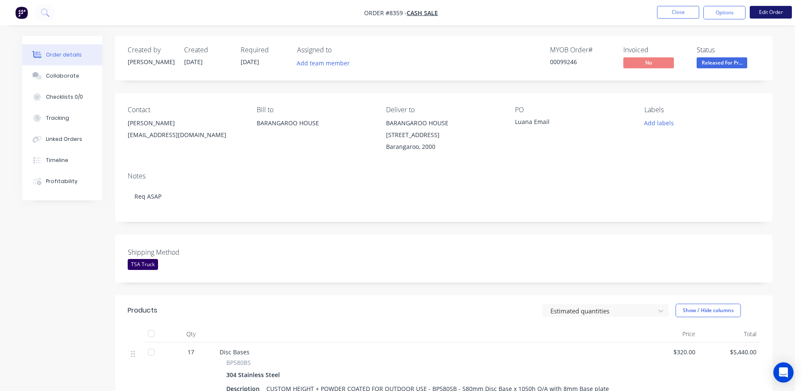
click at [772, 11] on button "Edit Order" at bounding box center [771, 12] width 42 height 13
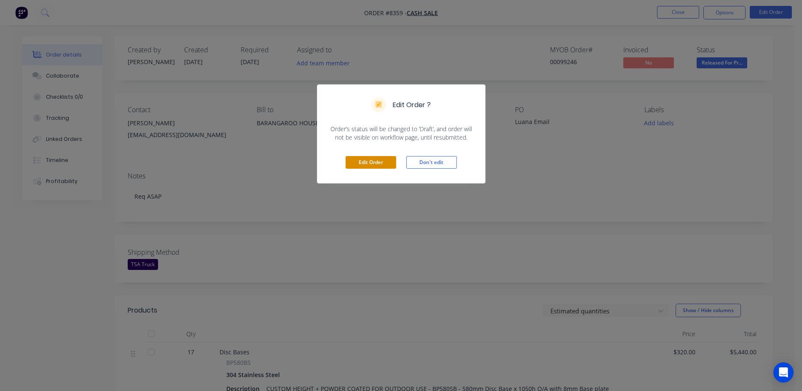
click at [360, 167] on button "Edit Order" at bounding box center [371, 162] width 51 height 13
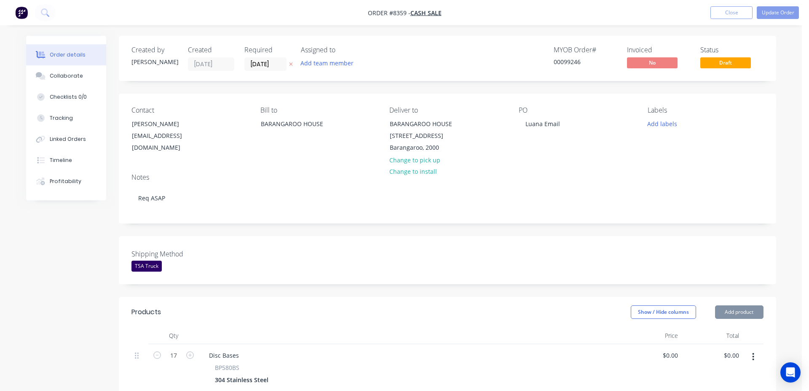
type input "$320.00"
type input "$5,440.00"
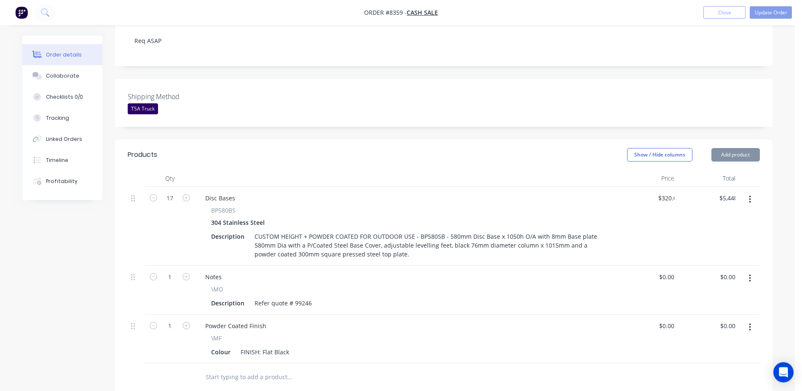
scroll to position [301, 0]
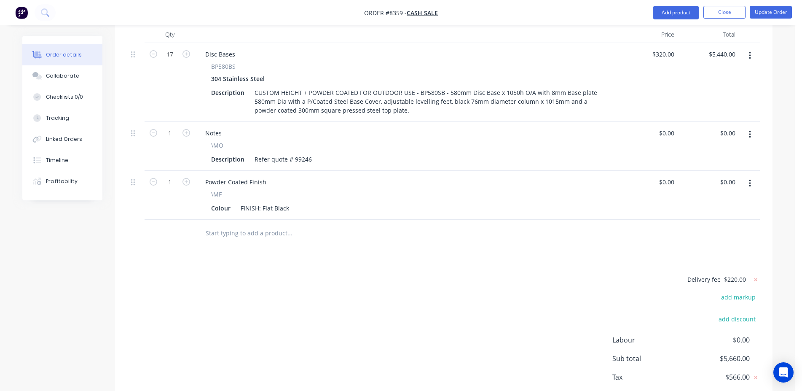
click at [273, 236] on input "text" at bounding box center [289, 233] width 169 height 17
click at [237, 231] on input "text" at bounding box center [289, 233] width 169 height 17
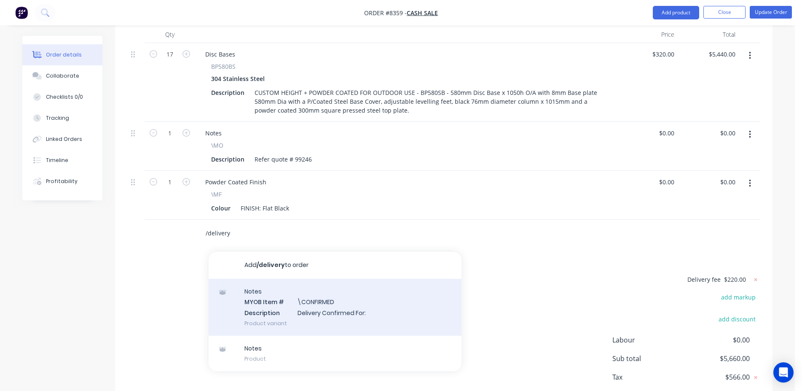
type input "/delivery"
click at [357, 298] on div "Notes MYOB Item # \CONFIRMED Description Delivery Confirmed For: Product variant" at bounding box center [335, 307] width 253 height 57
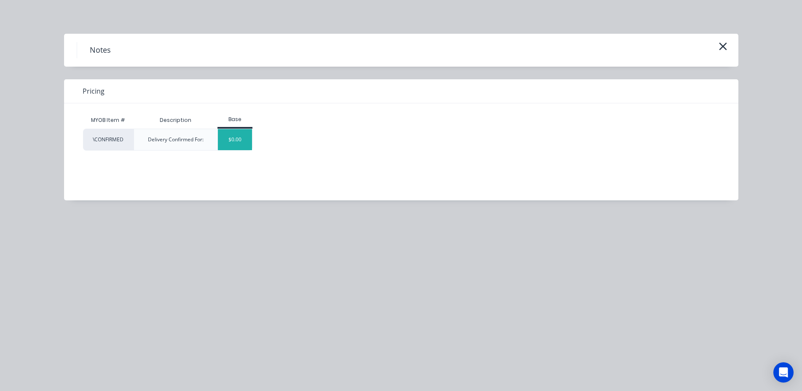
click at [242, 136] on div "$0.00" at bounding box center [235, 139] width 34 height 21
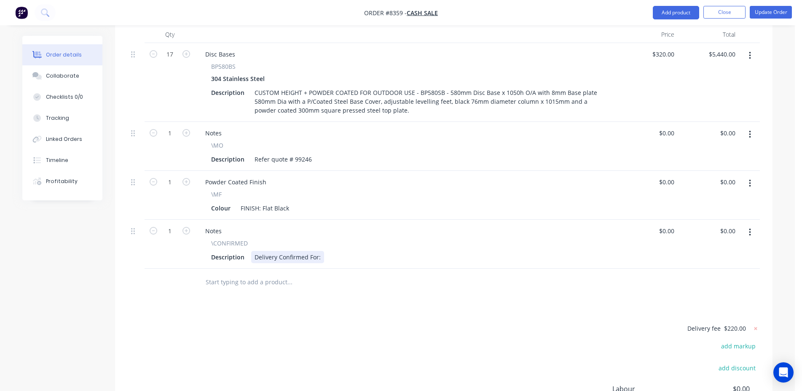
click at [319, 251] on div "Delivery Confirmed For:" at bounding box center [287, 257] width 73 height 12
click at [784, 8] on button "Update Order" at bounding box center [771, 12] width 42 height 13
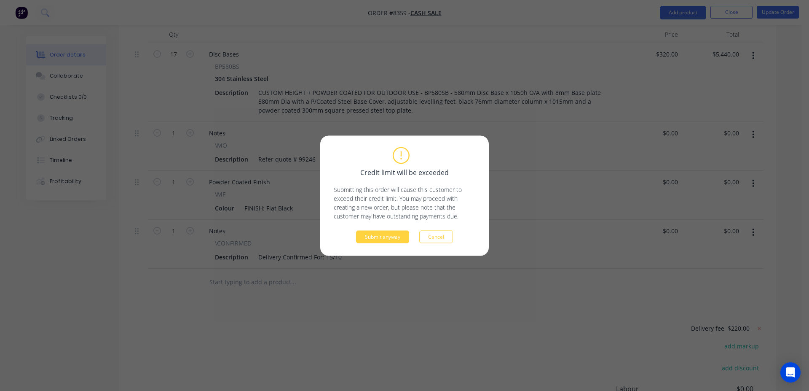
click at [410, 234] on div "Submit anyway Cancel" at bounding box center [405, 236] width 142 height 13
click at [403, 235] on button "Submit anyway" at bounding box center [382, 236] width 53 height 13
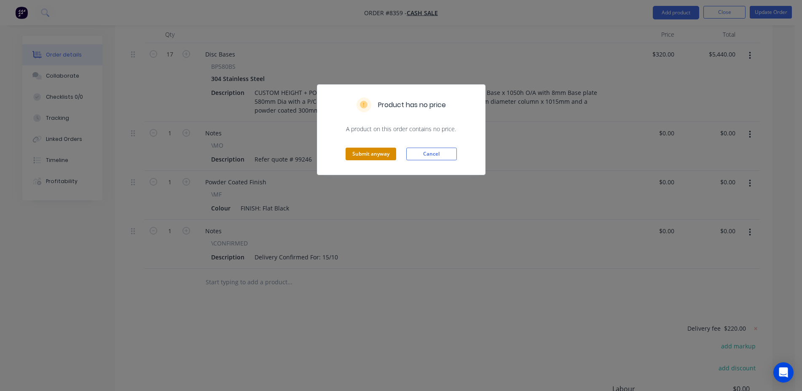
click at [370, 150] on button "Submit anyway" at bounding box center [371, 154] width 51 height 13
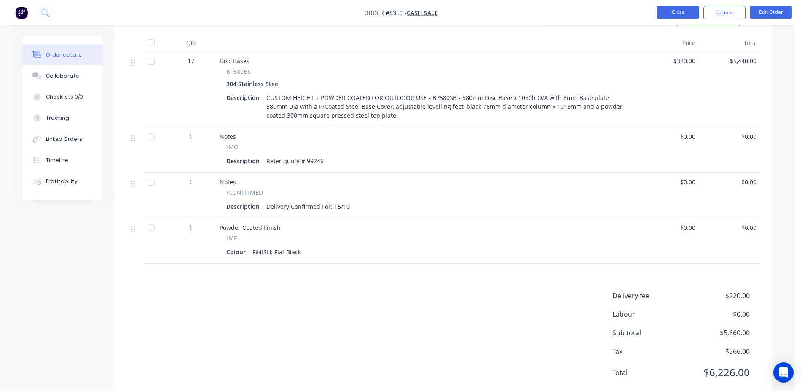
click at [685, 14] on button "Close" at bounding box center [678, 12] width 42 height 13
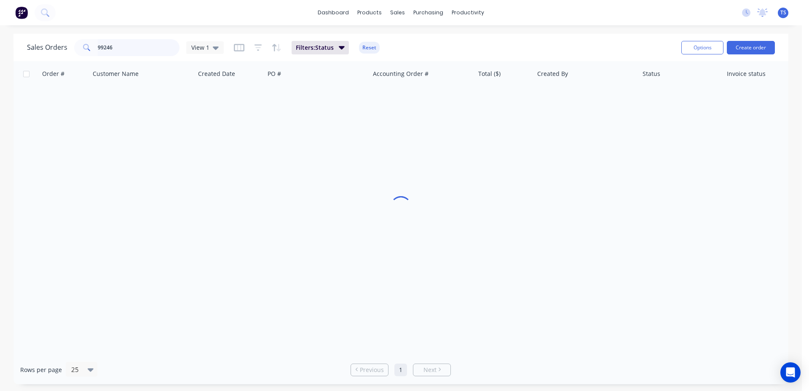
click at [131, 51] on input "99246" at bounding box center [139, 47] width 82 height 17
type input "99279"
click at [69, 104] on link "8391" at bounding box center [68, 99] width 51 height 25
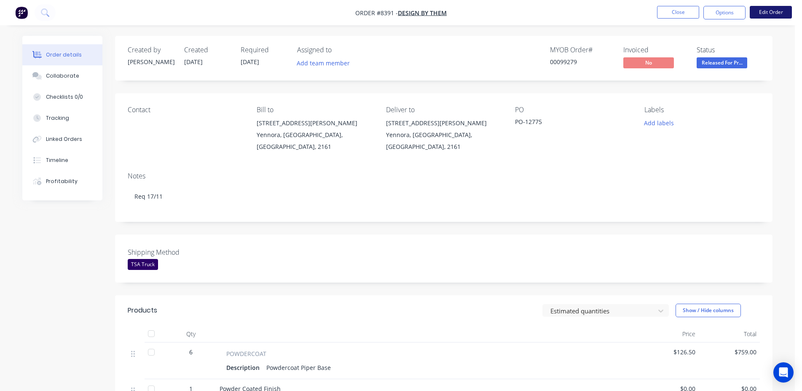
click at [774, 16] on button "Edit Order" at bounding box center [771, 12] width 42 height 13
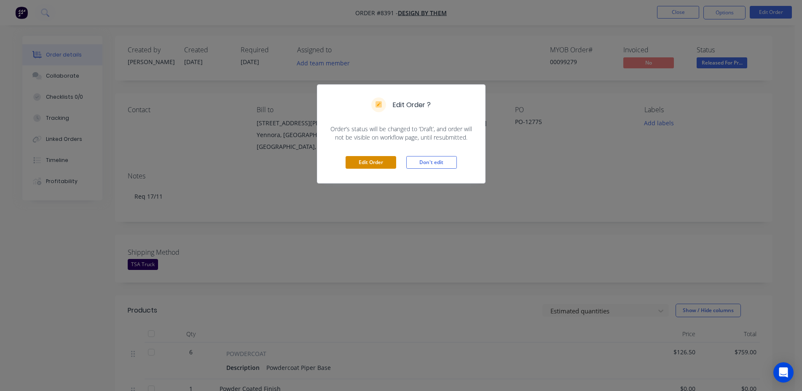
click at [360, 158] on button "Edit Order" at bounding box center [371, 162] width 51 height 13
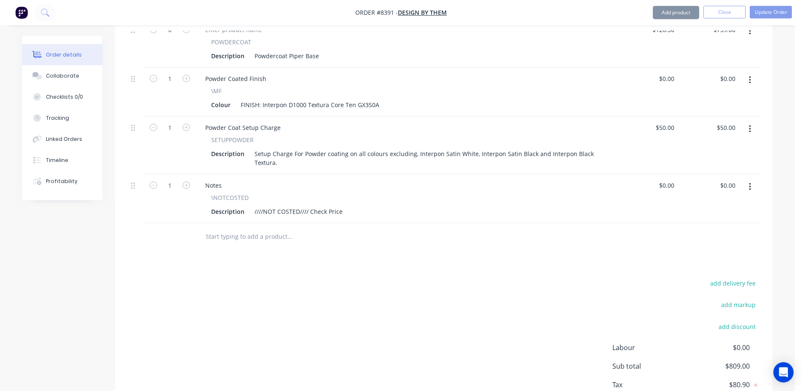
scroll to position [381, 0]
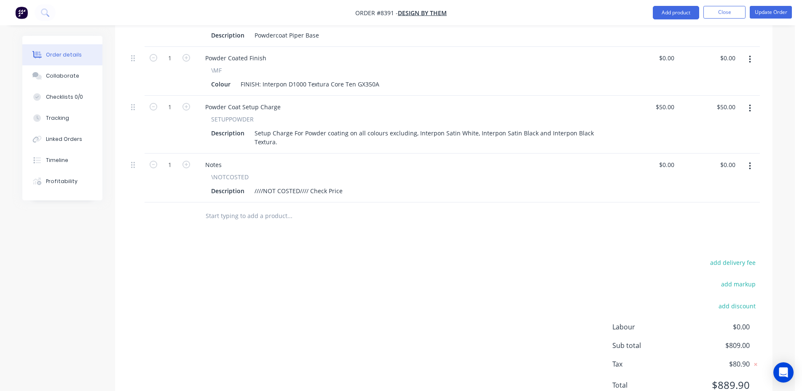
click at [245, 207] on input "text" at bounding box center [289, 215] width 169 height 17
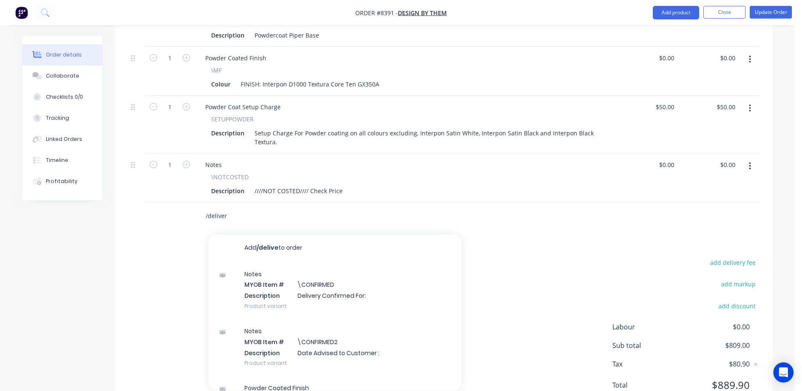
type input "/delivery"
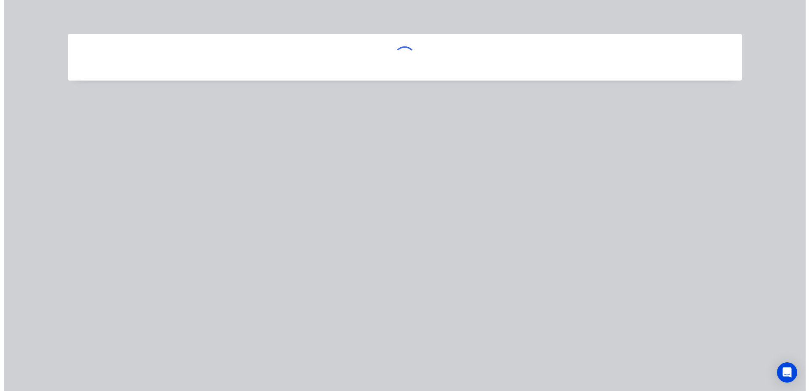
scroll to position [381, 0]
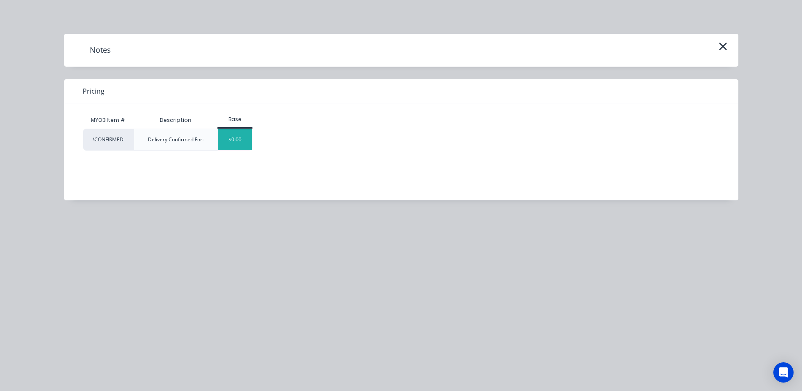
click at [242, 149] on div "$0.00" at bounding box center [235, 139] width 34 height 21
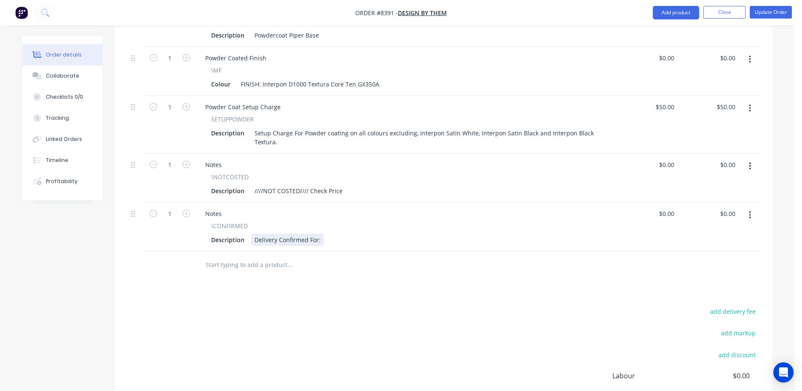
click at [321, 233] on div "Delivery Confirmed For:" at bounding box center [287, 239] width 73 height 12
click at [782, 12] on button "Update Order" at bounding box center [771, 12] width 42 height 13
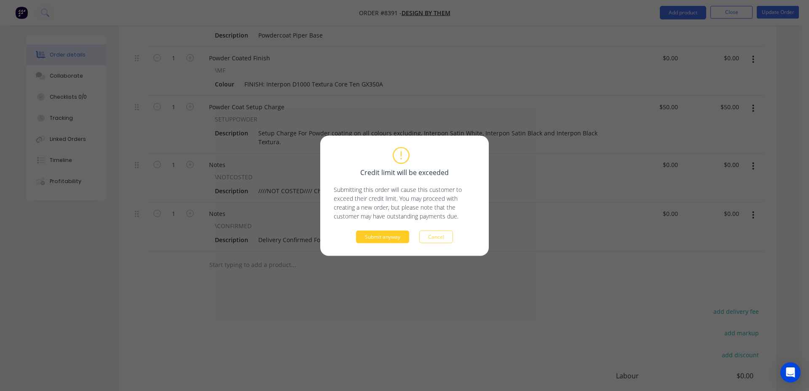
click at [395, 232] on button "Submit anyway" at bounding box center [382, 236] width 53 height 13
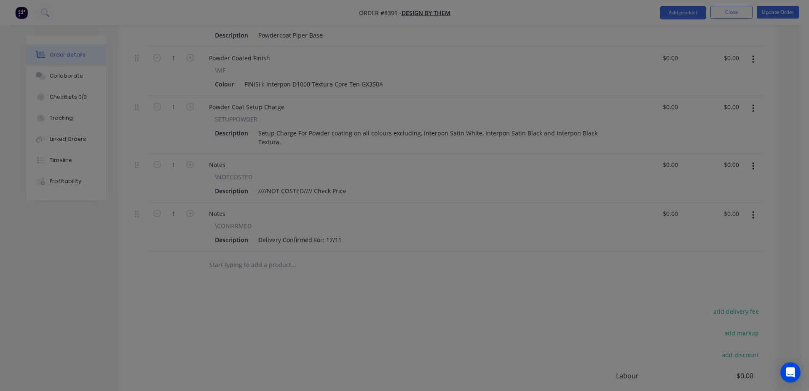
type input "$126.50"
type input "$759.00"
type input "$50.00"
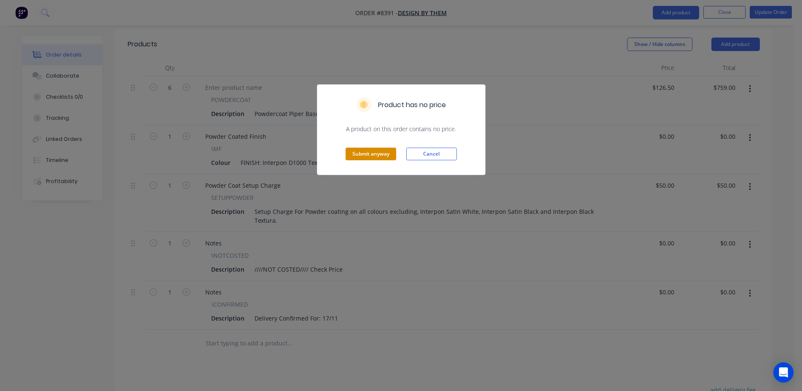
click at [373, 153] on button "Submit anyway" at bounding box center [371, 154] width 51 height 13
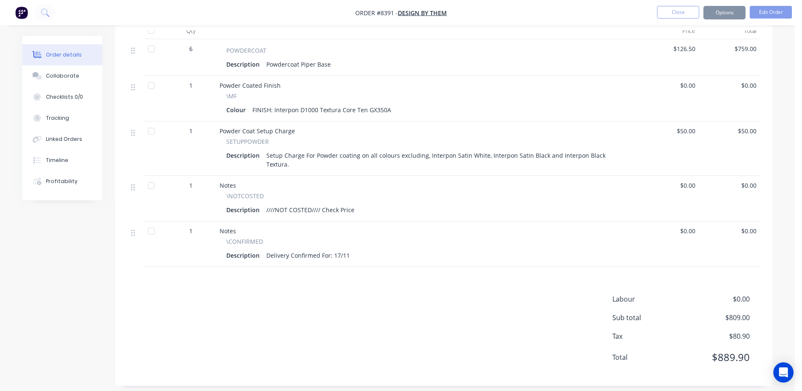
scroll to position [302, 0]
click at [669, 13] on button "Close" at bounding box center [678, 12] width 42 height 13
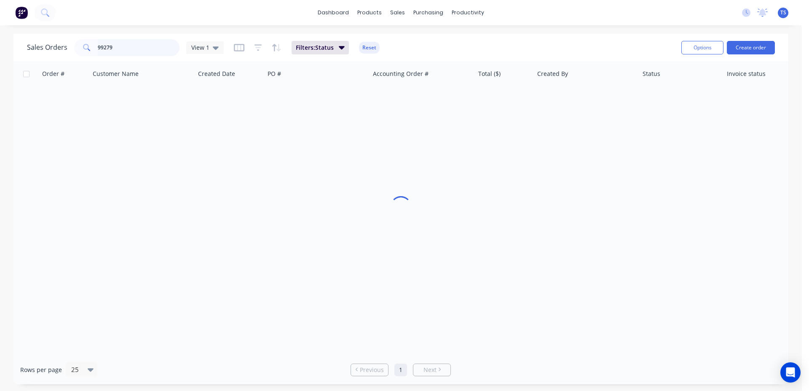
click at [144, 44] on input "99279" at bounding box center [139, 47] width 82 height 17
type input "99202"
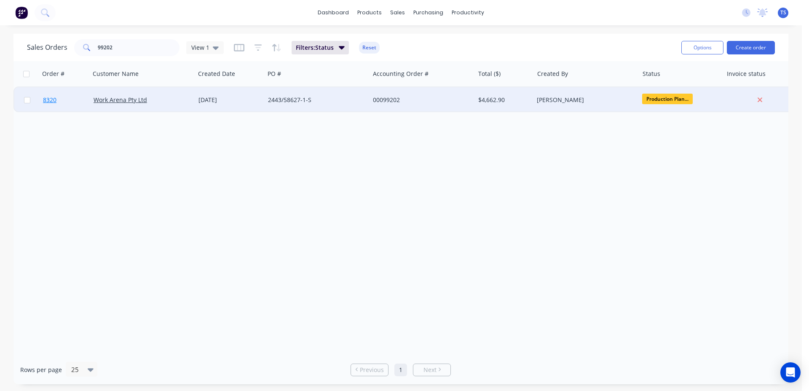
click at [54, 106] on link "8320" at bounding box center [68, 99] width 51 height 25
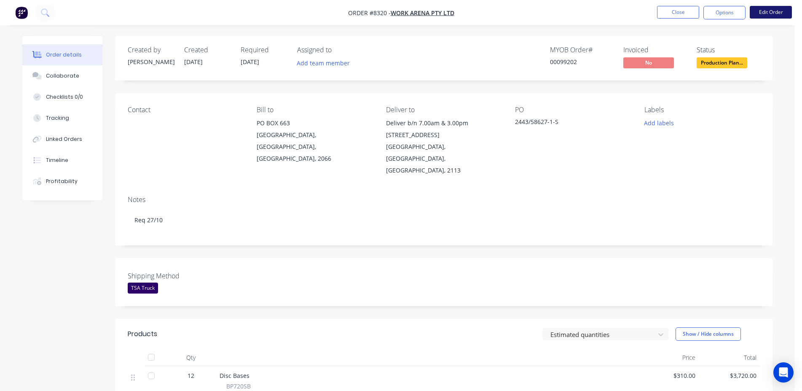
click at [773, 18] on button "Edit Order" at bounding box center [771, 12] width 42 height 13
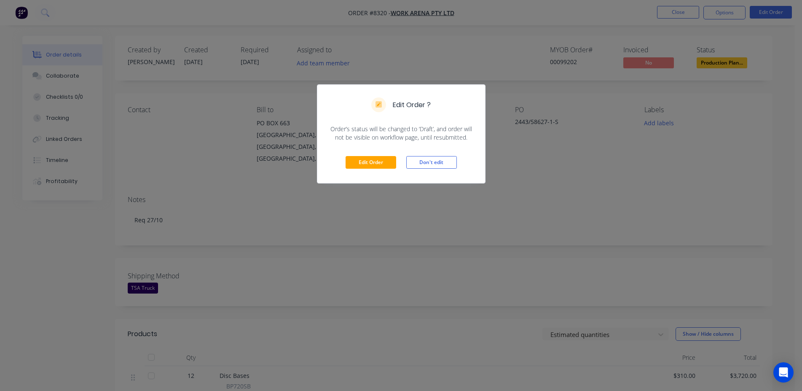
click at [362, 153] on div "Edit Order Don't edit" at bounding box center [401, 162] width 168 height 41
click at [367, 166] on button "Edit Order" at bounding box center [371, 162] width 51 height 13
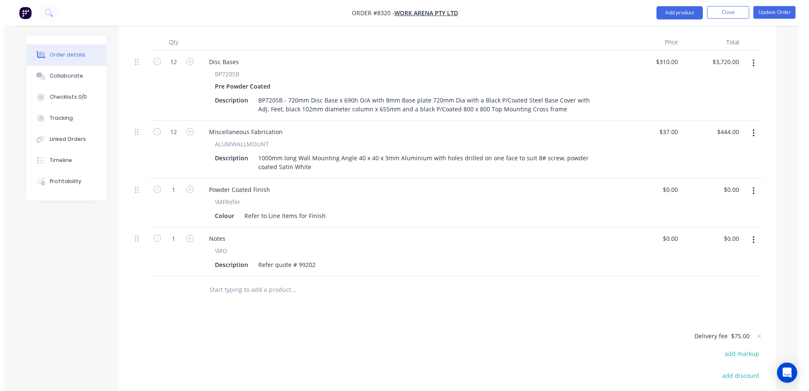
scroll to position [430, 0]
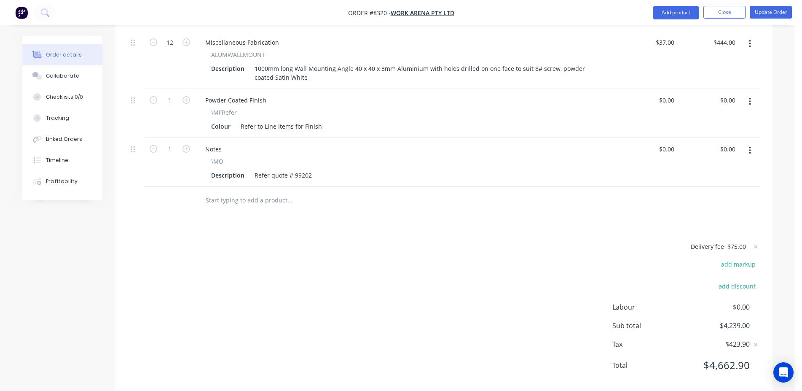
click at [237, 193] on input "text" at bounding box center [289, 200] width 169 height 17
type input "/delivery"
click at [319, 257] on div "Notes MYOB Item # \CONFIRMED Description Delivery Confirmed For: Product variant" at bounding box center [335, 274] width 253 height 57
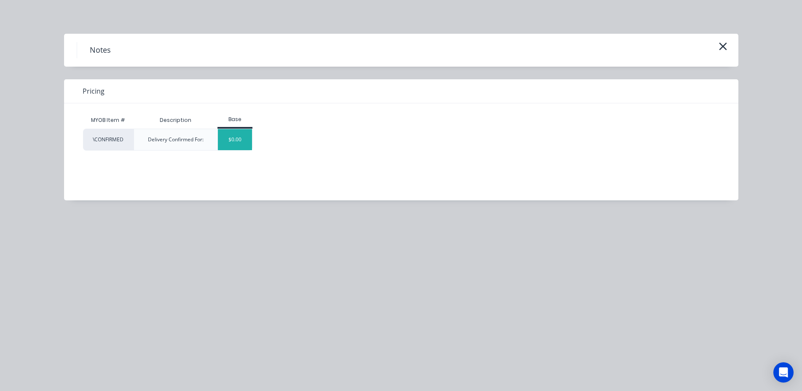
click at [240, 132] on div "$0.00" at bounding box center [235, 139] width 34 height 21
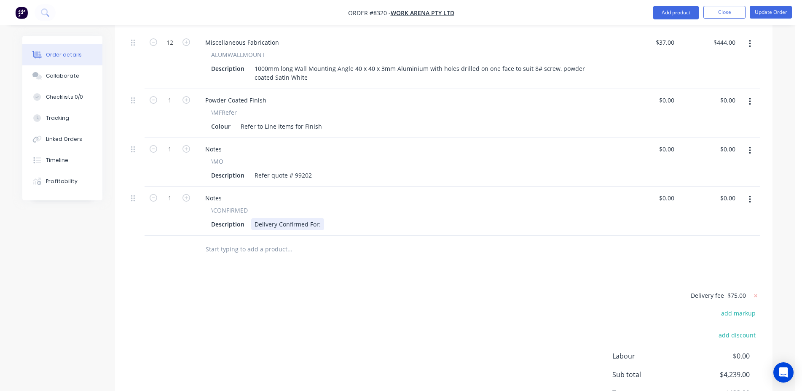
click at [321, 218] on div "Delivery Confirmed For:" at bounding box center [287, 224] width 73 height 12
click at [759, 4] on nav "Order #8320 - Work Arena Pty Ltd Add product Close Update Order" at bounding box center [401, 12] width 802 height 25
click at [772, 14] on button "Update Order" at bounding box center [771, 12] width 42 height 13
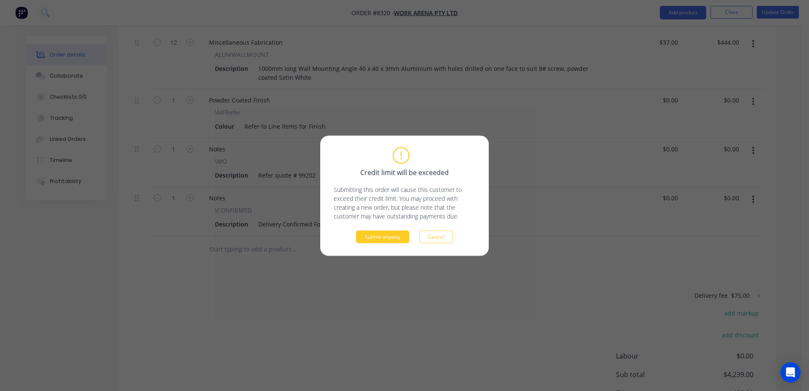
click at [379, 242] on button "Submit anyway" at bounding box center [382, 236] width 53 height 13
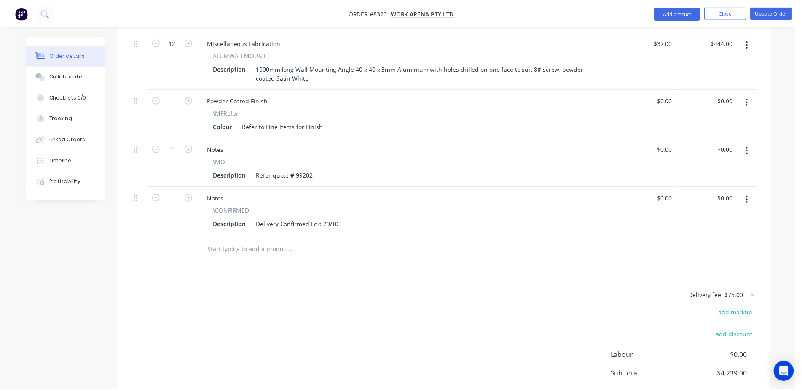
scroll to position [396, 0]
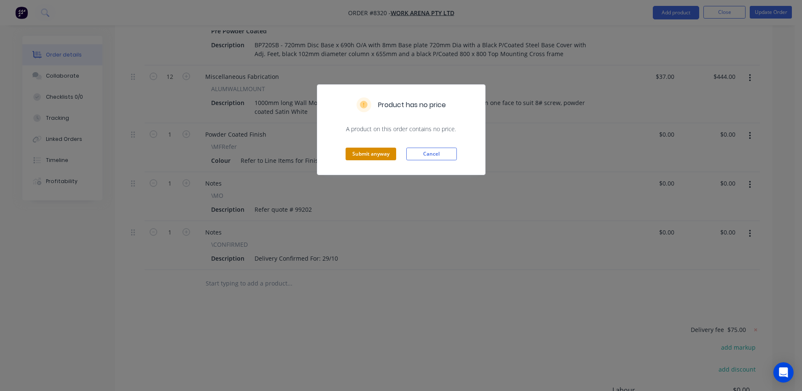
click at [362, 148] on button "Submit anyway" at bounding box center [371, 154] width 51 height 13
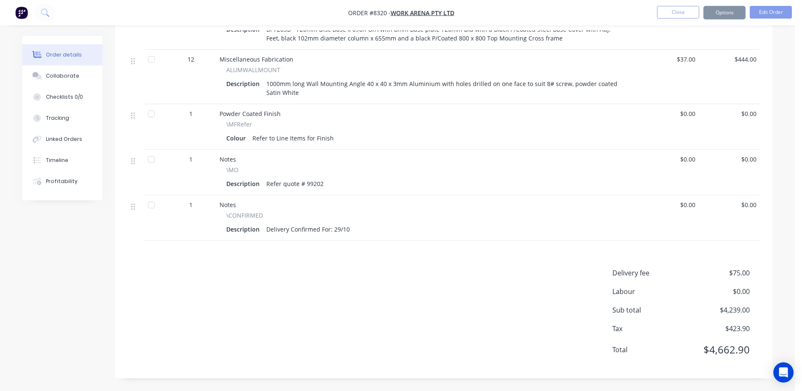
scroll to position [371, 0]
